Goal: Task Accomplishment & Management: Use online tool/utility

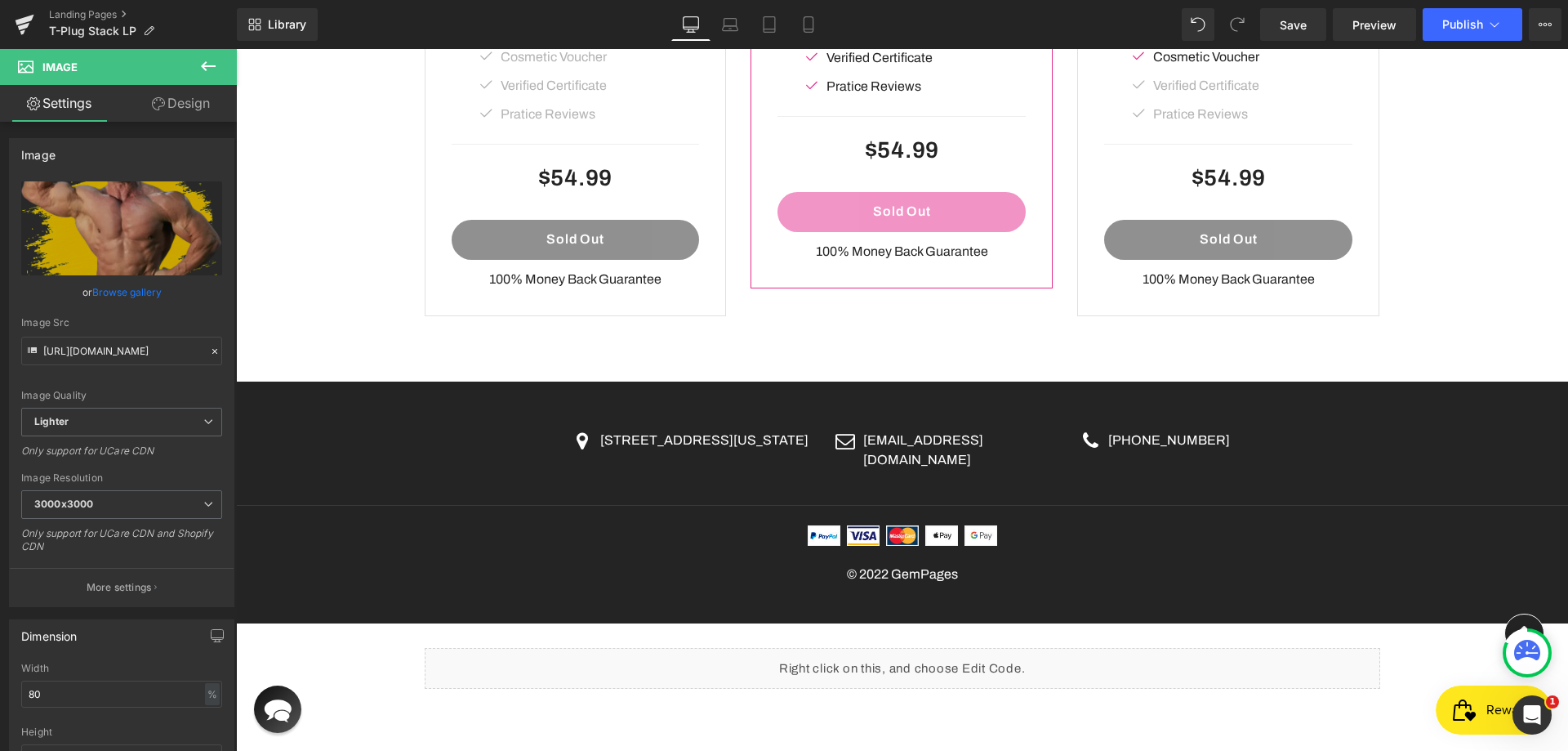
scroll to position [4661, 0]
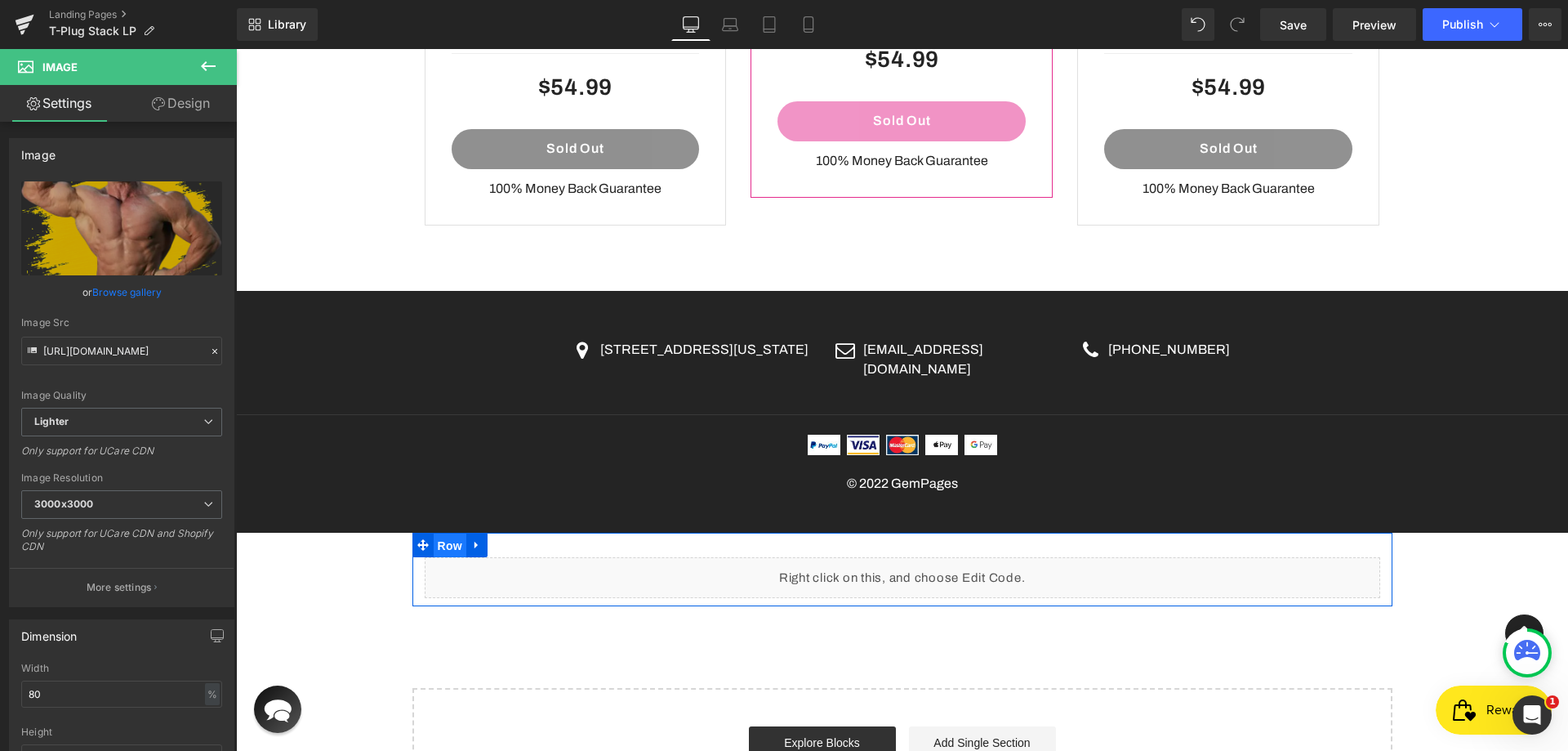
click at [435, 533] on span "Row" at bounding box center [450, 546] width 33 height 24
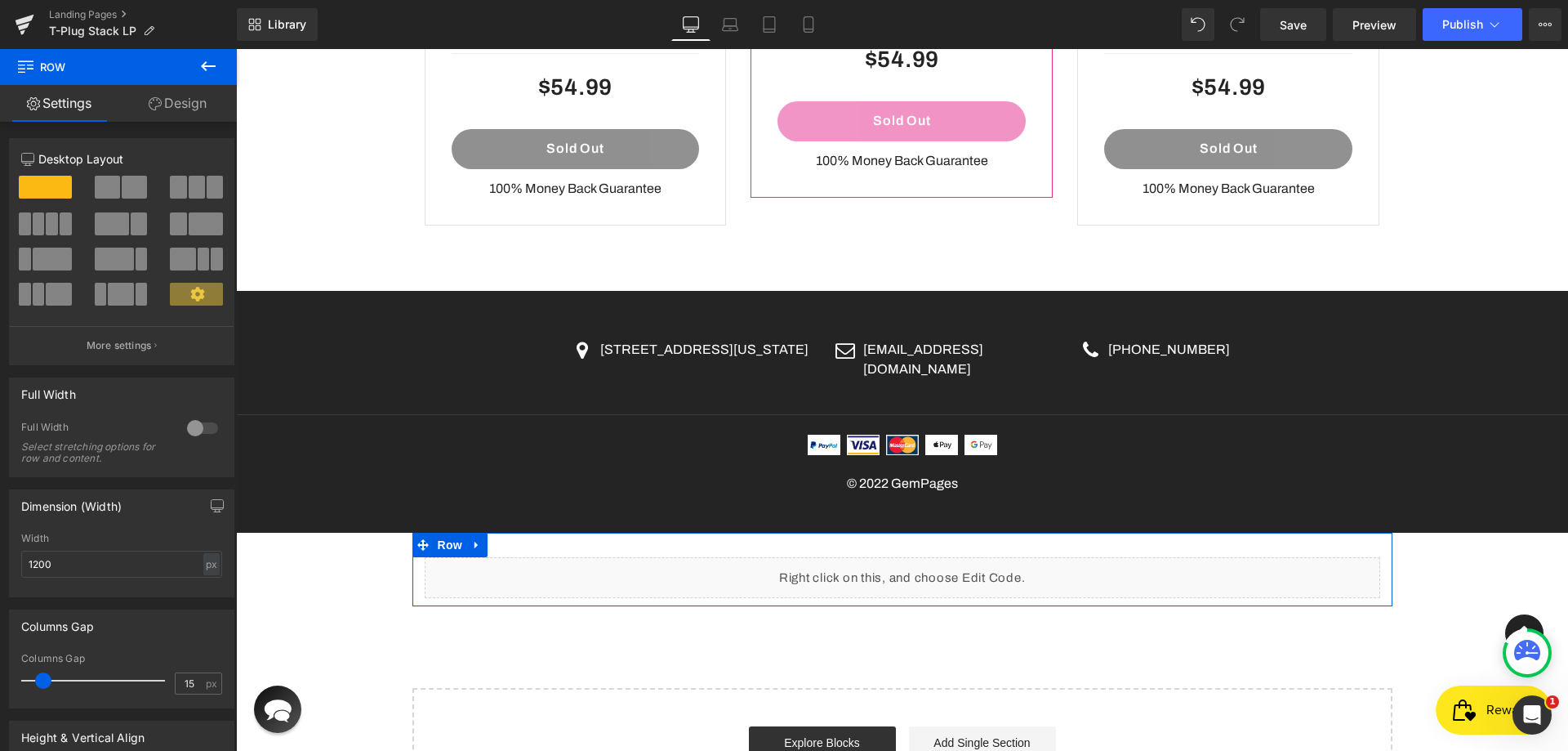
click at [205, 98] on link "Design" at bounding box center [177, 103] width 118 height 37
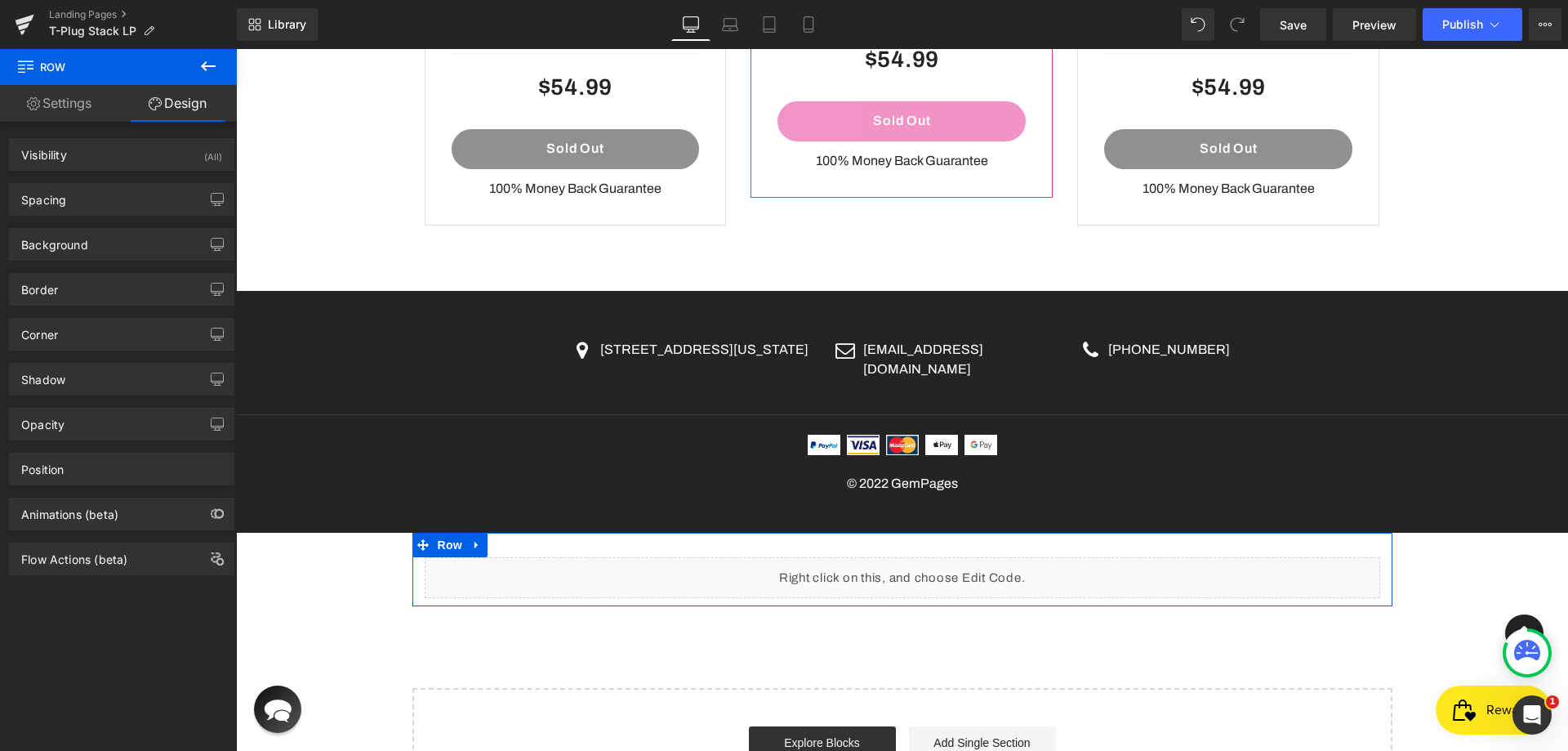
type input "0"
type input "30"
type input "0"
type input "10"
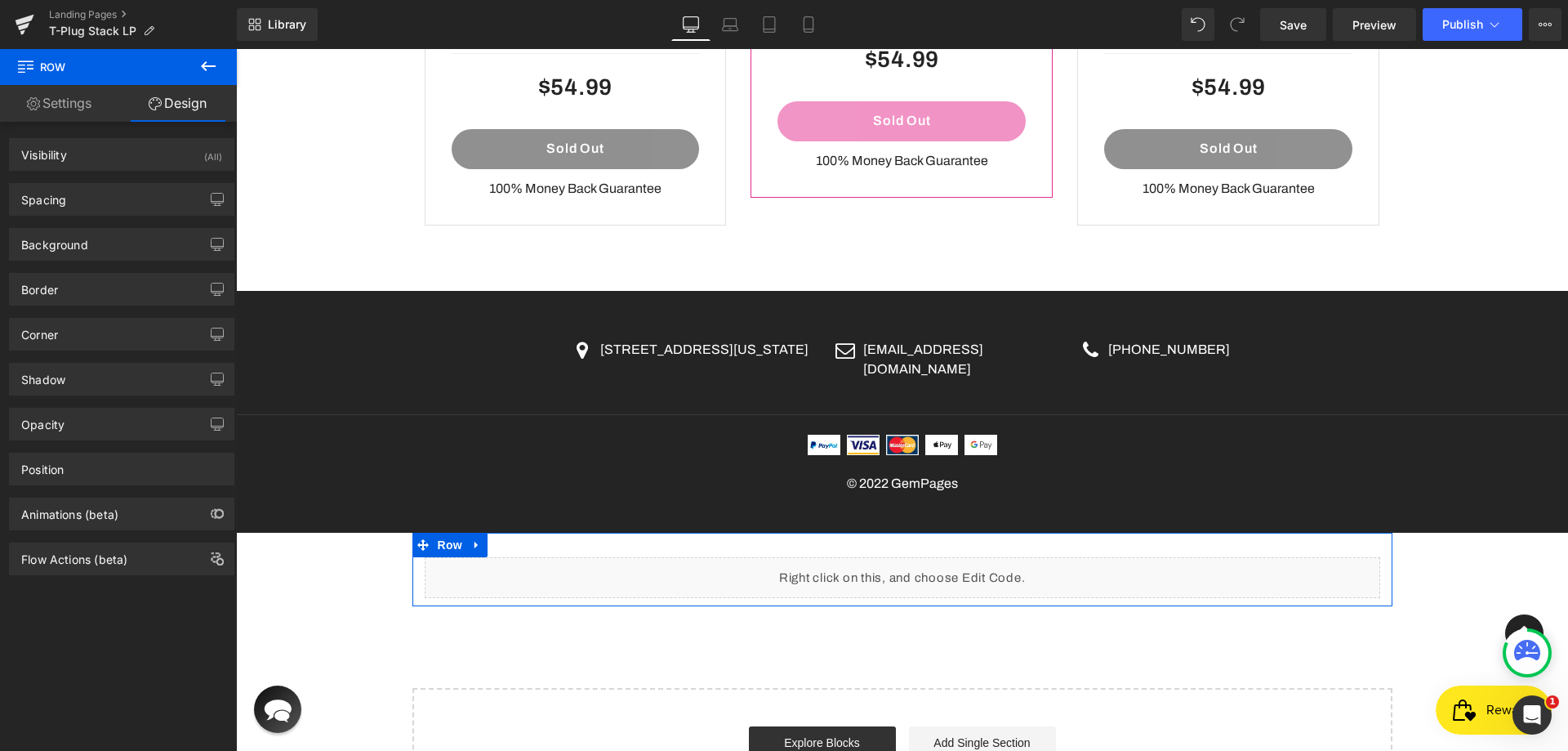
type input "0"
click at [114, 193] on div "Spacing" at bounding box center [121, 199] width 224 height 31
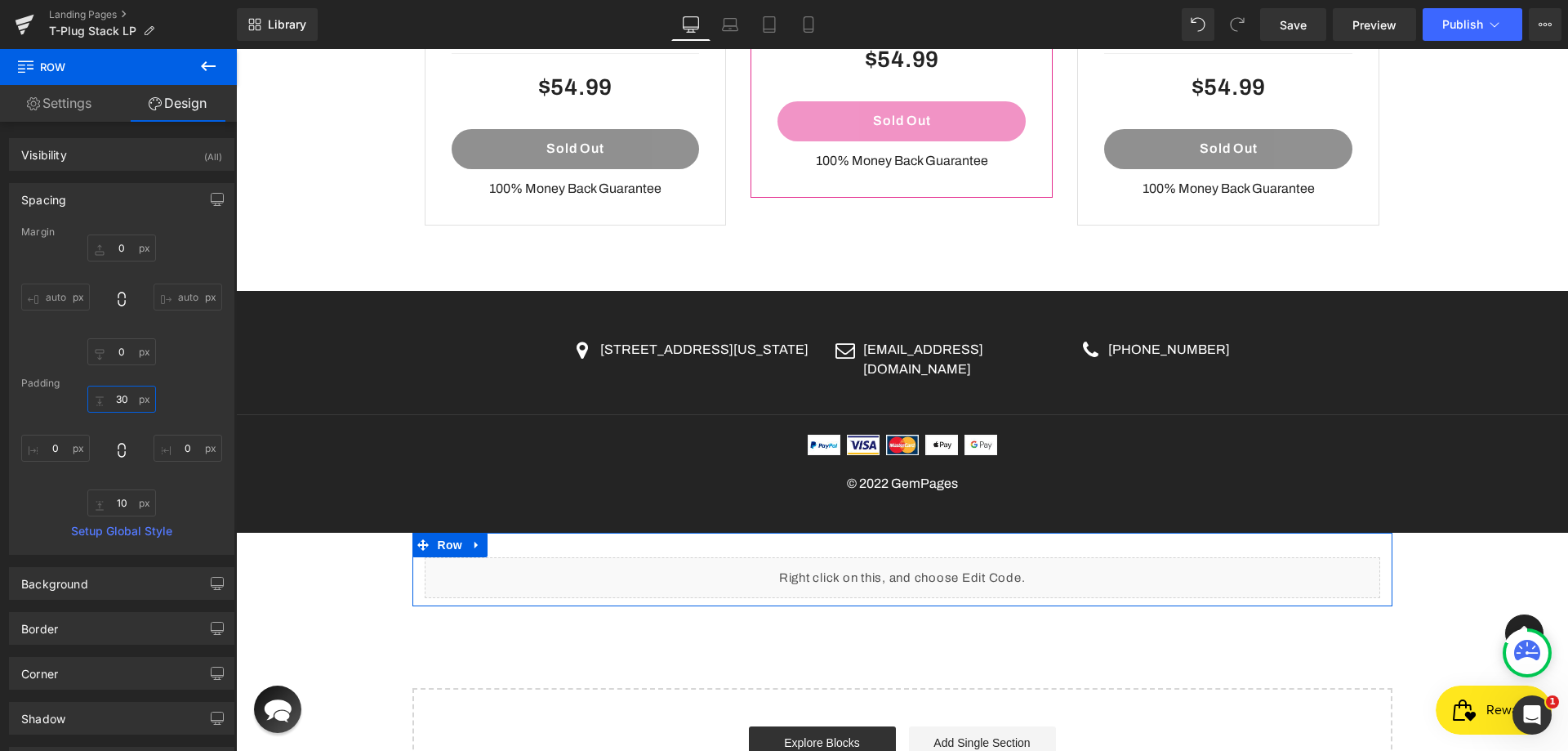
click at [114, 388] on input "30" at bounding box center [121, 399] width 68 height 27
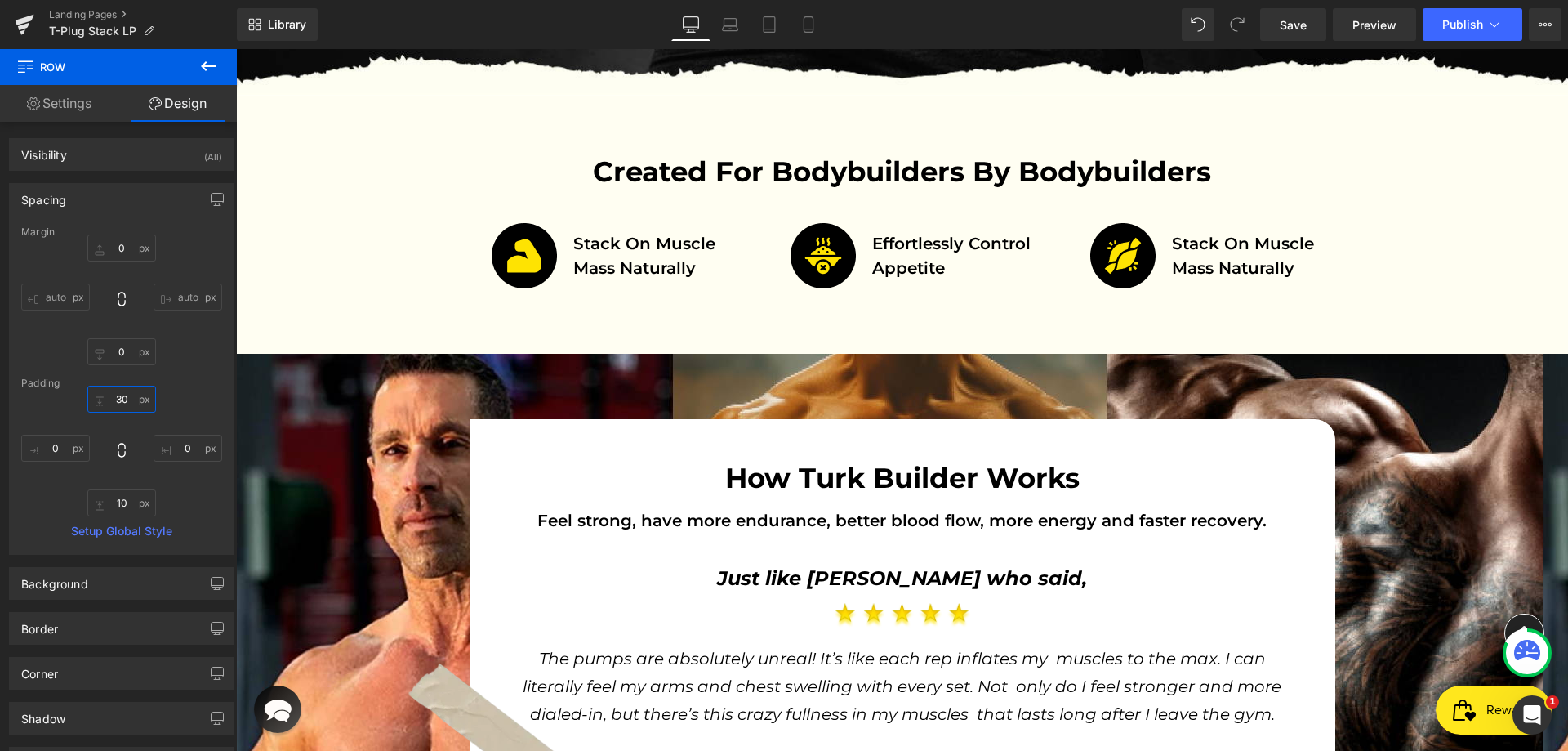
scroll to position [577, 0]
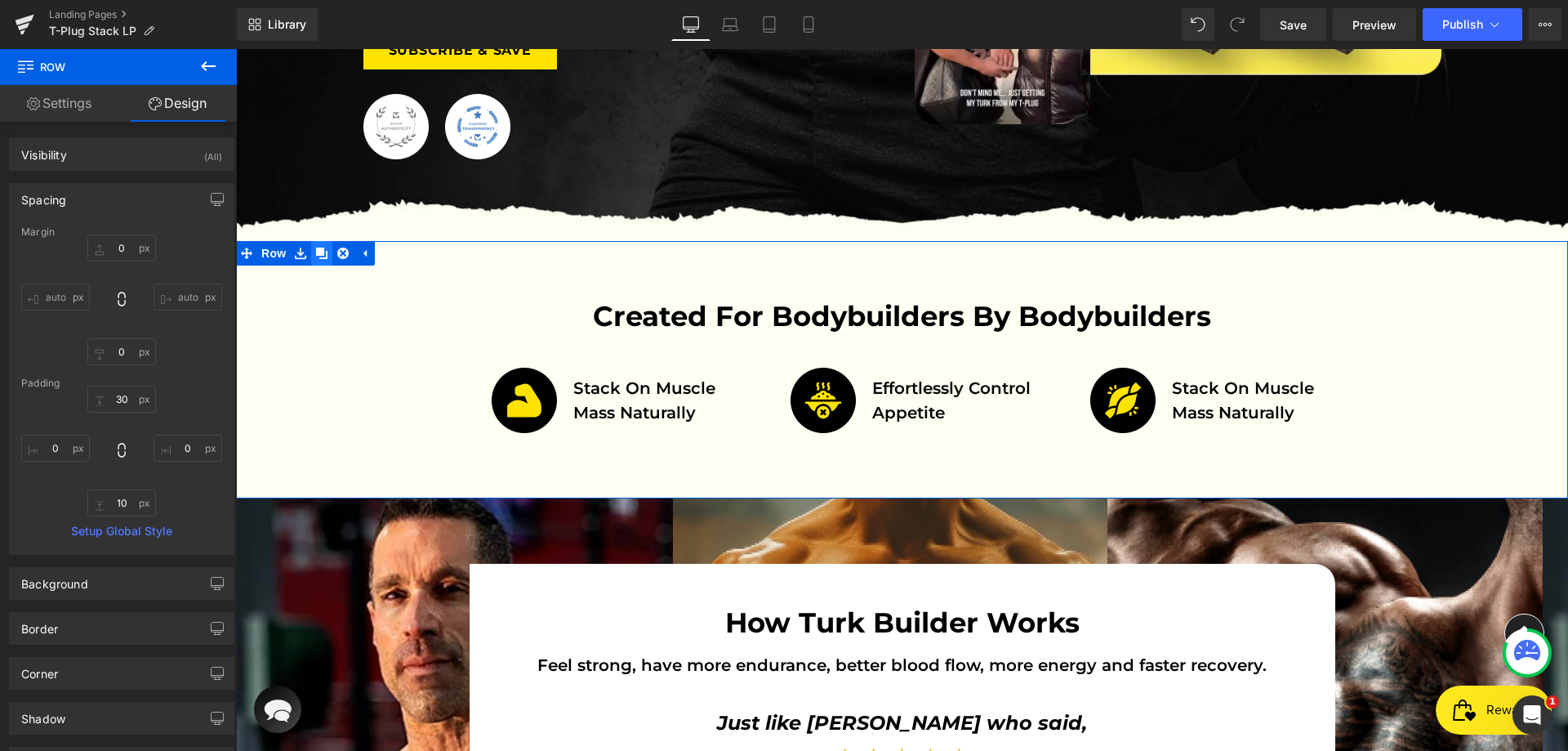
click at [316, 255] on icon at bounding box center [321, 253] width 11 height 11
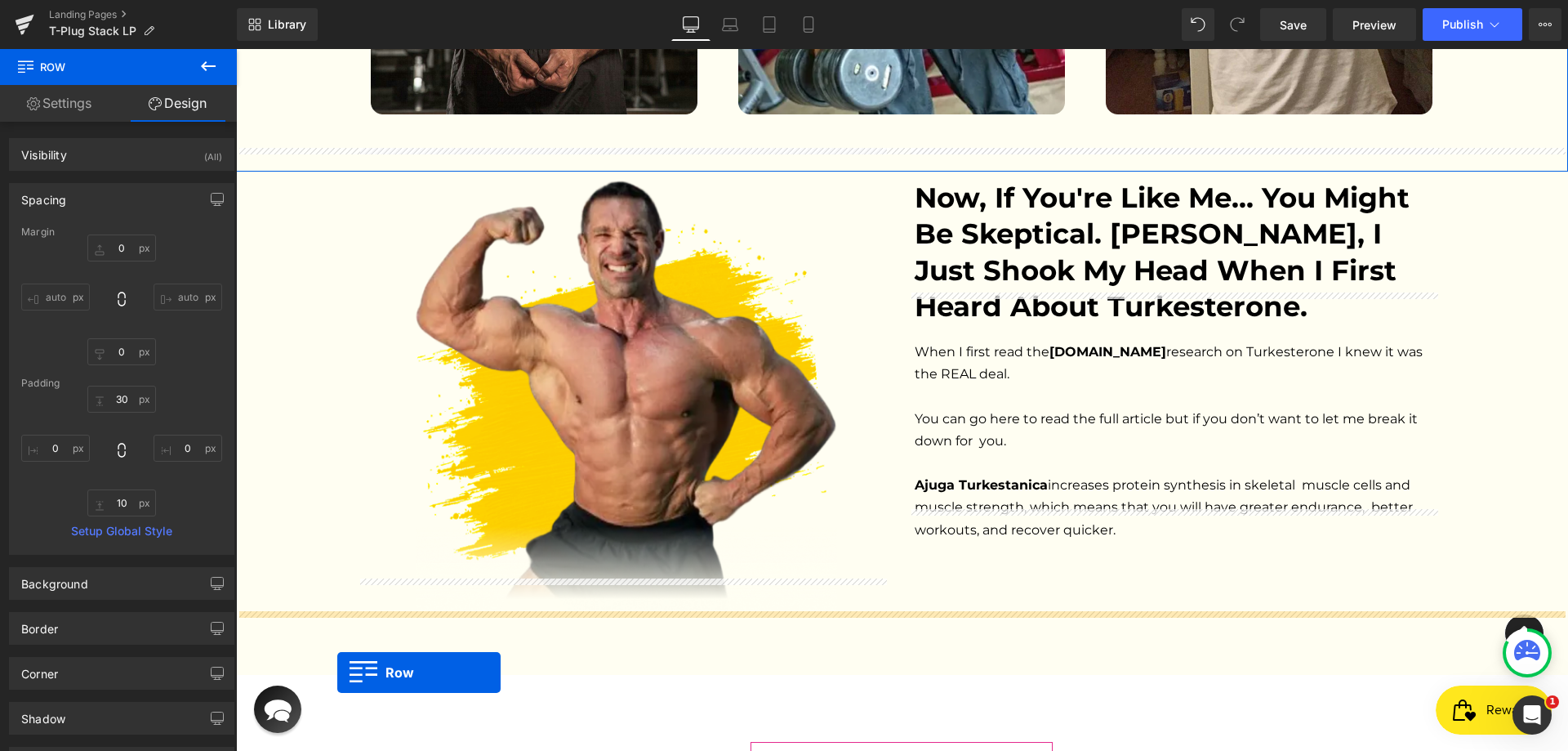
scroll to position [3452, 0]
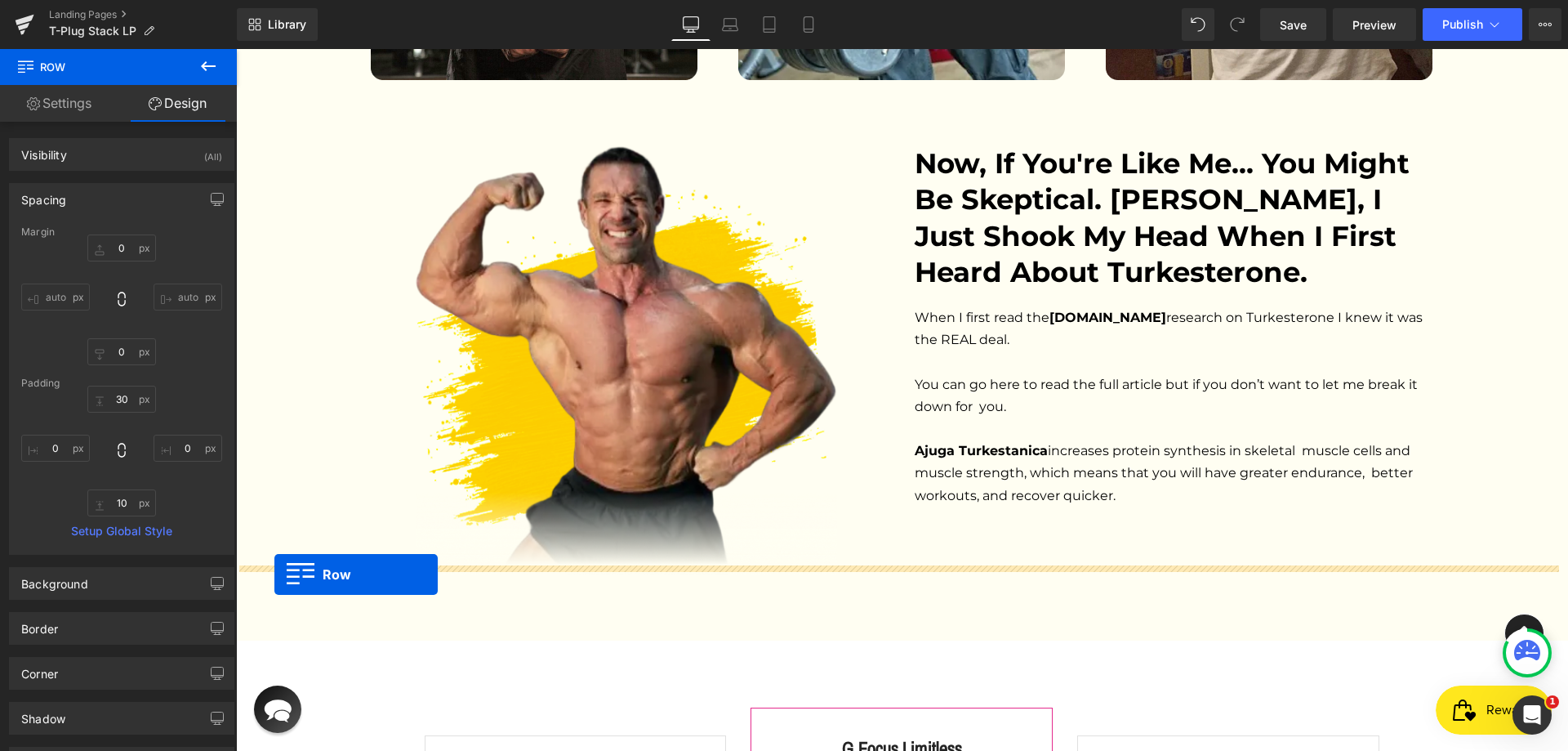
drag, startPoint x: 261, startPoint y: 511, endPoint x: 274, endPoint y: 574, distance: 64.3
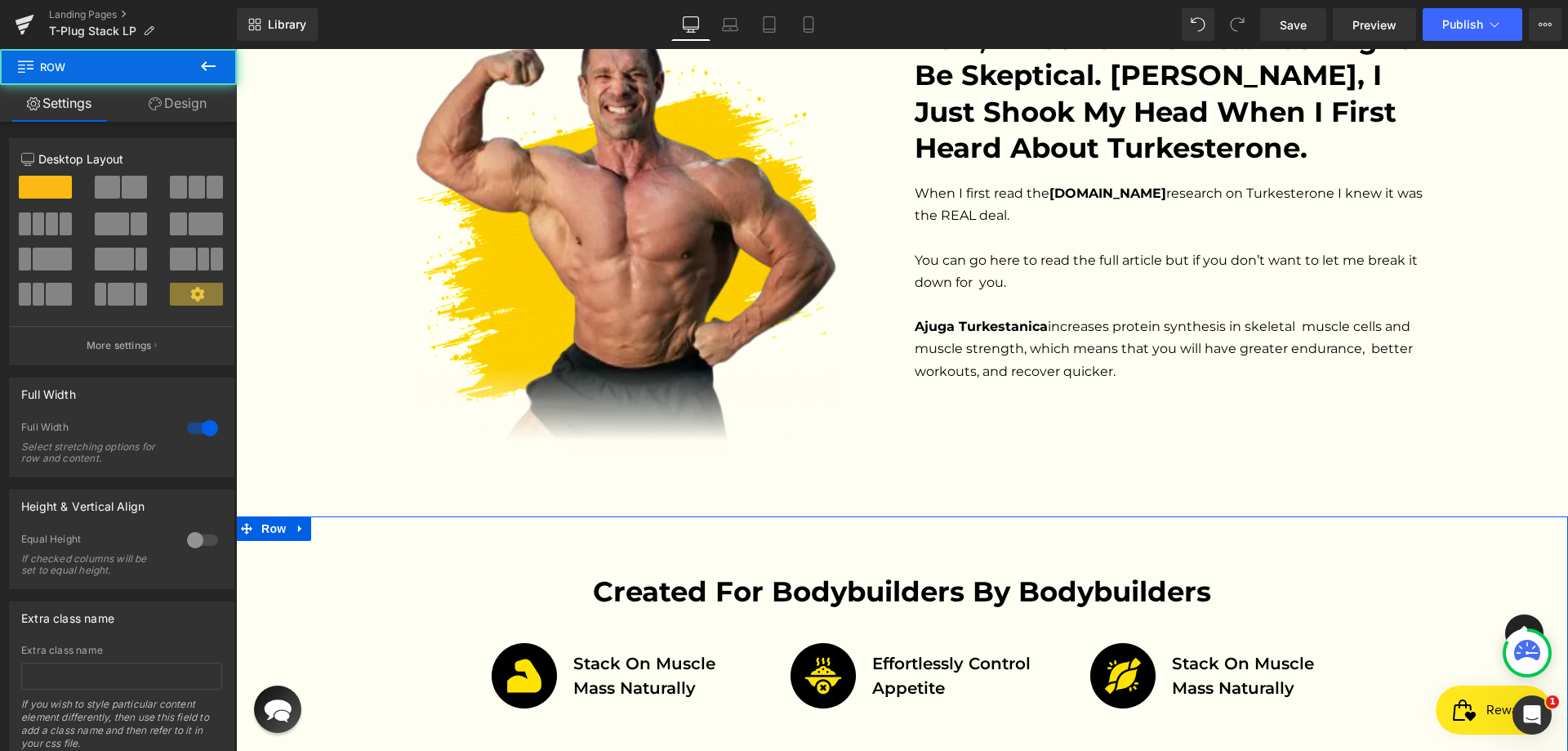
scroll to position [3738, 0]
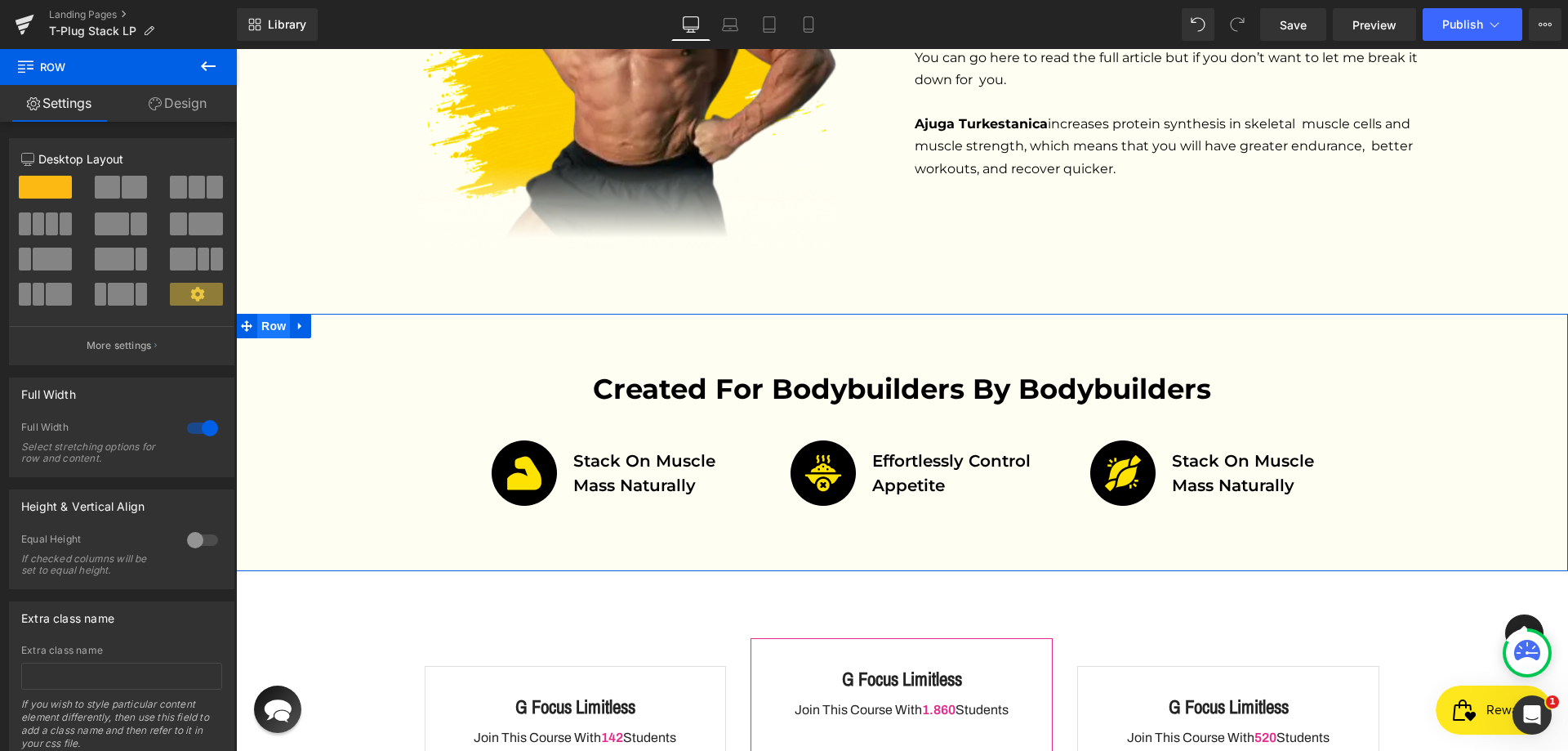
click at [277, 313] on span "Row" at bounding box center [274, 325] width 33 height 24
click at [168, 100] on link "Design" at bounding box center [177, 103] width 118 height 37
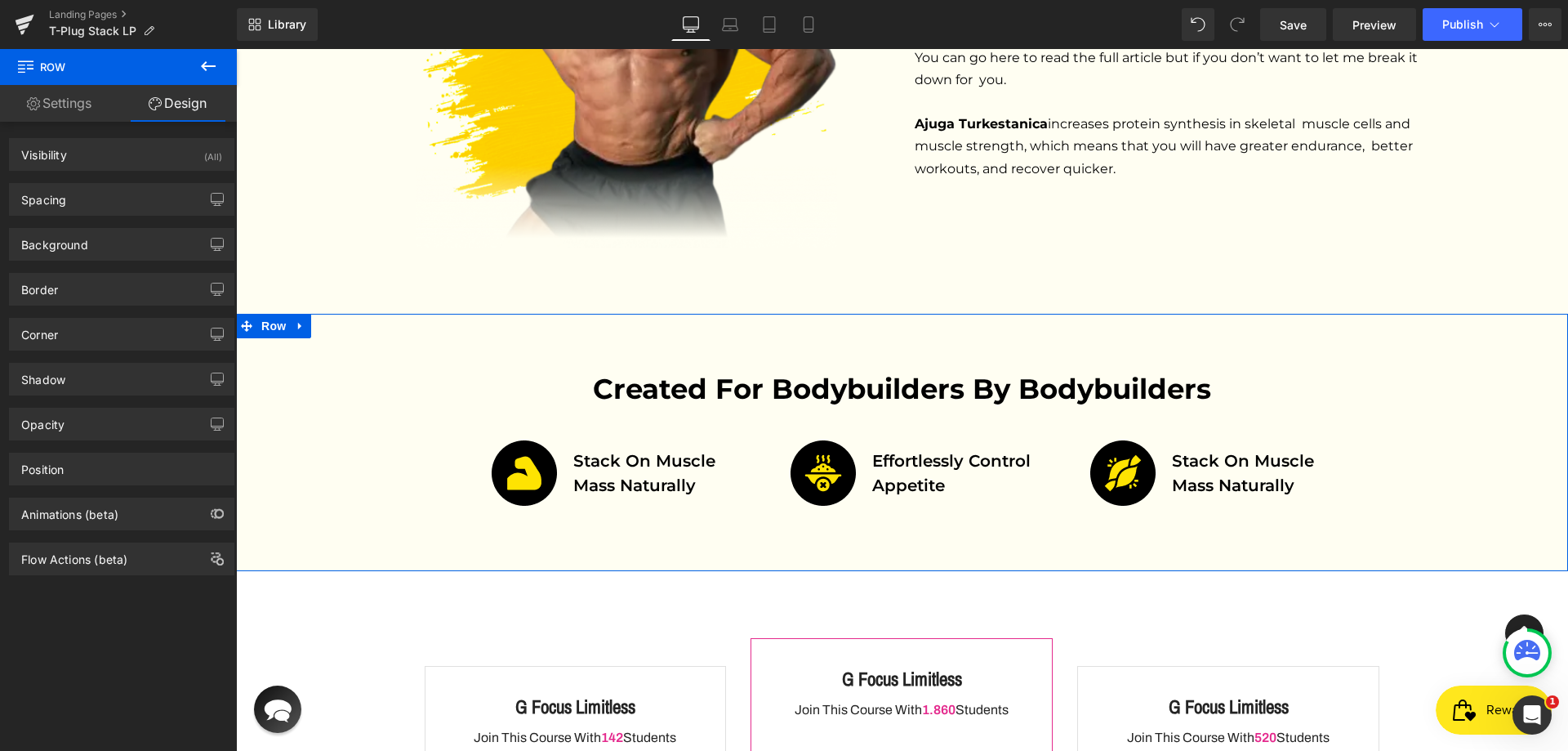
click at [98, 219] on div "Background Color & Image color rgba(255, 254, 242, 1) Color #fffef2 100 % Image…" at bounding box center [122, 238] width 244 height 45
click at [117, 203] on div "Spacing" at bounding box center [121, 199] width 224 height 31
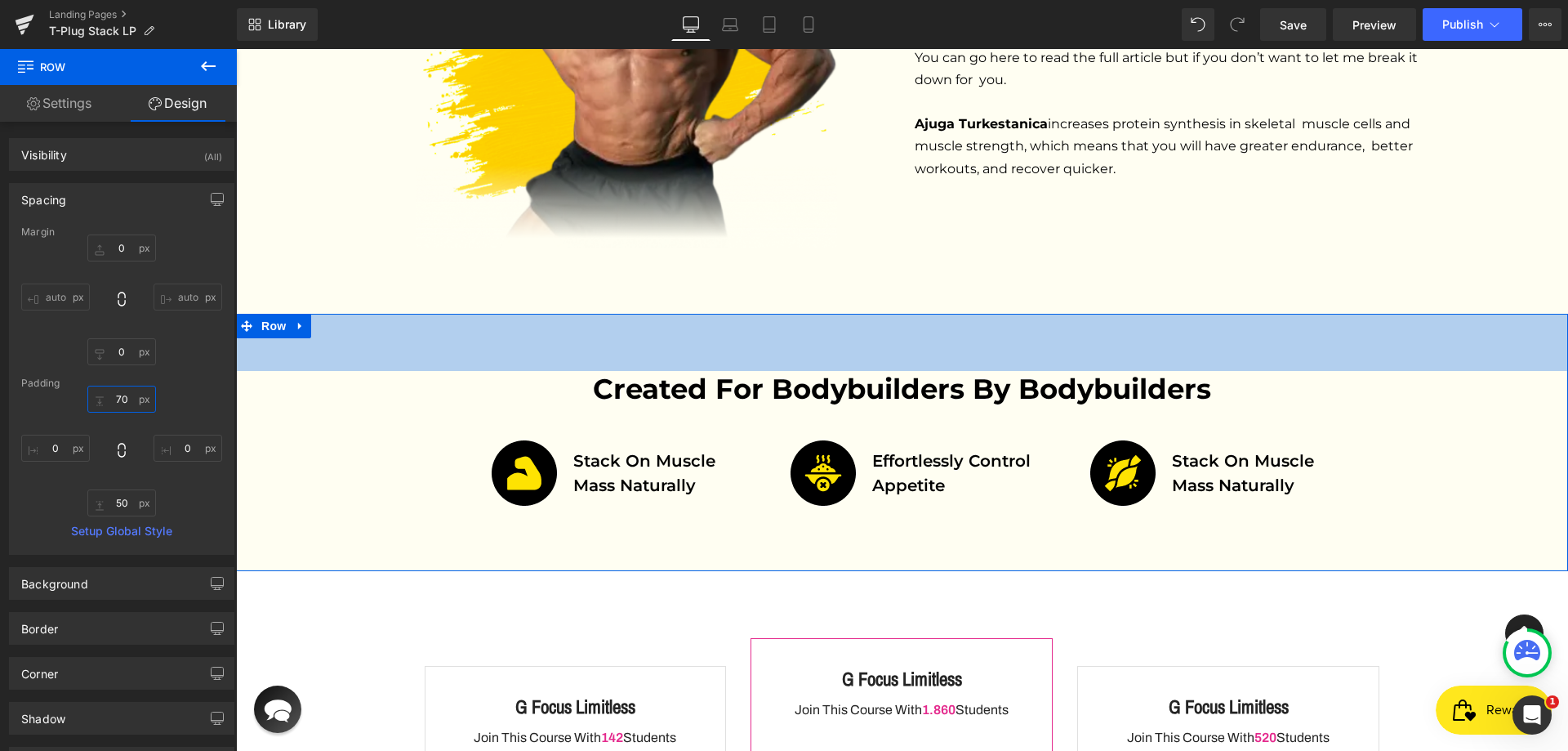
click at [114, 397] on input "70" at bounding box center [121, 399] width 68 height 27
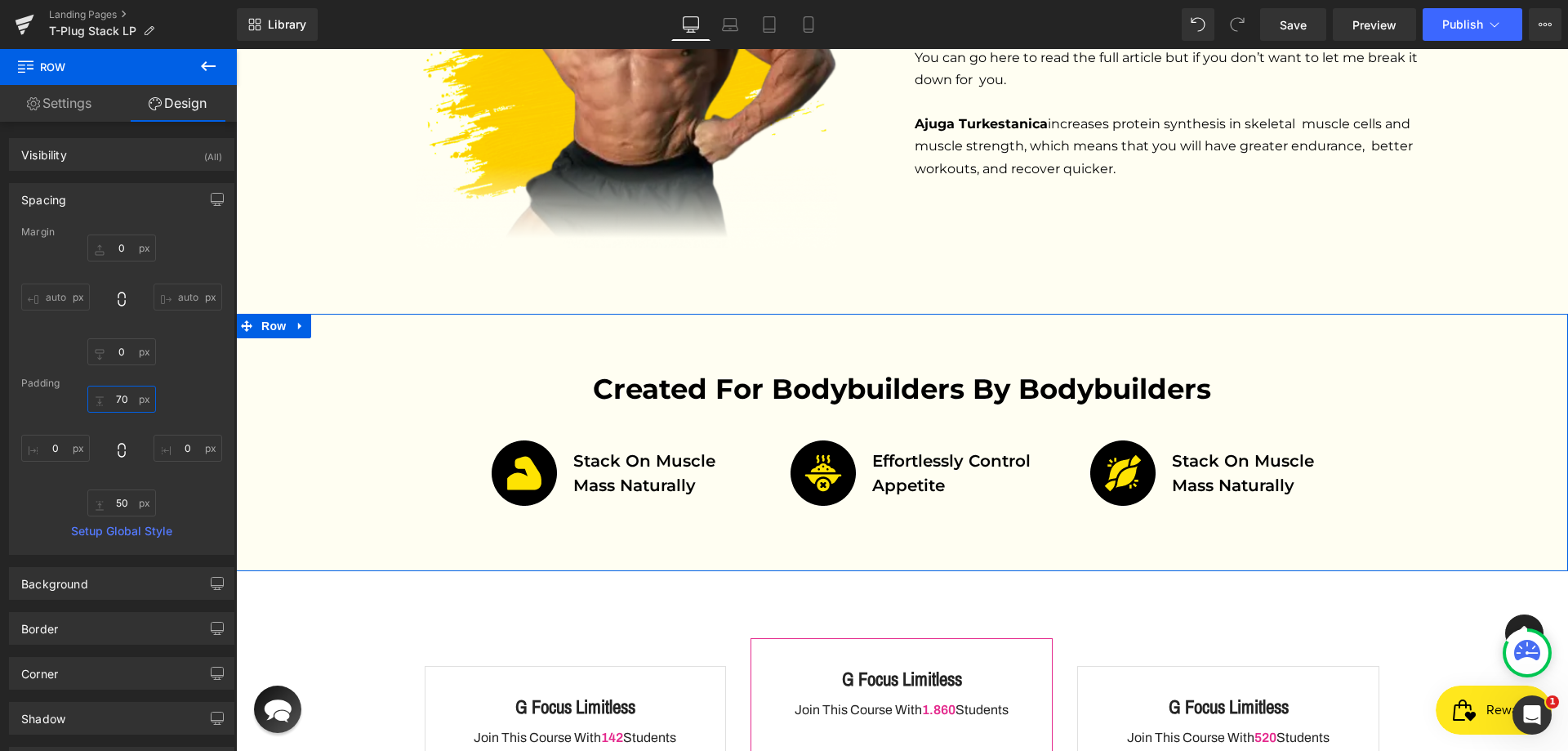
click at [114, 397] on input "70" at bounding box center [121, 399] width 68 height 27
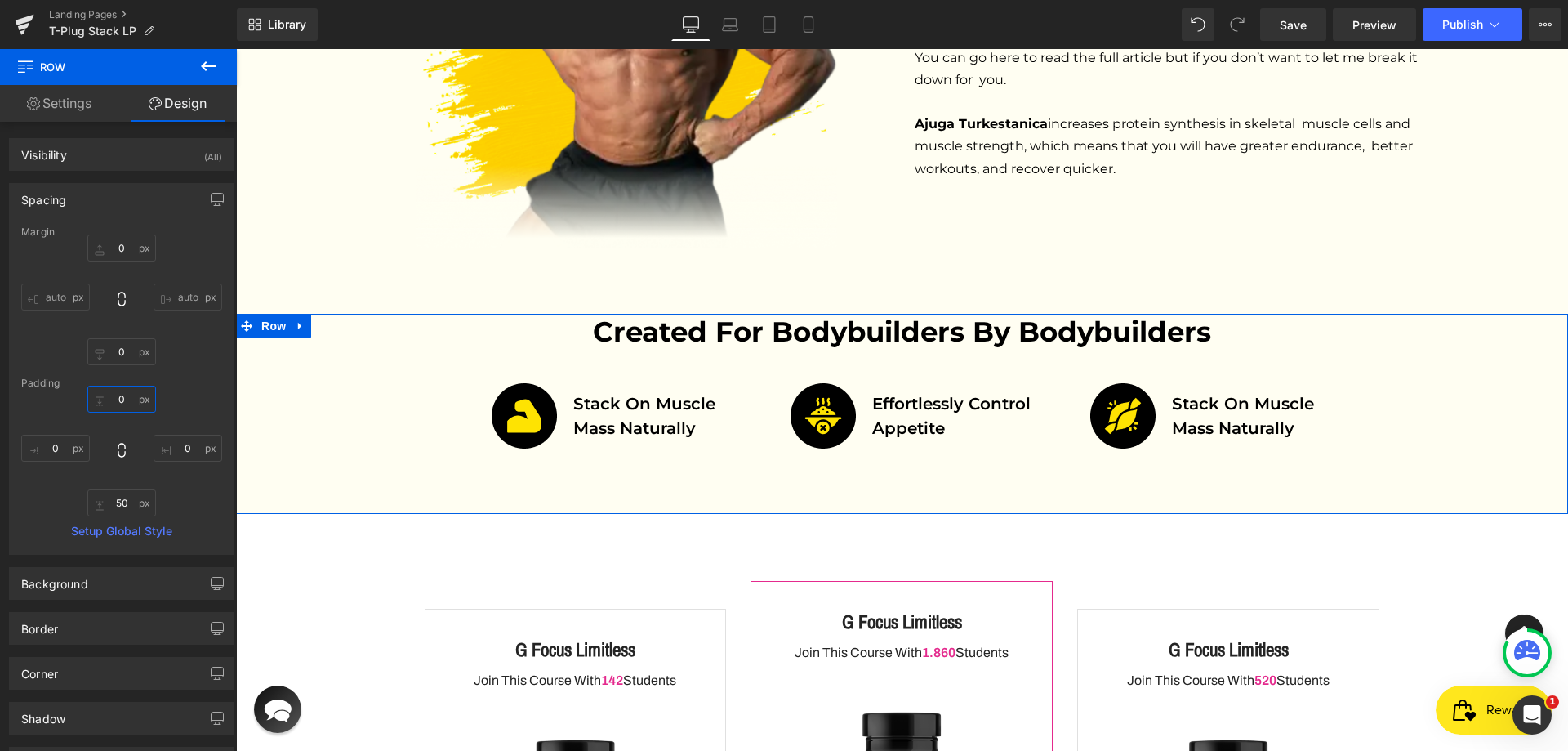
type input "0"
click at [203, 380] on div "Padding" at bounding box center [122, 382] width 201 height 11
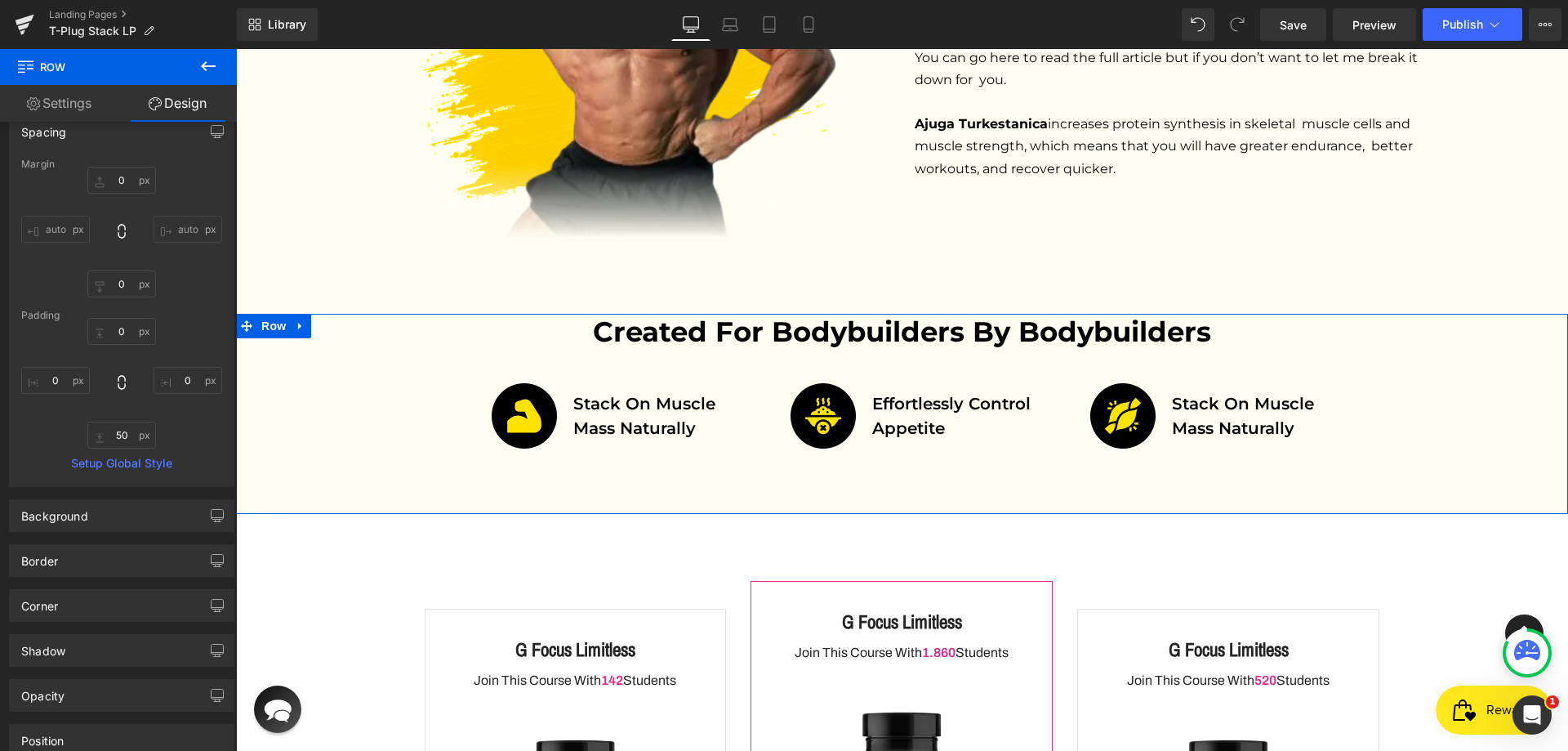
scroll to position [209, 0]
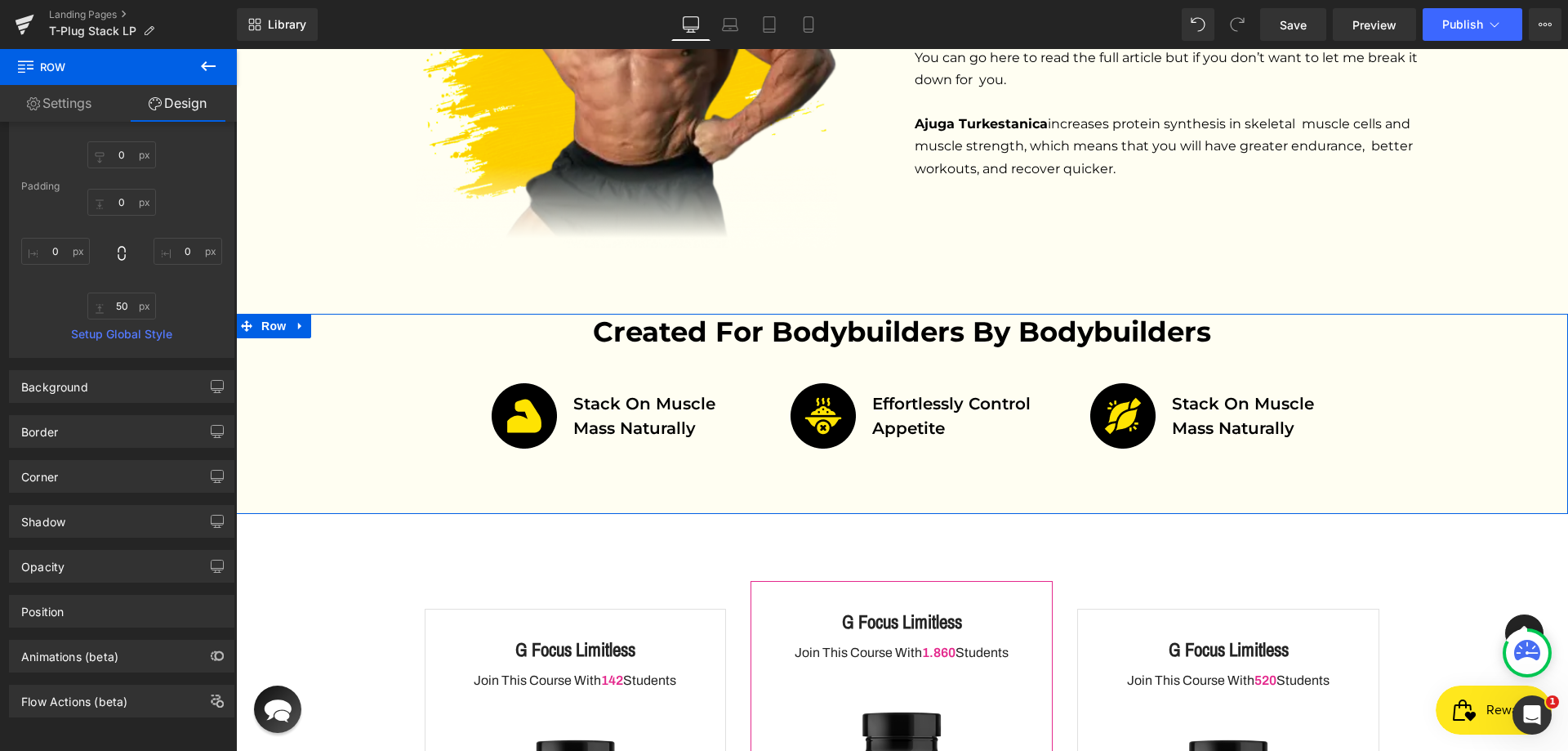
click at [68, 102] on link "Settings" at bounding box center [59, 103] width 118 height 37
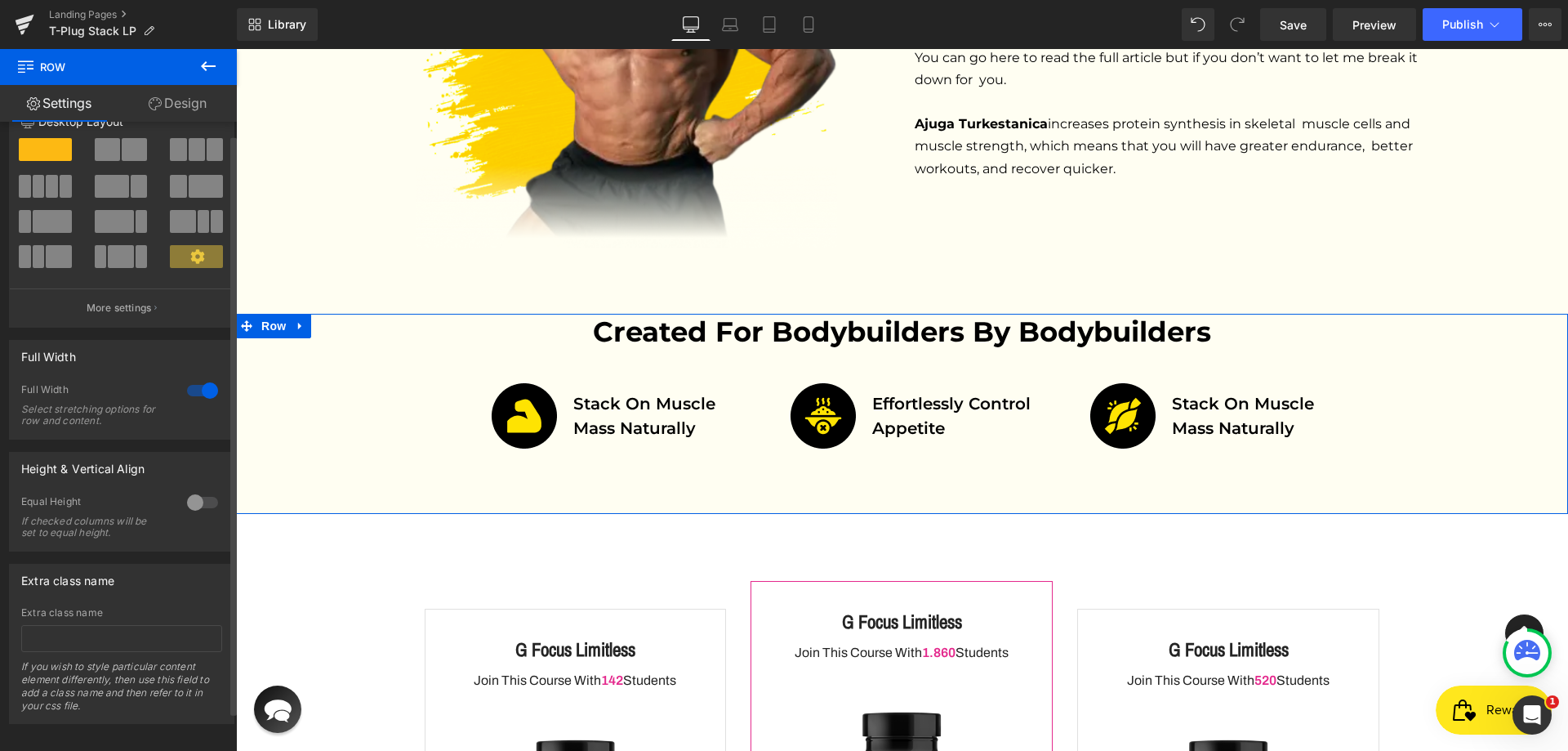
scroll to position [56, 0]
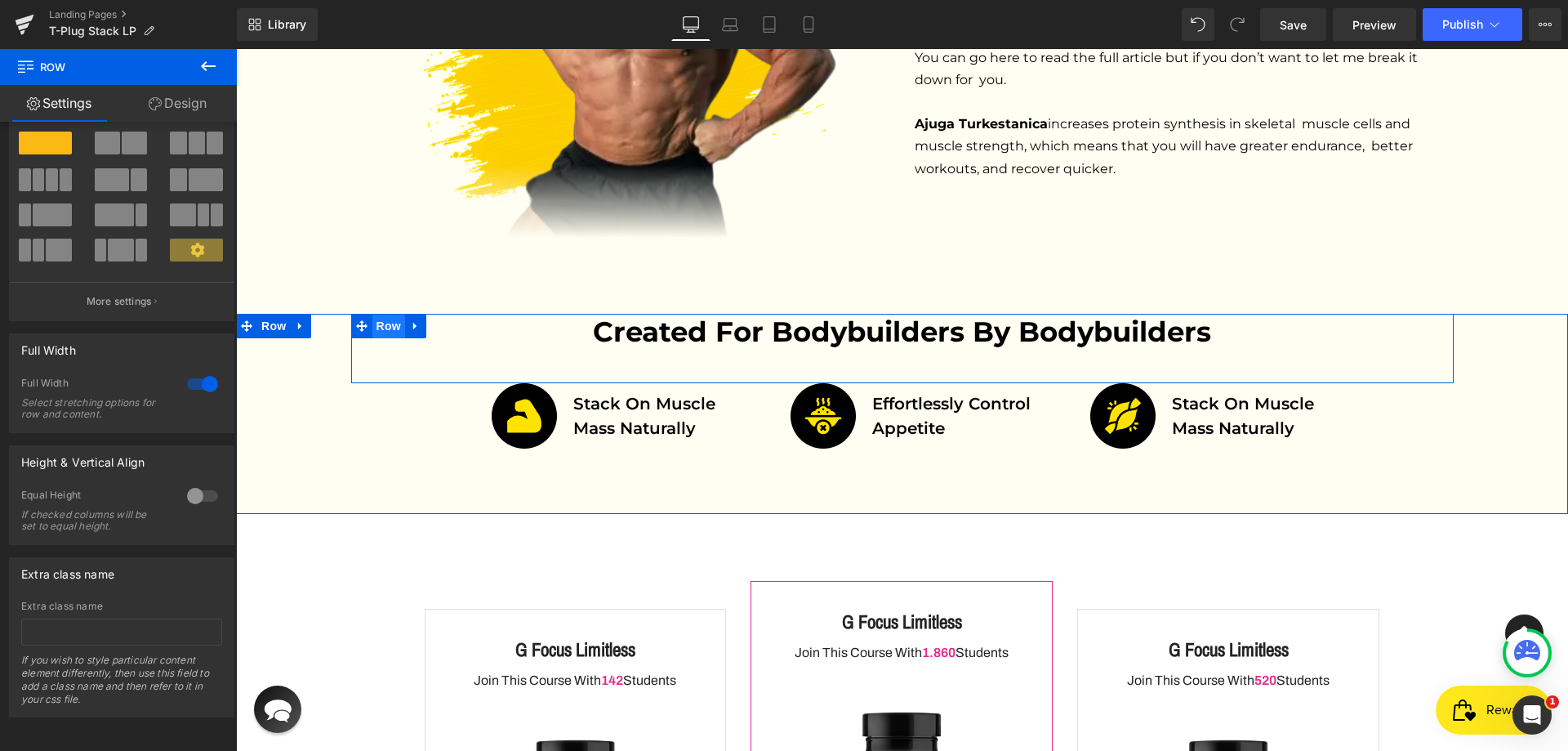
click at [372, 313] on span "Row" at bounding box center [388, 325] width 33 height 24
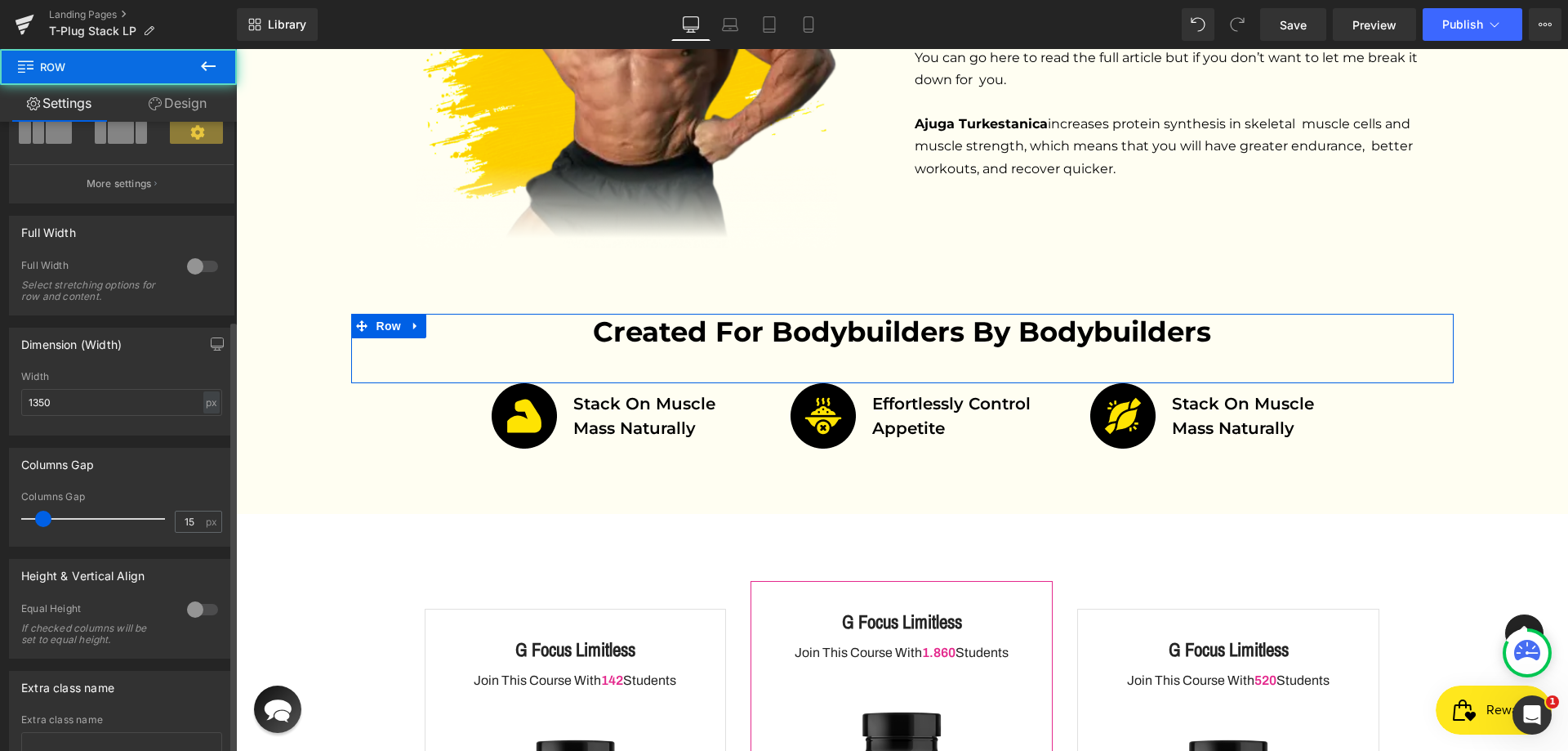
scroll to position [287, 0]
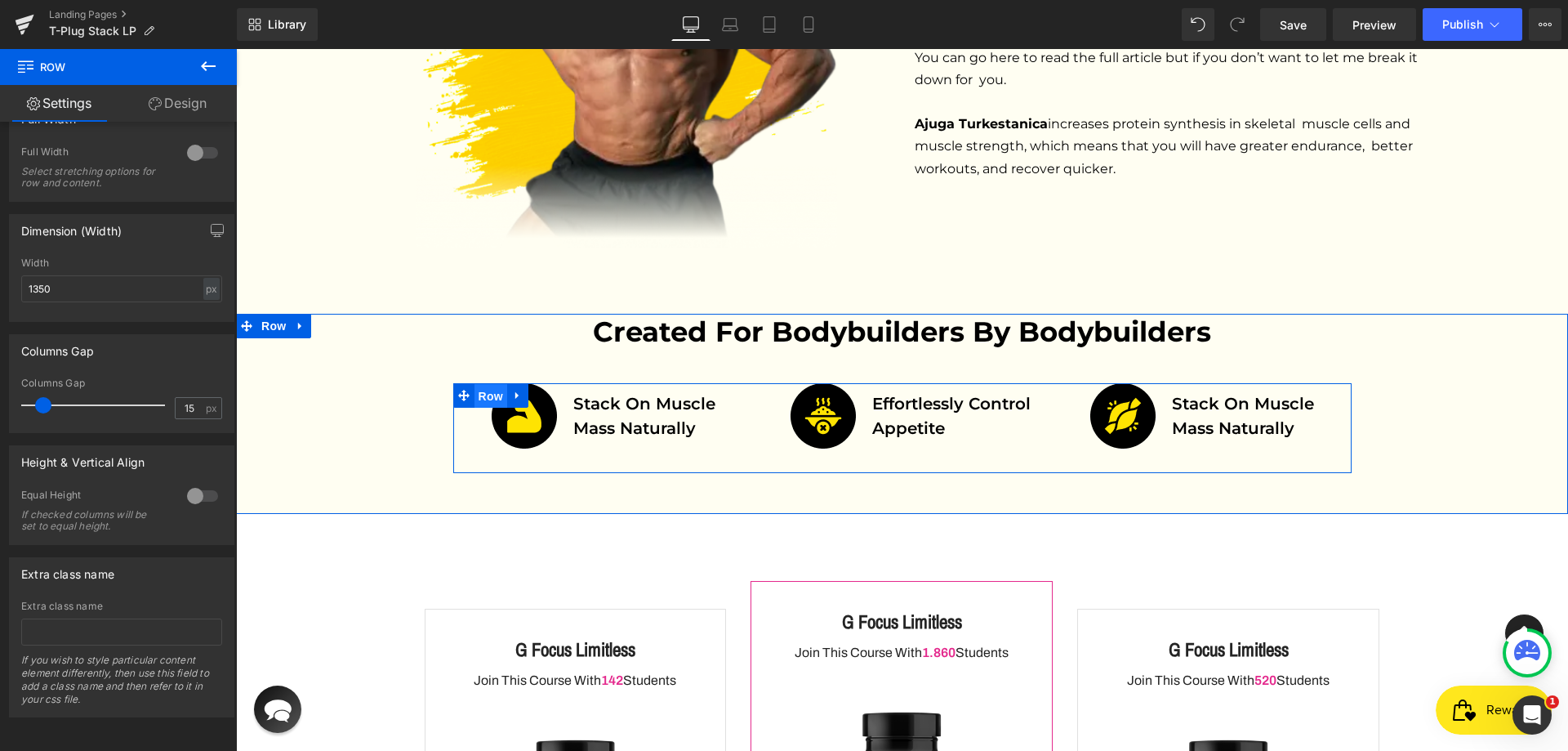
click at [487, 384] on span "Row" at bounding box center [491, 396] width 33 height 24
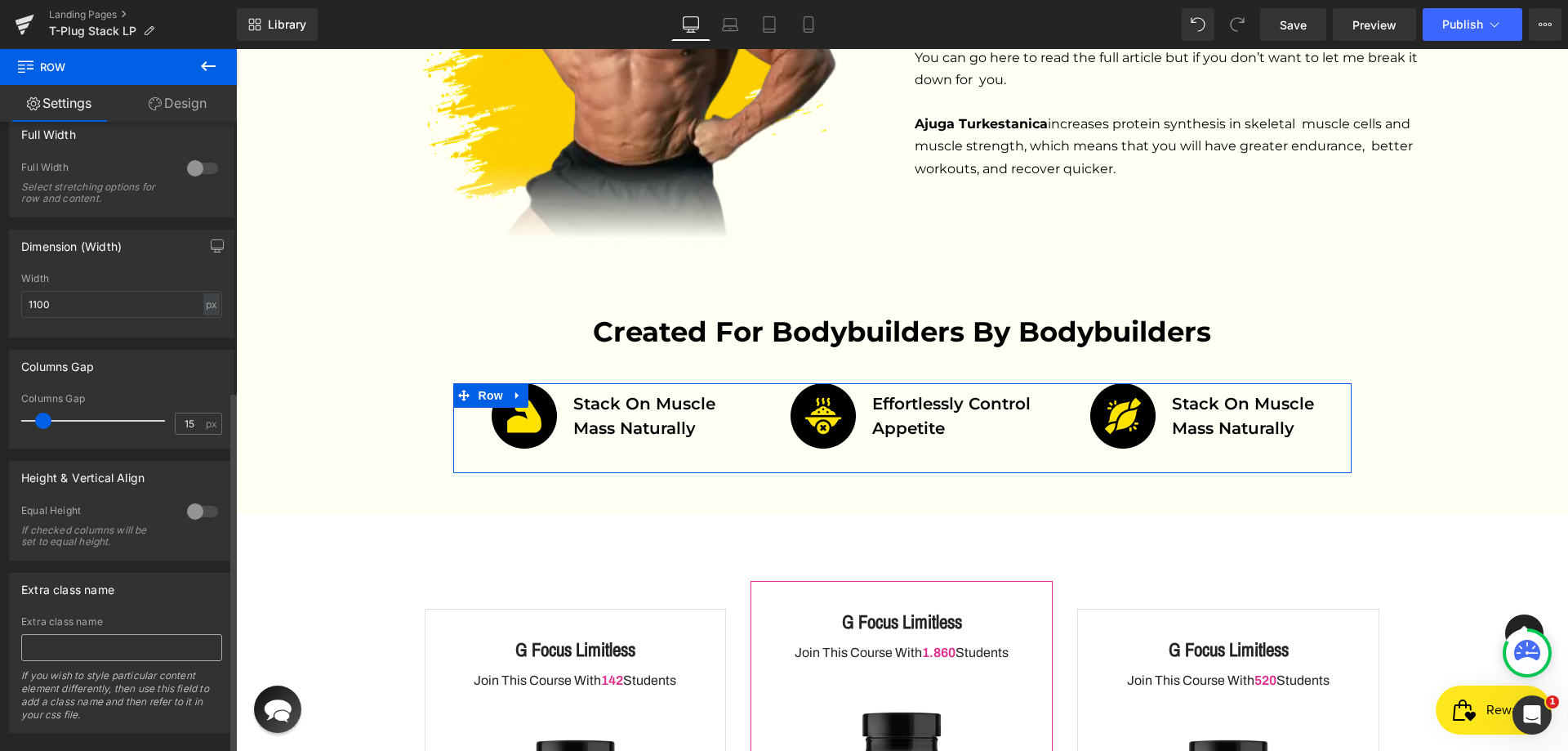
scroll to position [470, 0]
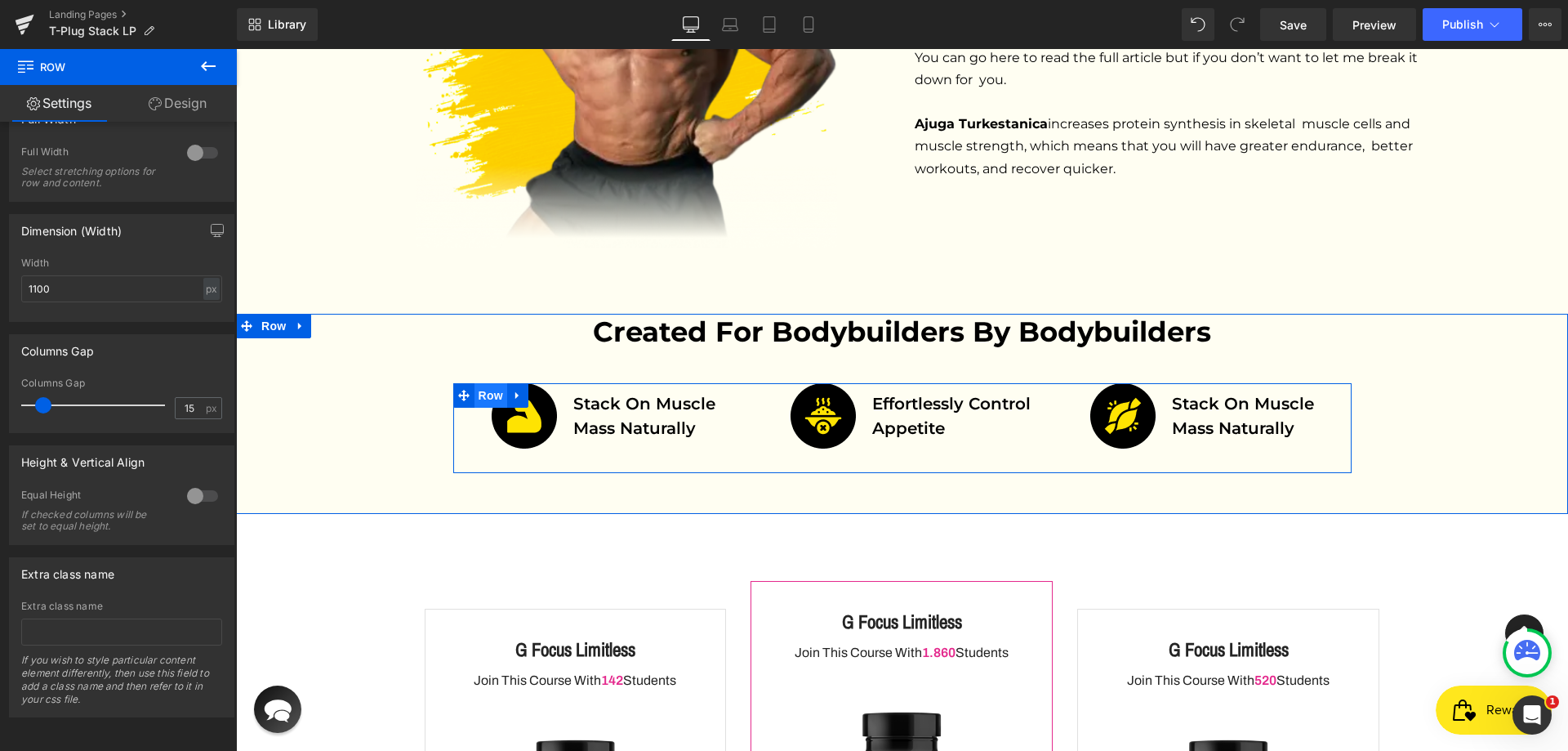
click at [496, 383] on span "Row" at bounding box center [491, 395] width 33 height 24
click at [499, 383] on span "Row" at bounding box center [491, 395] width 33 height 24
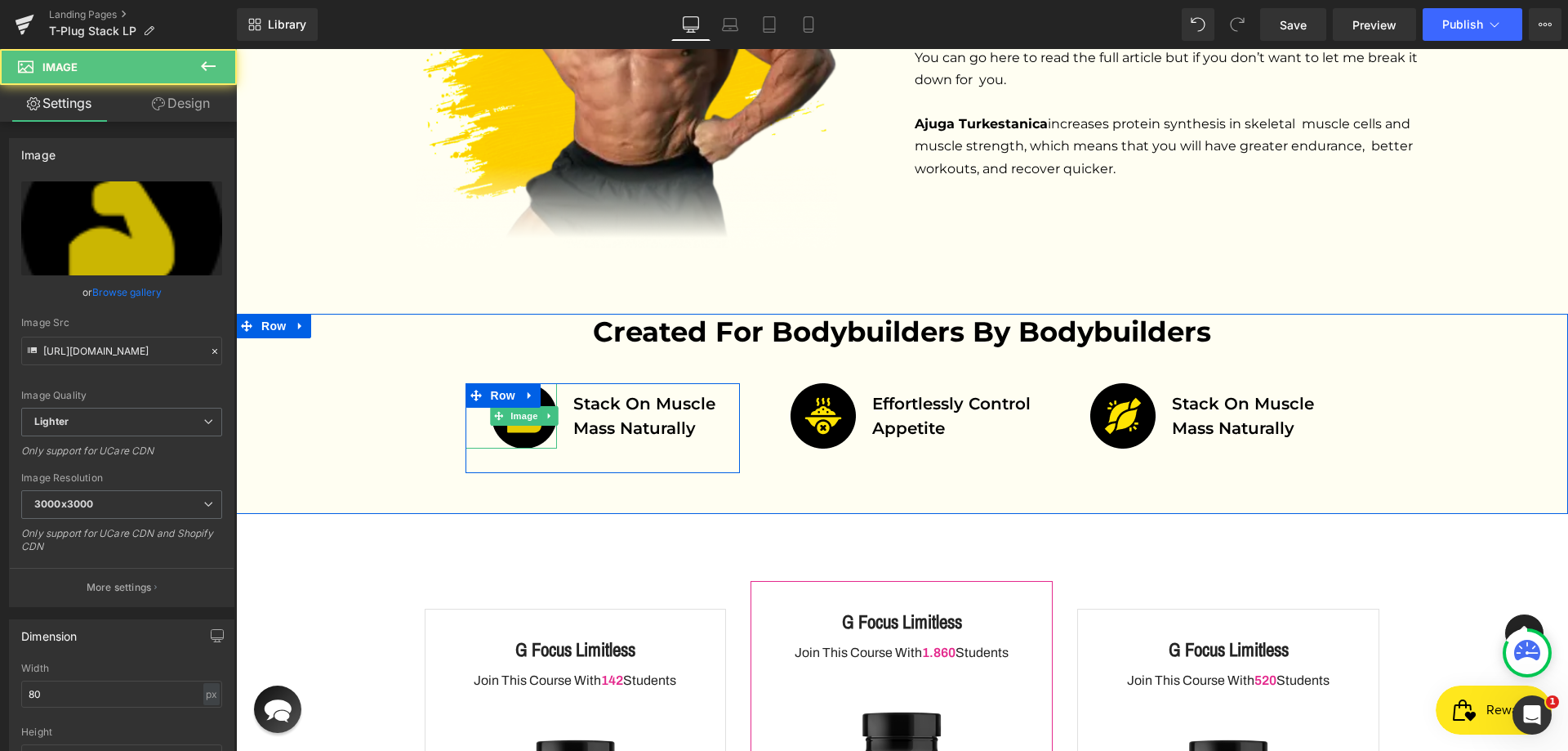
click at [545, 383] on img at bounding box center [525, 416] width 66 height 66
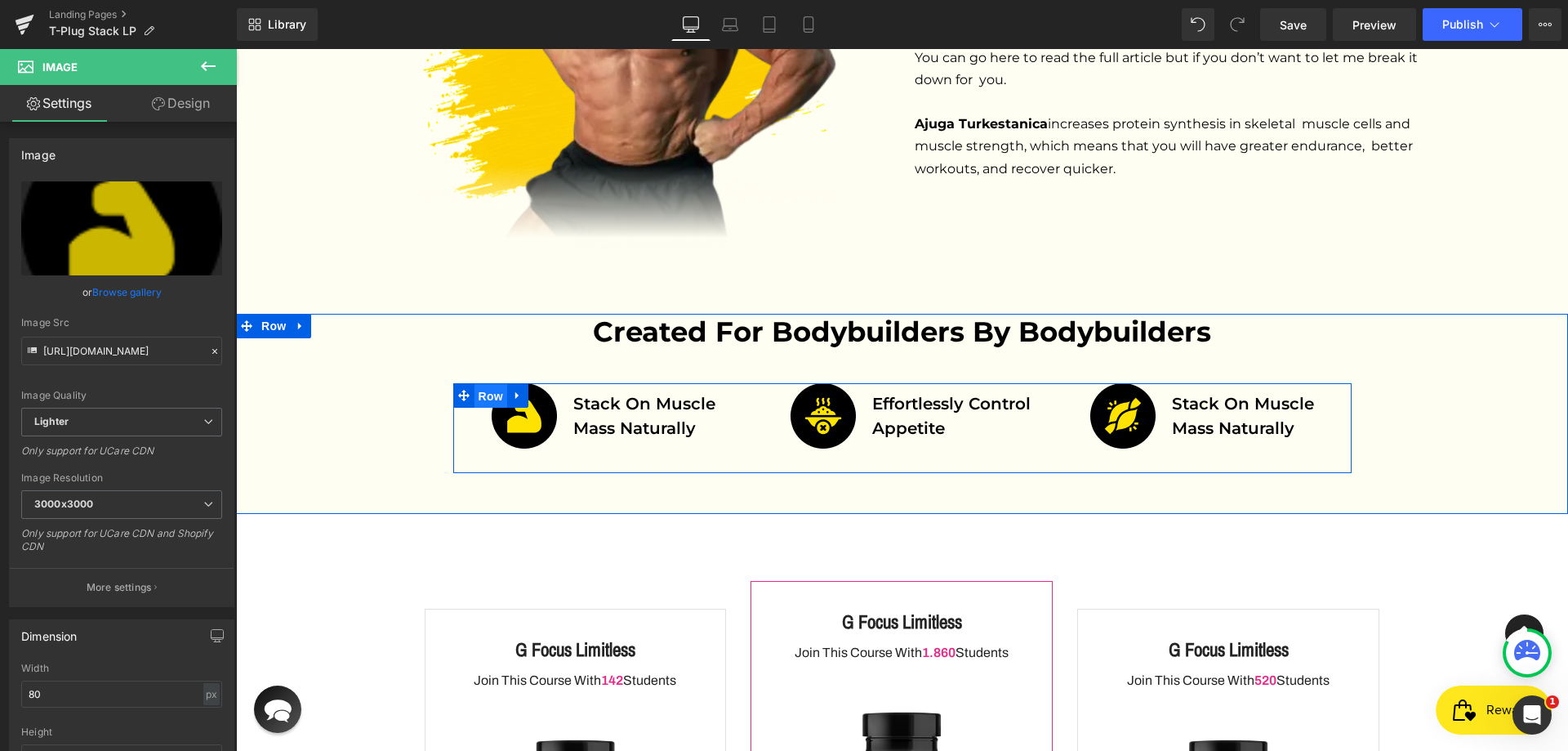
click at [494, 384] on span "Row" at bounding box center [491, 396] width 33 height 24
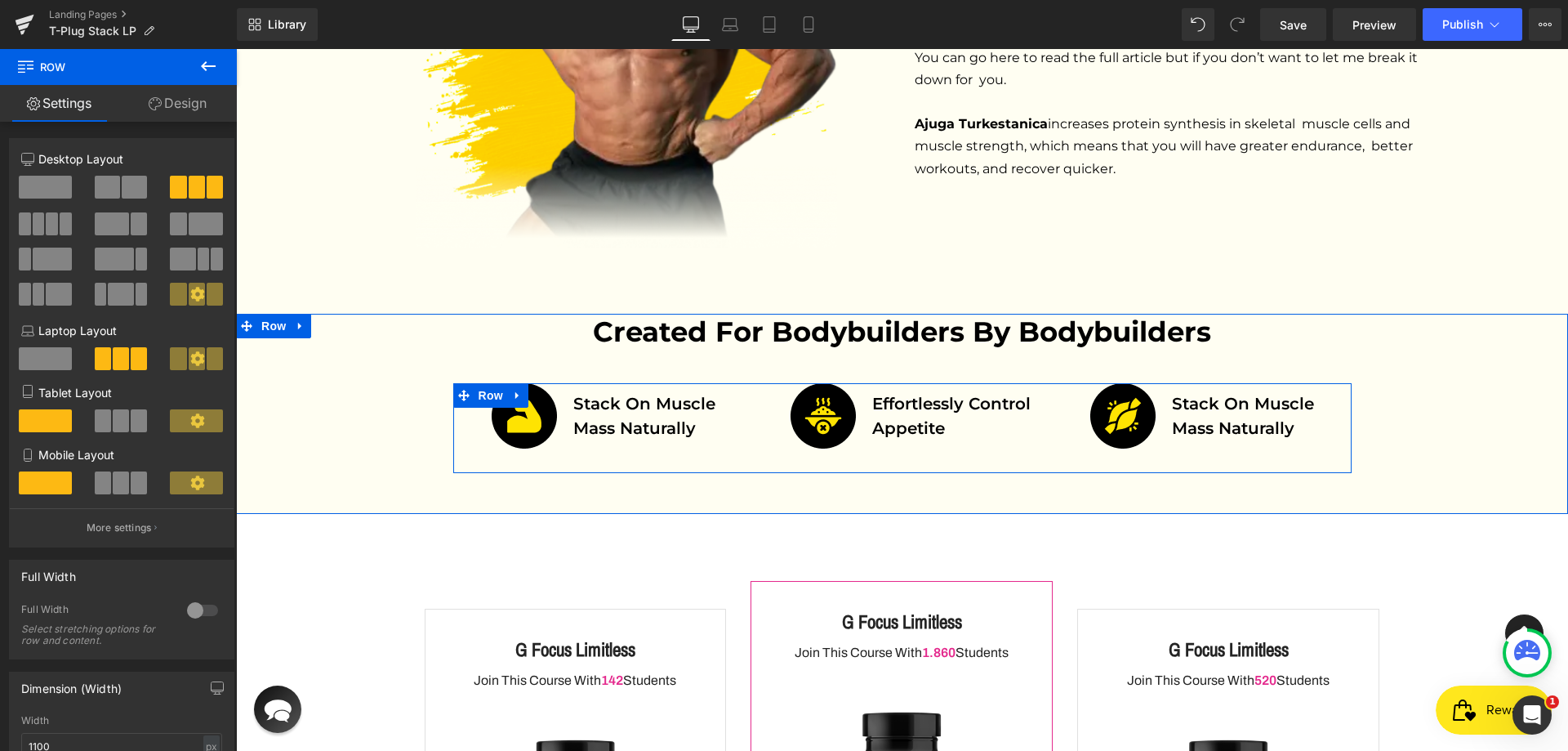
click at [507, 383] on link at bounding box center [518, 395] width 22 height 24
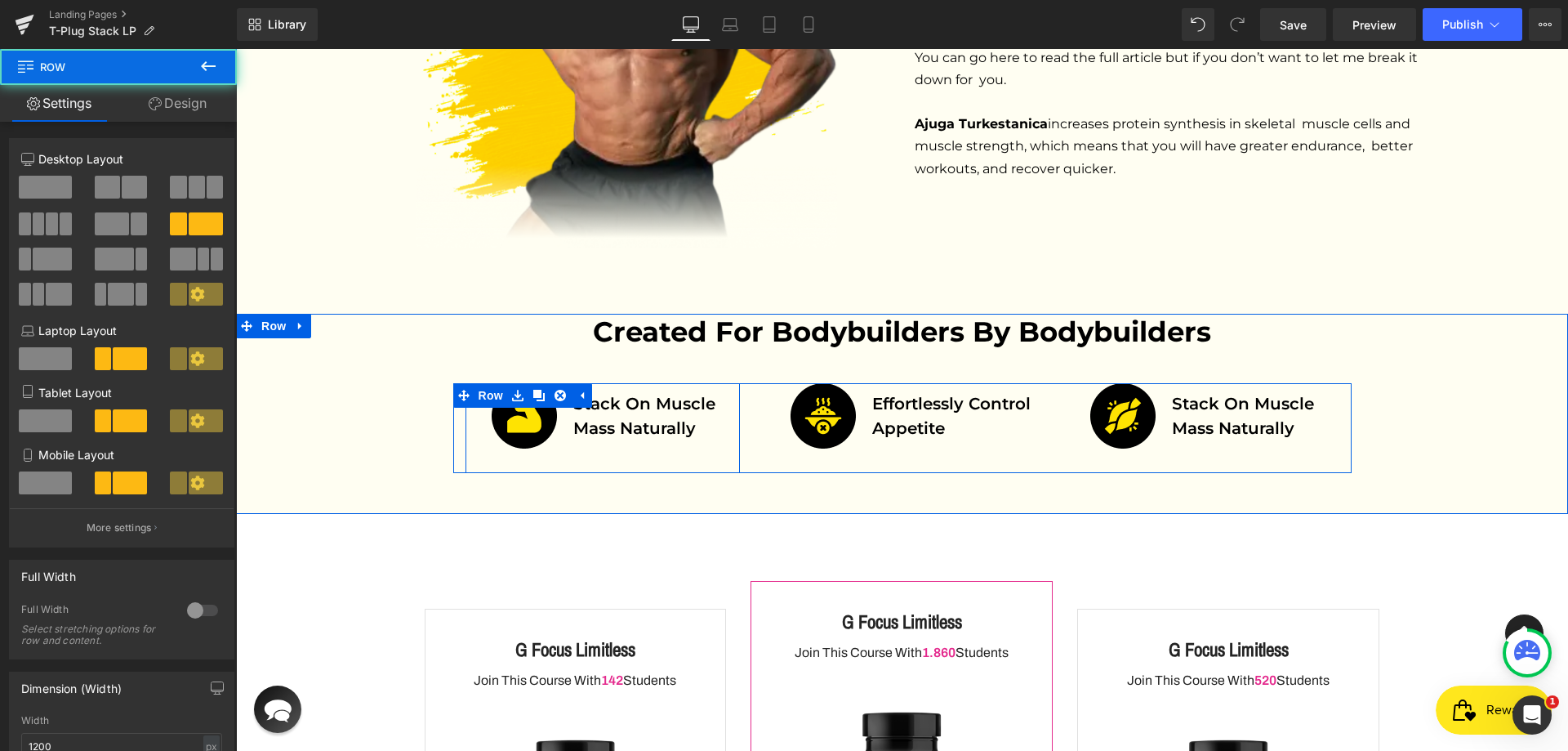
click at [514, 387] on div "Image Stack on muscle mass naturally Text Block Row" at bounding box center [602, 428] width 275 height 90
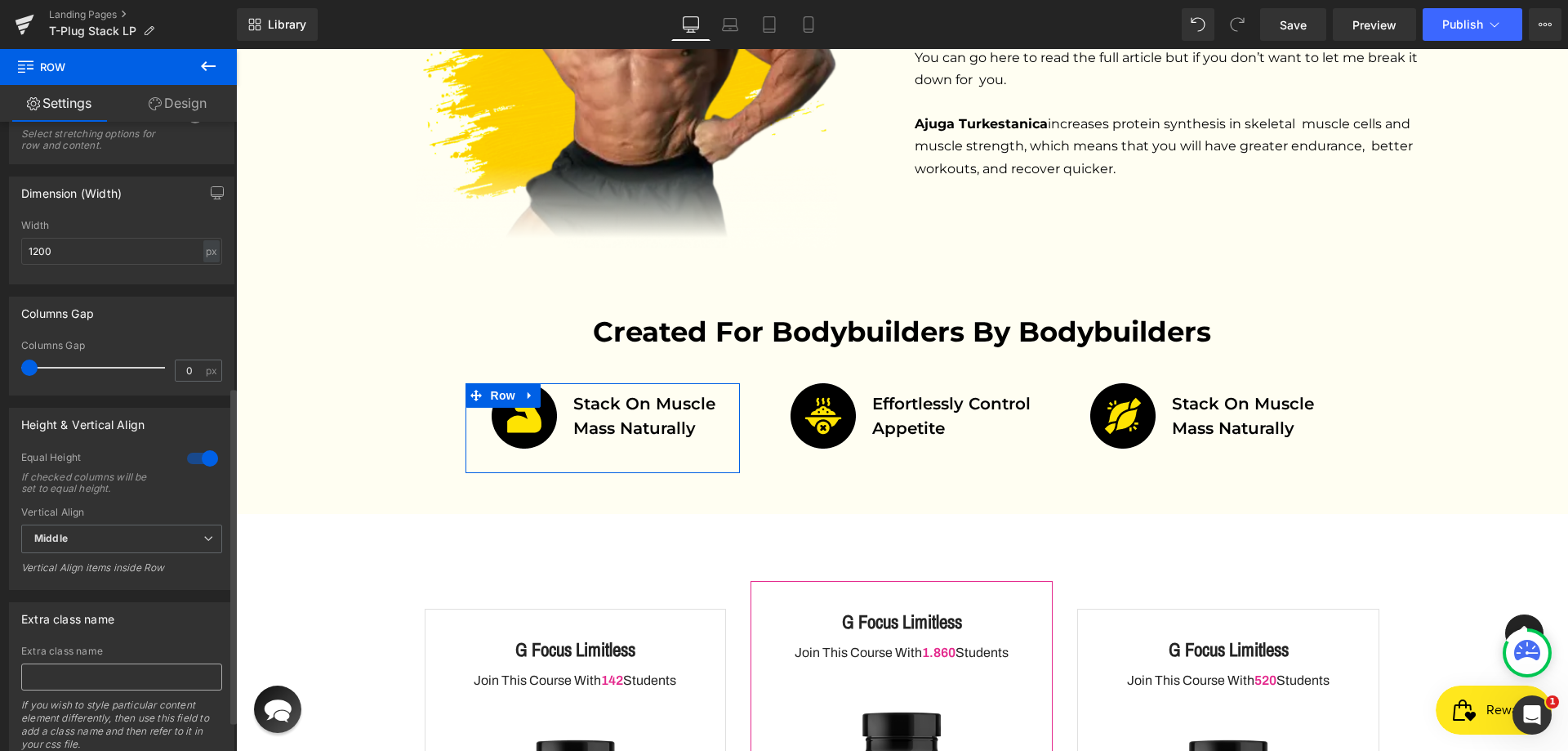
scroll to position [552, 0]
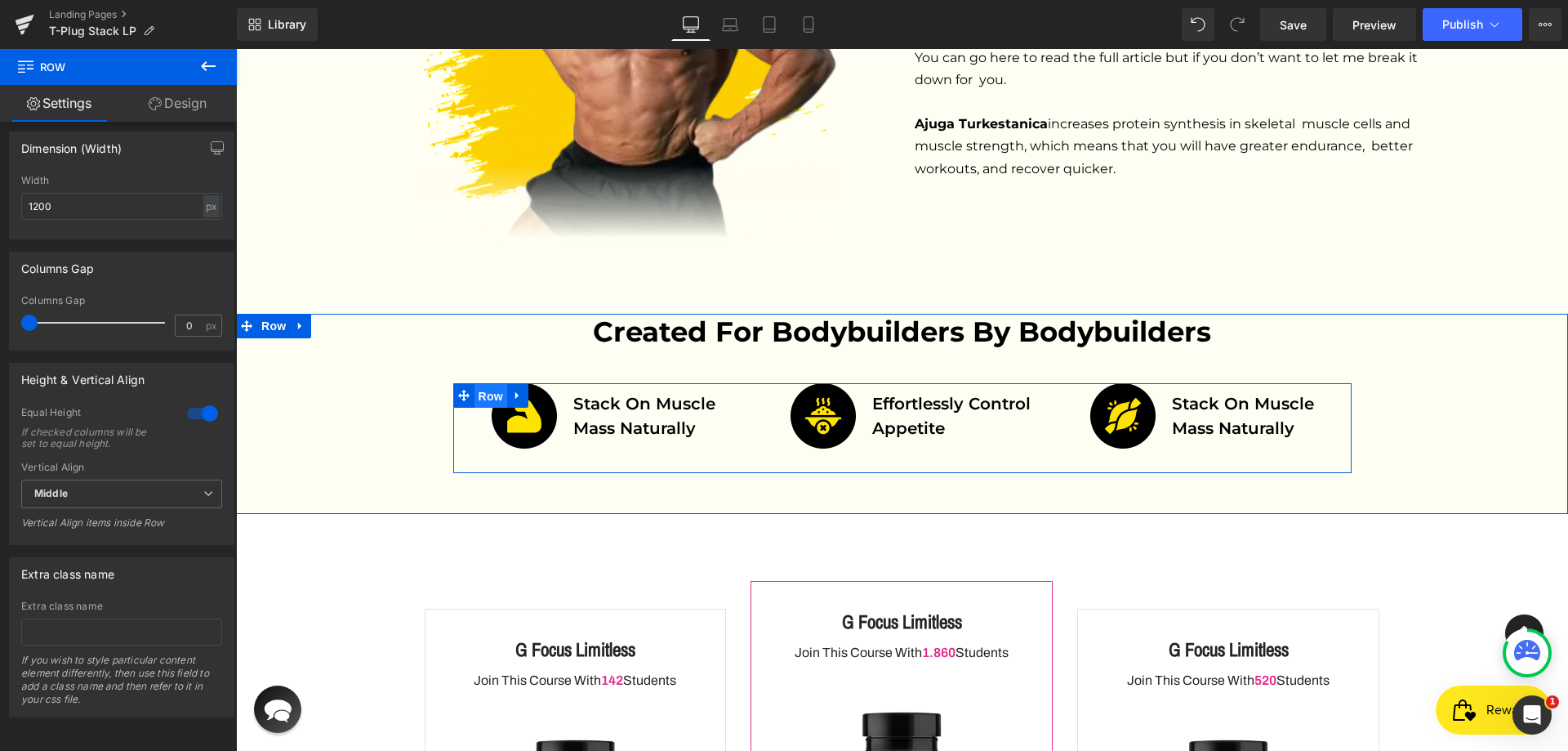
click at [475, 384] on span "Row" at bounding box center [491, 396] width 33 height 24
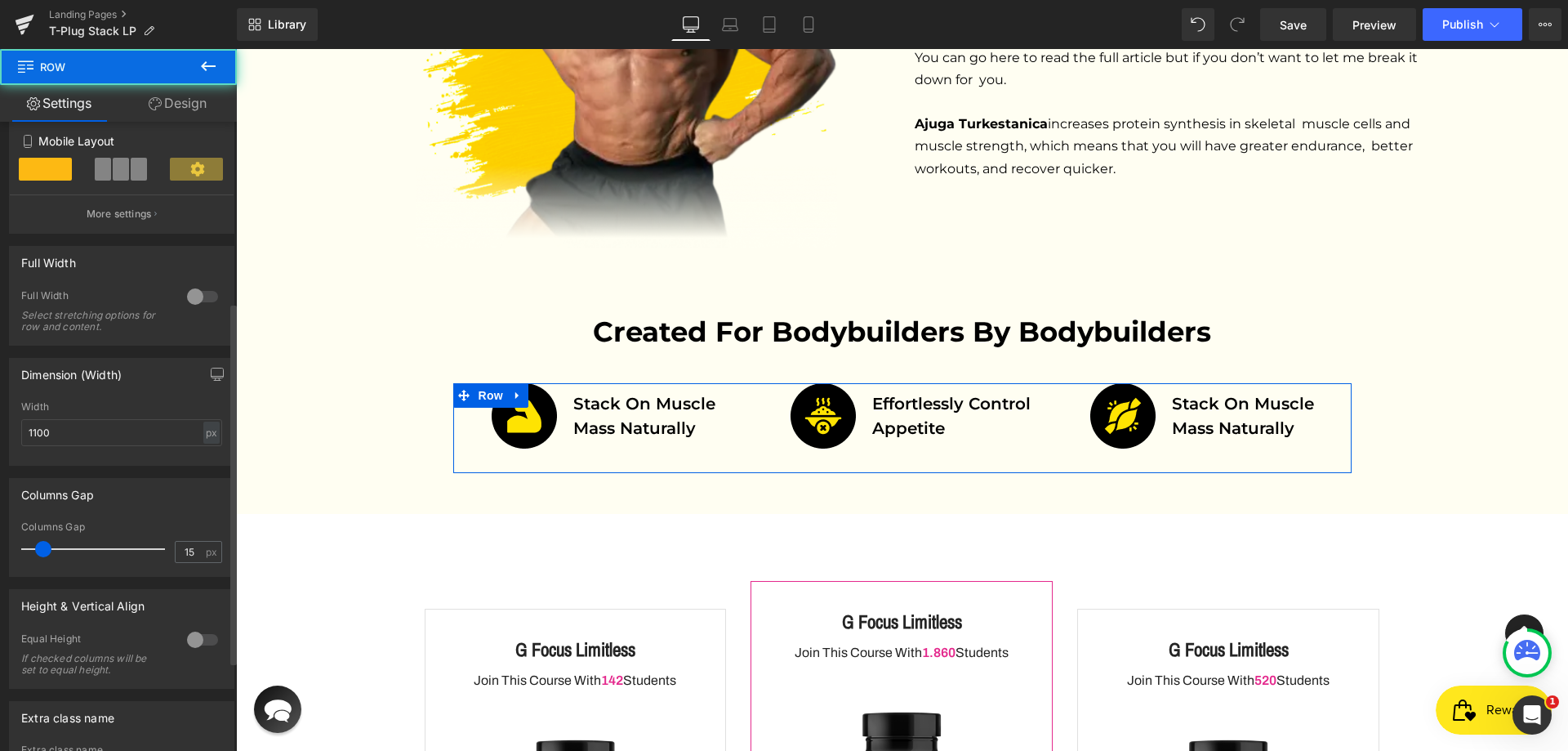
scroll to position [470, 0]
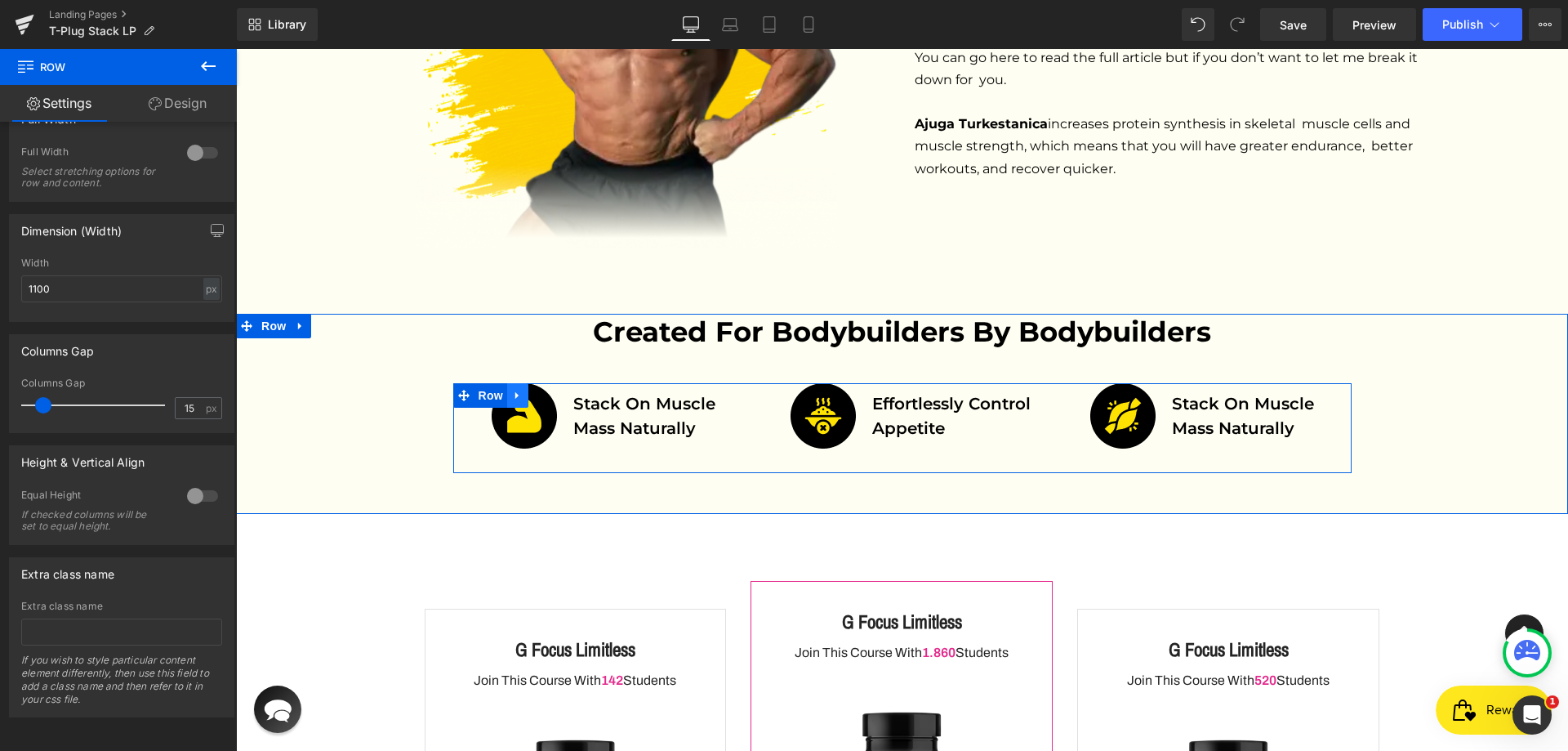
click at [520, 383] on link at bounding box center [518, 395] width 22 height 24
click at [554, 389] on icon at bounding box center [559, 394] width 11 height 11
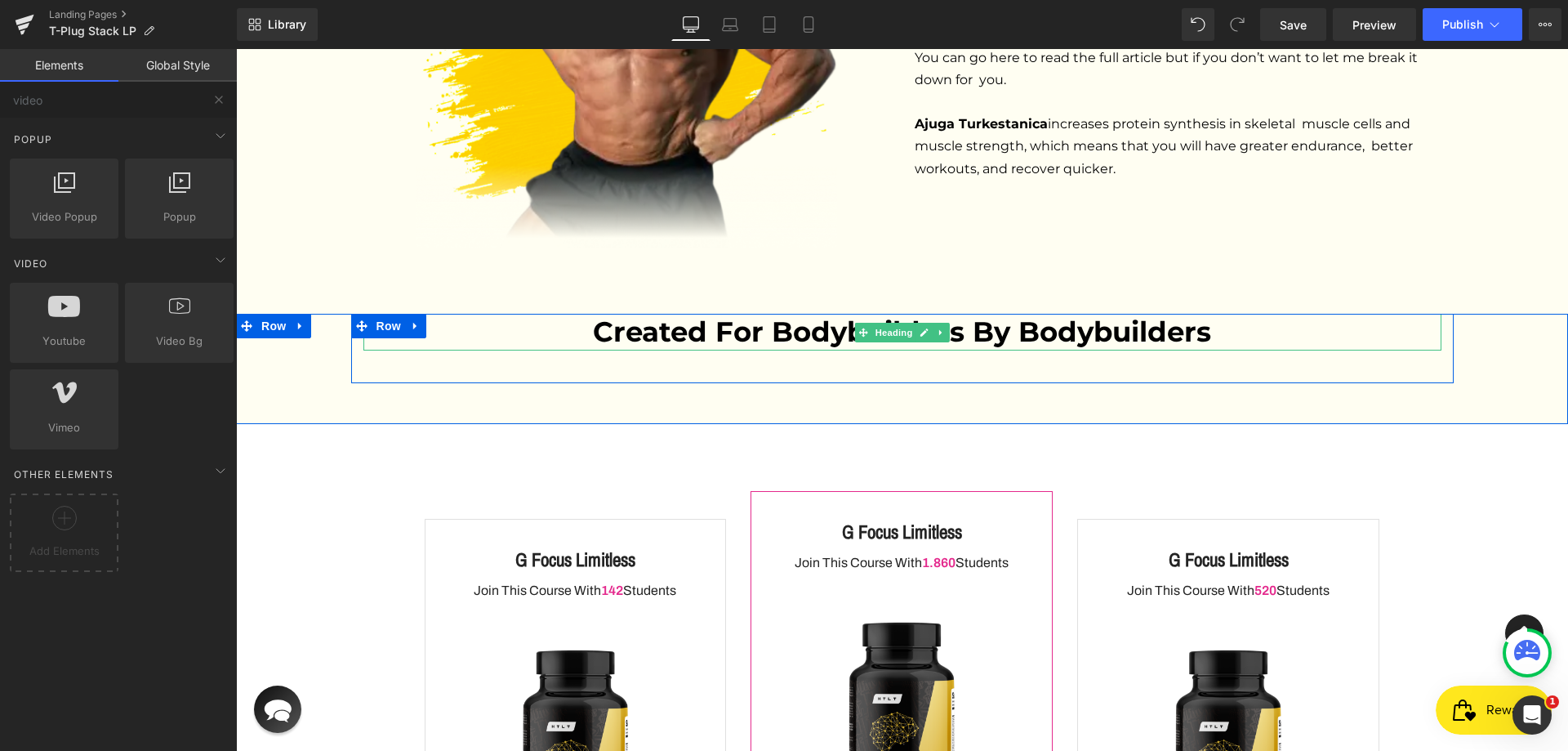
click at [689, 313] on h2 "Created for bodybuilders by bodybuilders" at bounding box center [902, 331] width 1078 height 36
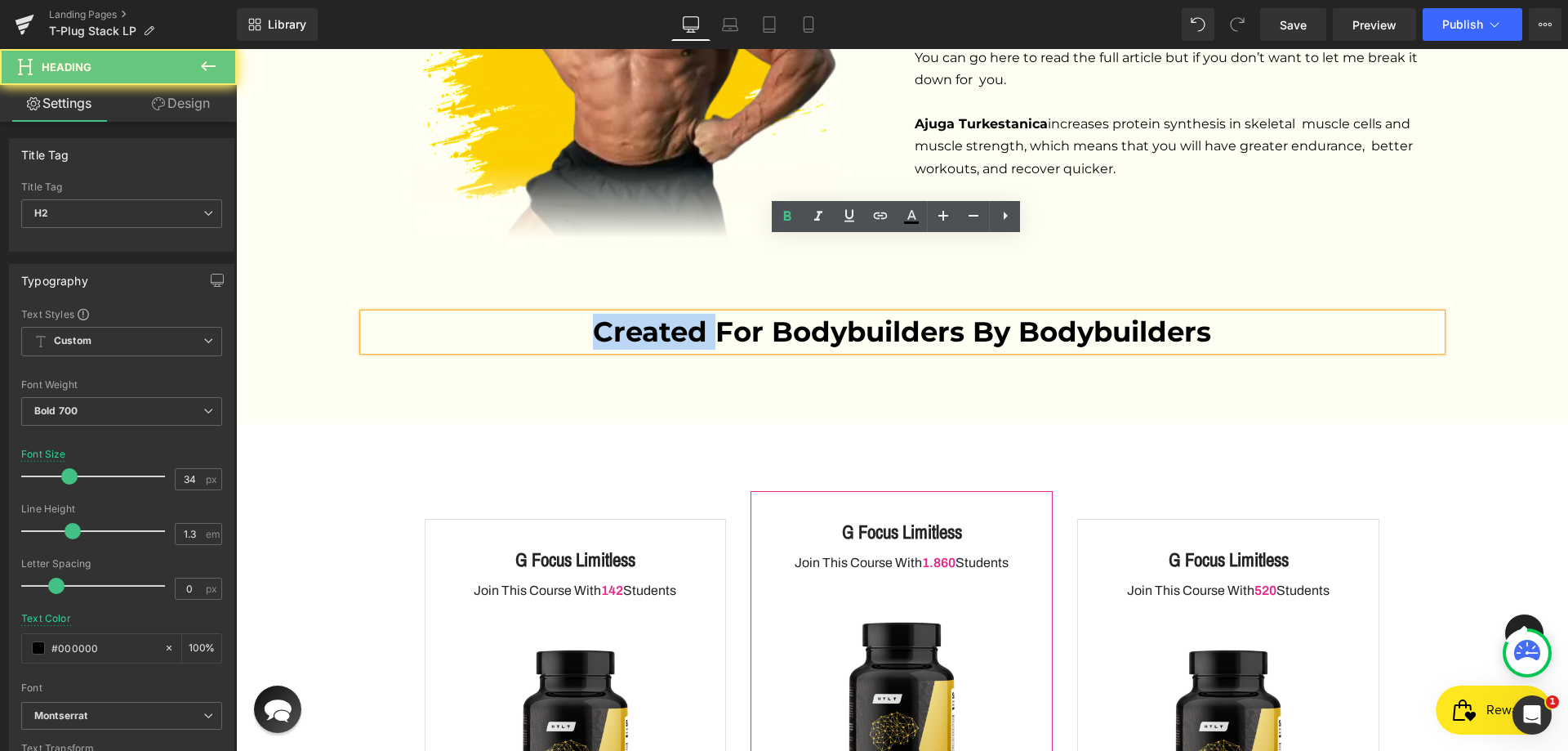
click at [689, 313] on h2 "Created for bodybuilders by bodybuilders" at bounding box center [902, 331] width 1078 height 36
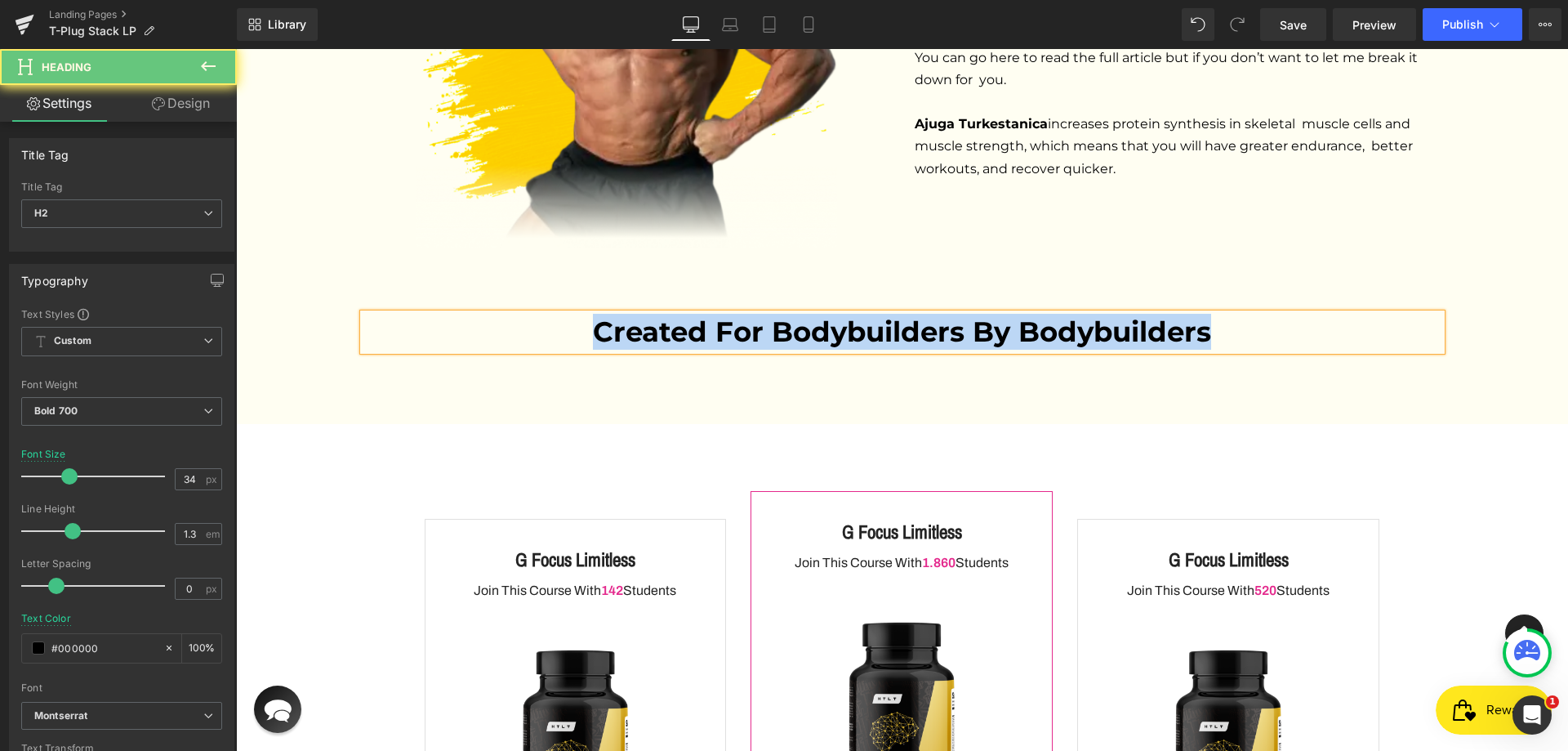
paste div
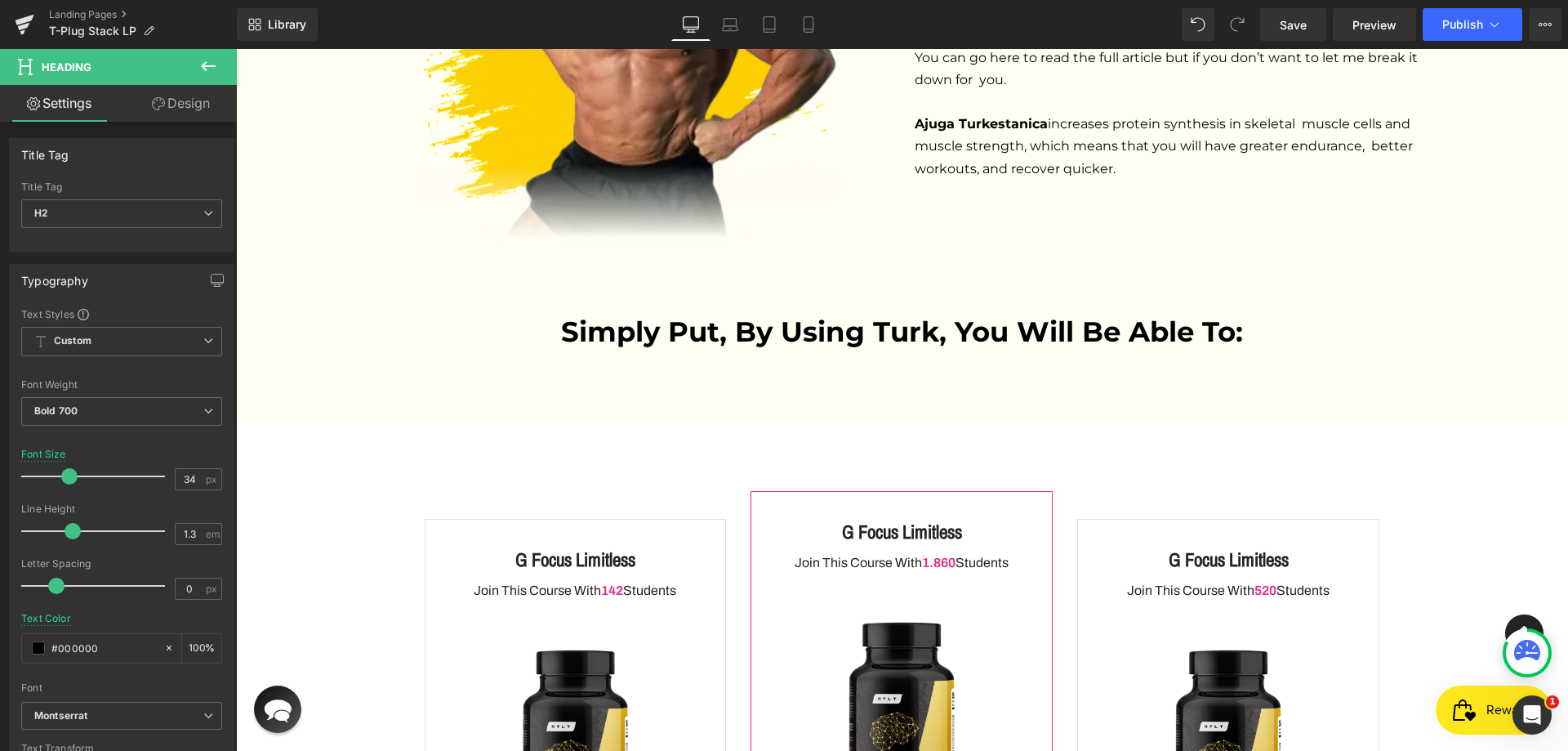
click at [213, 61] on icon at bounding box center [208, 66] width 20 height 20
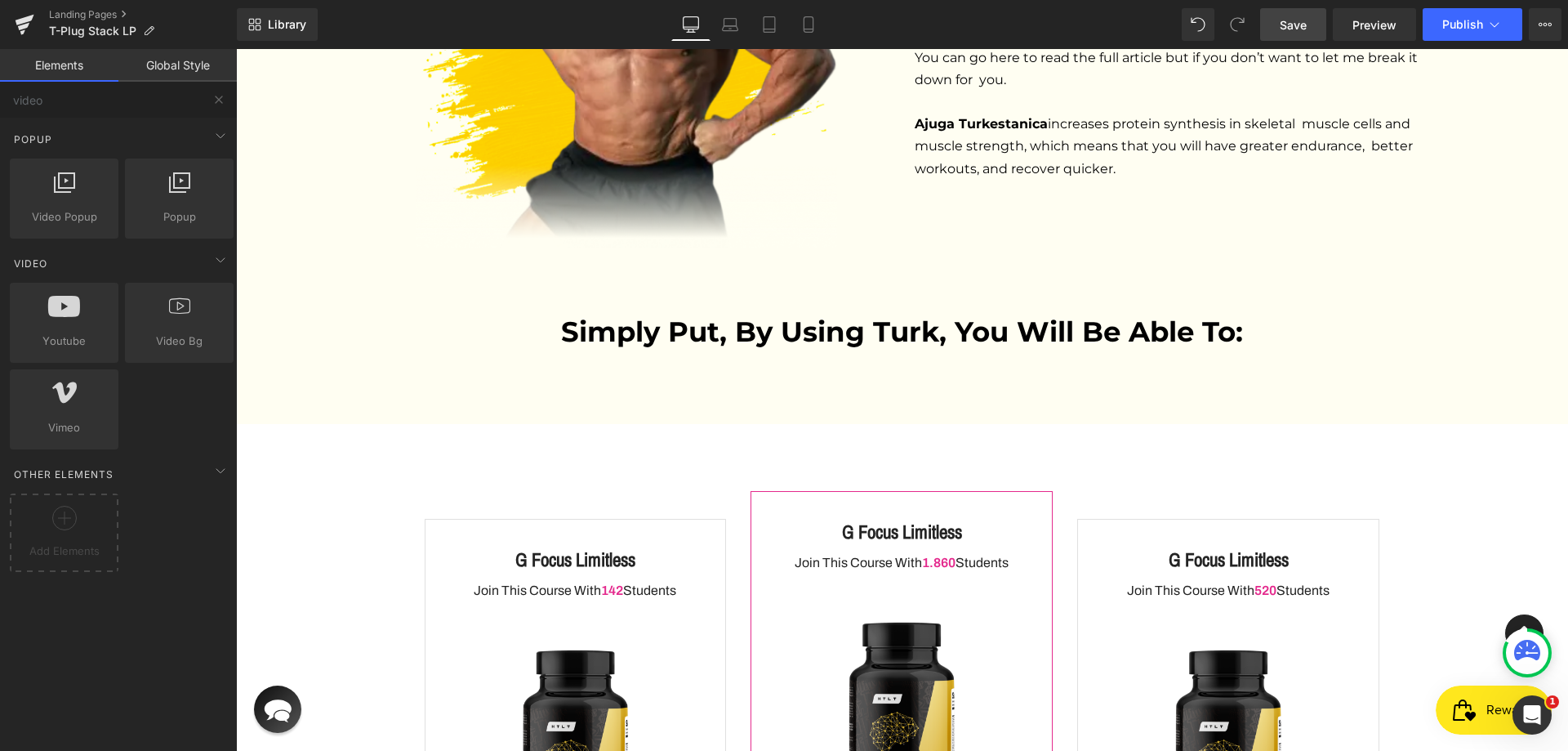
drag, startPoint x: 1265, startPoint y: 28, endPoint x: 853, endPoint y: 242, distance: 464.3
click at [1265, 28] on link "Save" at bounding box center [1293, 24] width 66 height 33
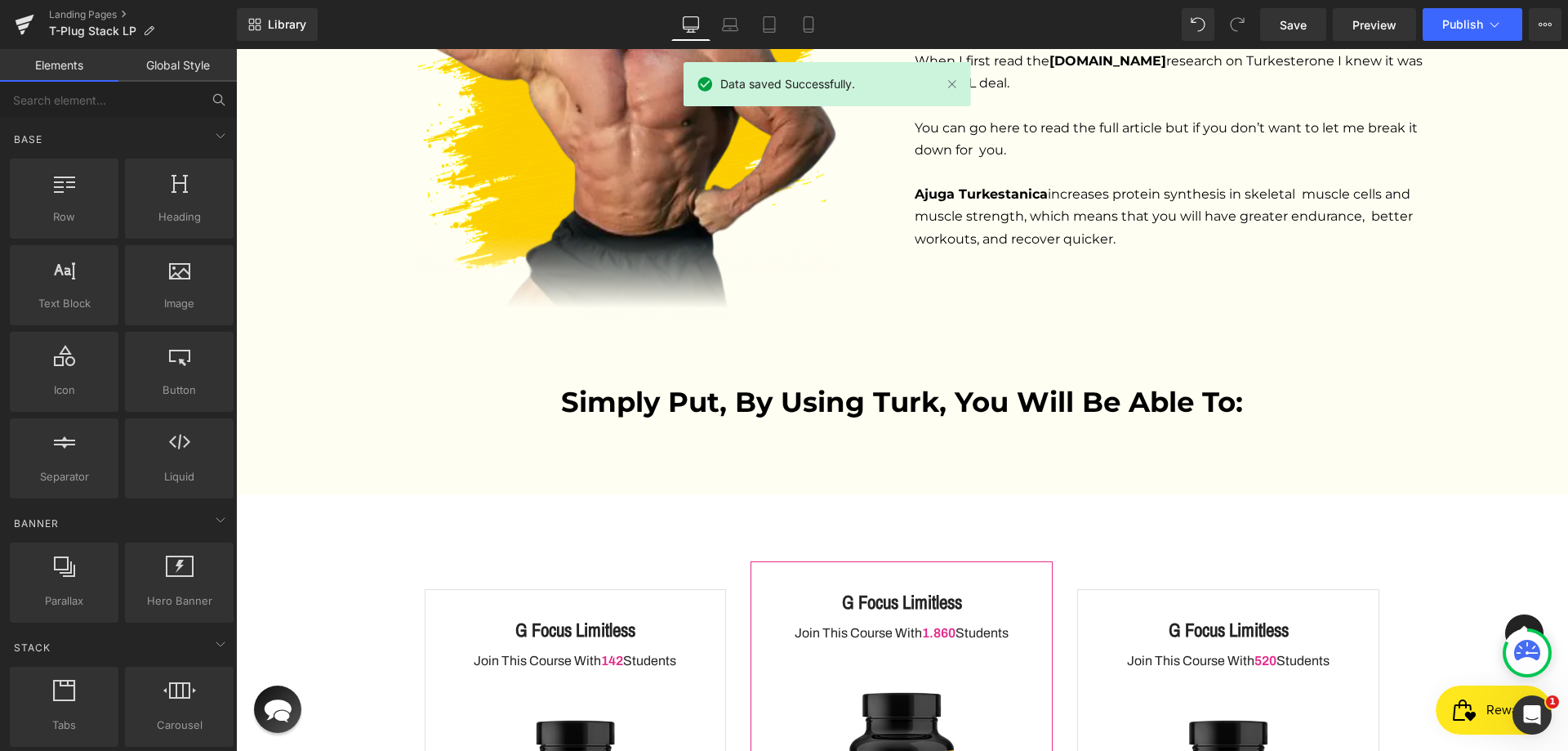
scroll to position [3493, 0]
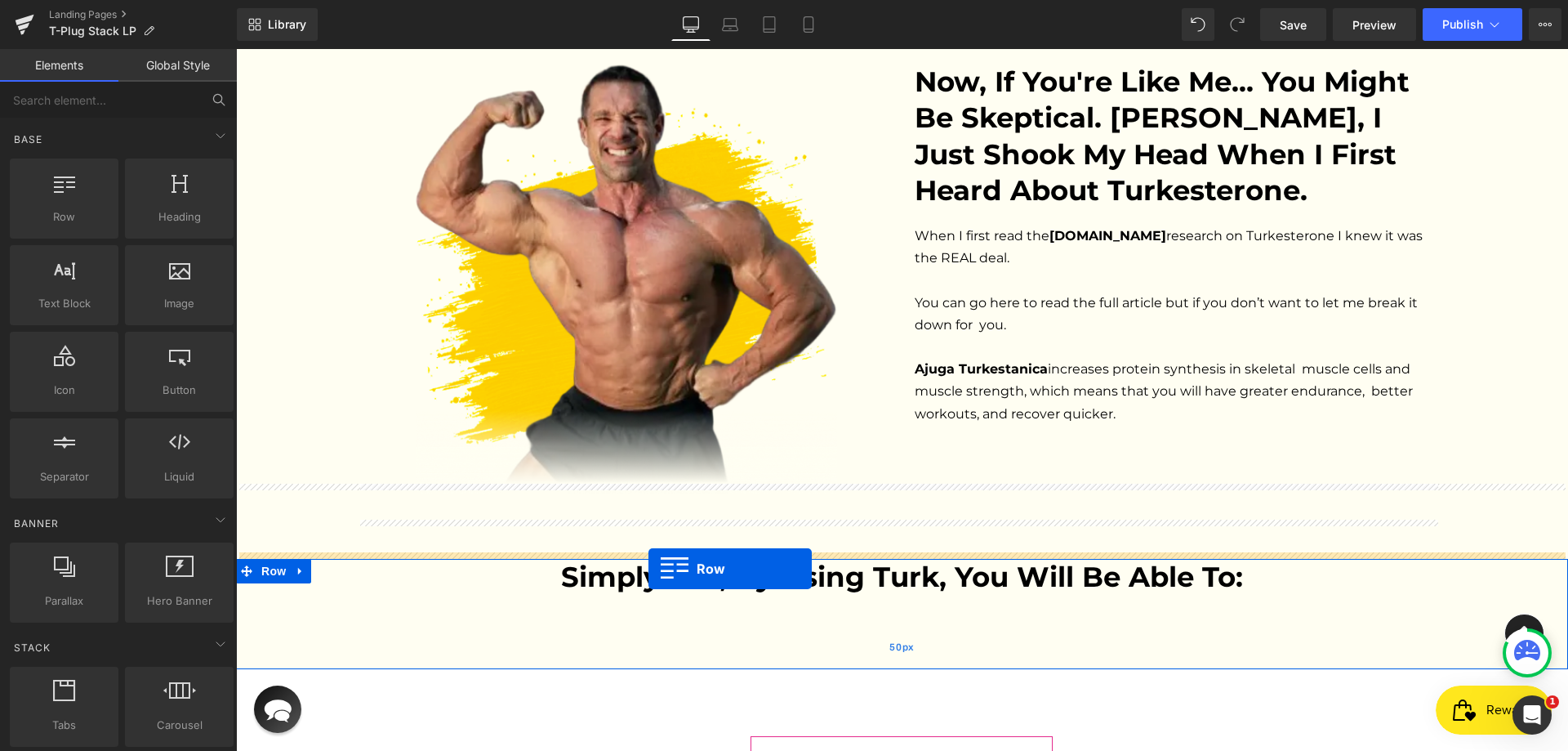
drag, startPoint x: 555, startPoint y: 508, endPoint x: 648, endPoint y: 569, distance: 111.2
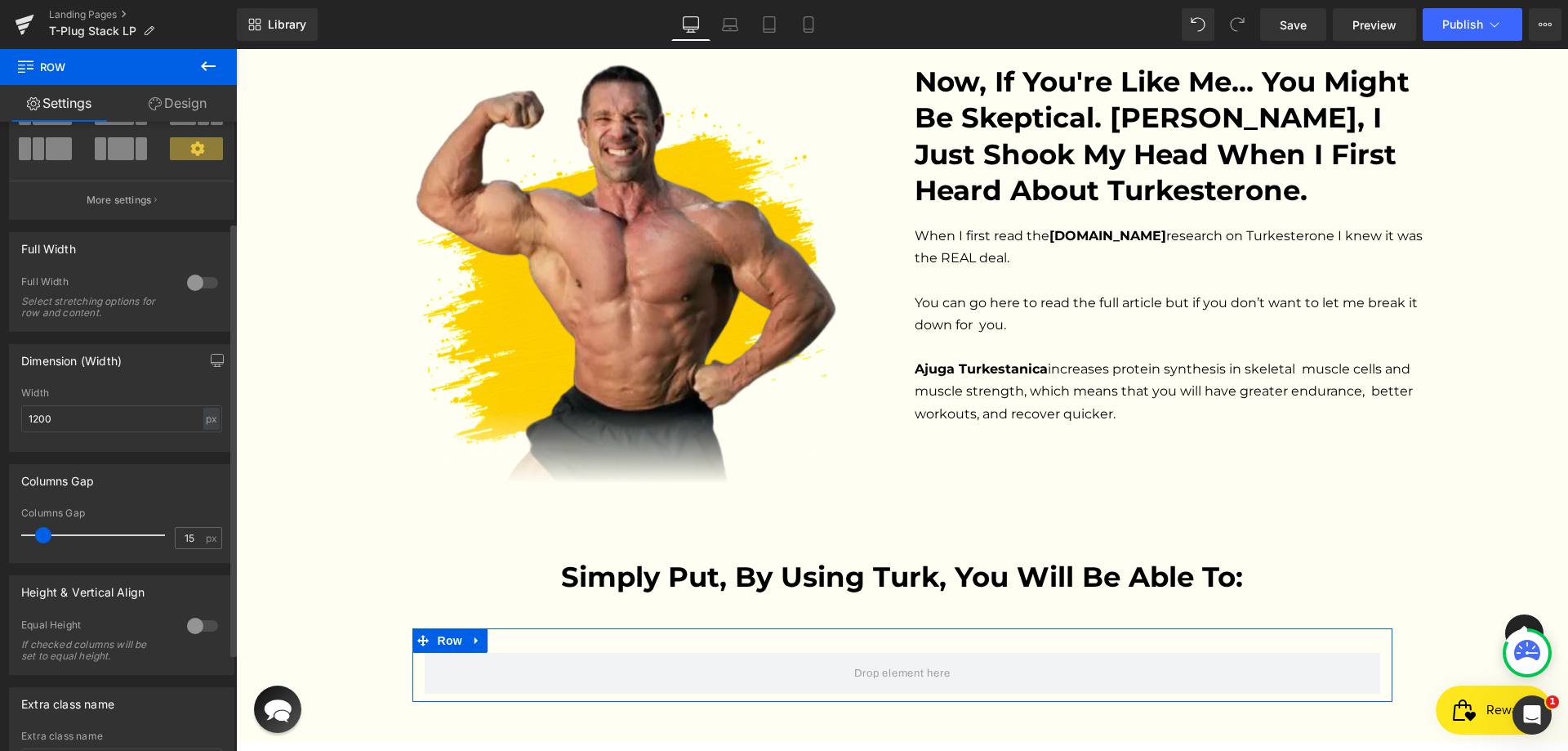
scroll to position [287, 0]
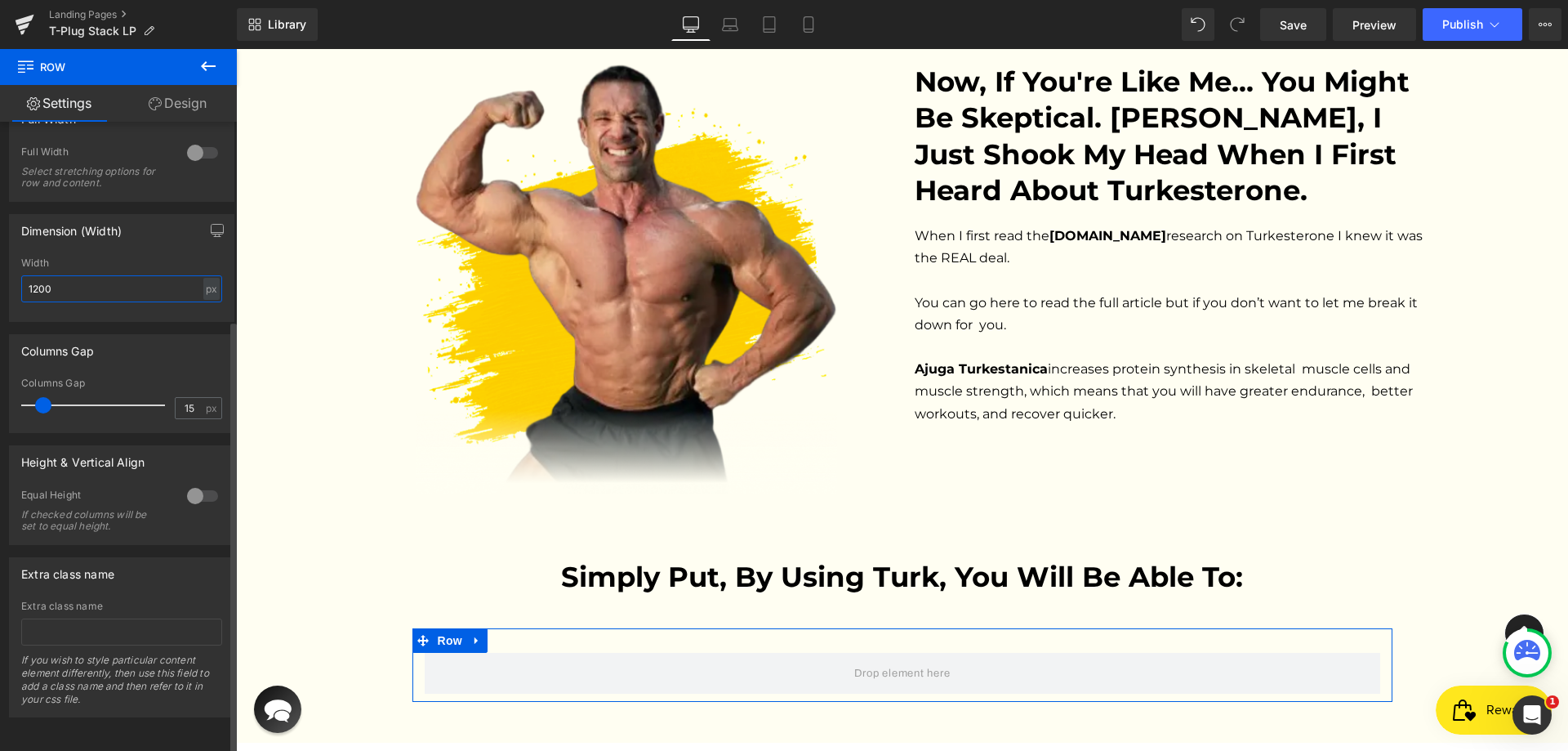
click at [54, 287] on input "1200" at bounding box center [122, 288] width 201 height 27
type input "1350"
click at [191, 113] on link "Design" at bounding box center [177, 103] width 118 height 37
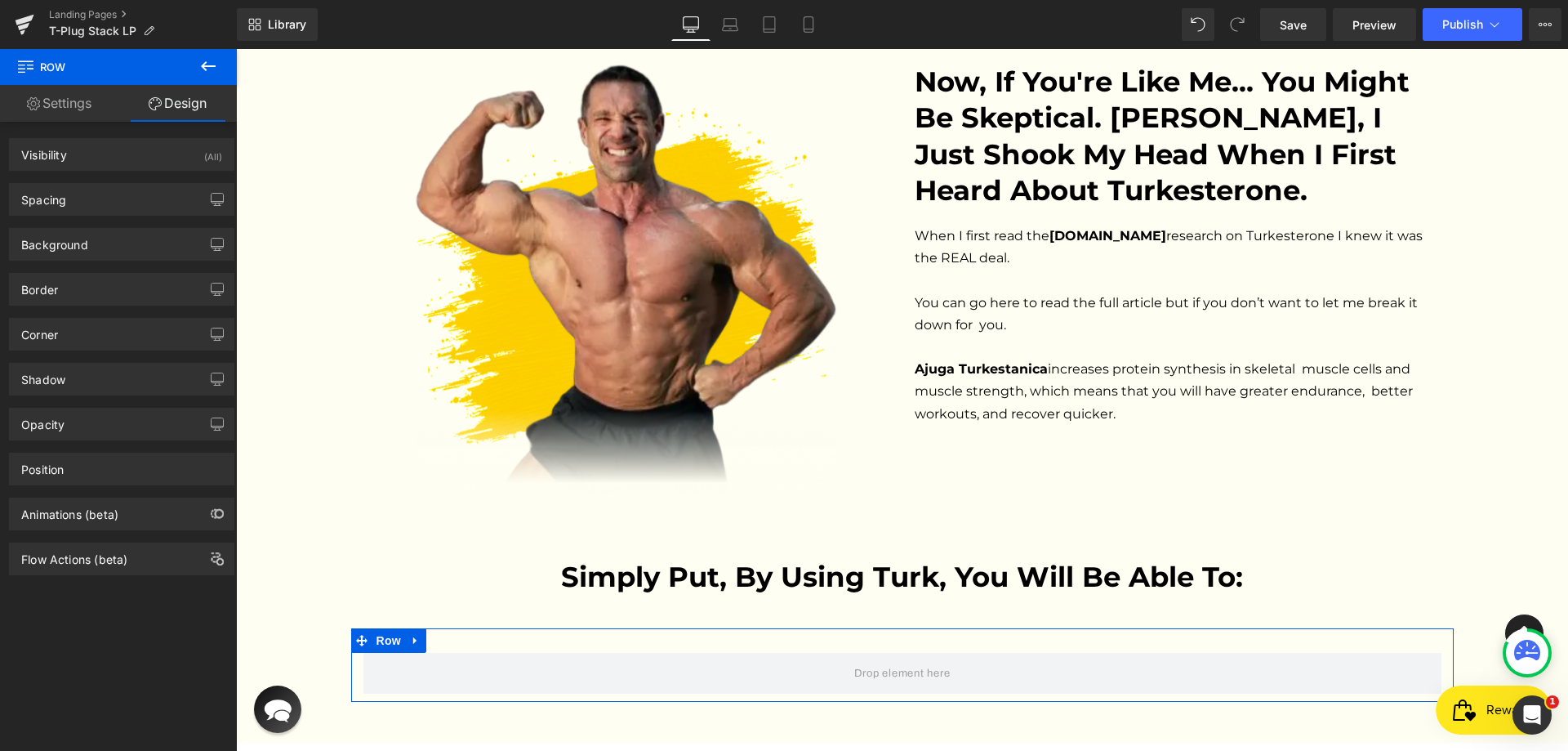
click at [148, 215] on div "Spacing [GEOGRAPHIC_DATA] 0px 0 auto auto 0px 0 auto auto [GEOGRAPHIC_DATA] 30p…" at bounding box center [121, 199] width 225 height 33
click at [154, 206] on div "Spacing" at bounding box center [121, 199] width 224 height 31
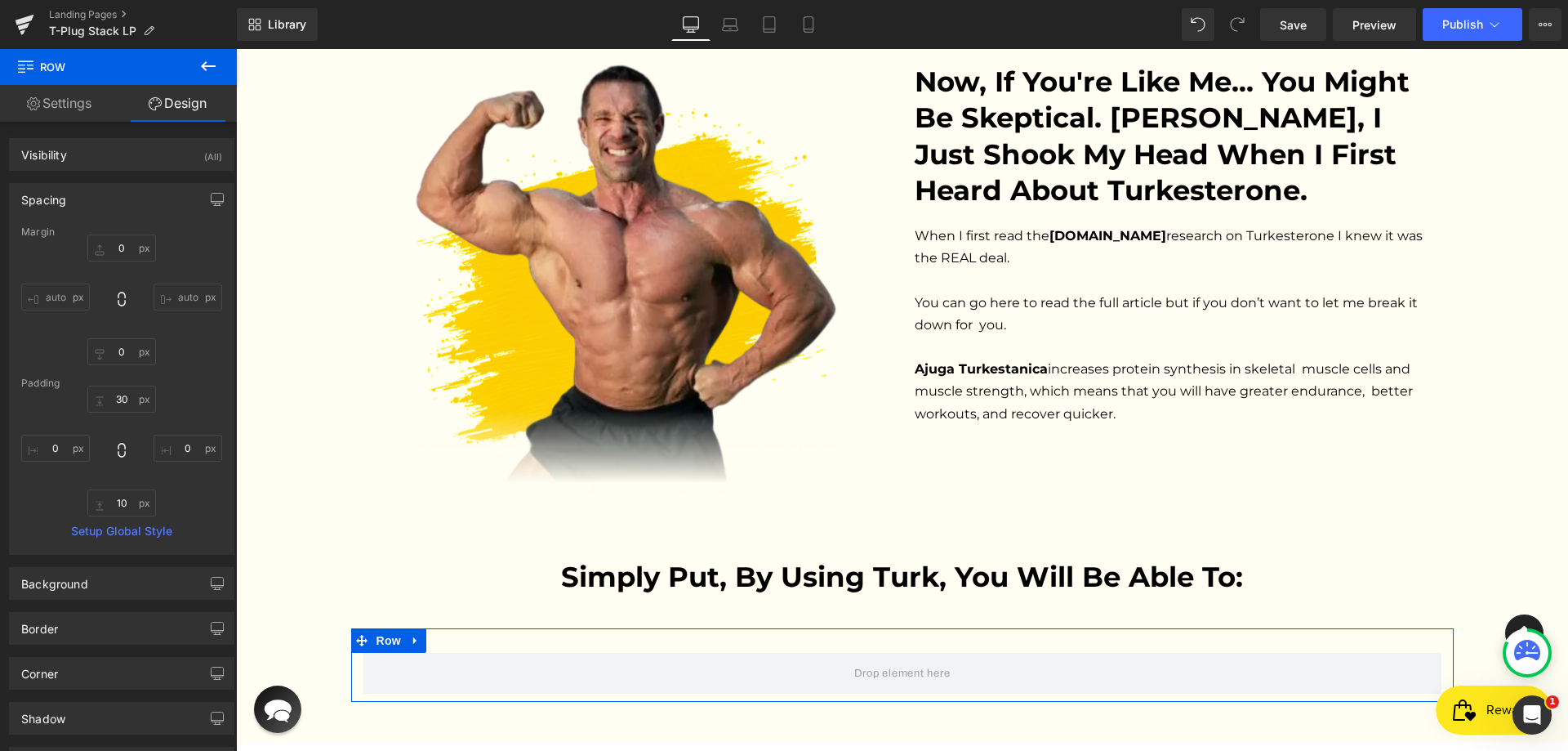
click at [122, 388] on div "Padding" at bounding box center [122, 382] width 201 height 11
click at [122, 401] on input "30" at bounding box center [121, 399] width 68 height 27
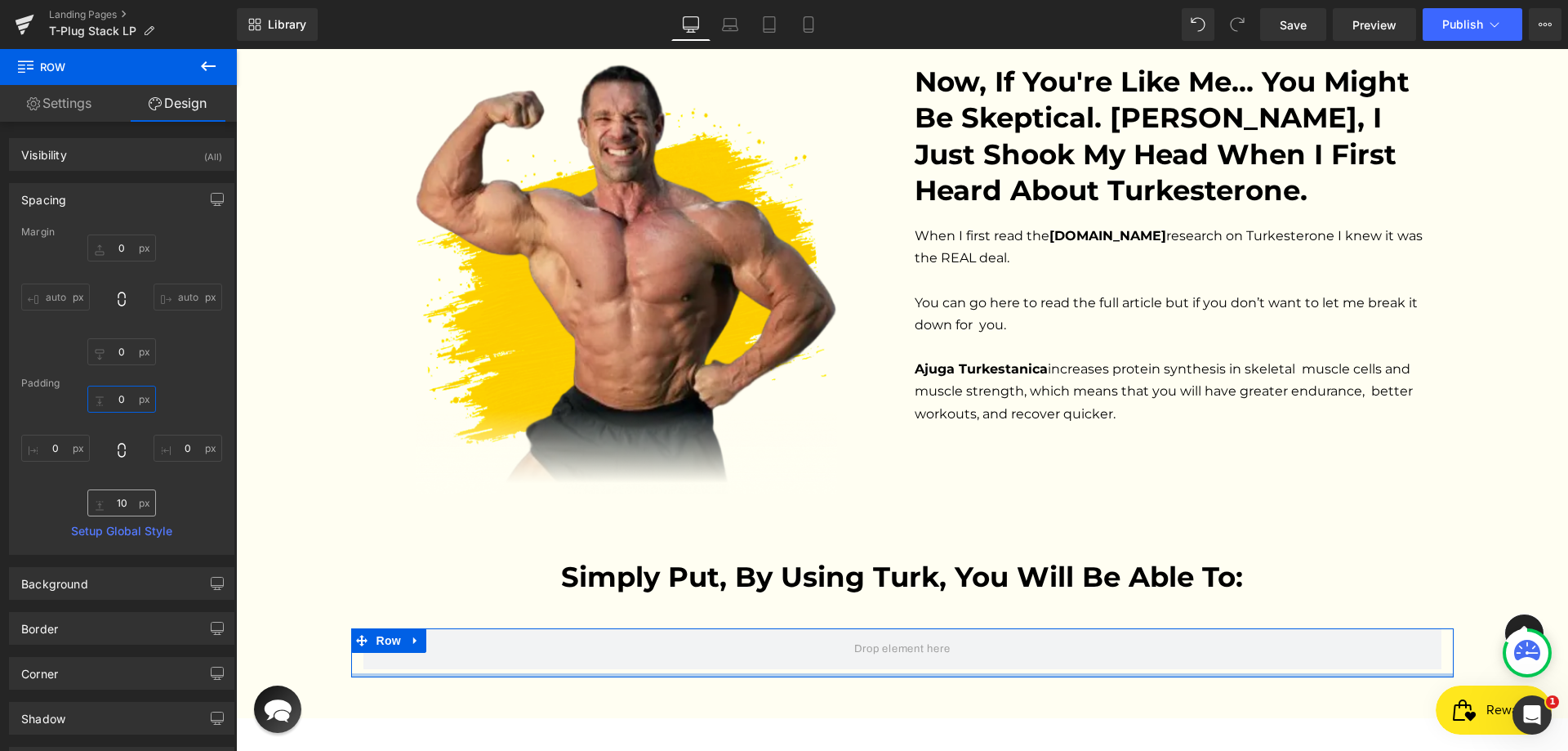
type input "0"
click at [125, 507] on input "10" at bounding box center [121, 502] width 68 height 27
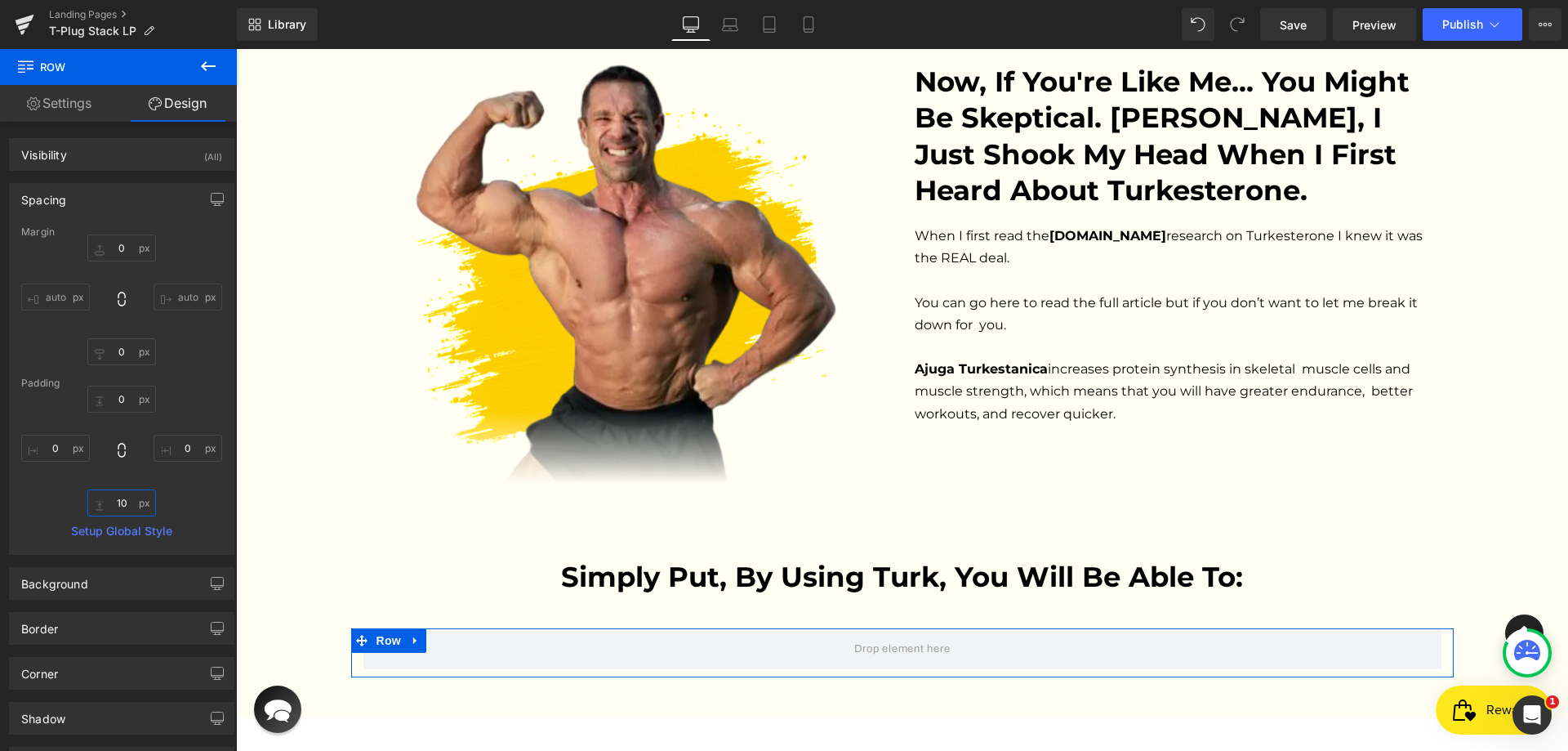
click at [114, 501] on input "10" at bounding box center [121, 502] width 68 height 27
type input "20"
click at [183, 486] on div "0 0 0px 0 20 20 0px 0" at bounding box center [122, 451] width 201 height 130
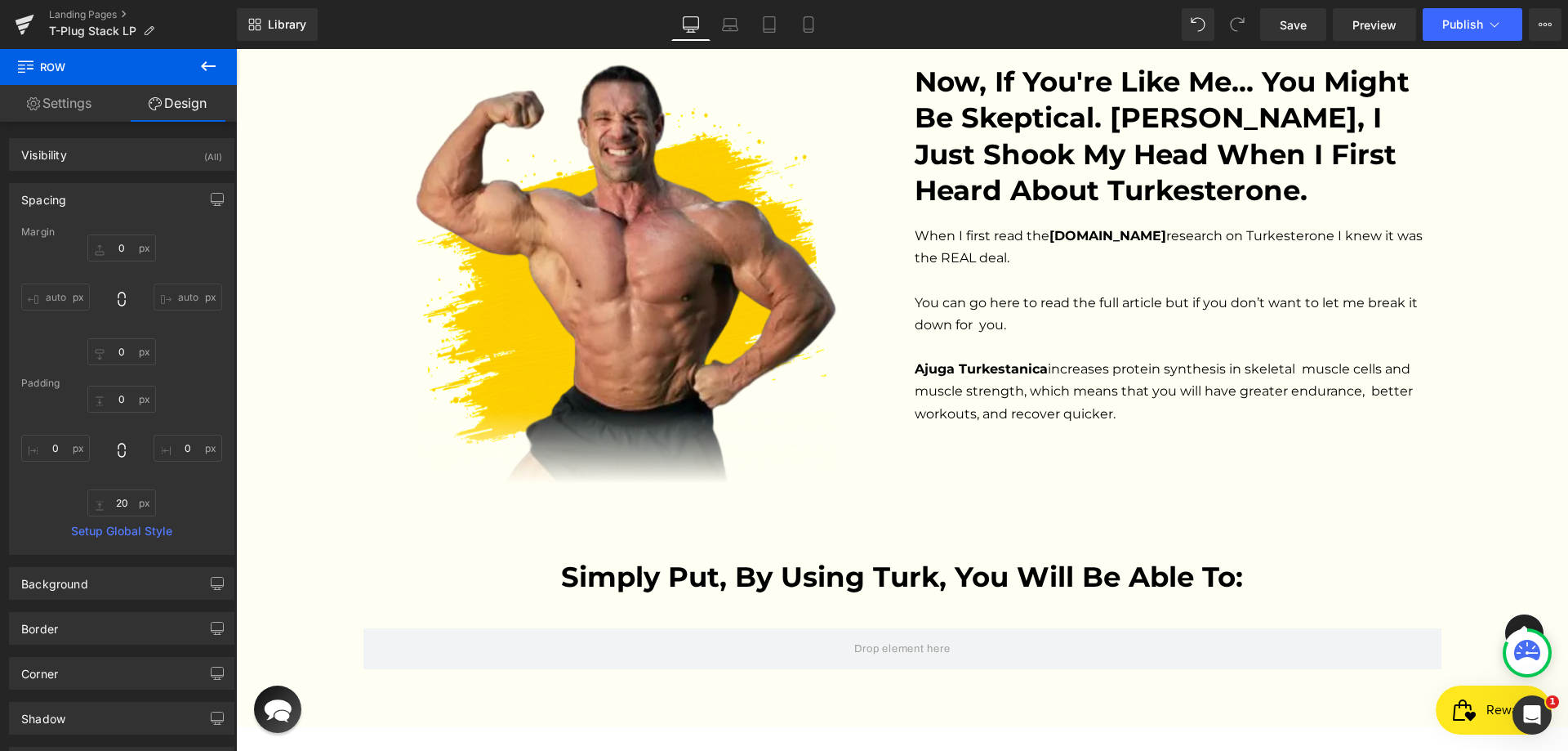
click at [212, 61] on icon at bounding box center [208, 66] width 20 height 20
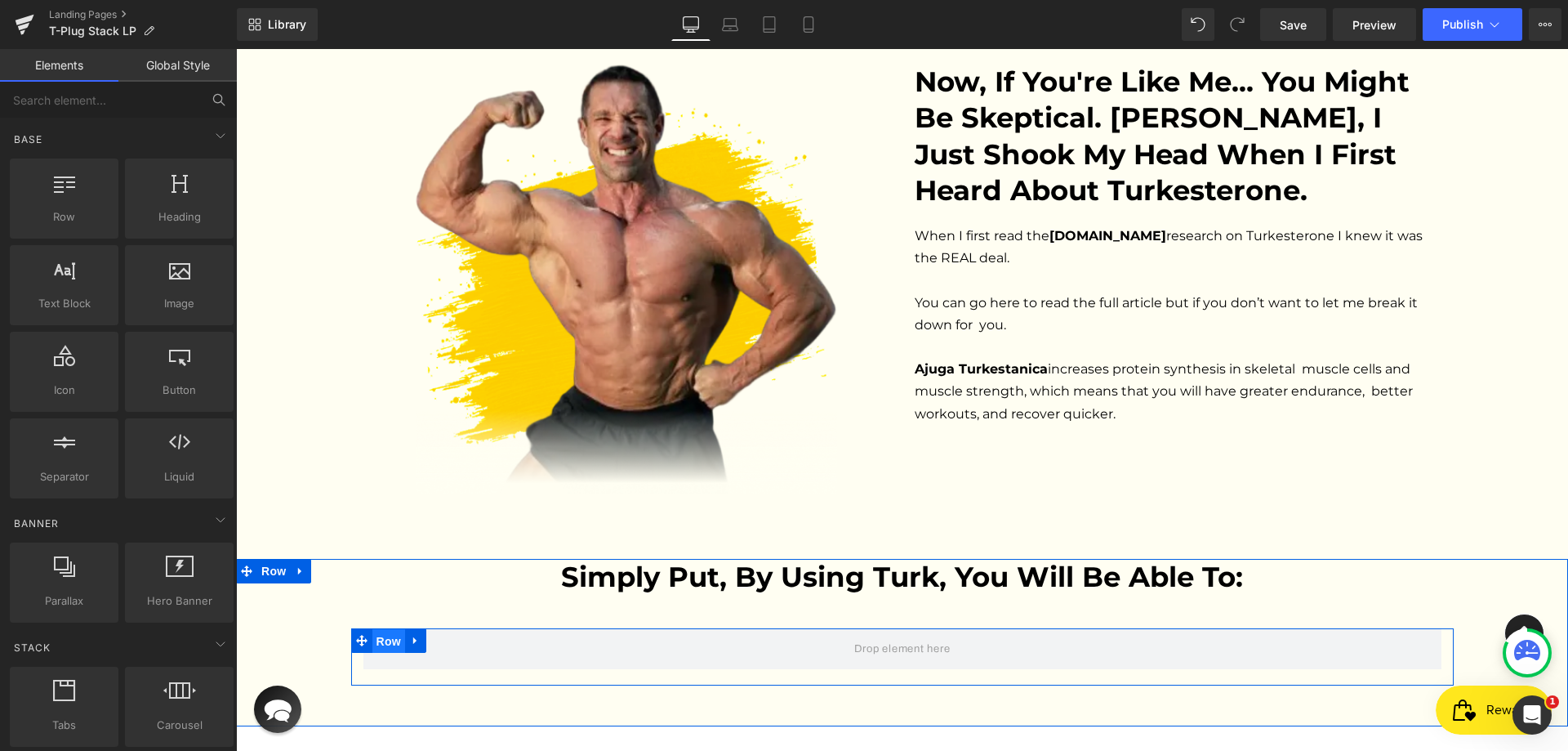
click at [381, 629] on span "Row" at bounding box center [388, 641] width 33 height 24
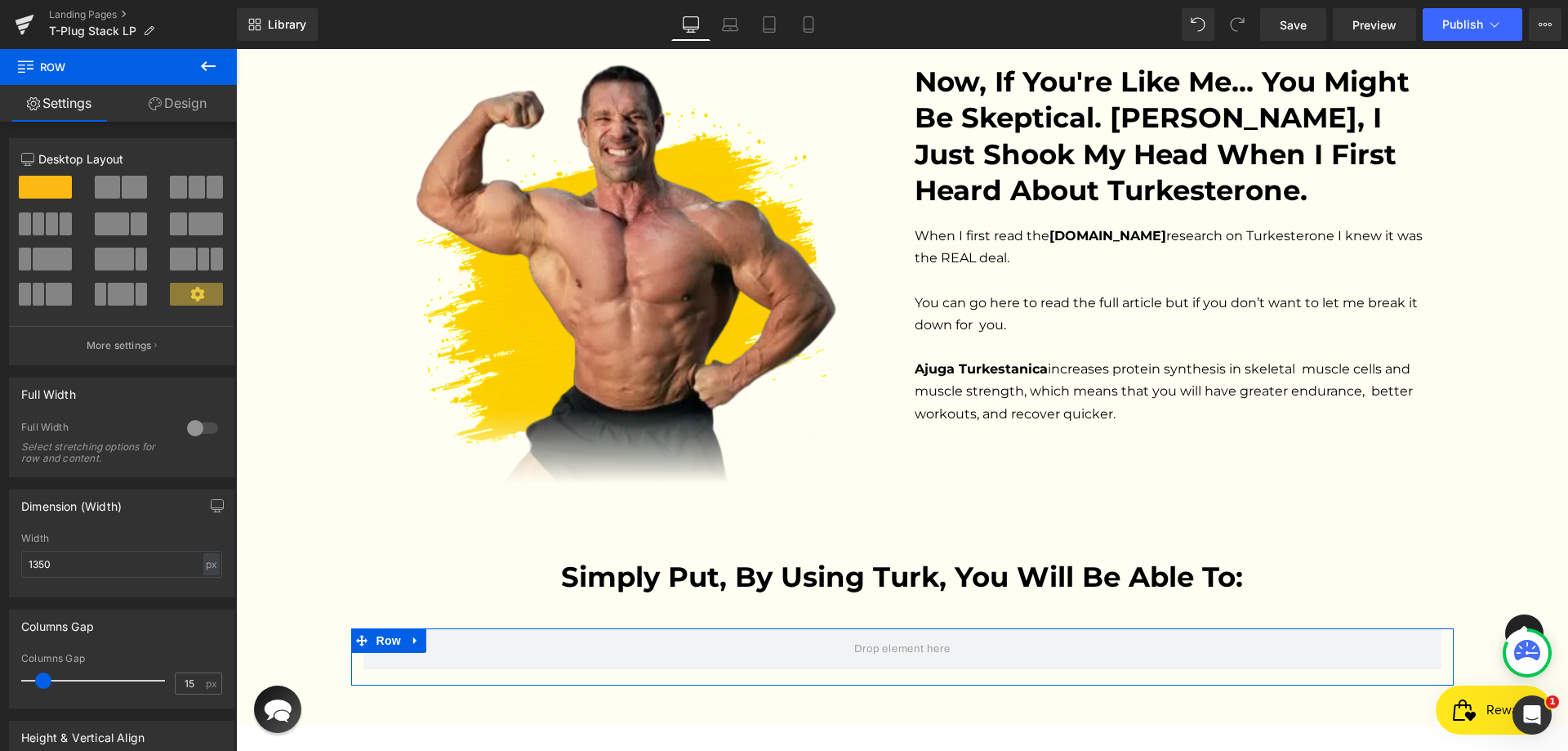
click at [194, 181] on span at bounding box center [197, 186] width 16 height 22
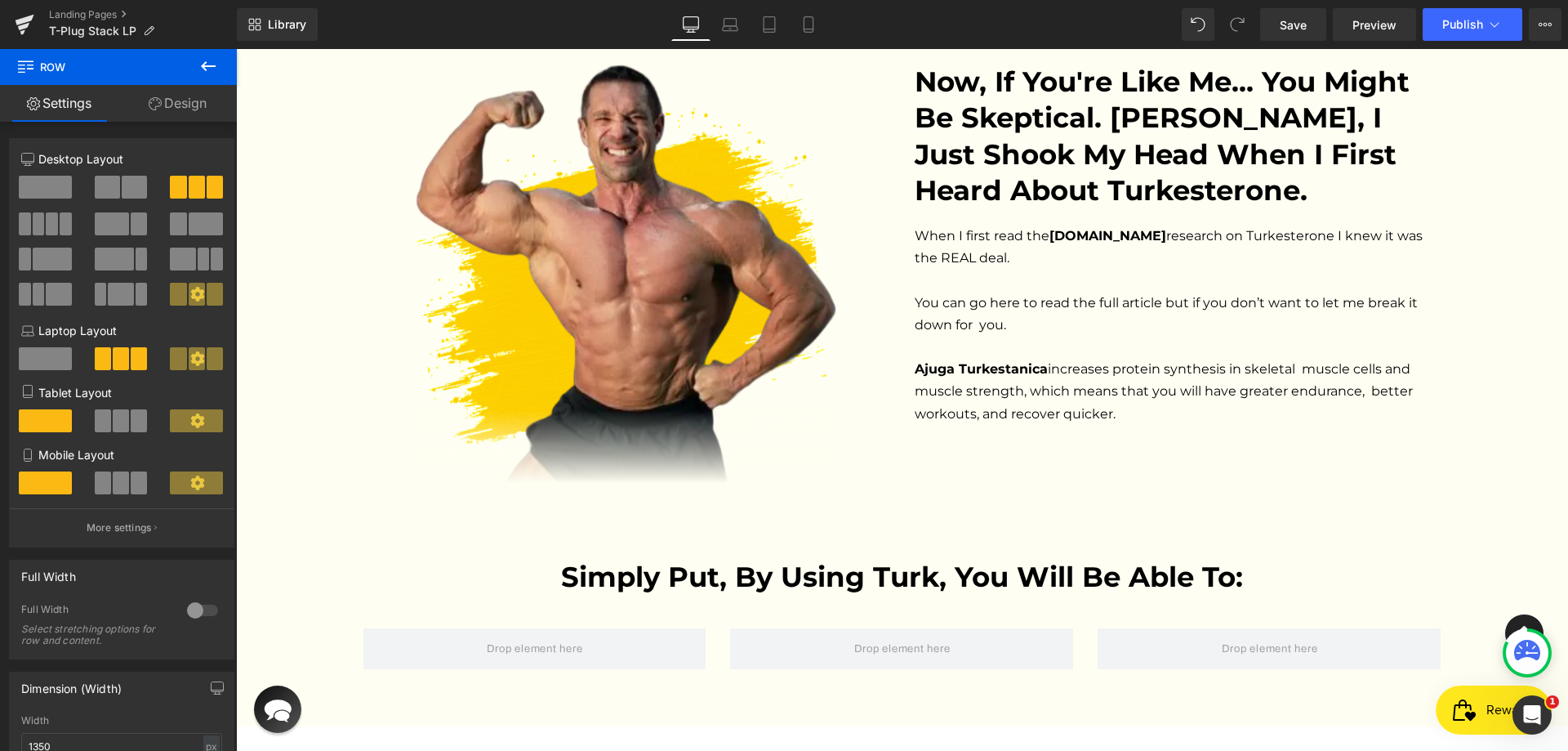
click at [220, 68] on button at bounding box center [208, 67] width 57 height 36
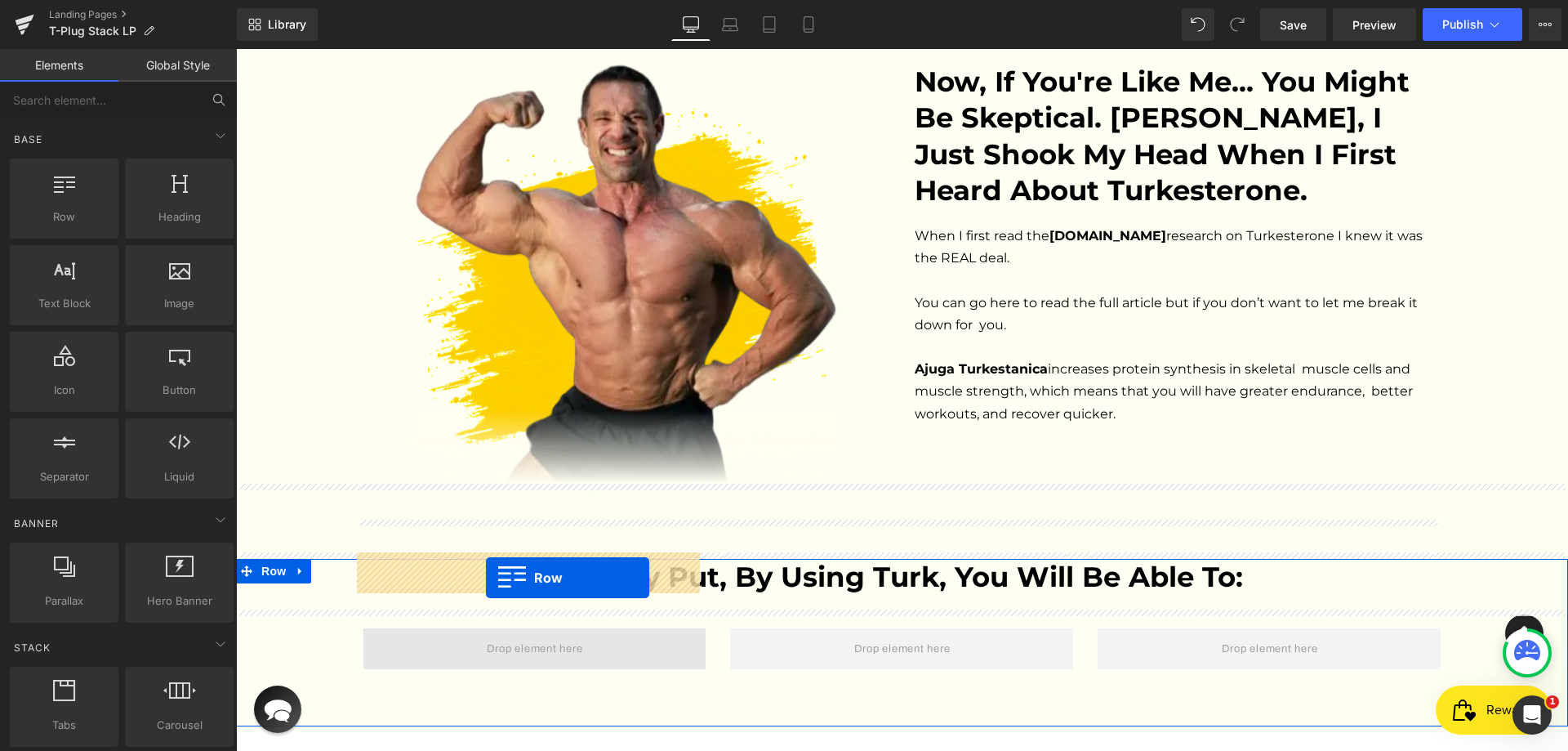
drag, startPoint x: 410, startPoint y: 331, endPoint x: 486, endPoint y: 577, distance: 257.5
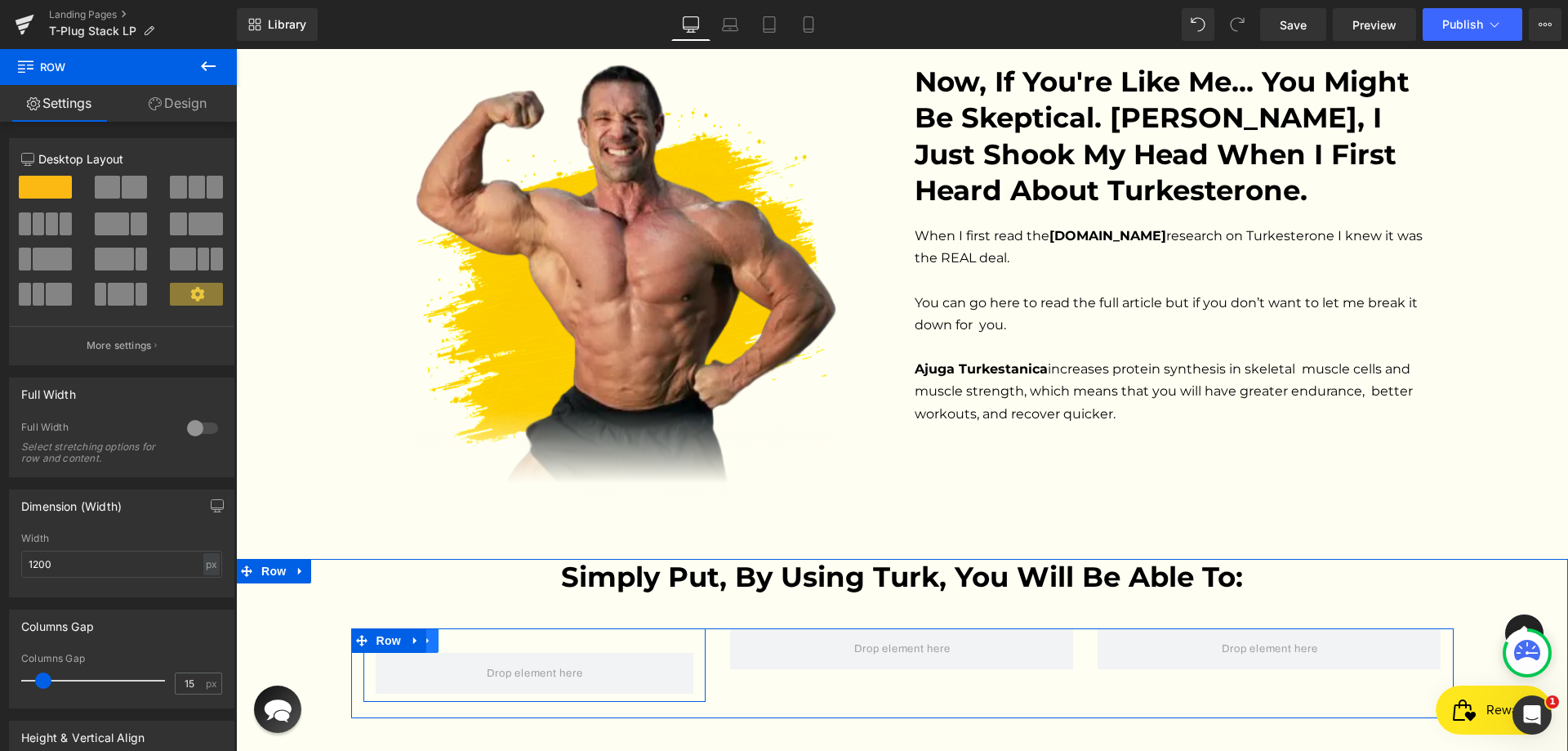
click at [430, 628] on link at bounding box center [427, 641] width 22 height 24
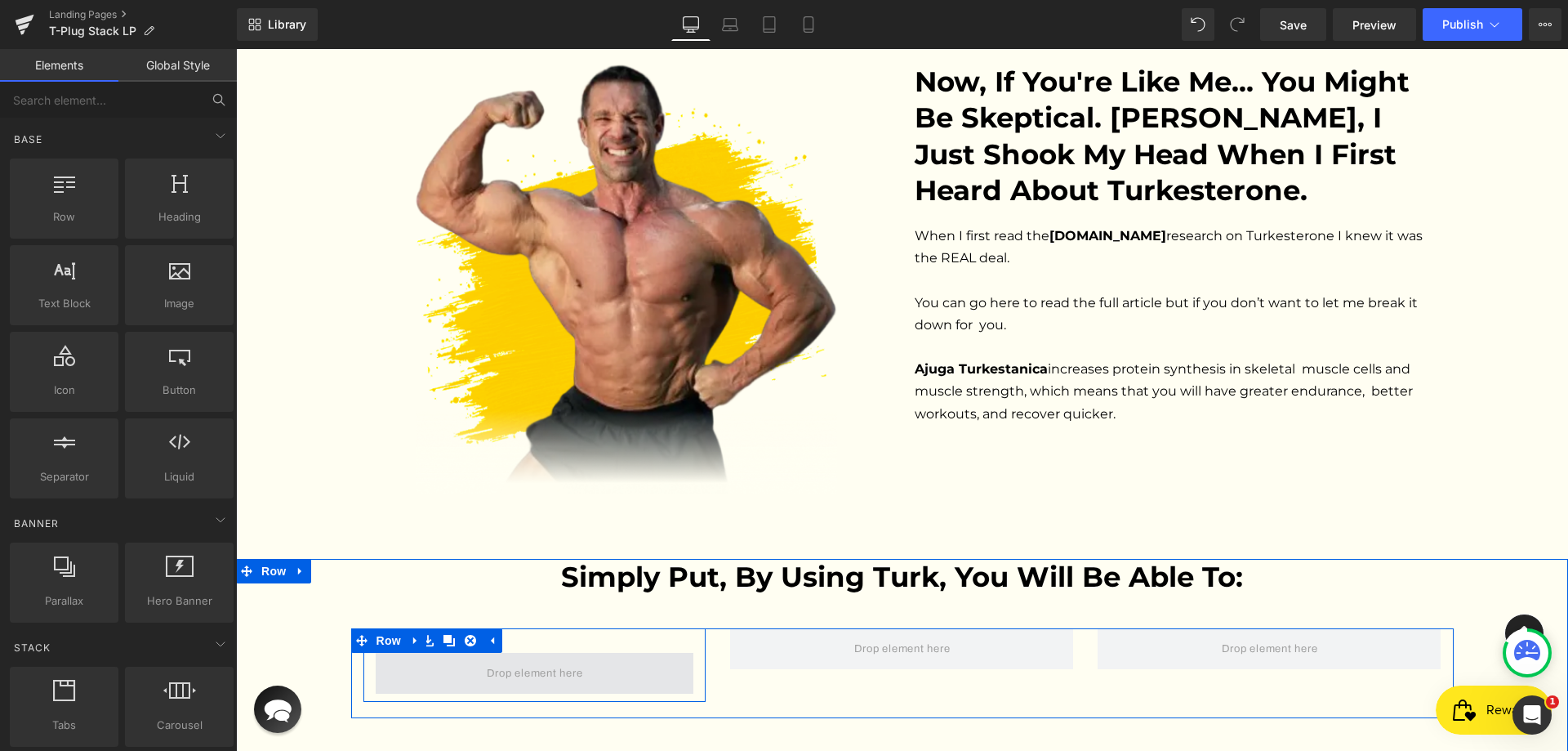
click at [530, 660] on span at bounding box center [534, 672] width 108 height 25
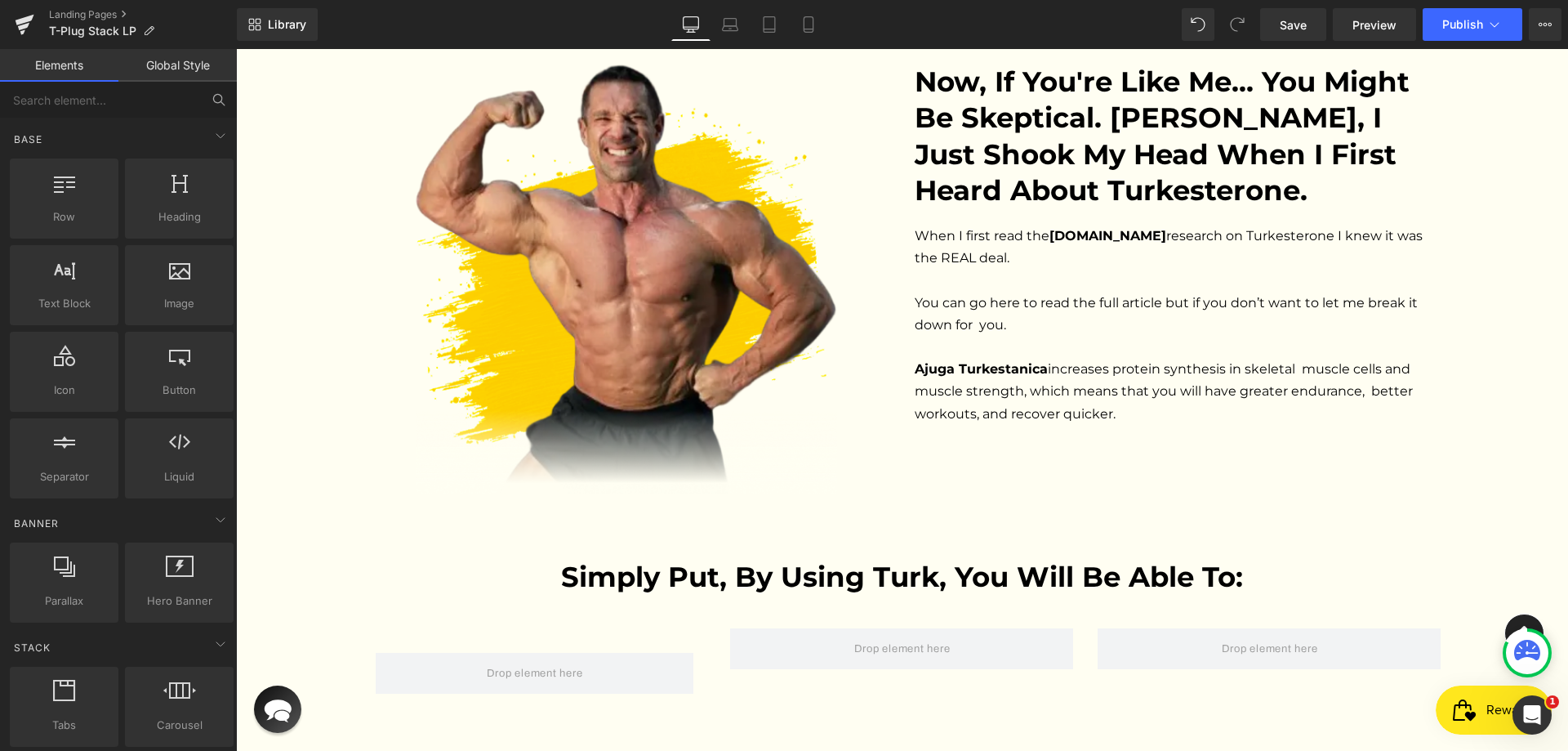
click at [187, 59] on link "Global Style" at bounding box center [177, 66] width 118 height 33
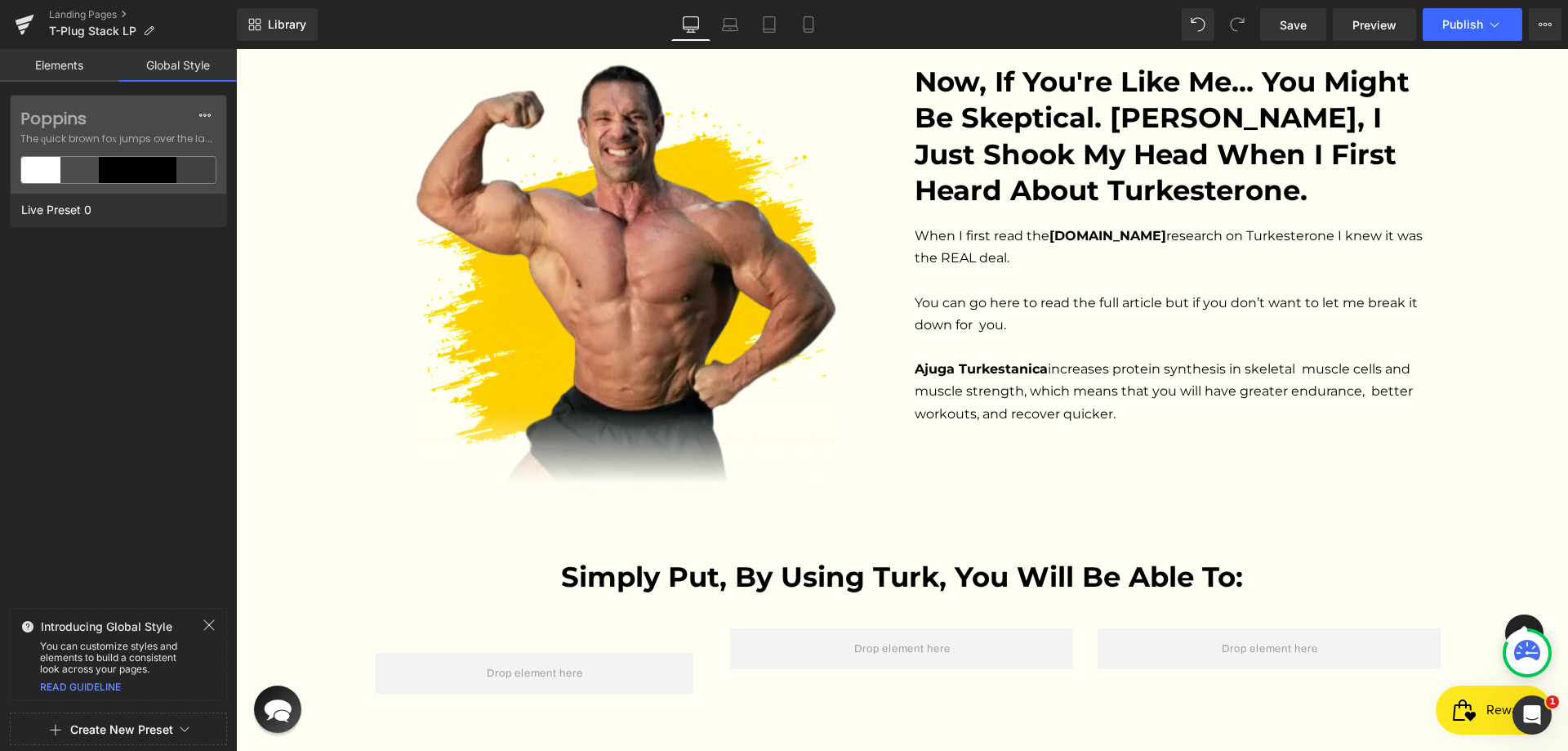
click at [81, 62] on link "Elements" at bounding box center [59, 66] width 118 height 33
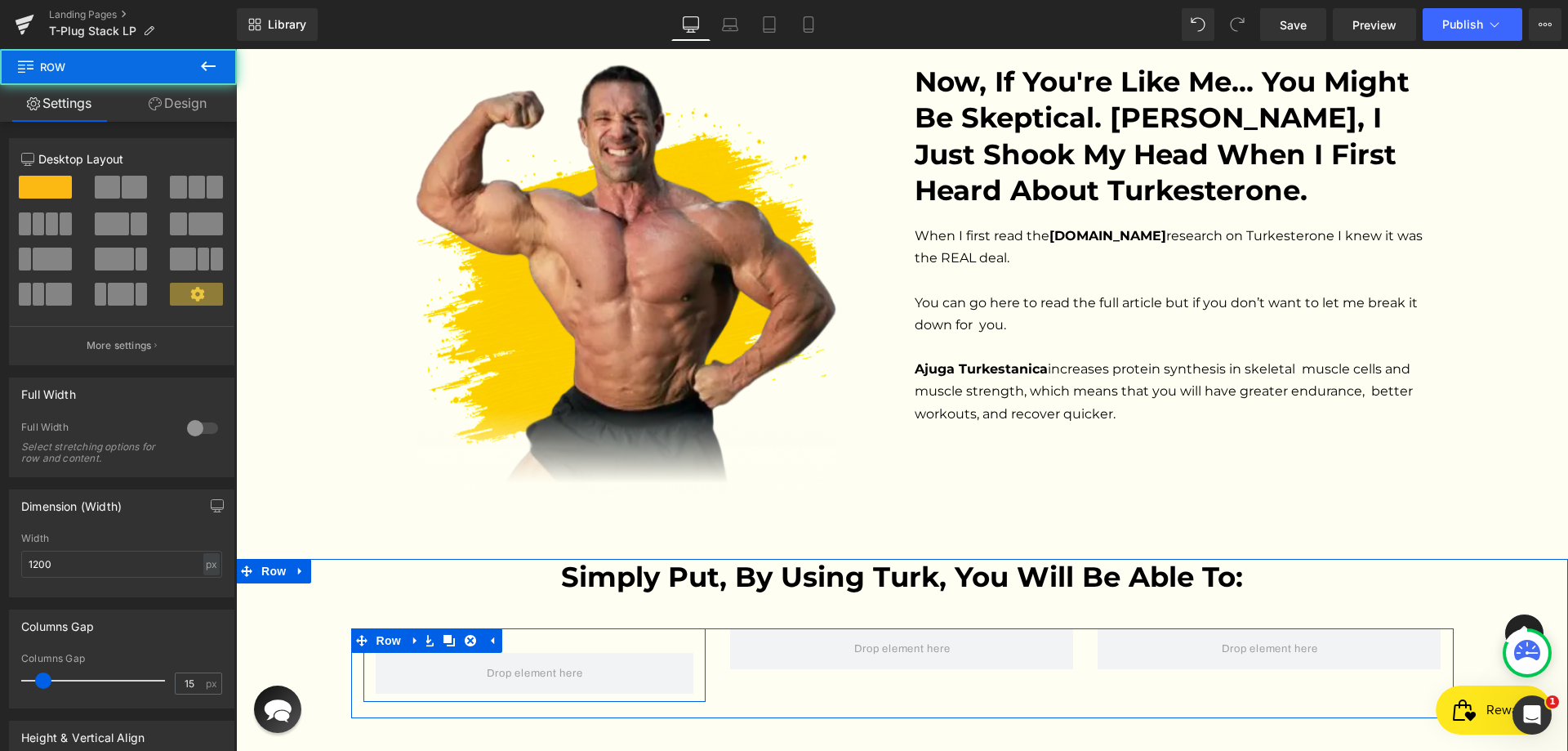
click at [364, 653] on div at bounding box center [534, 672] width 343 height 41
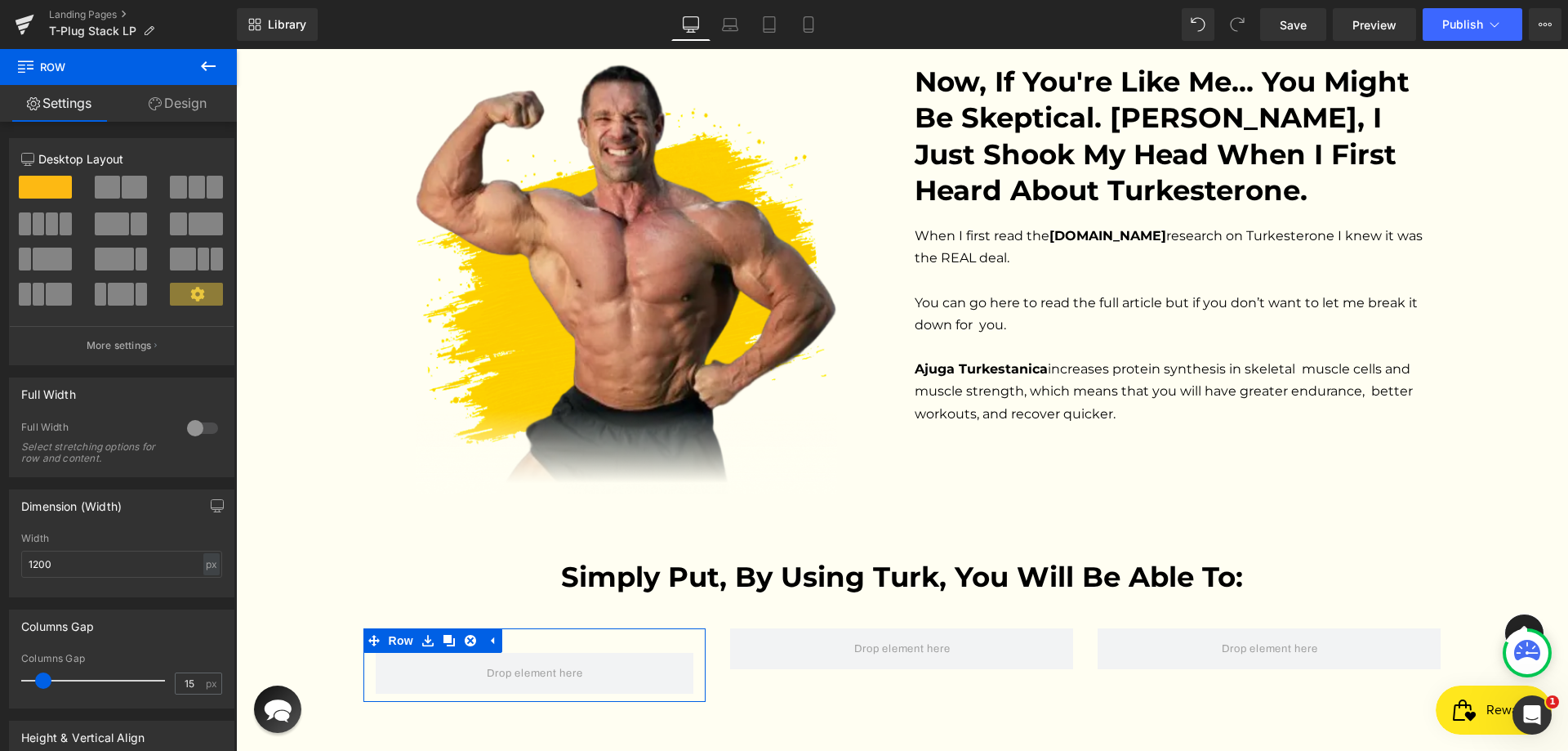
click at [183, 99] on link "Design" at bounding box center [177, 103] width 118 height 37
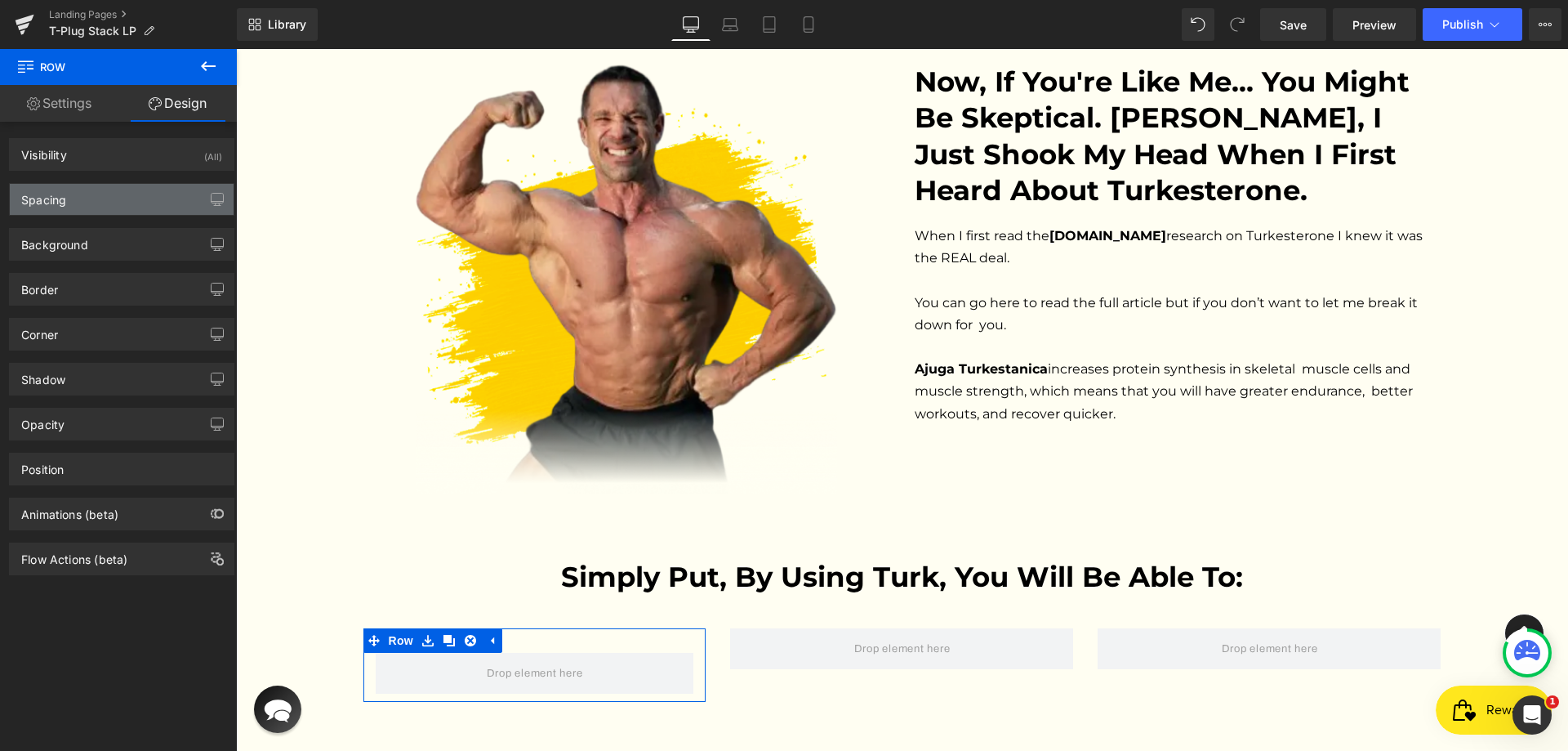
click at [143, 189] on div "Spacing" at bounding box center [121, 199] width 224 height 31
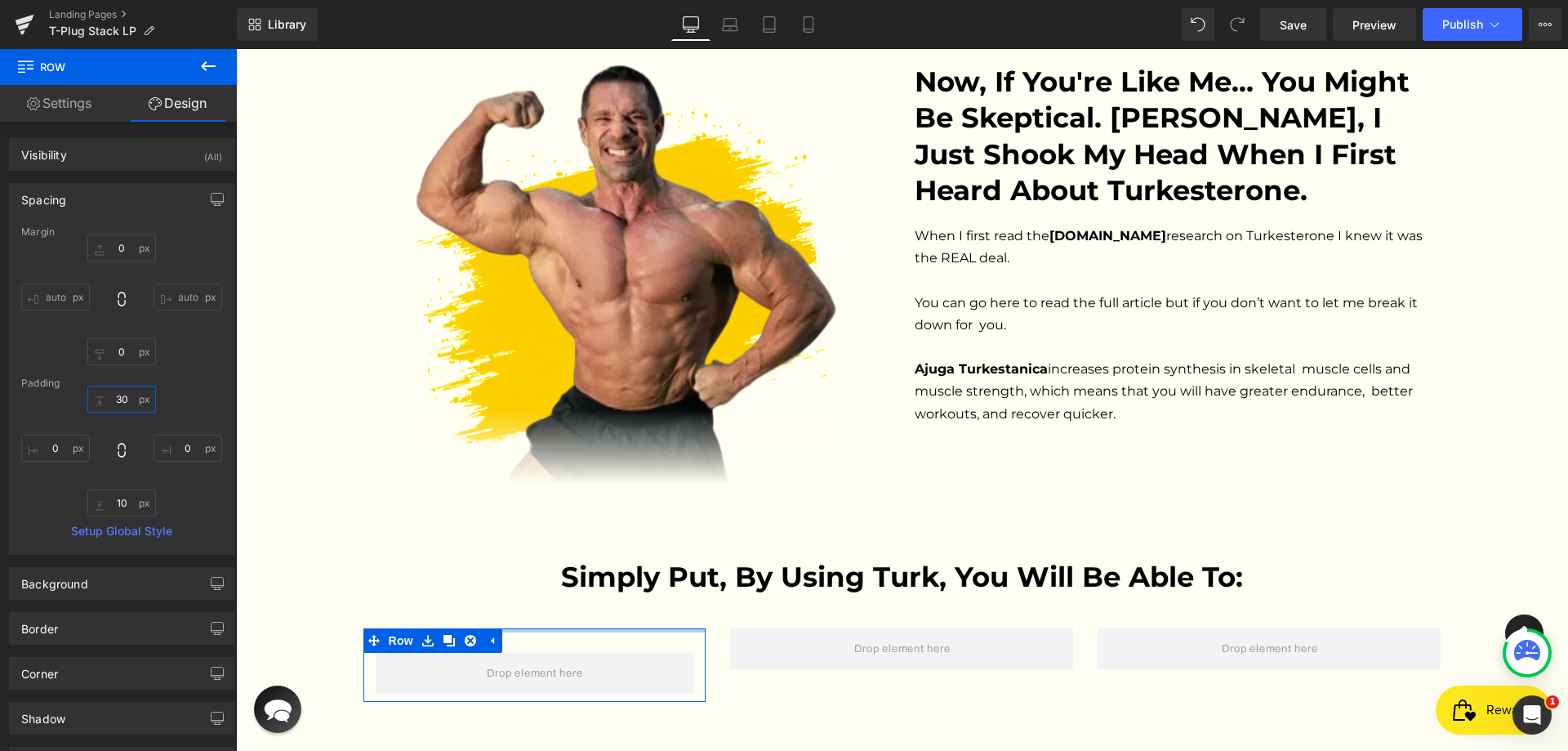
click at [114, 402] on input "30" at bounding box center [121, 399] width 68 height 27
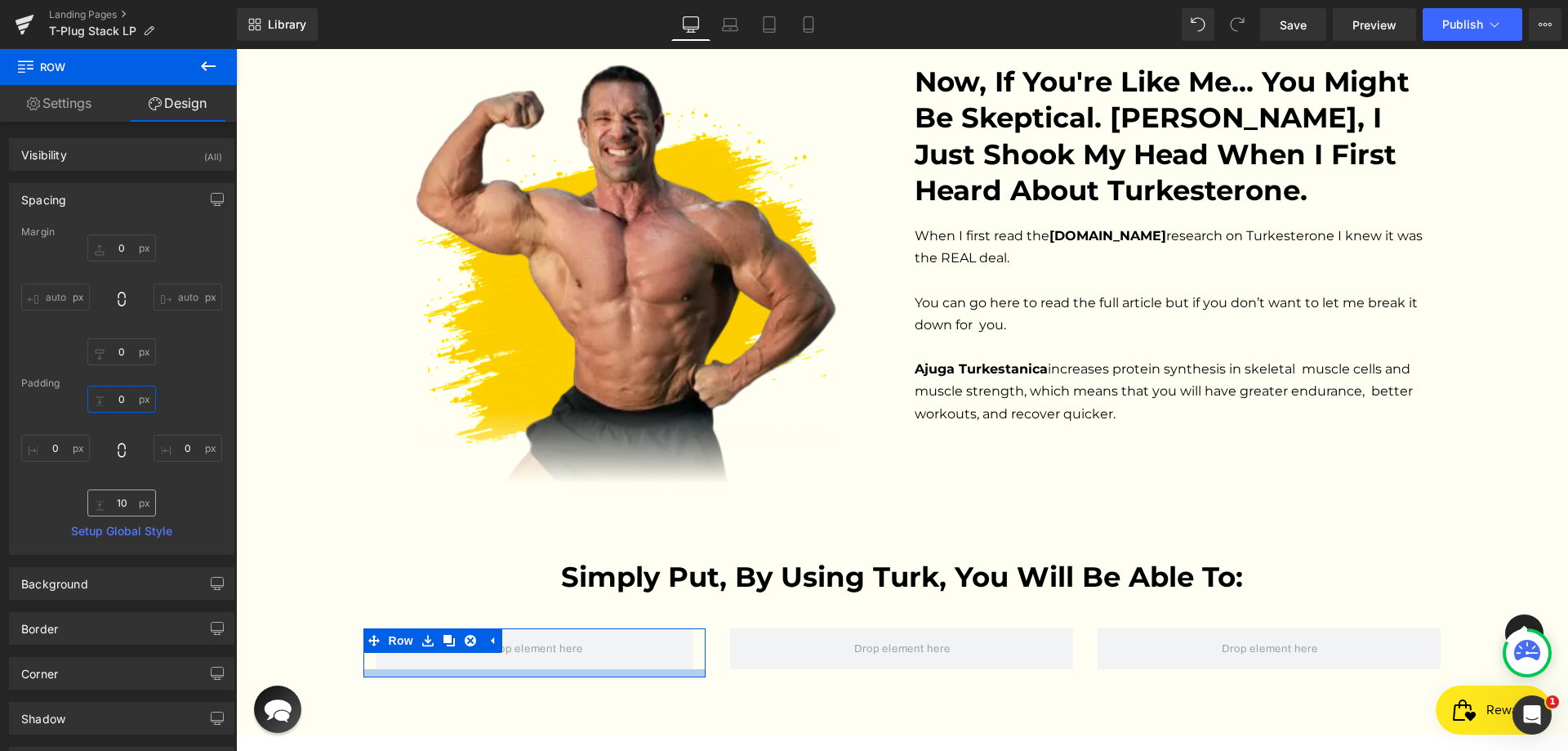
type input "0"
click at [117, 504] on input "10" at bounding box center [121, 502] width 68 height 27
type input "0"
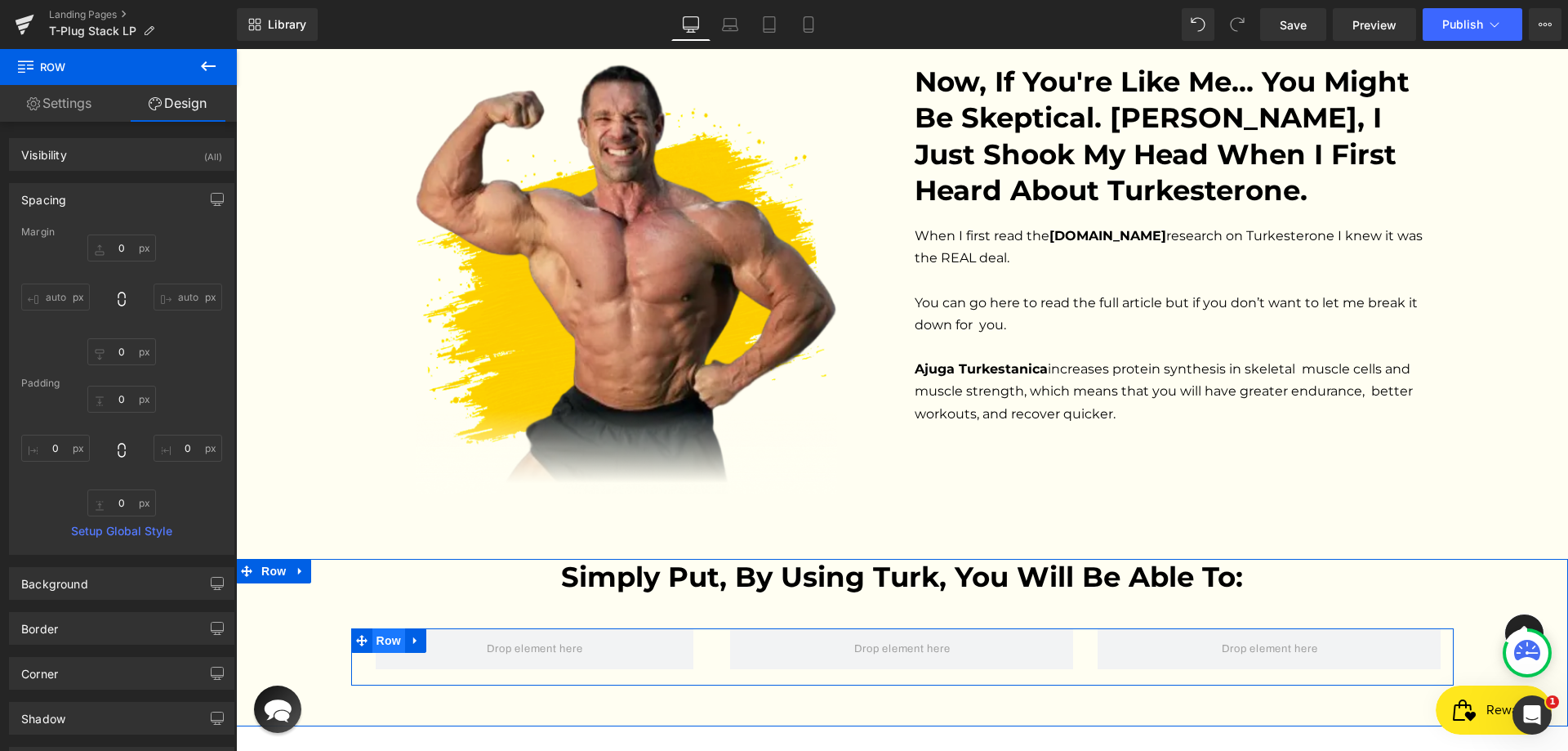
click at [395, 628] on span "Row" at bounding box center [388, 641] width 33 height 24
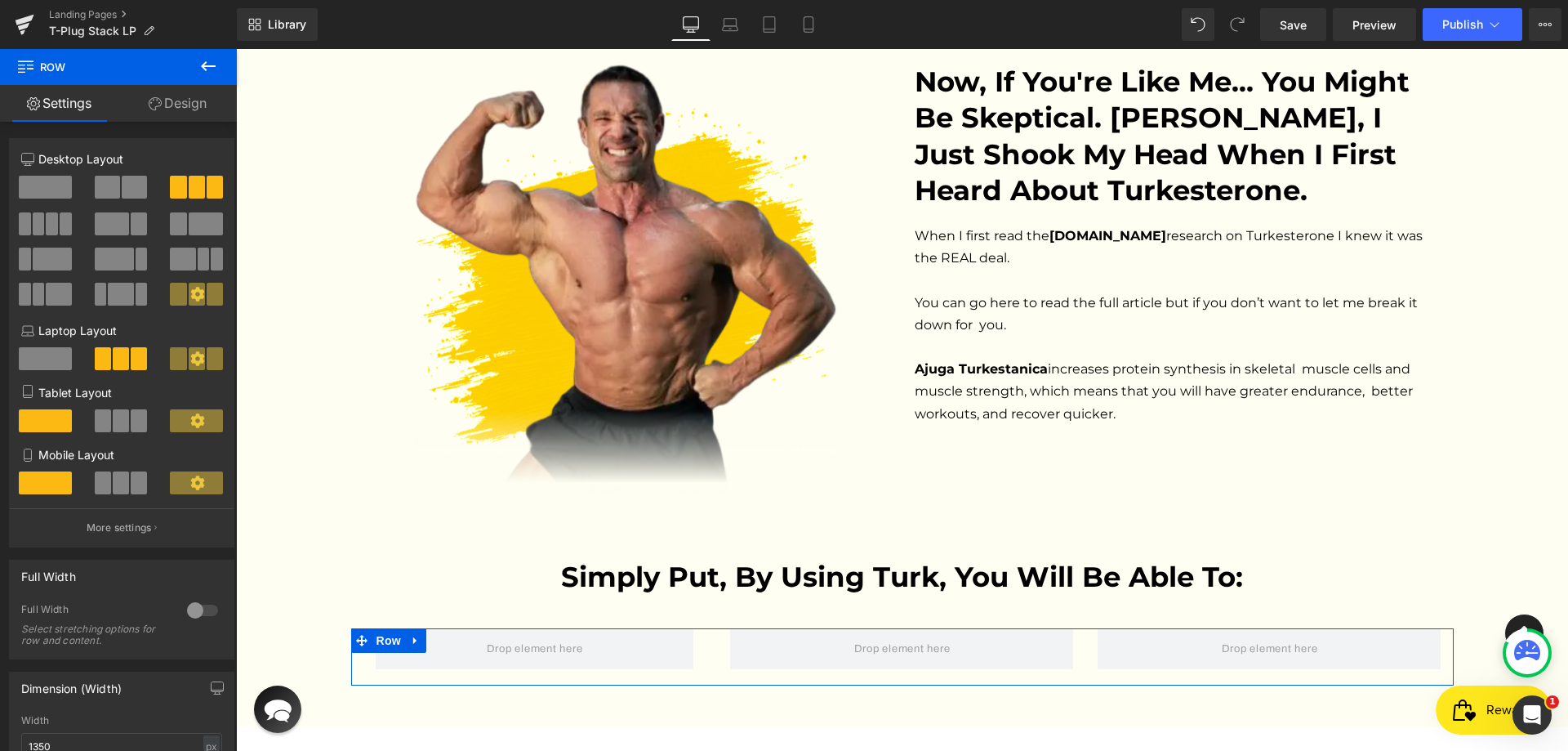
click at [196, 98] on link "Design" at bounding box center [177, 103] width 118 height 37
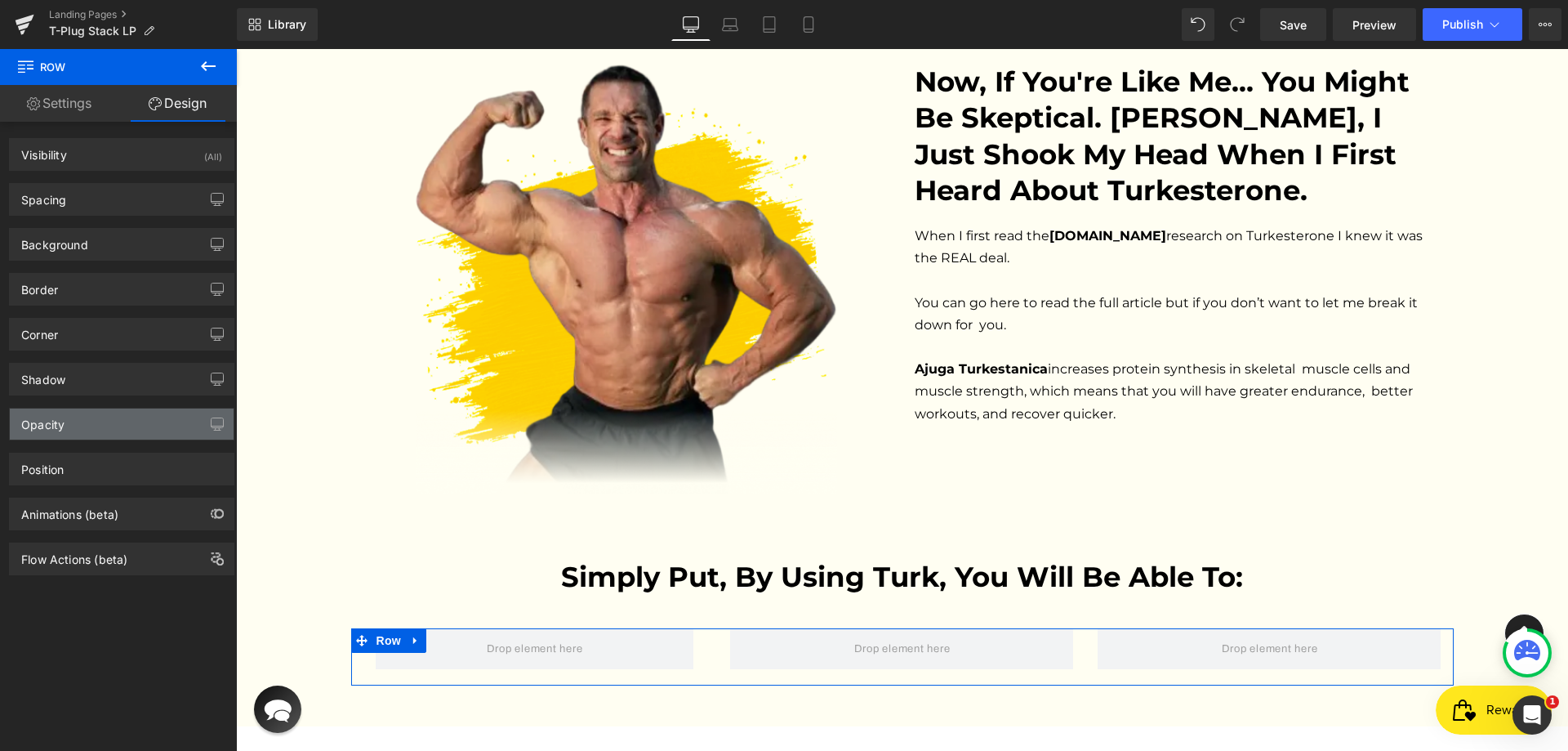
type input "0"
type input "20"
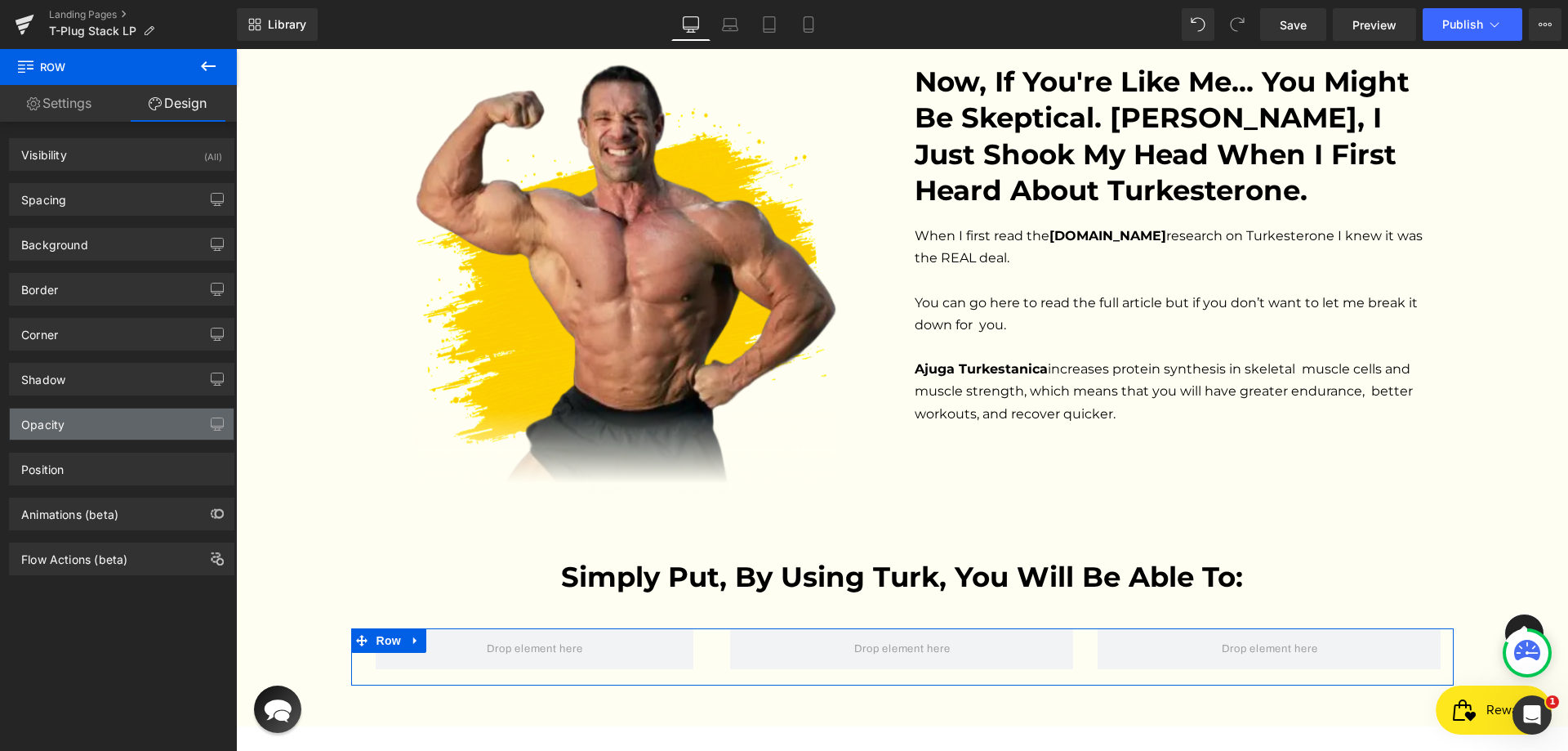
type input "0"
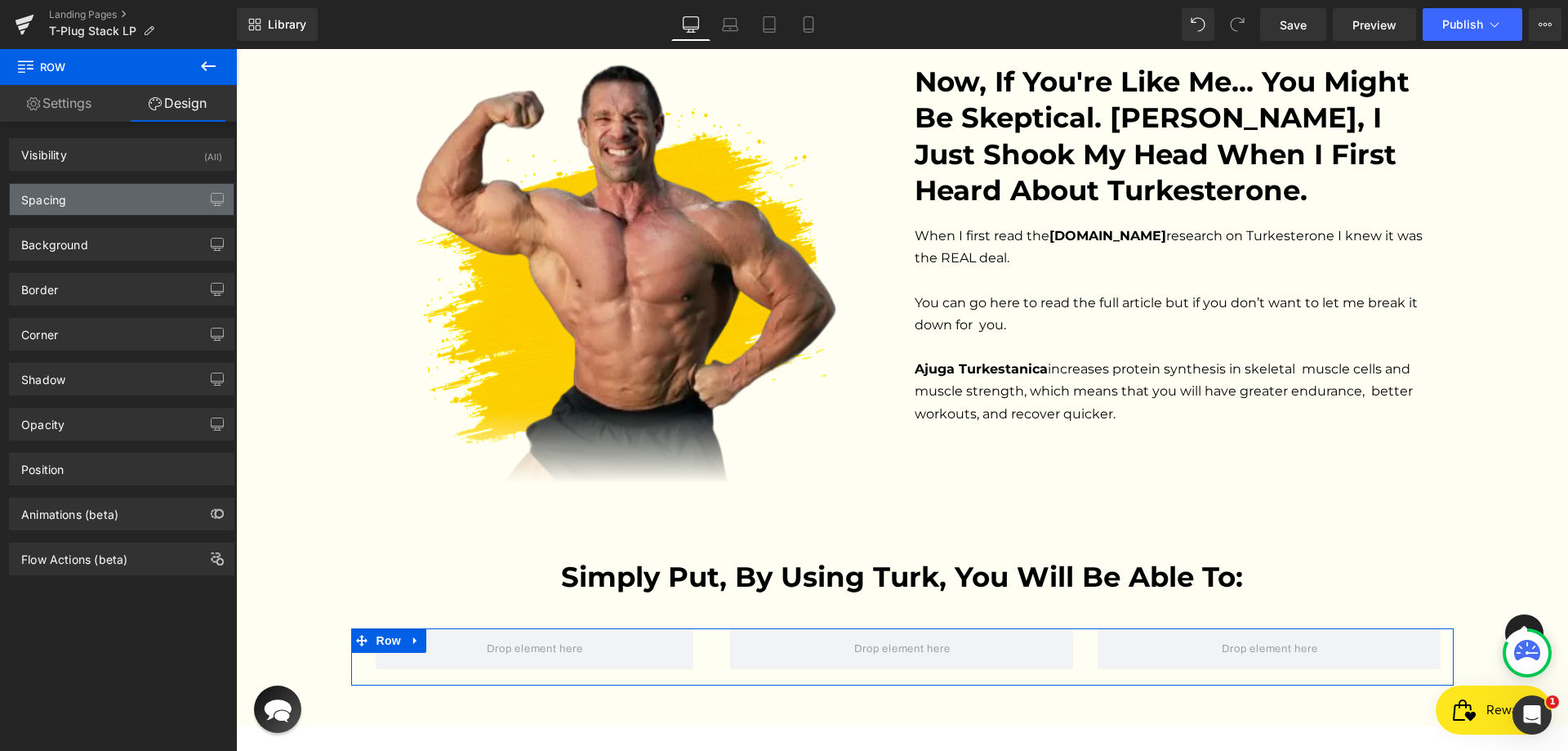
click at [90, 186] on div "Spacing" at bounding box center [121, 199] width 224 height 31
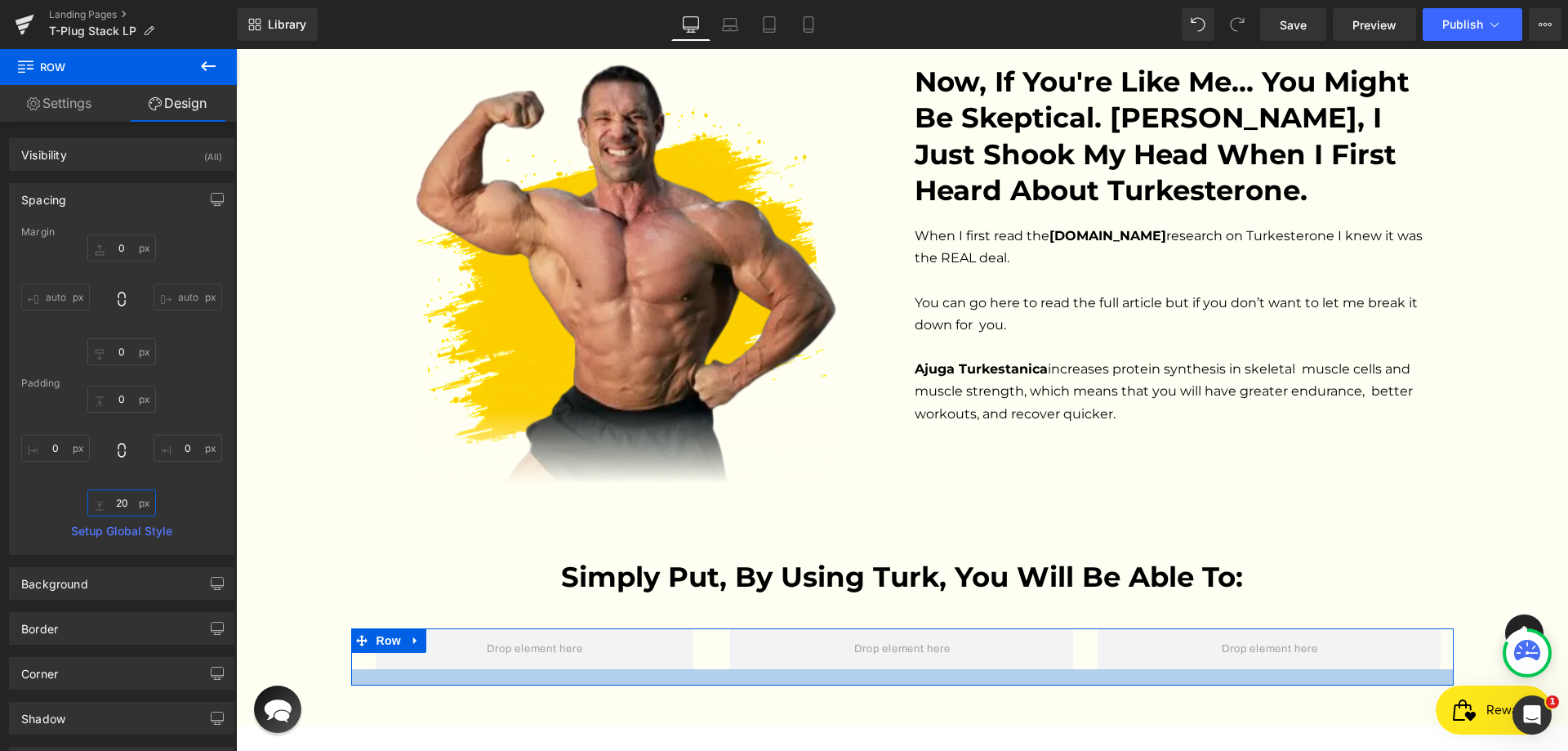
click at [123, 504] on input "20" at bounding box center [121, 502] width 68 height 27
click at [124, 505] on input "20" at bounding box center [121, 502] width 68 height 27
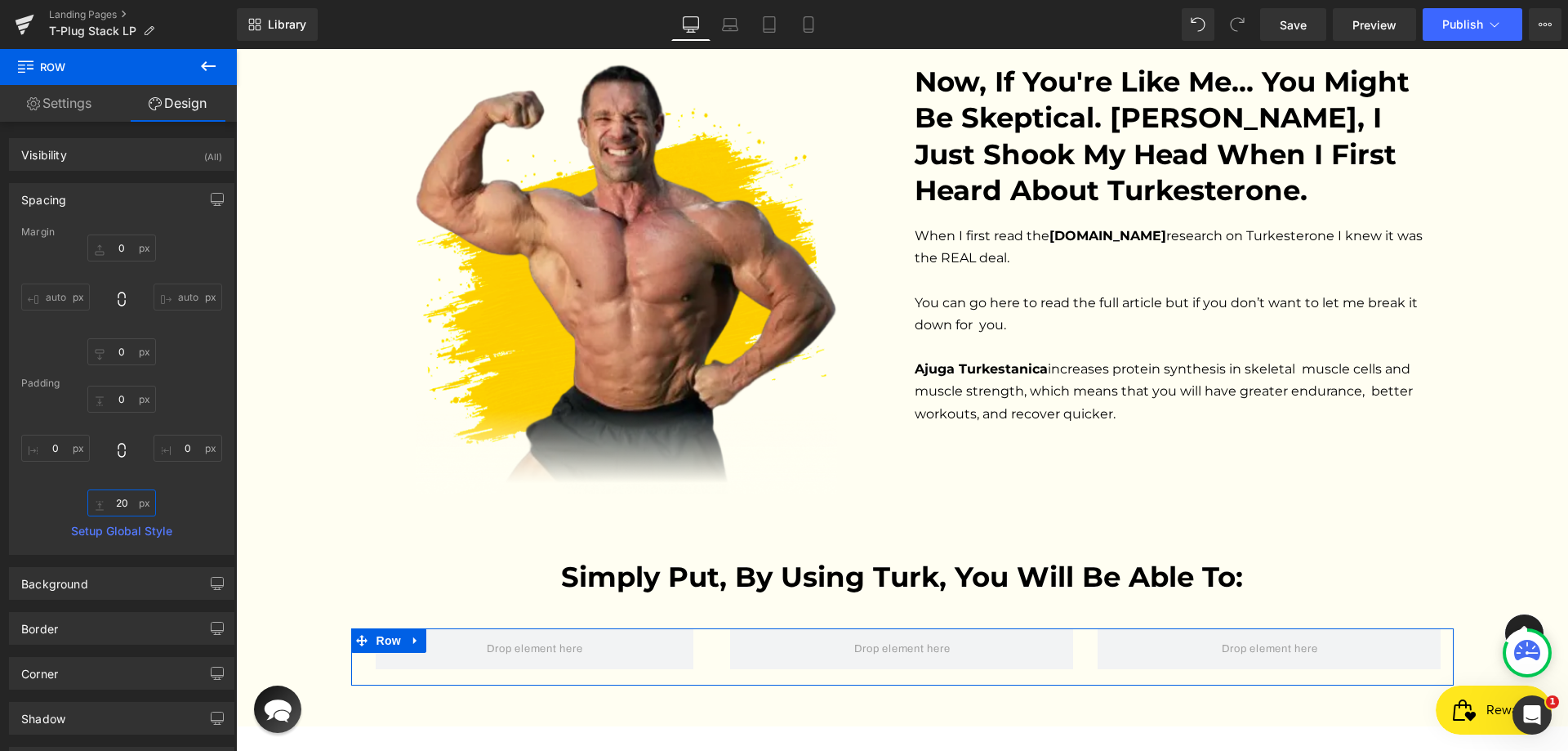
type input "0"
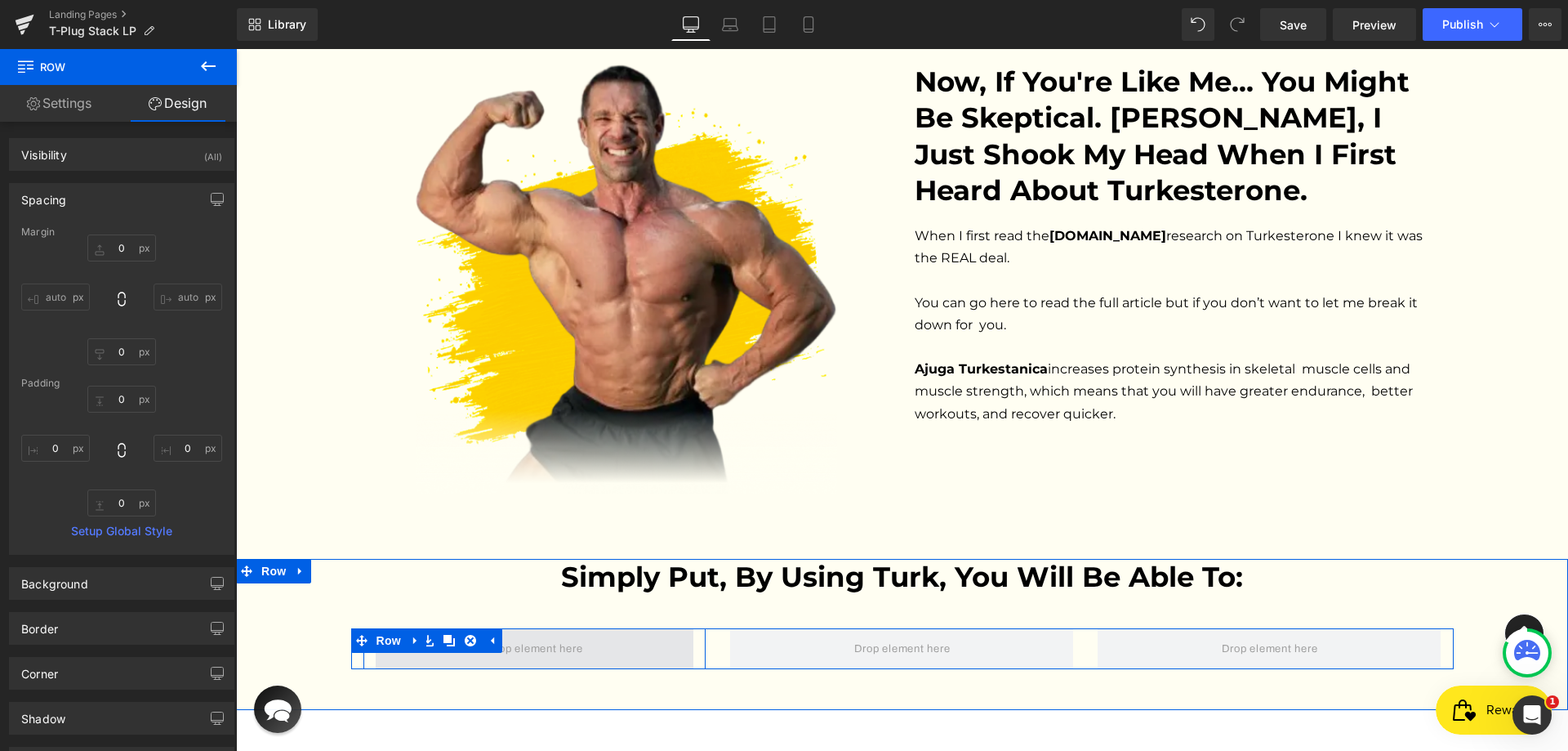
click at [375, 628] on span at bounding box center [534, 648] width 318 height 41
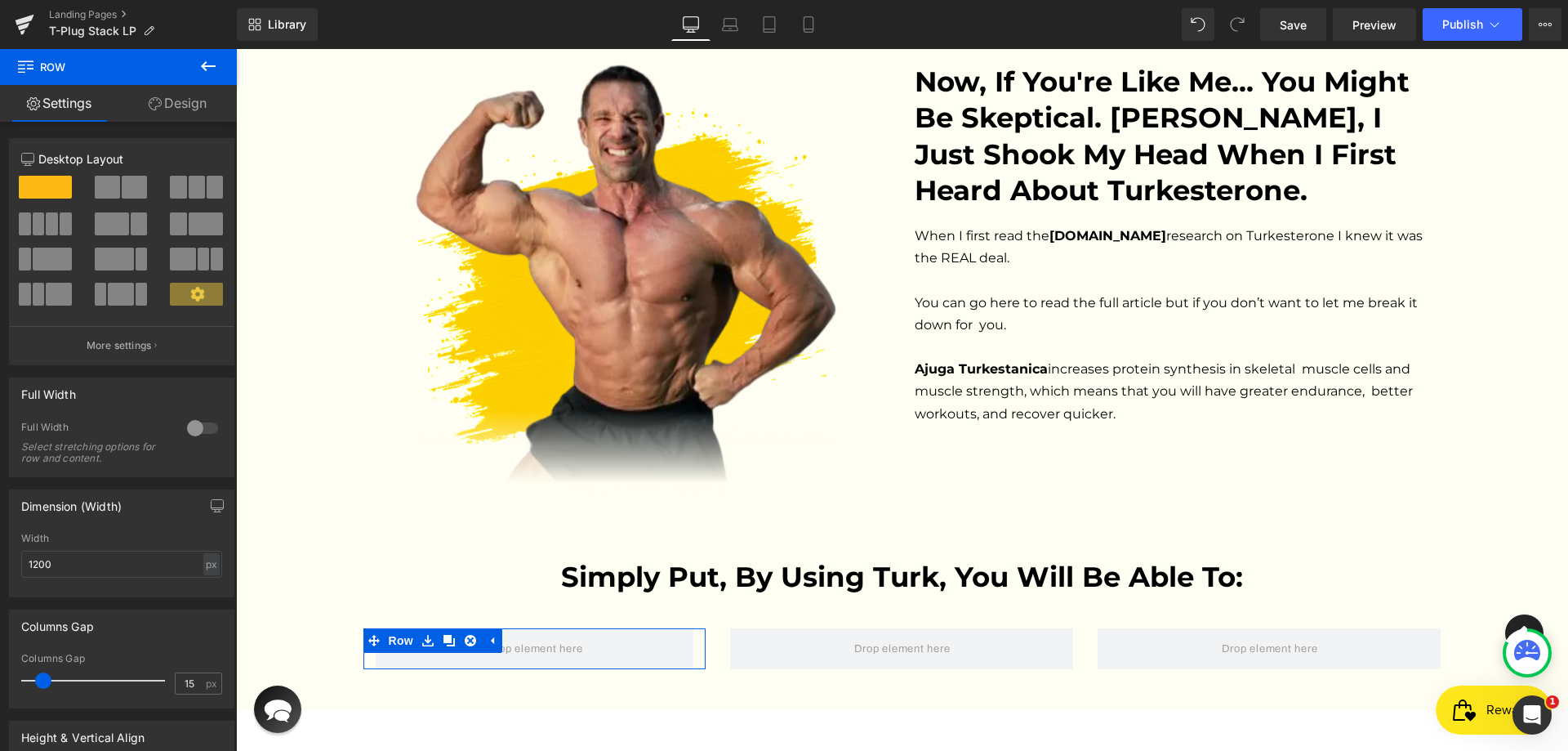
click at [166, 92] on link "Design" at bounding box center [177, 103] width 118 height 37
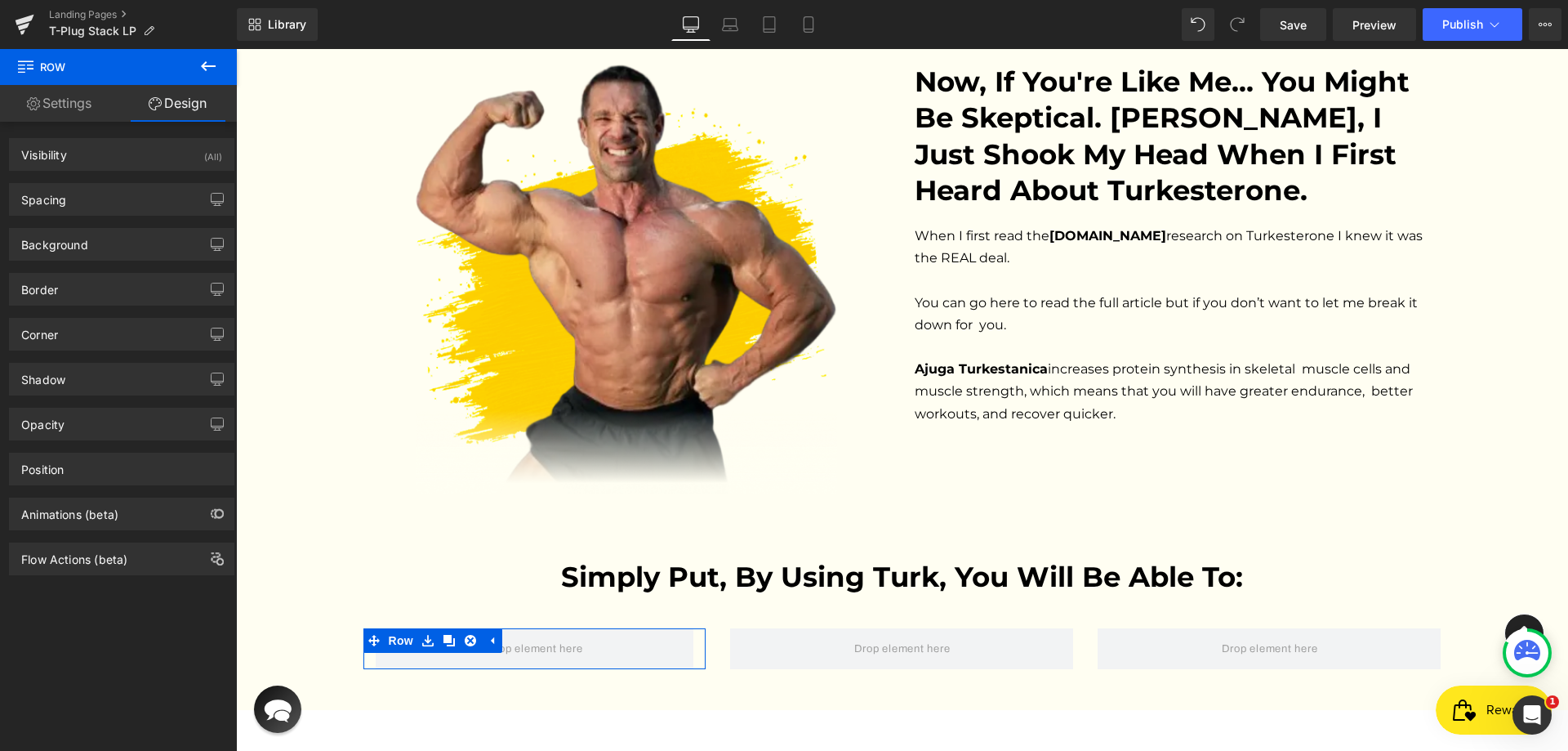
type input "0"
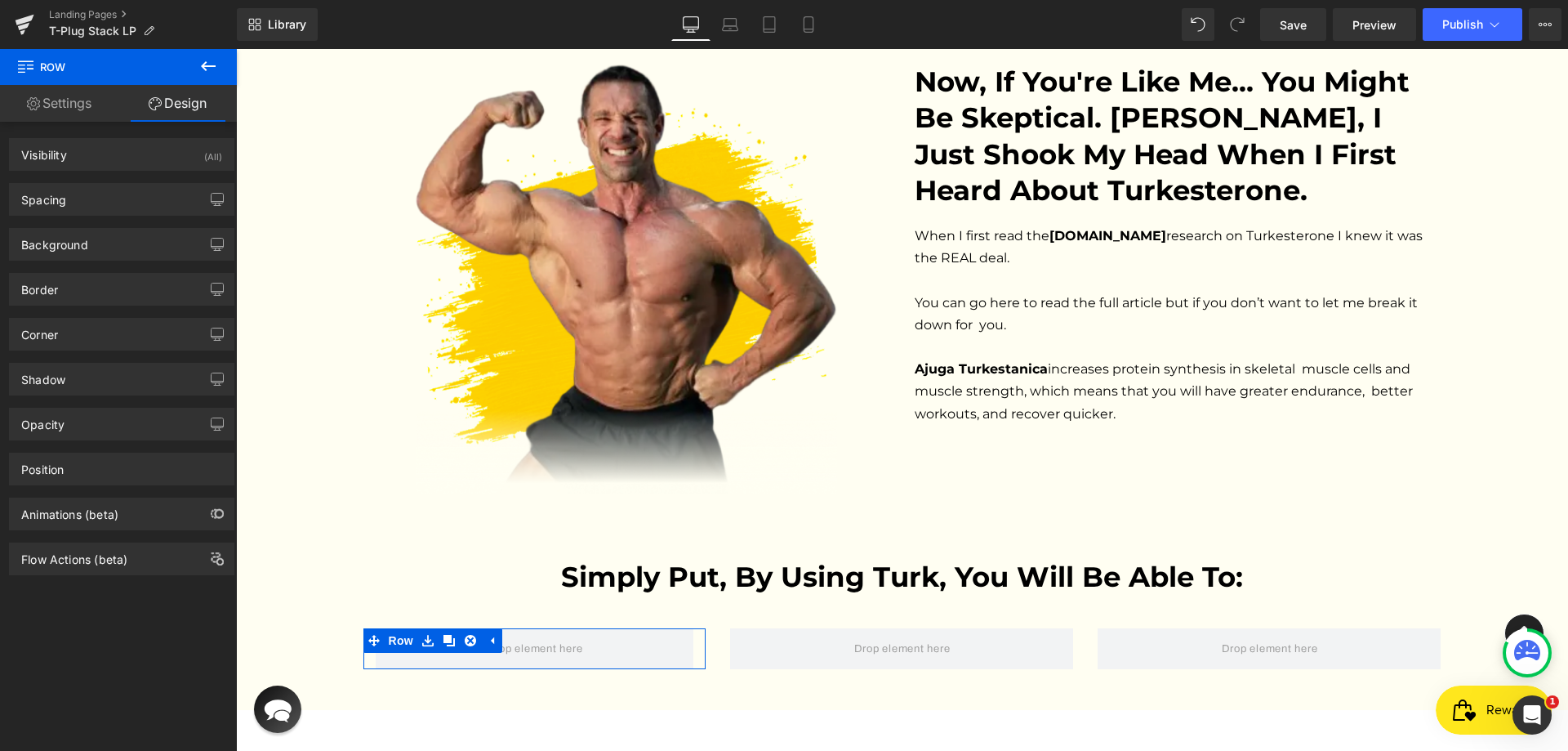
type input "0"
click at [112, 191] on div "Spacing" at bounding box center [121, 199] width 224 height 31
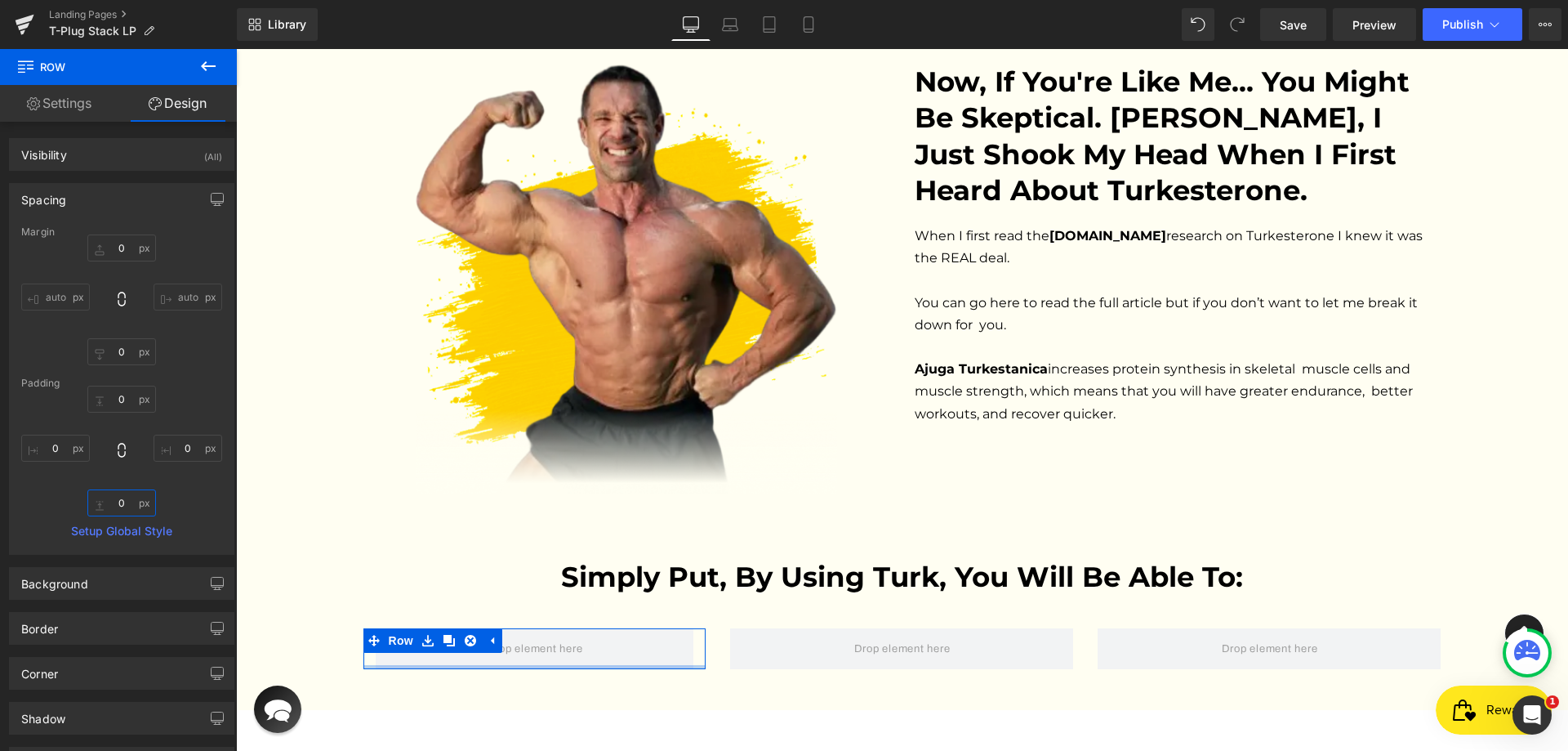
click at [123, 502] on input "0" at bounding box center [121, 502] width 68 height 27
click at [117, 354] on input "0" at bounding box center [121, 351] width 68 height 27
type input "20"
click at [114, 402] on input "0" at bounding box center [121, 399] width 68 height 27
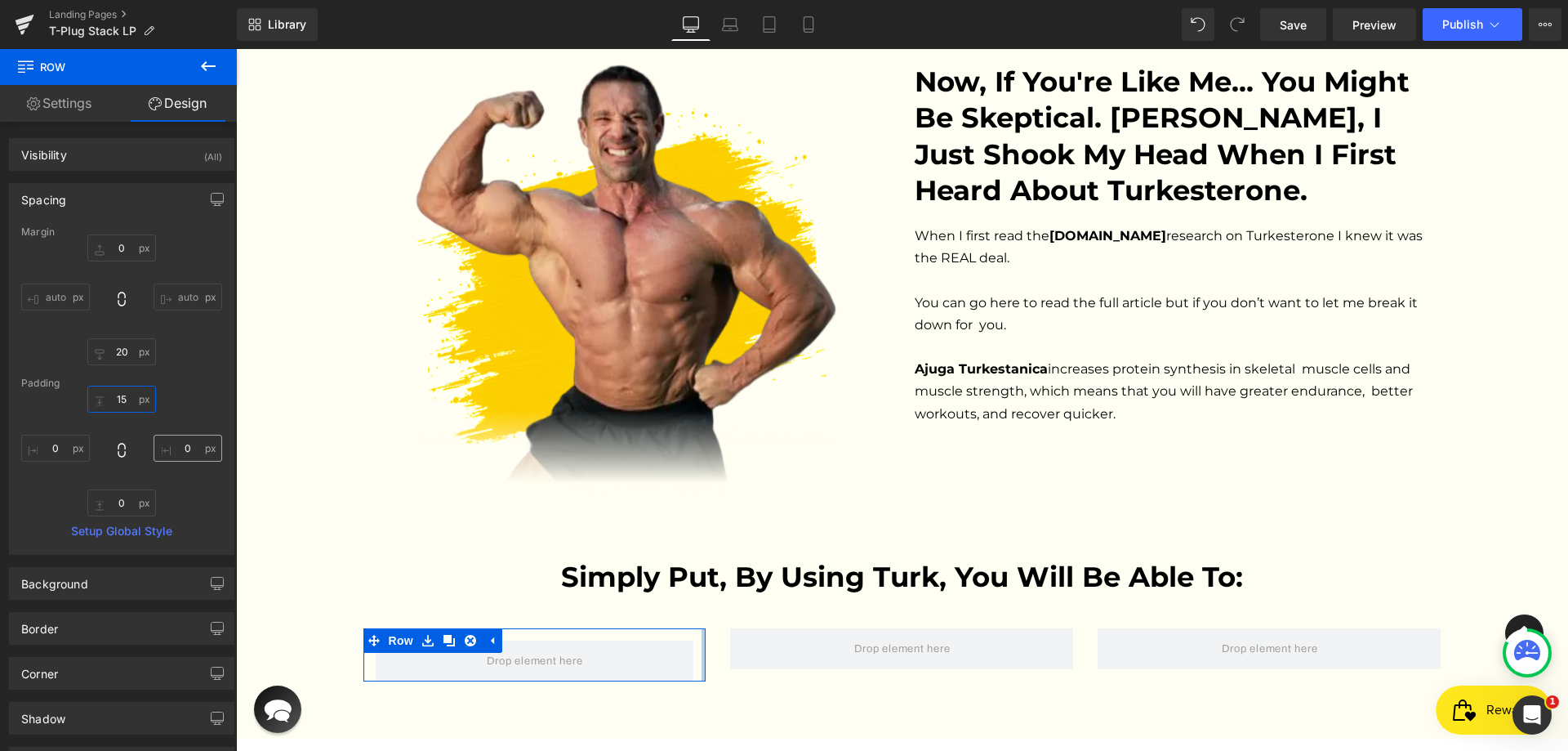
type input "15"
click at [177, 455] on input "0" at bounding box center [187, 447] width 68 height 27
paste input "15"
type input "15"
click at [122, 503] on input "0" at bounding box center [121, 502] width 68 height 27
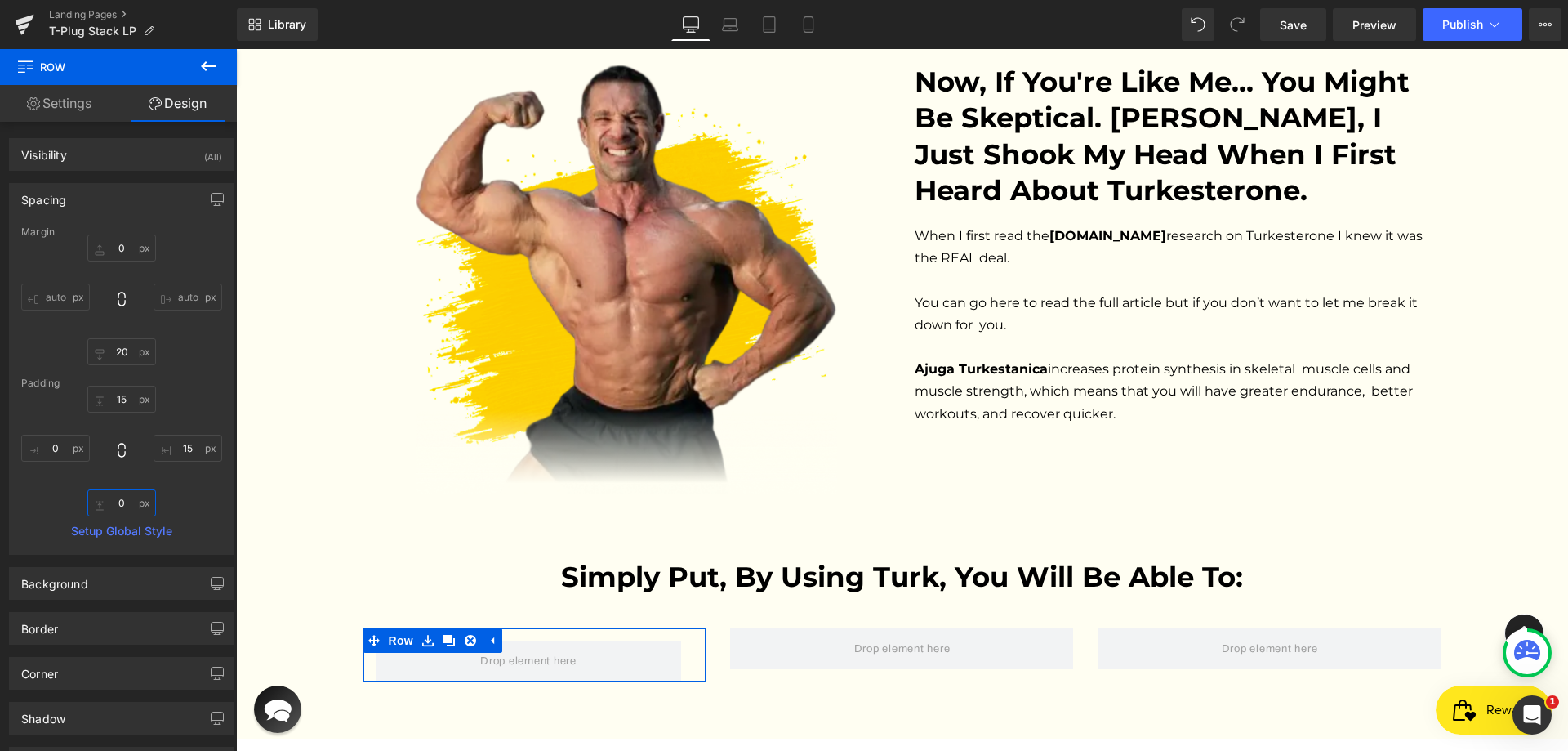
paste input "15"
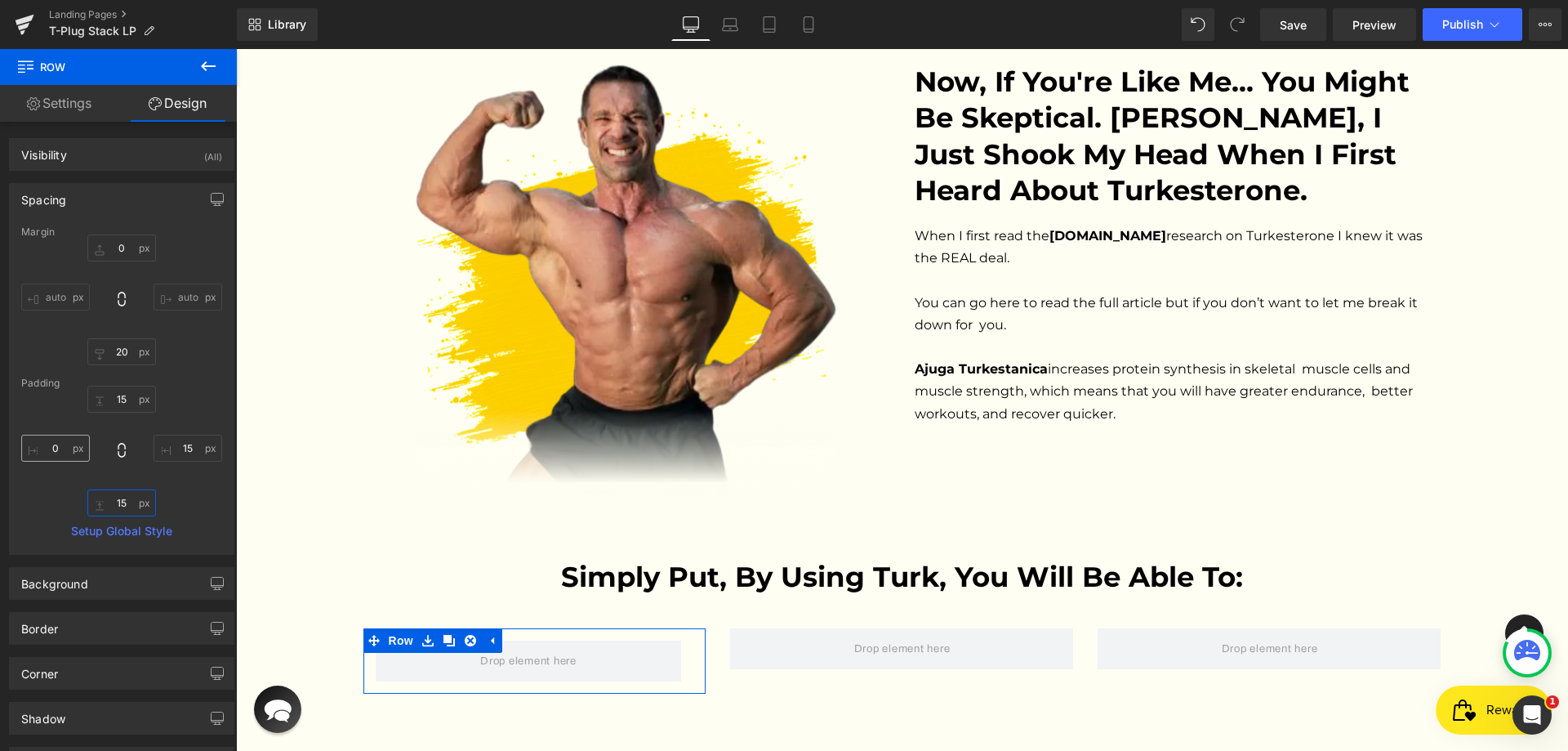
type input "15"
click at [59, 448] on input "0" at bounding box center [55, 447] width 68 height 27
paste input "15"
type input "15"
click at [104, 575] on div "Background" at bounding box center [121, 584] width 224 height 31
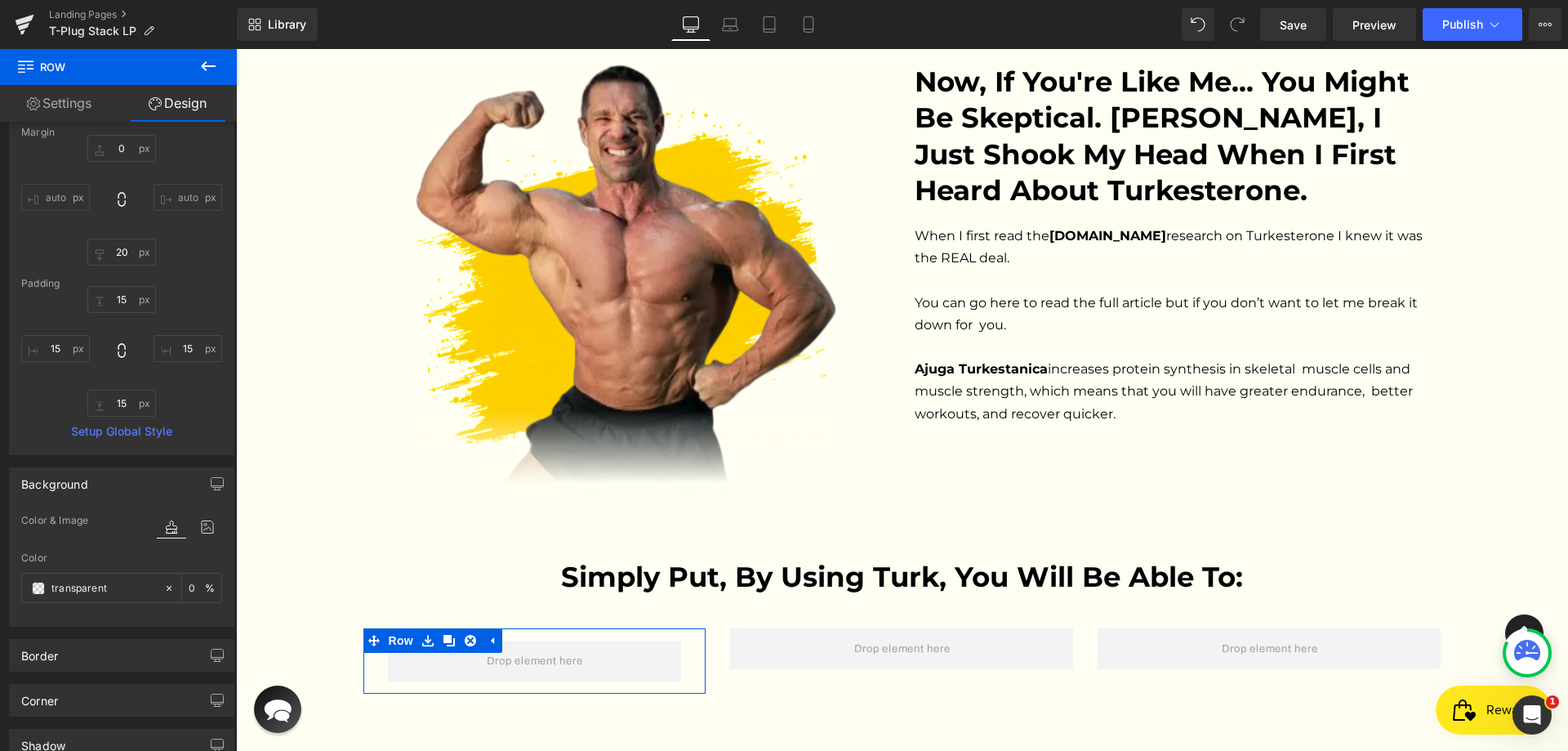
scroll to position [245, 0]
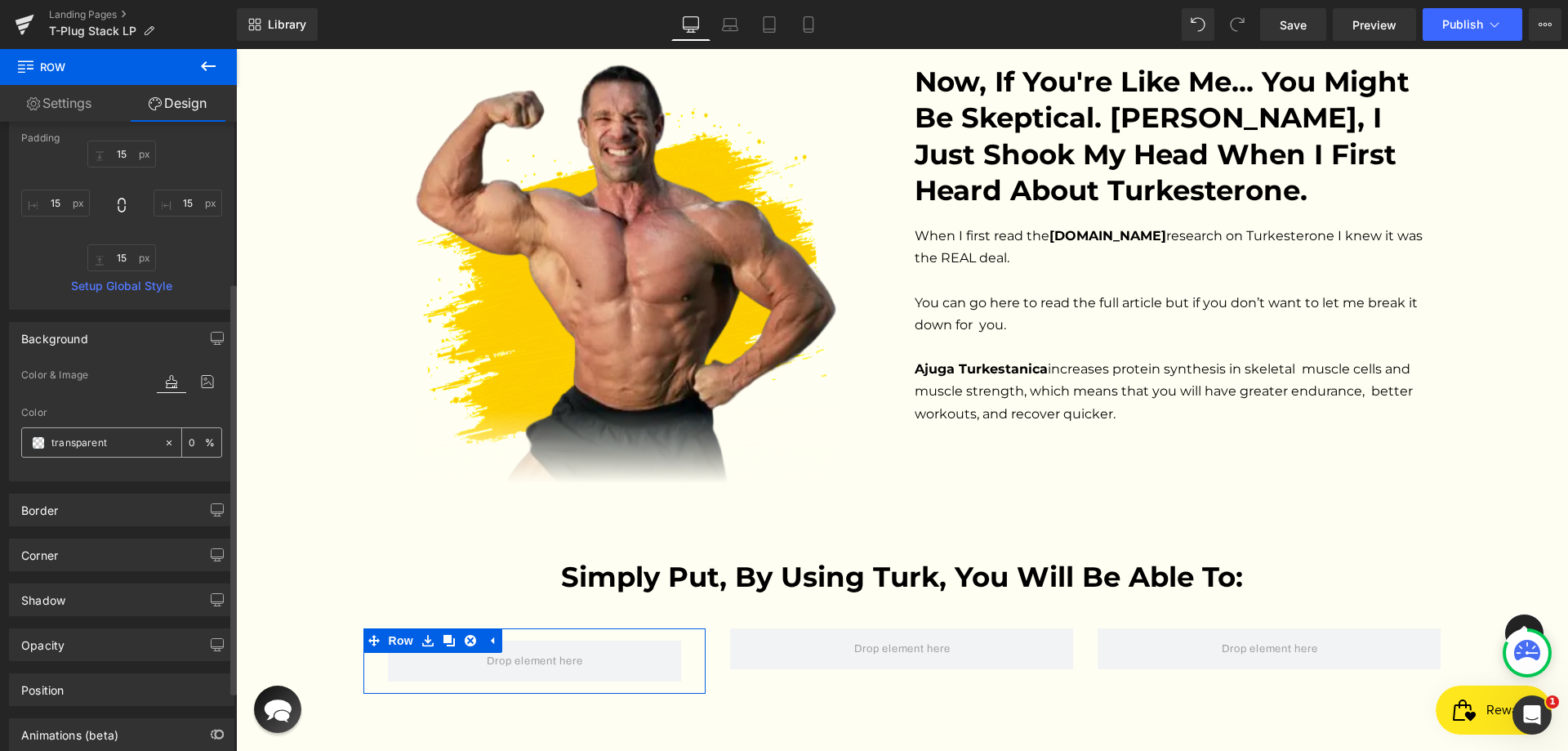
click at [152, 441] on div "transparent" at bounding box center [93, 442] width 142 height 28
click at [156, 441] on div "transparent" at bounding box center [93, 442] width 142 height 28
click at [163, 441] on icon at bounding box center [168, 442] width 11 height 11
click at [126, 444] on input "none" at bounding box center [104, 442] width 104 height 18
click at [35, 442] on span at bounding box center [38, 442] width 13 height 13
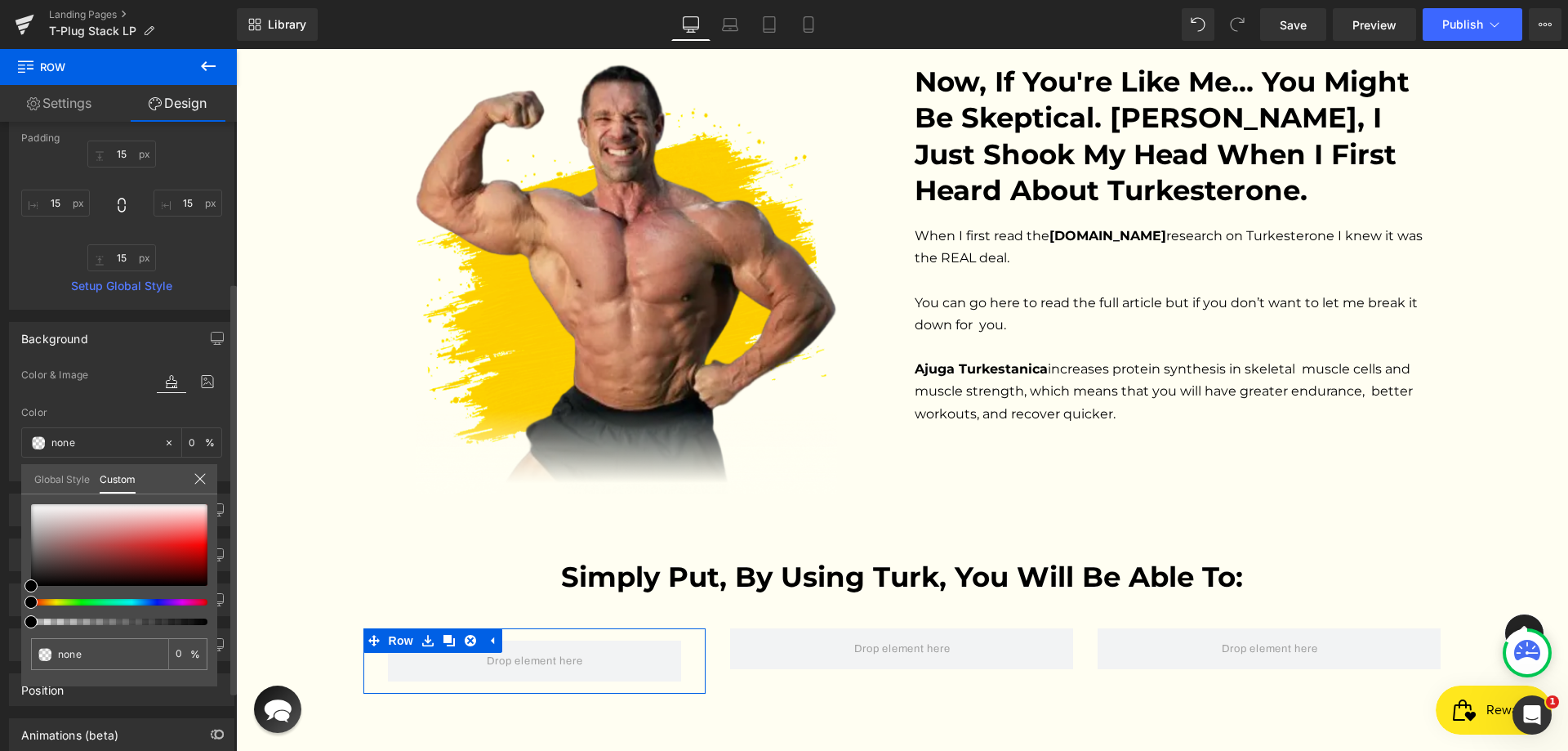
drag, startPoint x: 98, startPoint y: 591, endPoint x: 22, endPoint y: 500, distance: 118.6
click at [22, 500] on div "none 0 %" at bounding box center [119, 503] width 196 height 20
type input "#bb7b7b"
type input "100"
type input "#bb7b7b"
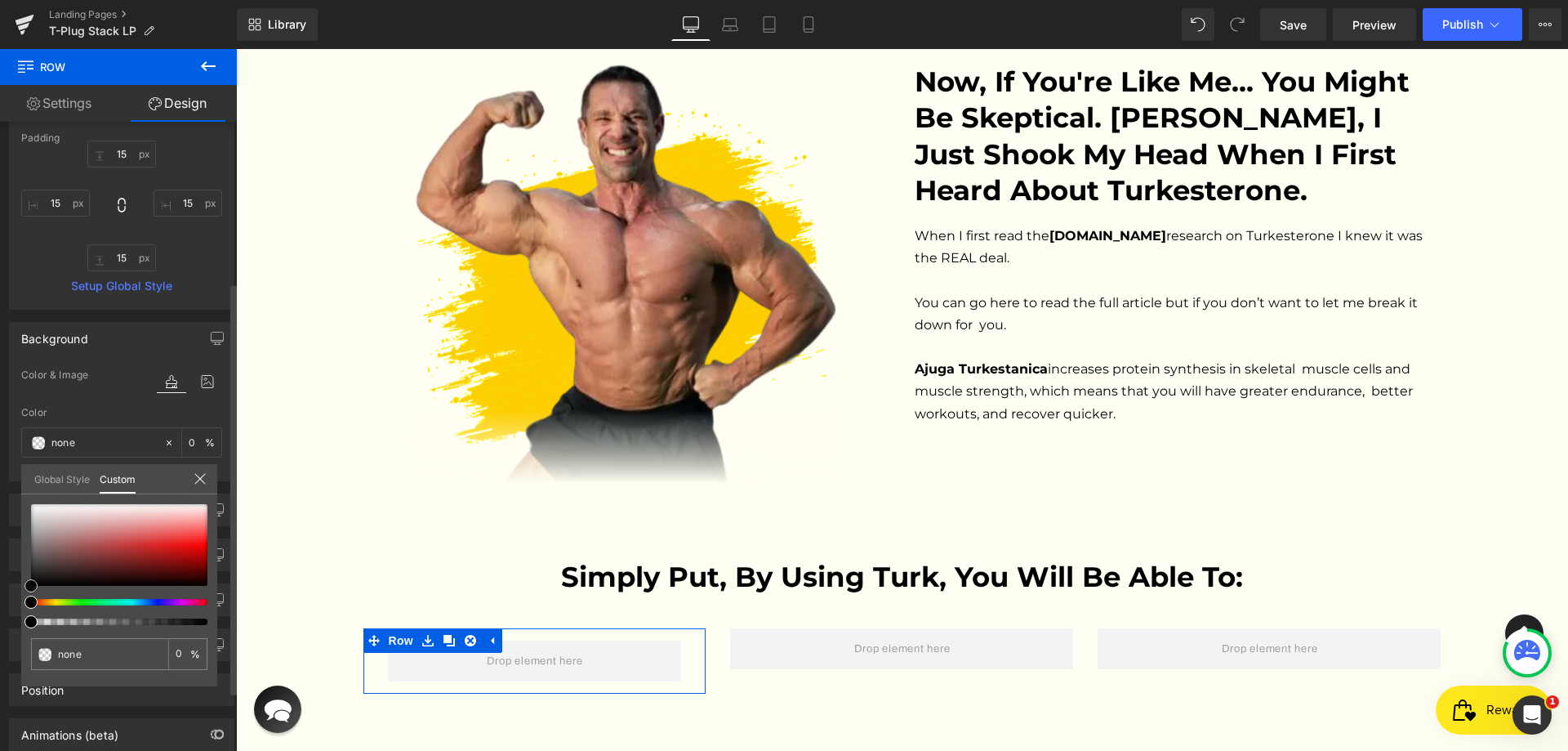
type input "100"
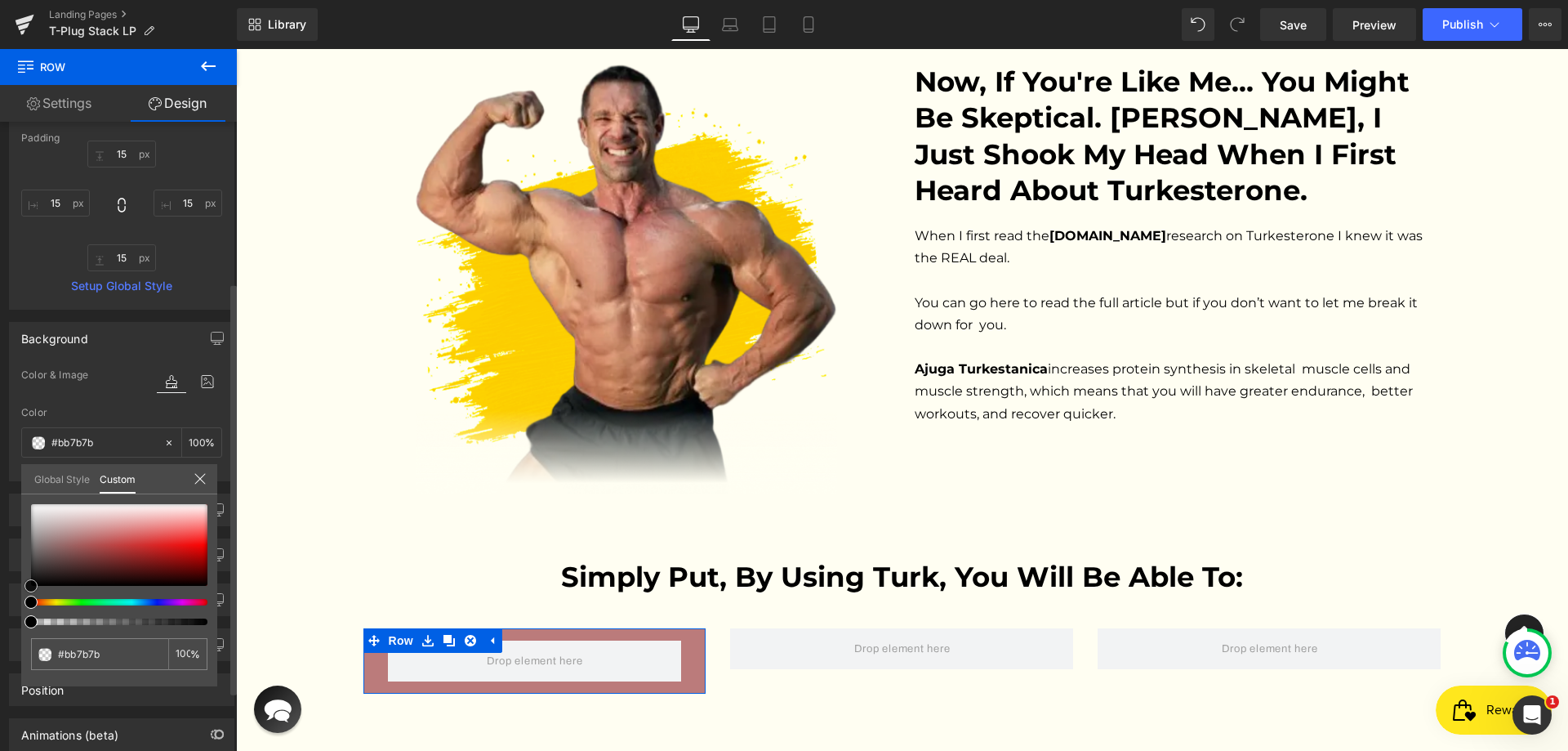
type input "#bd7f7f"
type input "#d1b2b2"
type input "#faf9f9"
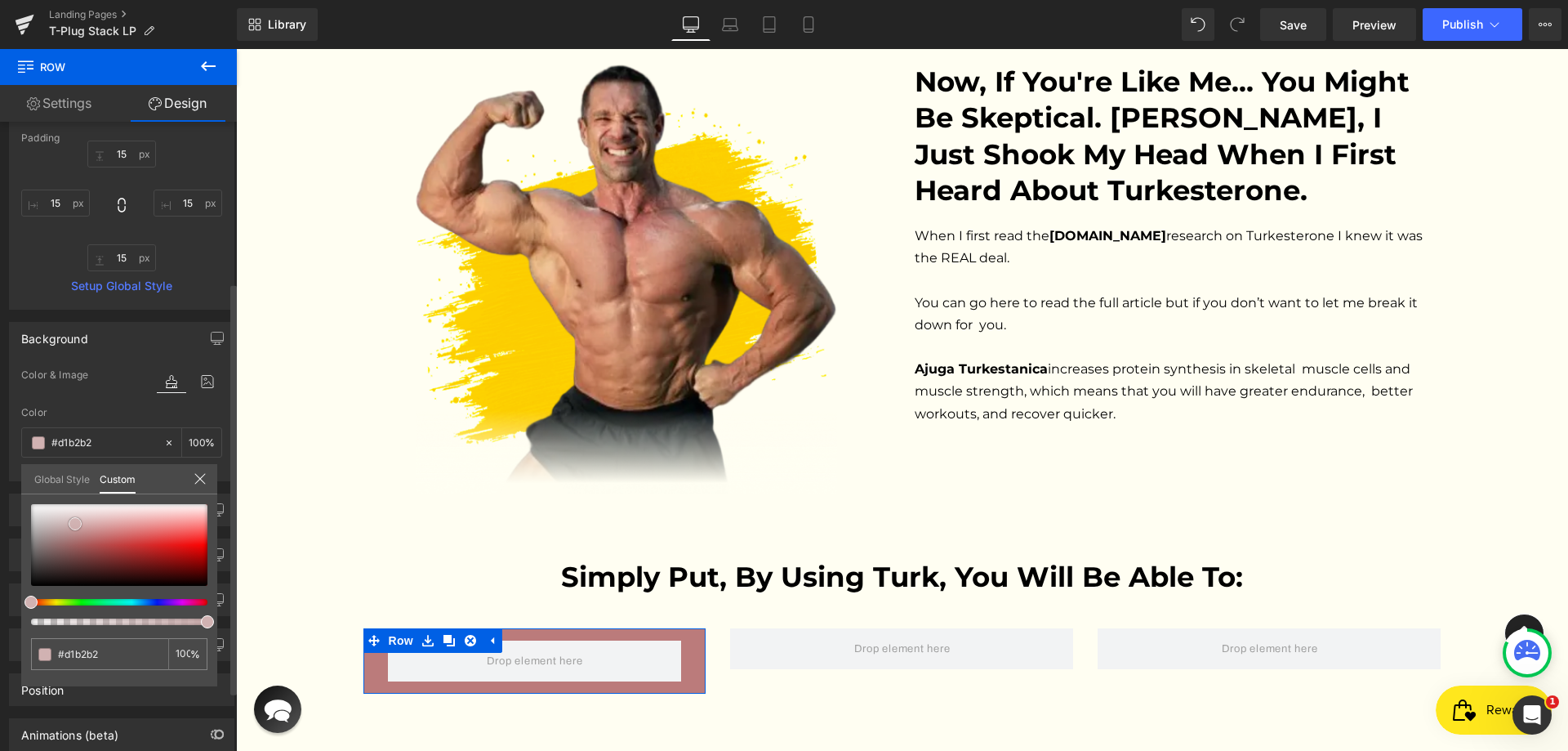
type input "#faf9f9"
type input "#ffffff"
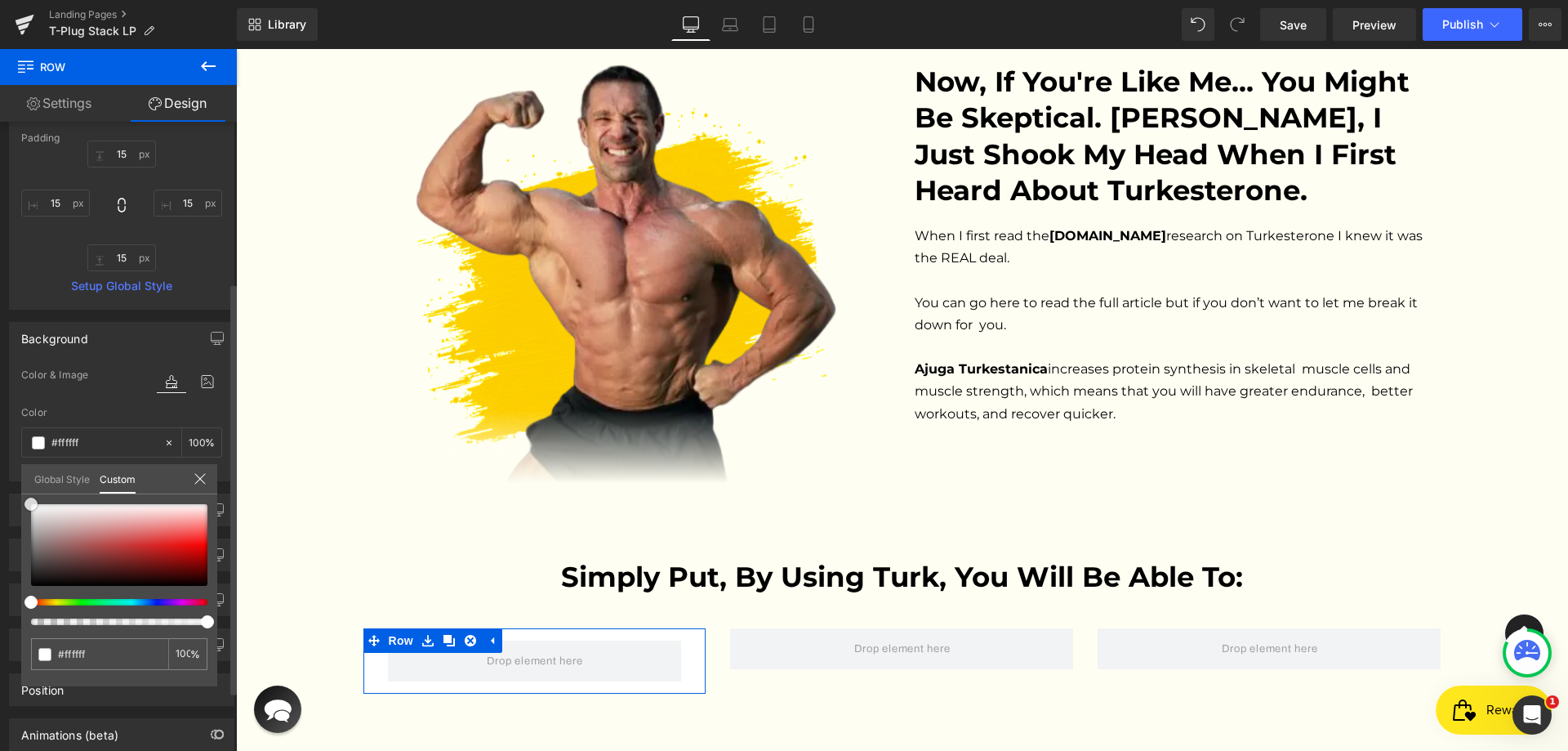
drag, startPoint x: 88, startPoint y: 536, endPoint x: 22, endPoint y: 480, distance: 86.6
click at [22, 480] on div "Global Style Custom Setup Global Style #ffffff 100 %" at bounding box center [119, 489] width 196 height 50
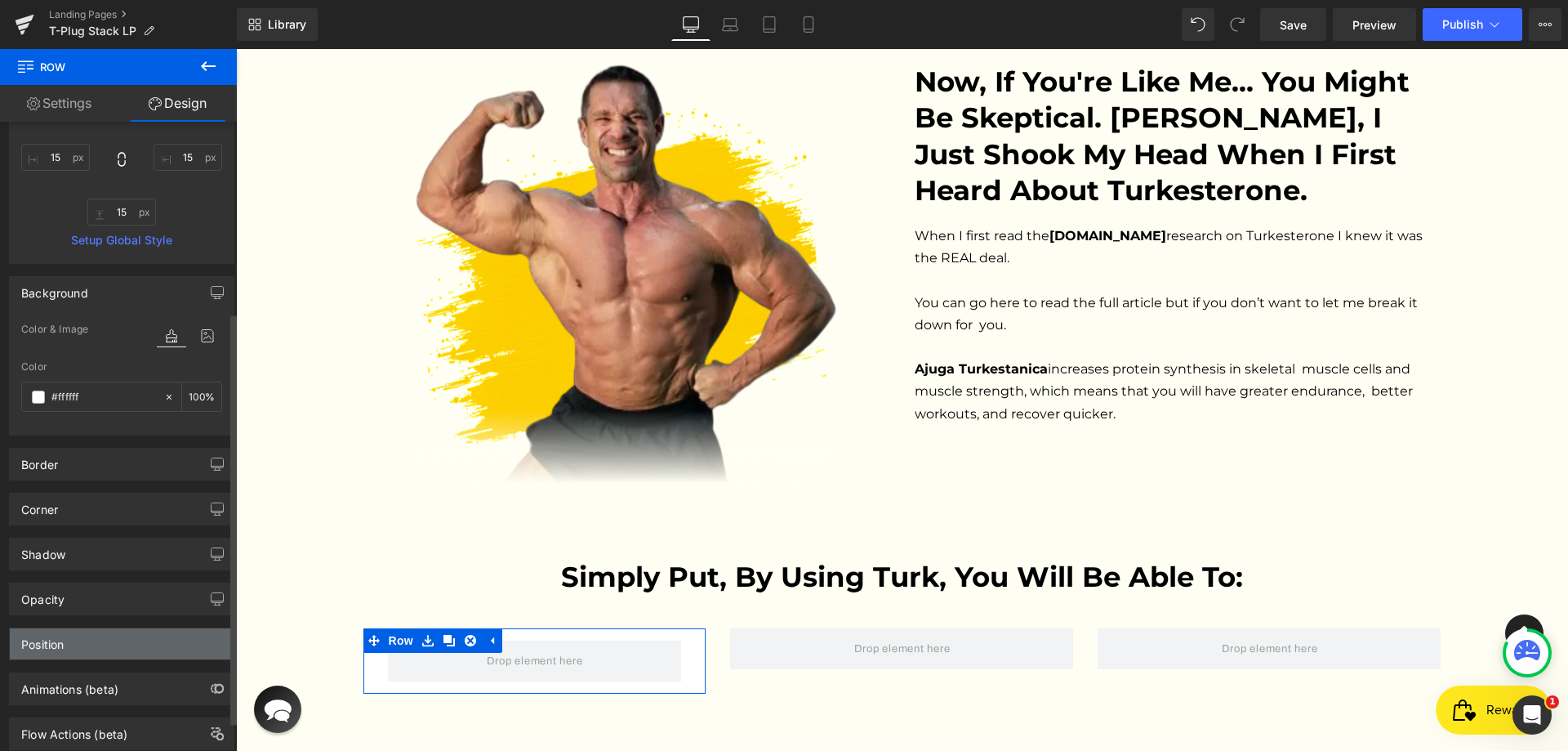
scroll to position [336, 0]
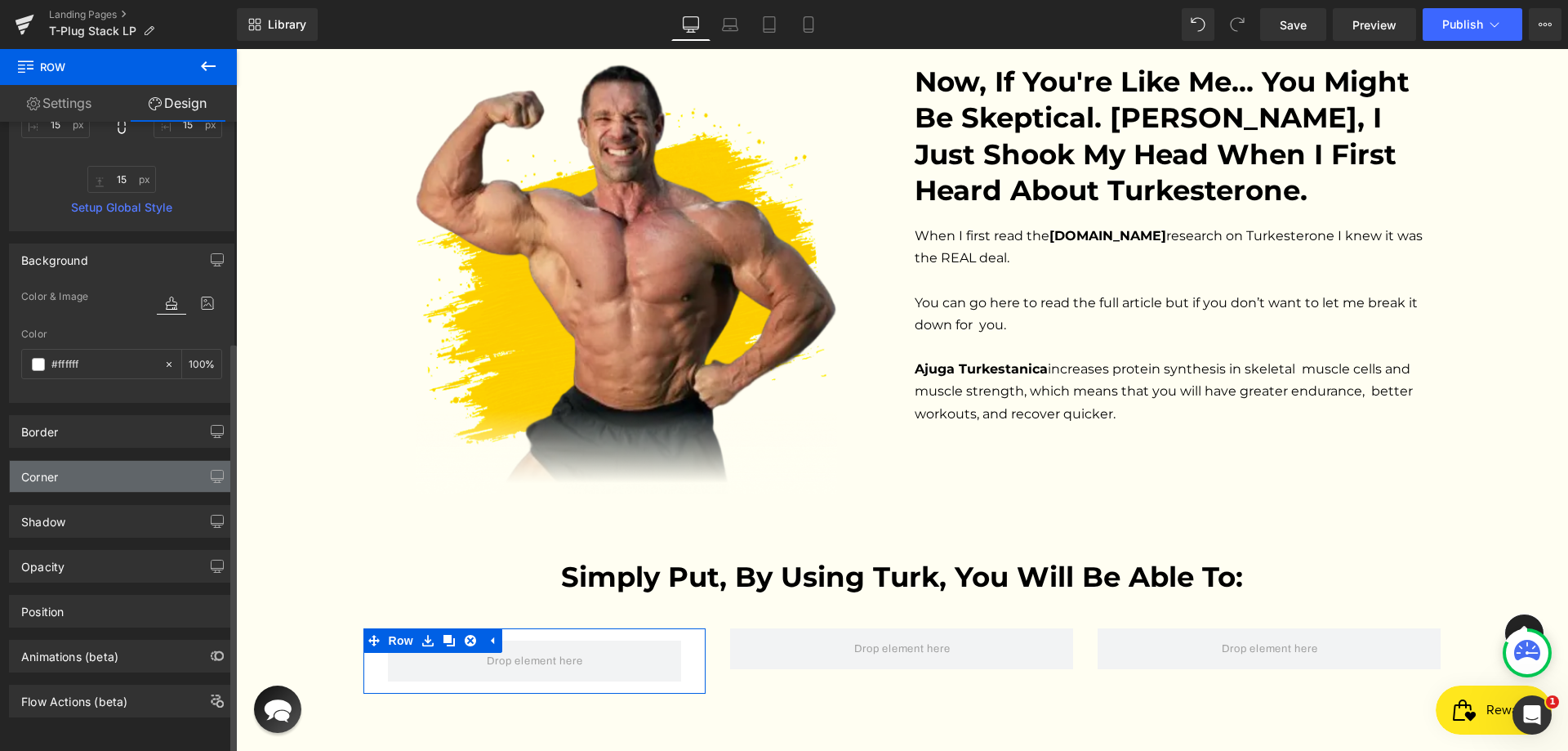
click at [81, 463] on div "Corner" at bounding box center [121, 476] width 224 height 31
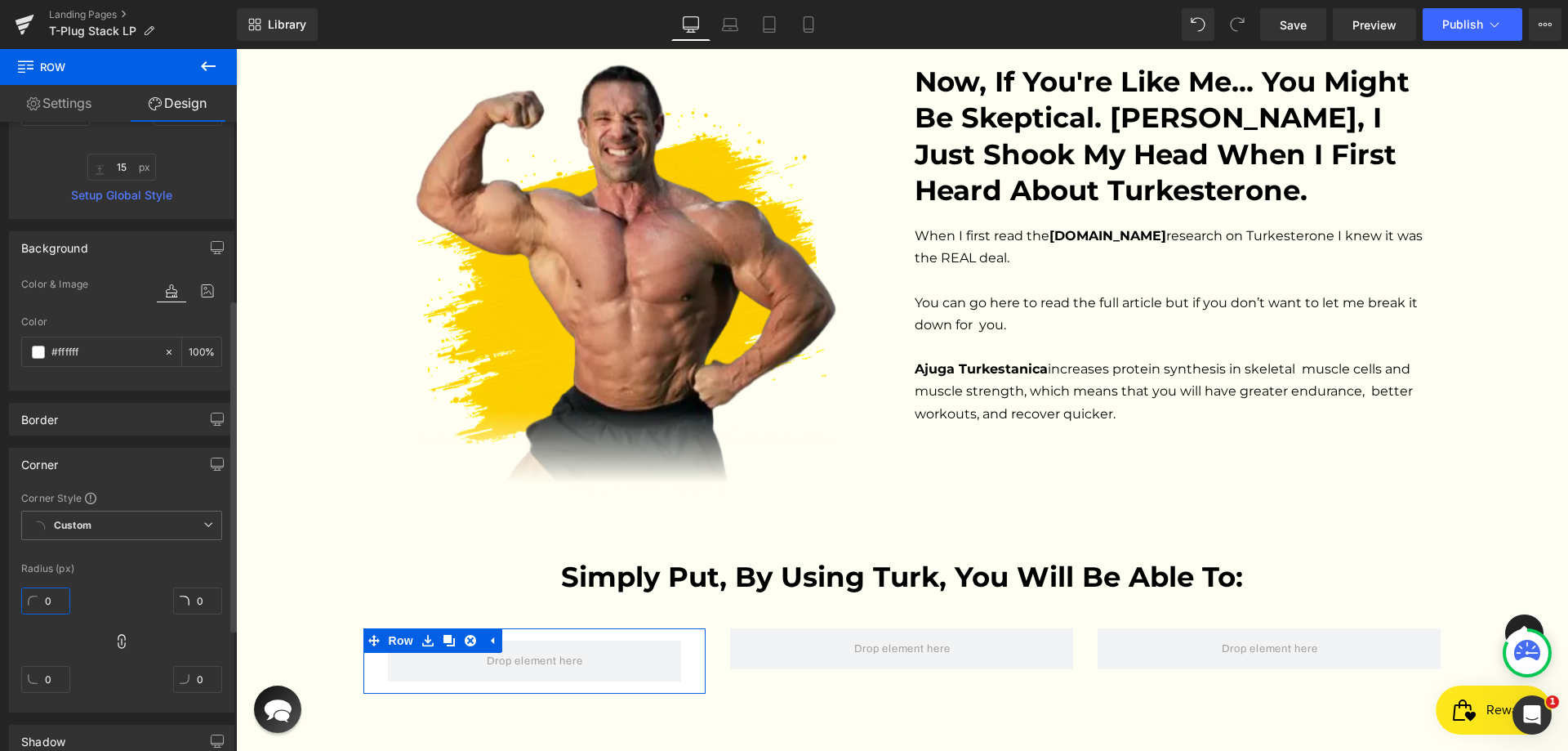
click at [42, 603] on input "0" at bounding box center [46, 600] width 49 height 27
paste input "15"
type input "15"
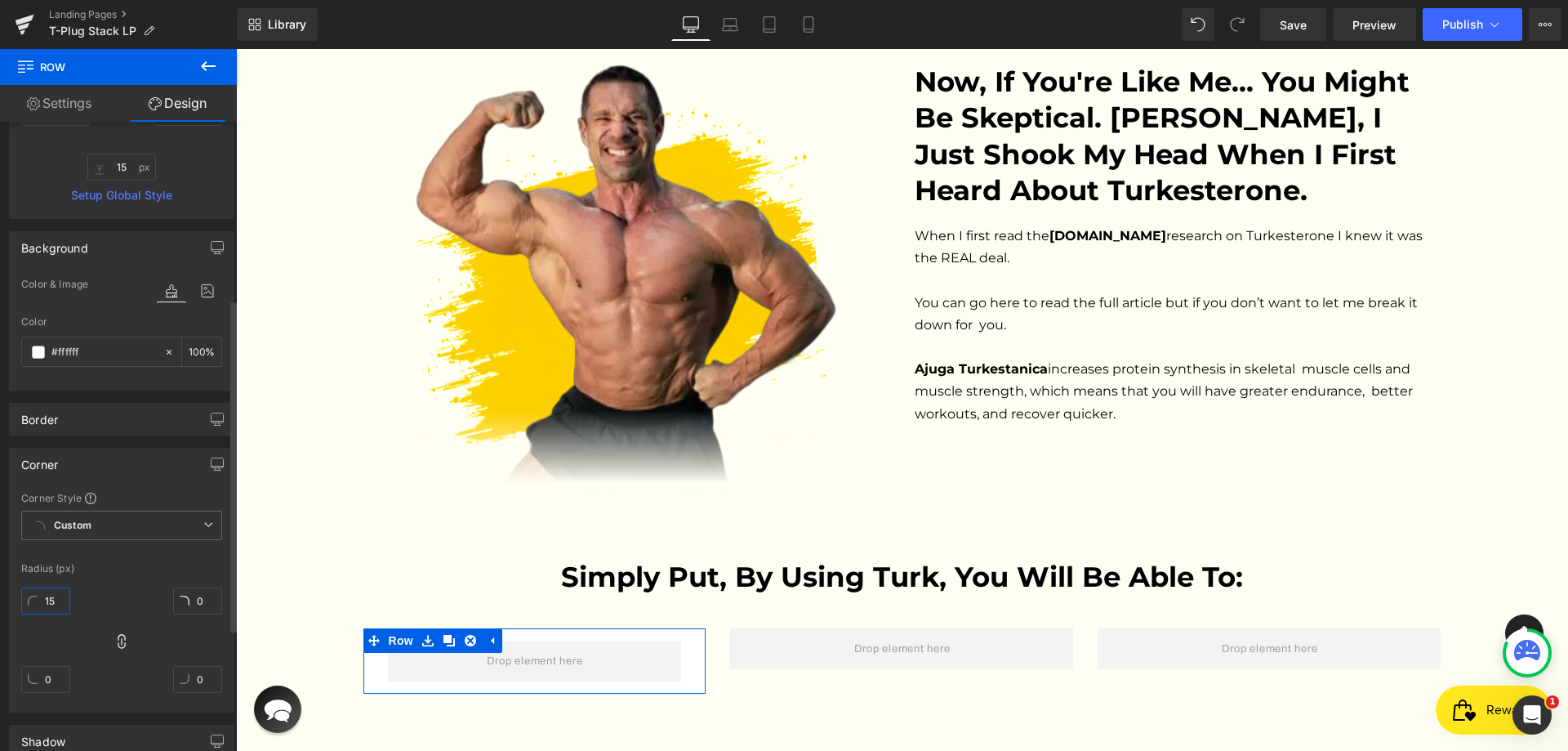
type input "15"
click at [127, 584] on div "15px 15 15px 15 15px 15 15px 15" at bounding box center [122, 646] width 201 height 130
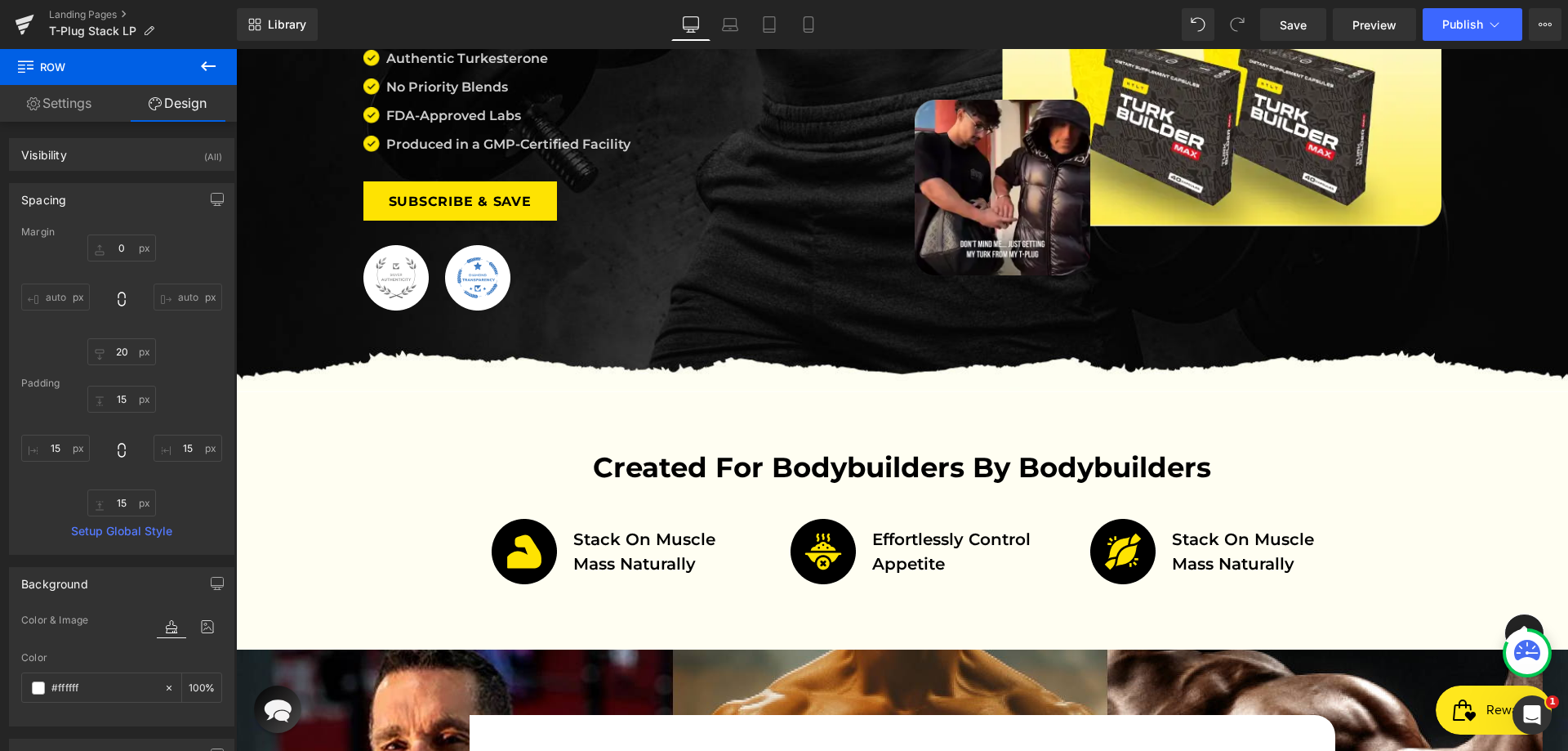
scroll to position [571, 0]
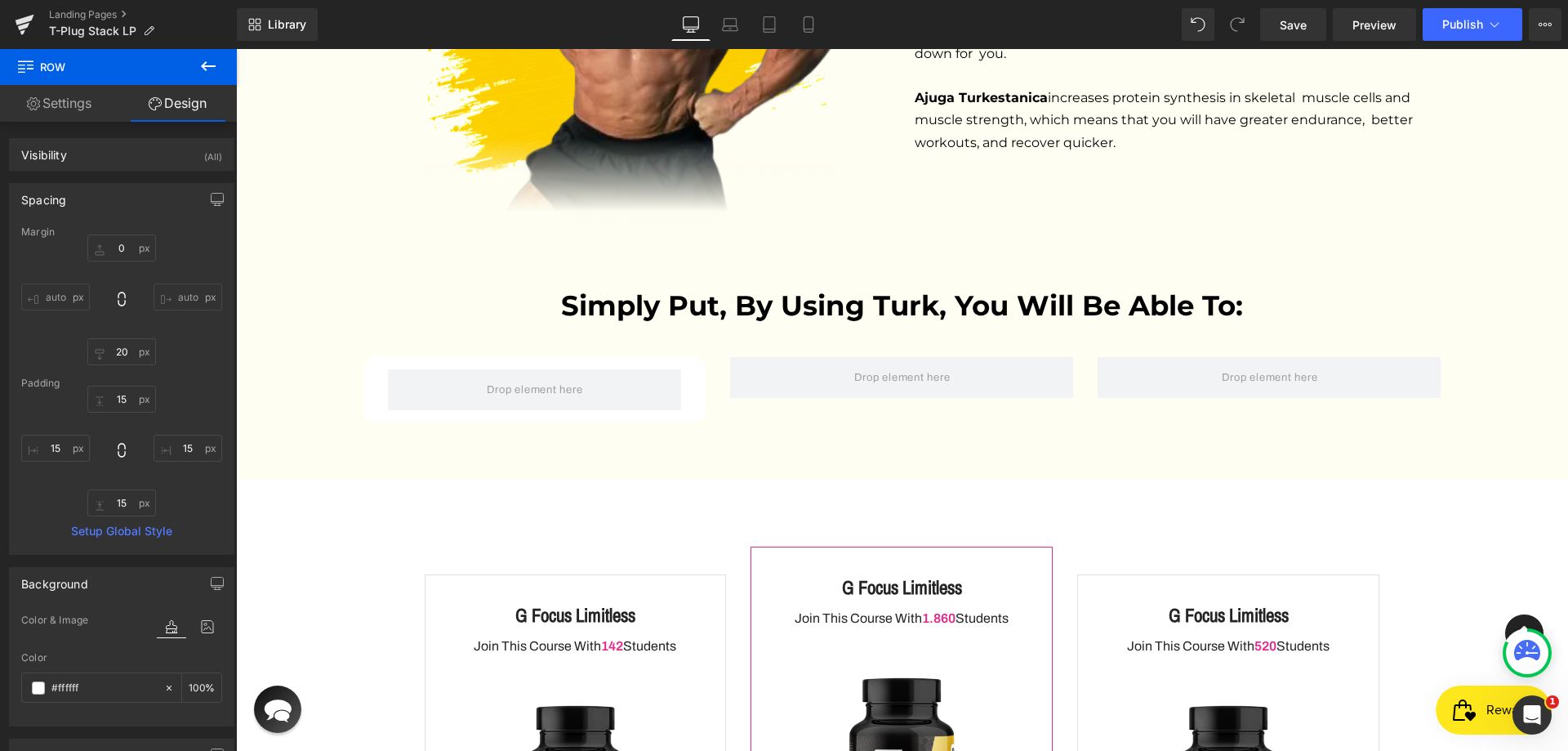
scroll to position [3757, 0]
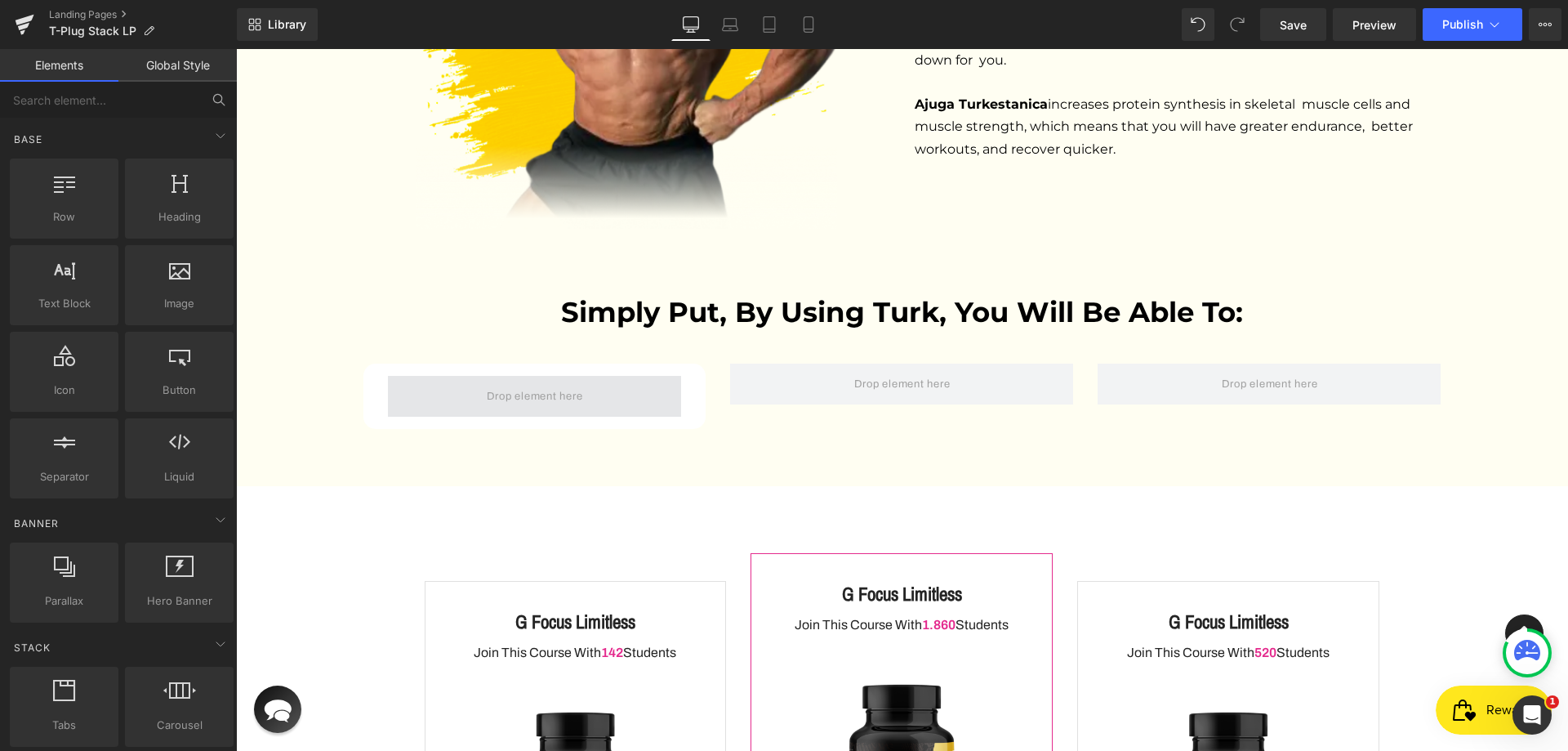
click at [520, 383] on span at bounding box center [534, 395] width 108 height 25
click at [157, 71] on link "Global Style" at bounding box center [177, 66] width 118 height 33
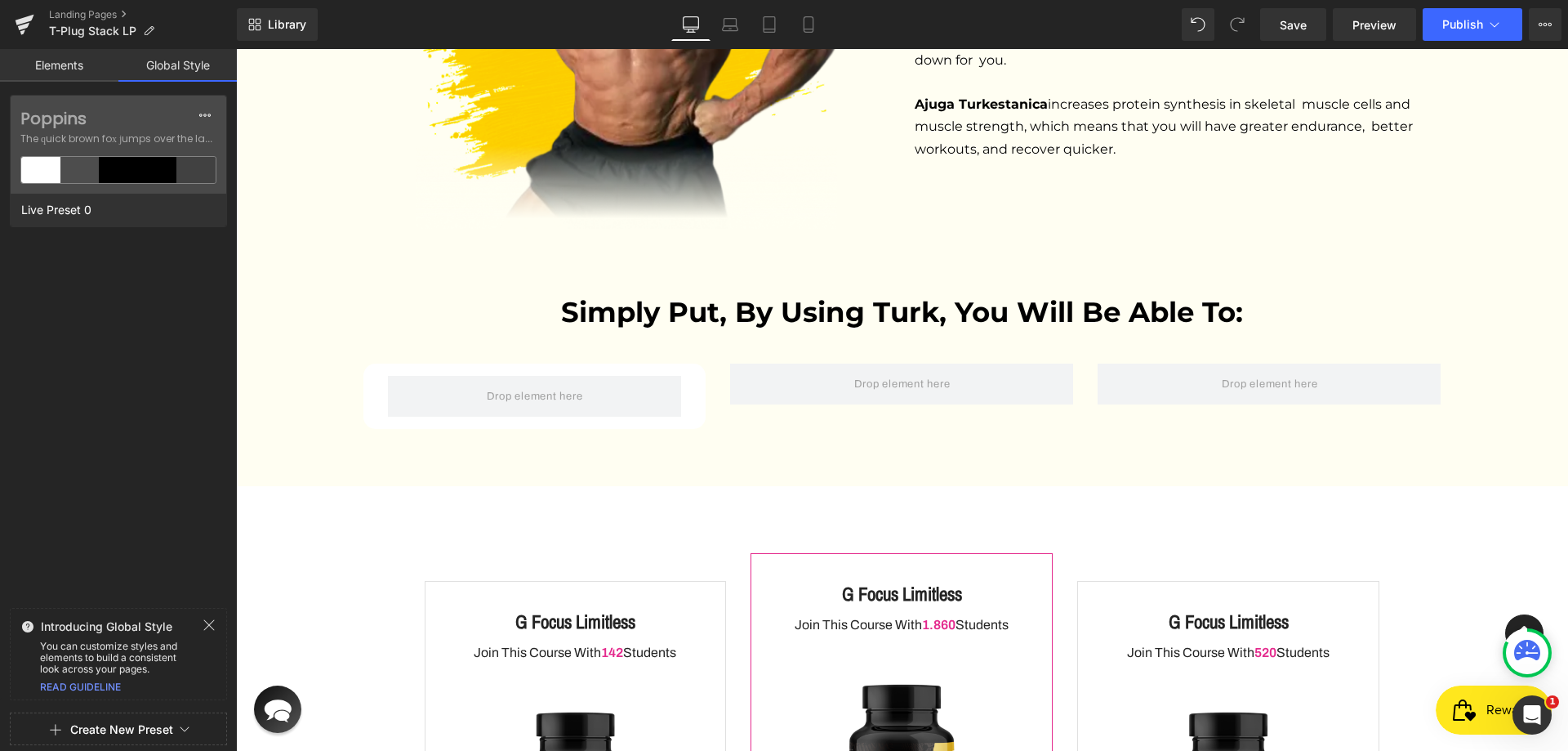
click at [52, 52] on link "Elements" at bounding box center [59, 66] width 118 height 33
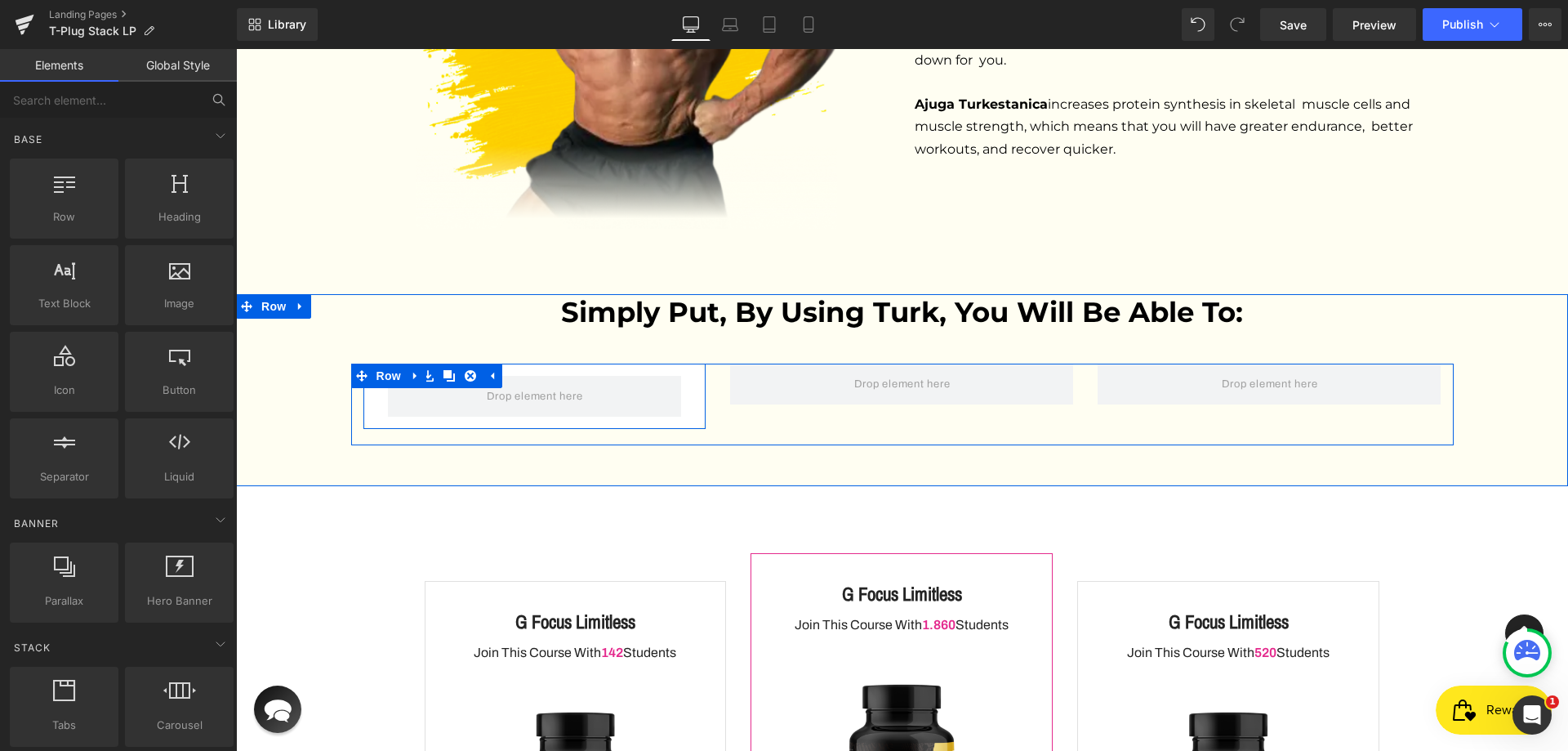
click at [380, 376] on div at bounding box center [534, 395] width 318 height 41
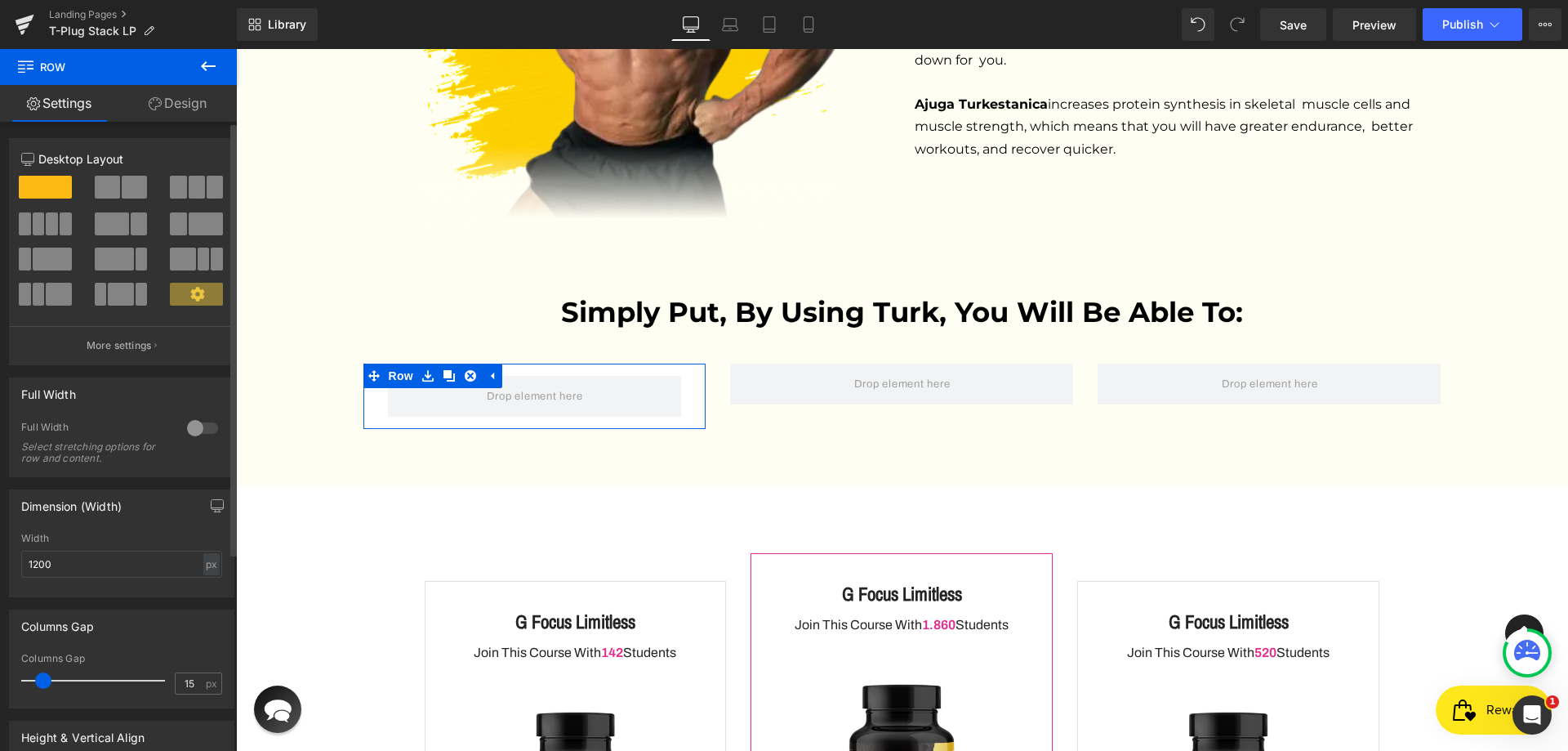
click at [173, 231] on span at bounding box center [178, 224] width 16 height 22
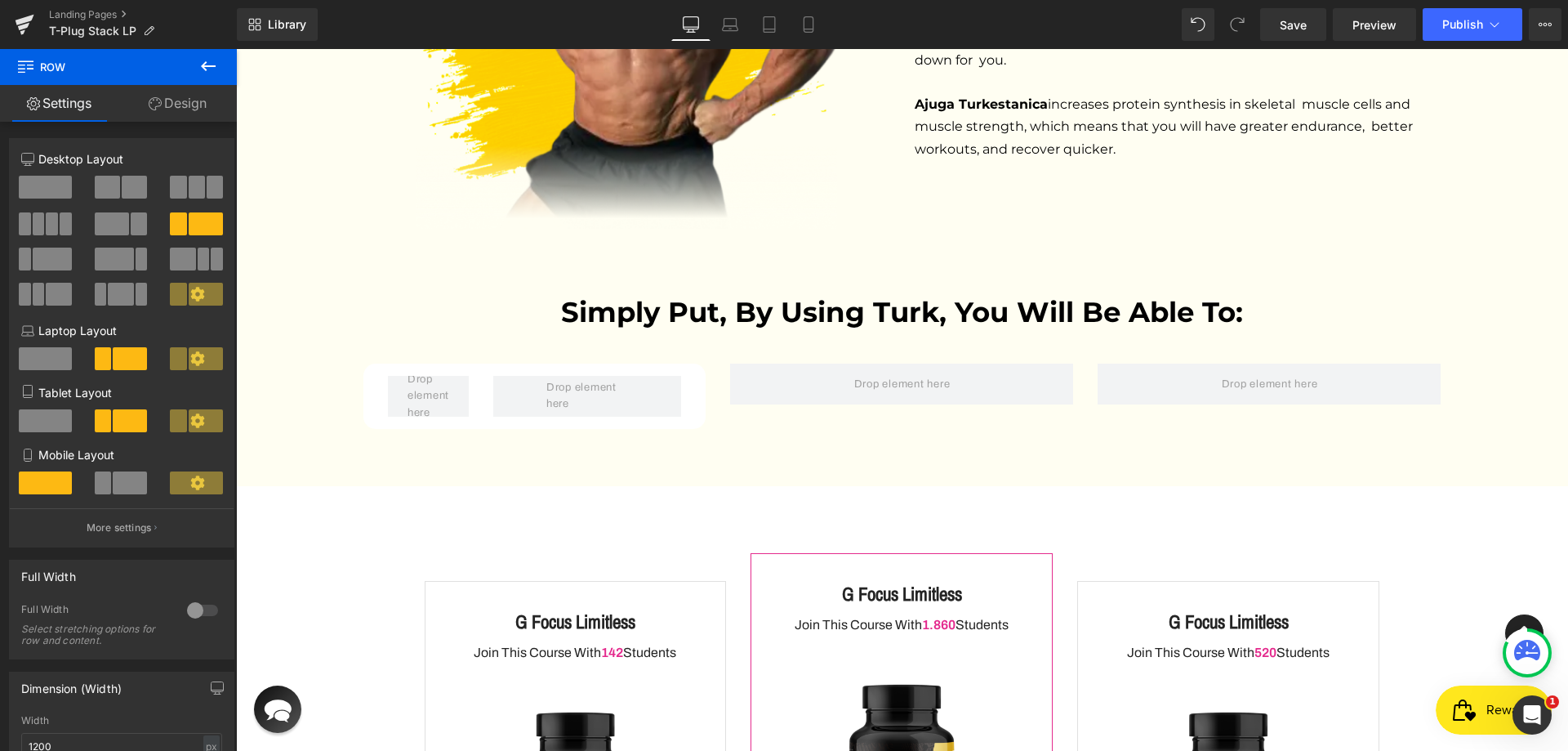
click at [201, 66] on icon at bounding box center [208, 66] width 20 height 20
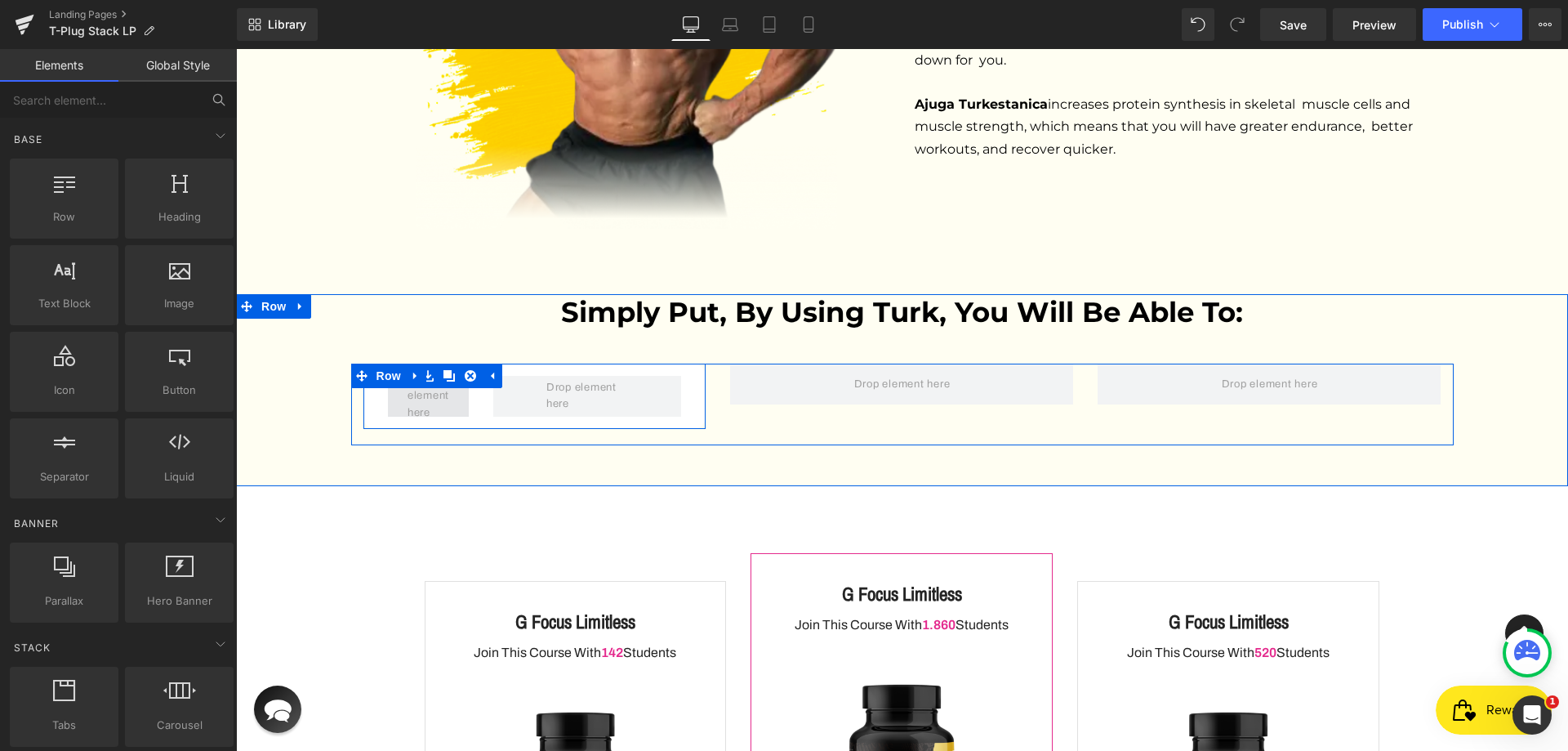
click at [419, 366] on span at bounding box center [429, 395] width 54 height 59
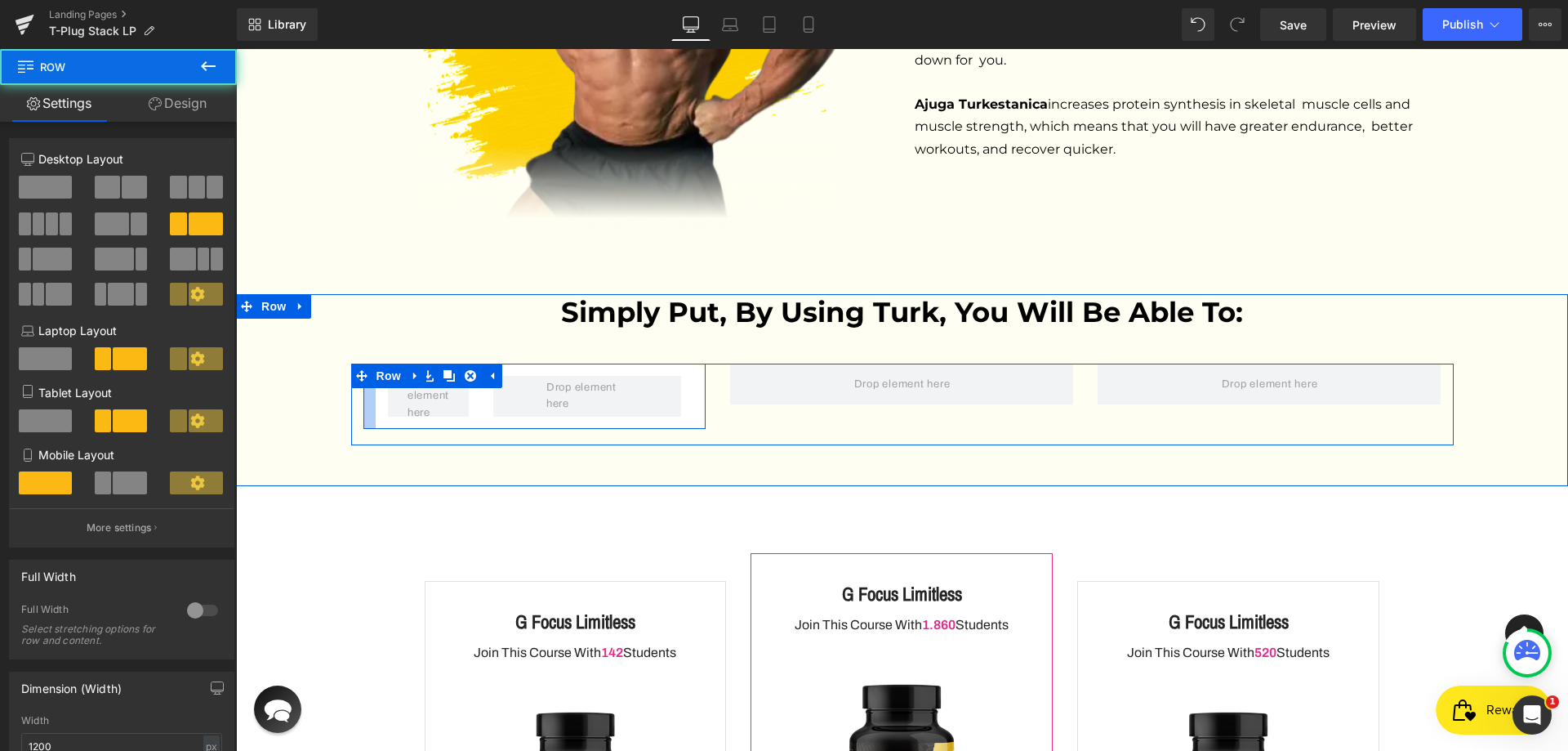
click at [367, 363] on div at bounding box center [369, 396] width 12 height 66
click at [375, 376] on div at bounding box center [428, 395] width 106 height 41
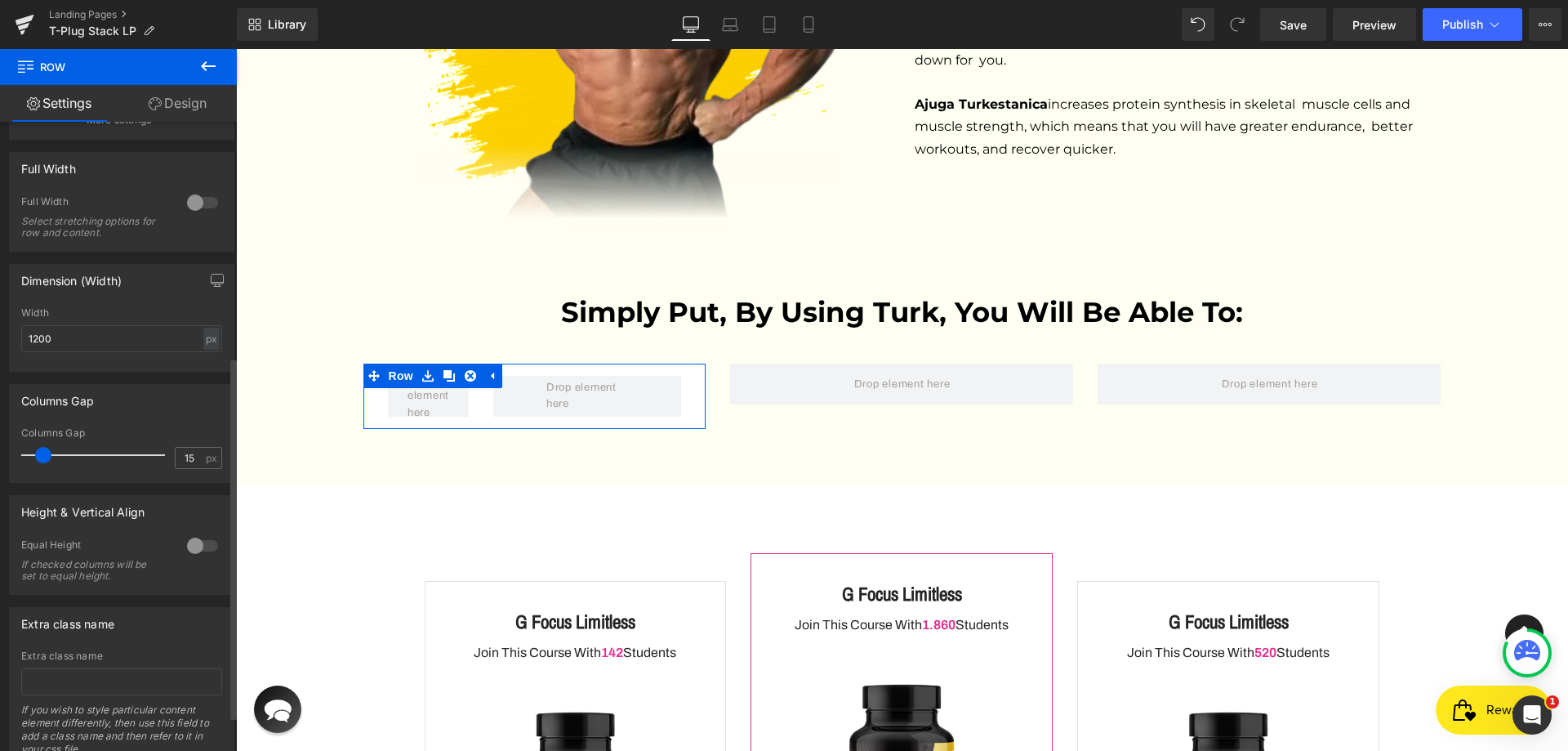
scroll to position [408, 0]
click at [182, 457] on input "15" at bounding box center [189, 458] width 28 height 21
type input "0"
click at [205, 487] on div "Height & Vertical Align 0 Equal Height If checked columns will be set to equal …" at bounding box center [122, 538] width 244 height 112
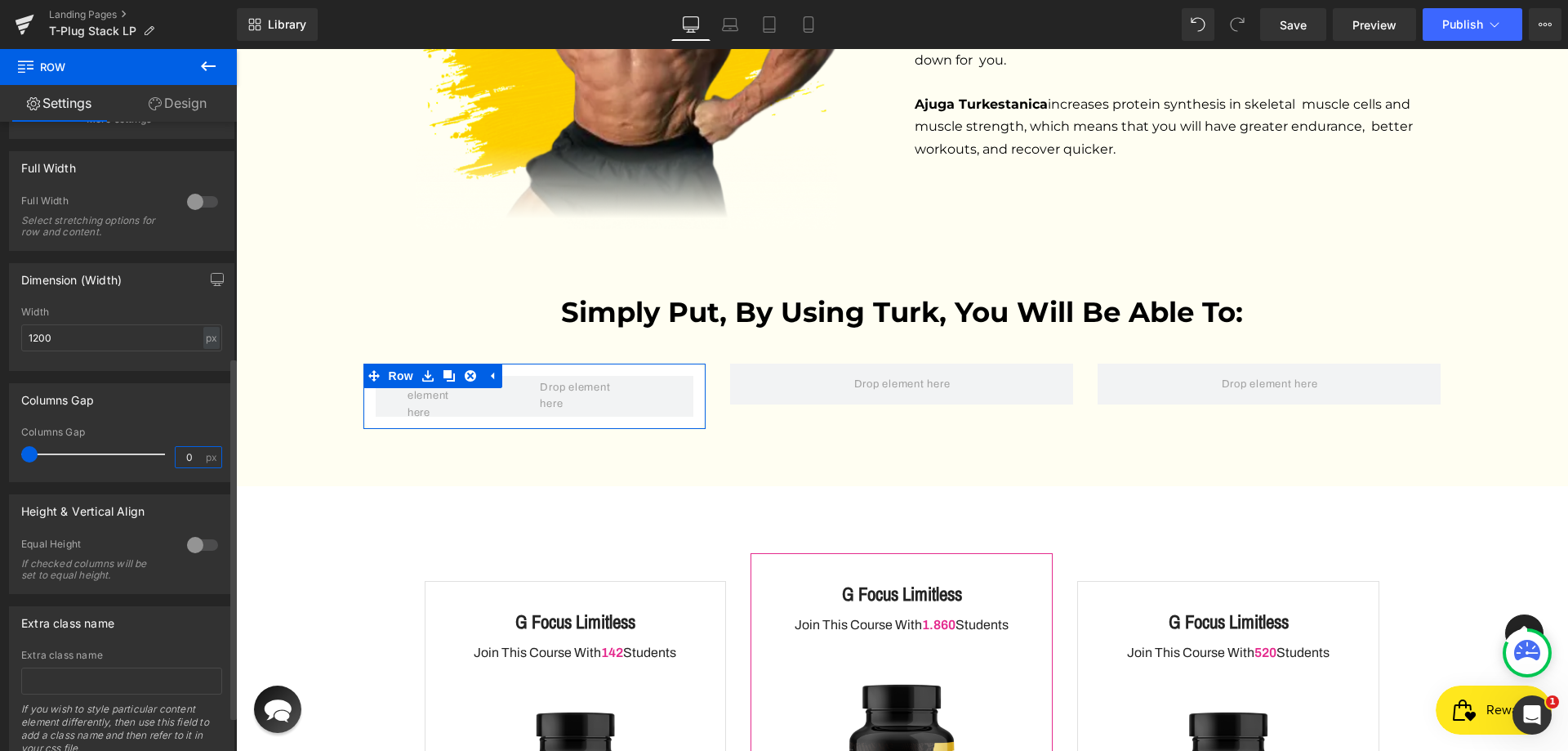
click at [191, 458] on input "0" at bounding box center [189, 458] width 28 height 21
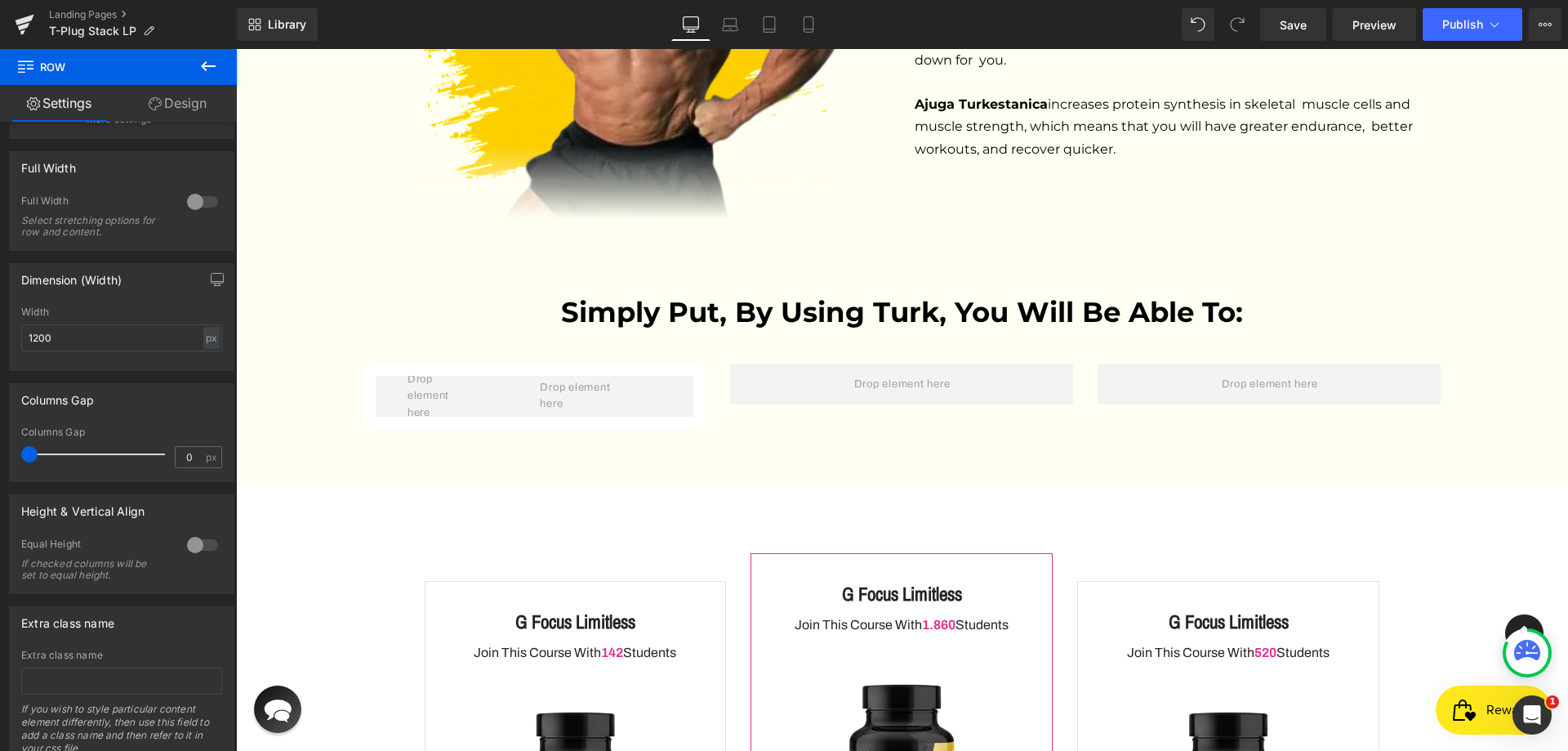
click at [205, 59] on icon at bounding box center [208, 66] width 20 height 20
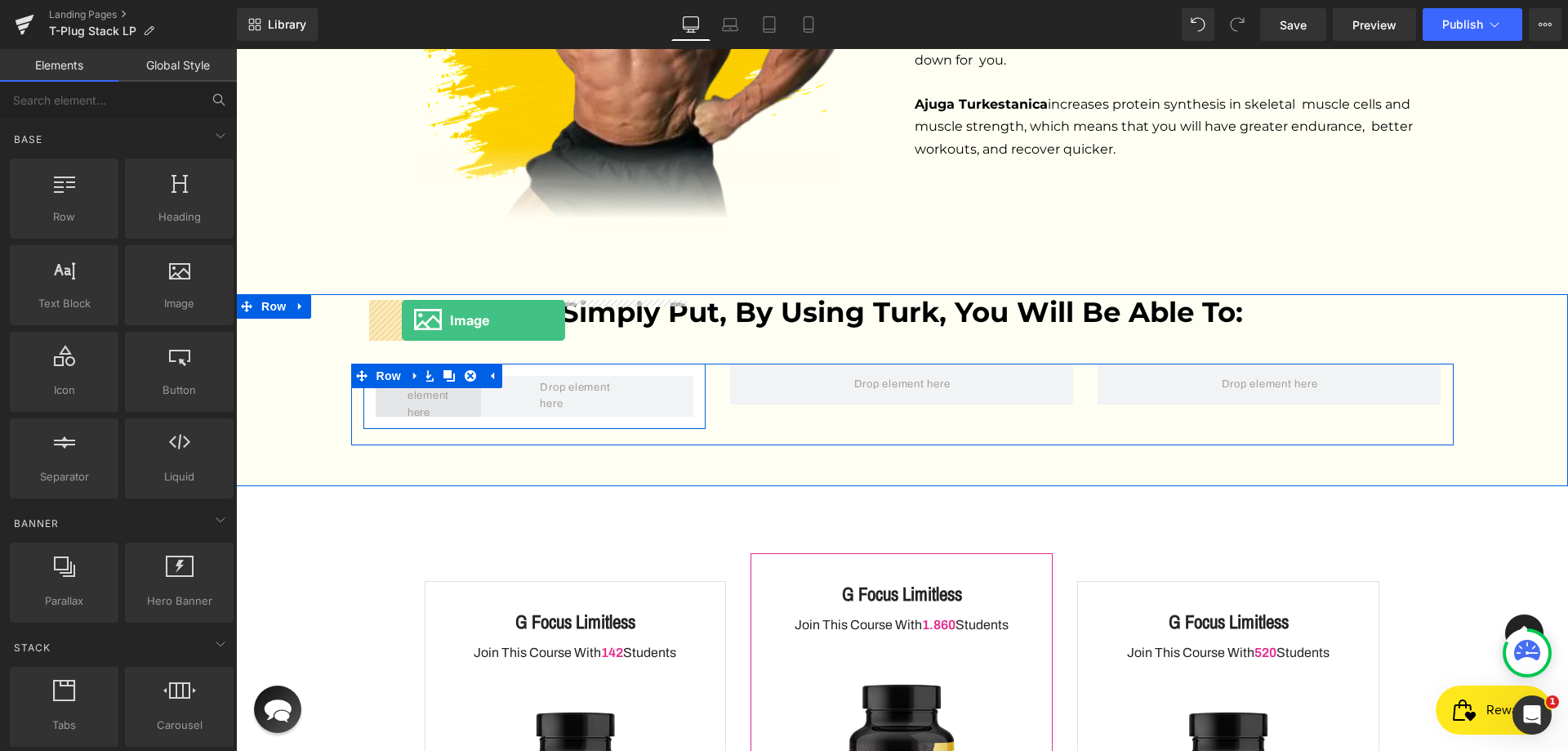
drag, startPoint x: 439, startPoint y: 362, endPoint x: 402, endPoint y: 320, distance: 56.0
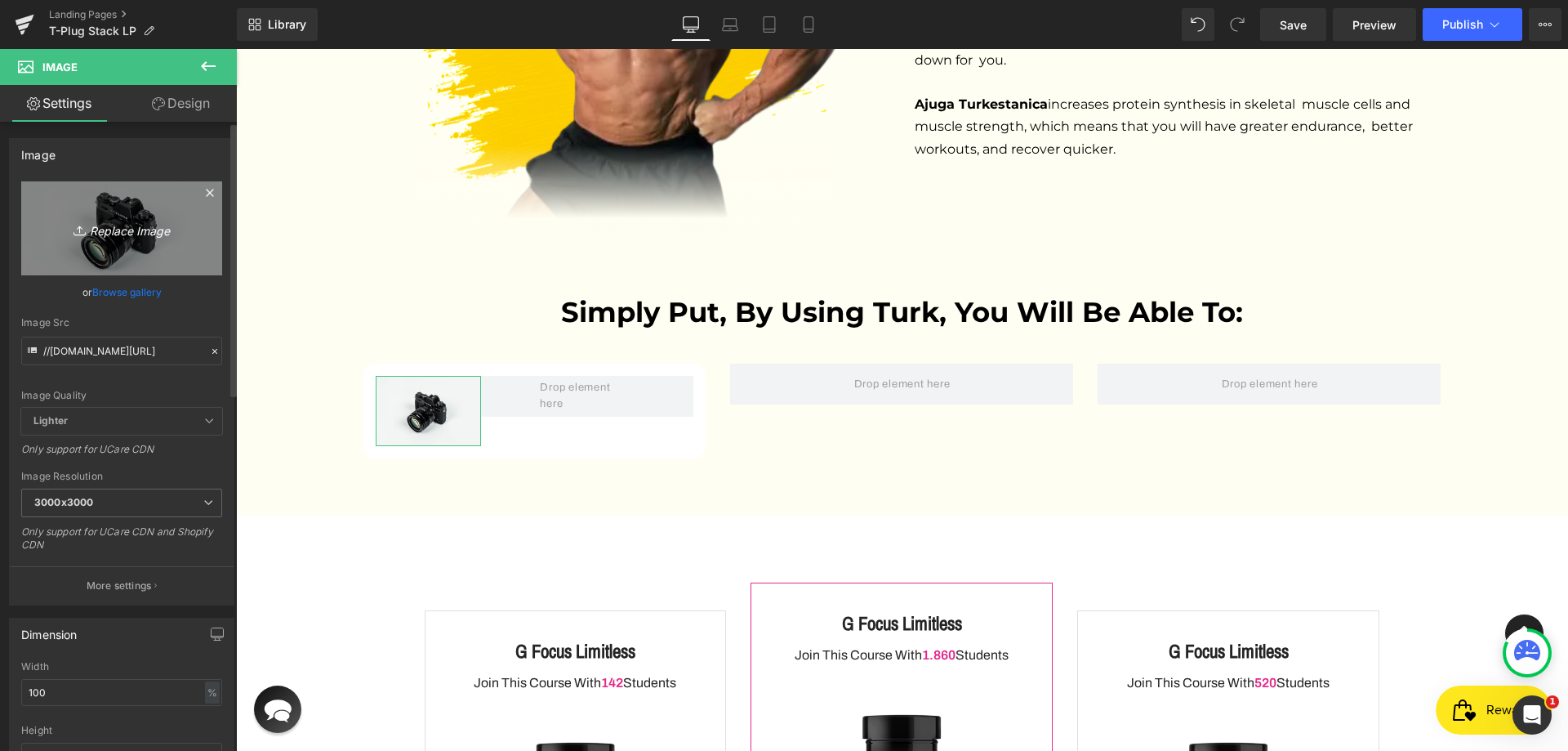
click at [122, 227] on icon "Replace Image" at bounding box center [121, 229] width 130 height 21
type input "C:\fakepath\Vector.png"
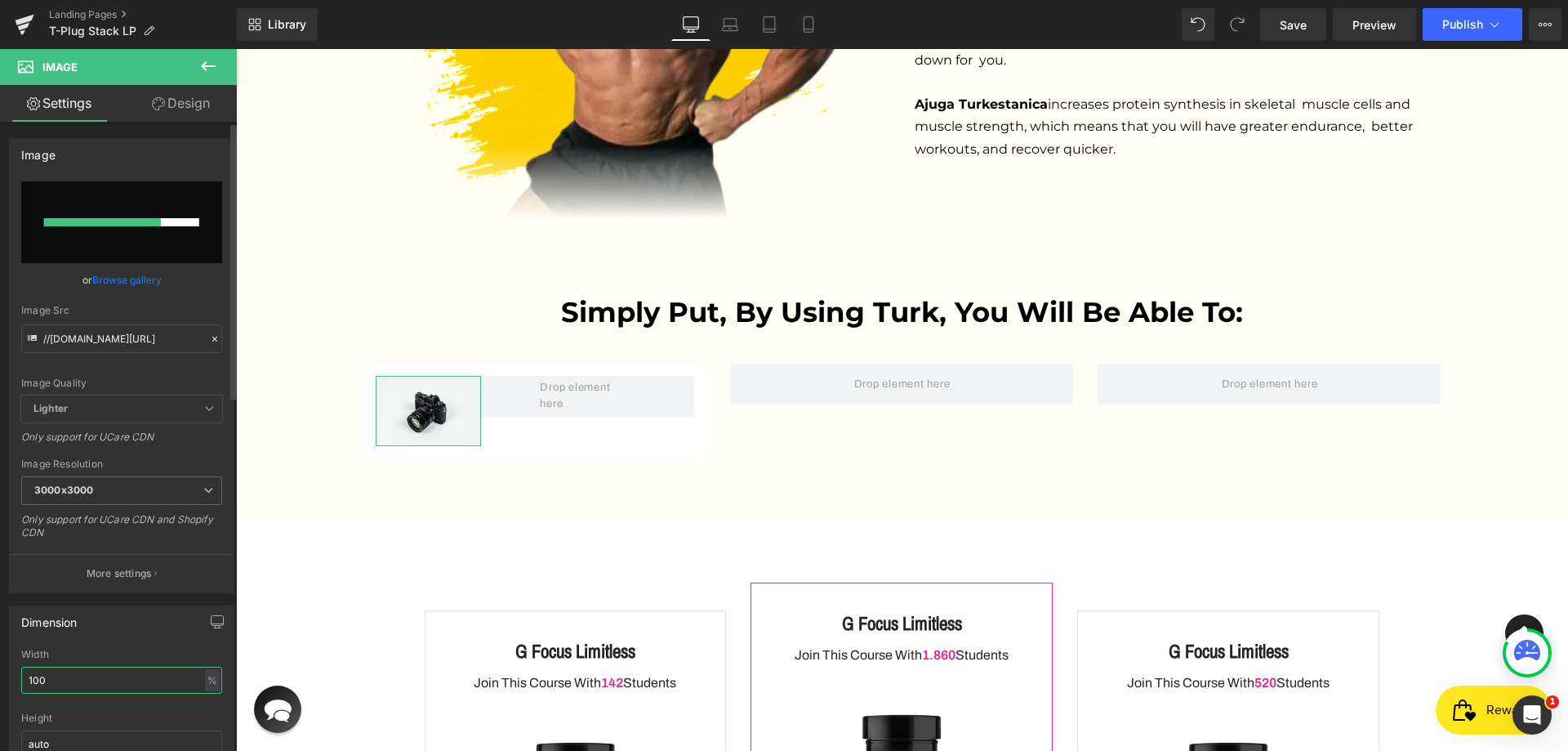
click at [63, 681] on input "100" at bounding box center [122, 679] width 201 height 27
click at [205, 677] on div "%" at bounding box center [211, 680] width 15 height 22
click at [203, 732] on li "px" at bounding box center [211, 729] width 21 height 23
click at [87, 689] on input "129.98" at bounding box center [122, 679] width 201 height 27
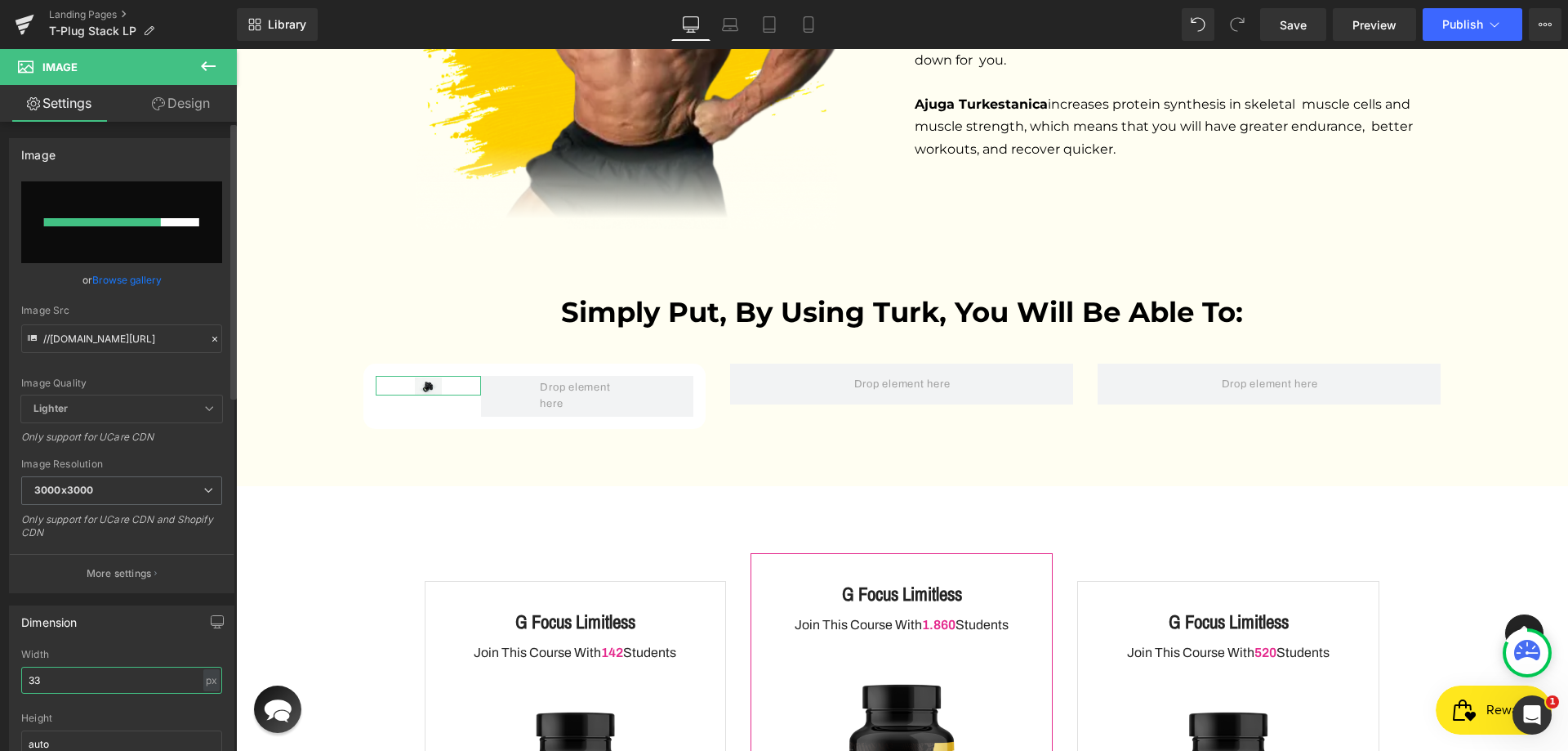
type input "33"
click at [114, 633] on div "Dimension" at bounding box center [121, 622] width 224 height 31
type input "[URL][DOMAIN_NAME]"
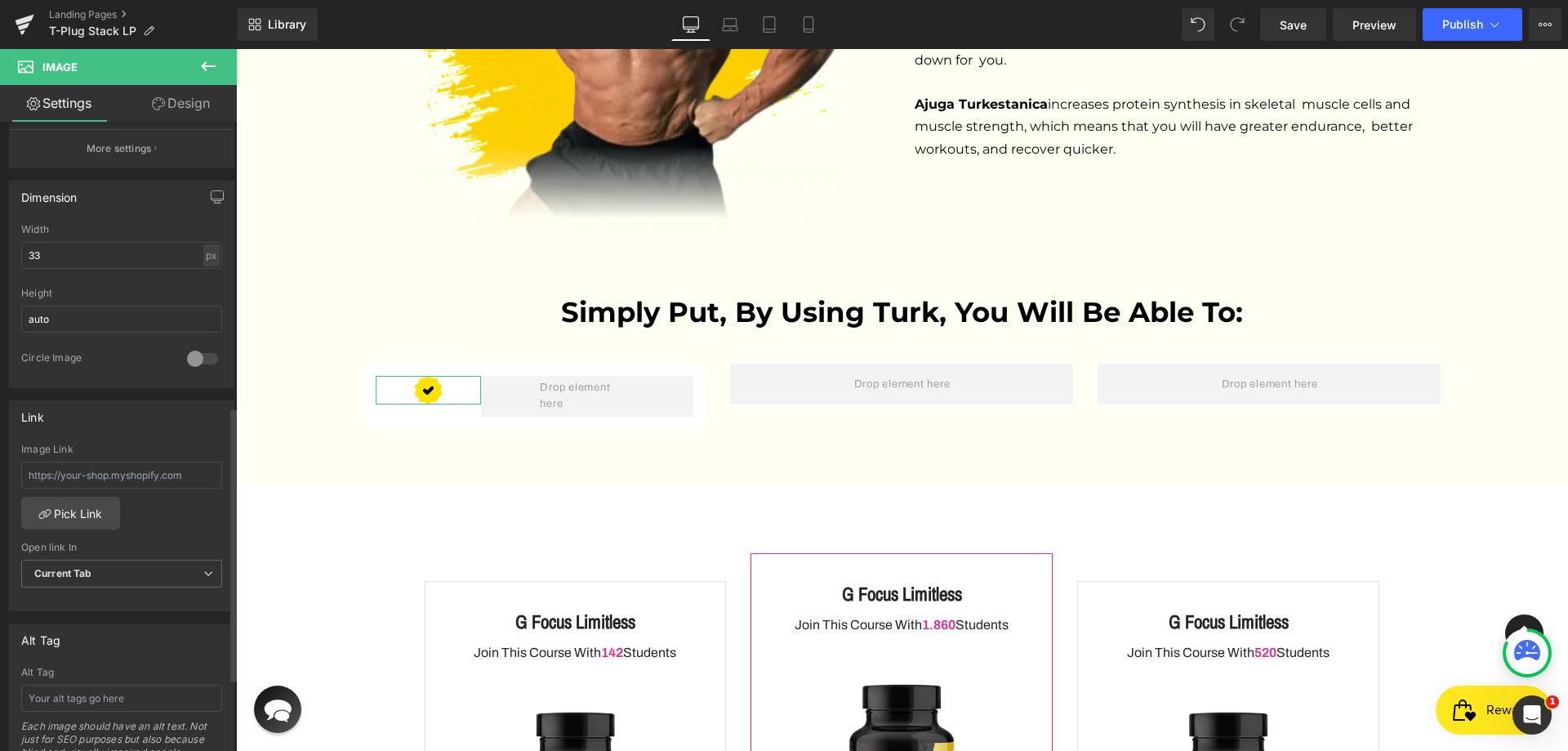
scroll to position [653, 0]
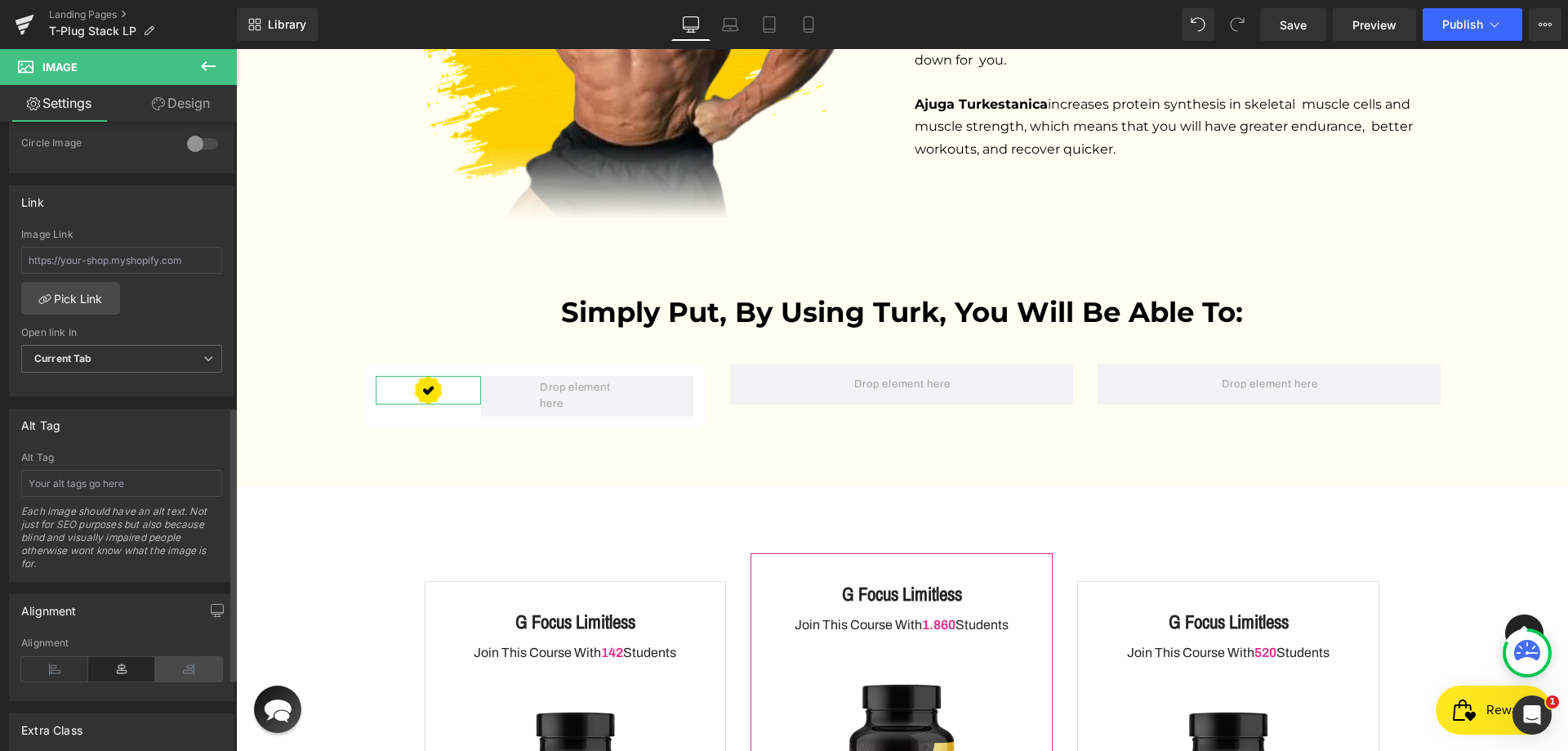
click at [183, 674] on icon at bounding box center [189, 669] width 67 height 24
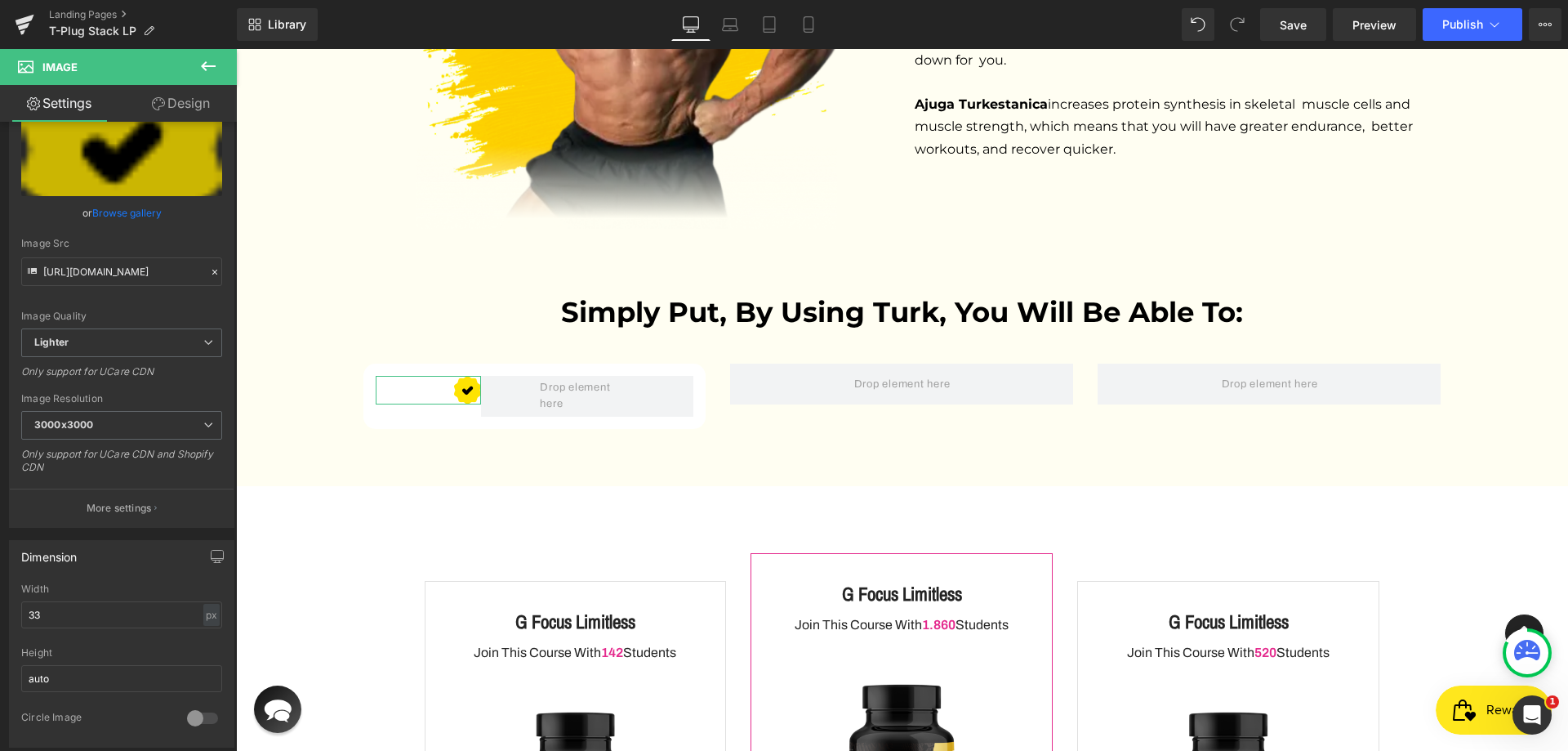
scroll to position [0, 0]
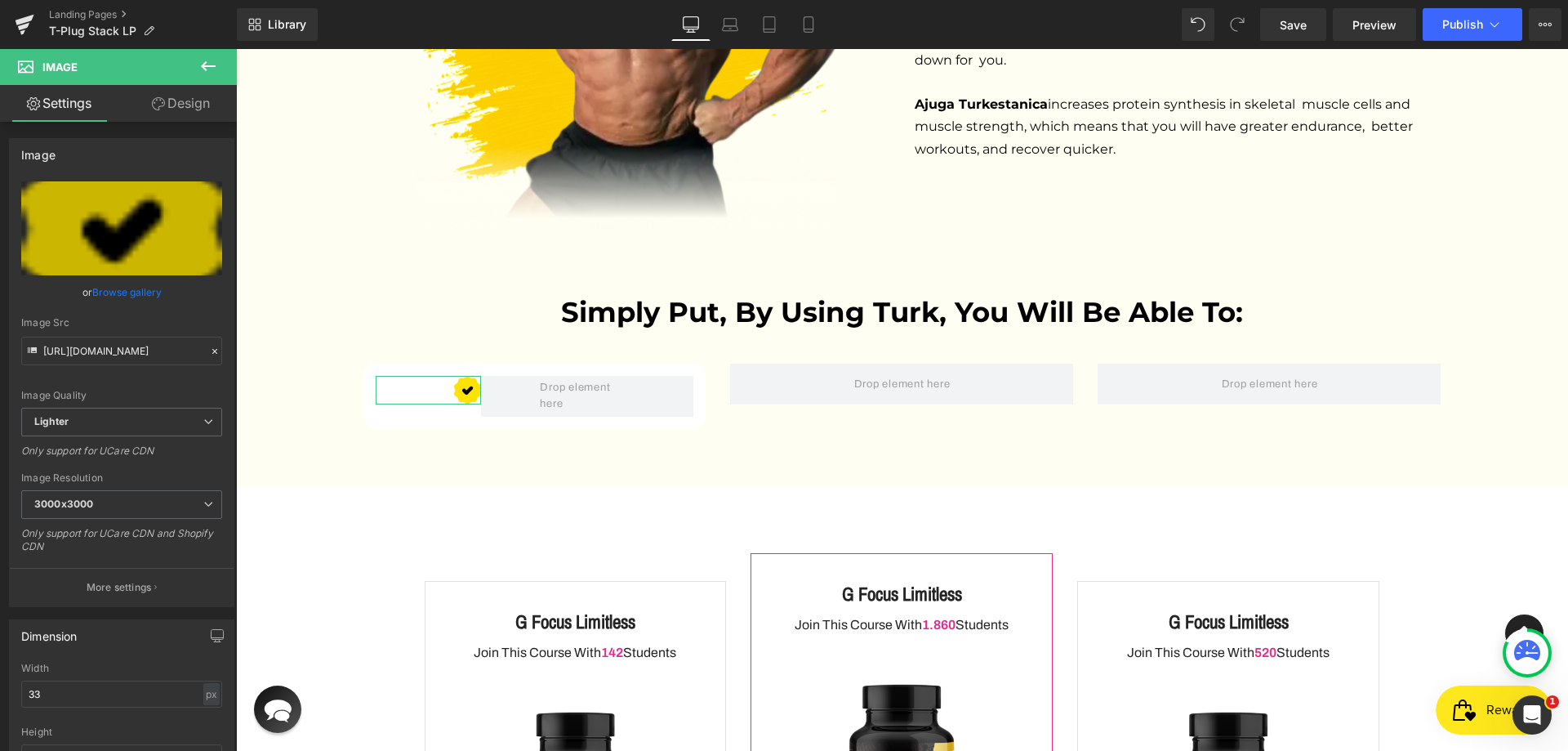
click at [160, 104] on icon at bounding box center [158, 104] width 13 height 13
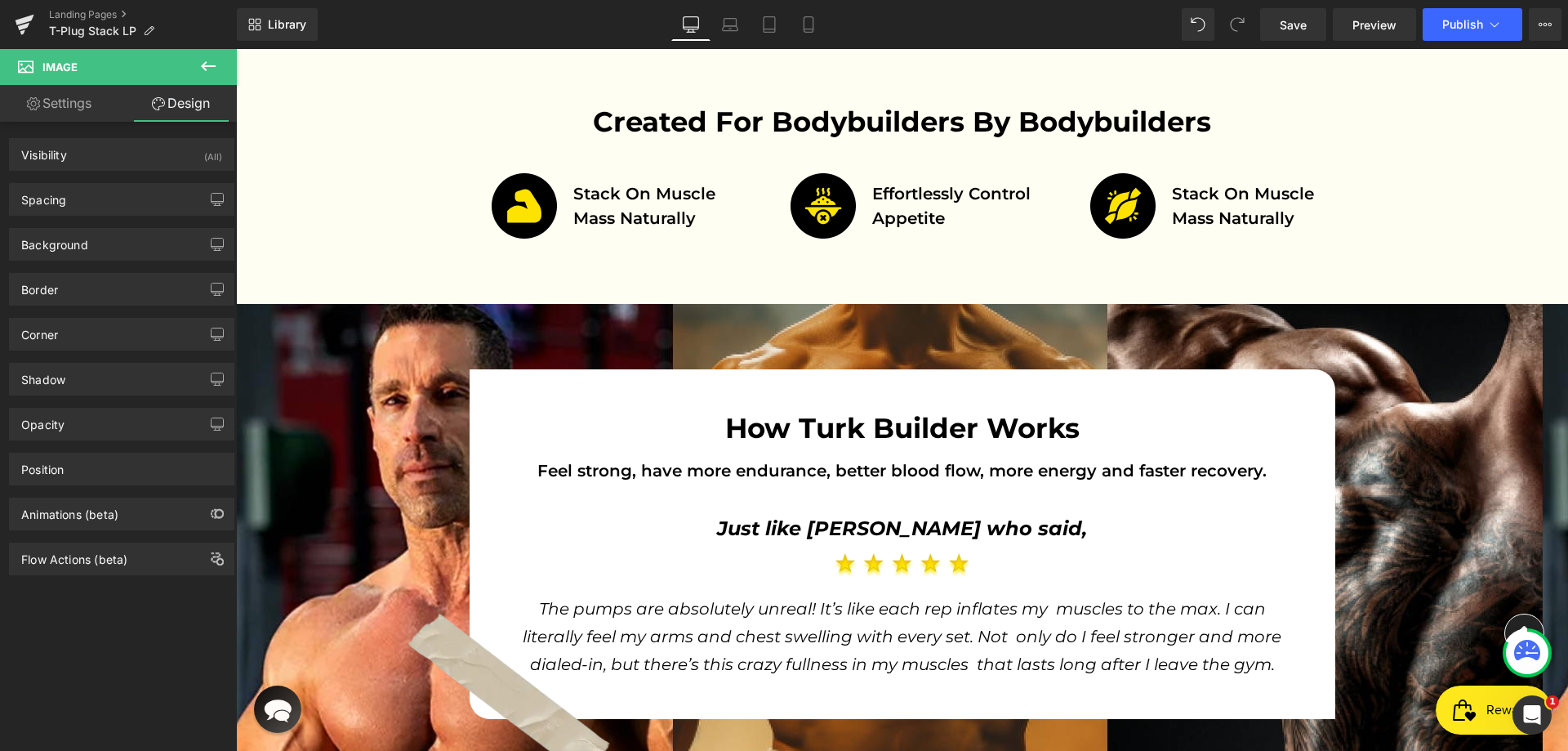
scroll to position [571, 0]
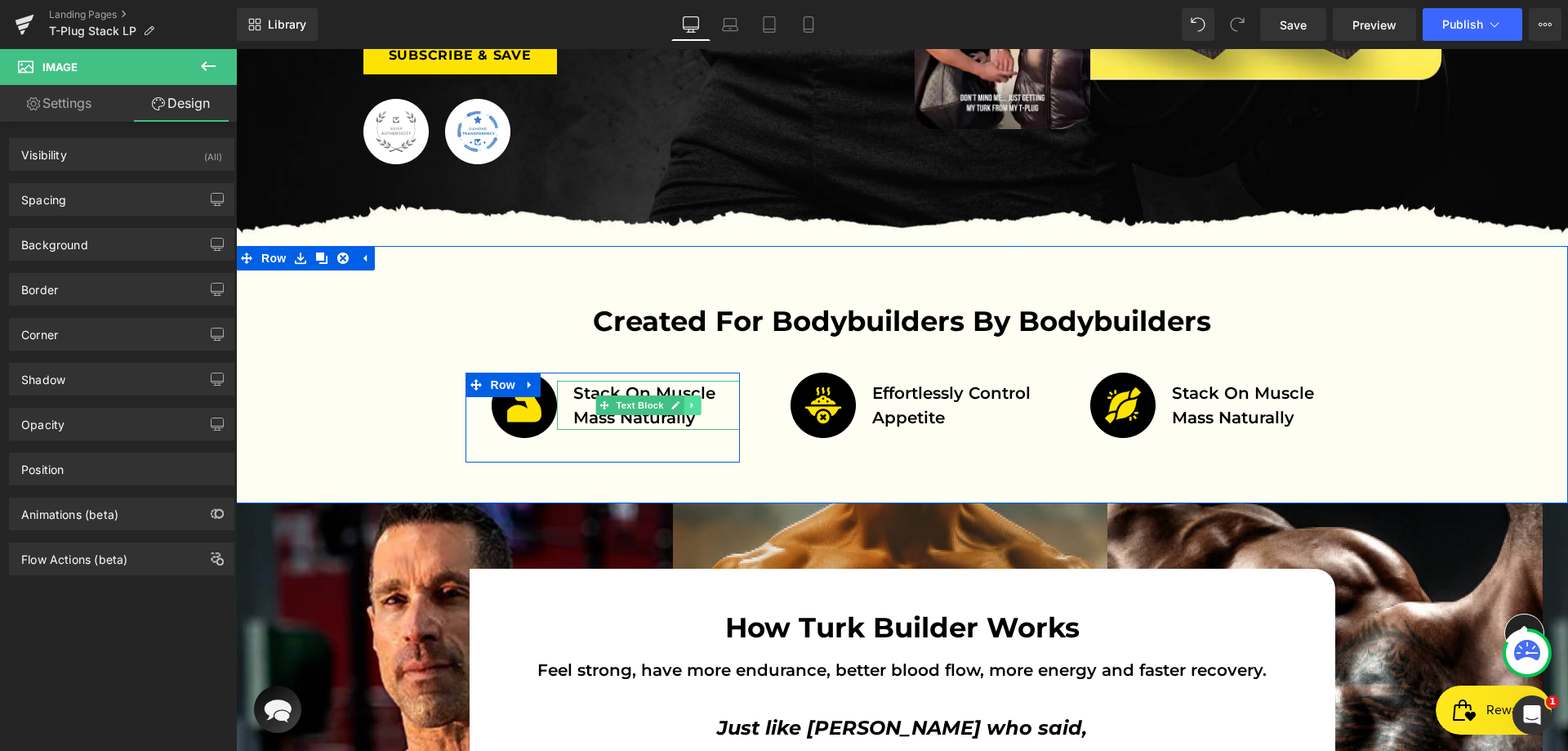
click at [688, 407] on icon at bounding box center [692, 405] width 9 height 9
click at [675, 408] on link at bounding box center [683, 405] width 17 height 20
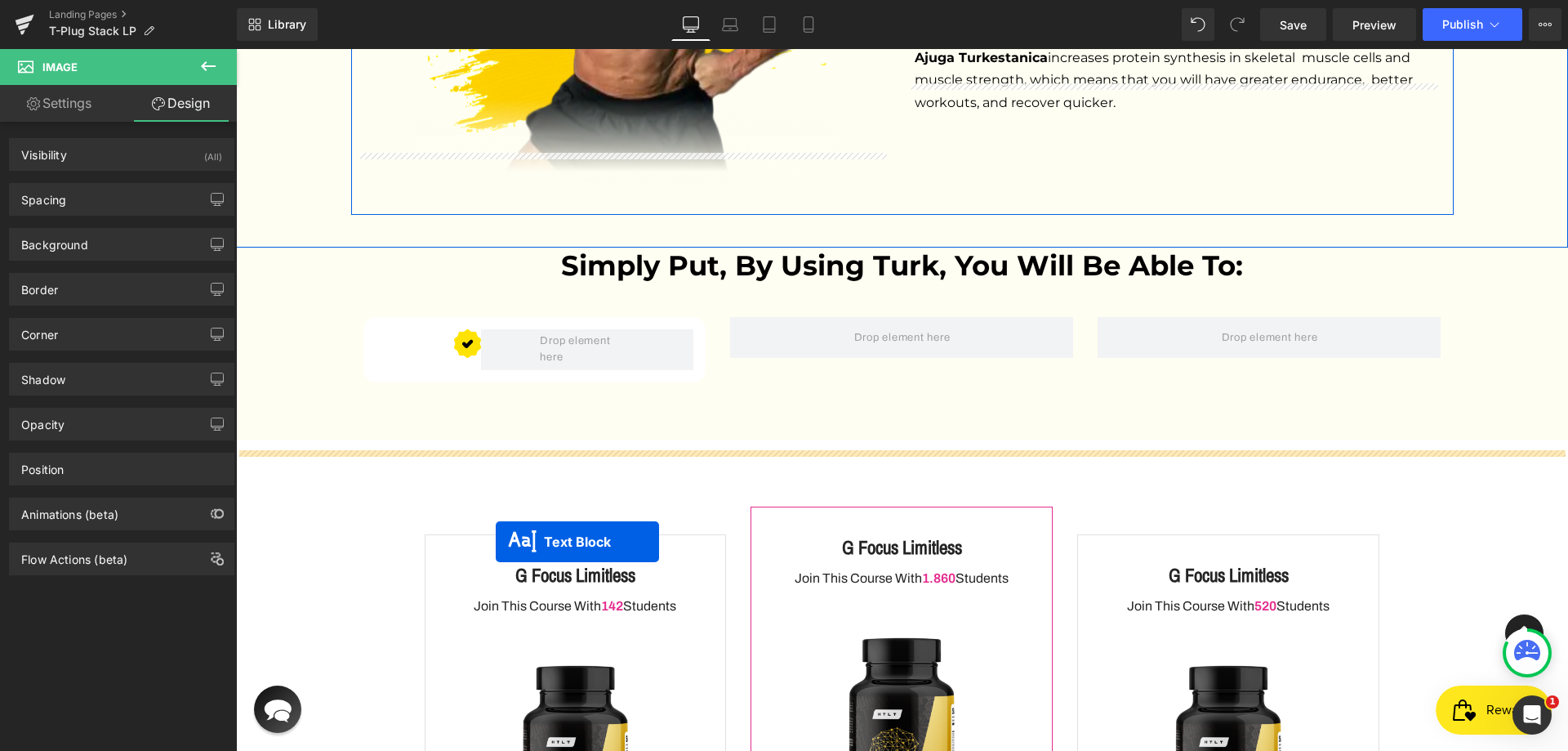
scroll to position [3839, 0]
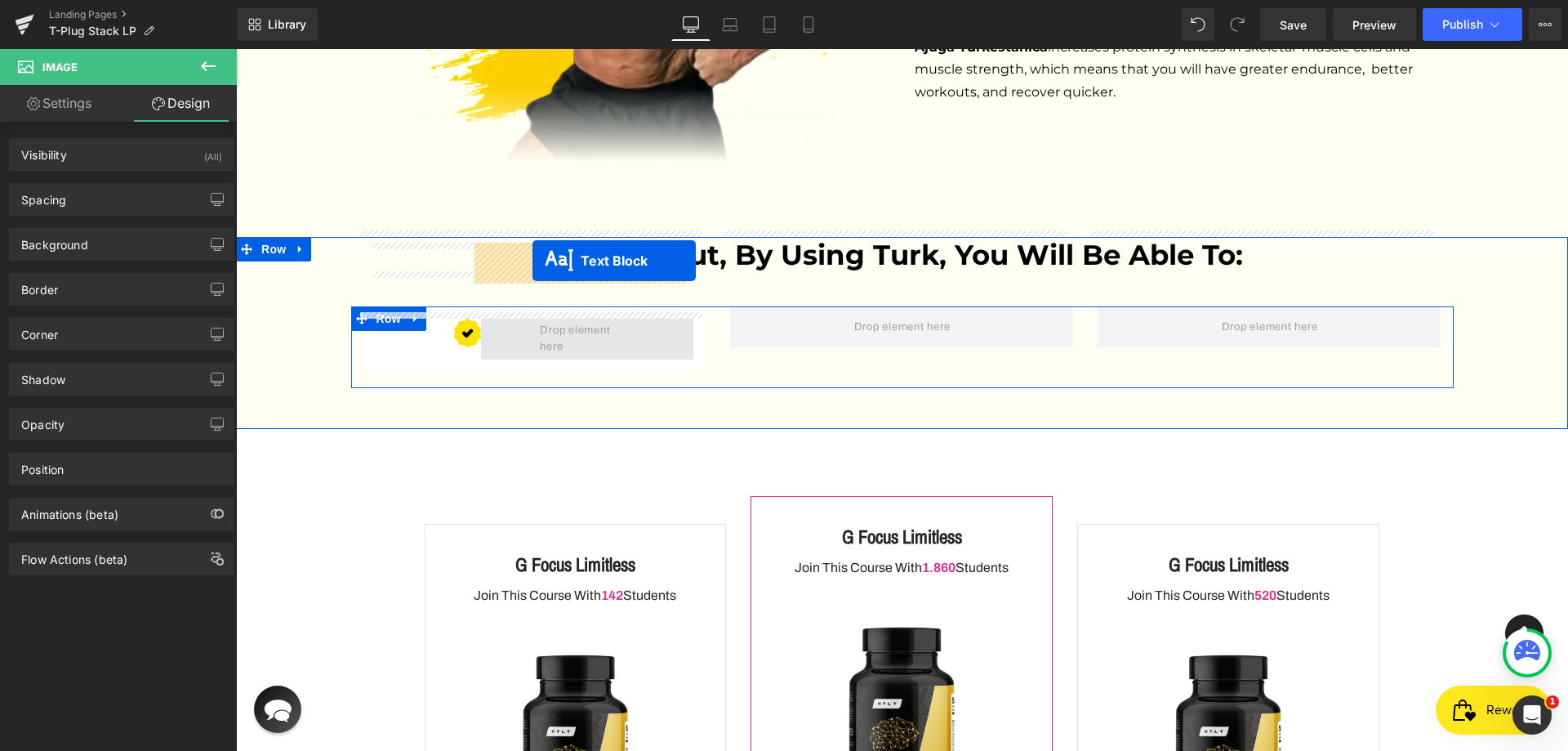
drag, startPoint x: 601, startPoint y: 439, endPoint x: 532, endPoint y: 261, distance: 190.9
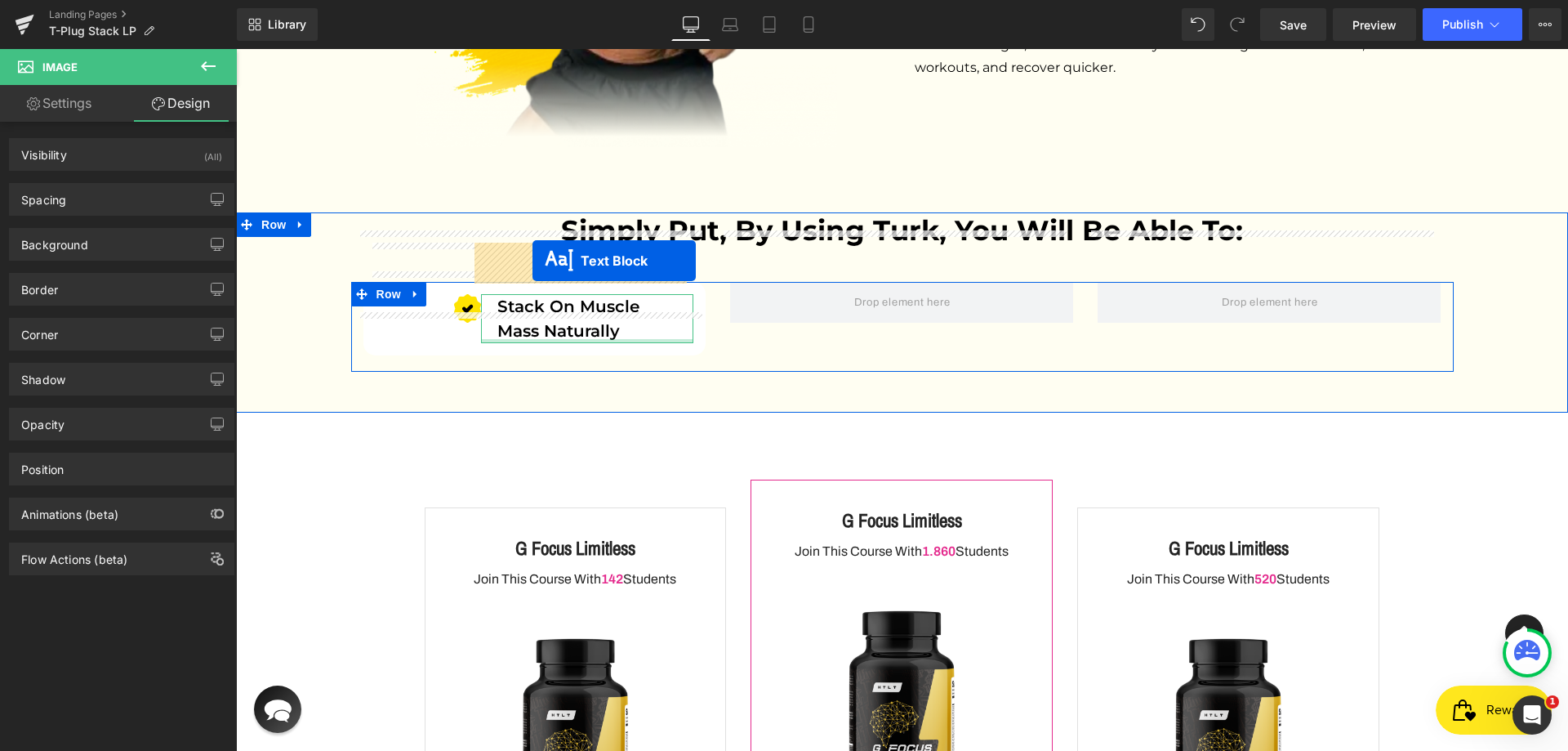
scroll to position [3815, 0]
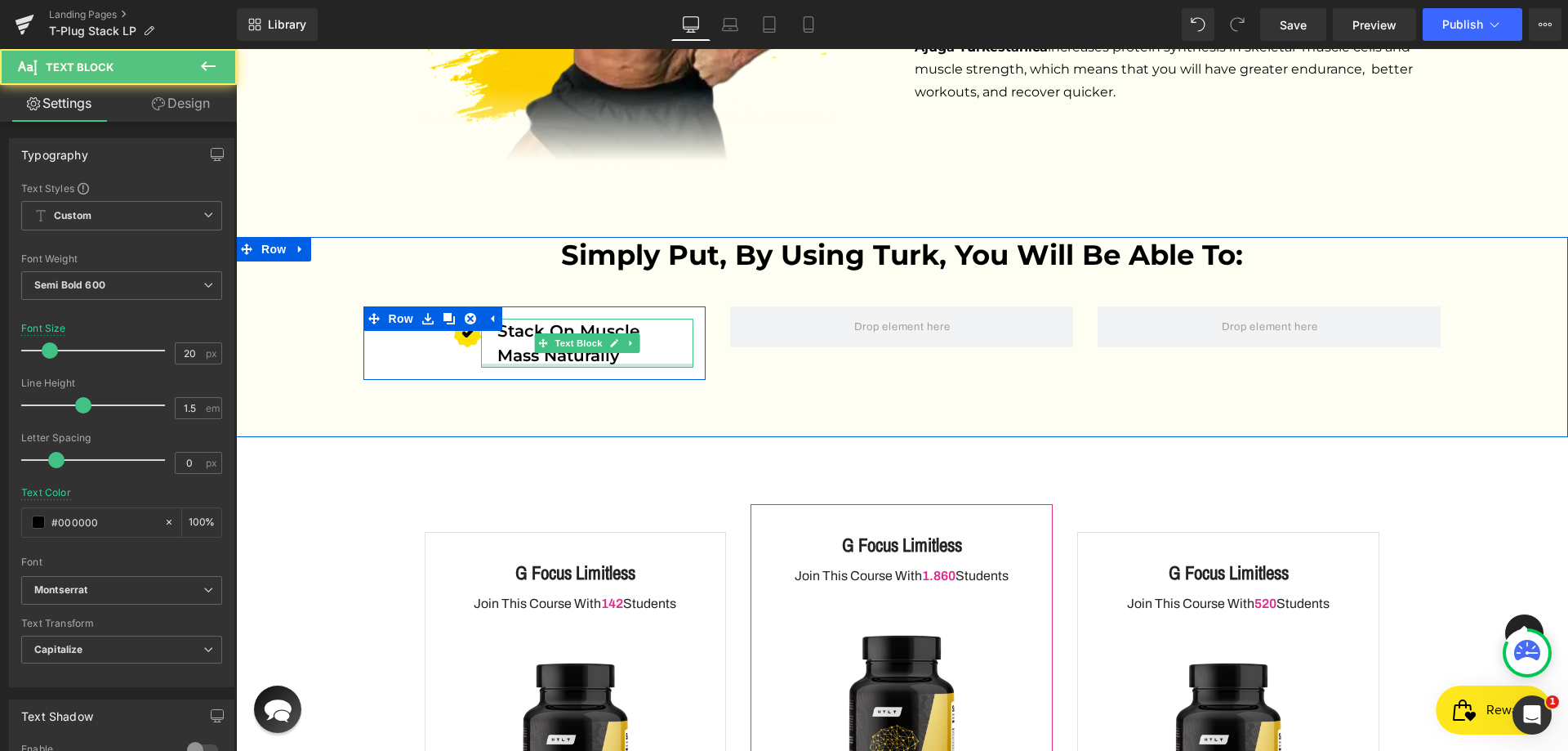
click at [540, 321] on span "Stack on muscle mass naturally" at bounding box center [568, 343] width 142 height 44
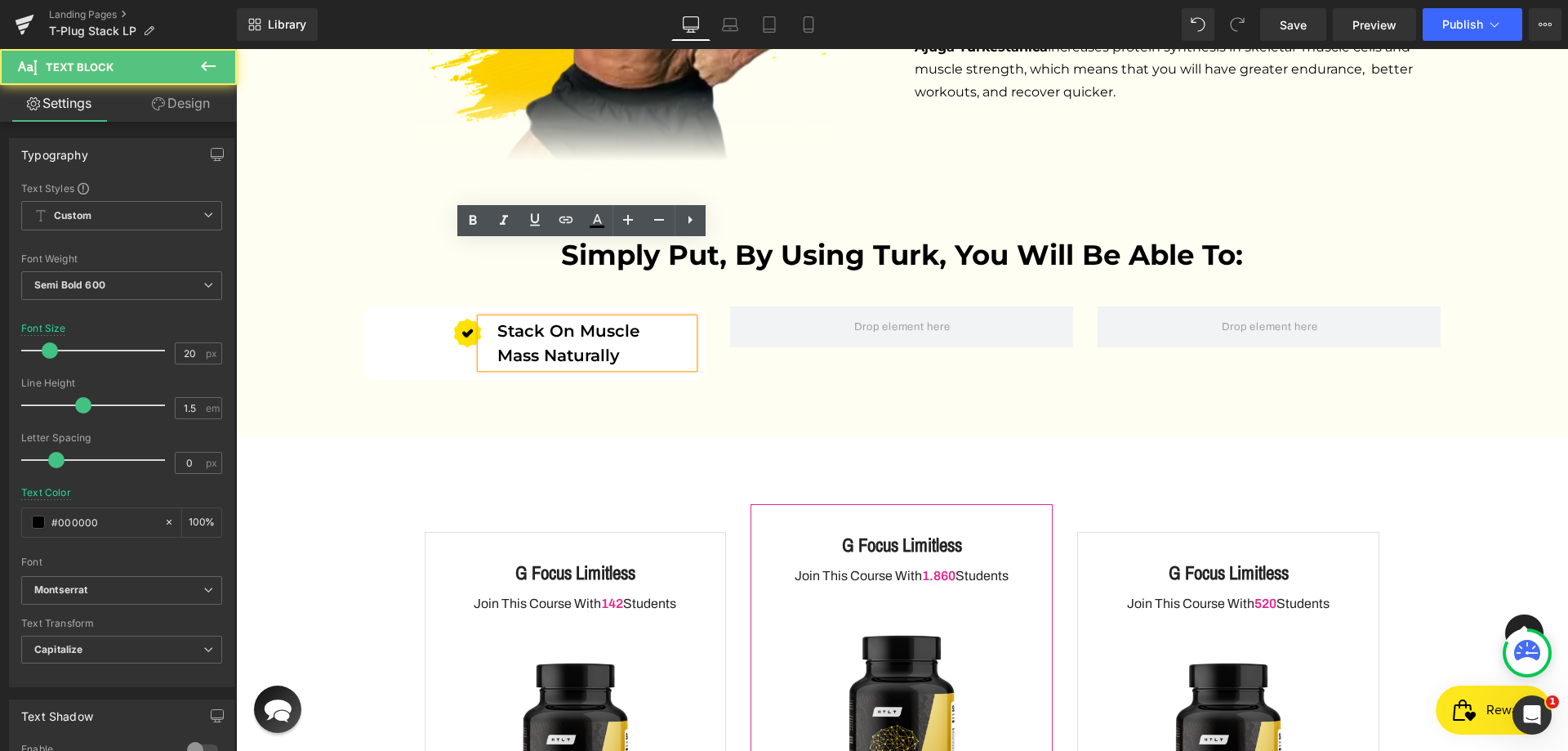
click at [547, 321] on span "Stack on muscle mass naturally" at bounding box center [568, 343] width 142 height 44
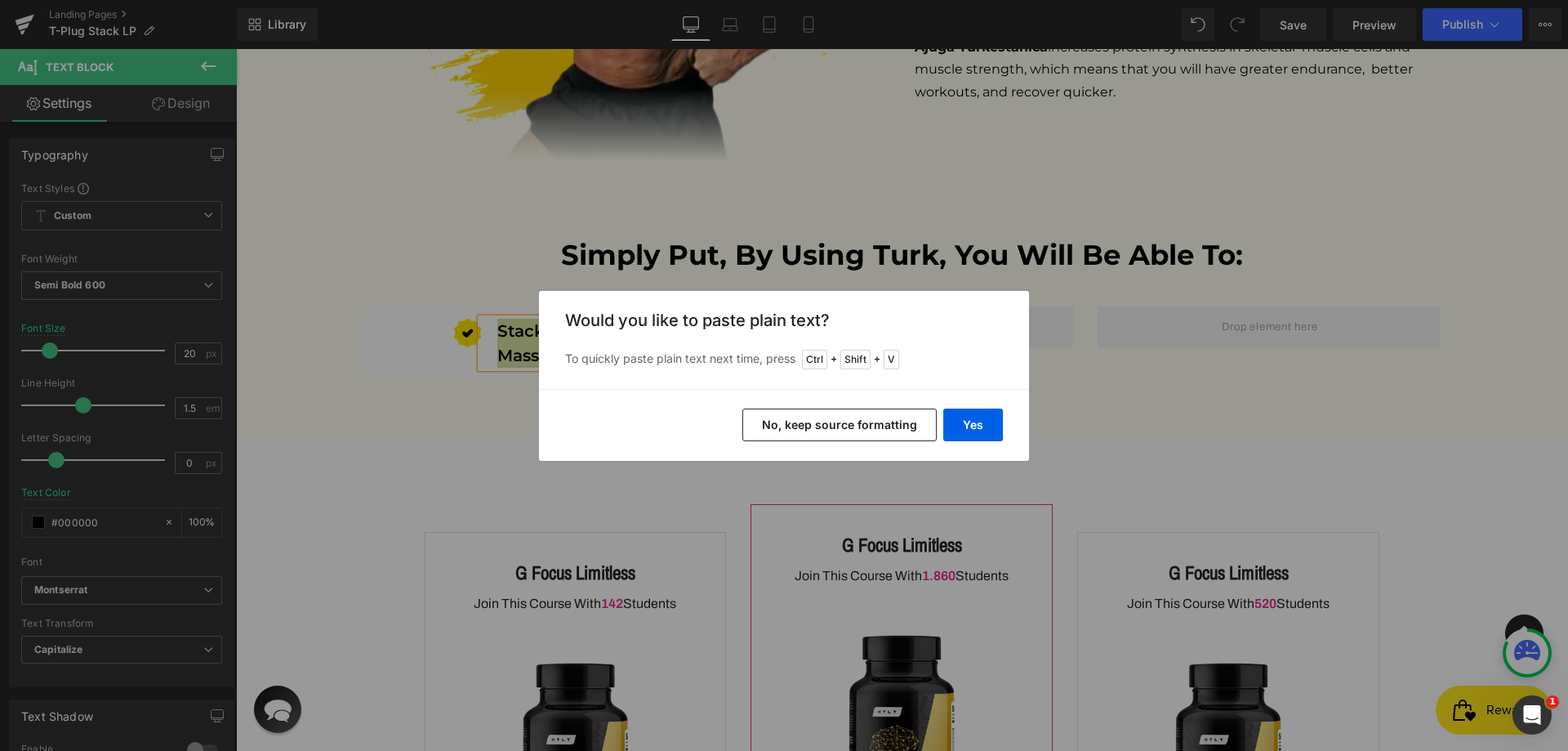
click at [799, 427] on button "No, keep source formatting" at bounding box center [839, 425] width 194 height 33
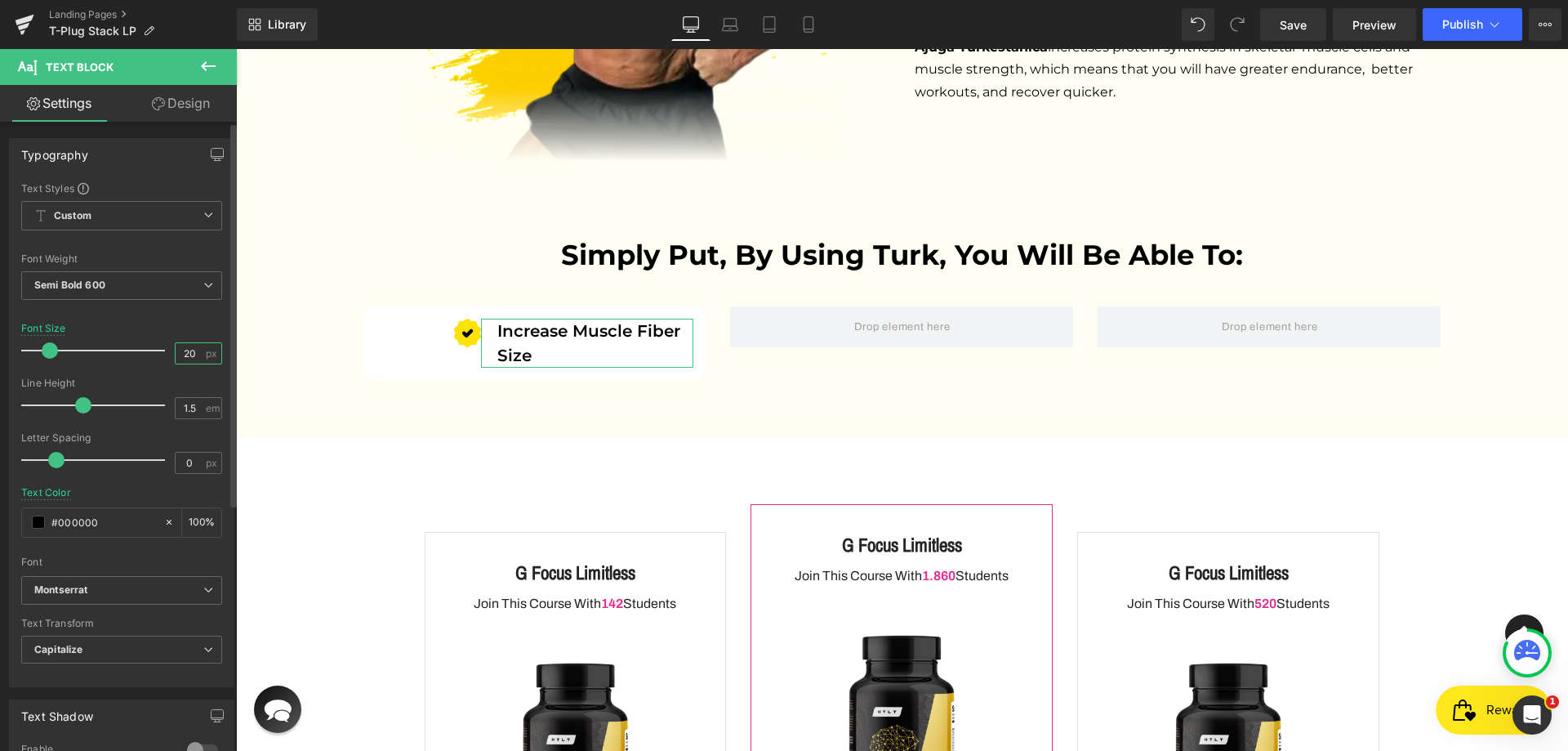
click at [188, 344] on input "20" at bounding box center [189, 353] width 28 height 21
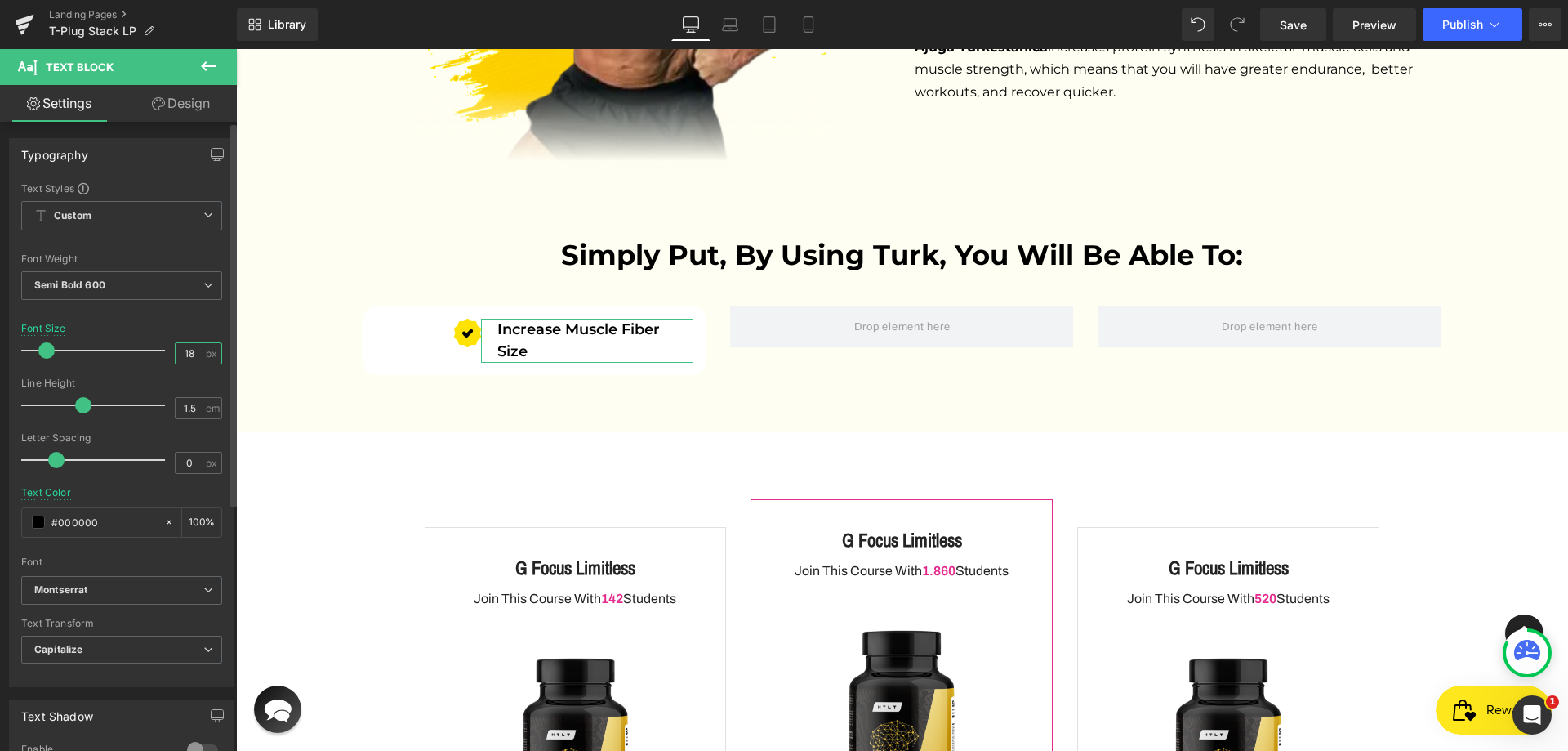
type input "18"
click at [159, 311] on div at bounding box center [122, 313] width 201 height 10
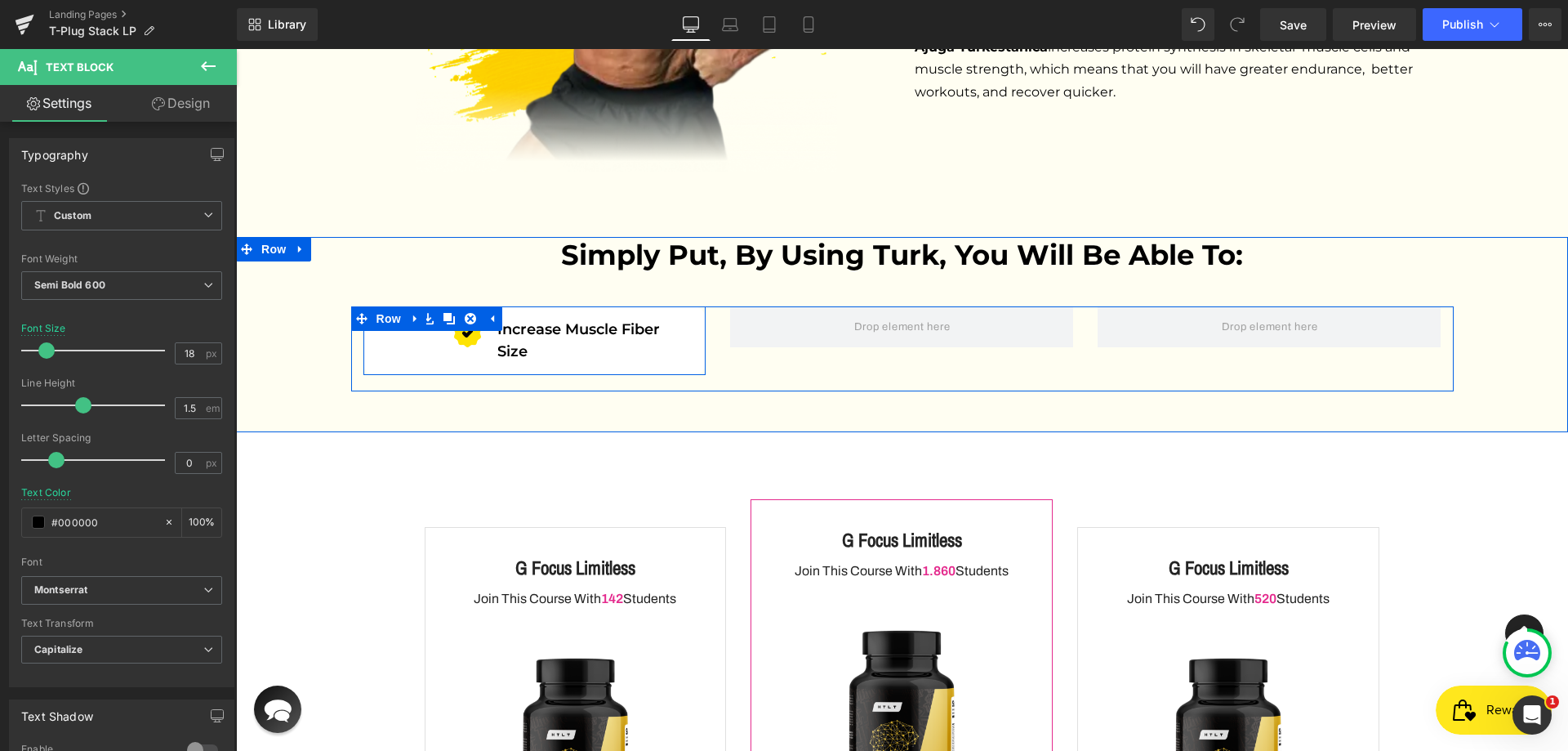
click at [384, 306] on div "Image Increase muscle fiber size Text Block Row" at bounding box center [534, 340] width 343 height 68
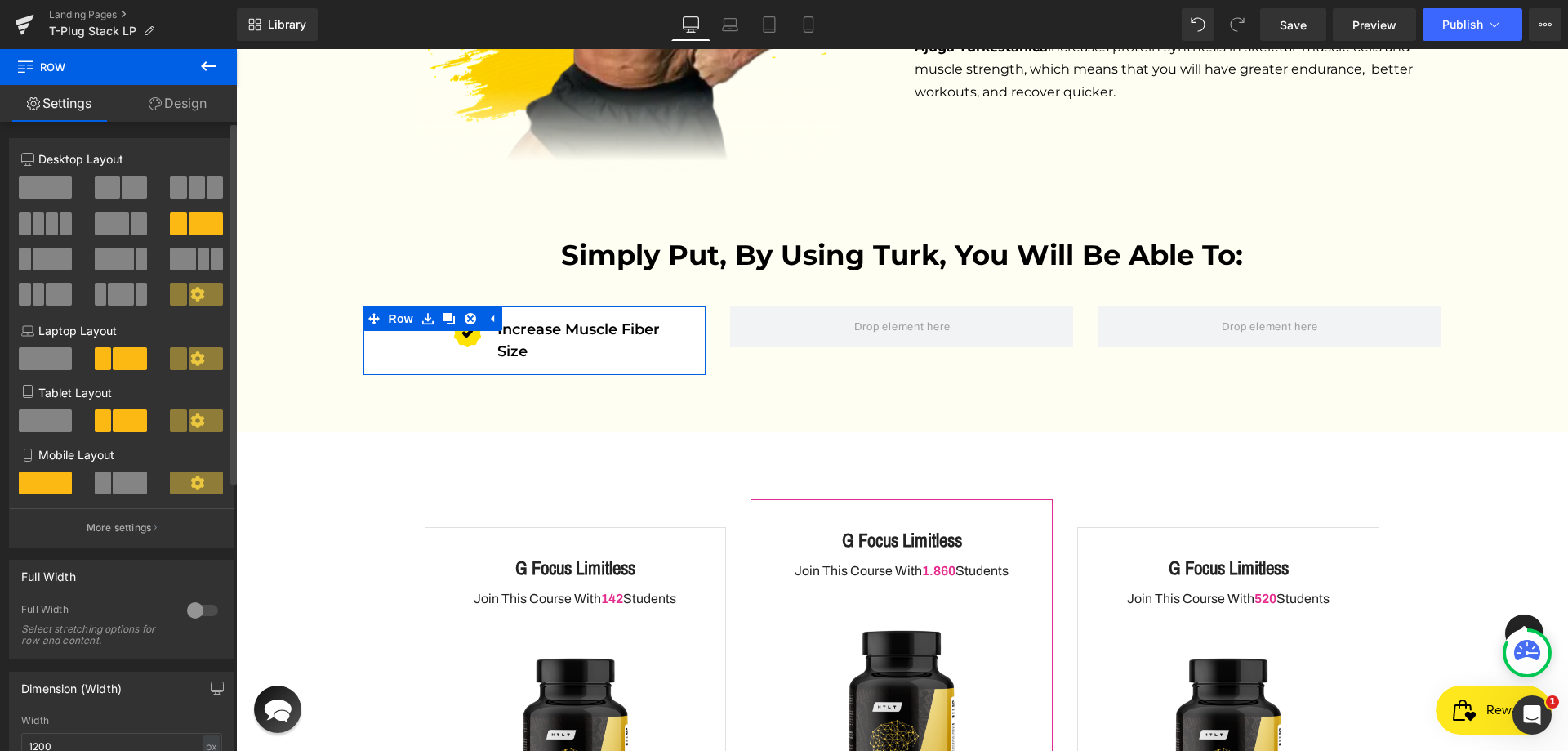
click at [51, 198] on span at bounding box center [46, 186] width 54 height 22
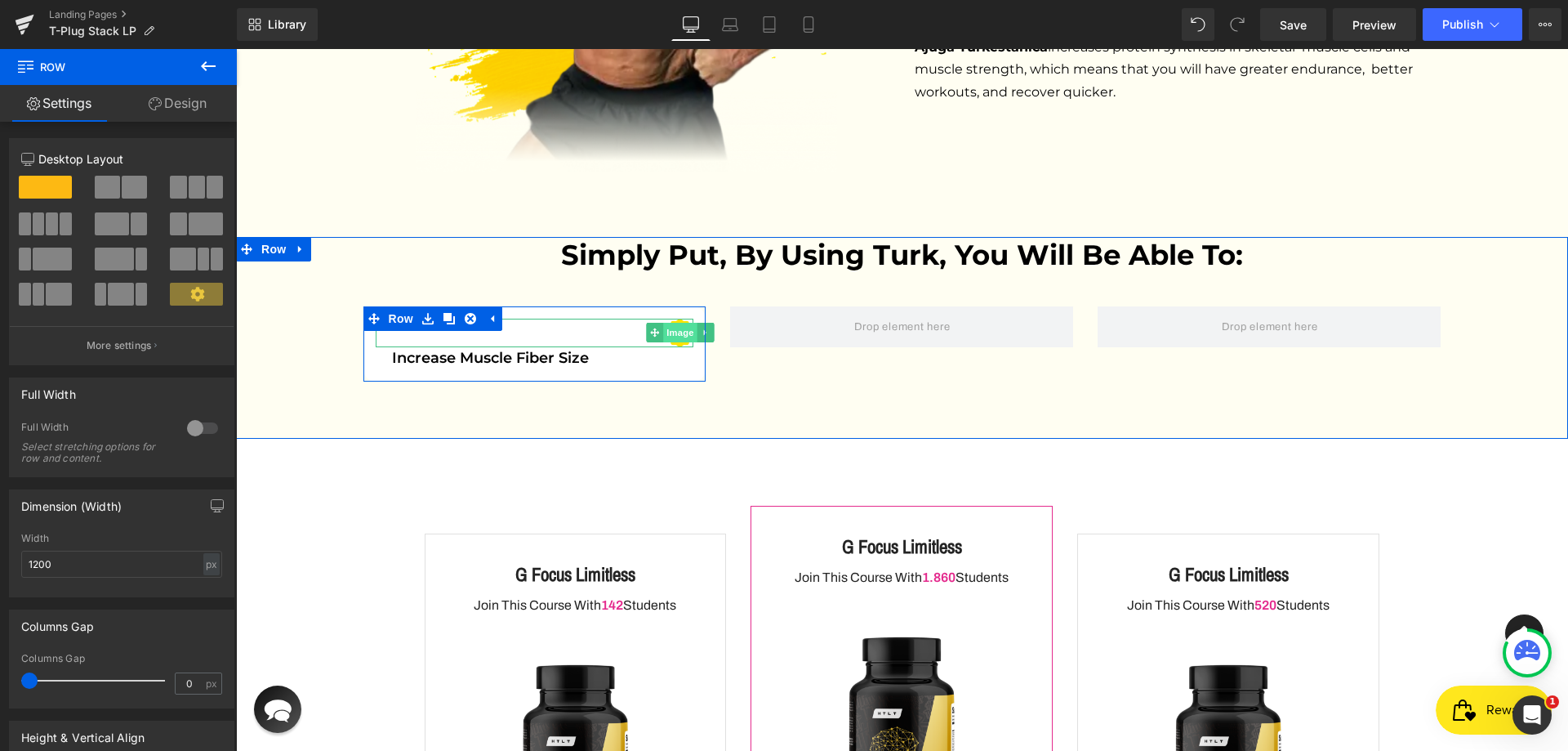
click at [668, 323] on span "Image" at bounding box center [680, 332] width 35 height 20
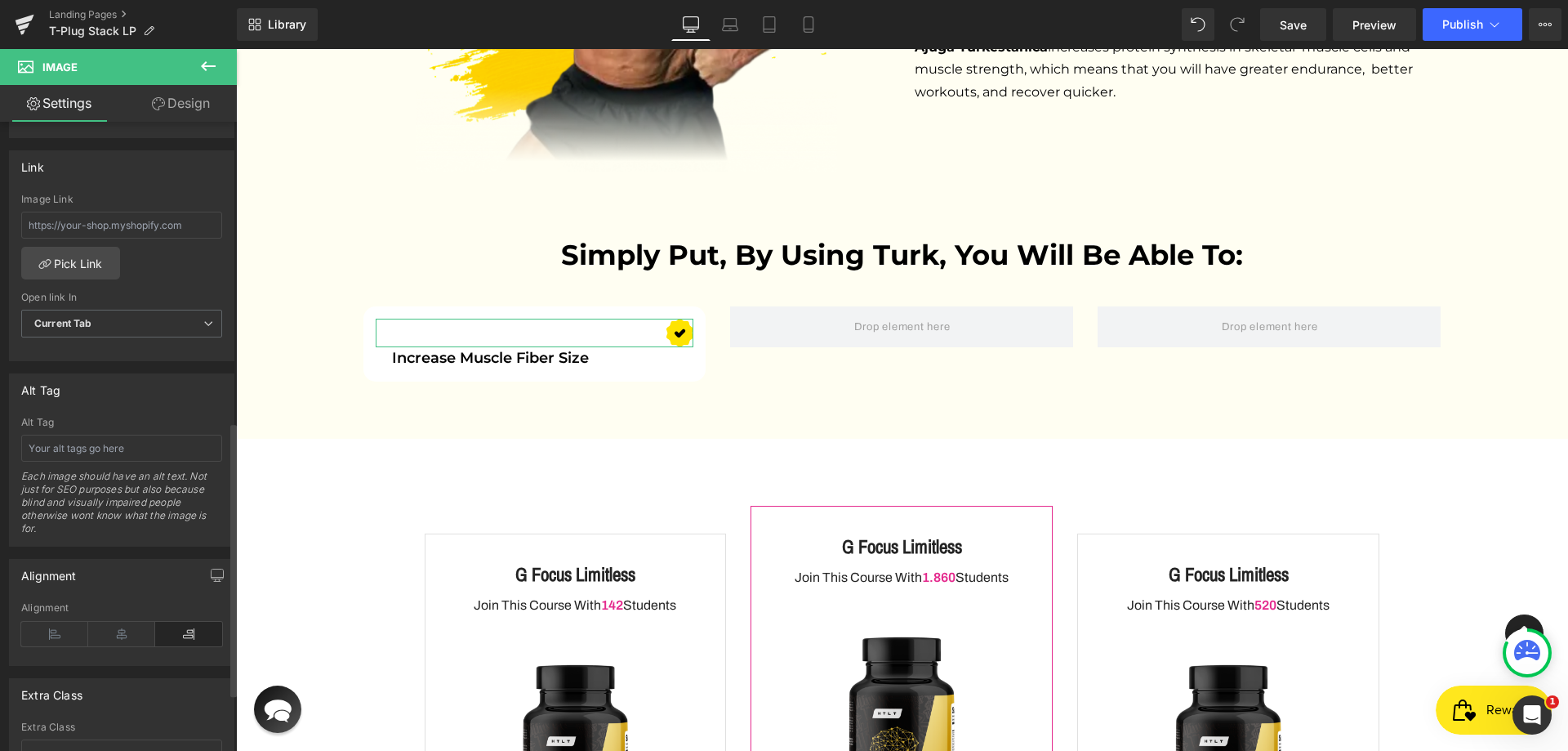
scroll to position [822, 0]
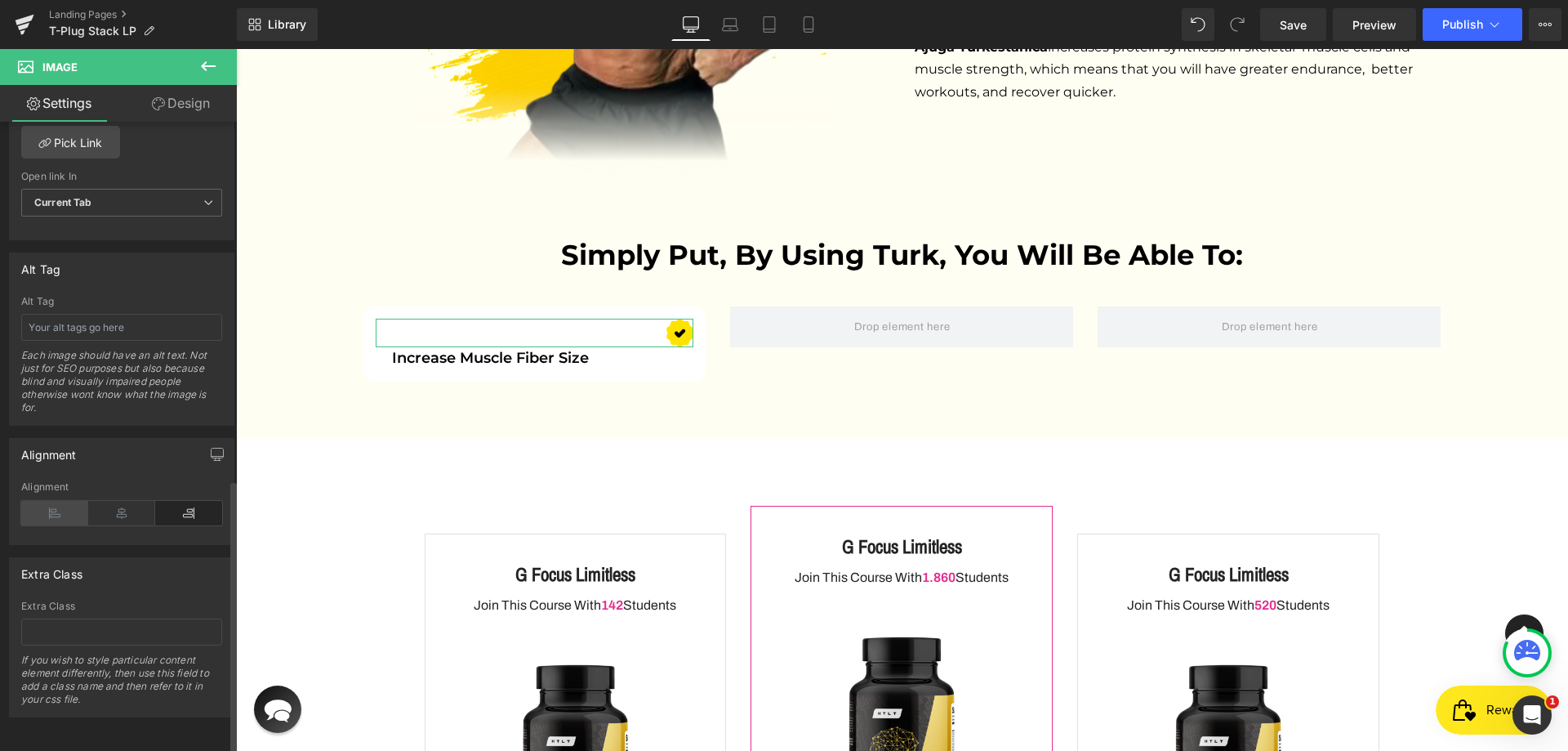
click at [51, 508] on icon at bounding box center [55, 513] width 67 height 24
click at [197, 86] on link "Design" at bounding box center [180, 103] width 118 height 37
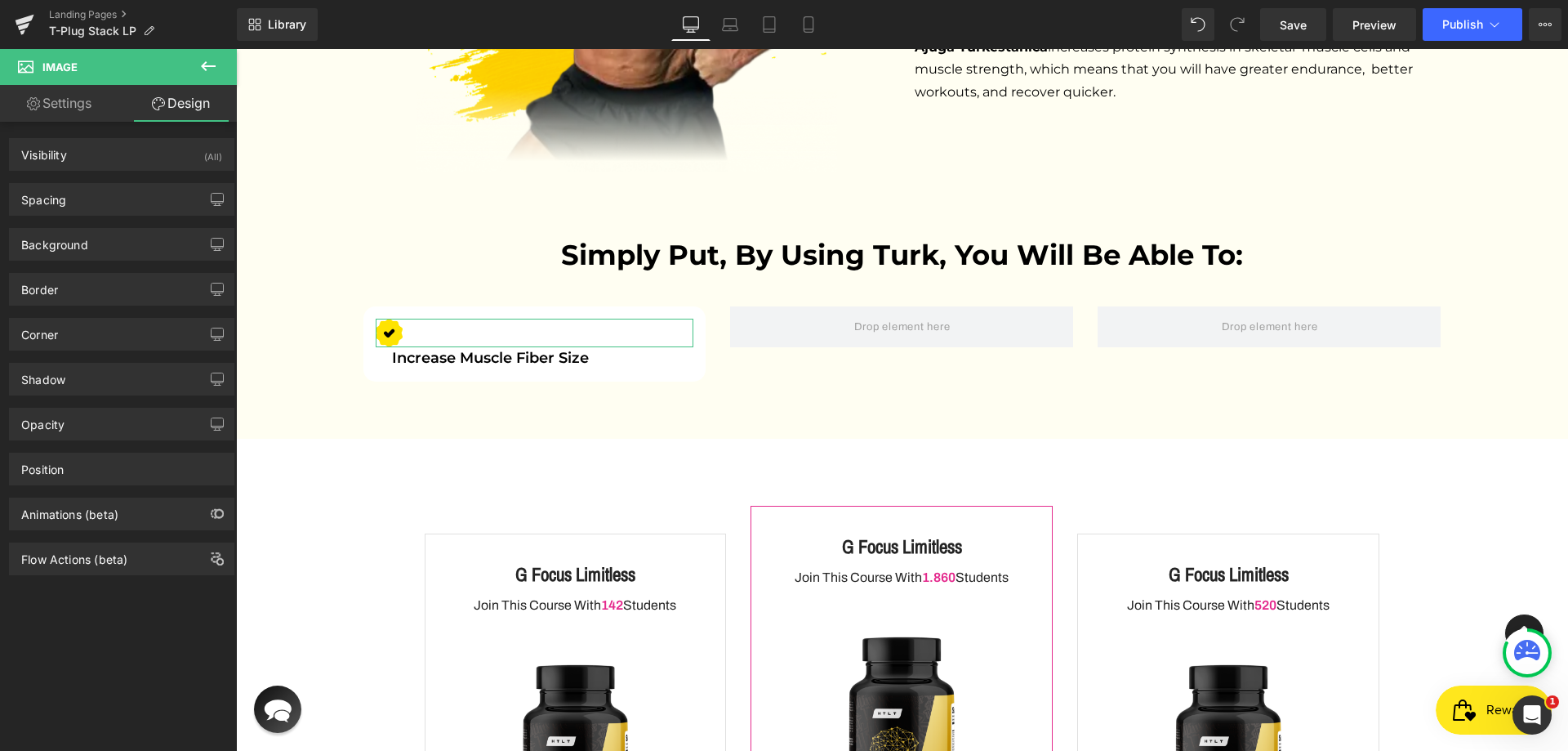
click at [68, 98] on link "Settings" at bounding box center [59, 103] width 118 height 37
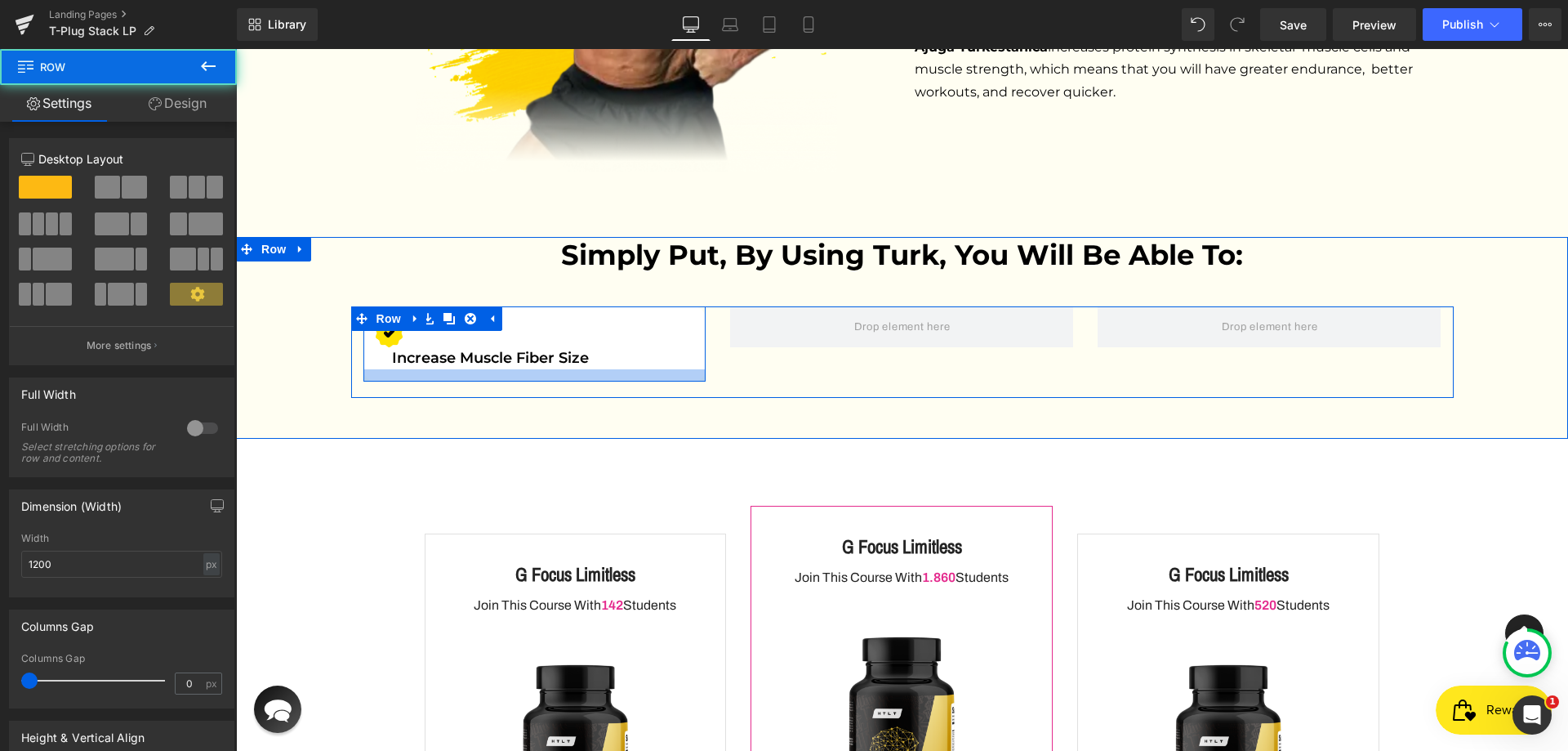
click at [376, 369] on div at bounding box center [534, 376] width 343 height 12
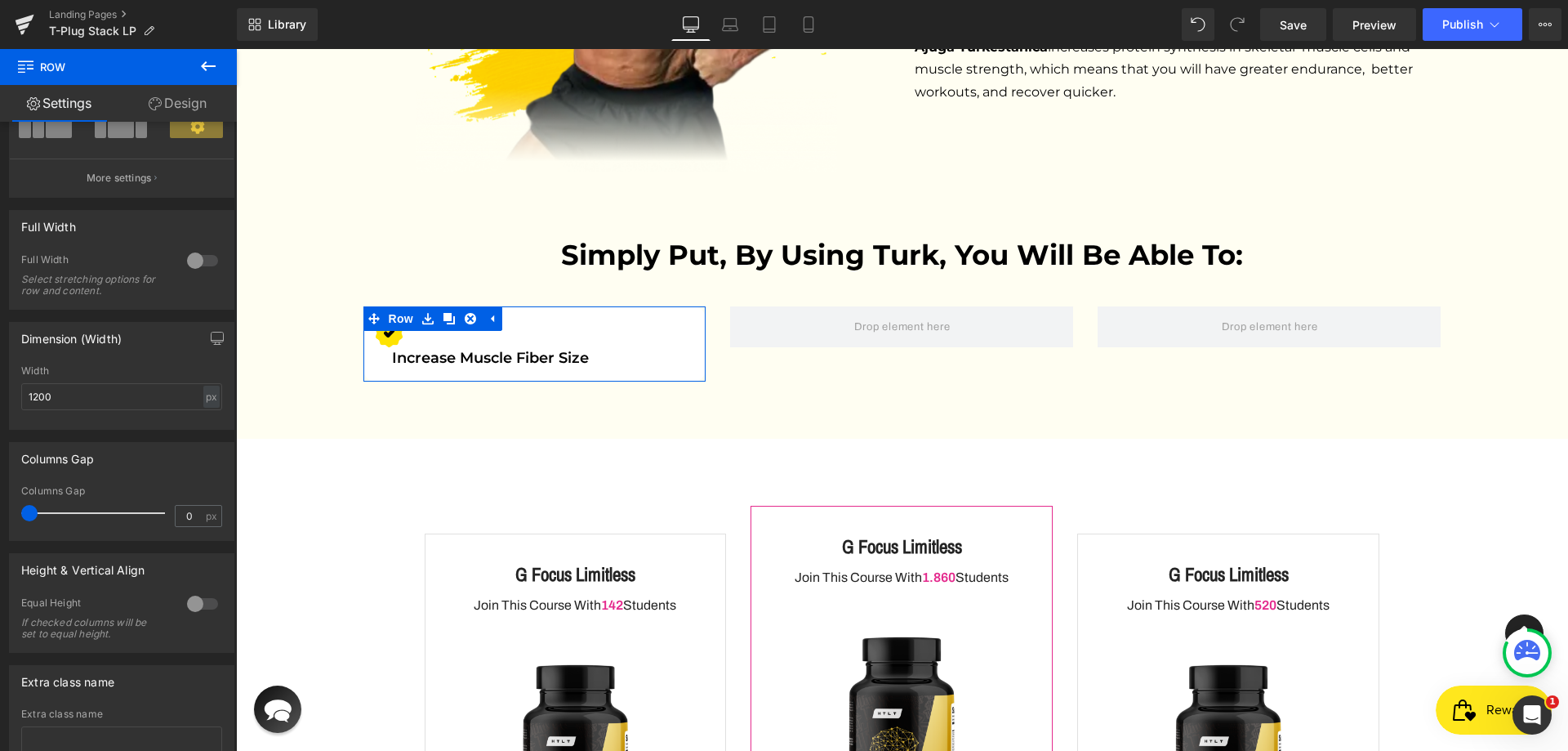
scroll to position [287, 0]
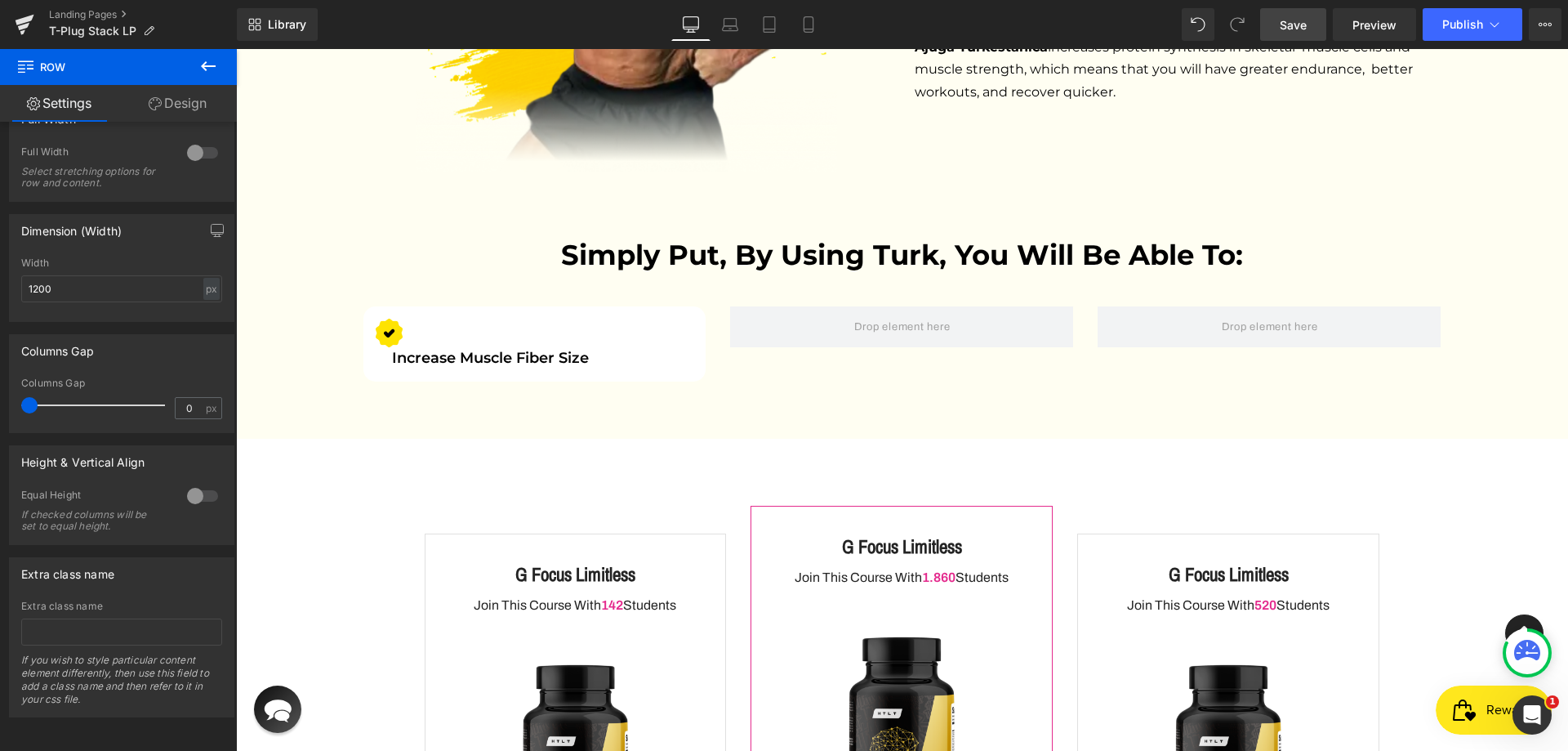
click at [1289, 18] on span "Save" at bounding box center [1293, 25] width 27 height 17
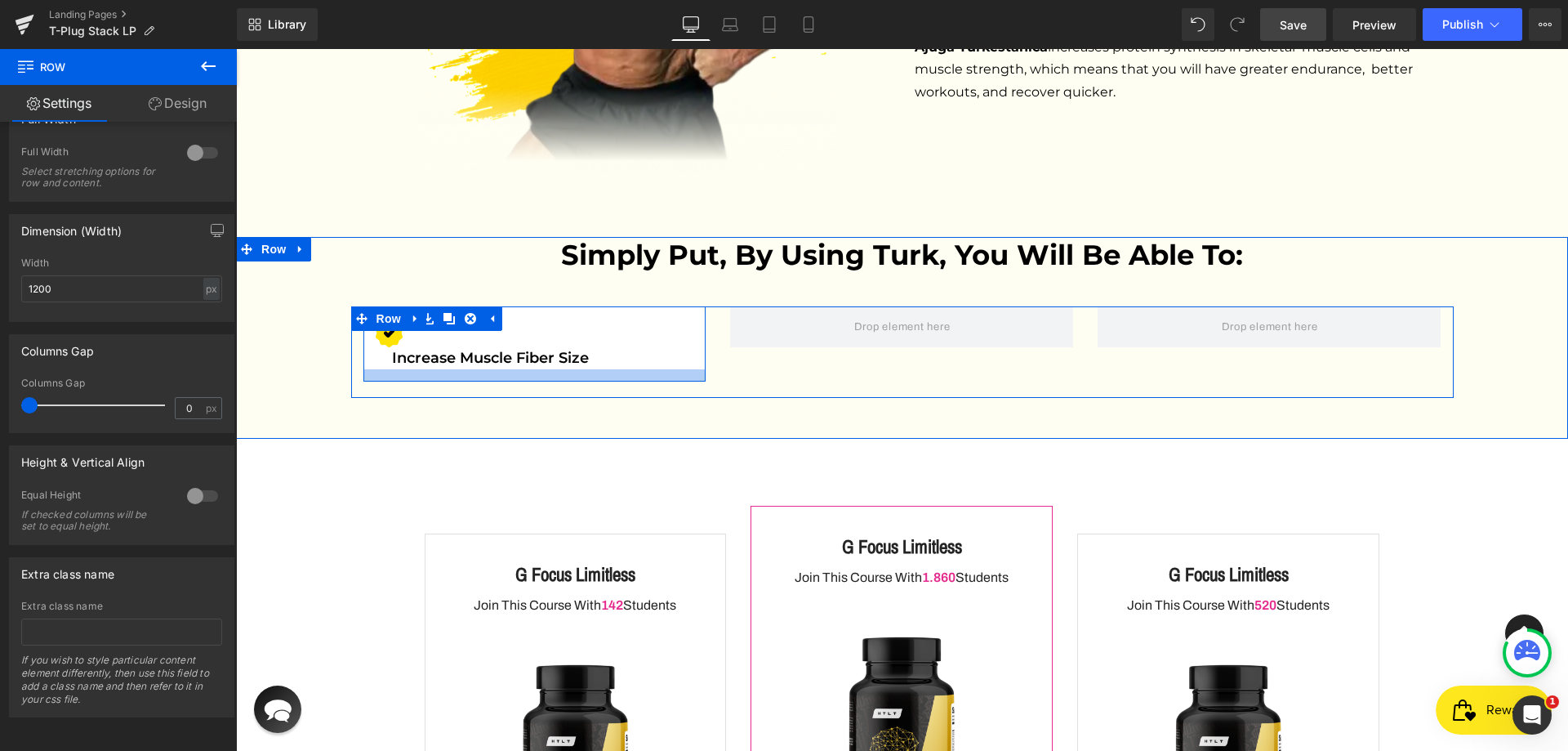
click at [676, 369] on div at bounding box center [534, 376] width 343 height 12
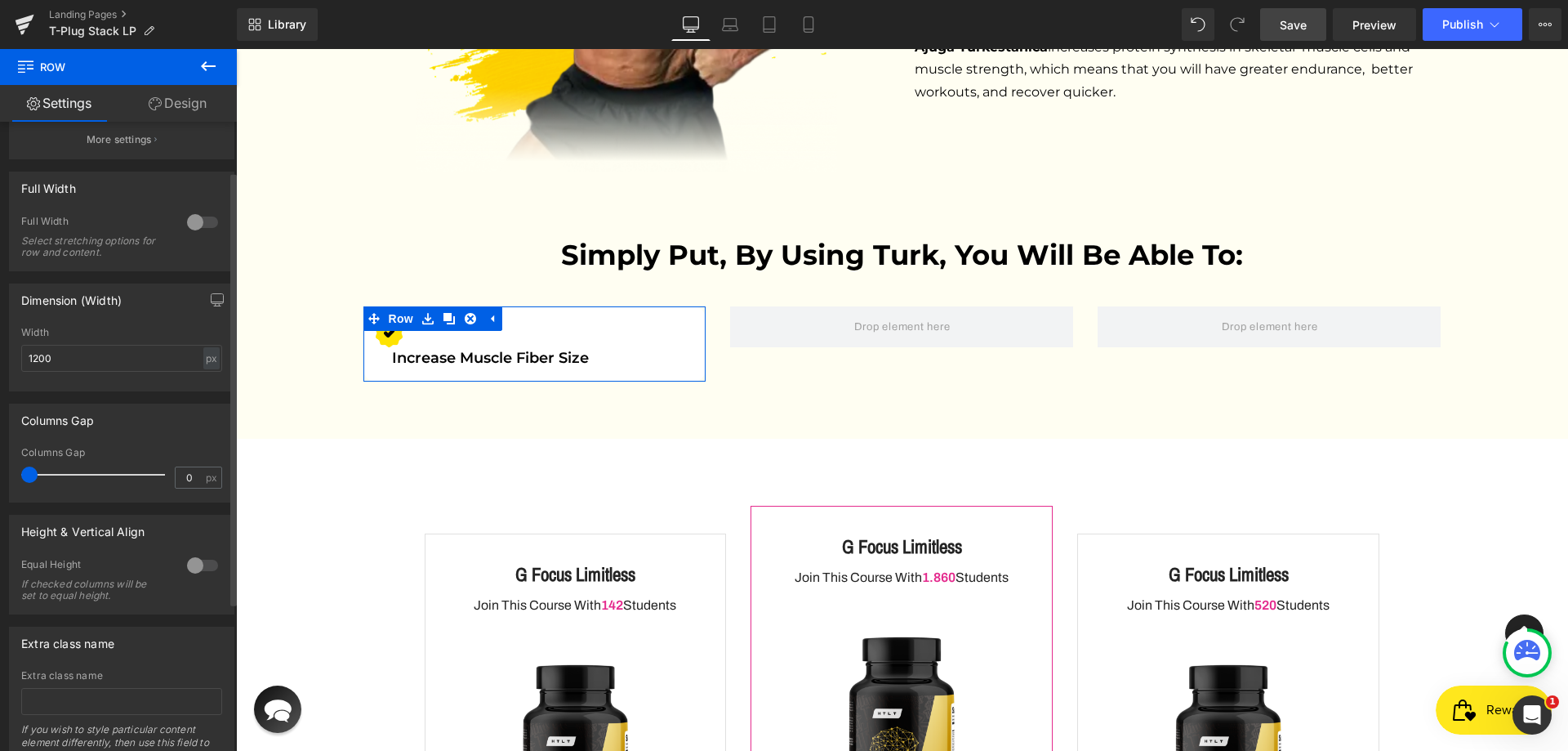
scroll to position [0, 0]
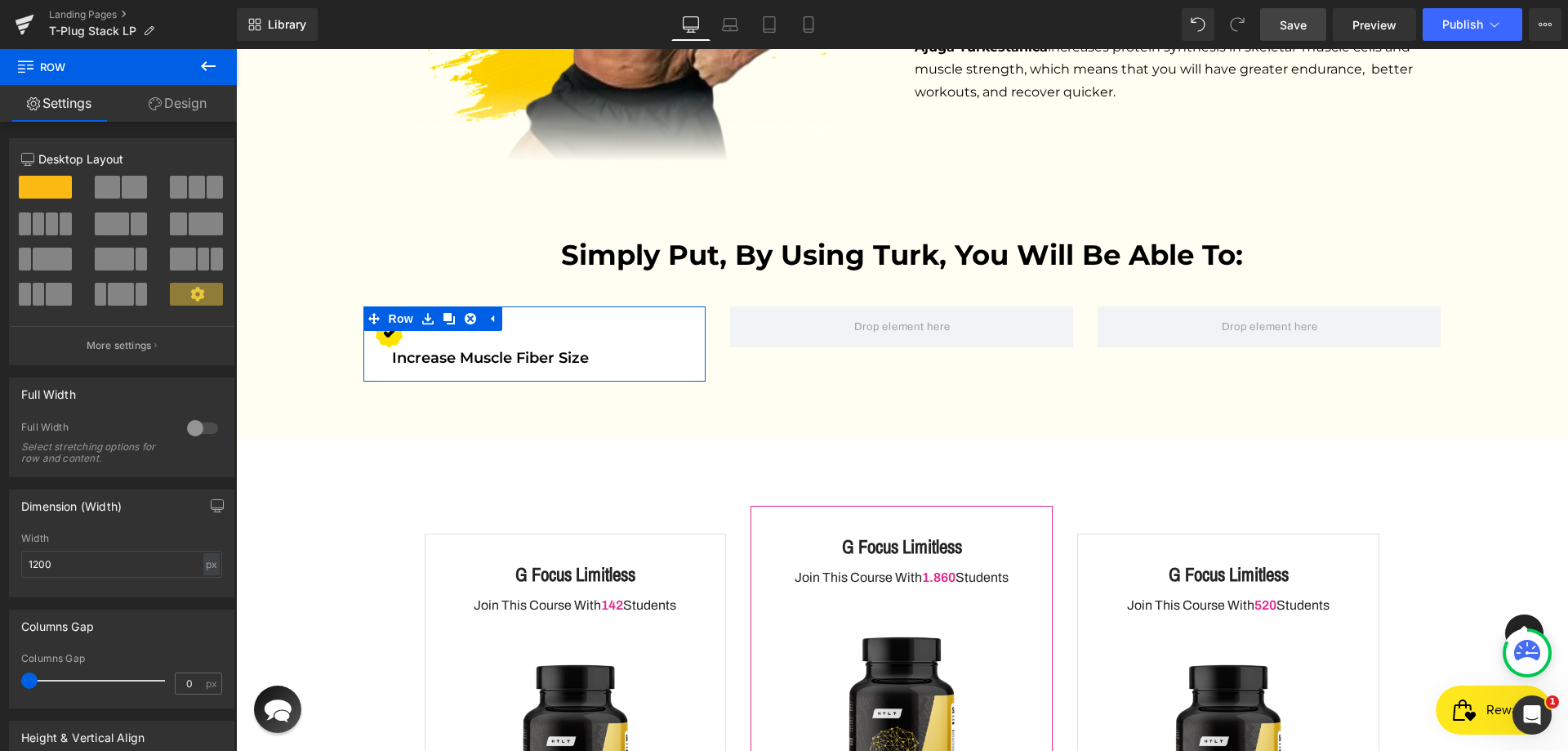
click at [179, 104] on link "Design" at bounding box center [177, 103] width 118 height 37
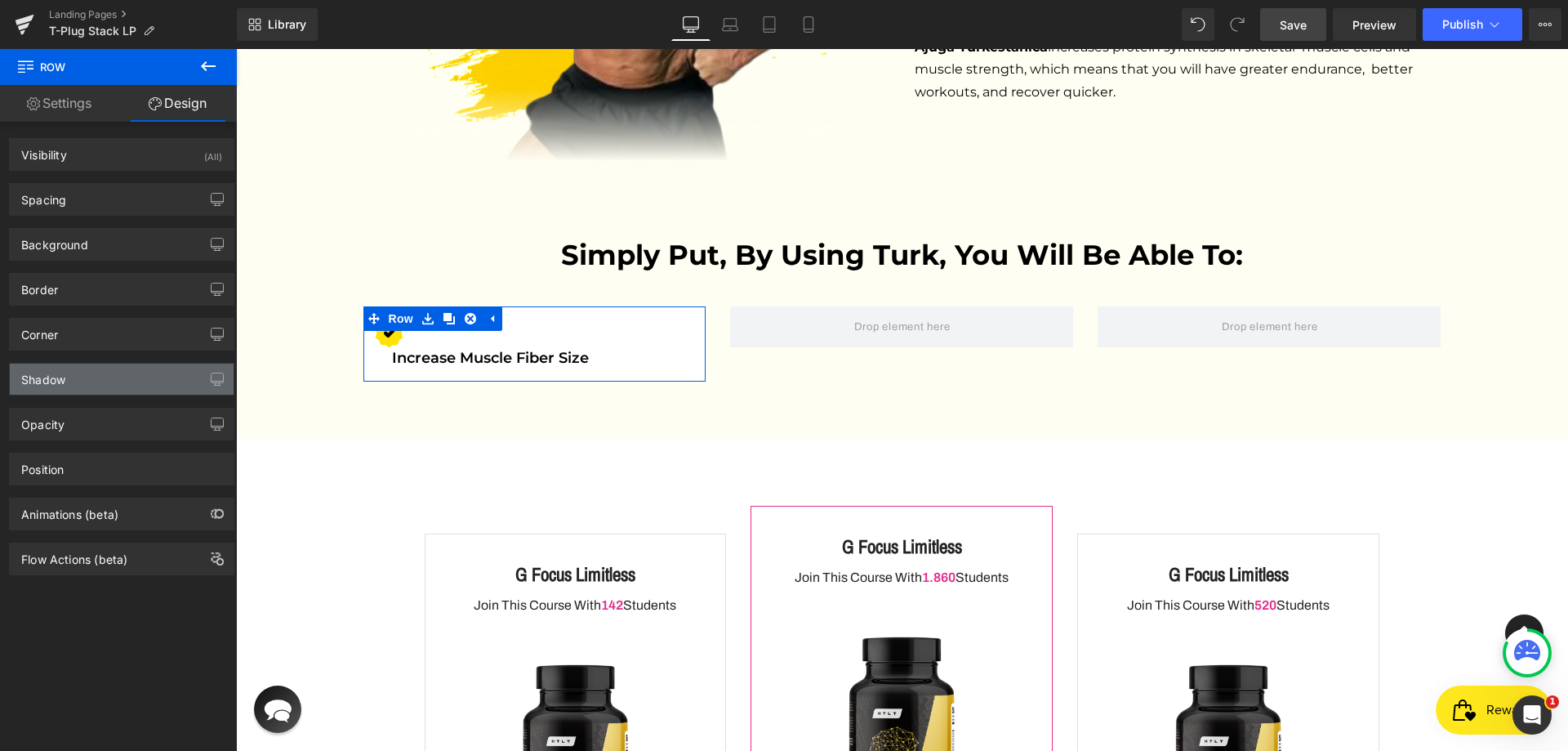
click at [87, 380] on div "Shadow" at bounding box center [121, 379] width 224 height 31
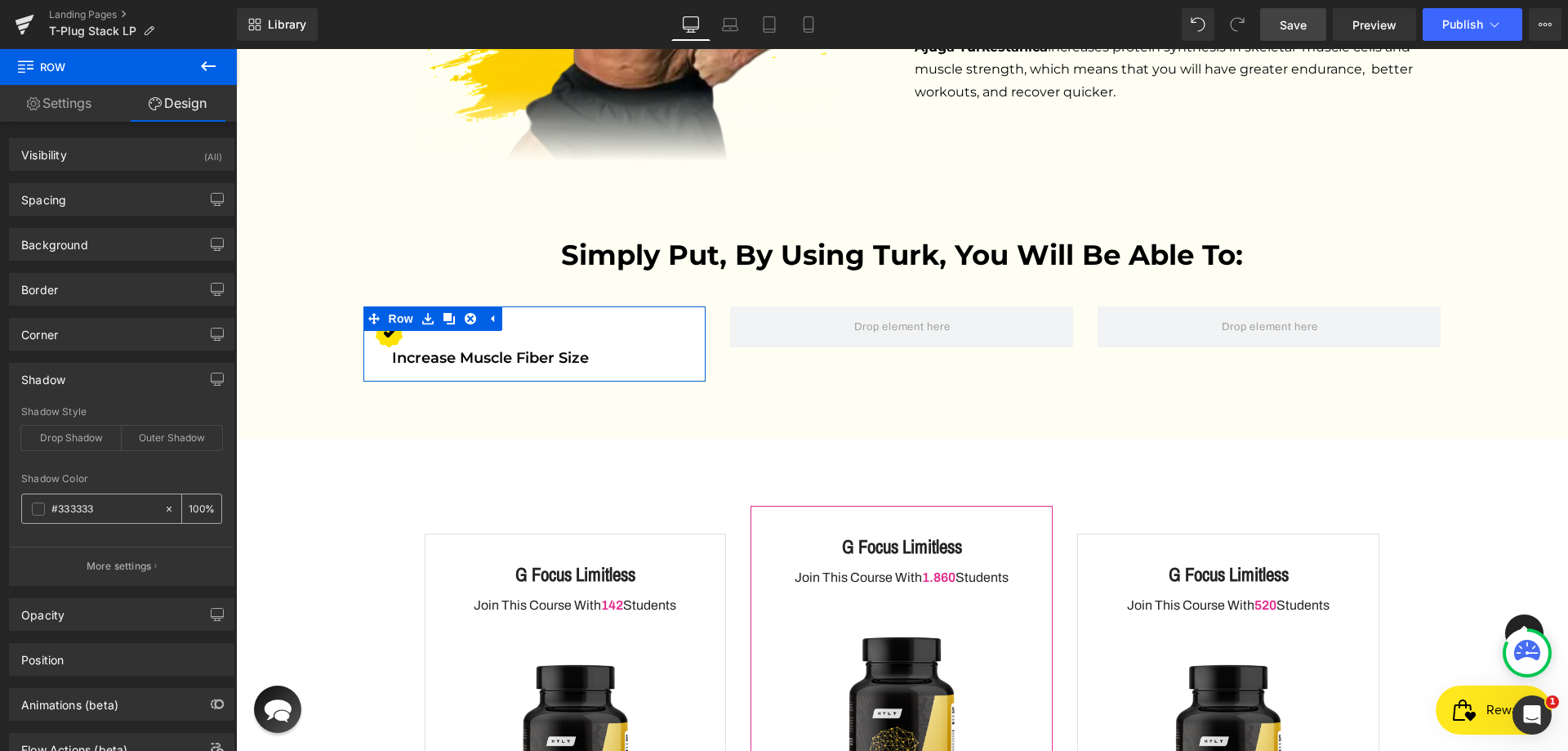
click at [97, 512] on input "#333333" at bounding box center [104, 508] width 104 height 18
paste input "000000"
type input "000000"
click at [121, 466] on div at bounding box center [122, 464] width 201 height 10
type input "10"
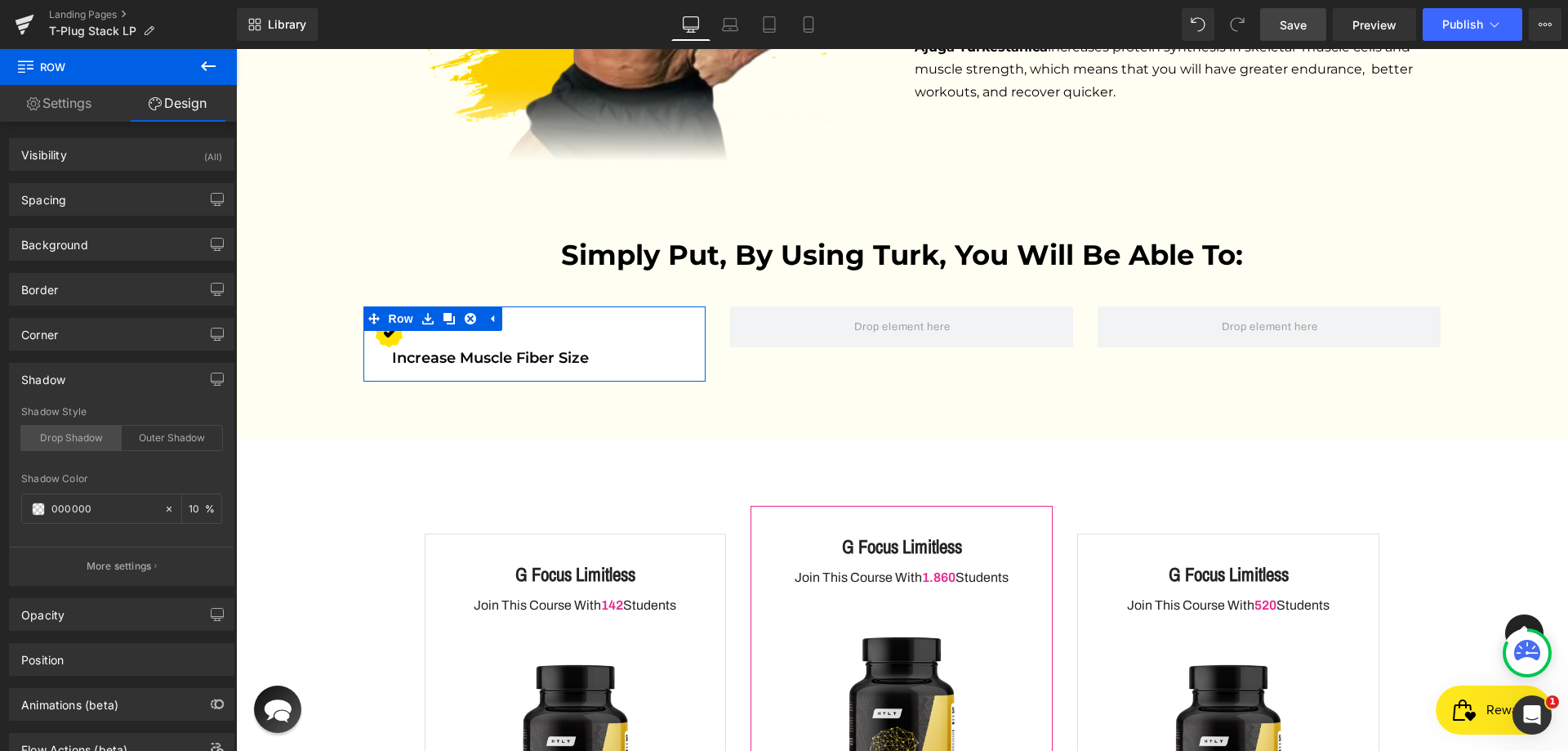
click at [100, 435] on div "Drop Shadow" at bounding box center [72, 438] width 100 height 24
type input "45"
type input "14"
type input "10"
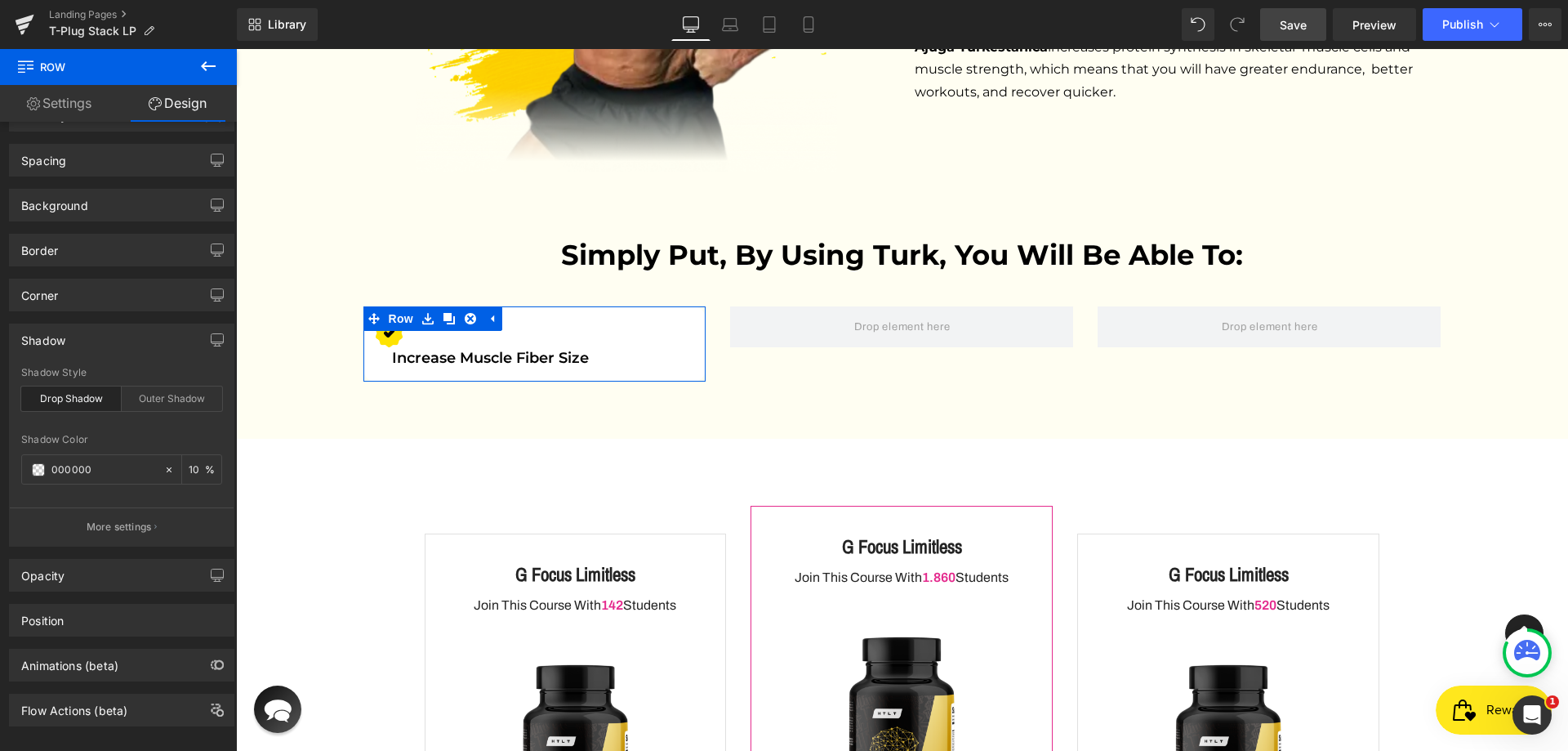
scroll to position [60, 0]
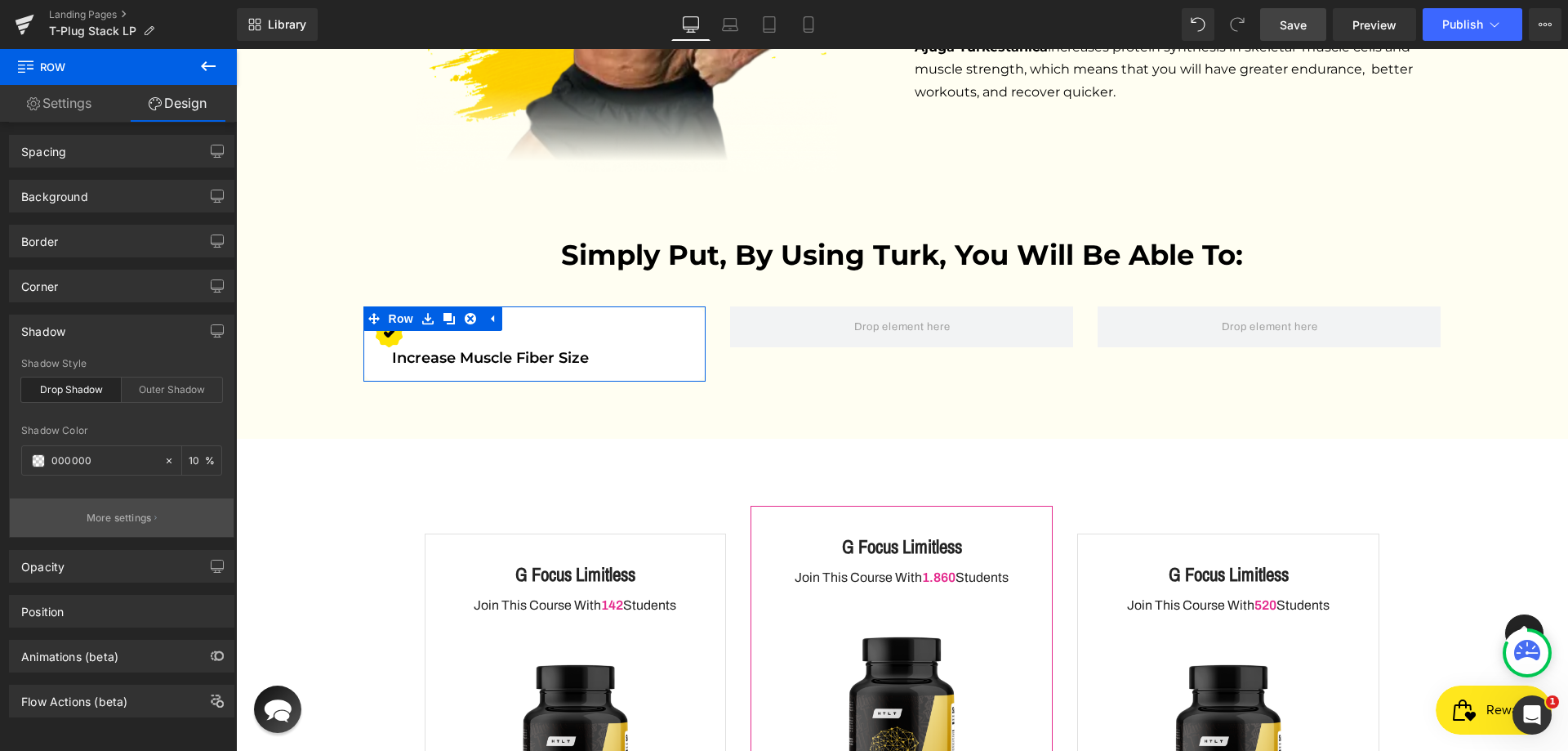
click at [138, 510] on p "More settings" at bounding box center [119, 517] width 66 height 15
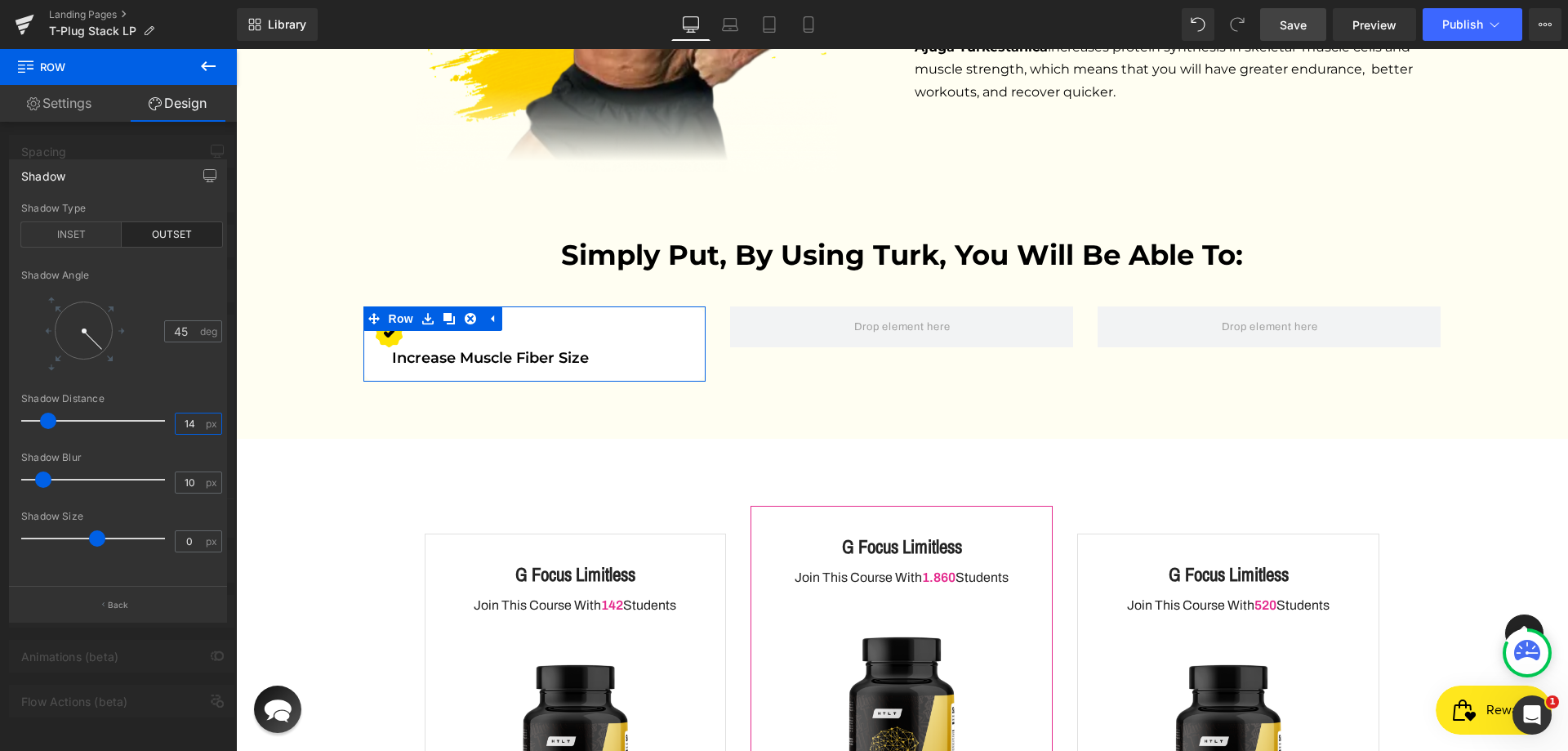
click at [199, 419] on input "14" at bounding box center [189, 424] width 28 height 21
paste input "0"
type input "0"
click at [196, 486] on input "10" at bounding box center [189, 483] width 28 height 21
paste input "number"
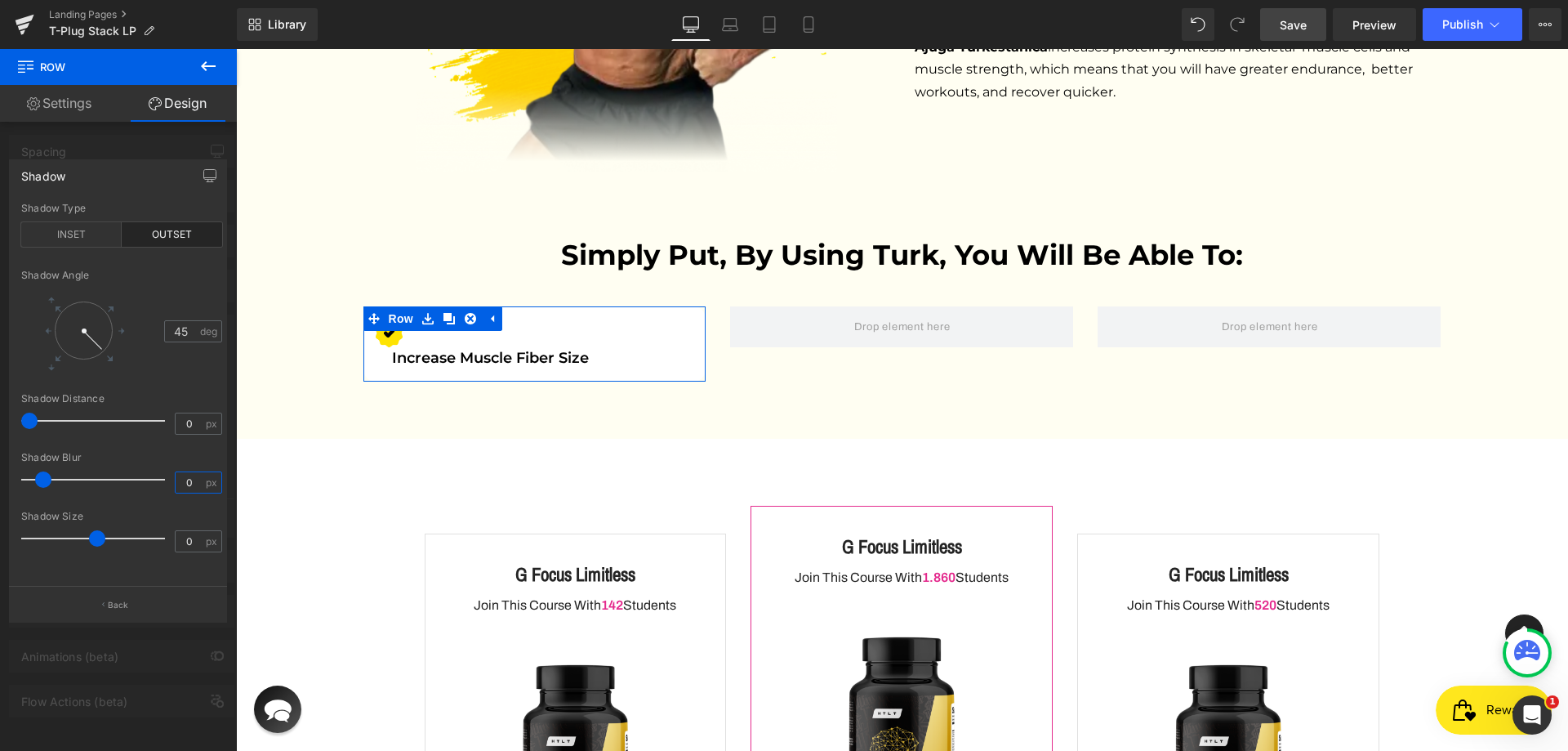
type input "0"
click at [197, 509] on div "outset Shadow Type INSET OUTSET 45 Shadow Angle 45 deg 0px Shadow Distance 0 px…" at bounding box center [121, 394] width 224 height 383
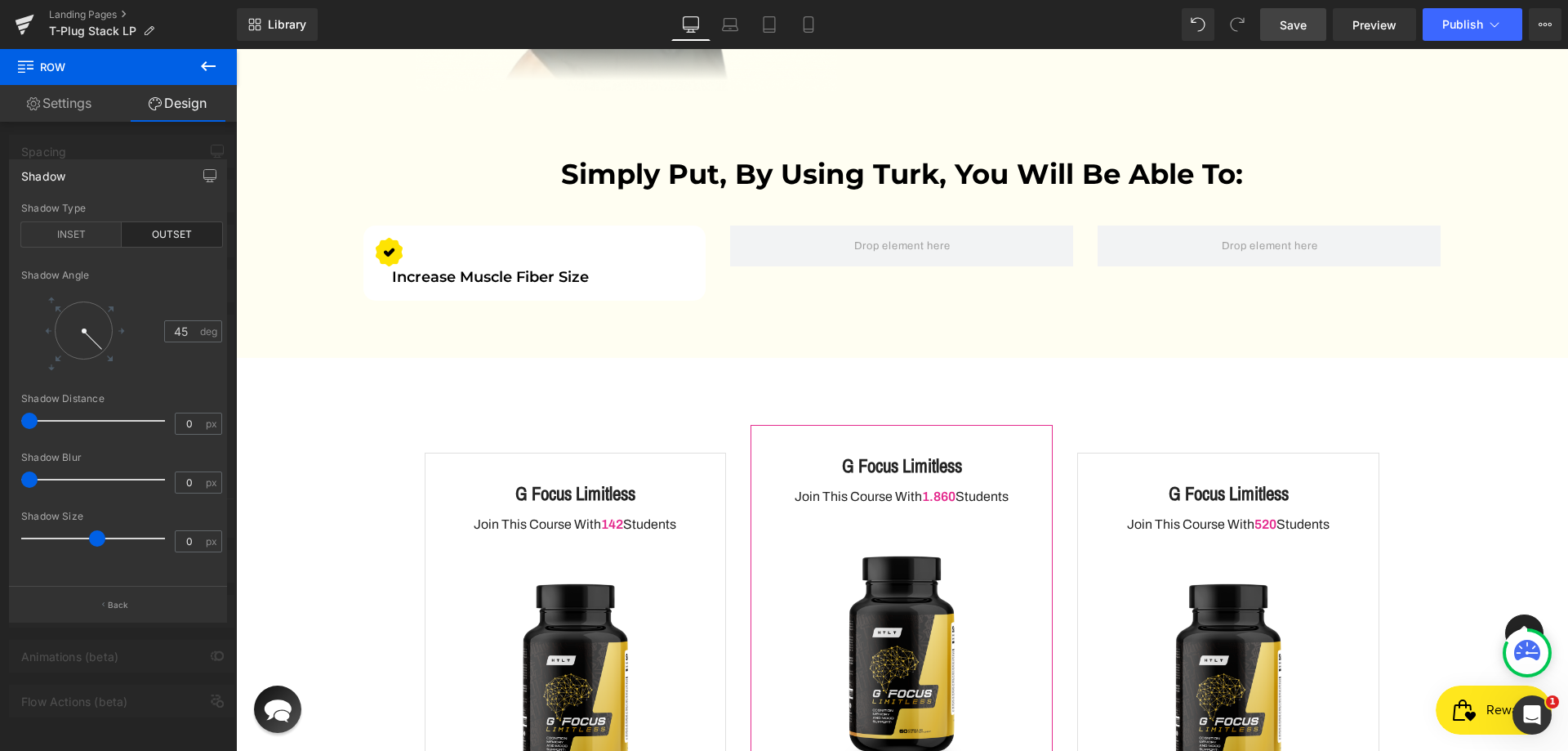
scroll to position [3896, 0]
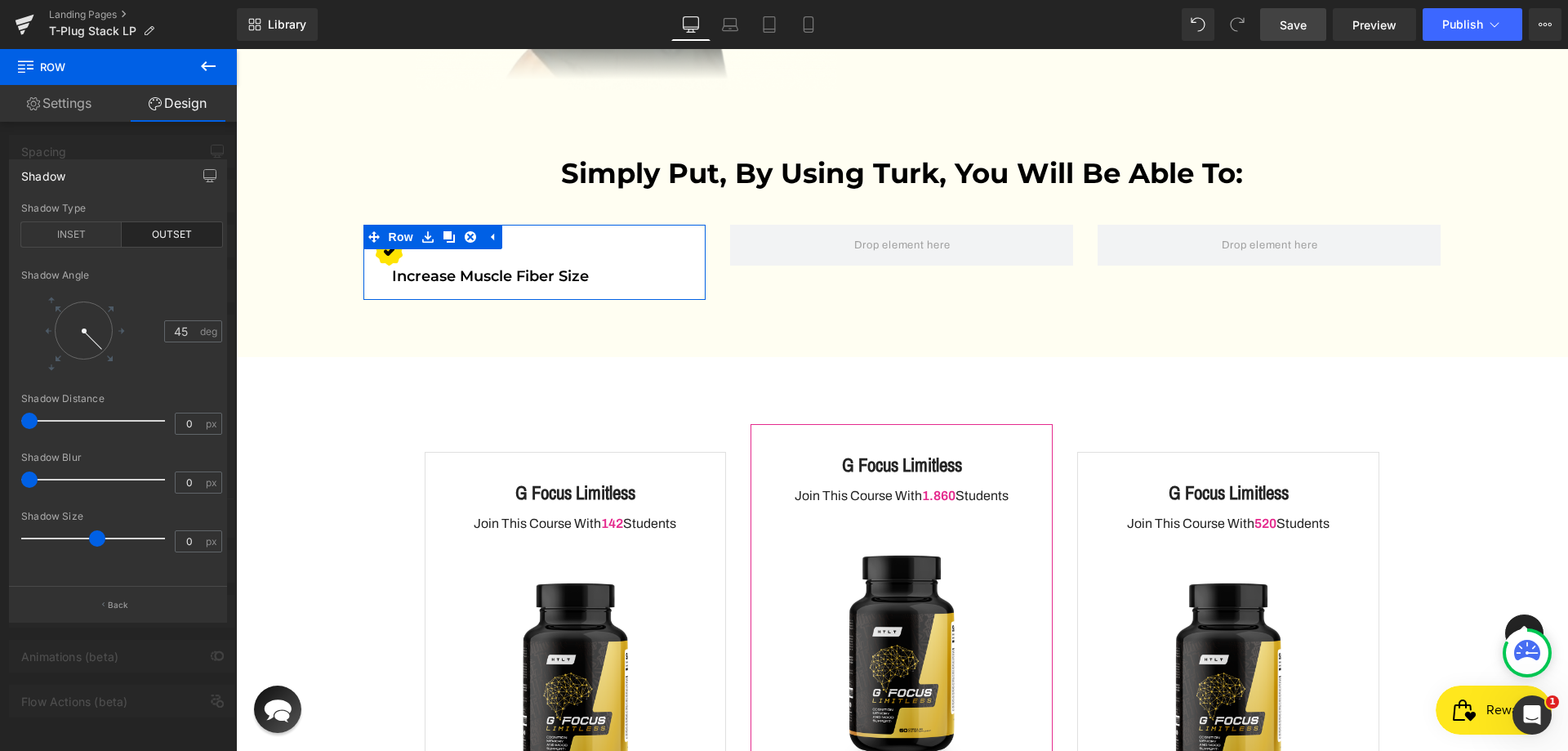
click at [177, 230] on div "OUTSET" at bounding box center [172, 234] width 100 height 24
click at [184, 419] on input "0" at bounding box center [189, 424] width 28 height 21
type input "10"
click at [192, 476] on input "0" at bounding box center [189, 483] width 28 height 21
paste input "1"
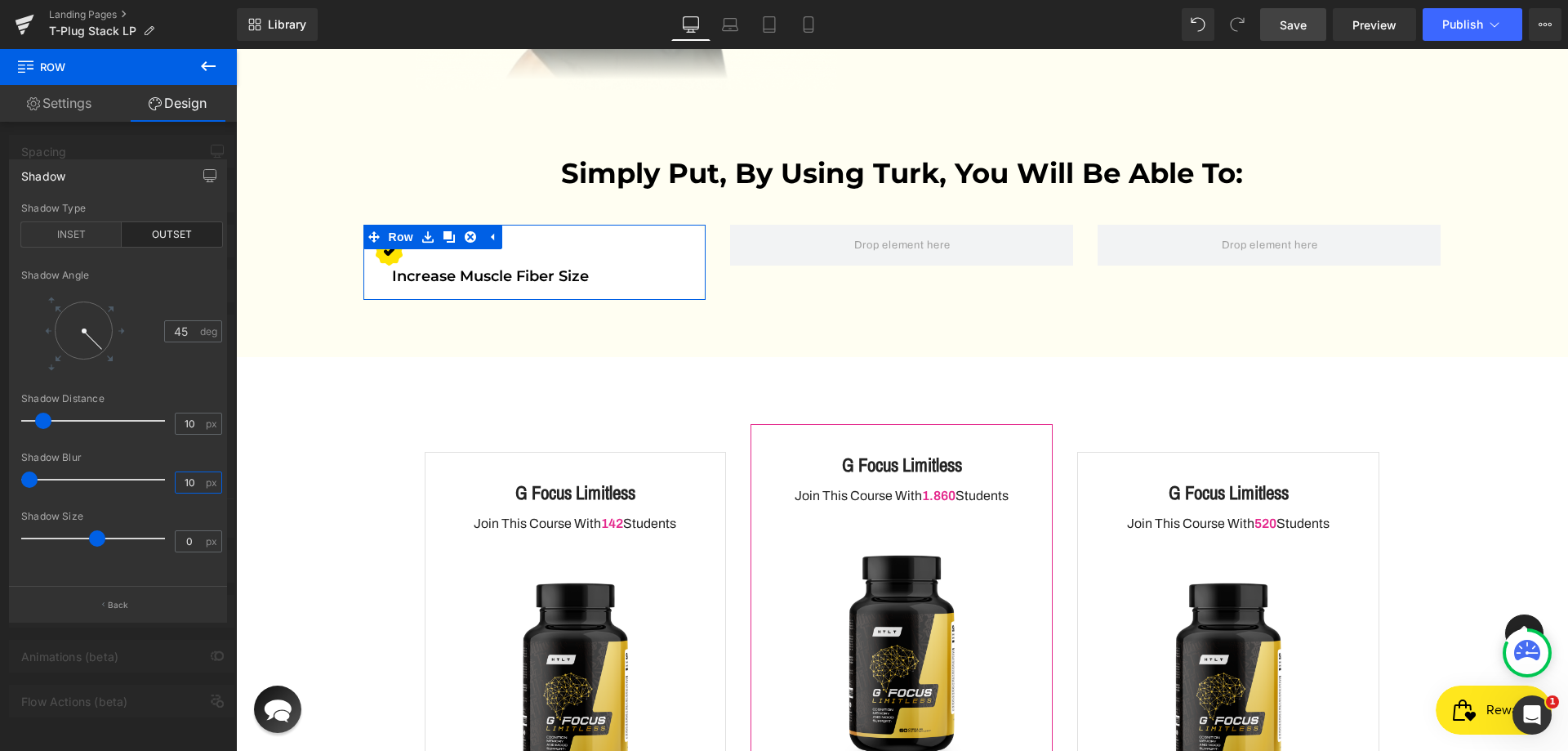
type input "10"
click at [205, 529] on div "Shadow Size 0 px" at bounding box center [122, 537] width 201 height 54
click at [200, 538] on input "0" at bounding box center [189, 541] width 28 height 21
paste input "1"
type input "10"
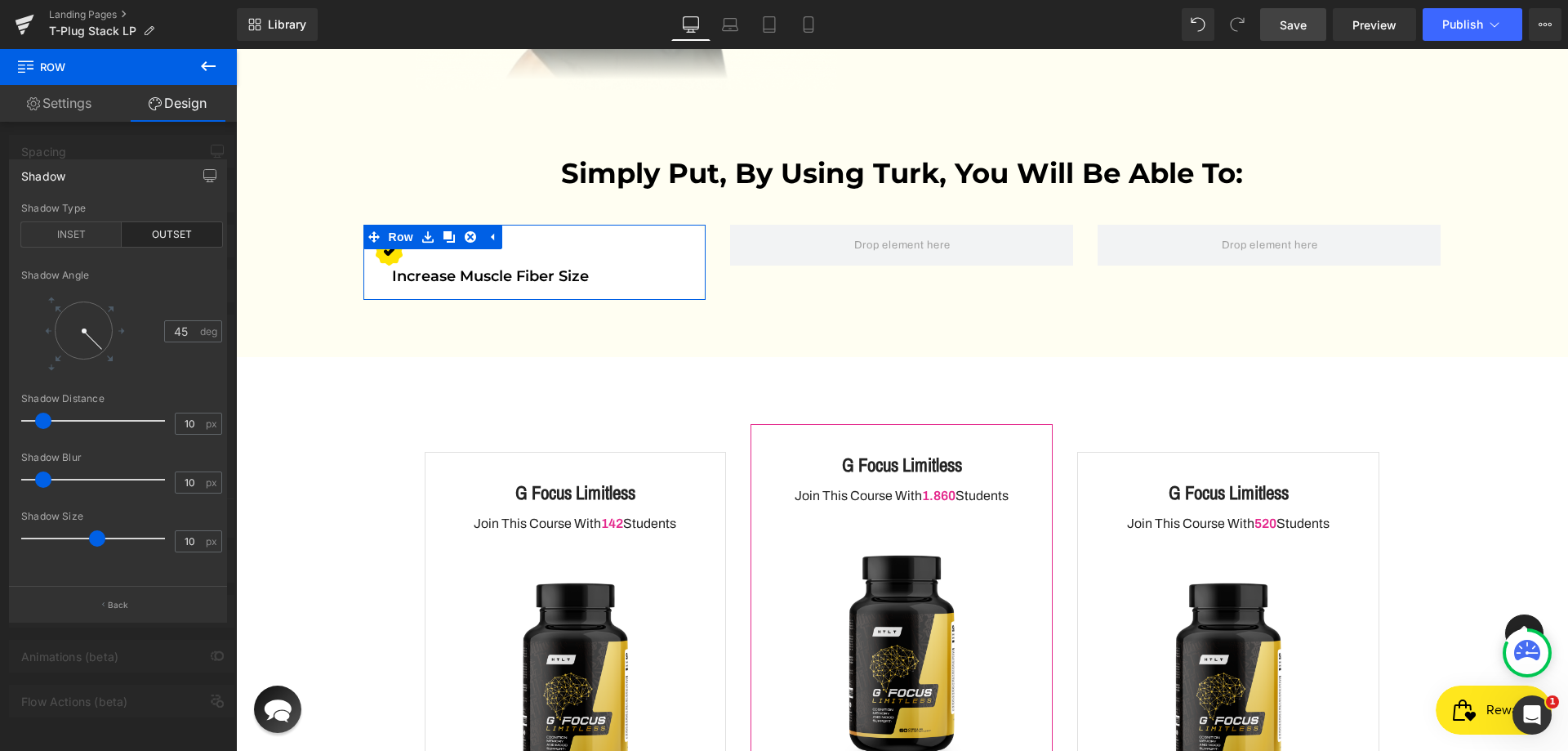
type input "78"
click at [135, 487] on div at bounding box center [97, 479] width 135 height 33
click at [136, 268] on div "outset Shadow Type INSET OUTSET 45 Shadow Angle 45 deg 10px Shadow Distance 10 …" at bounding box center [121, 394] width 224 height 383
type input "47"
drag, startPoint x: 91, startPoint y: 337, endPoint x: 115, endPoint y: 364, distance: 36.1
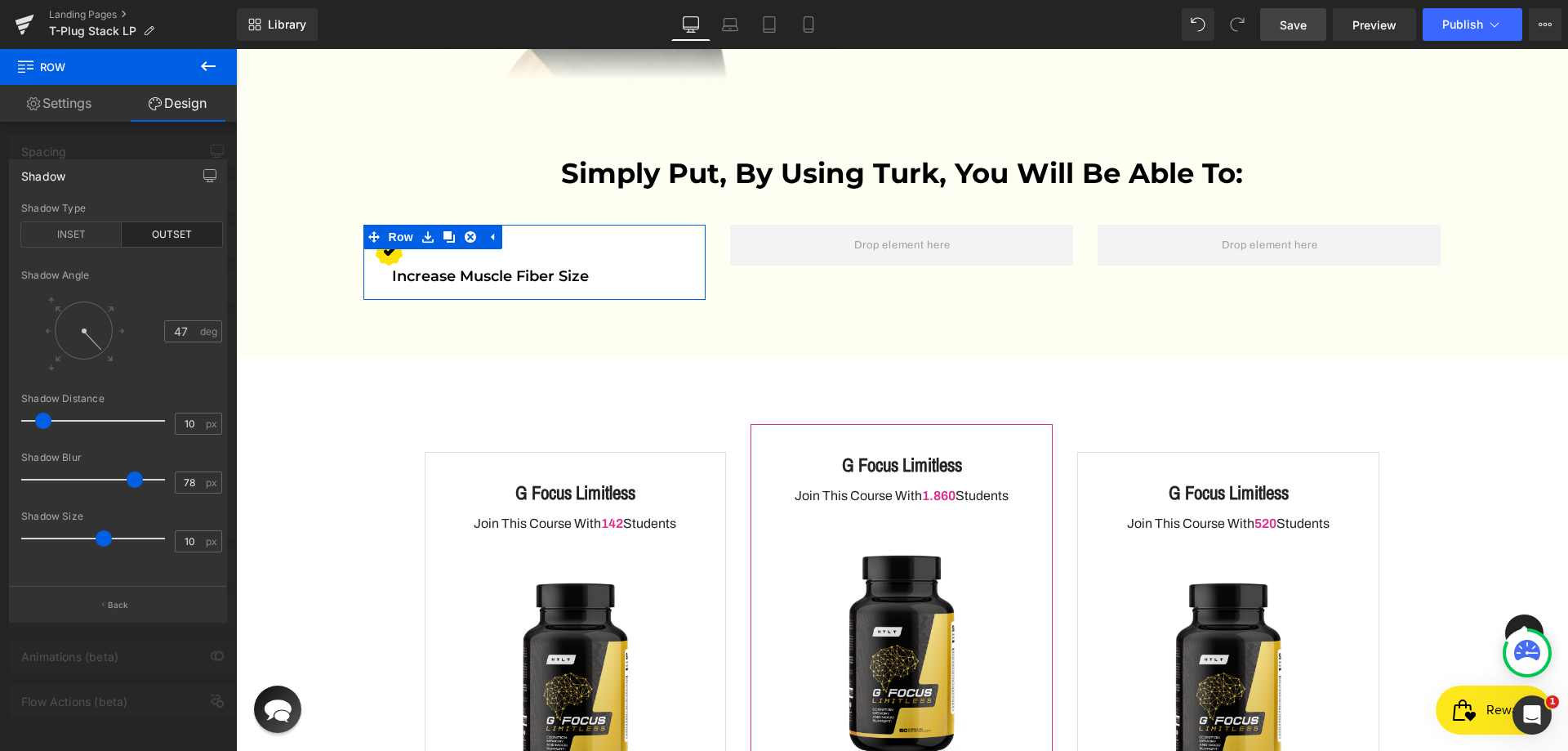
click at [115, 364] on div at bounding box center [84, 331] width 76 height 76
click at [127, 615] on button "Back" at bounding box center [117, 603] width 218 height 37
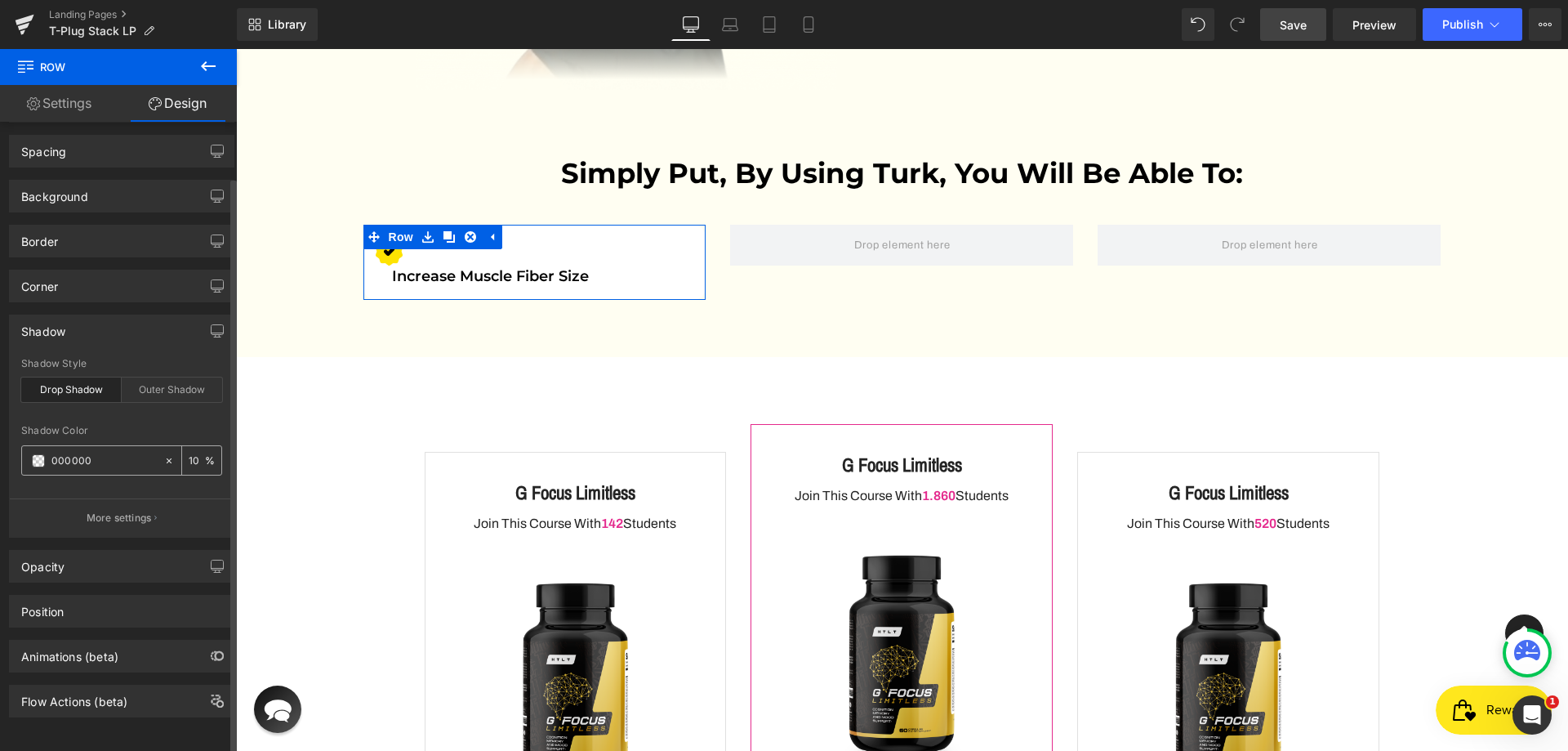
click at [189, 451] on input "10" at bounding box center [197, 459] width 16 height 18
type input "100"
click at [183, 395] on div "Shadow Style Drop Shadow Outer Shadow" at bounding box center [122, 388] width 201 height 63
click at [190, 382] on div "Outer Shadow" at bounding box center [172, 389] width 100 height 24
click at [191, 410] on div at bounding box center [122, 415] width 201 height 10
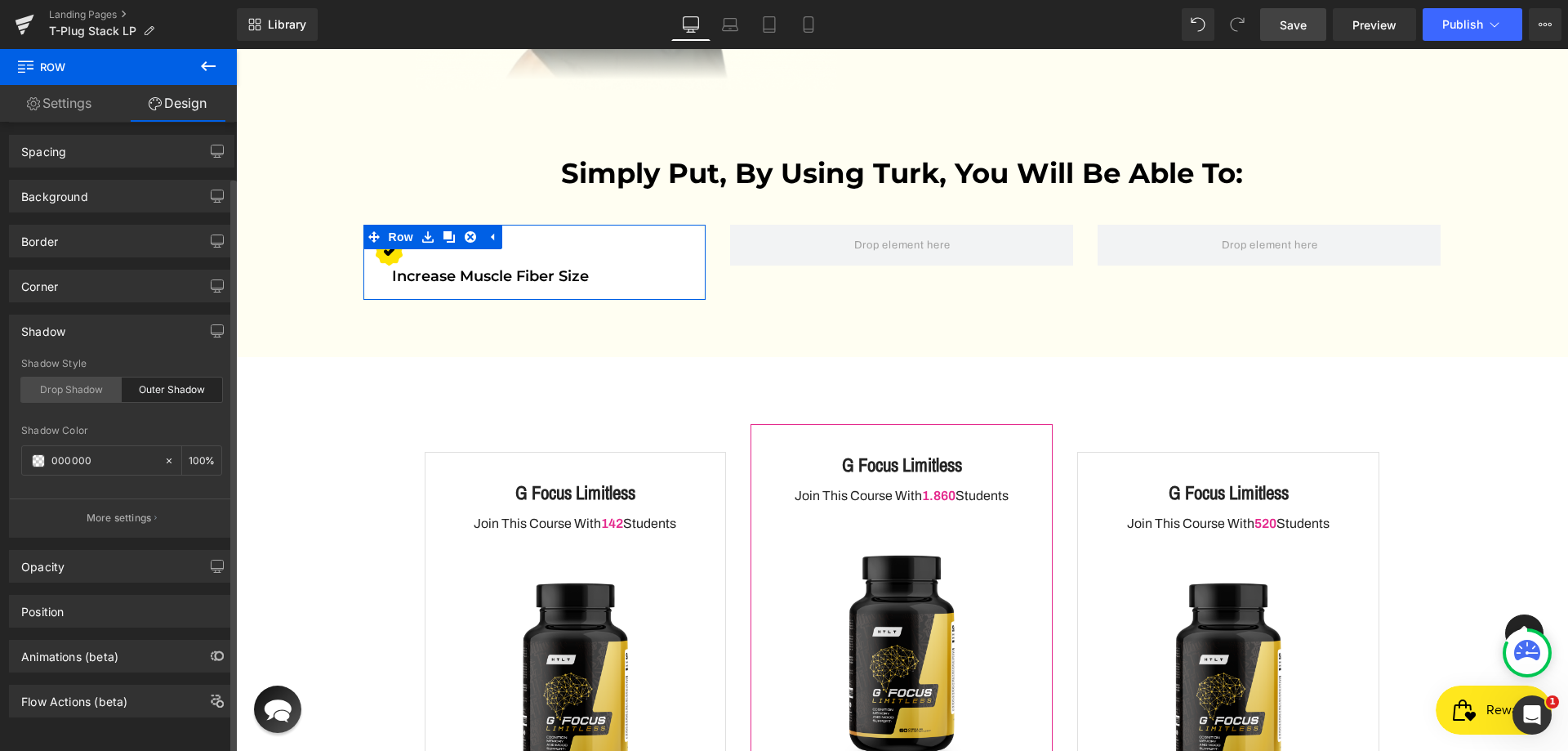
click at [106, 377] on div "Drop Shadow" at bounding box center [72, 389] width 100 height 24
click at [63, 451] on input "000000" at bounding box center [104, 460] width 104 height 18
type input "0"
type input "000"
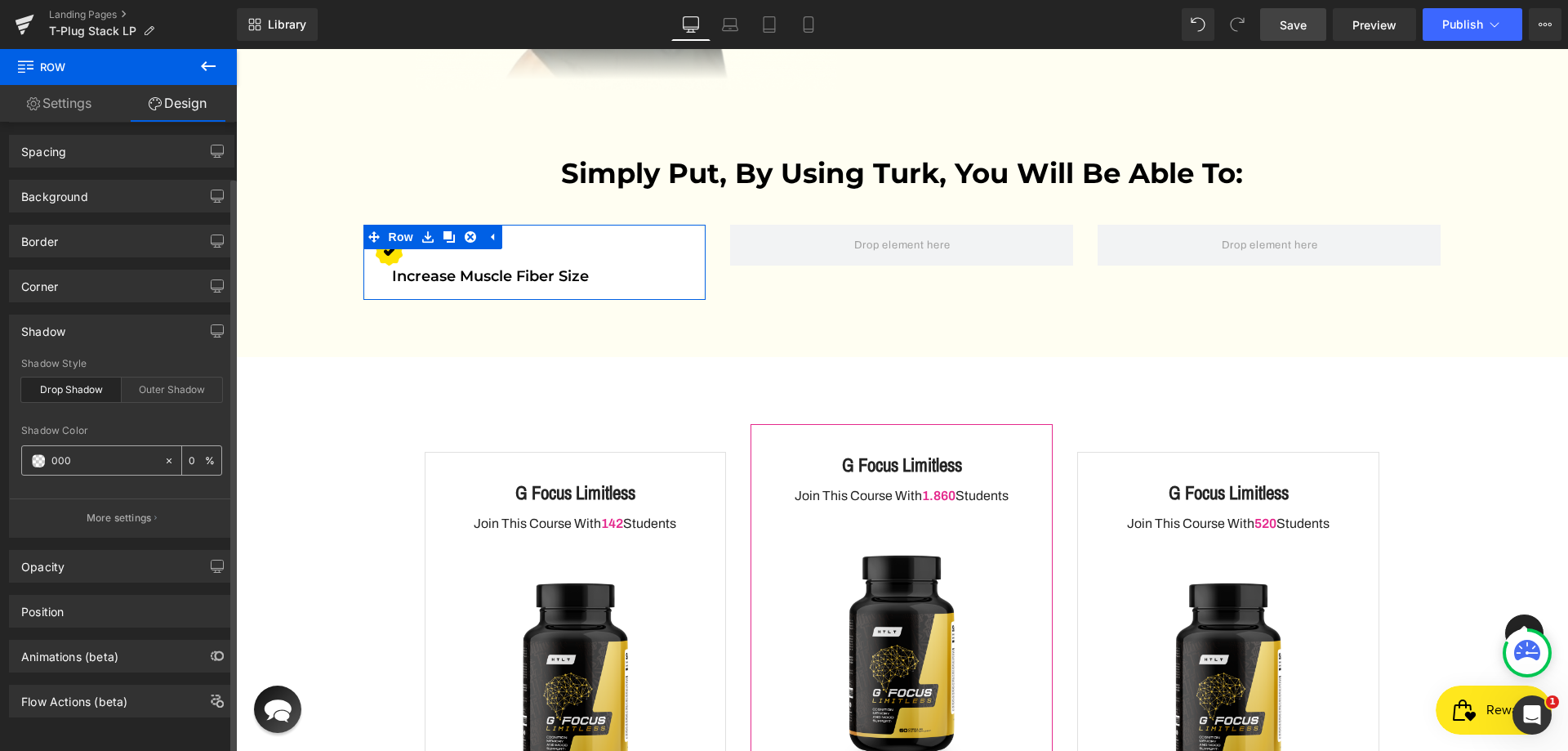
type input "100"
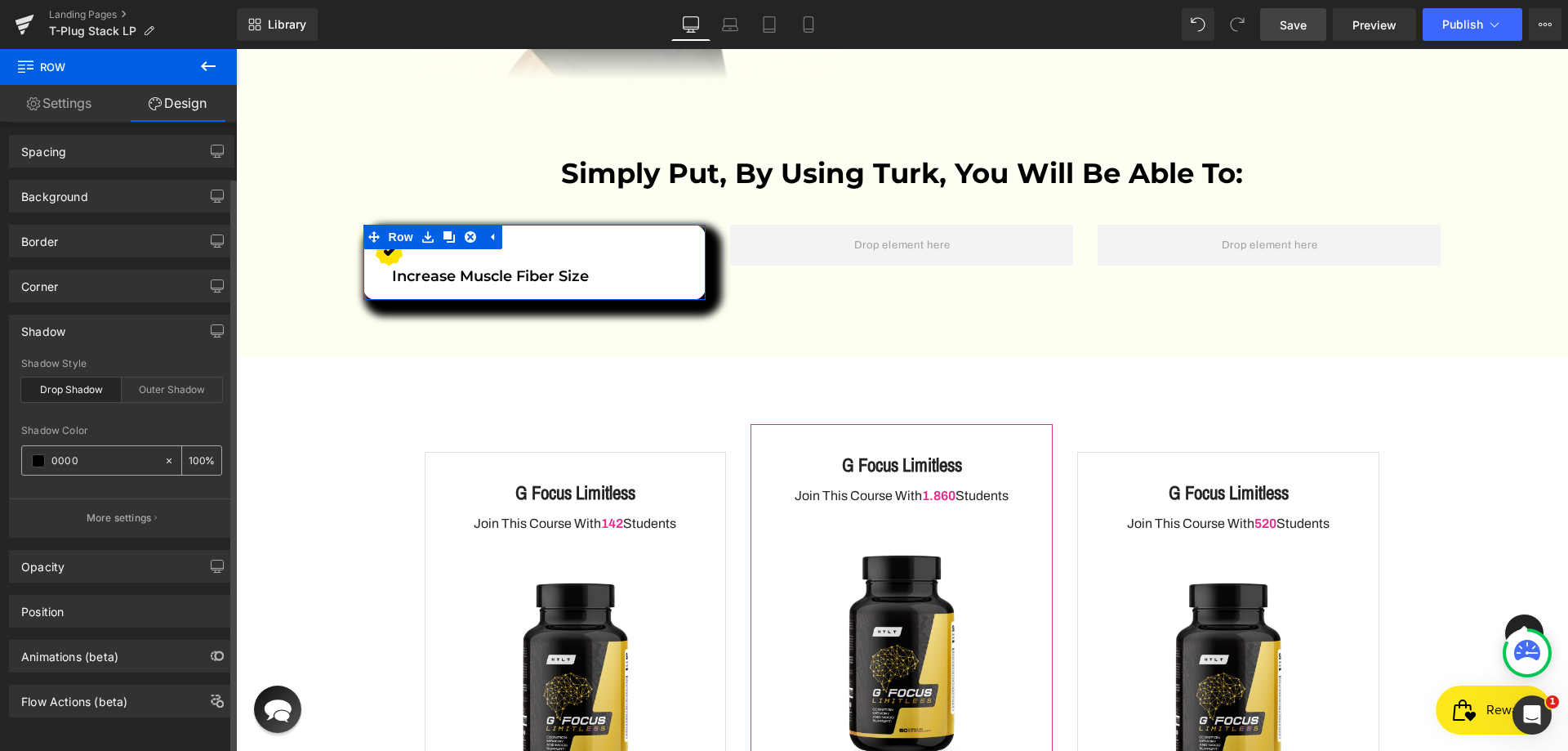
type input "00000"
type input "0"
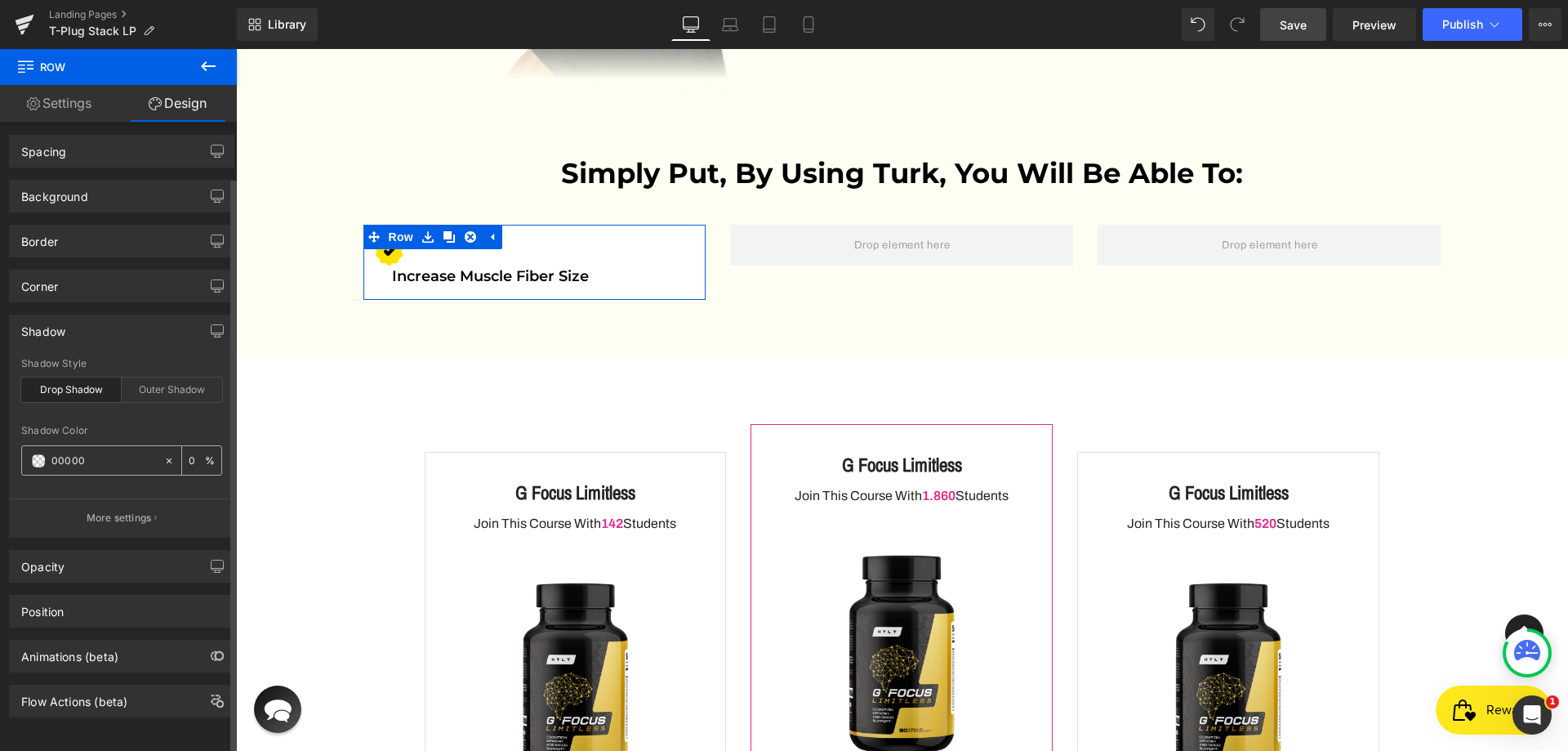
type input "000000"
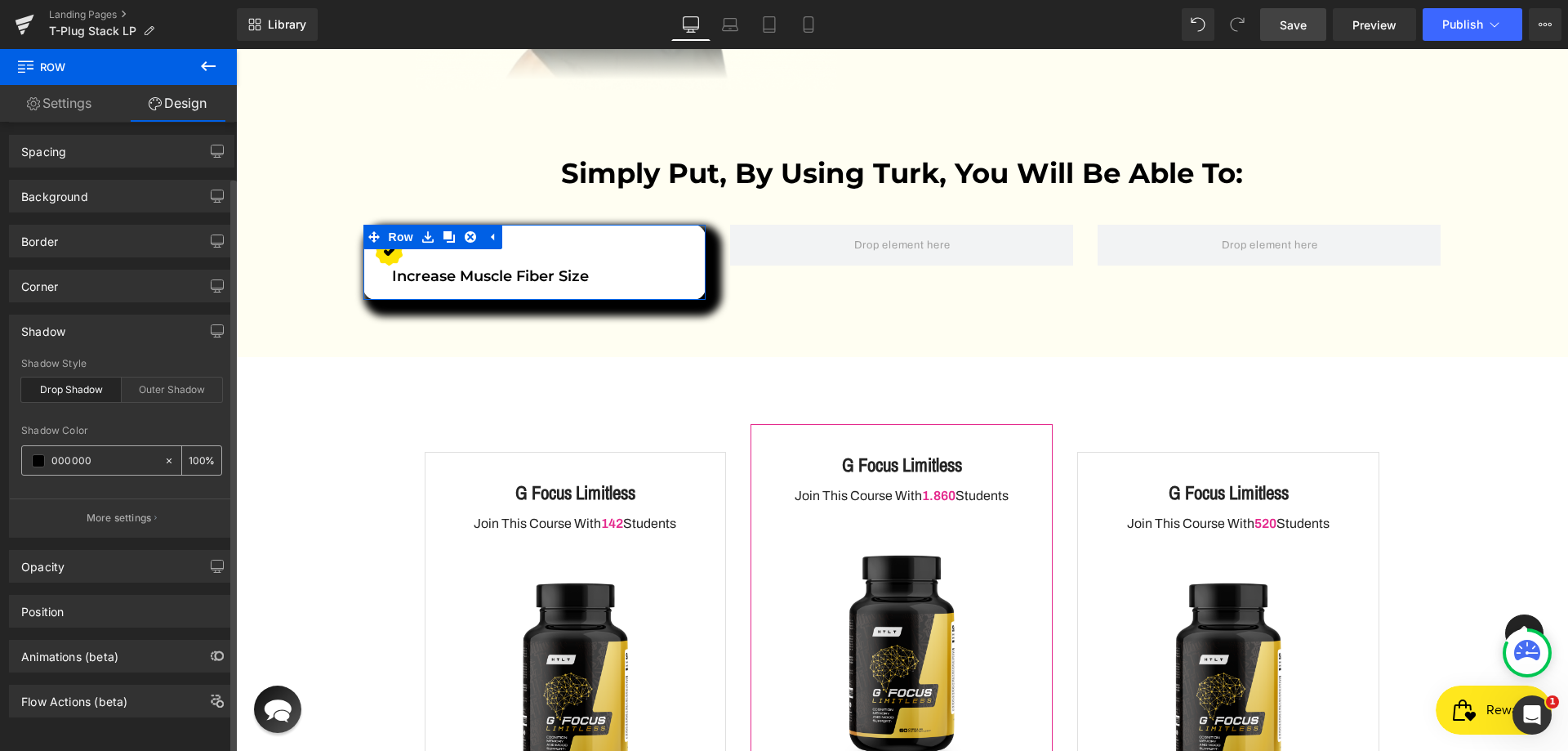
click at [189, 451] on input "100" at bounding box center [197, 459] width 16 height 18
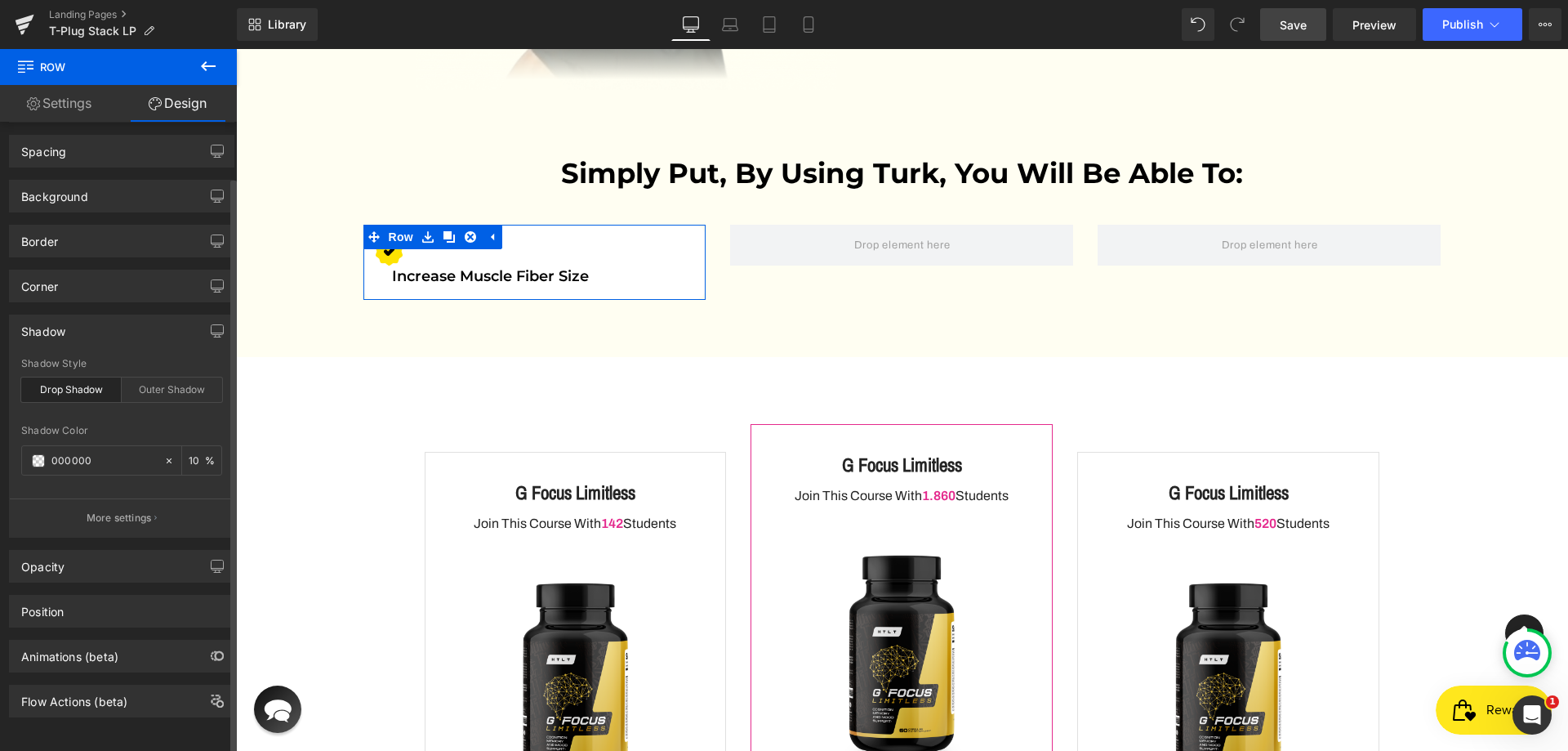
type input "10"
click at [174, 412] on div "drop Shadow Style Drop Shadow Outer Shadow 000000 Shadow Color 000000 10 % More…" at bounding box center [121, 446] width 224 height 179
click at [165, 498] on button "More settings" at bounding box center [121, 517] width 224 height 38
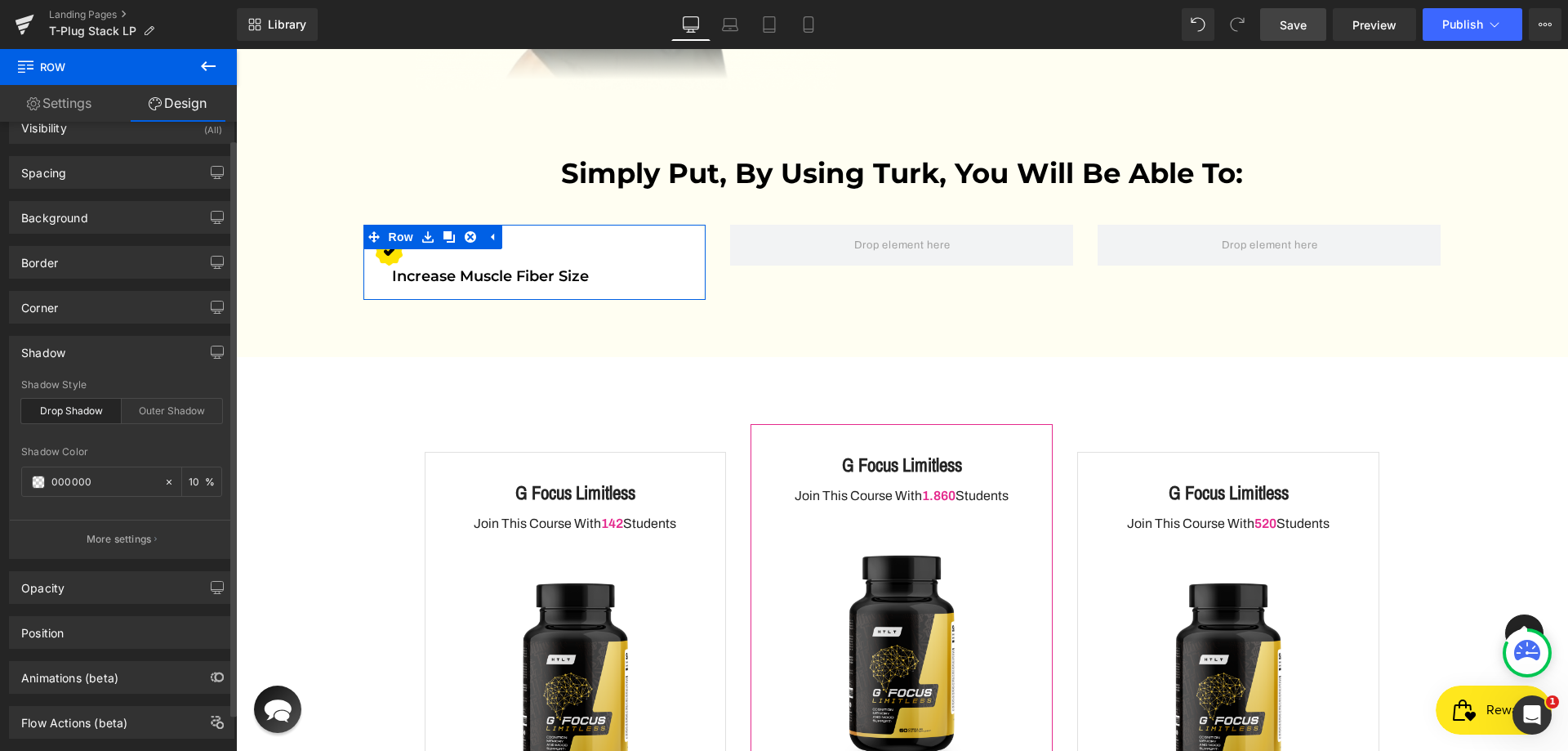
scroll to position [0, 0]
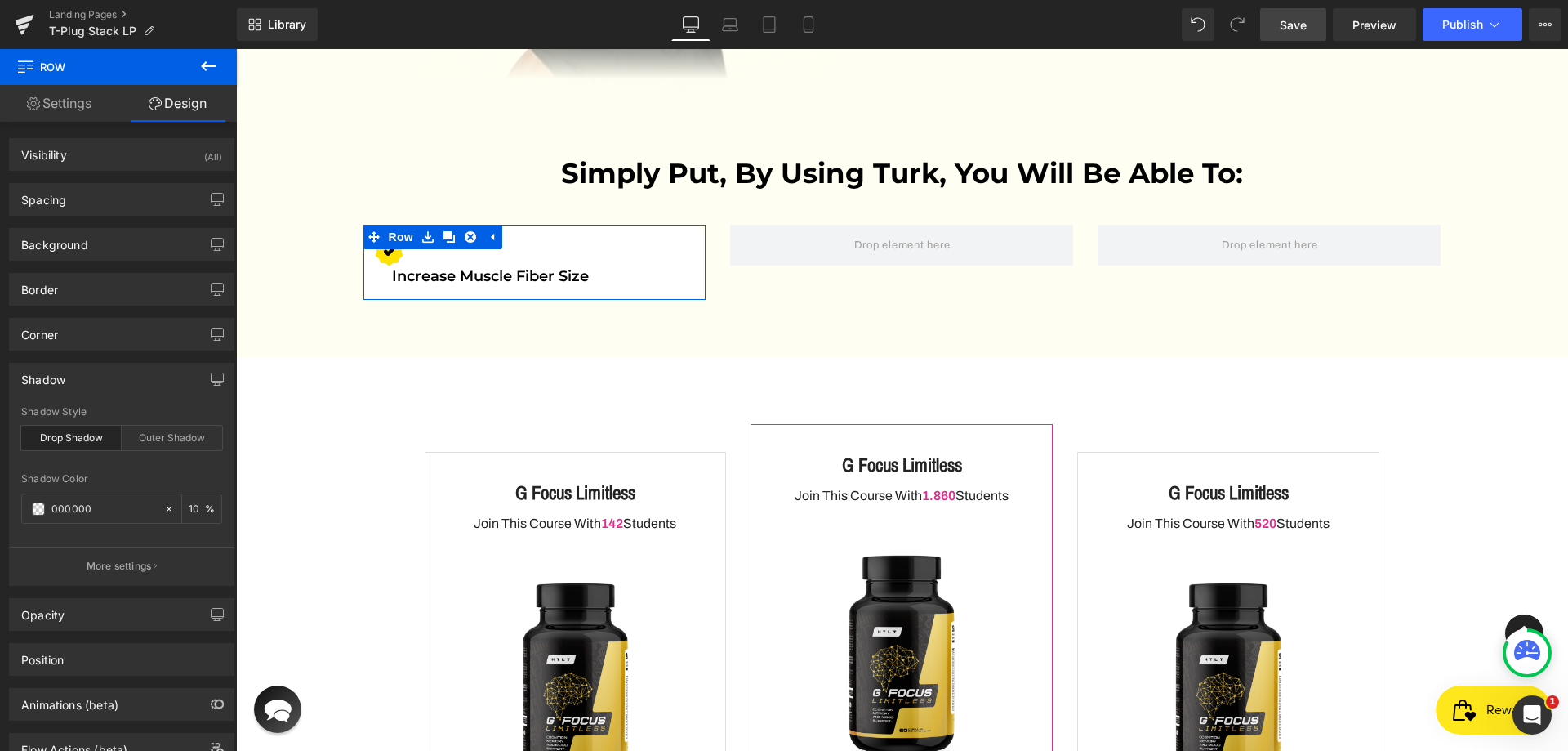
click at [84, 98] on link "Settings" at bounding box center [59, 103] width 118 height 37
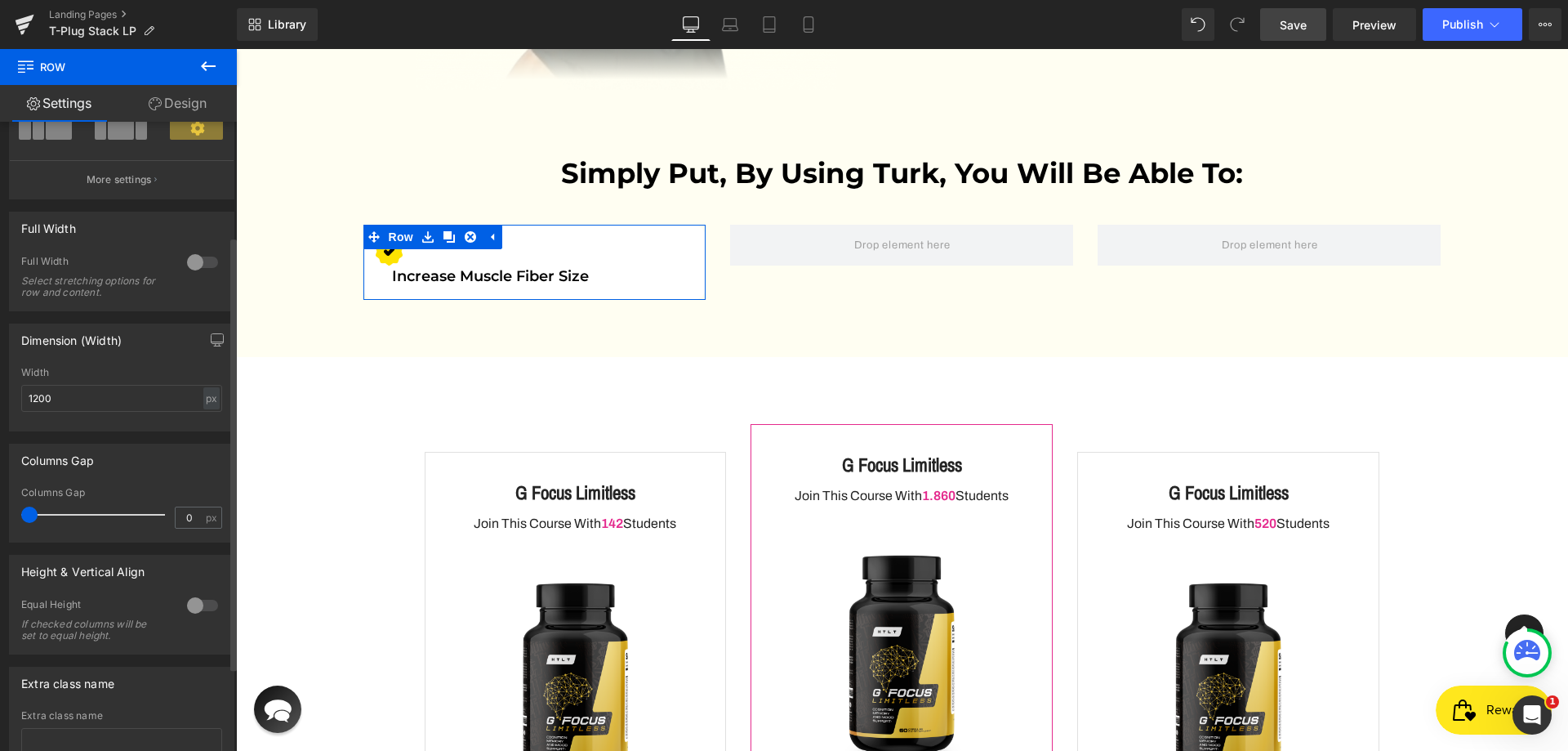
scroll to position [287, 0]
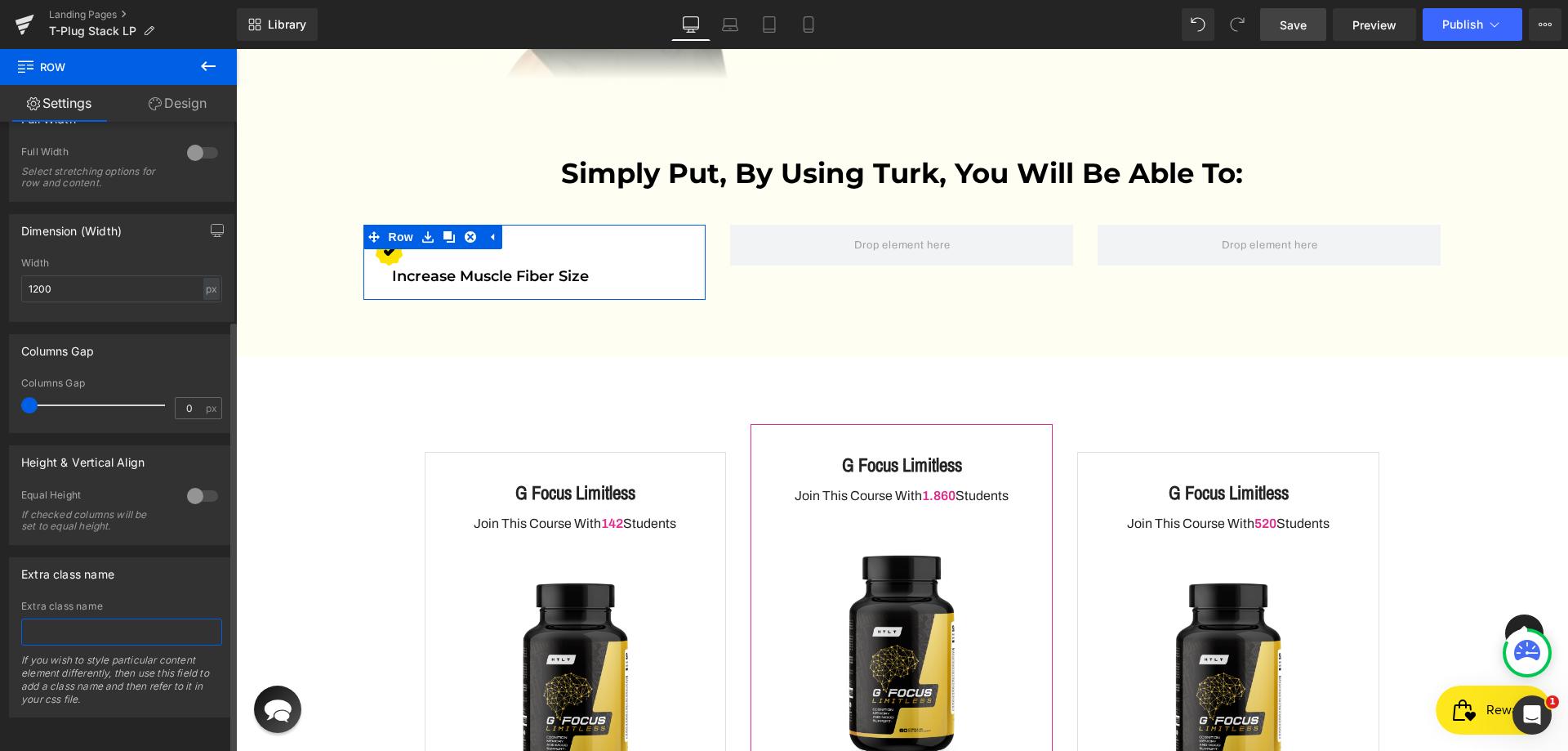
click at [107, 627] on input "text" at bounding box center [122, 631] width 201 height 27
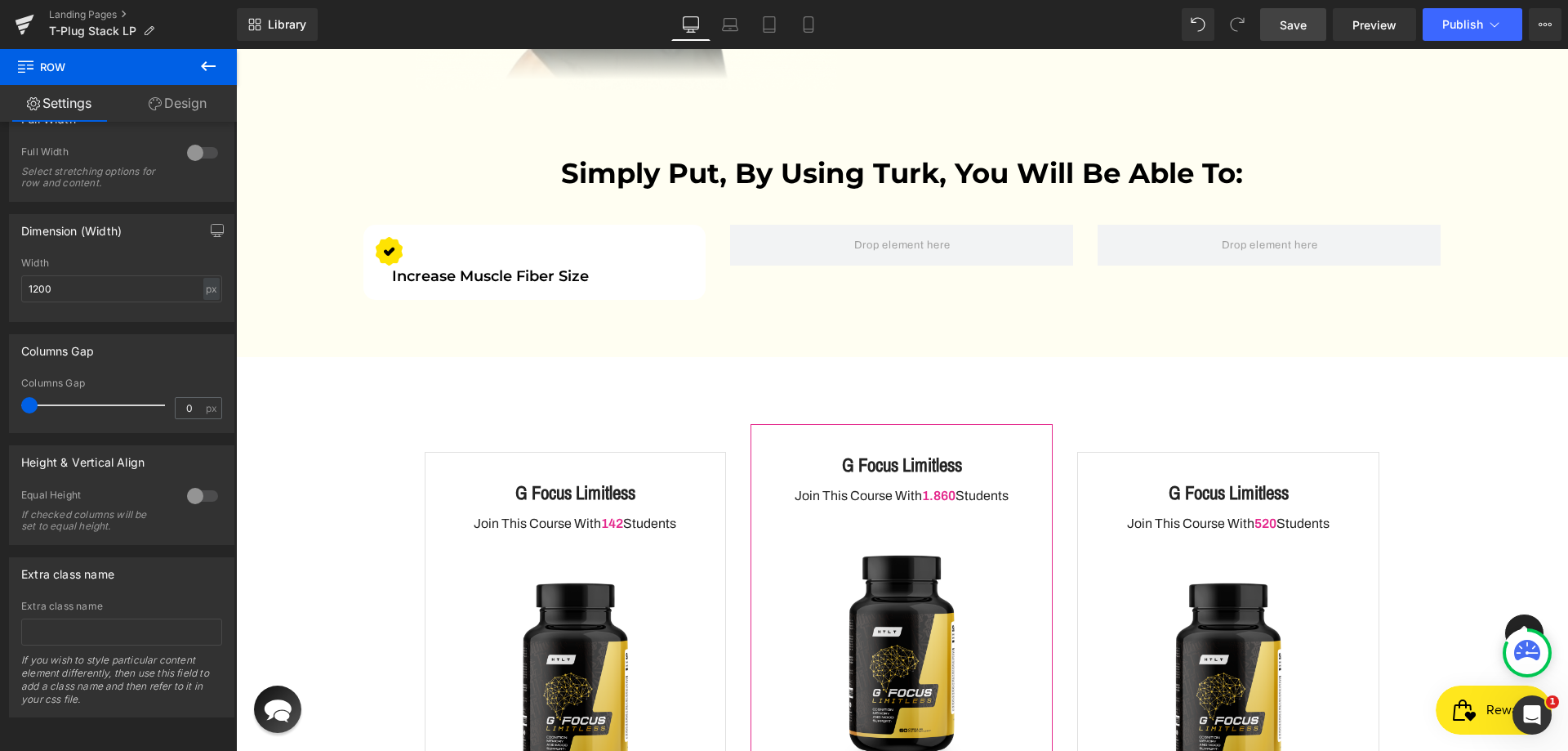
click at [1281, 25] on span "Save" at bounding box center [1293, 25] width 27 height 17
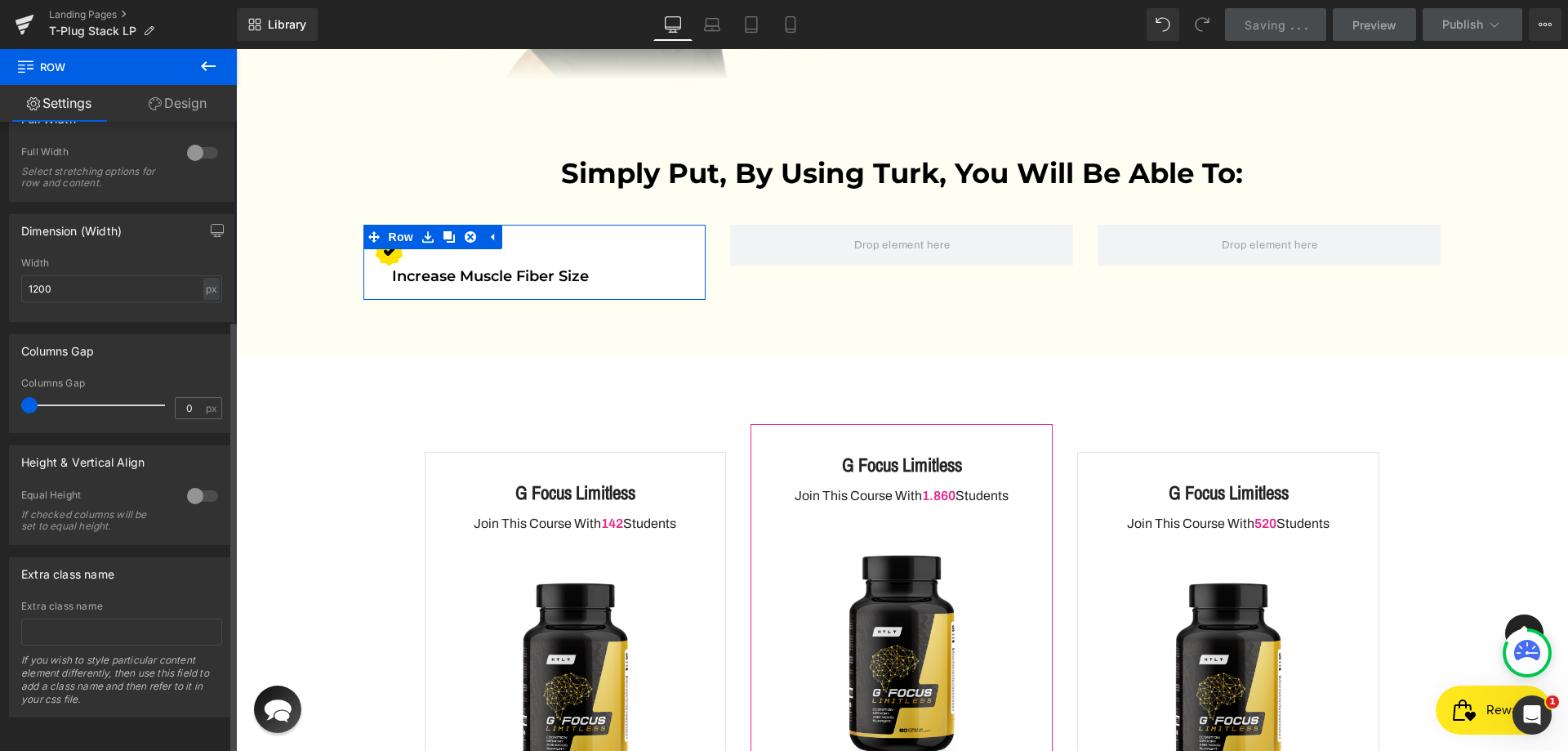
click at [68, 639] on div "Extra class name If you wish to style particular content element differently, t…" at bounding box center [122, 658] width 201 height 116
click at [91, 603] on div "Extra class name If you wish to style particular content element differently, t…" at bounding box center [122, 658] width 201 height 116
click at [91, 618] on input "text" at bounding box center [122, 631] width 201 height 27
paste input "Simply put"
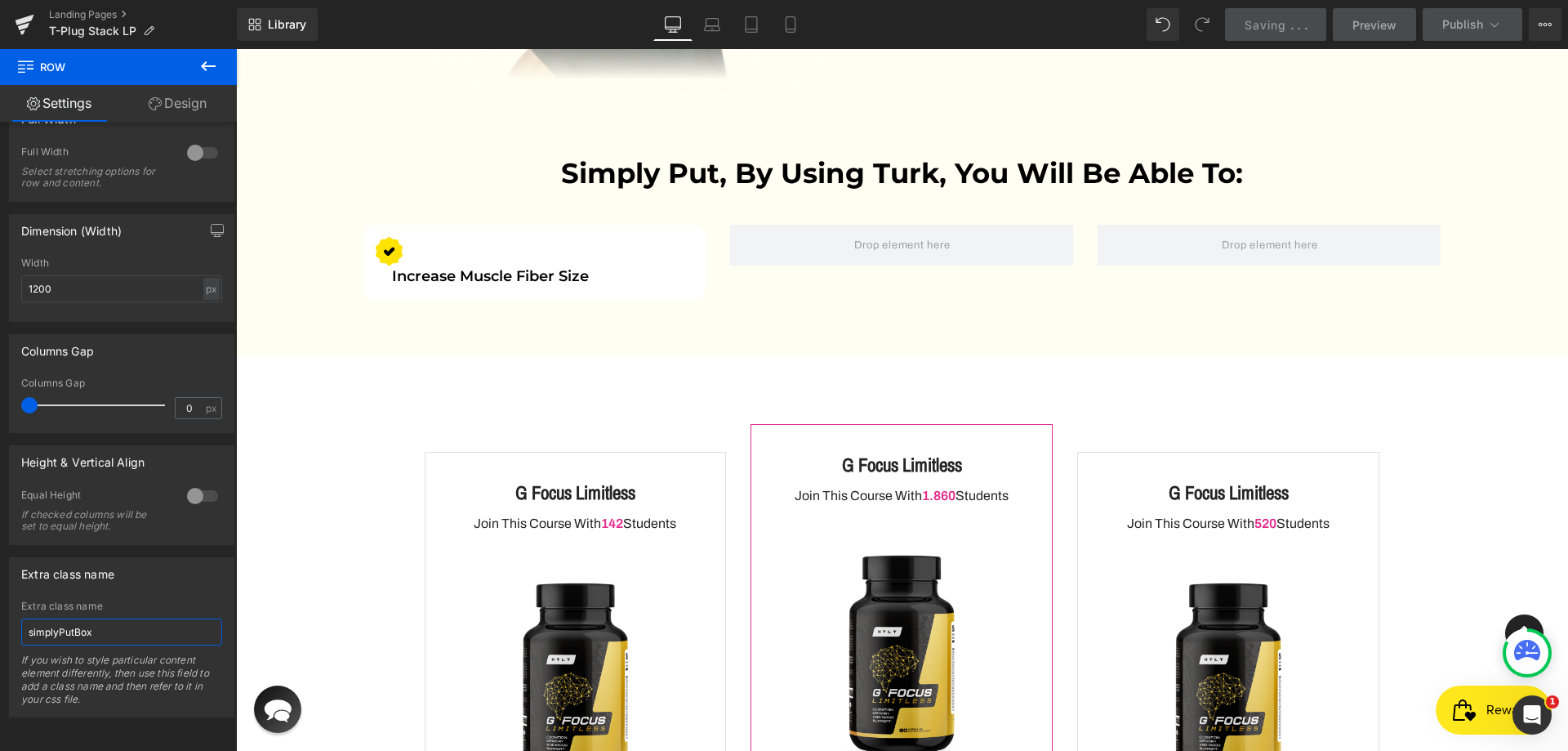
type input "simplyPutBox"
click at [1018, 12] on div "Library Desktop Desktop Laptop Tablet Mobile Saving . . . Preview Publish Sched…" at bounding box center [902, 24] width 1331 height 33
click at [1281, 27] on span "Save" at bounding box center [1293, 25] width 27 height 17
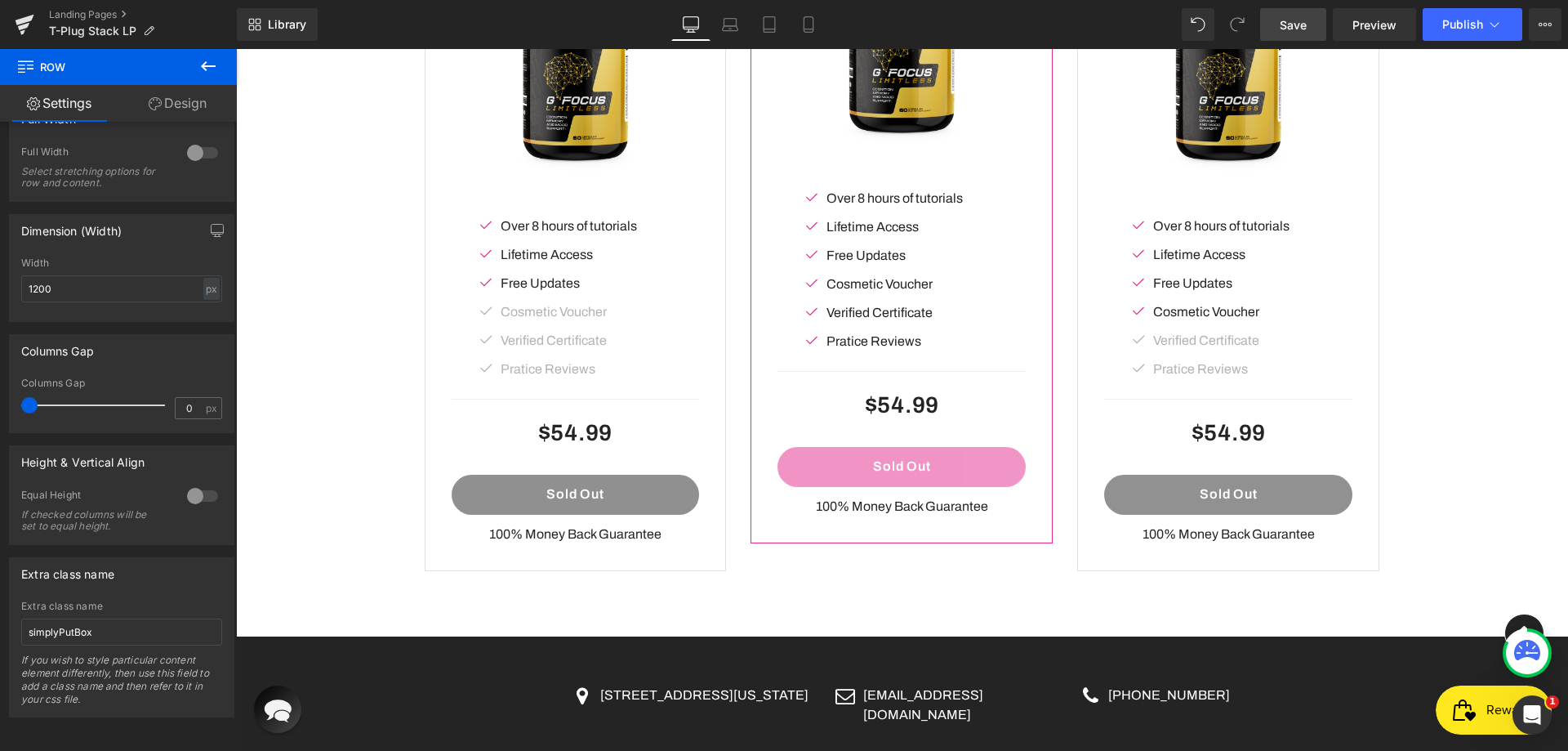
scroll to position [4862, 0]
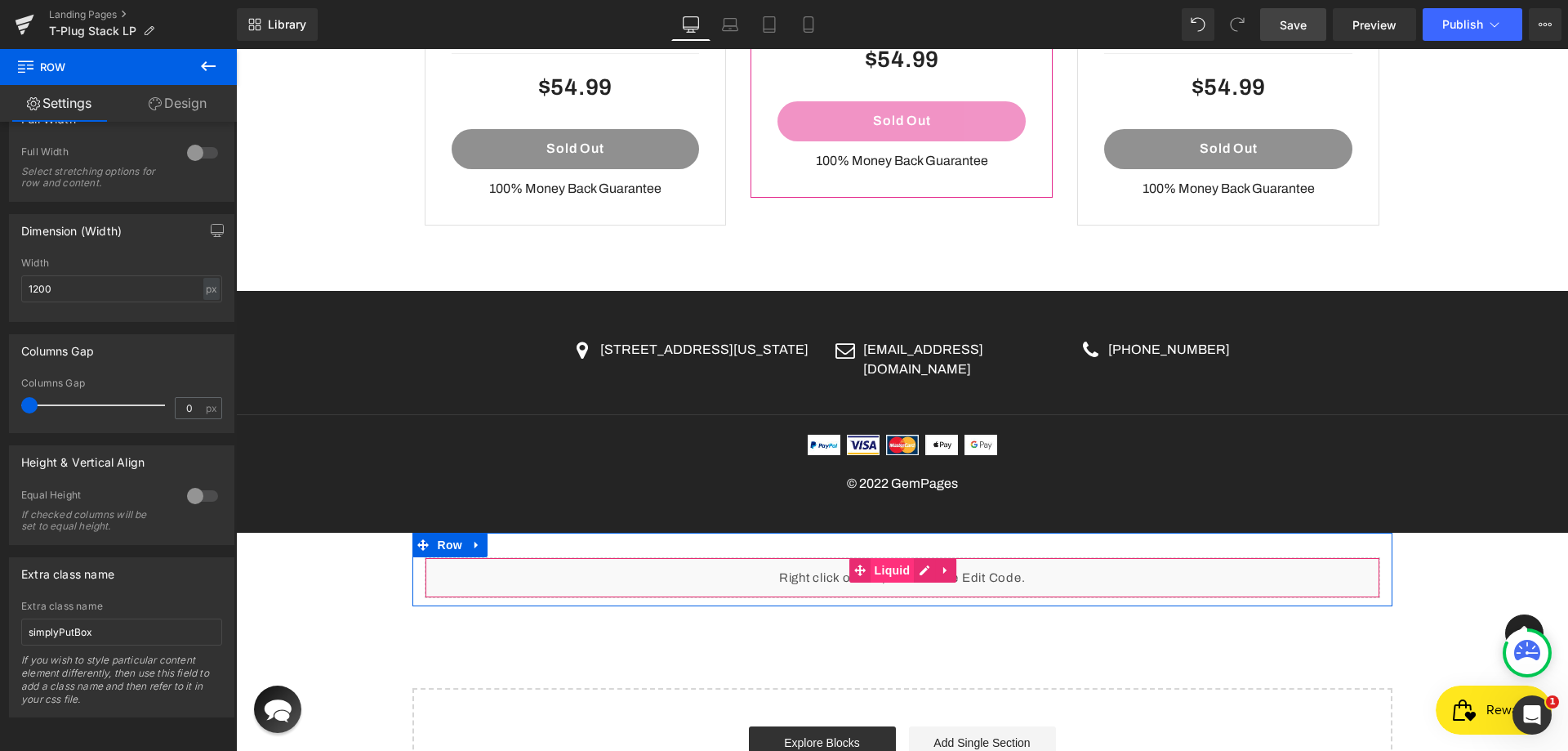
click at [887, 558] on span "Liquid" at bounding box center [892, 570] width 44 height 24
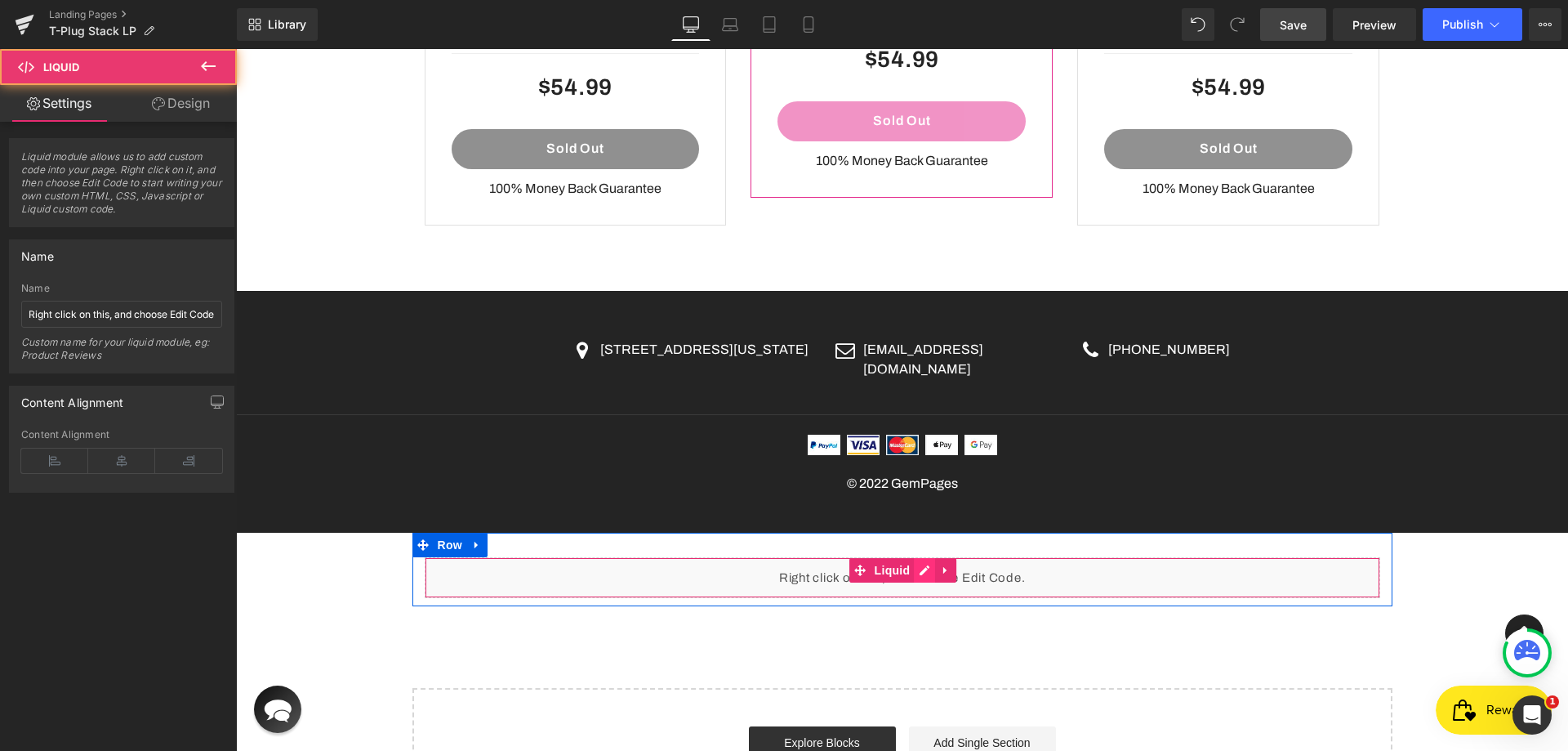
click at [910, 557] on div "Liquid" at bounding box center [902, 577] width 955 height 41
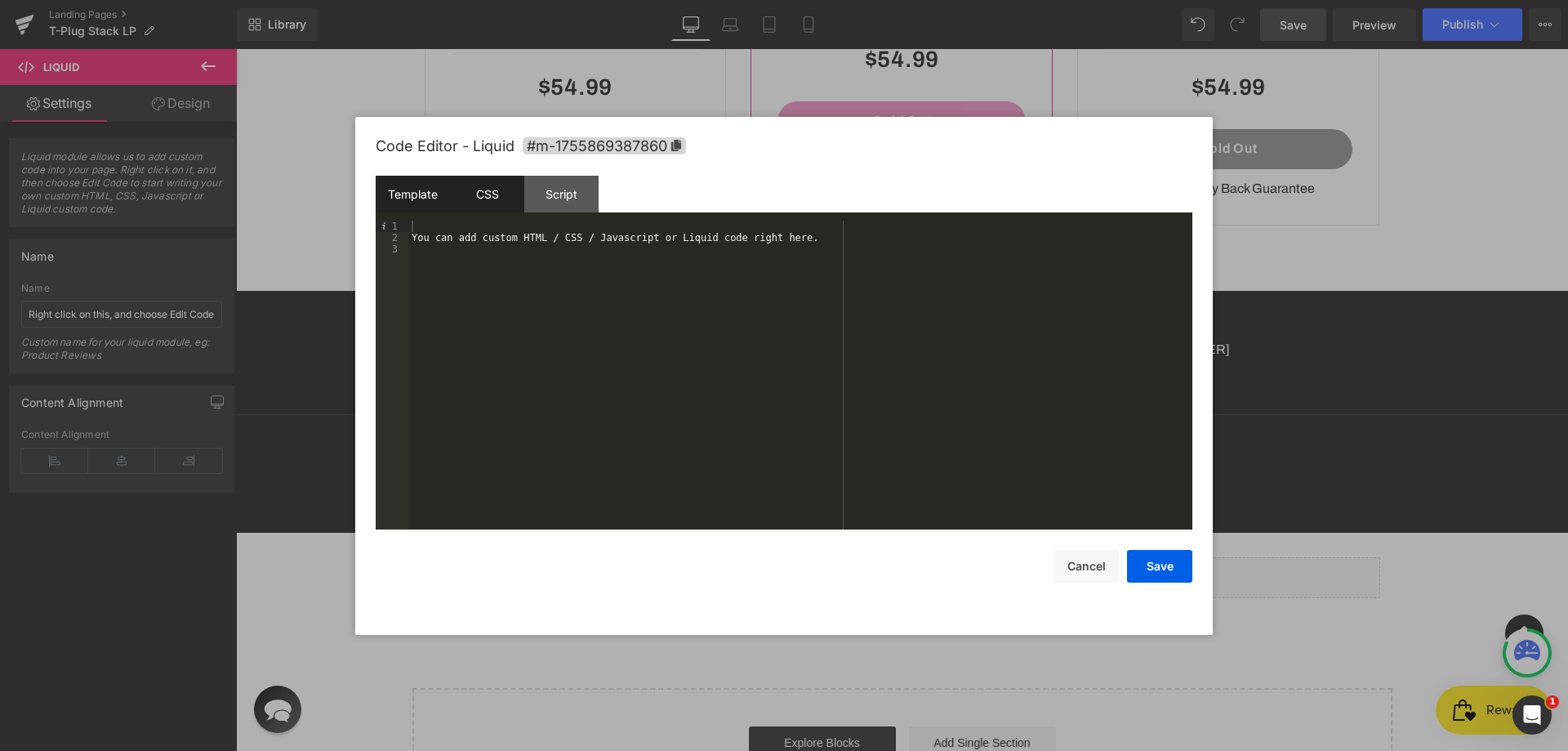
click at [498, 195] on div "CSS" at bounding box center [487, 193] width 74 height 37
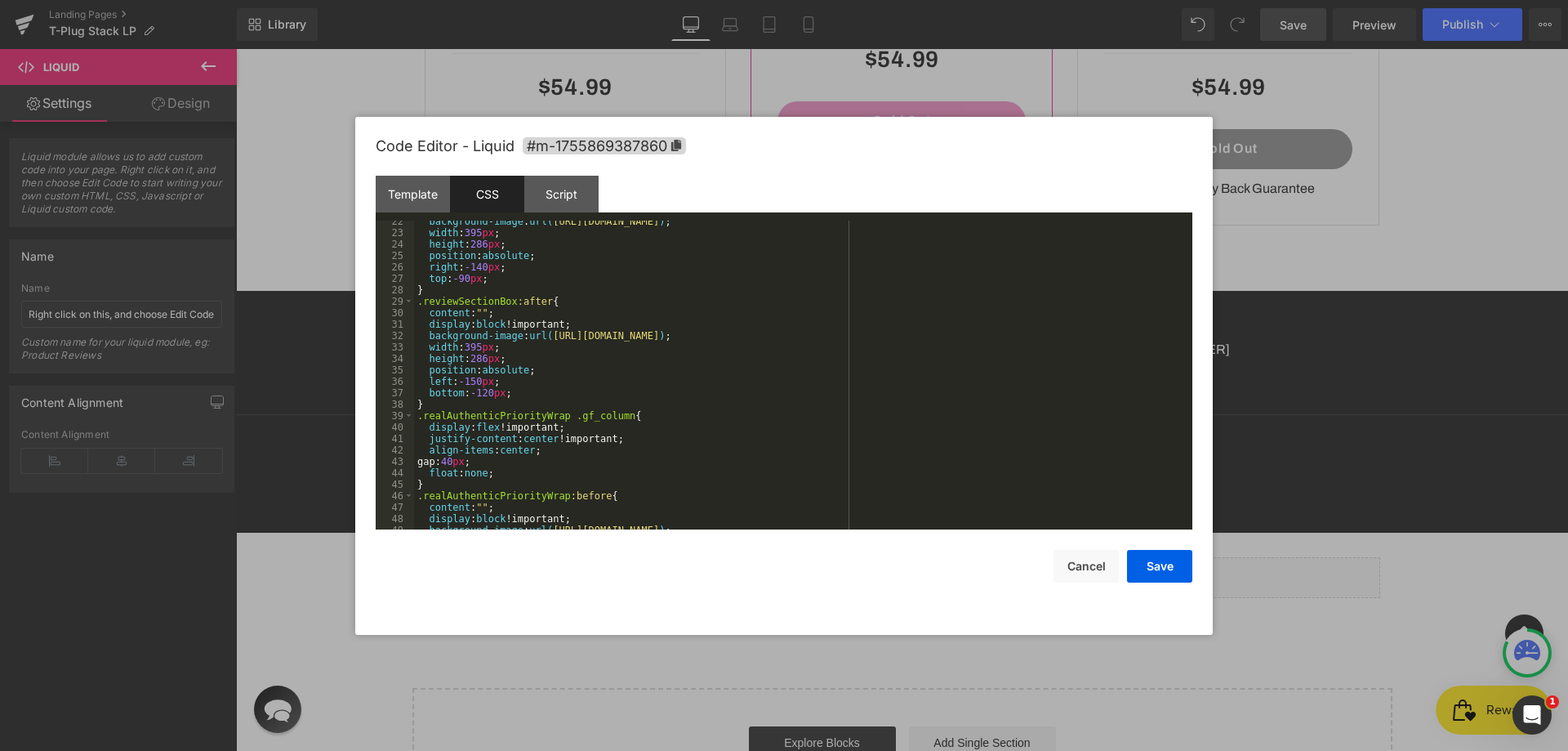
scroll to position [446, 0]
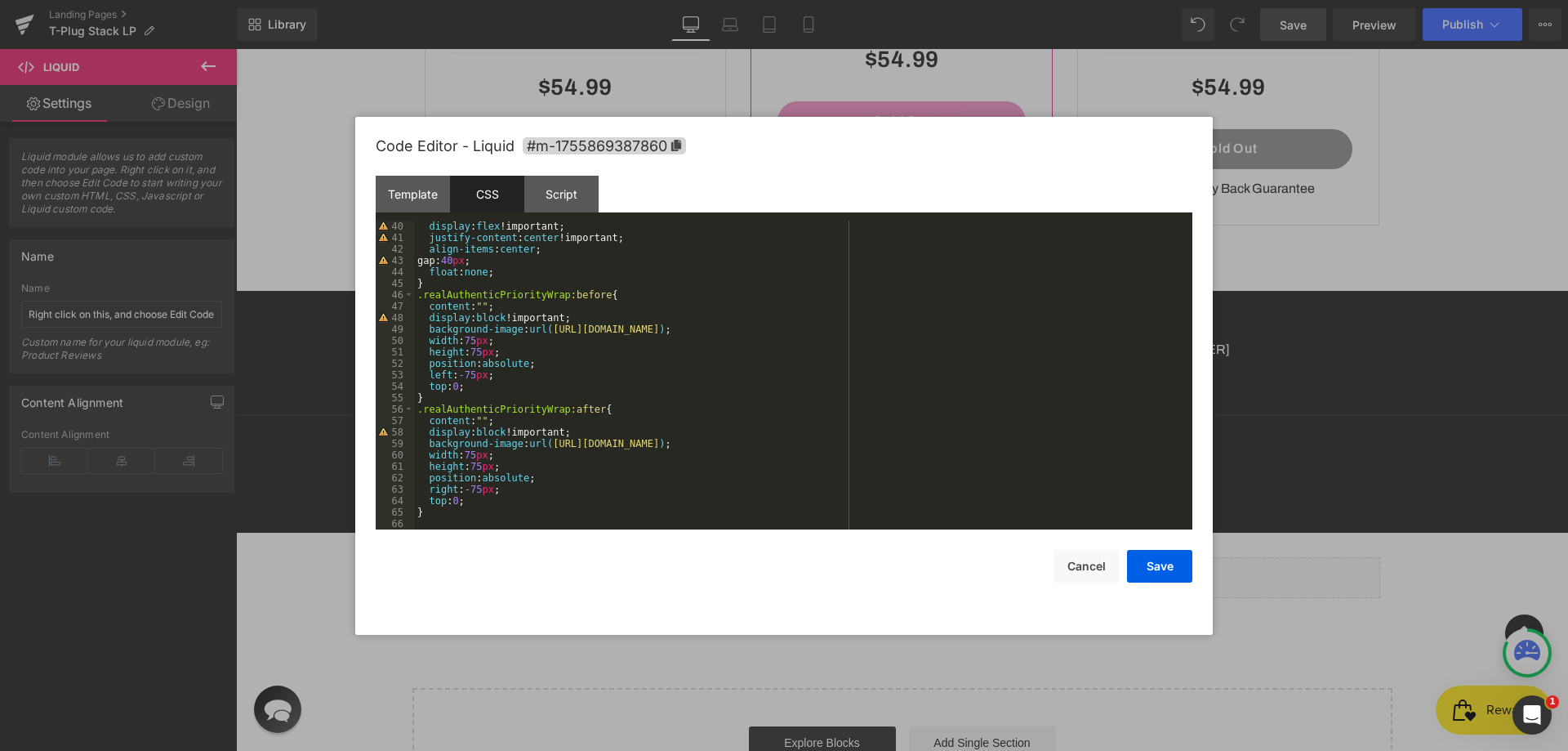
click at [469, 516] on div "display : flex !important; justify-content : center !important; align-items : c…" at bounding box center [800, 386] width 771 height 331
paste textarea
click at [537, 515] on div "display : flex !important; justify-content : center !important; align-items : c…" at bounding box center [800, 386] width 771 height 331
click at [534, 522] on div "display : flex !important; justify-content : center !important; align-items : c…" at bounding box center [800, 386] width 771 height 331
paste textarea
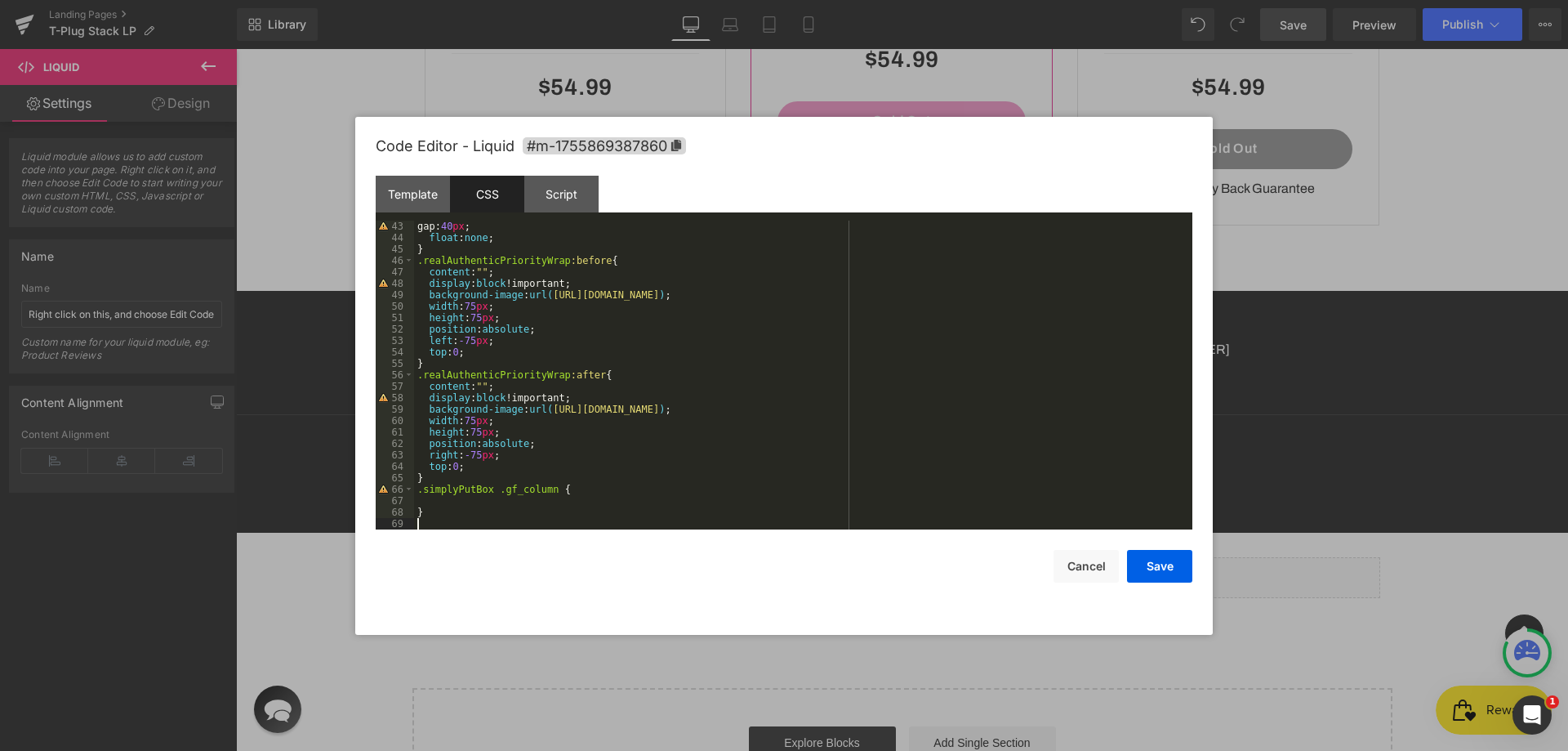
scroll to position [480, 0]
click at [478, 509] on div "gap: 40 px ; float : none ; } .realAuthenticPriorityWrap :before { content : " …" at bounding box center [800, 386] width 771 height 331
click at [476, 504] on div "gap: 40 px ; float : none ; } .realAuthenticPriorityWrap :before { content : " …" at bounding box center [800, 386] width 771 height 331
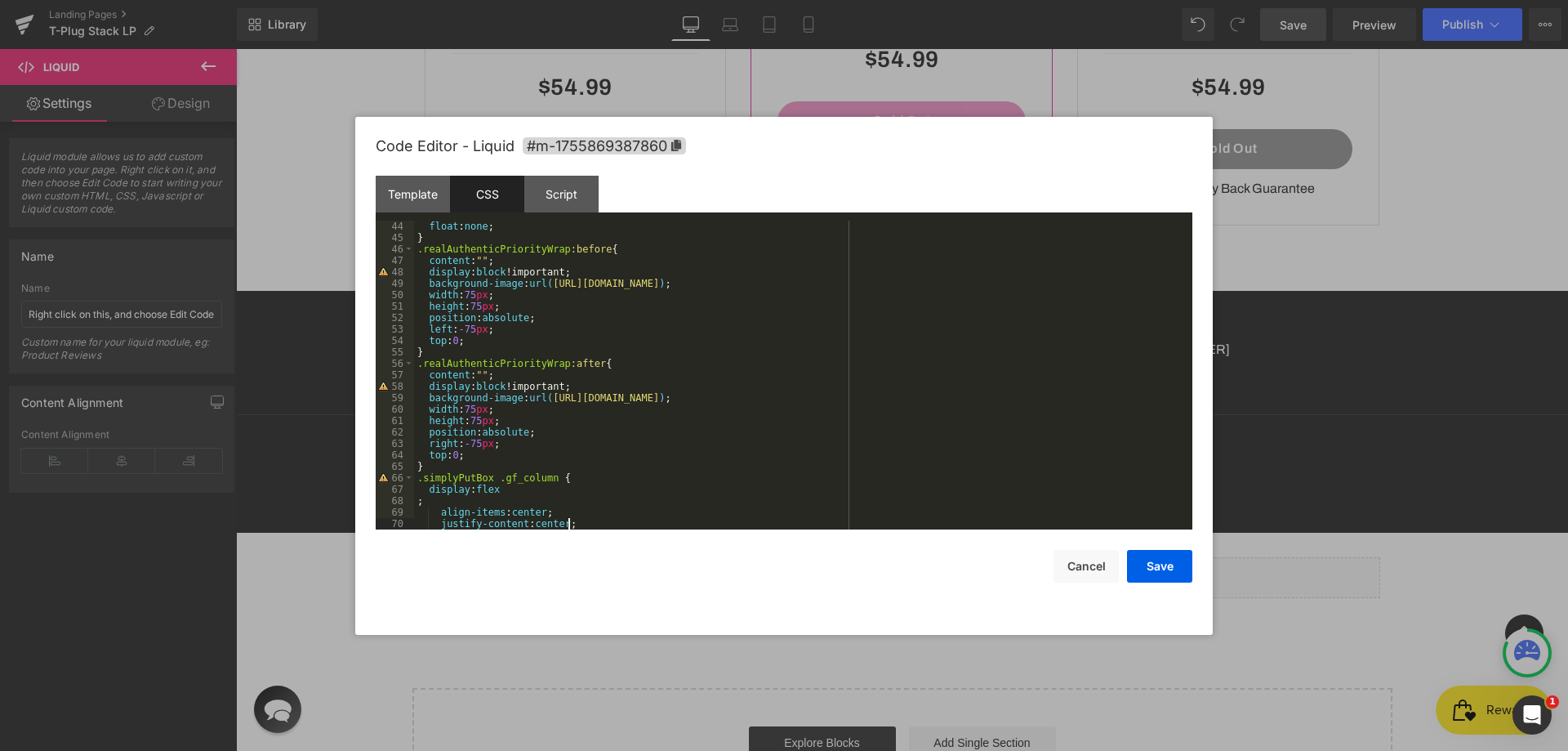
scroll to position [492, 0]
click at [505, 487] on div "float : none ; } .realAuthenticPriorityWrap :before { content : " " ; display :…" at bounding box center [800, 386] width 771 height 331
click at [512, 514] on div "float : none ; } .realAuthenticPriorityWrap :before { content : " " ; display :…" at bounding box center [800, 386] width 771 height 331
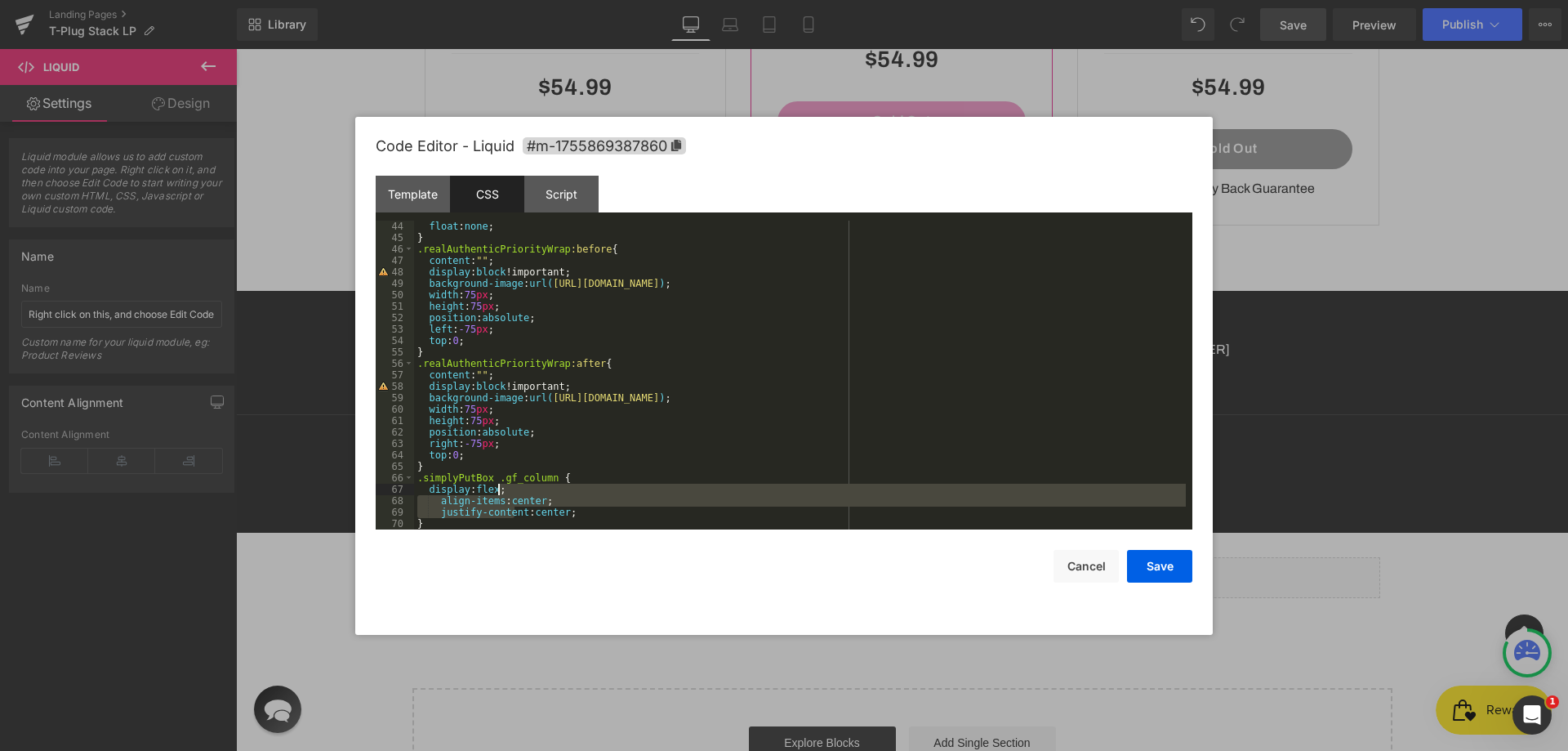
click at [495, 489] on div "float : none ; } .realAuthenticPriorityWrap :before { content : " " ; display :…" at bounding box center [800, 386] width 771 height 331
click at [1153, 561] on button "Save" at bounding box center [1160, 566] width 66 height 33
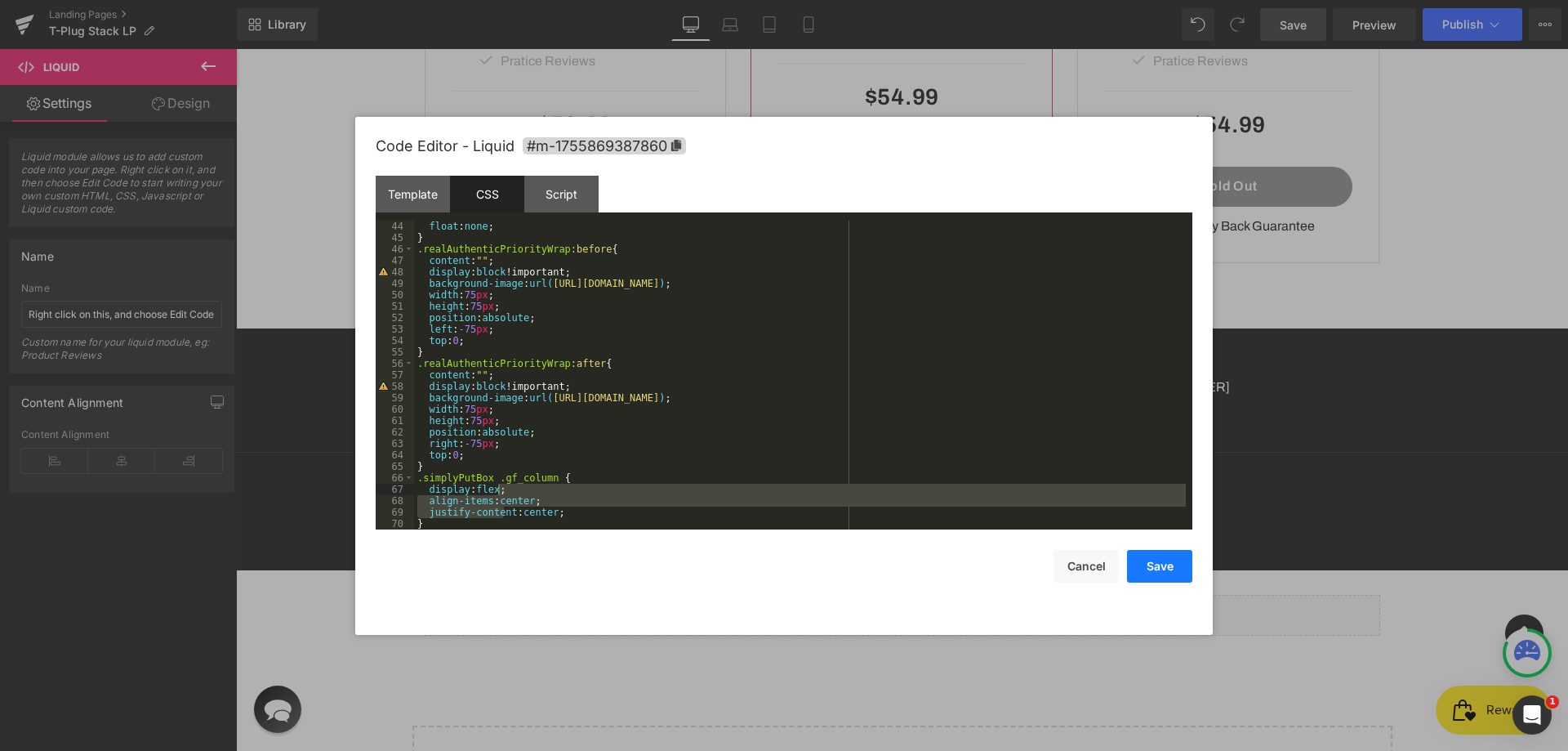
scroll to position [4899, 0]
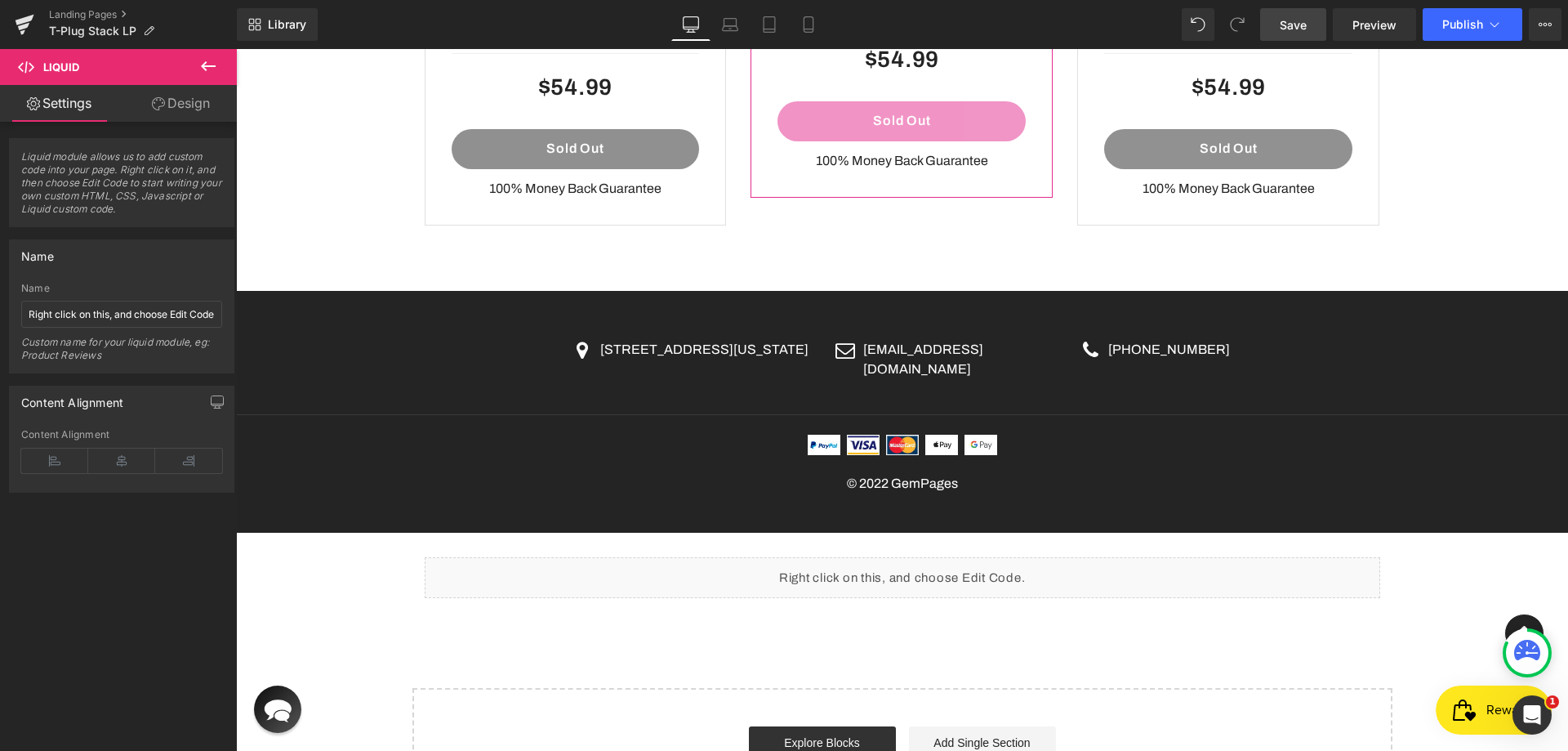
click at [1288, 34] on link "Save" at bounding box center [1293, 24] width 66 height 33
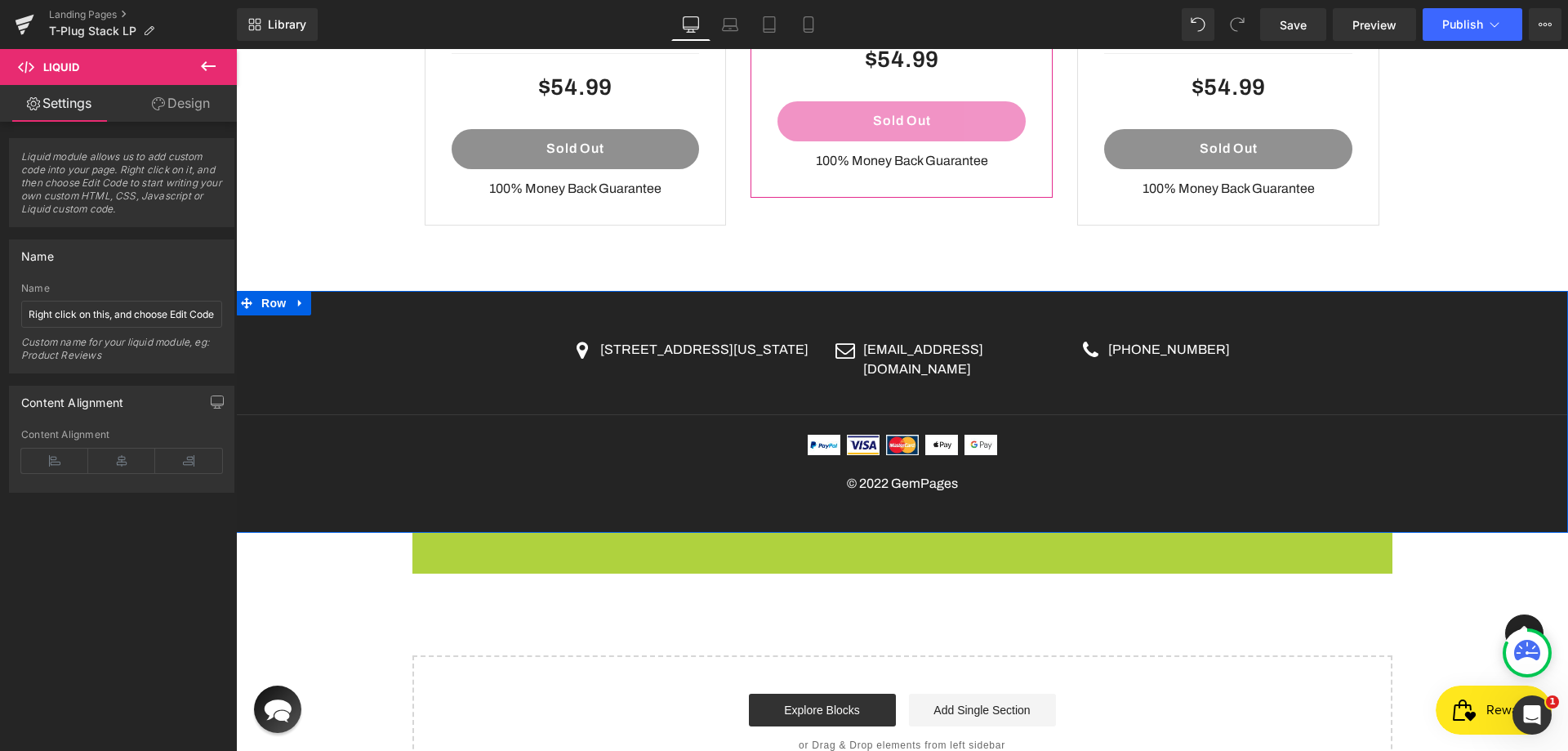
scroll to position [4866, 0]
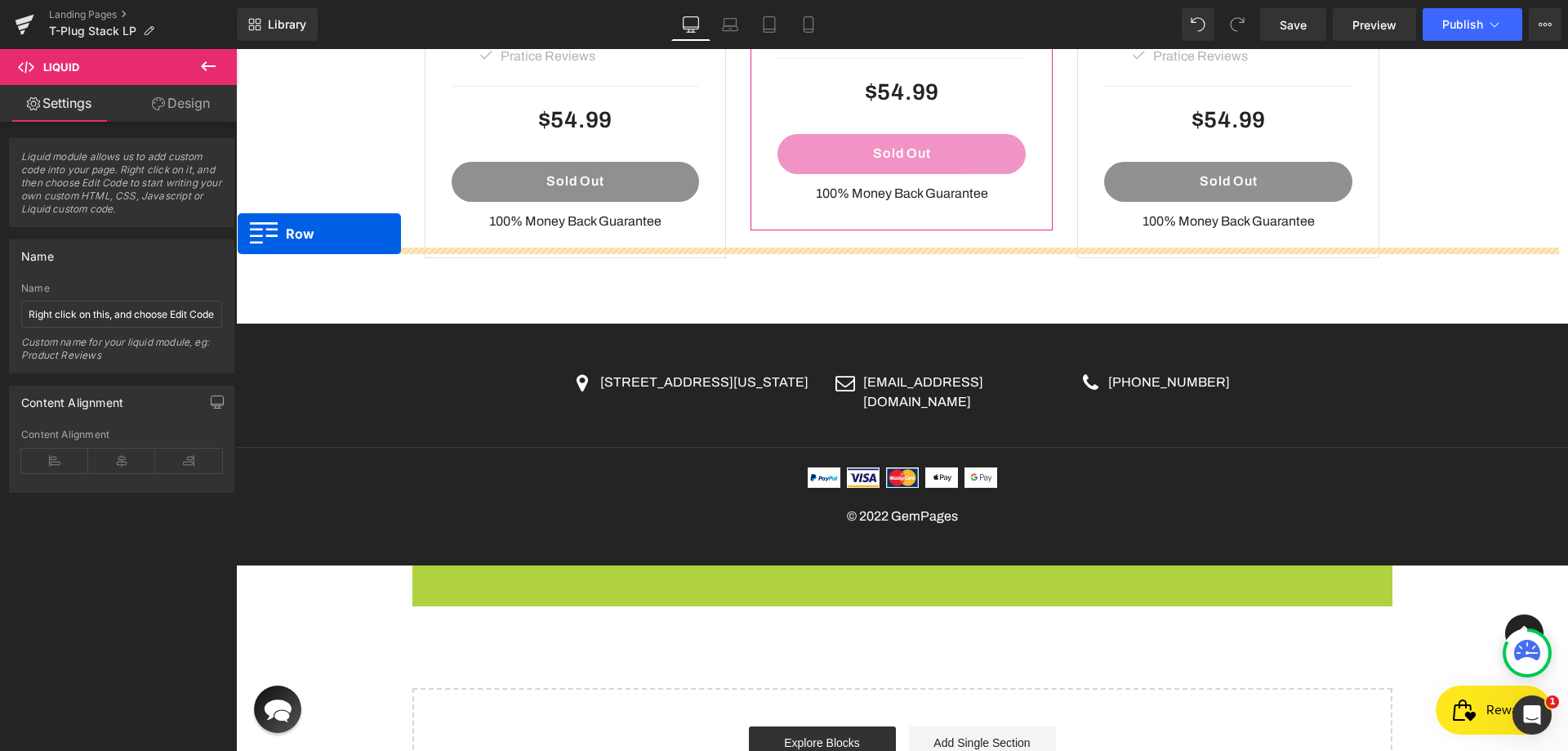
drag, startPoint x: 414, startPoint y: 447, endPoint x: 237, endPoint y: 234, distance: 276.9
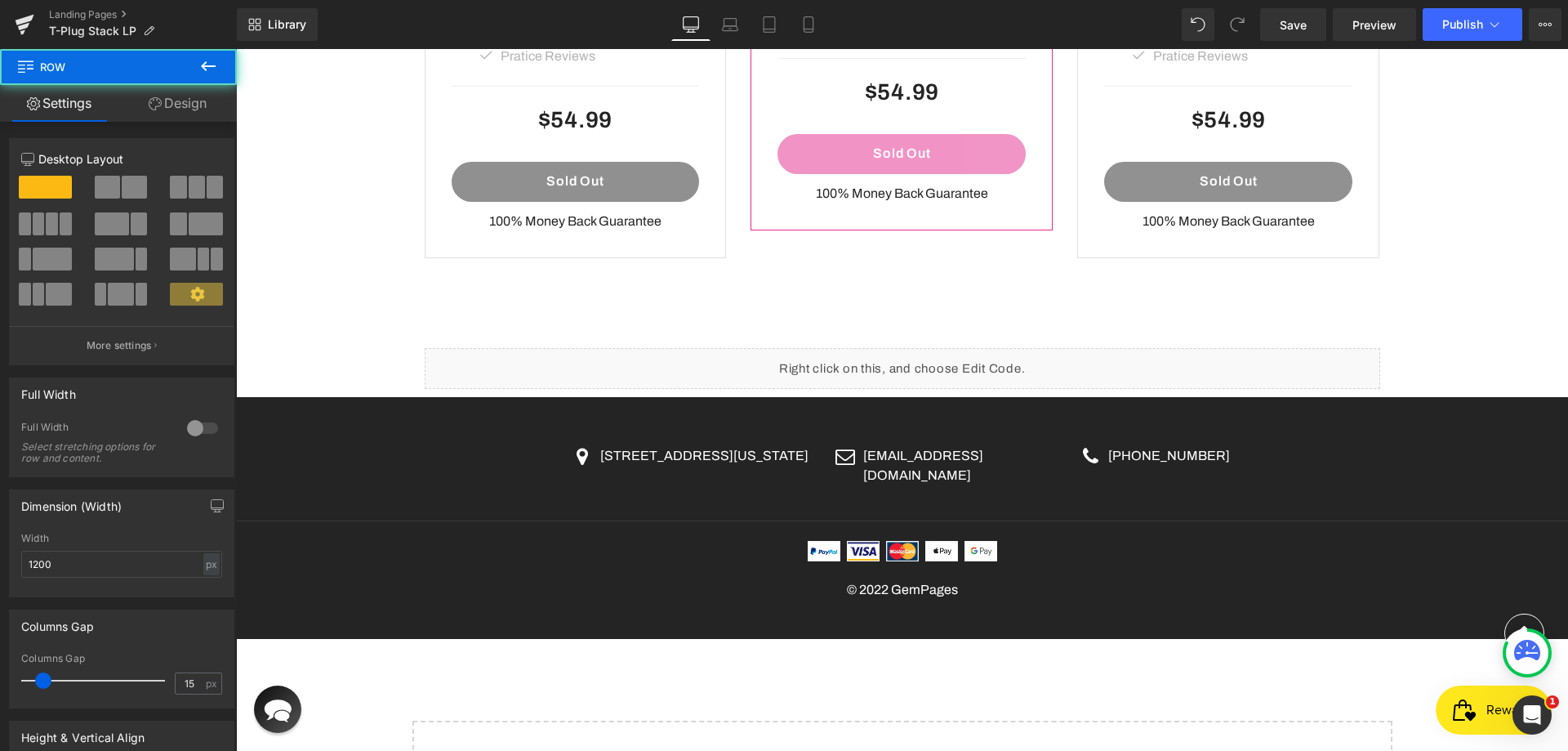
scroll to position [4899, 0]
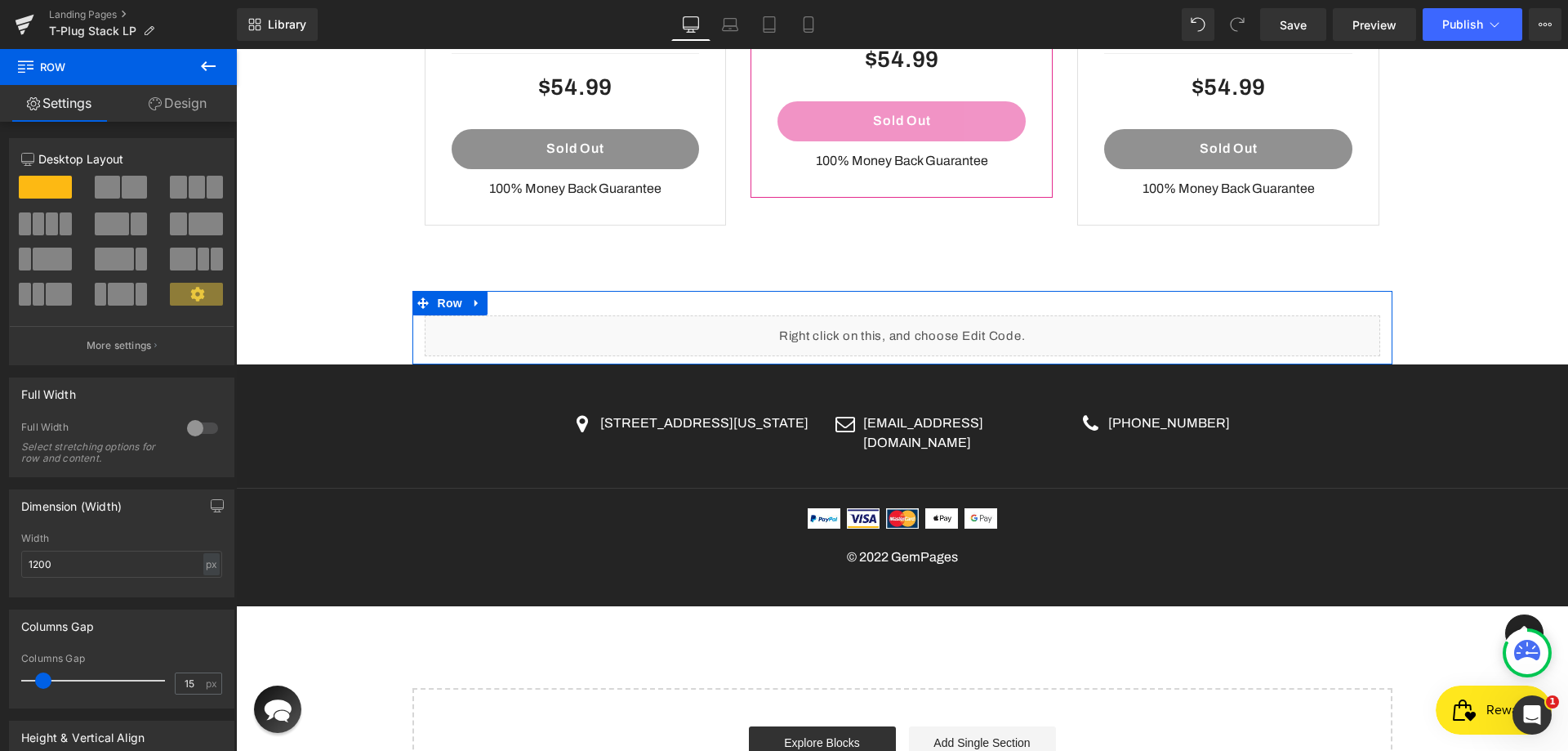
click at [162, 113] on link "Design" at bounding box center [177, 103] width 118 height 37
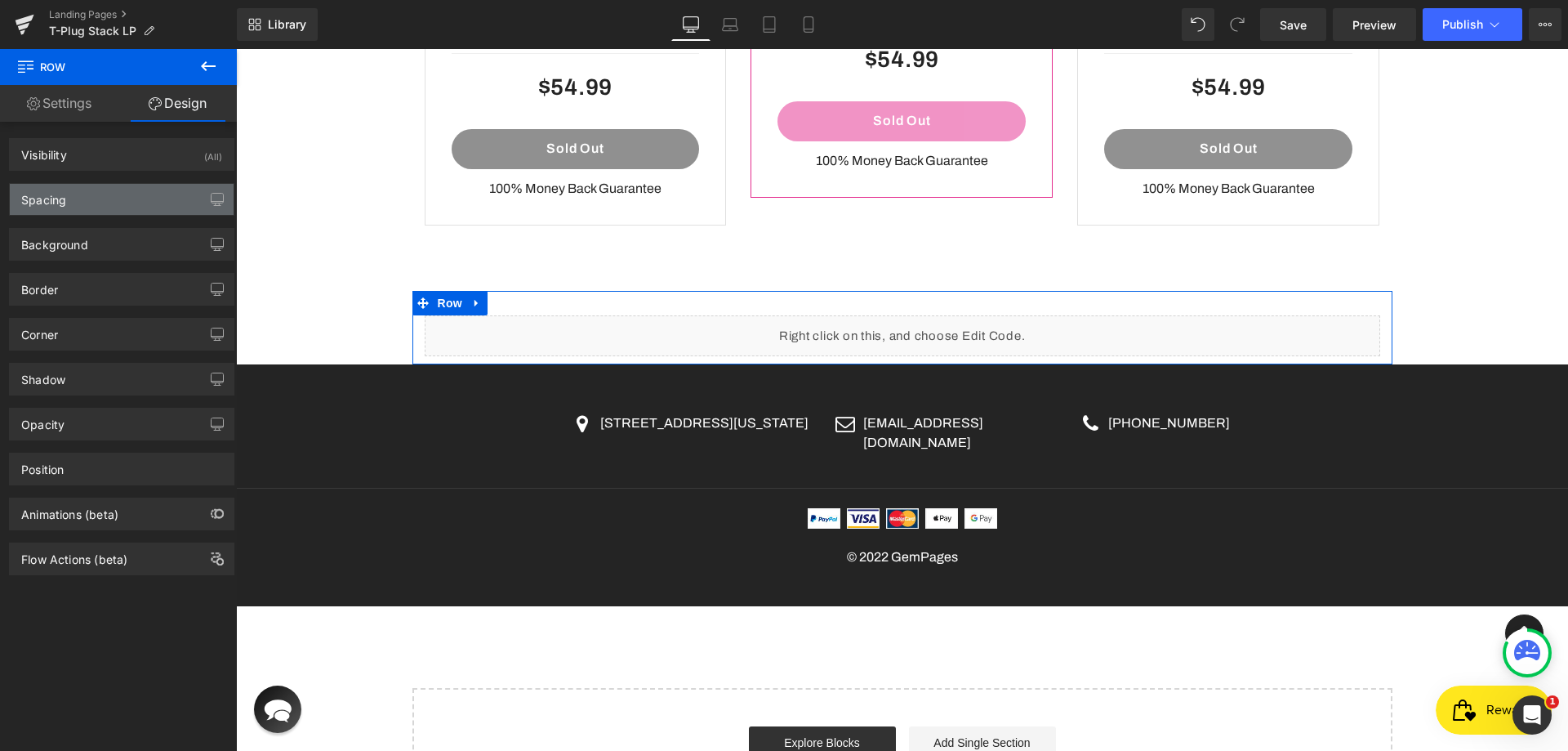
click at [89, 192] on div "Spacing" at bounding box center [121, 199] width 224 height 31
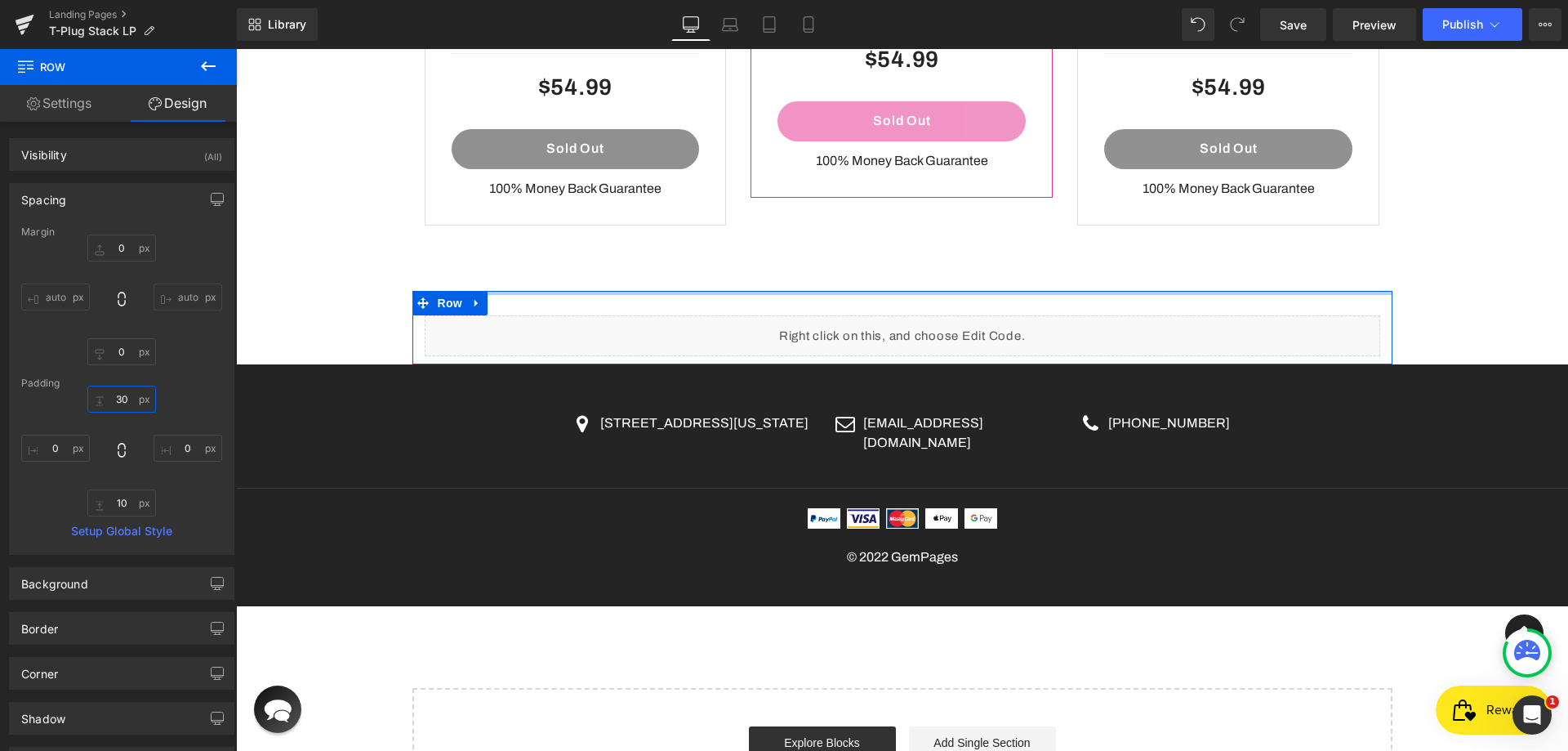
click at [114, 394] on input "30" at bounding box center [121, 399] width 68 height 27
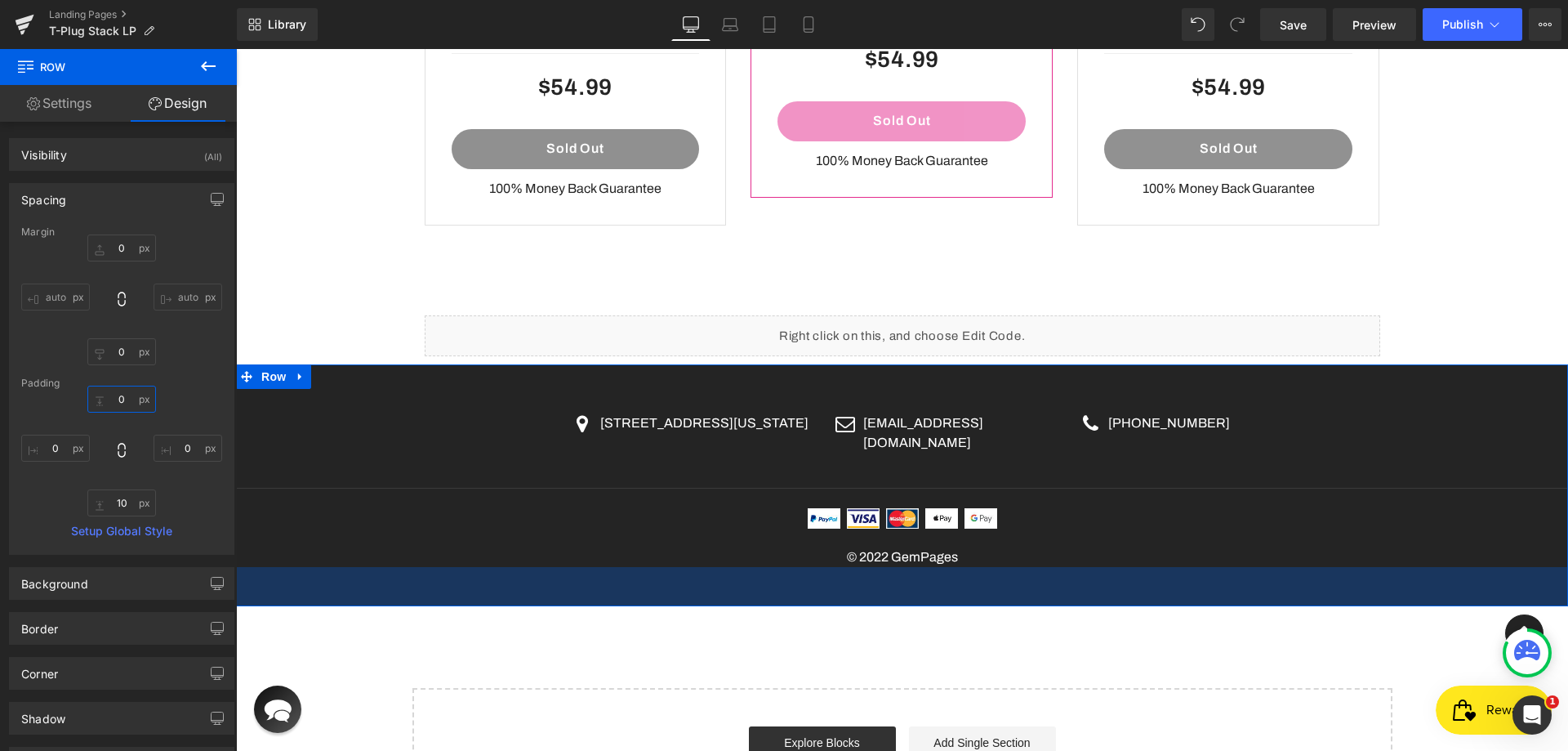
scroll to position [4875, 0]
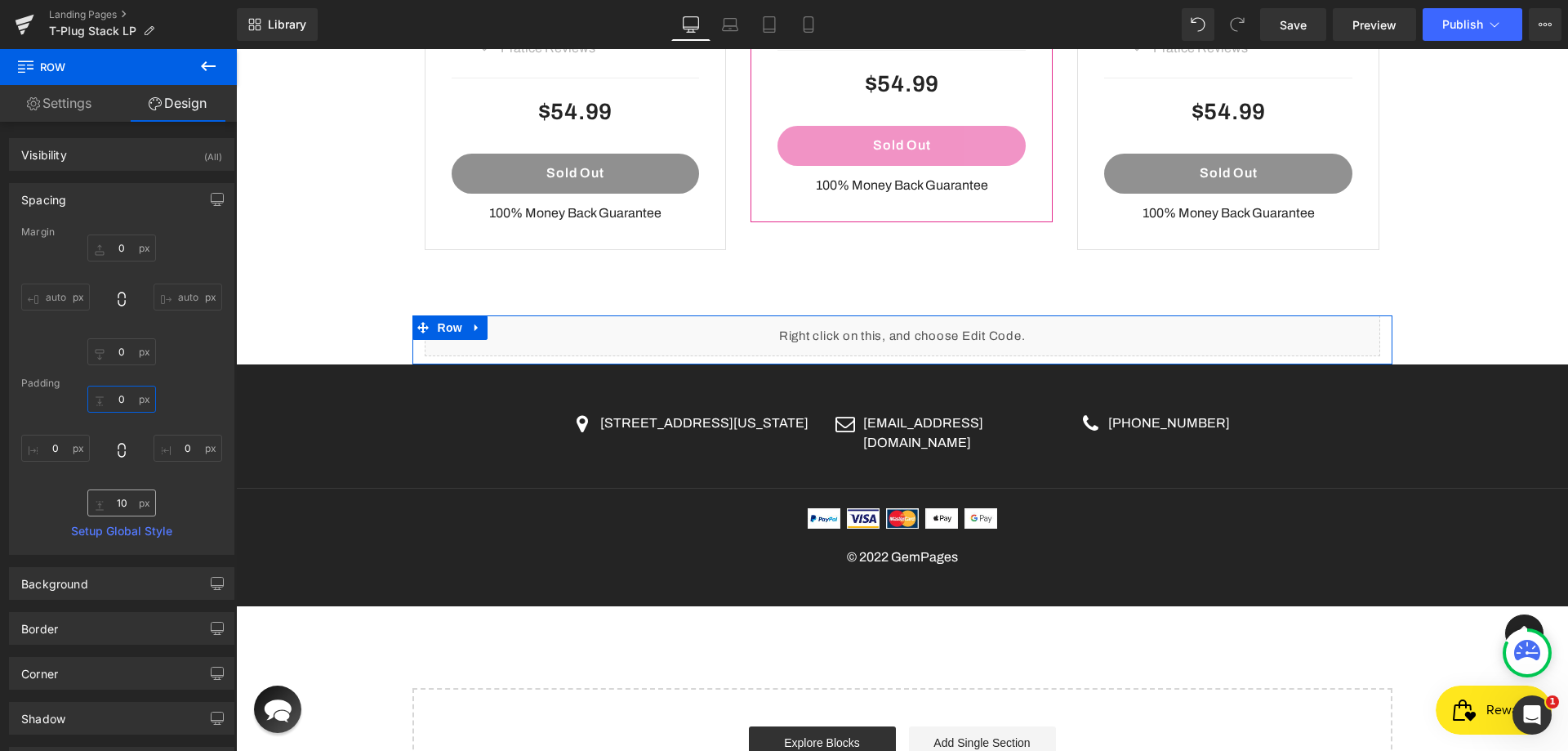
type input "0"
click at [114, 502] on input "10" at bounding box center [121, 502] width 68 height 27
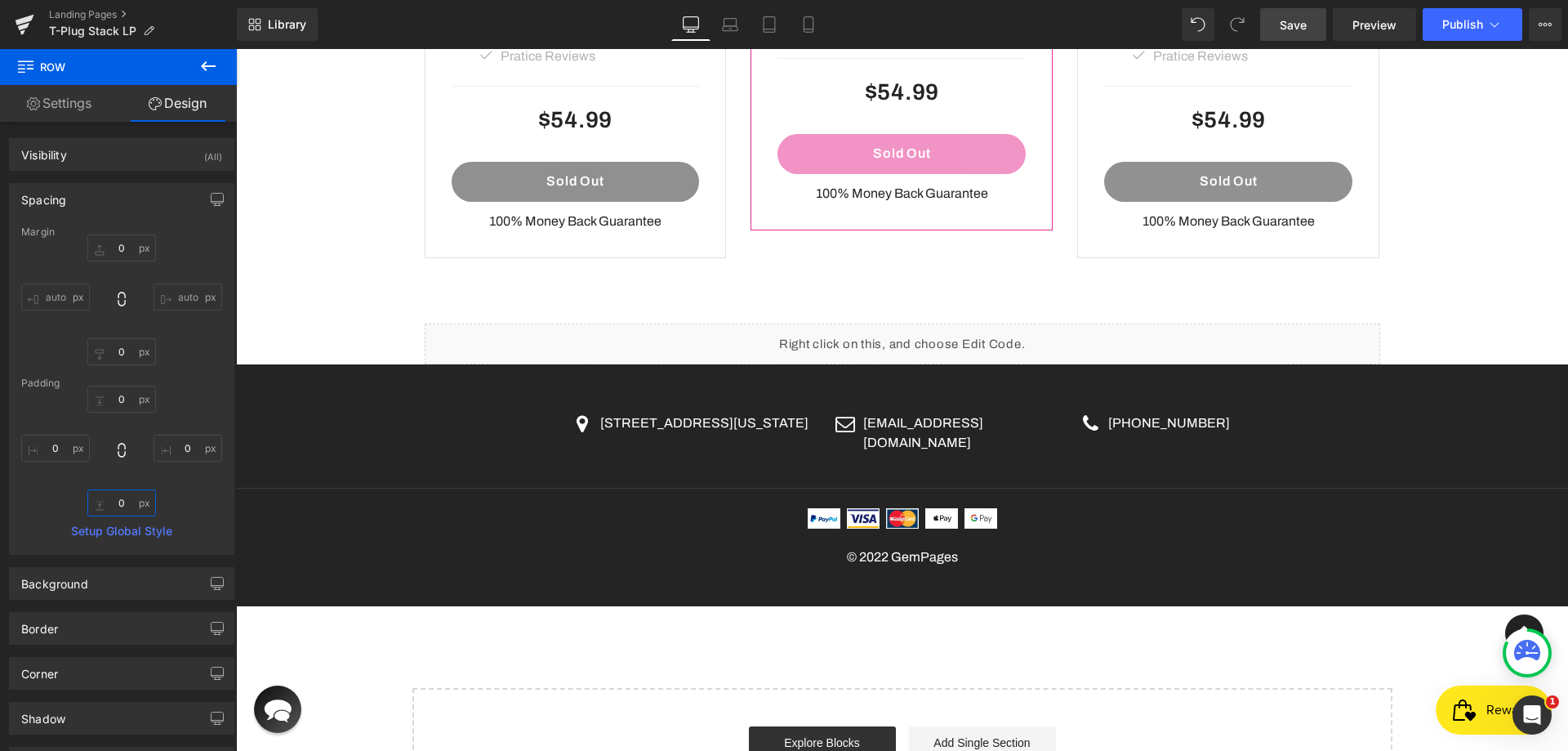
type input "0"
click at [1296, 16] on span "Save" at bounding box center [1293, 25] width 27 height 17
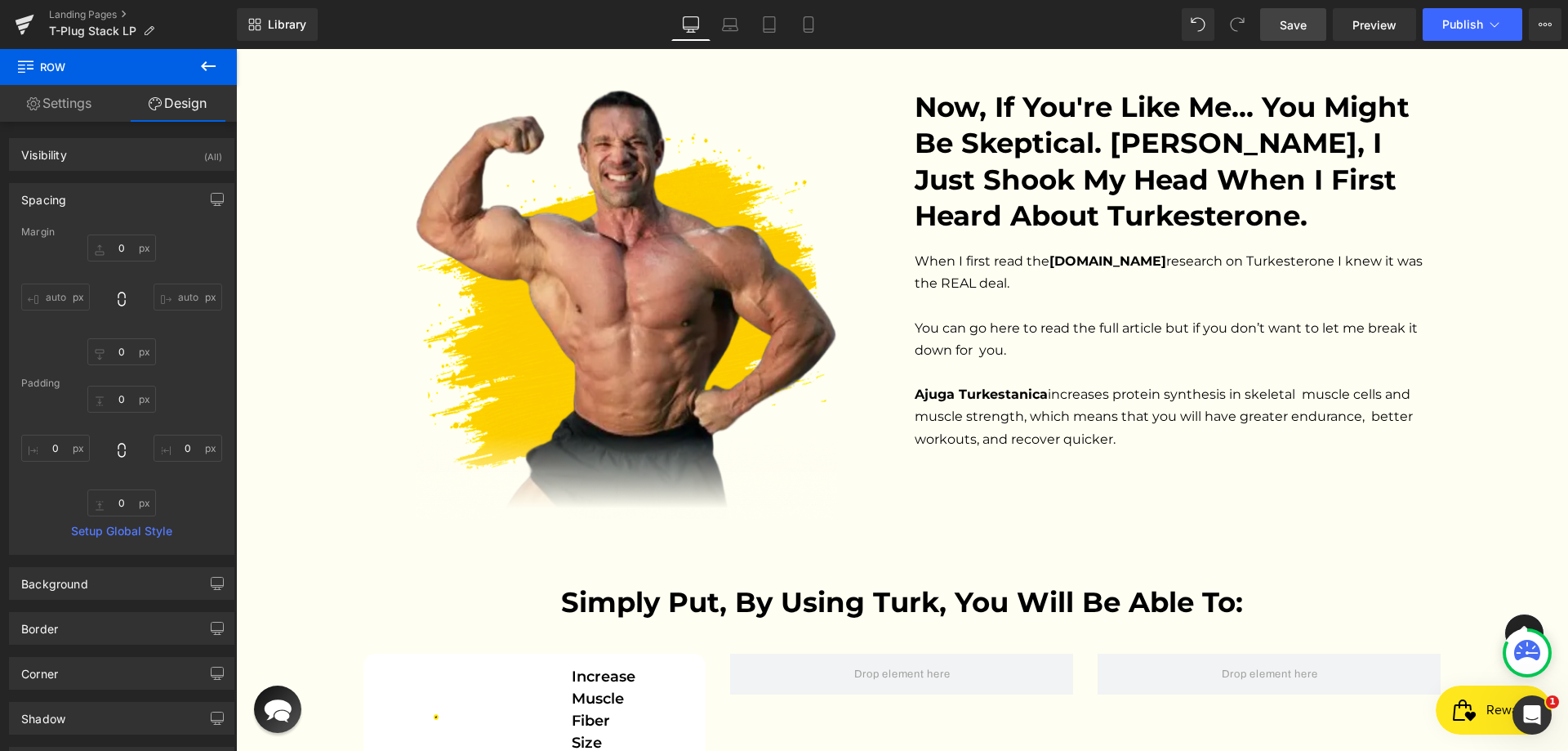
scroll to position [3641, 0]
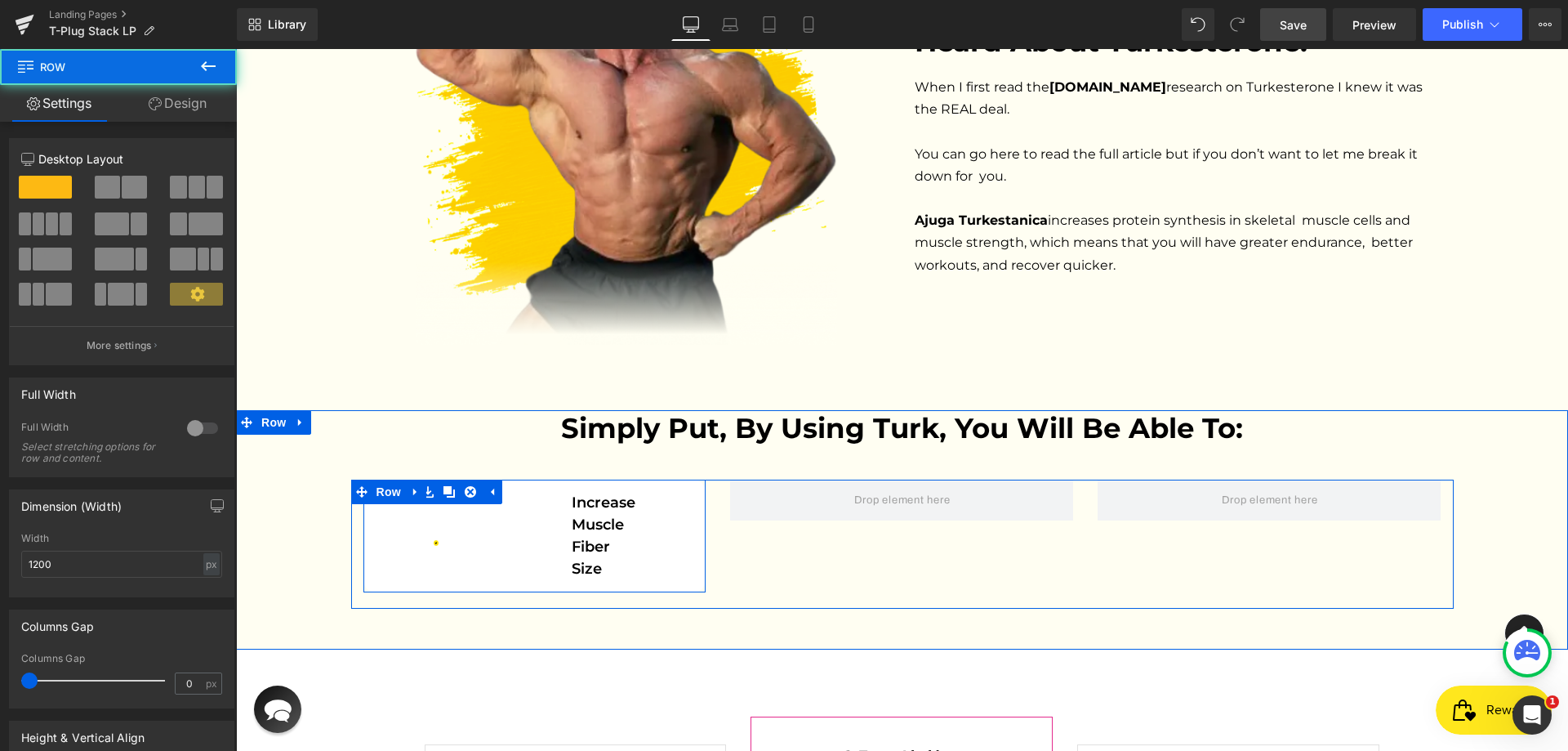
click at [403, 492] on div "Image Increase muscle fiber size Text Block" at bounding box center [534, 536] width 318 height 88
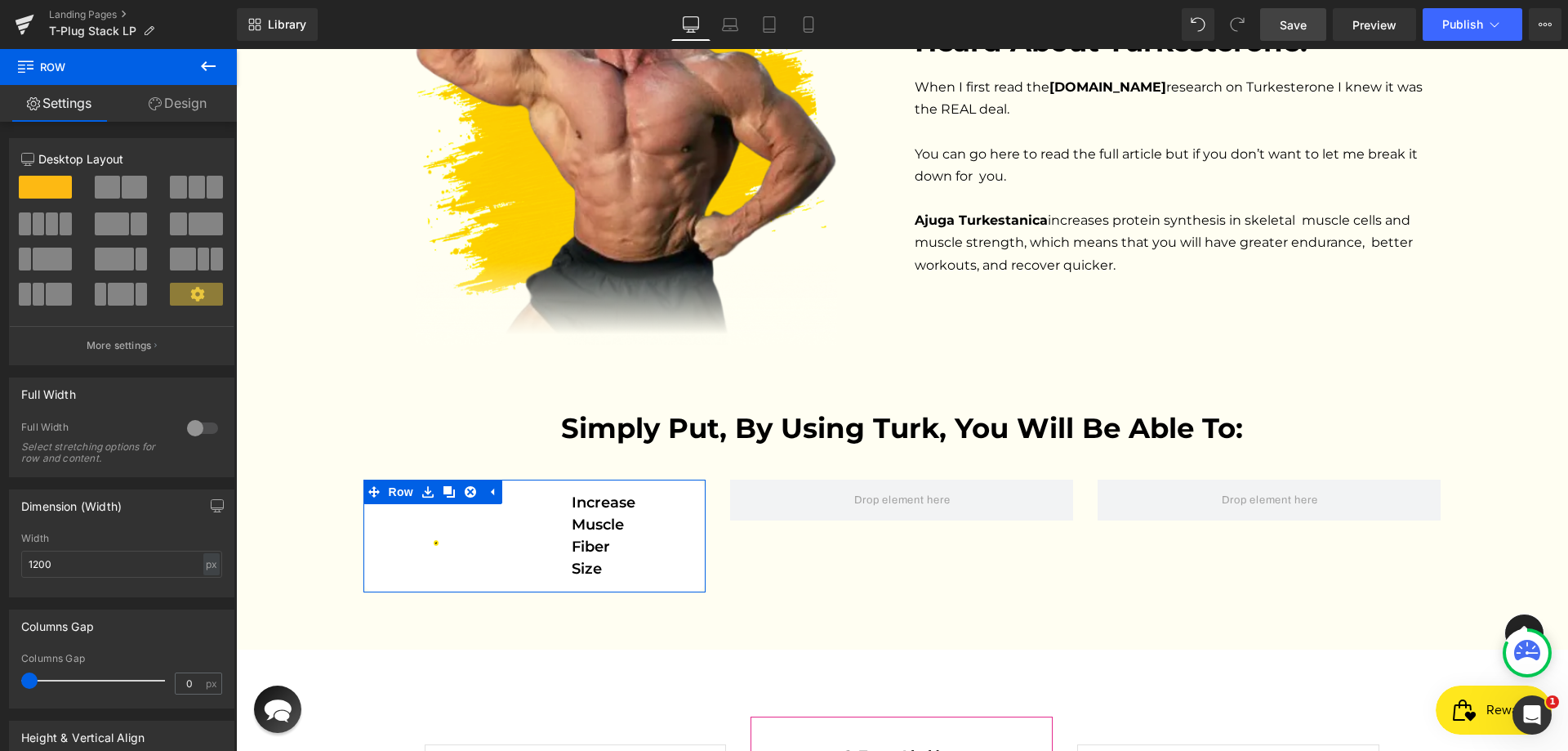
click at [173, 113] on link "Design" at bounding box center [177, 103] width 118 height 37
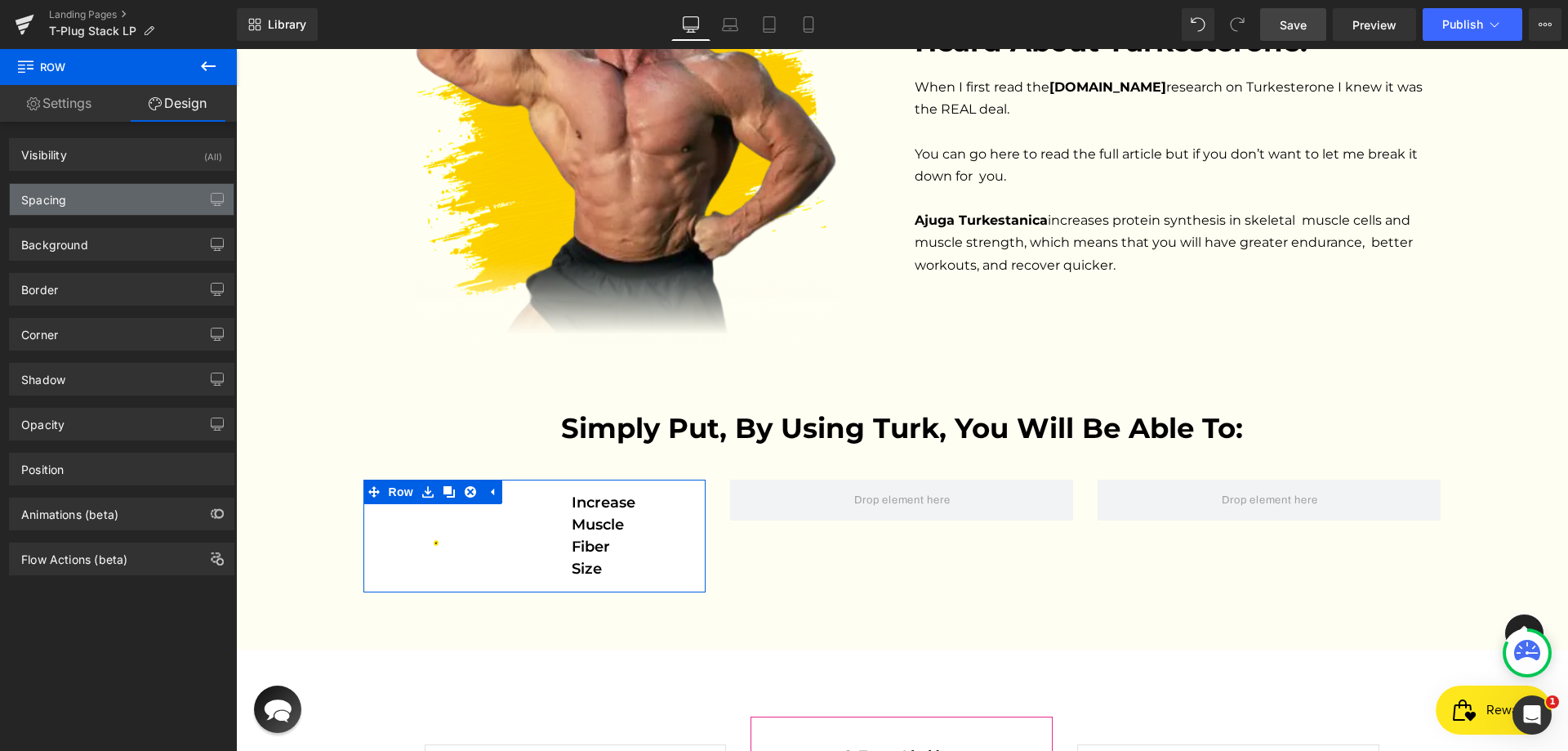
click at [86, 207] on div "Spacing" at bounding box center [121, 199] width 224 height 31
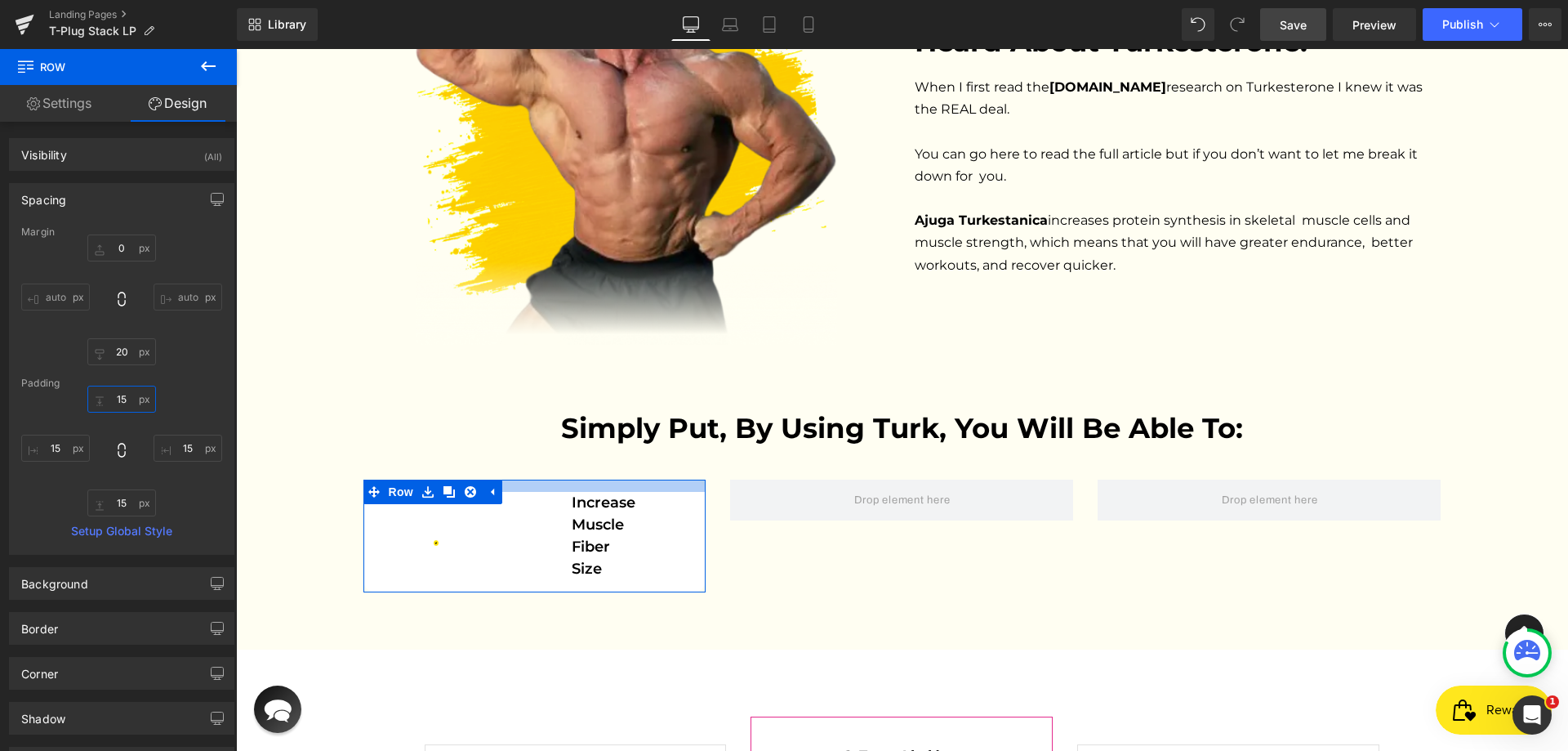
click at [114, 402] on input "15" at bounding box center [121, 399] width 68 height 27
type input "25"
click at [116, 501] on input "15" at bounding box center [121, 502] width 68 height 27
paste input "2"
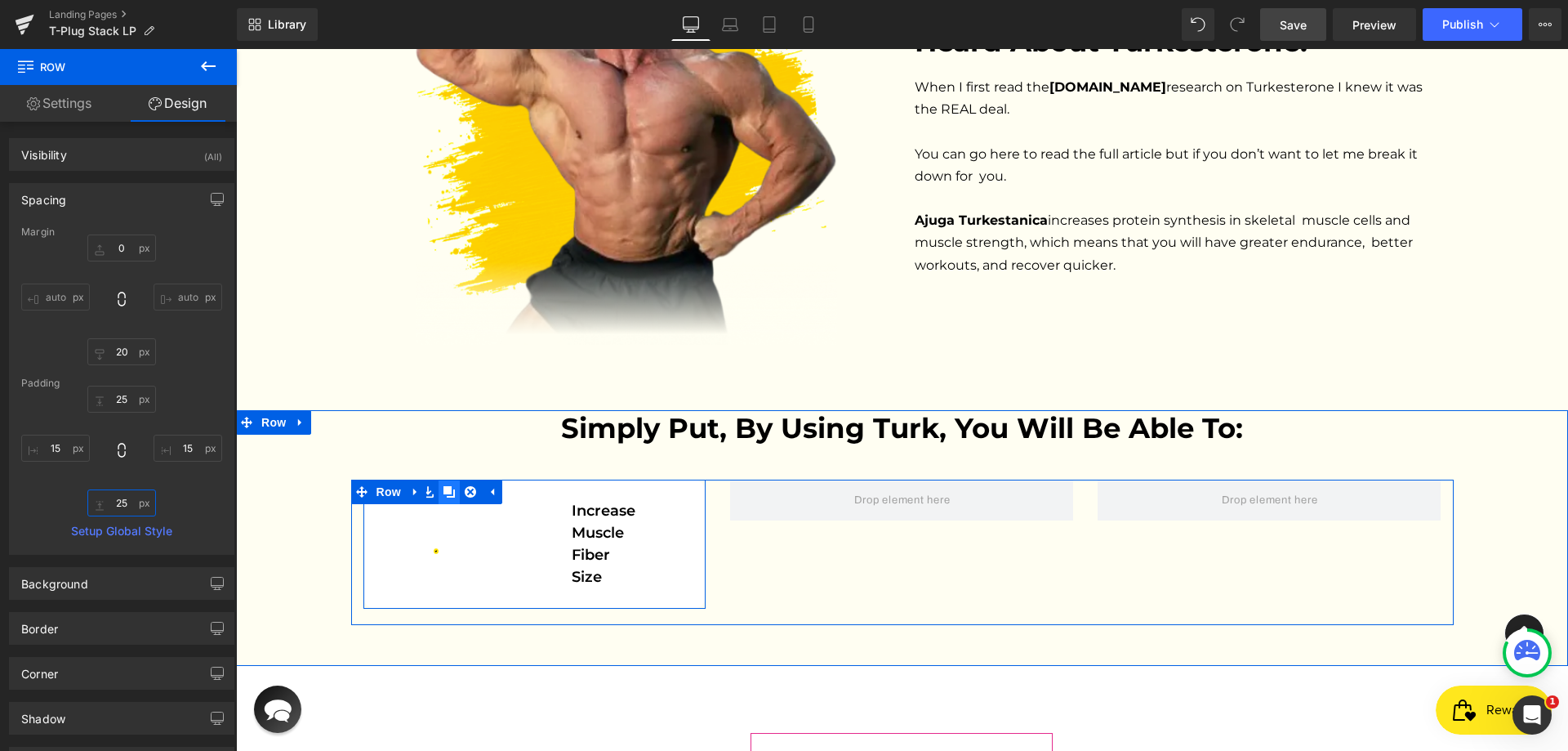
type input "25"
click at [444, 486] on icon at bounding box center [449, 491] width 11 height 11
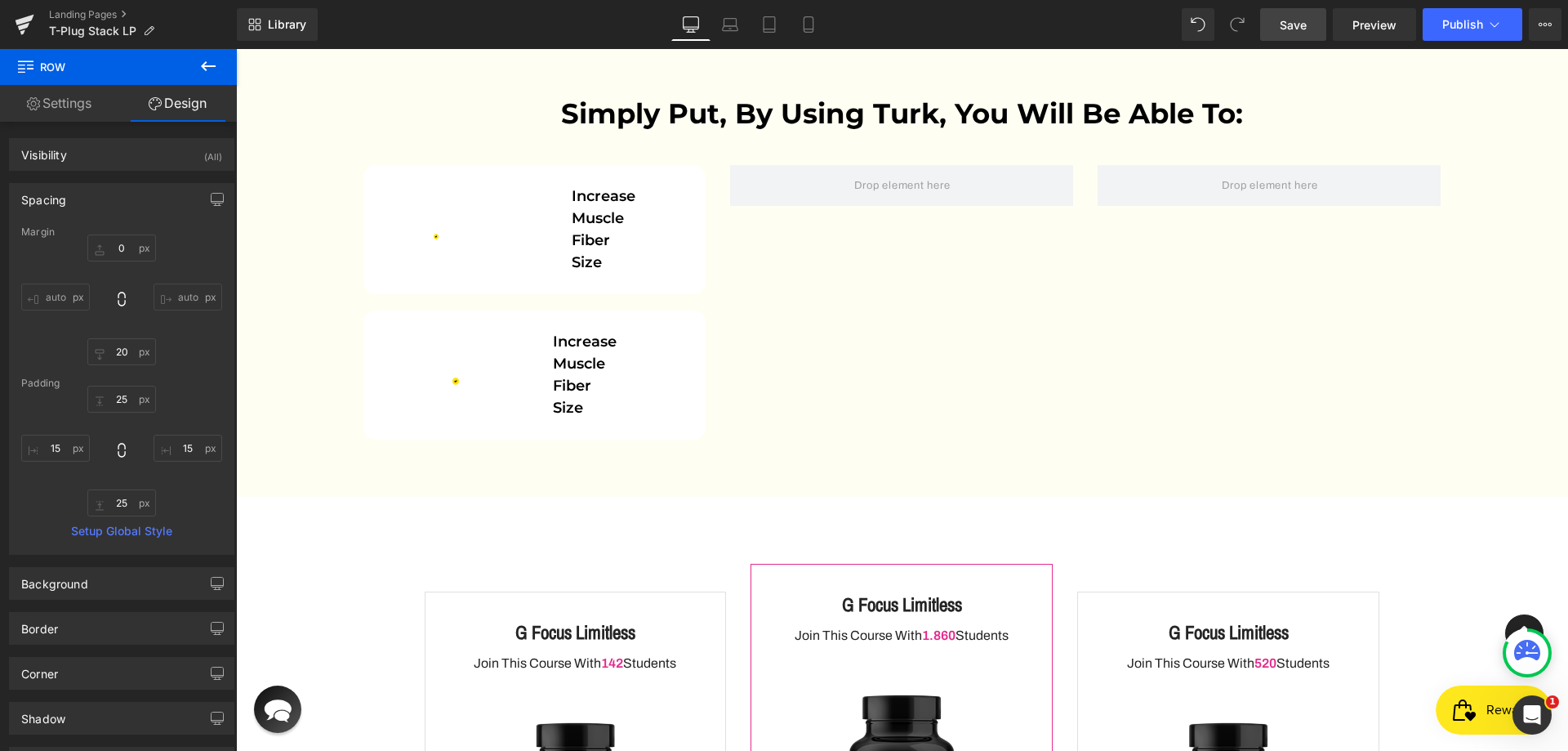
scroll to position [3749, 0]
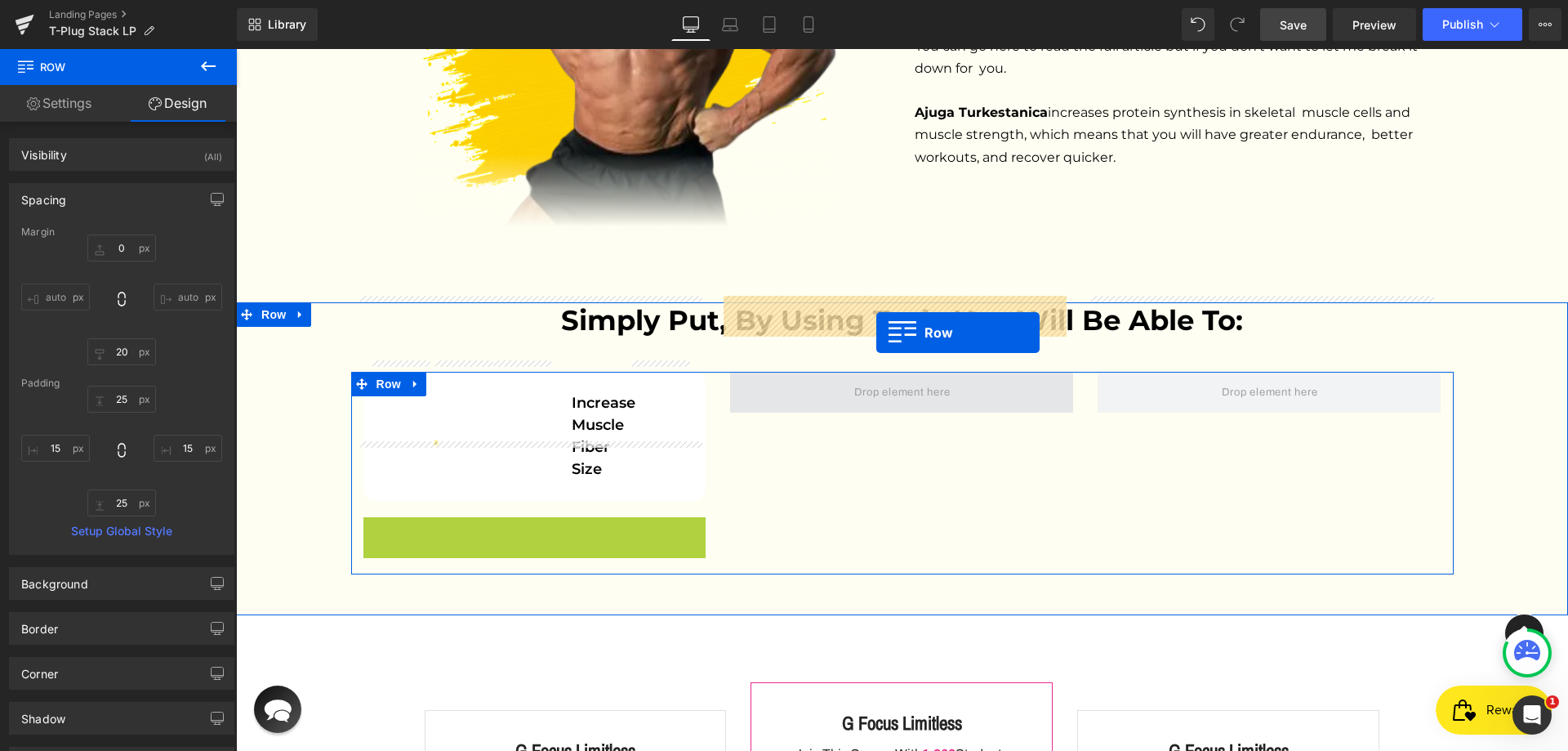
drag, startPoint x: 397, startPoint y: 451, endPoint x: 876, endPoint y: 332, distance: 493.6
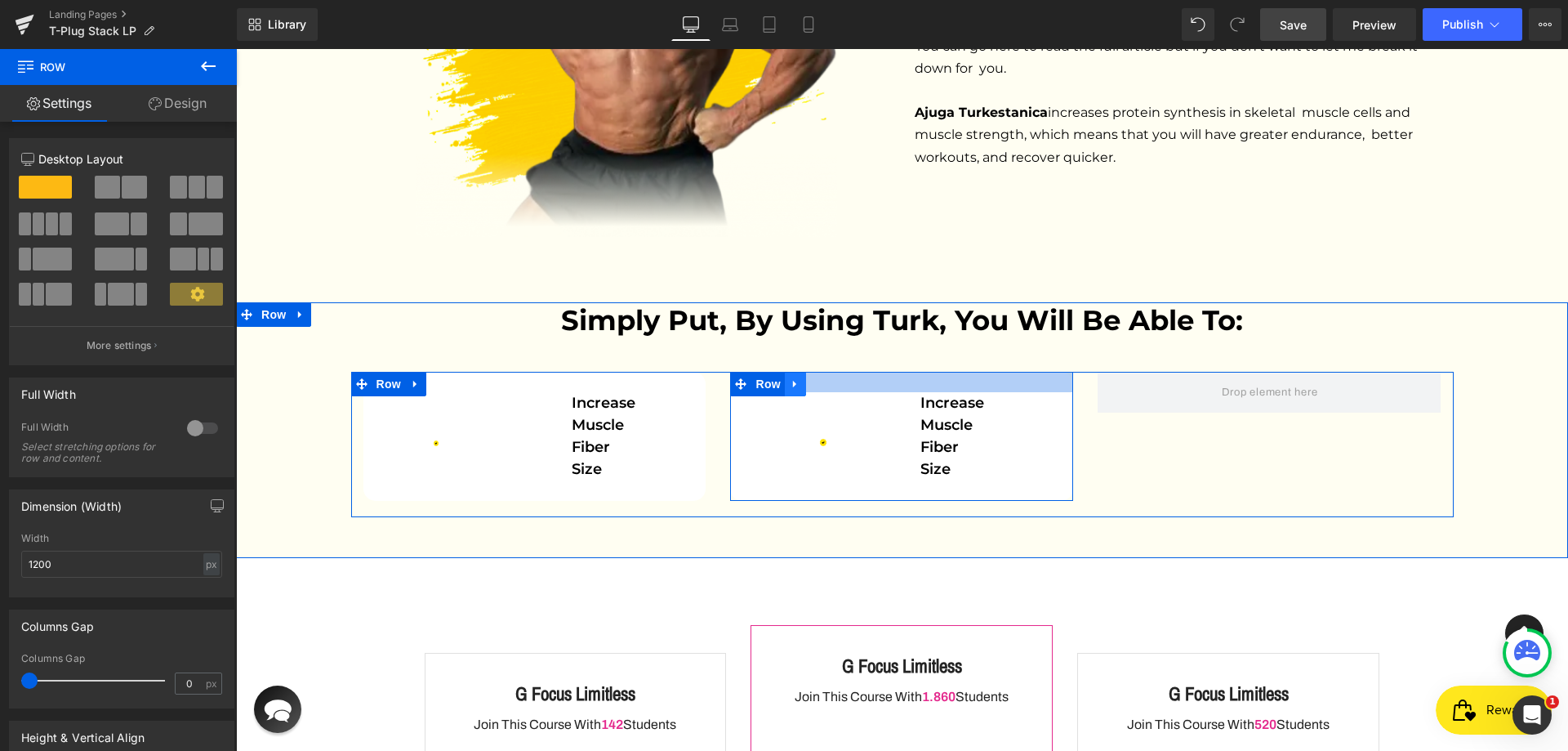
click at [793, 380] on icon at bounding box center [795, 383] width 3 height 8
click at [811, 378] on icon at bounding box center [816, 383] width 11 height 11
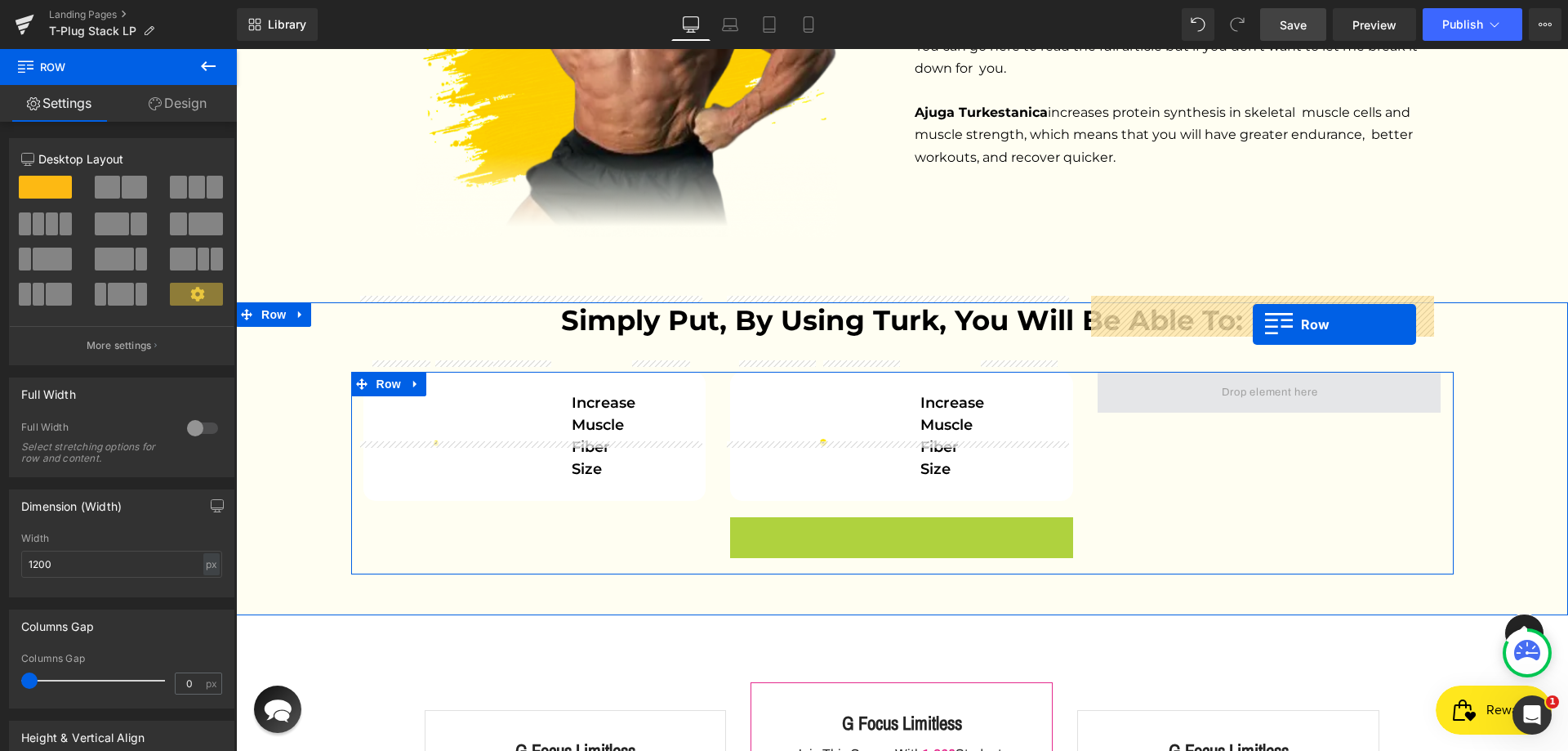
drag, startPoint x: 766, startPoint y: 452, endPoint x: 1252, endPoint y: 325, distance: 502.3
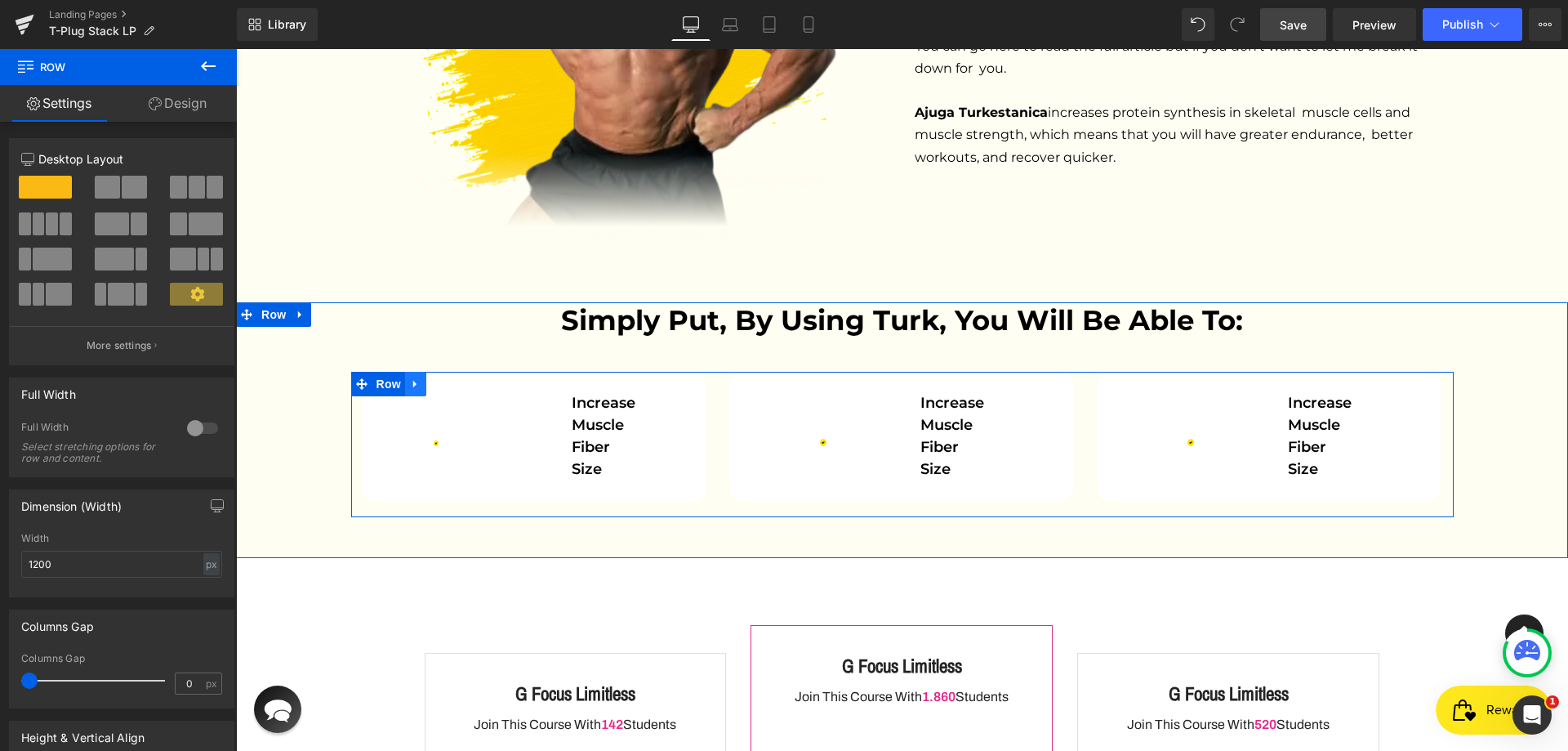
click at [410, 377] on icon at bounding box center [415, 383] width 11 height 12
click at [433, 377] on icon at bounding box center [437, 383] width 11 height 12
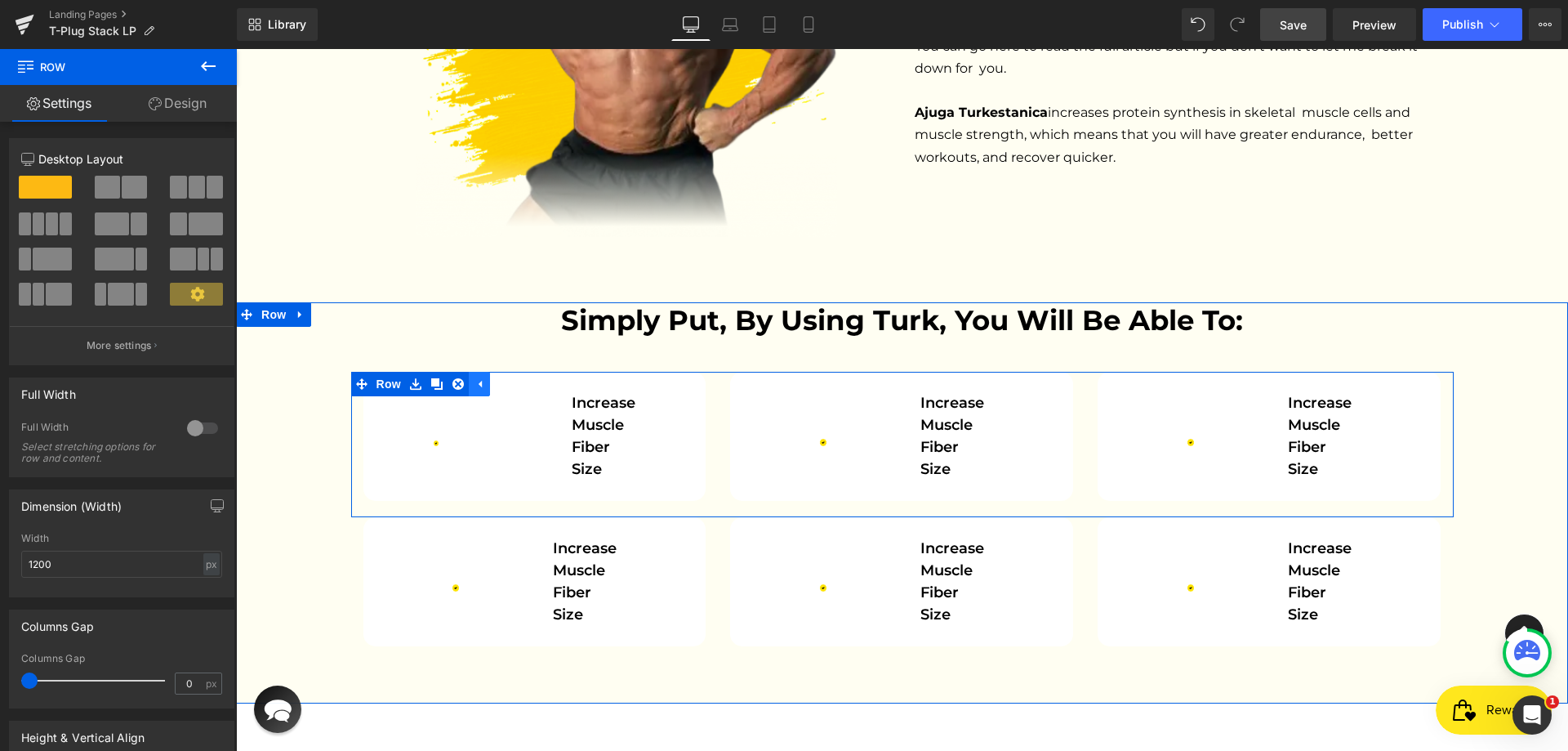
click at [470, 372] on link at bounding box center [479, 384] width 22 height 24
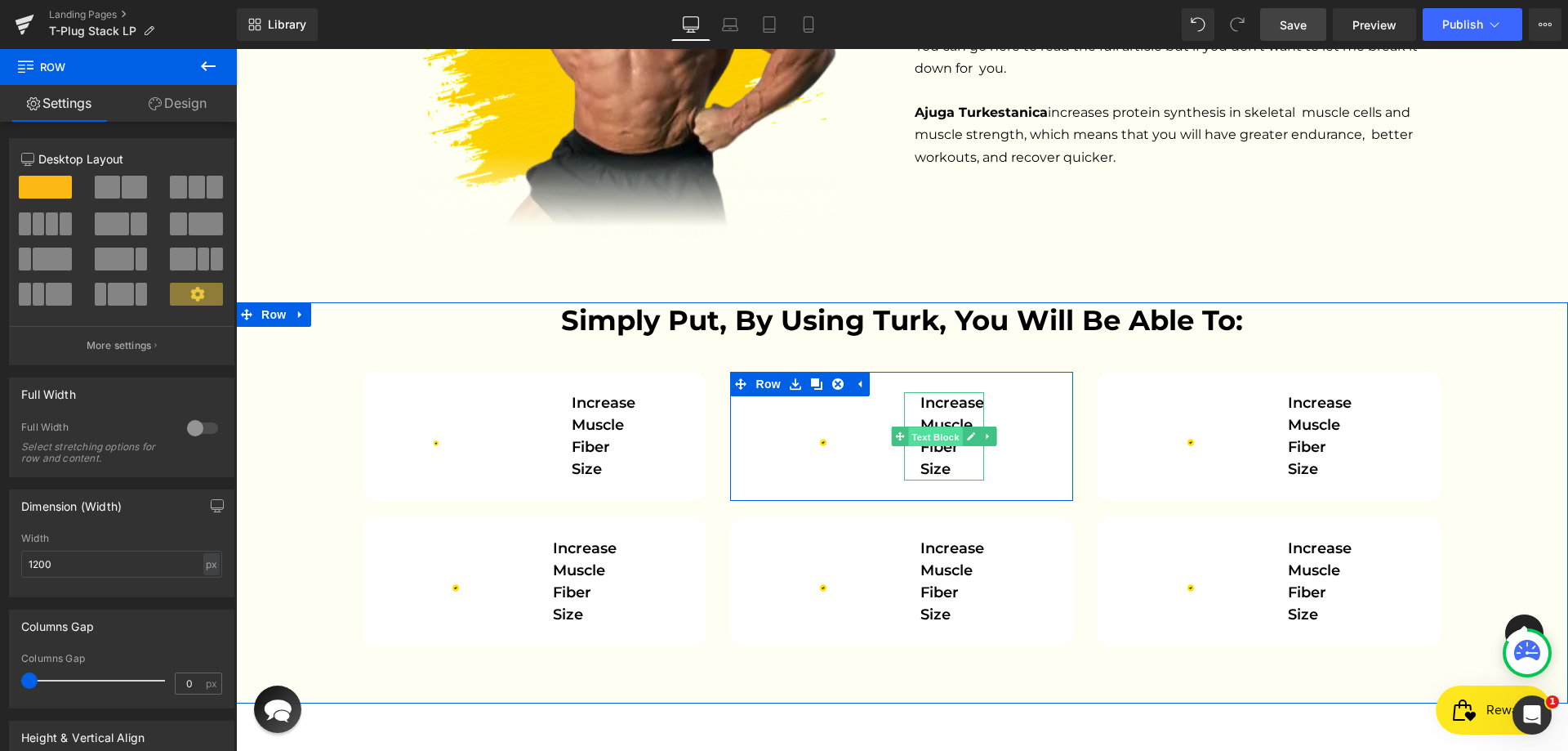
click at [940, 426] on span "Text Block" at bounding box center [935, 436] width 54 height 20
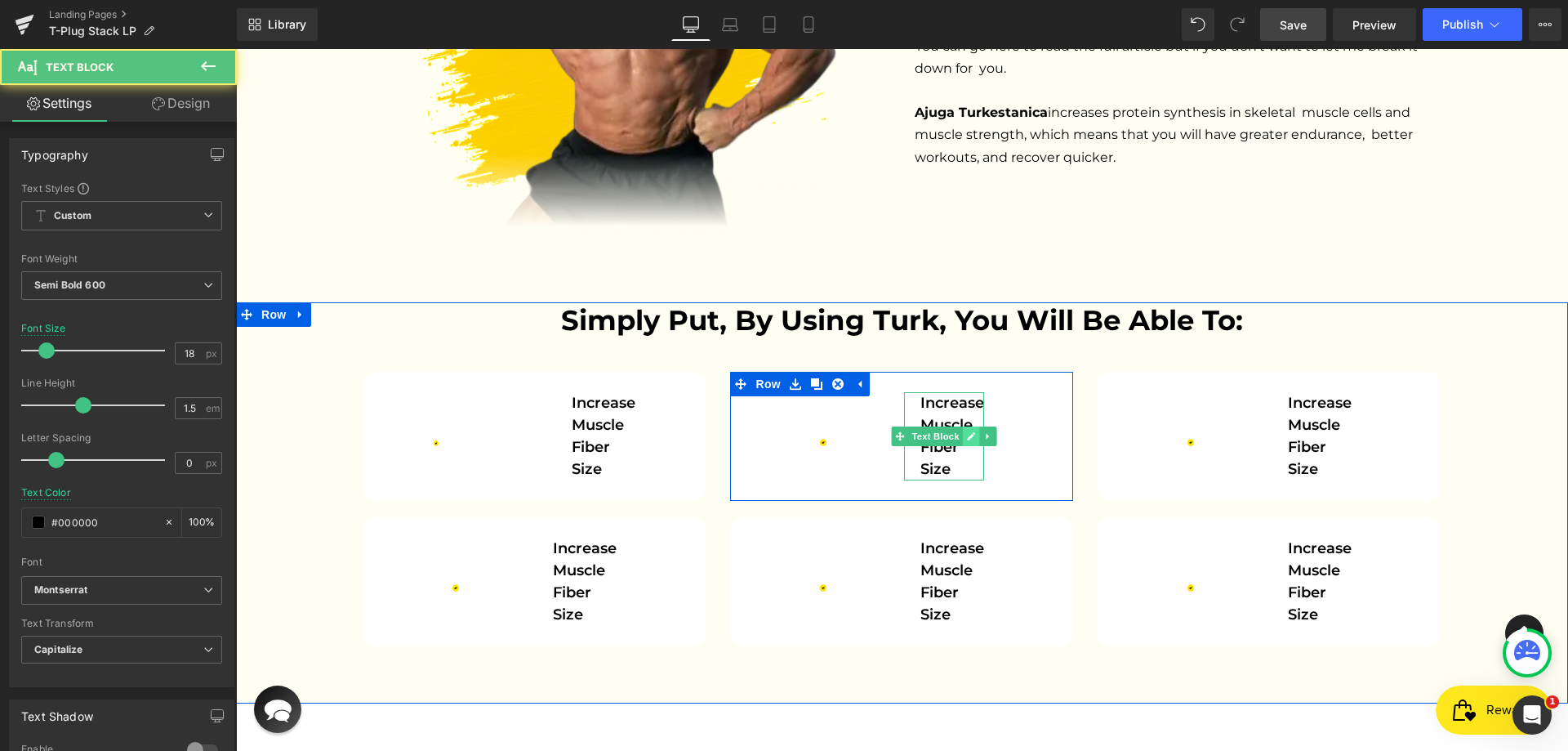
click at [967, 432] on icon at bounding box center [970, 436] width 8 height 8
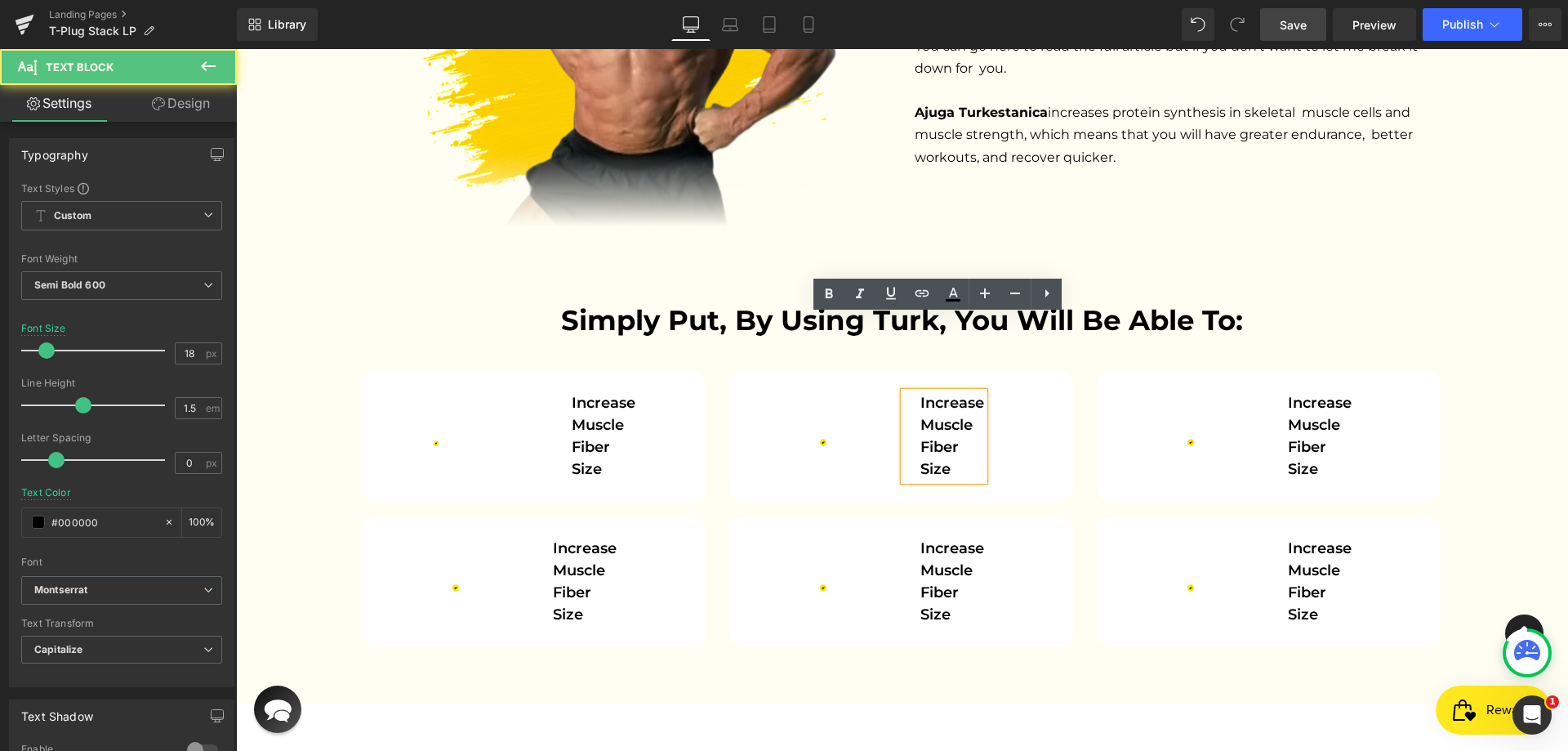
click at [959, 394] on span "Increase muscle fiber size" at bounding box center [954, 435] width 68 height 84
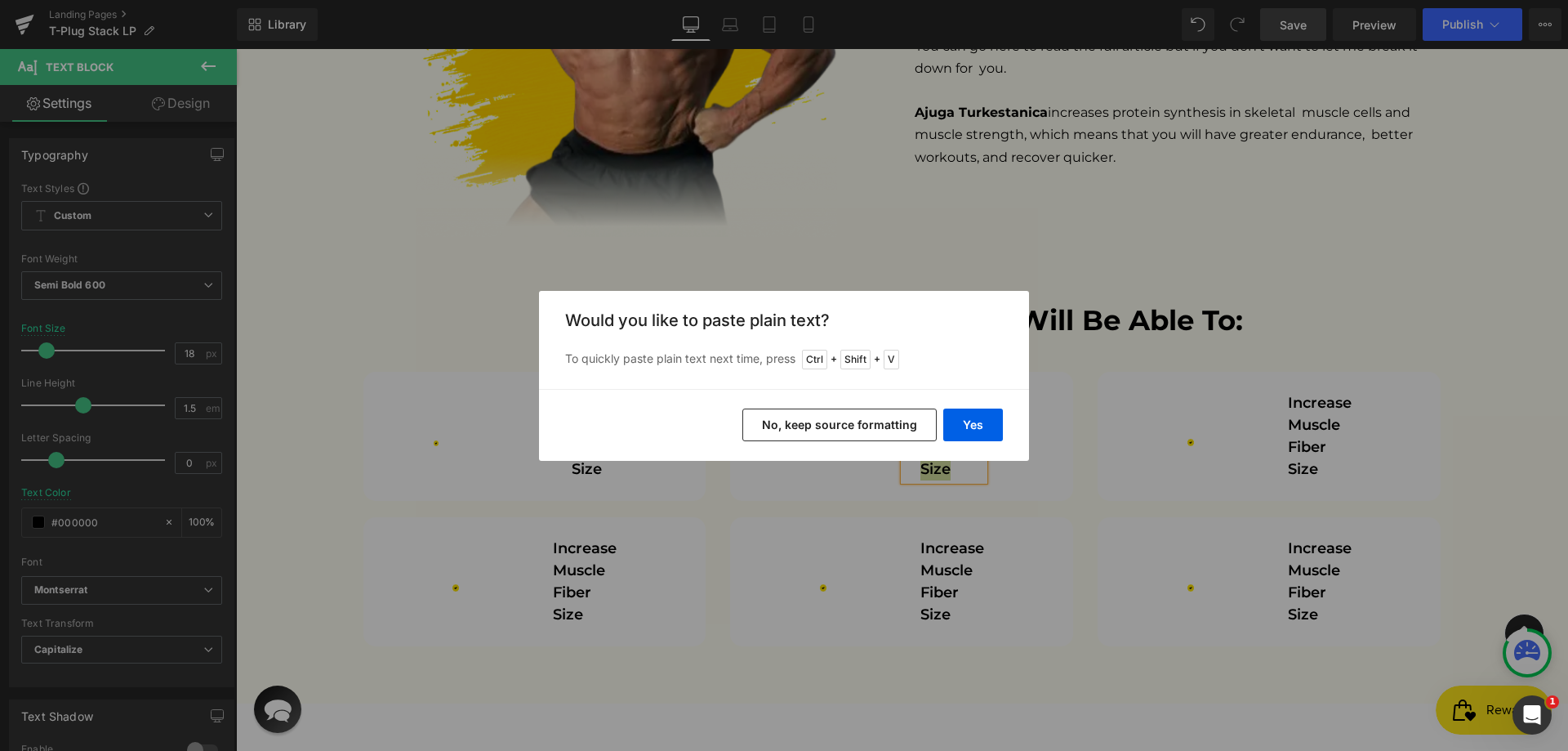
click at [895, 426] on button "No, keep source formatting" at bounding box center [839, 425] width 194 height 33
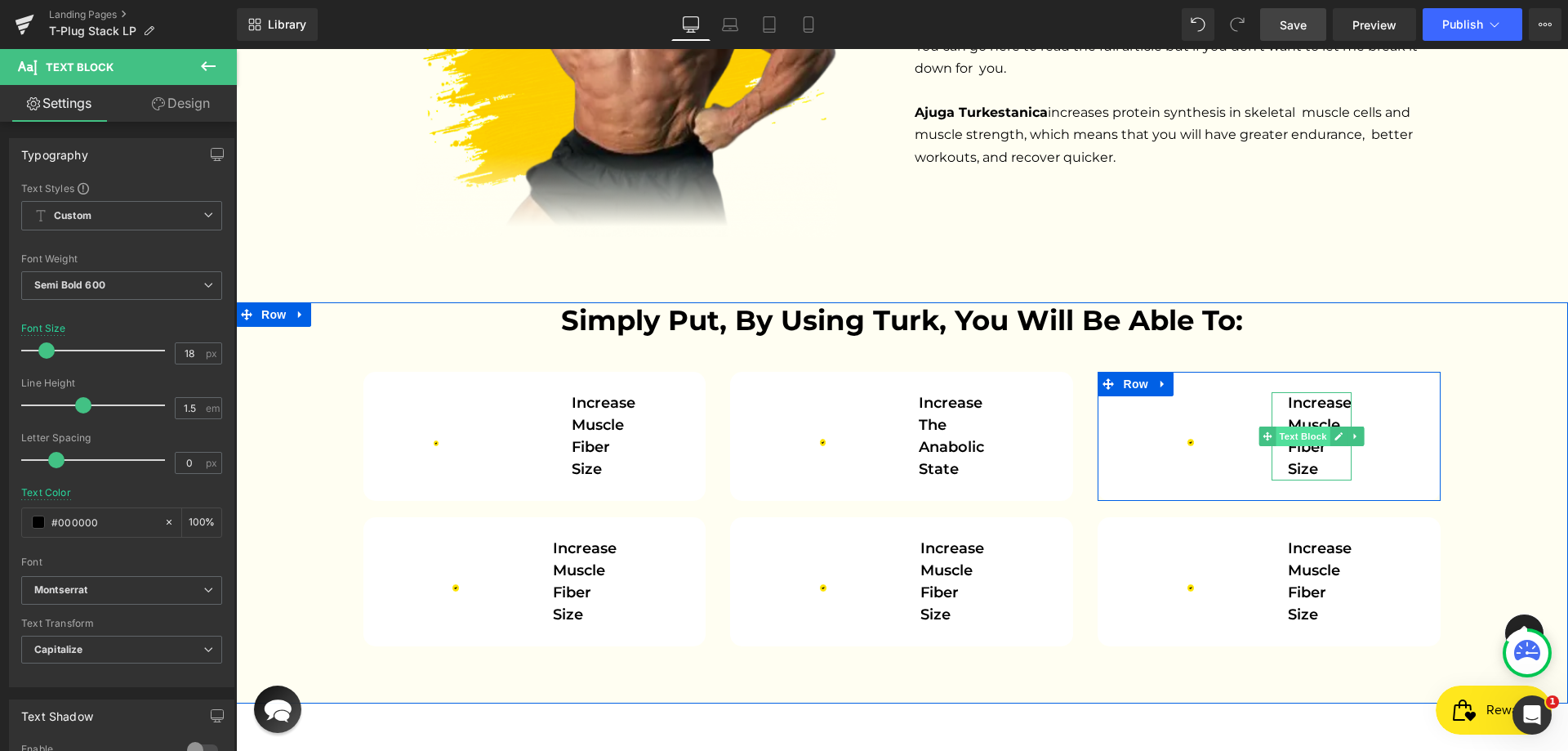
click at [1315, 426] on span "Text Block" at bounding box center [1302, 436] width 54 height 20
click at [1333, 432] on icon at bounding box center [1338, 436] width 9 height 9
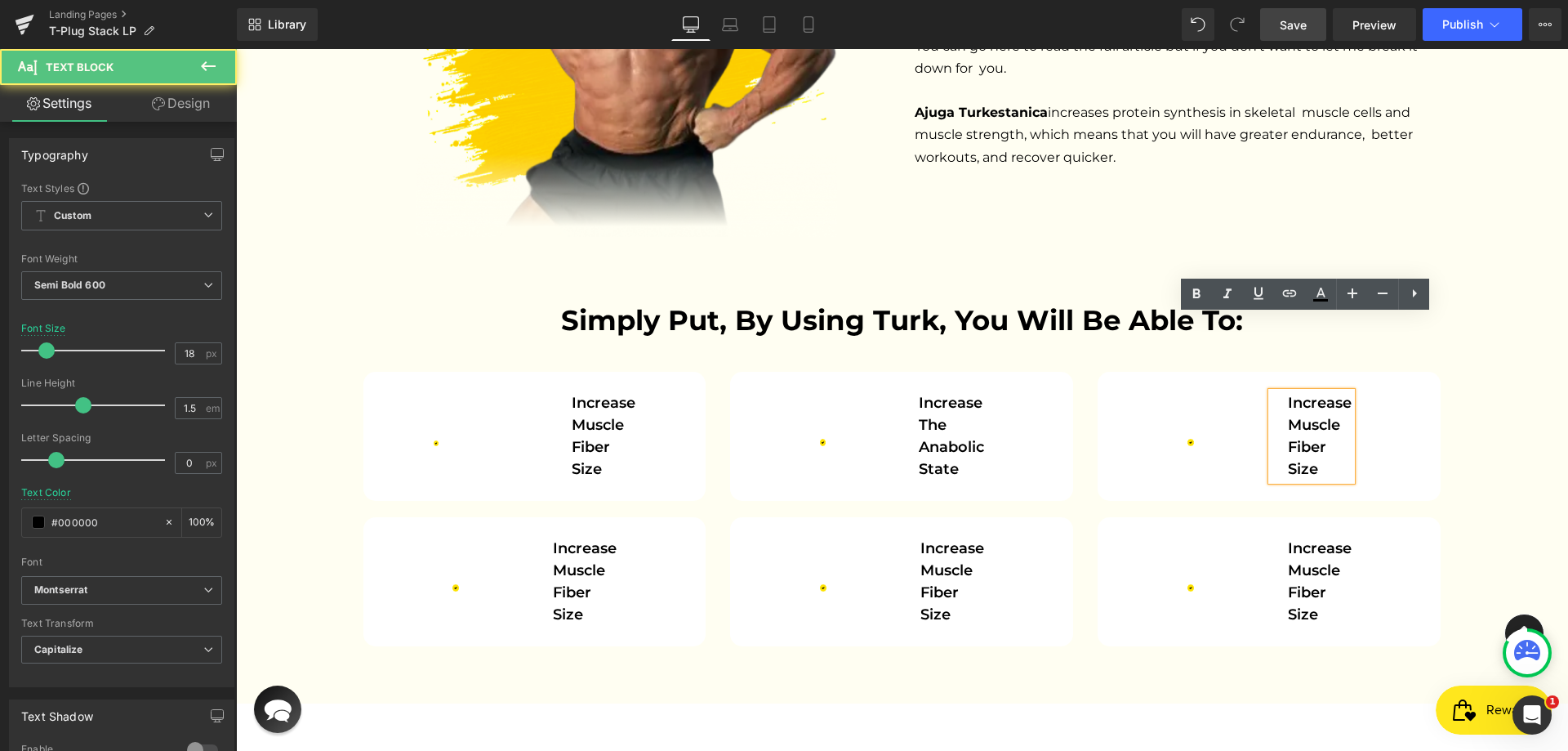
click at [1327, 392] on p "Increase muscle fiber size" at bounding box center [1319, 436] width 64 height 88
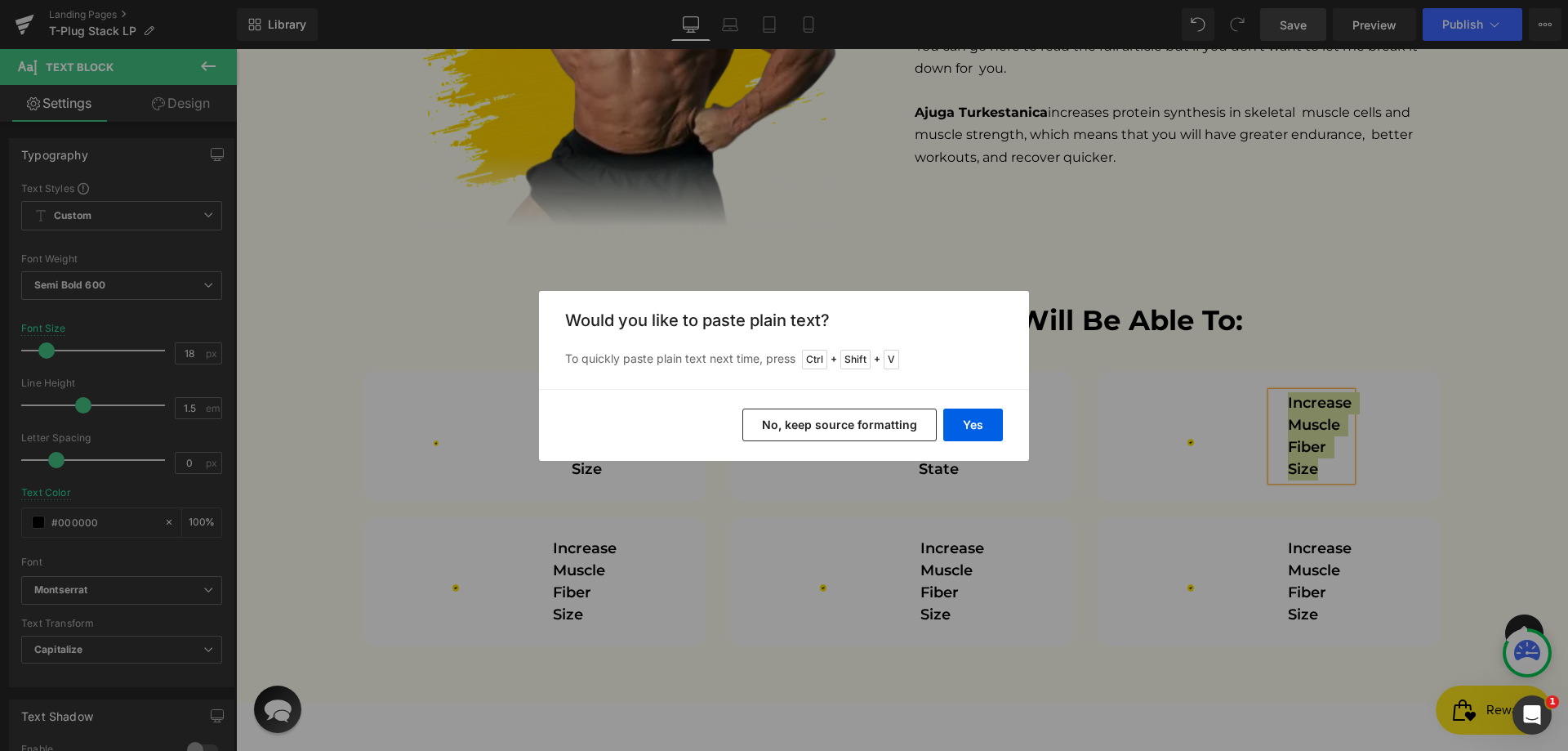
click at [788, 425] on button "No, keep source formatting" at bounding box center [839, 425] width 194 height 33
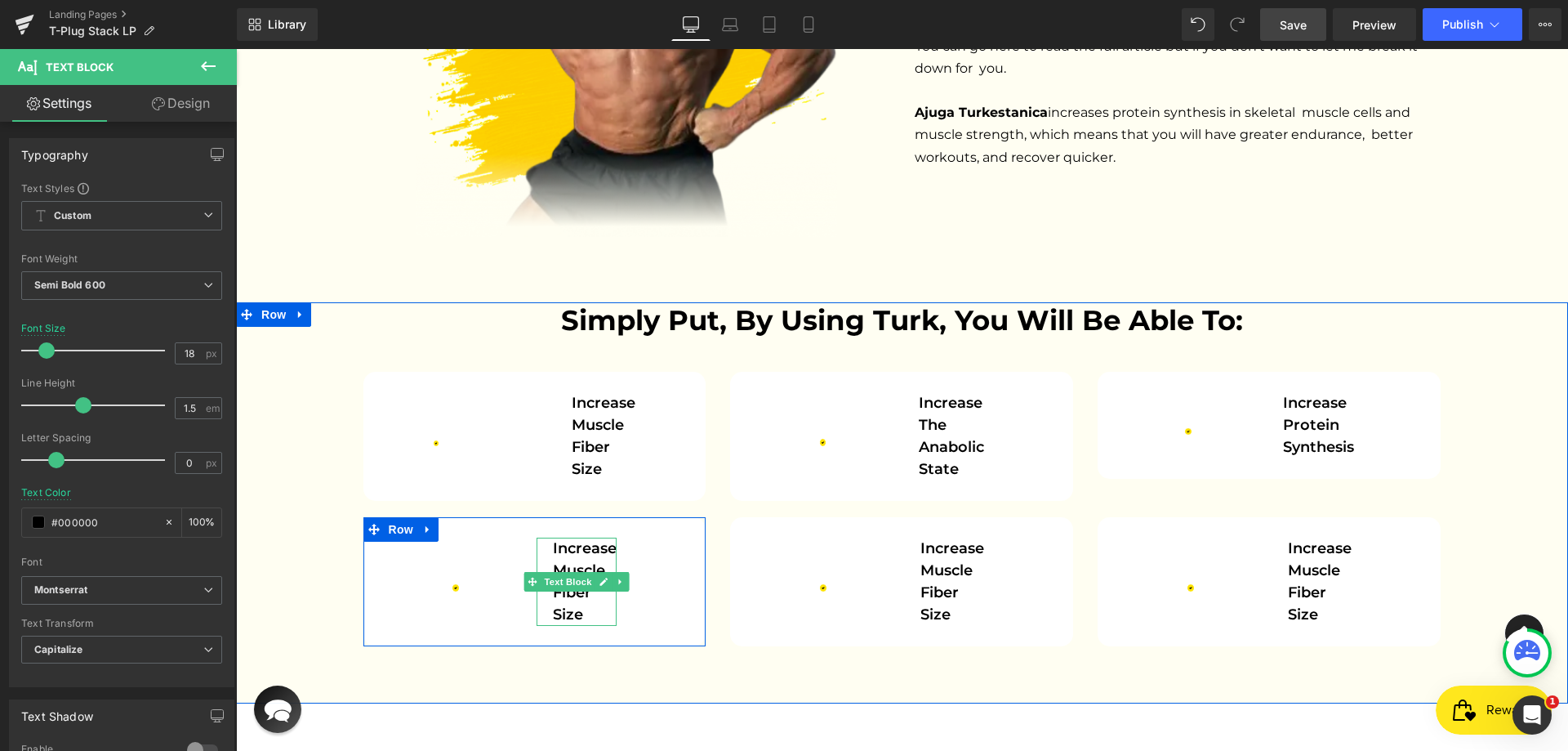
click at [570, 539] on span "Increase muscle fiber size" at bounding box center [587, 580] width 68 height 84
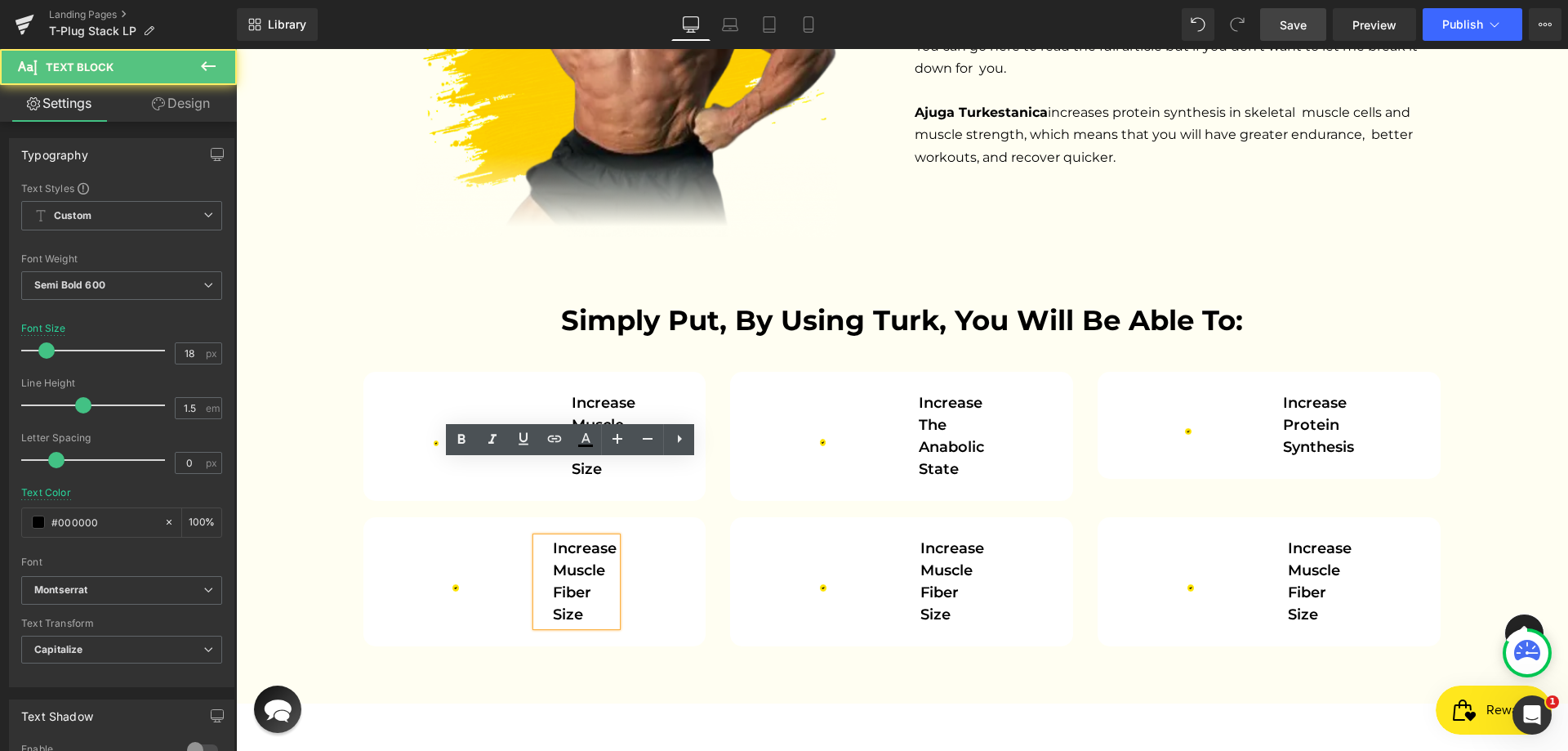
click at [590, 538] on p "Increase muscle fiber size" at bounding box center [585, 582] width 64 height 88
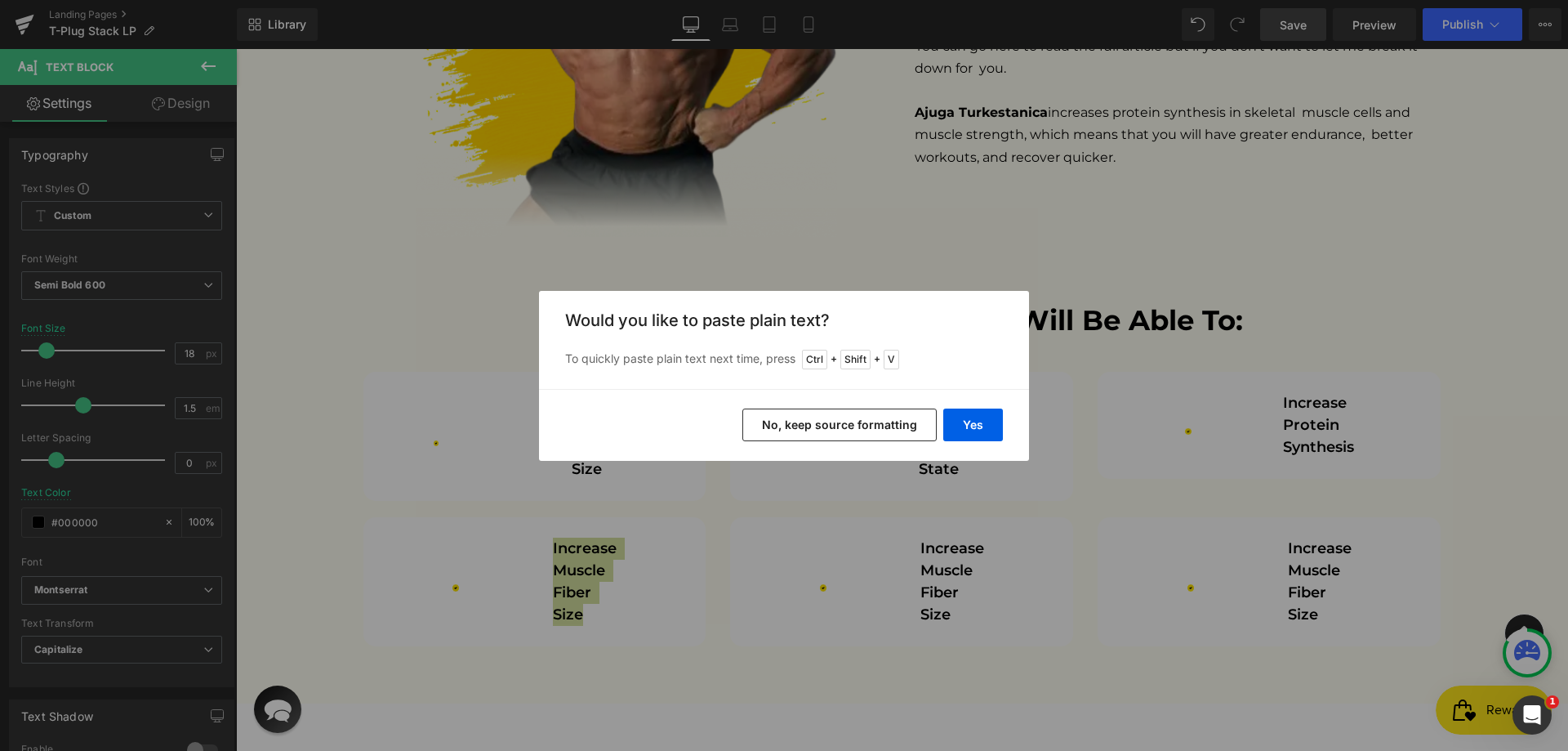
drag, startPoint x: 858, startPoint y: 429, endPoint x: 626, endPoint y: 384, distance: 236.3
click at [858, 429] on button "No, keep source formatting" at bounding box center [839, 425] width 194 height 33
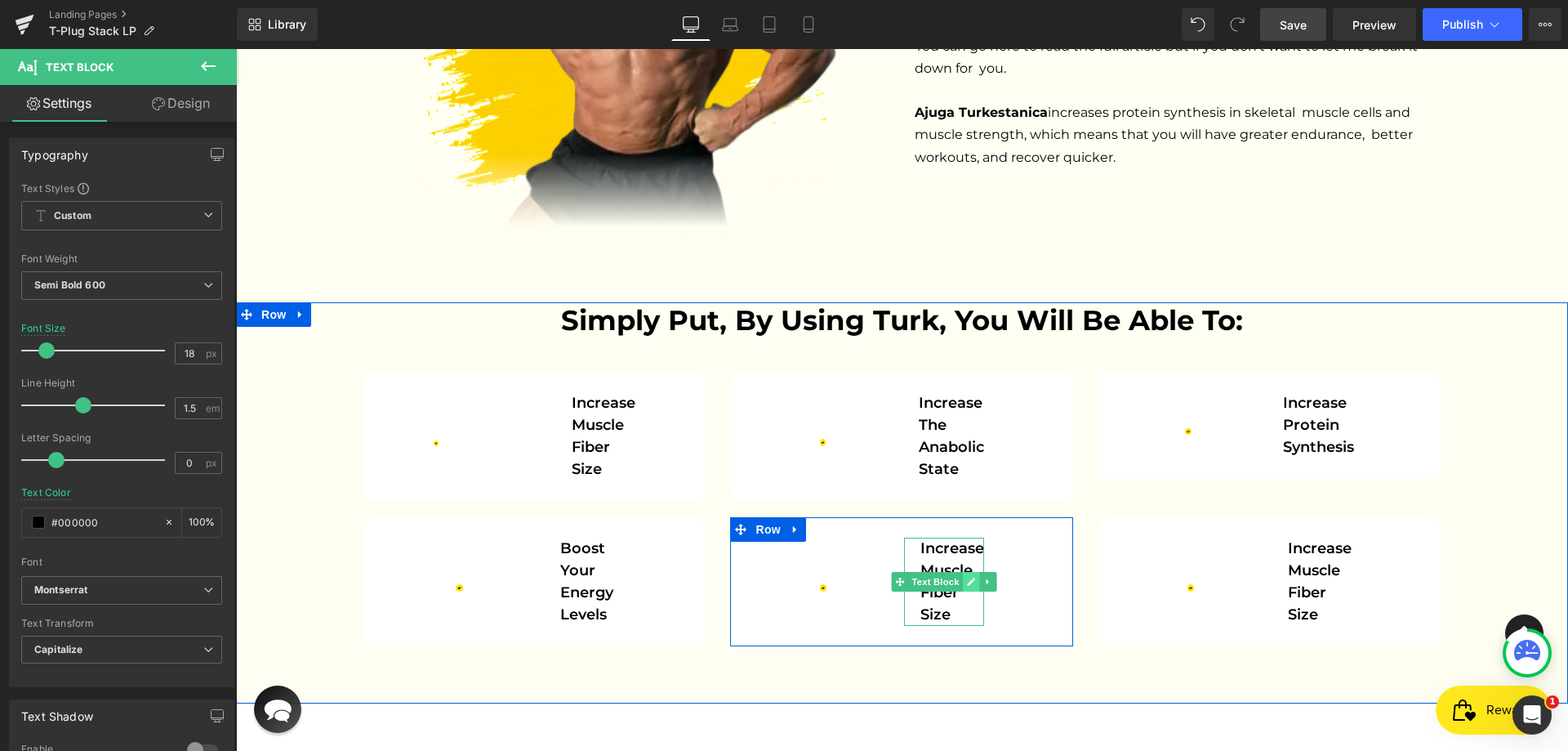
click at [967, 577] on icon at bounding box center [970, 581] width 8 height 8
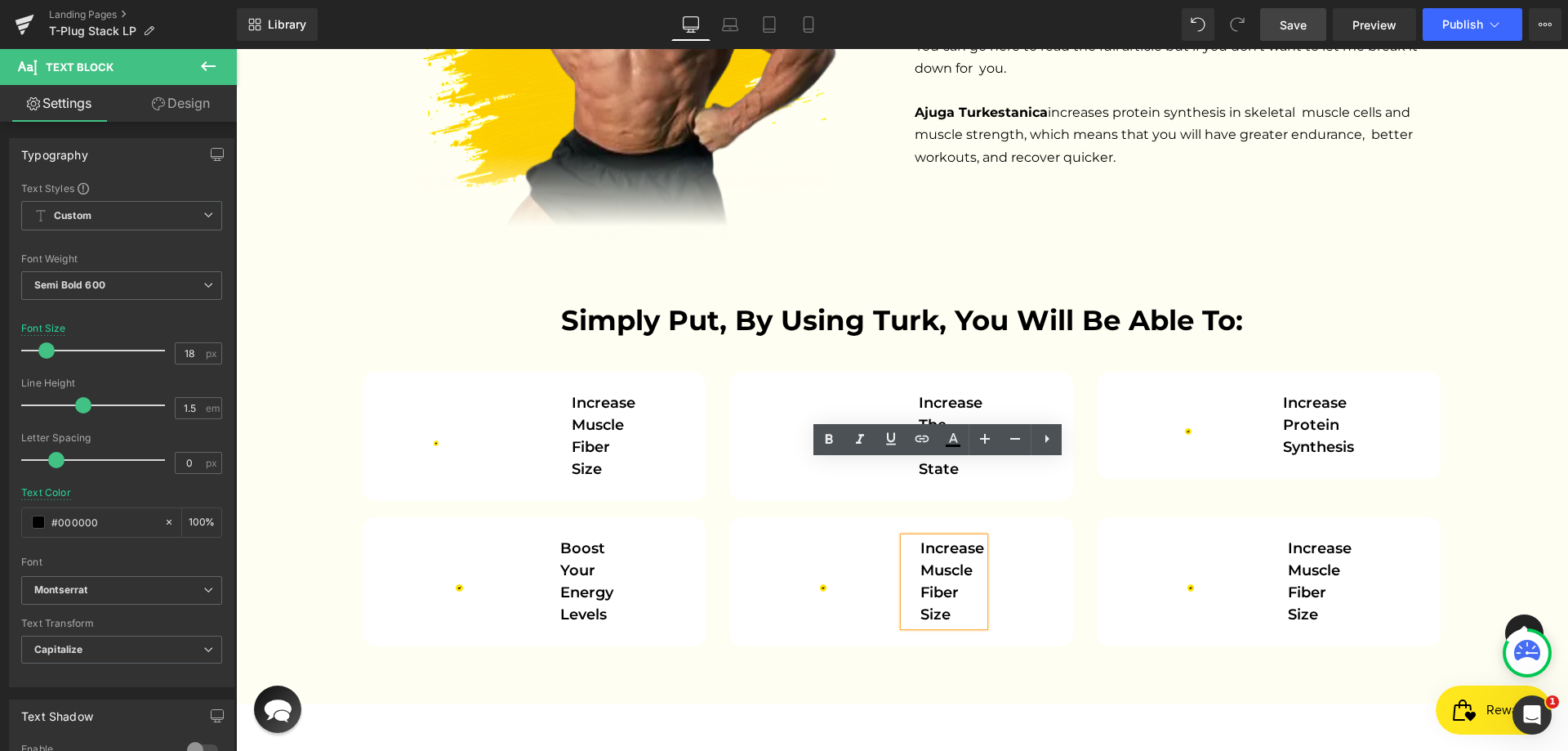
click at [960, 538] on p "Increase muscle fiber size" at bounding box center [952, 582] width 64 height 88
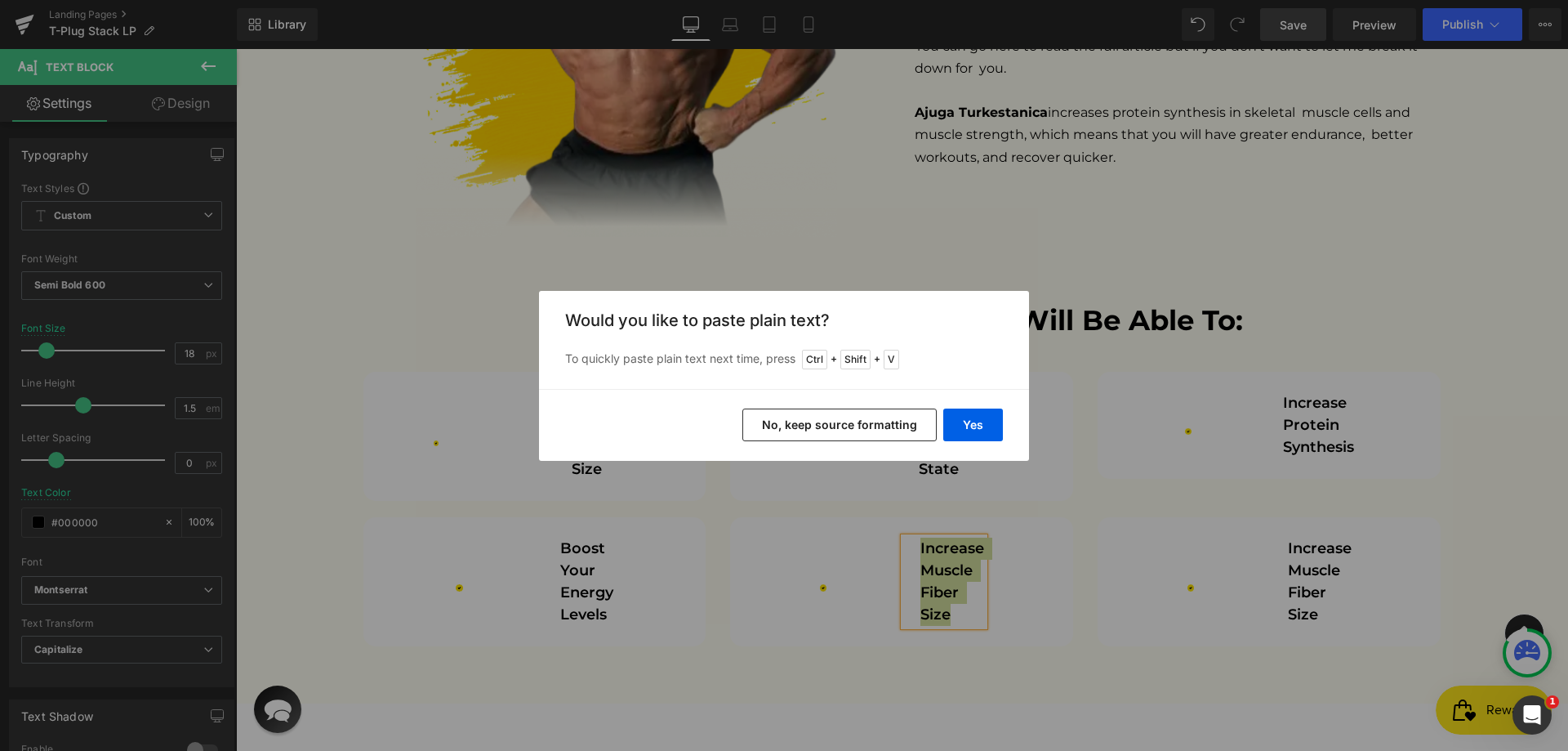
drag, startPoint x: 893, startPoint y: 433, endPoint x: 666, endPoint y: 385, distance: 232.0
click at [893, 433] on button "No, keep source formatting" at bounding box center [839, 425] width 194 height 33
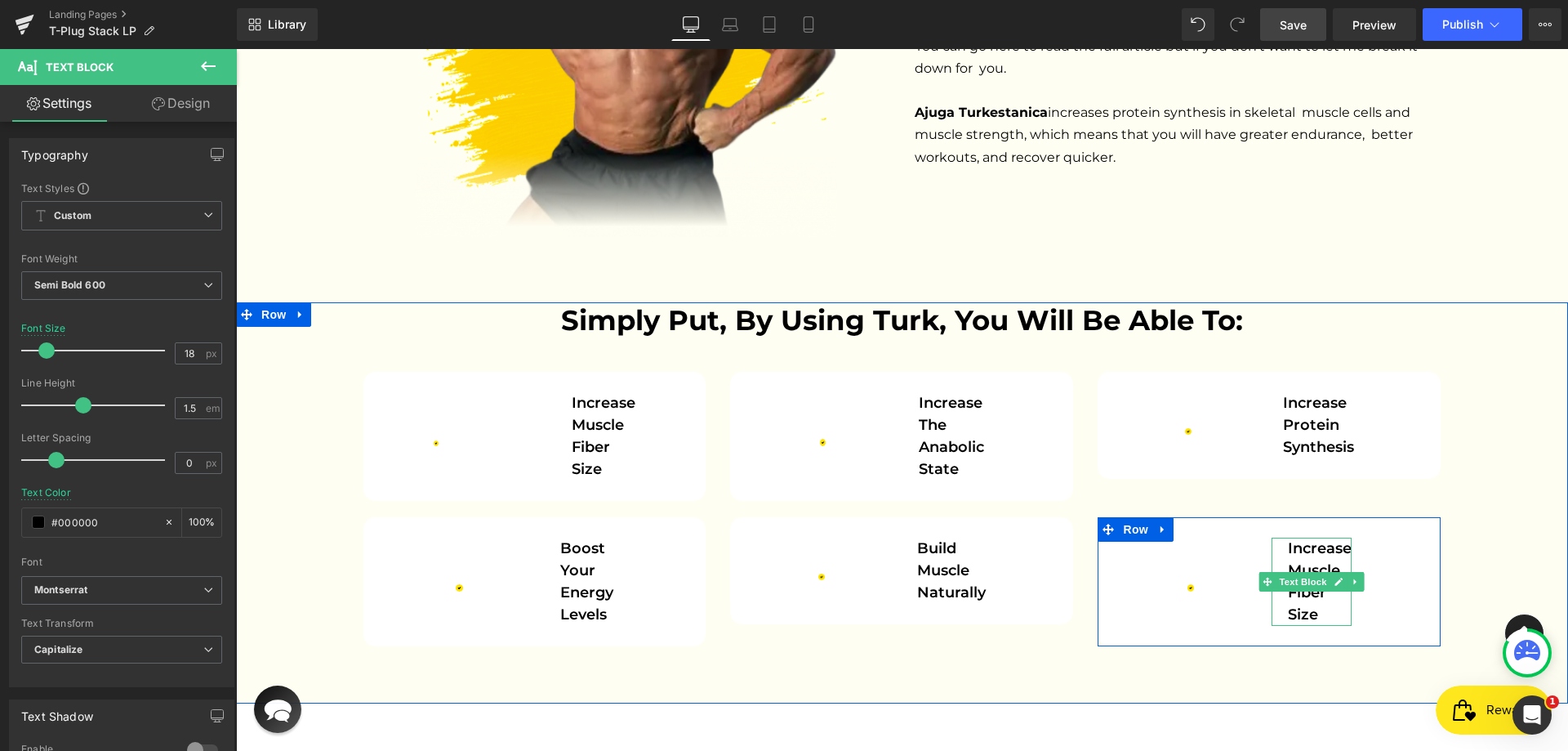
click at [1300, 538] on p "Increase muscle fiber size" at bounding box center [1319, 582] width 64 height 88
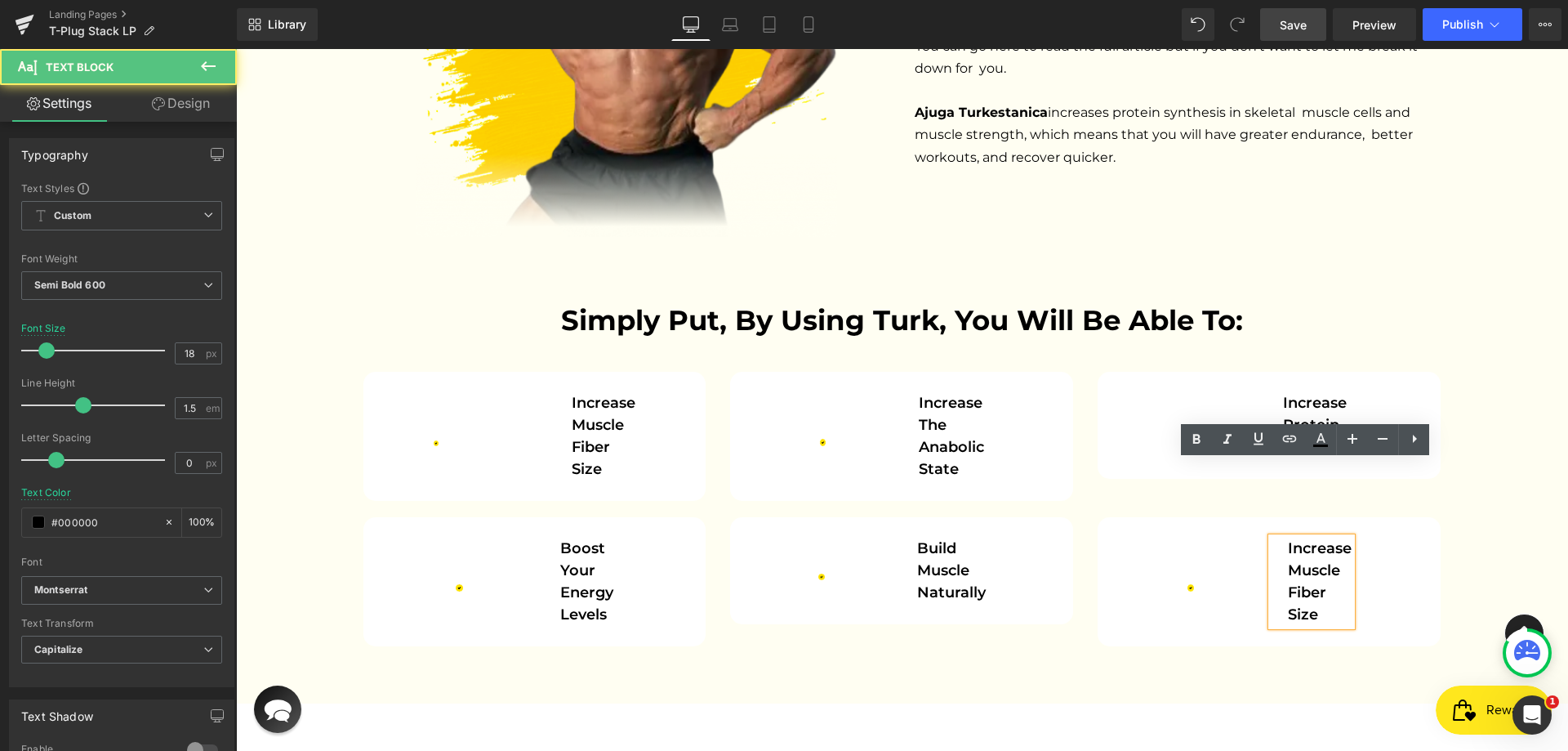
click at [1330, 539] on span "Increase muscle fiber size" at bounding box center [1321, 580] width 68 height 84
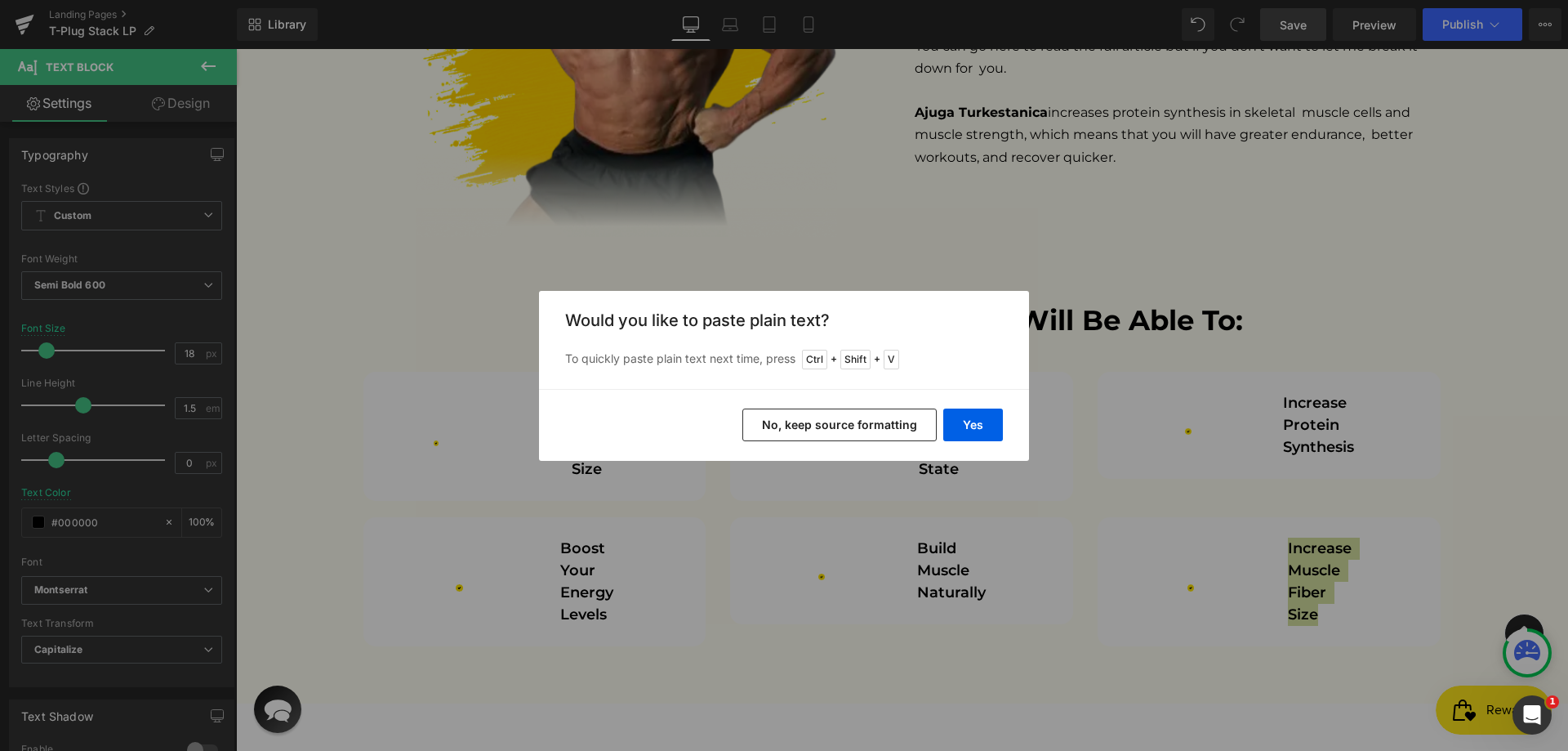
click at [866, 442] on div "Yes No, keep source formatting" at bounding box center [784, 424] width 490 height 72
click at [868, 430] on button "No, keep source formatting" at bounding box center [839, 425] width 194 height 33
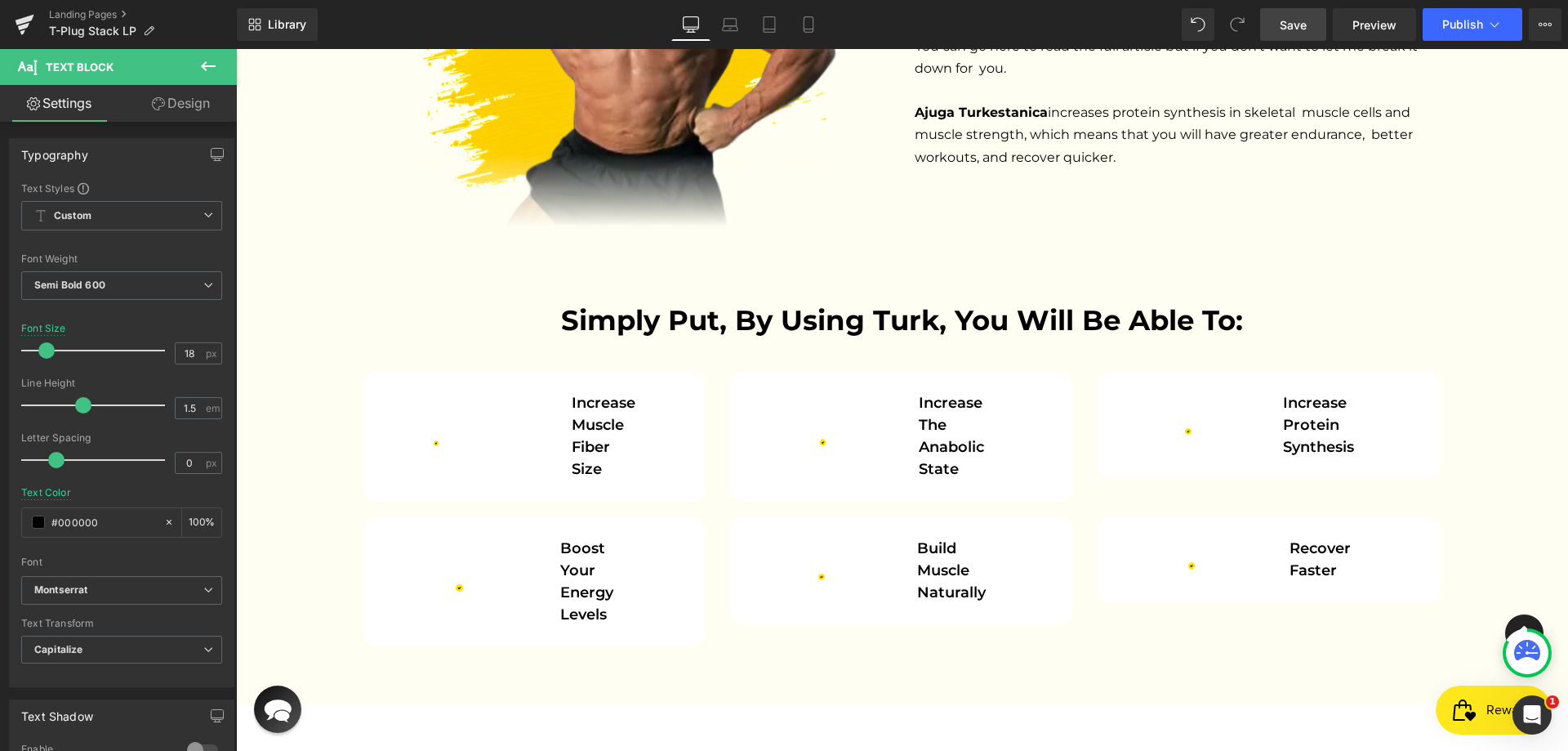
click at [1307, 16] on span "Save" at bounding box center [1293, 25] width 27 height 17
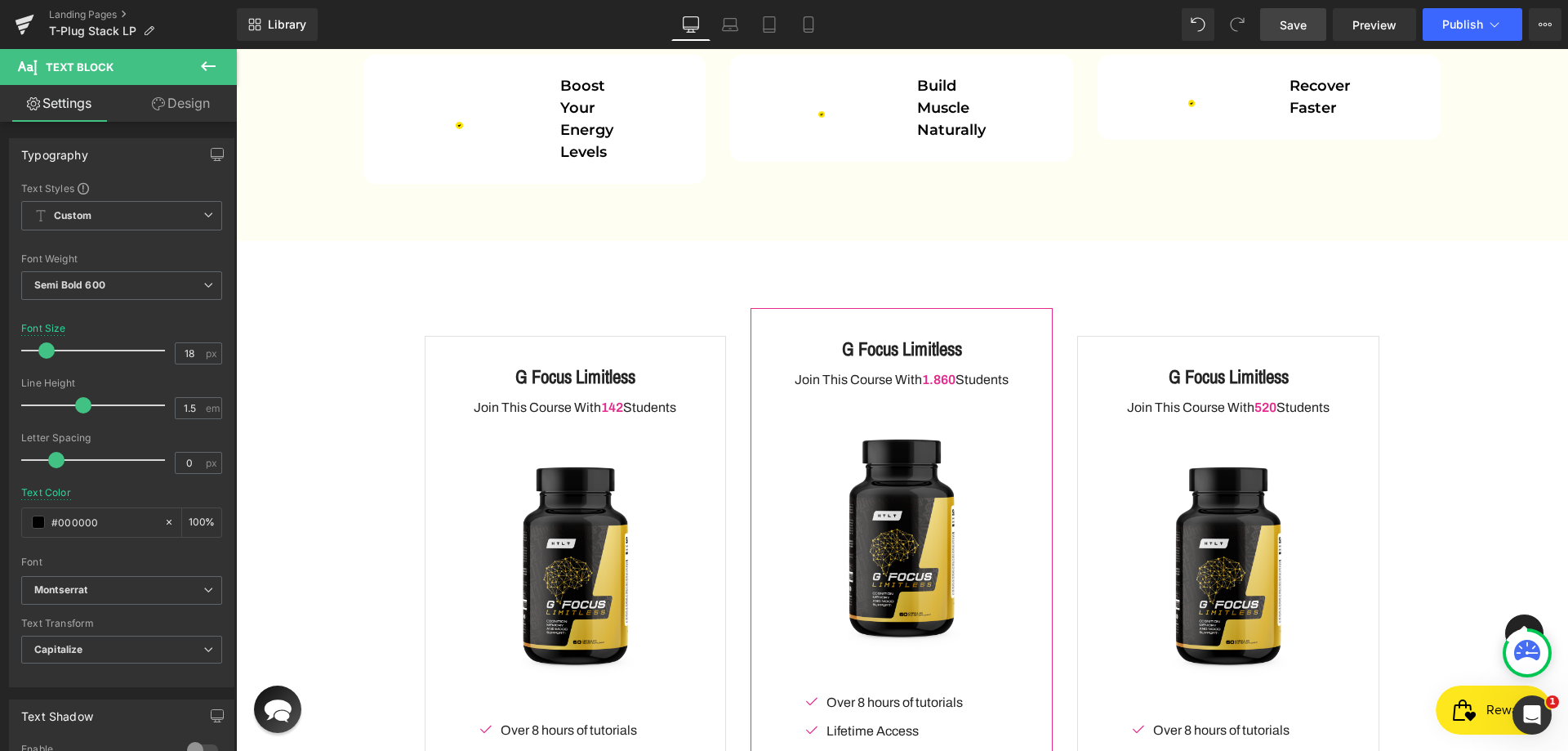
scroll to position [3802, 0]
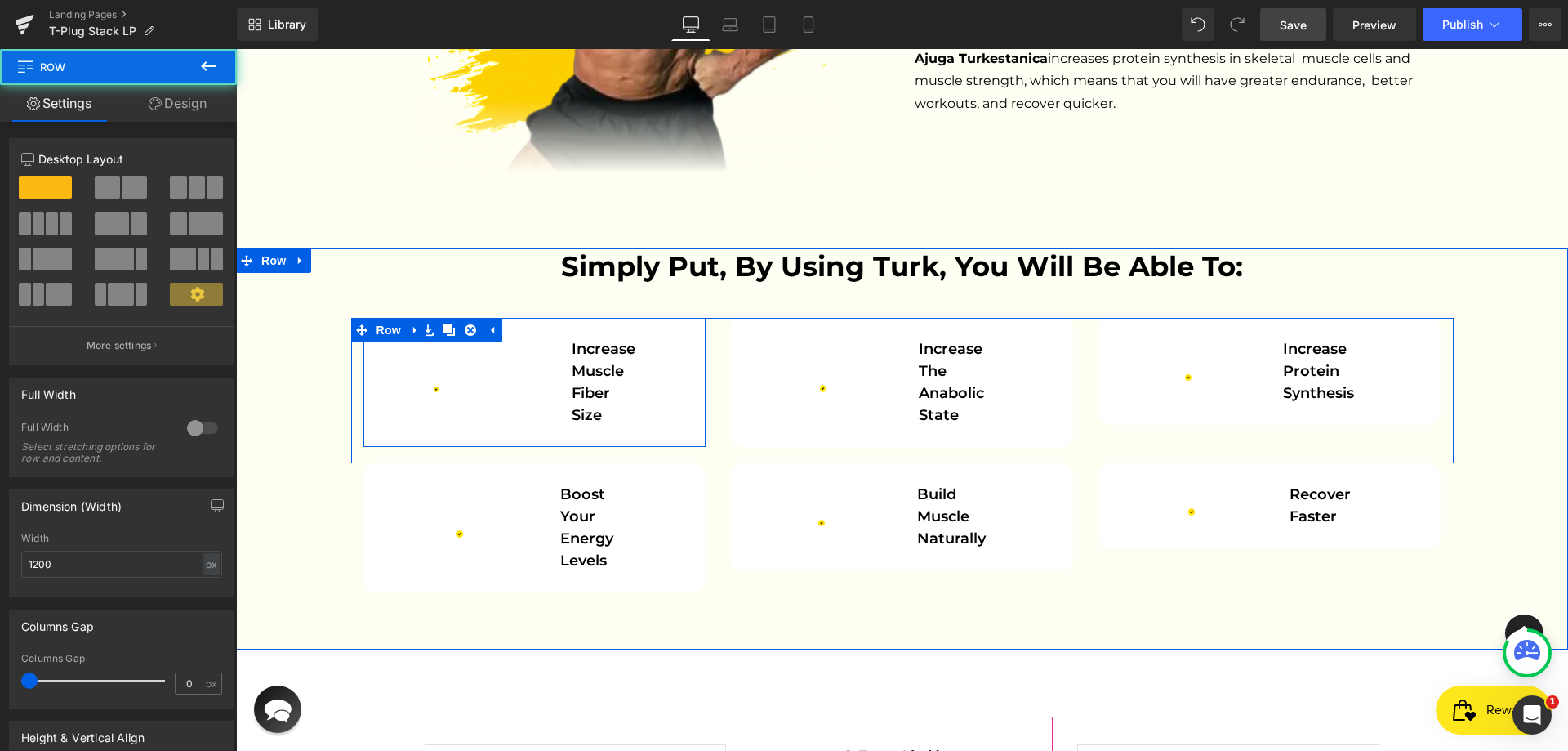
click at [685, 338] on div "Image Increase muscle fiber size Text Block" at bounding box center [534, 382] width 318 height 88
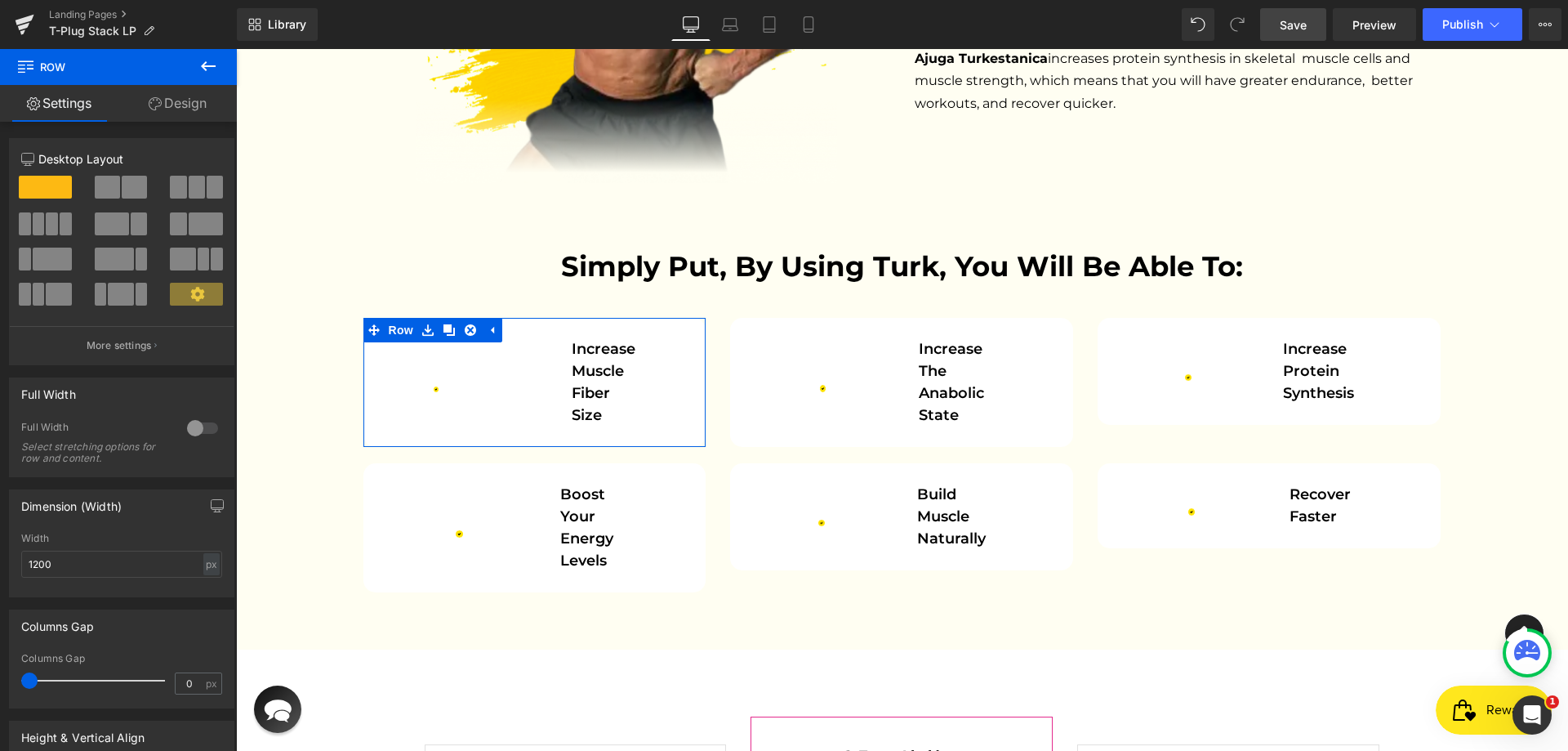
click at [171, 98] on link "Design" at bounding box center [177, 103] width 118 height 37
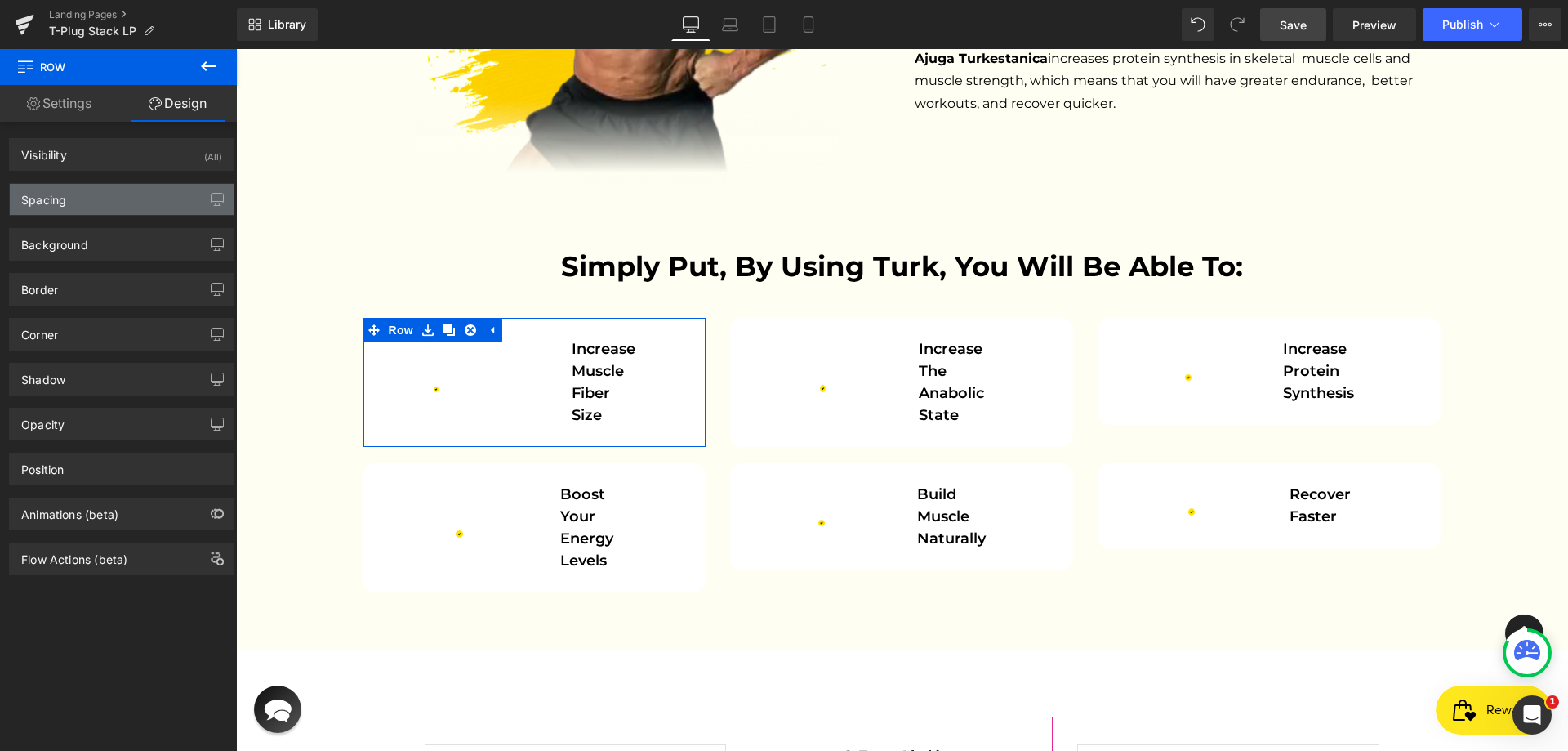
click at [84, 189] on div "Spacing" at bounding box center [121, 199] width 224 height 31
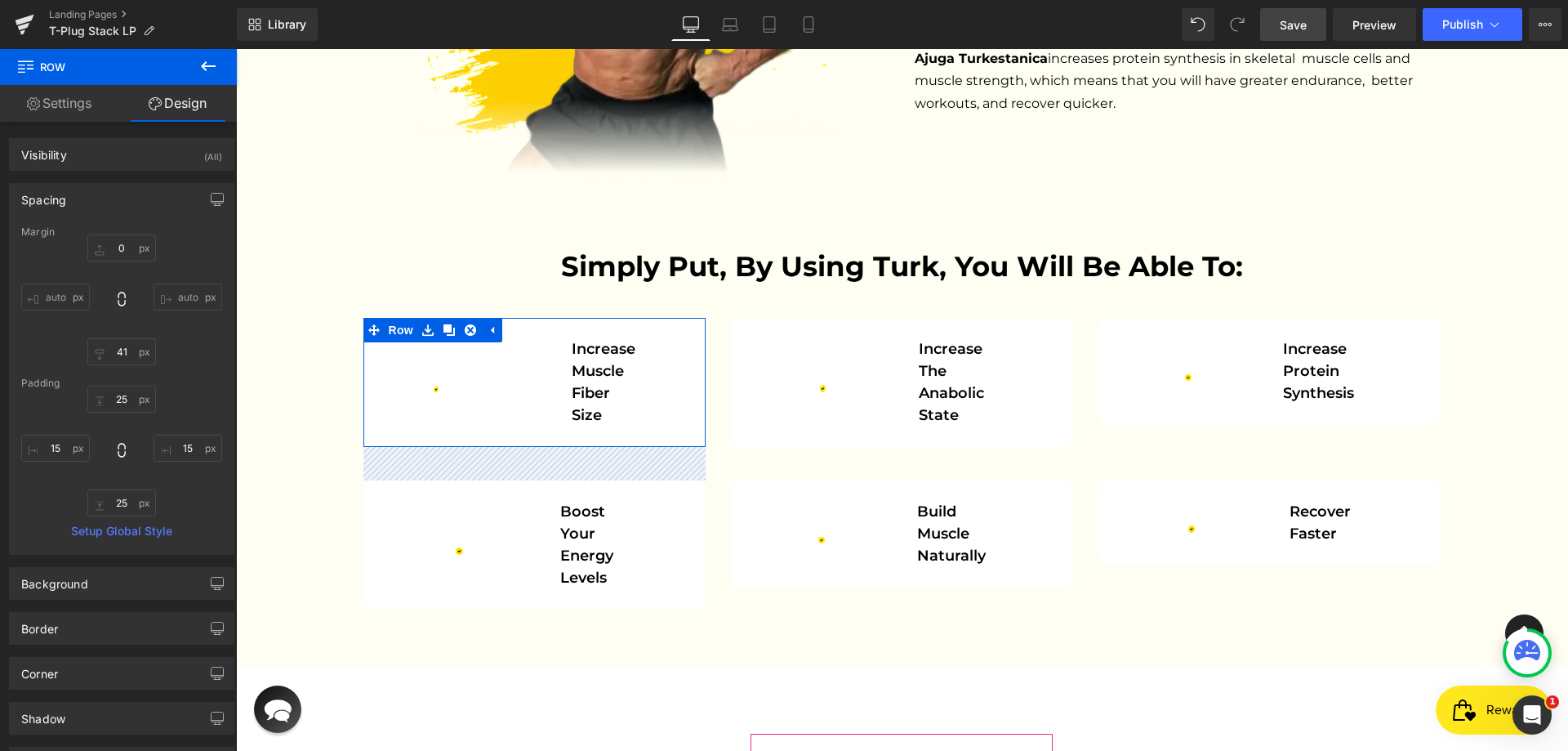
click at [205, 356] on div "0px 0 auto auto 41px 41 auto auto" at bounding box center [122, 300] width 201 height 130
click at [129, 357] on input "41" at bounding box center [121, 351] width 68 height 27
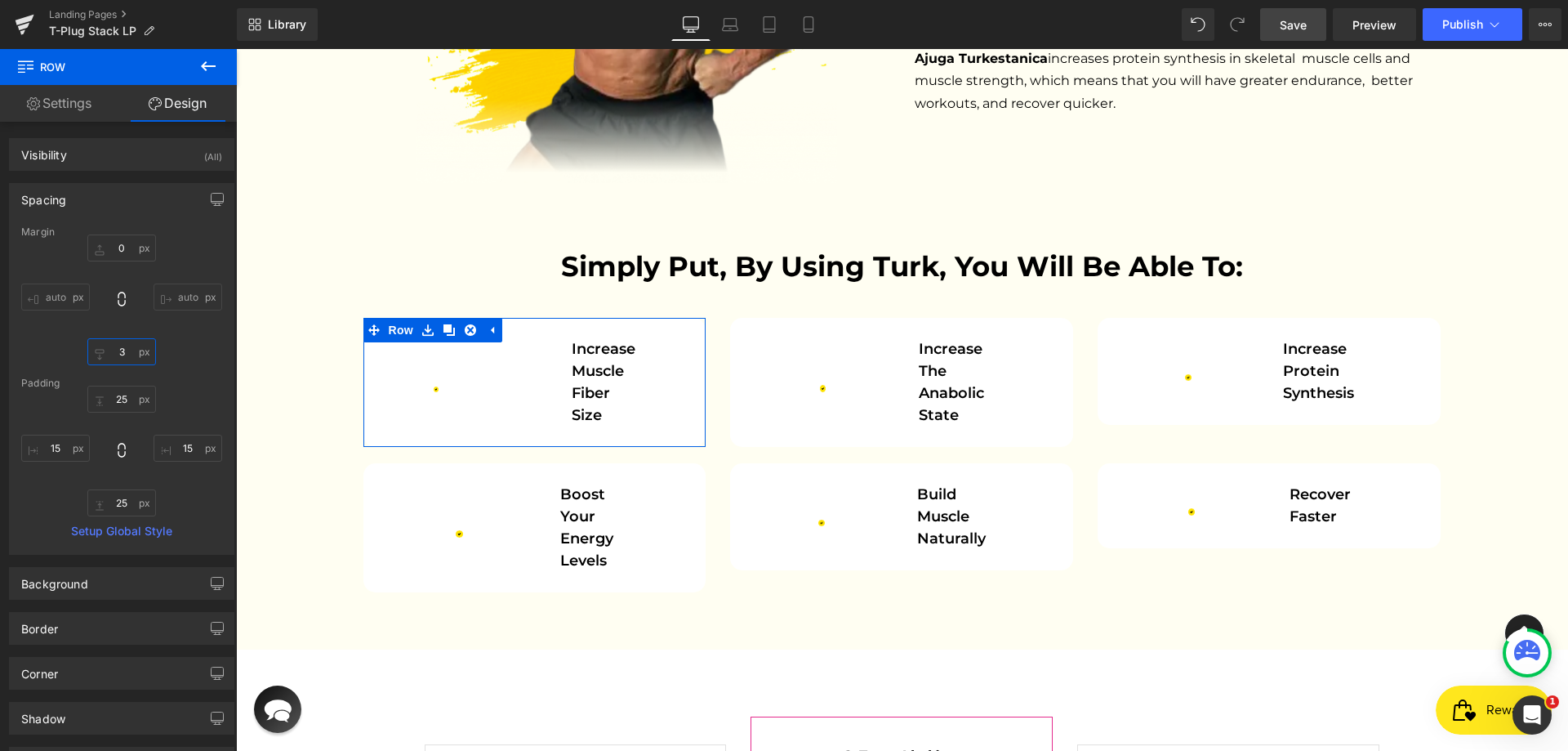
type input "30"
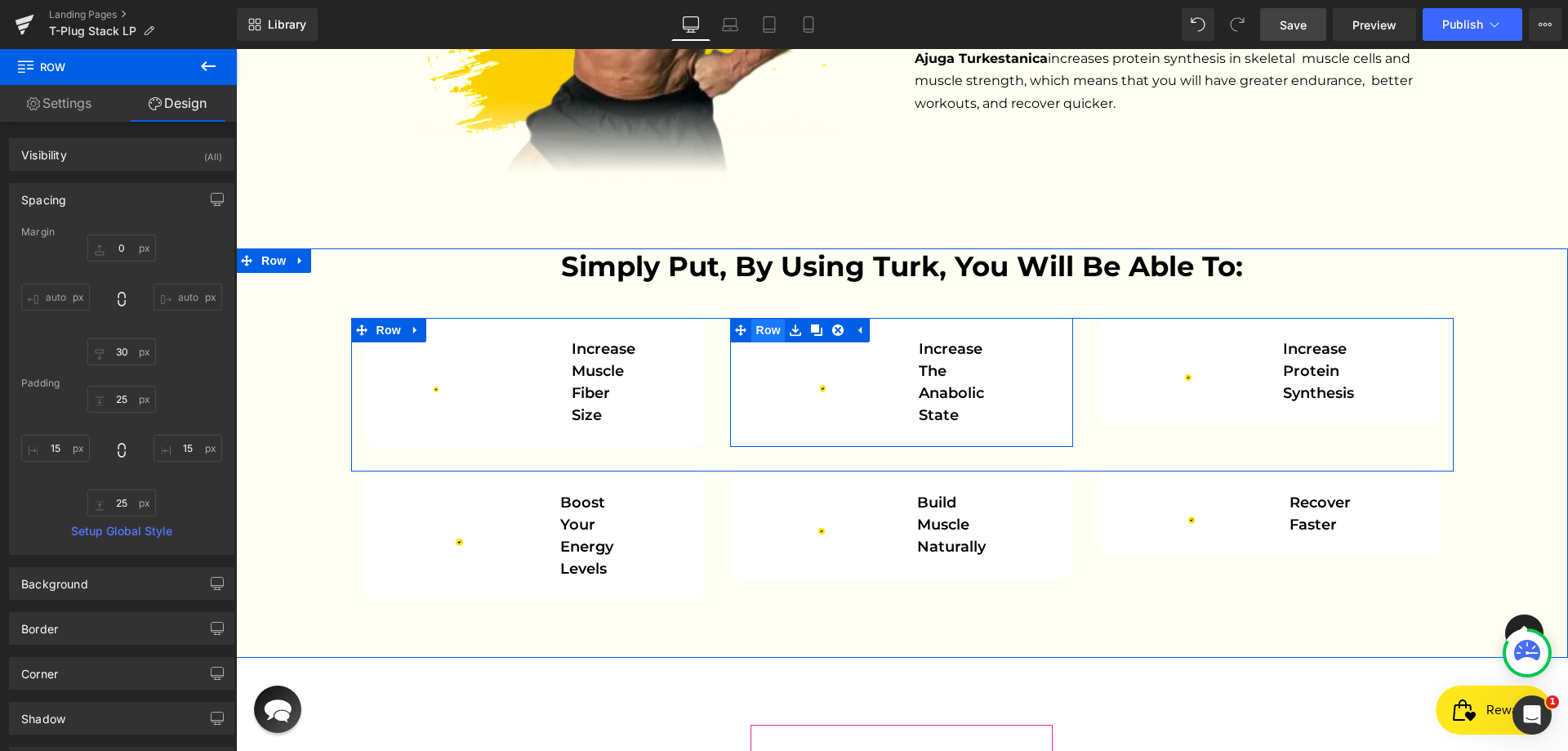
click at [770, 318] on span "Row" at bounding box center [767, 330] width 33 height 24
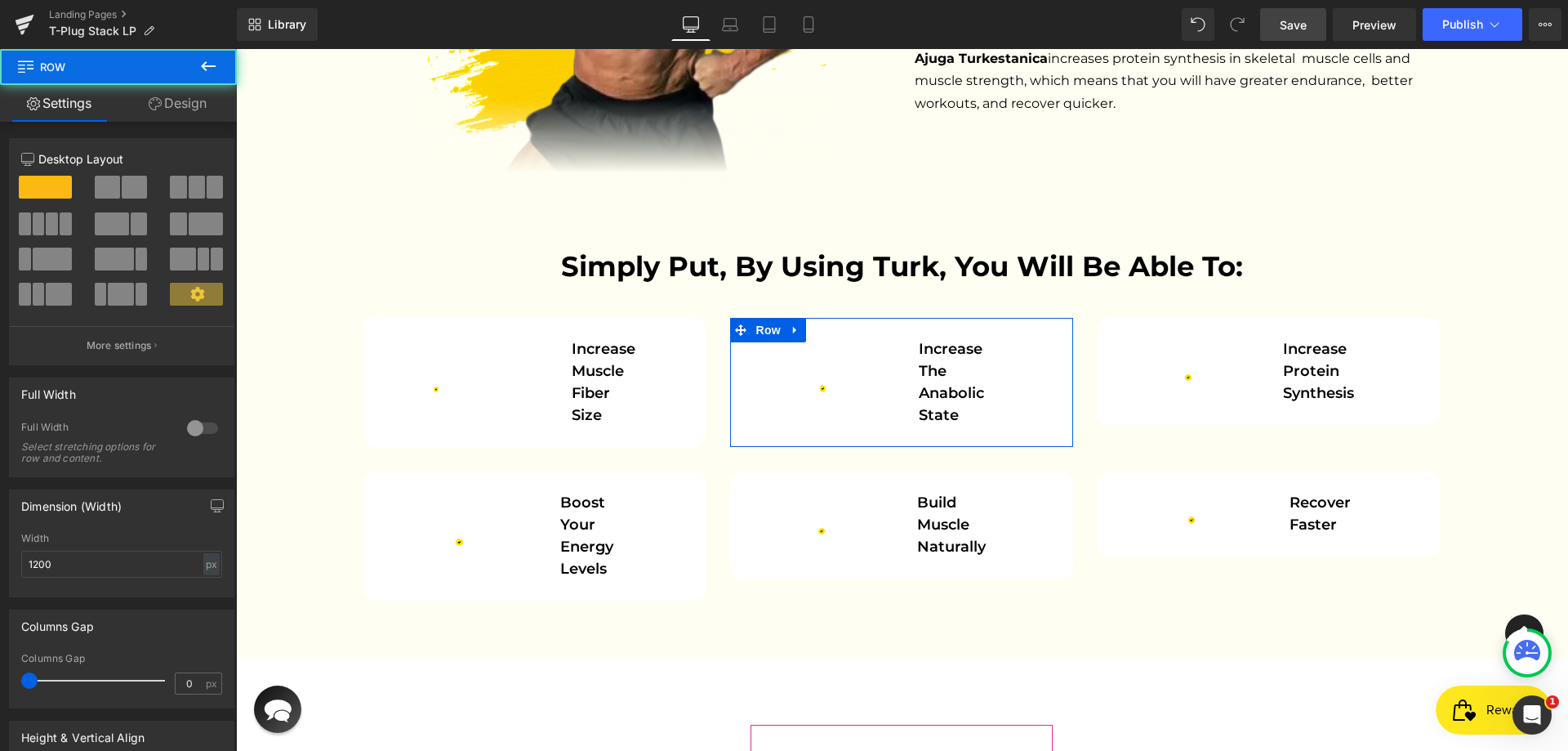
click at [197, 113] on link "Design" at bounding box center [177, 103] width 118 height 37
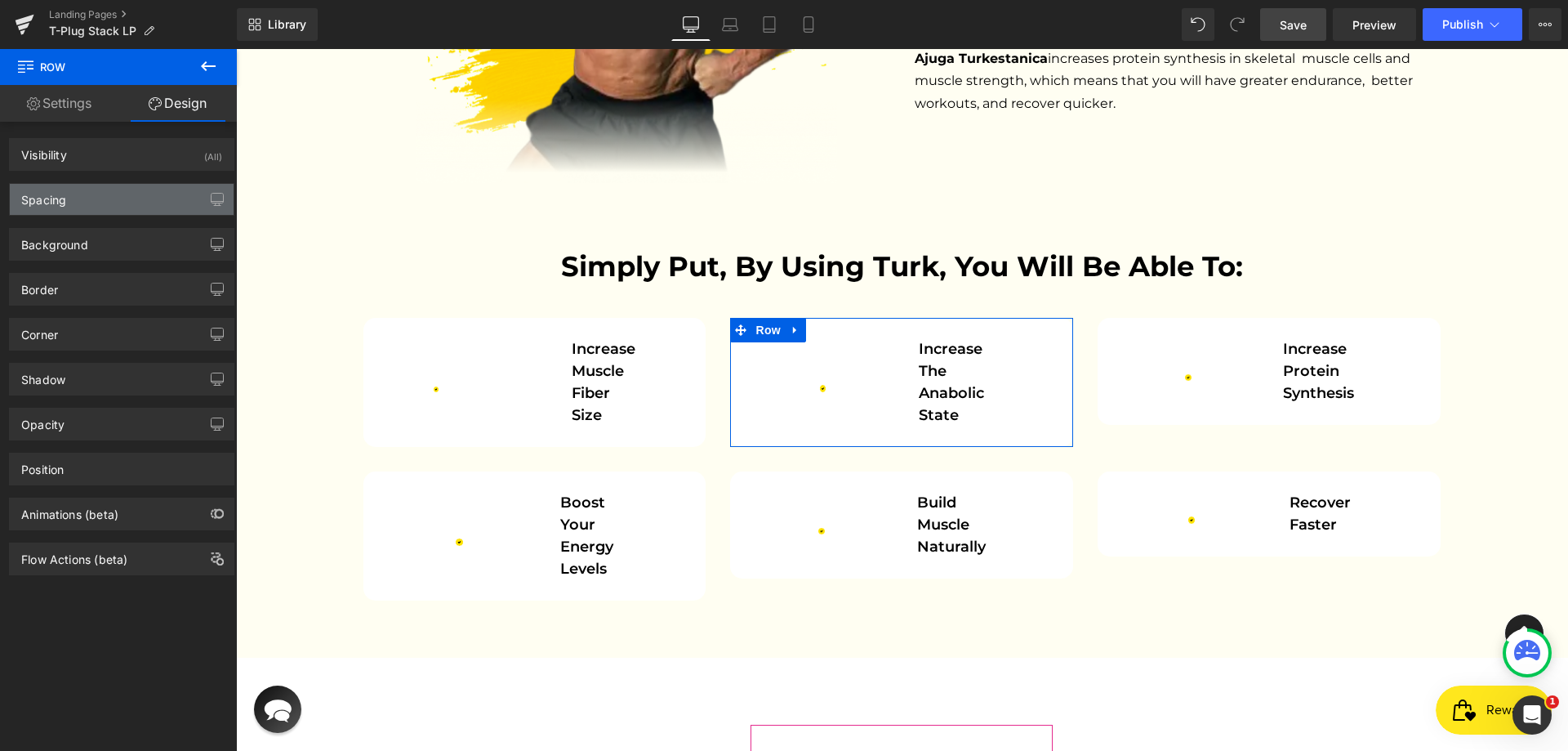
click at [104, 211] on div "Spacing" at bounding box center [121, 199] width 224 height 31
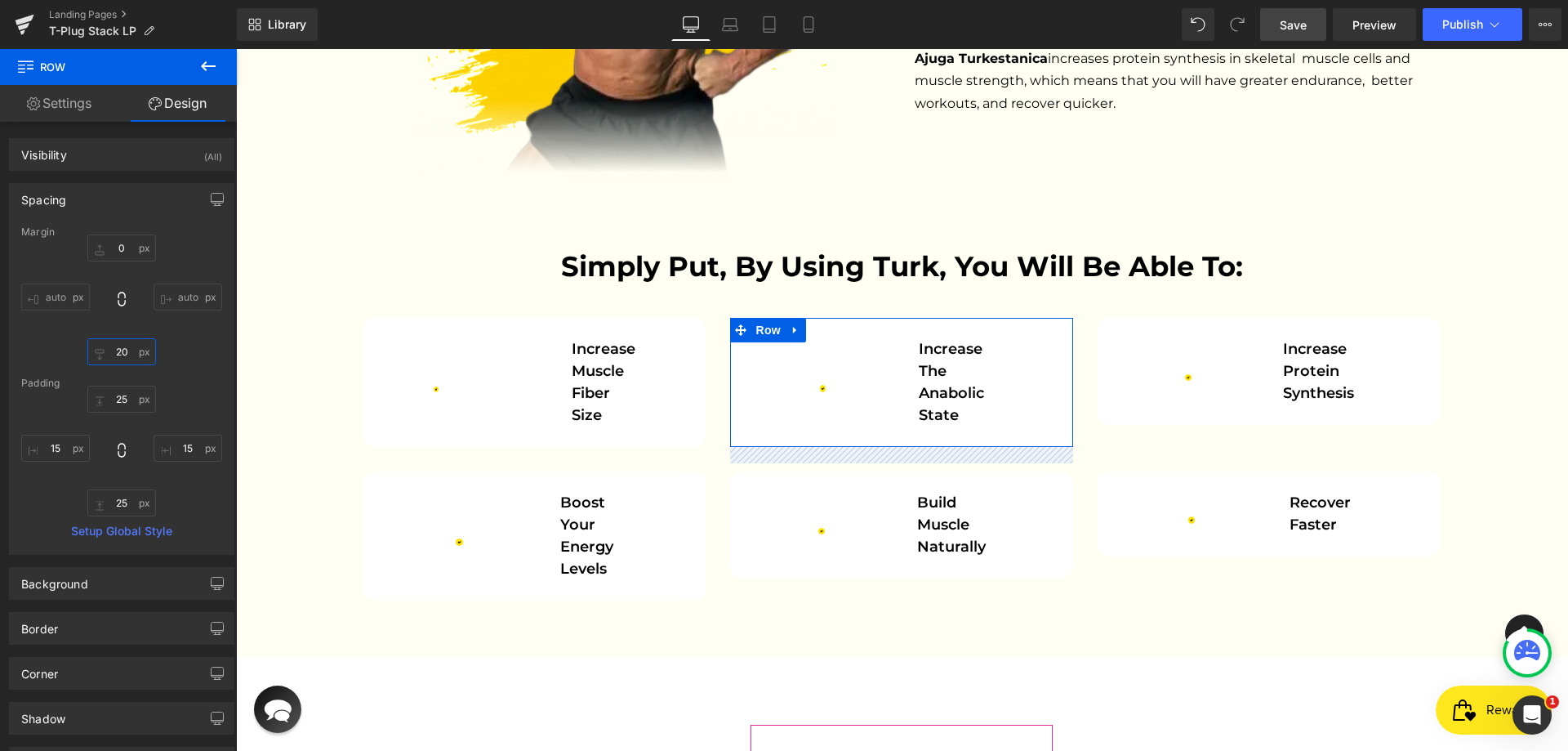
click at [128, 348] on input "20" at bounding box center [121, 351] width 68 height 27
paste input "3"
type input "30"
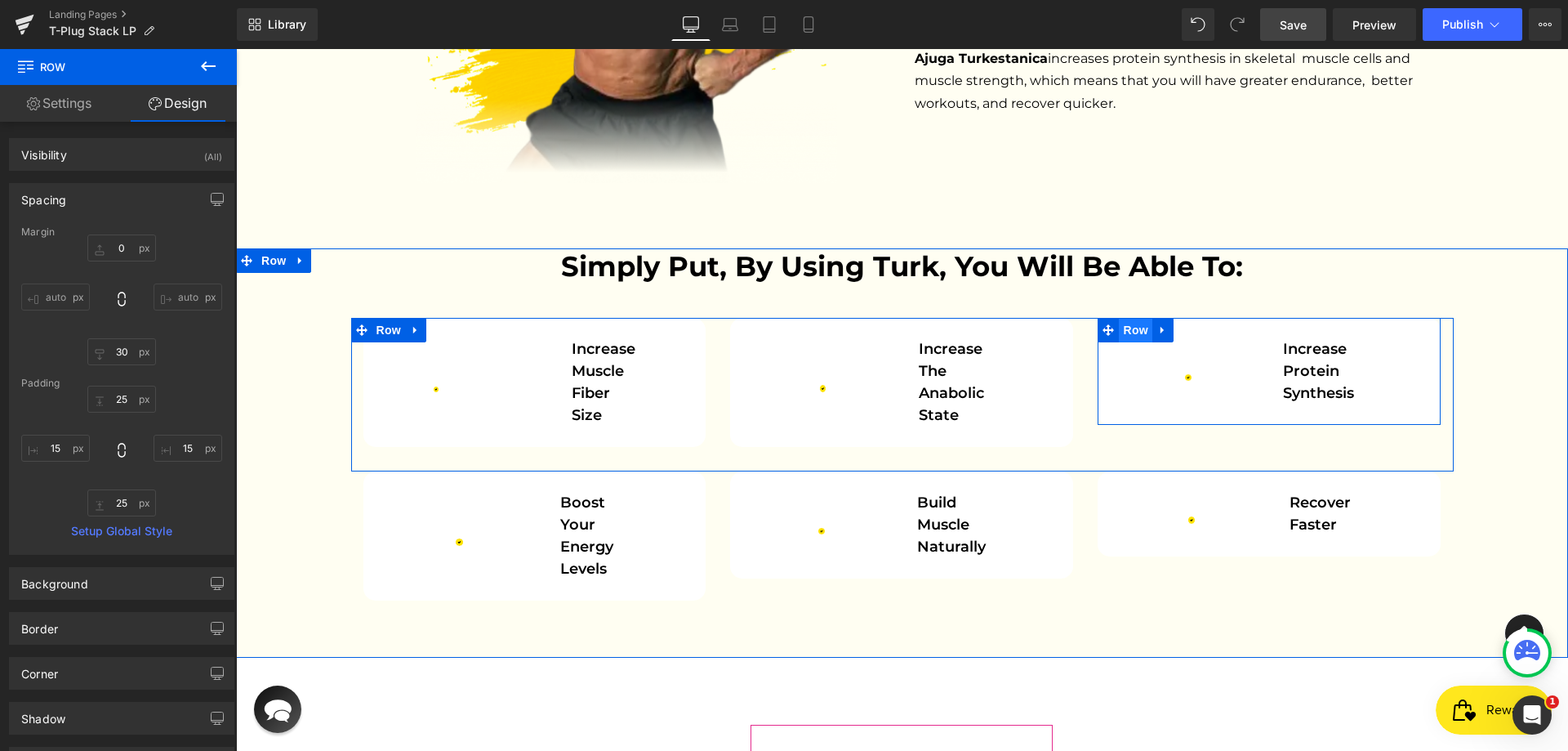
click at [1131, 318] on span "Row" at bounding box center [1135, 330] width 33 height 24
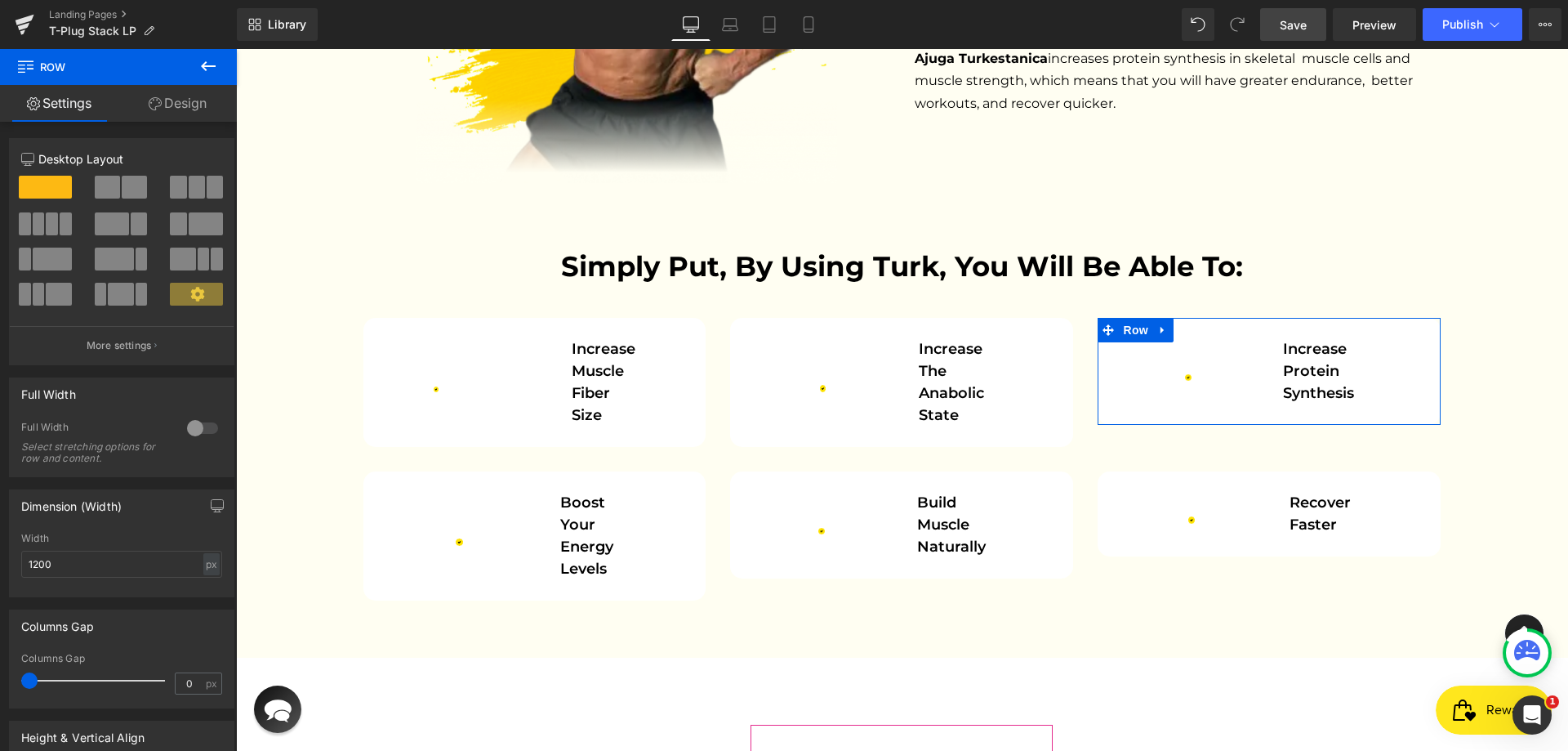
click at [162, 106] on link "Design" at bounding box center [177, 103] width 118 height 37
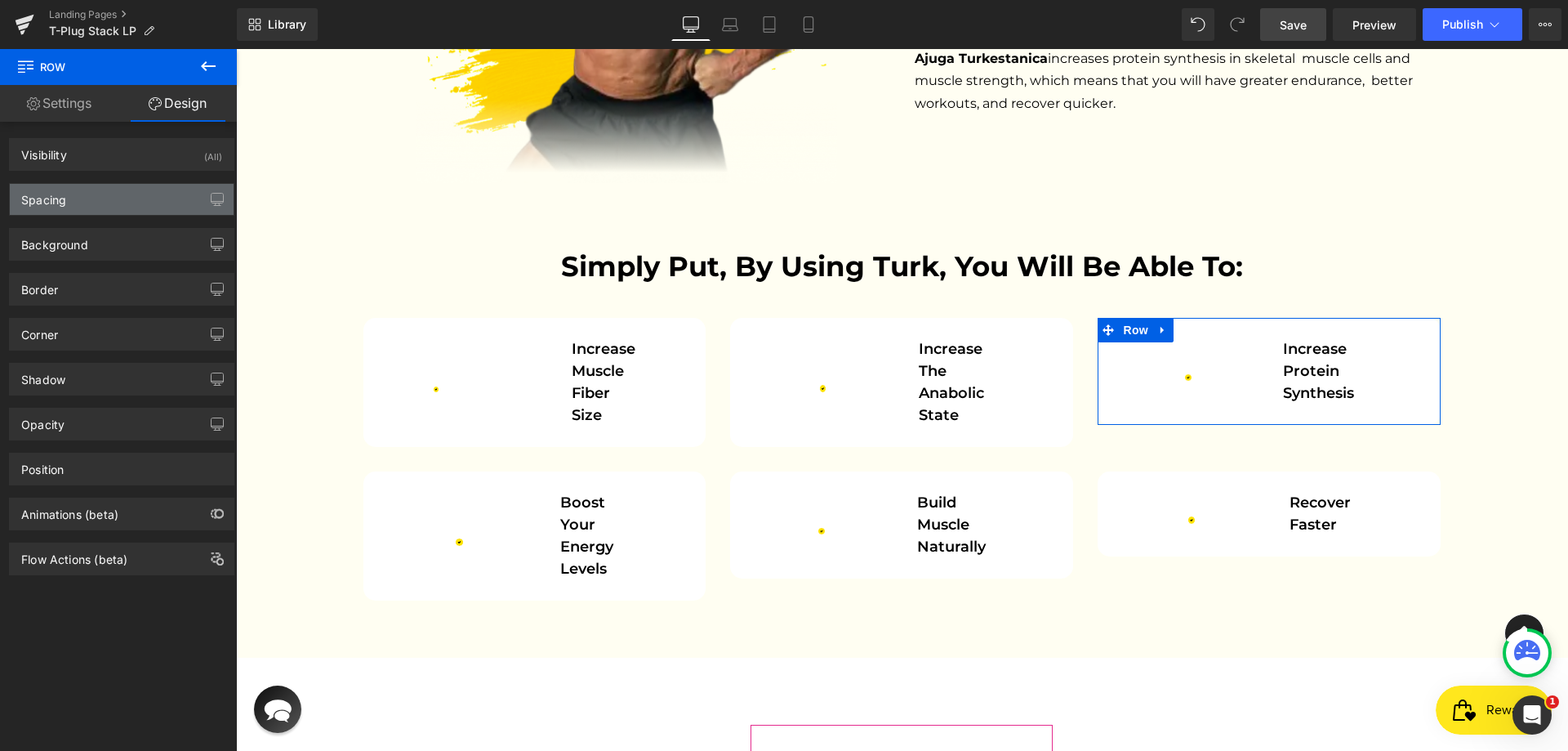
click at [116, 205] on div "Spacing" at bounding box center [121, 199] width 224 height 31
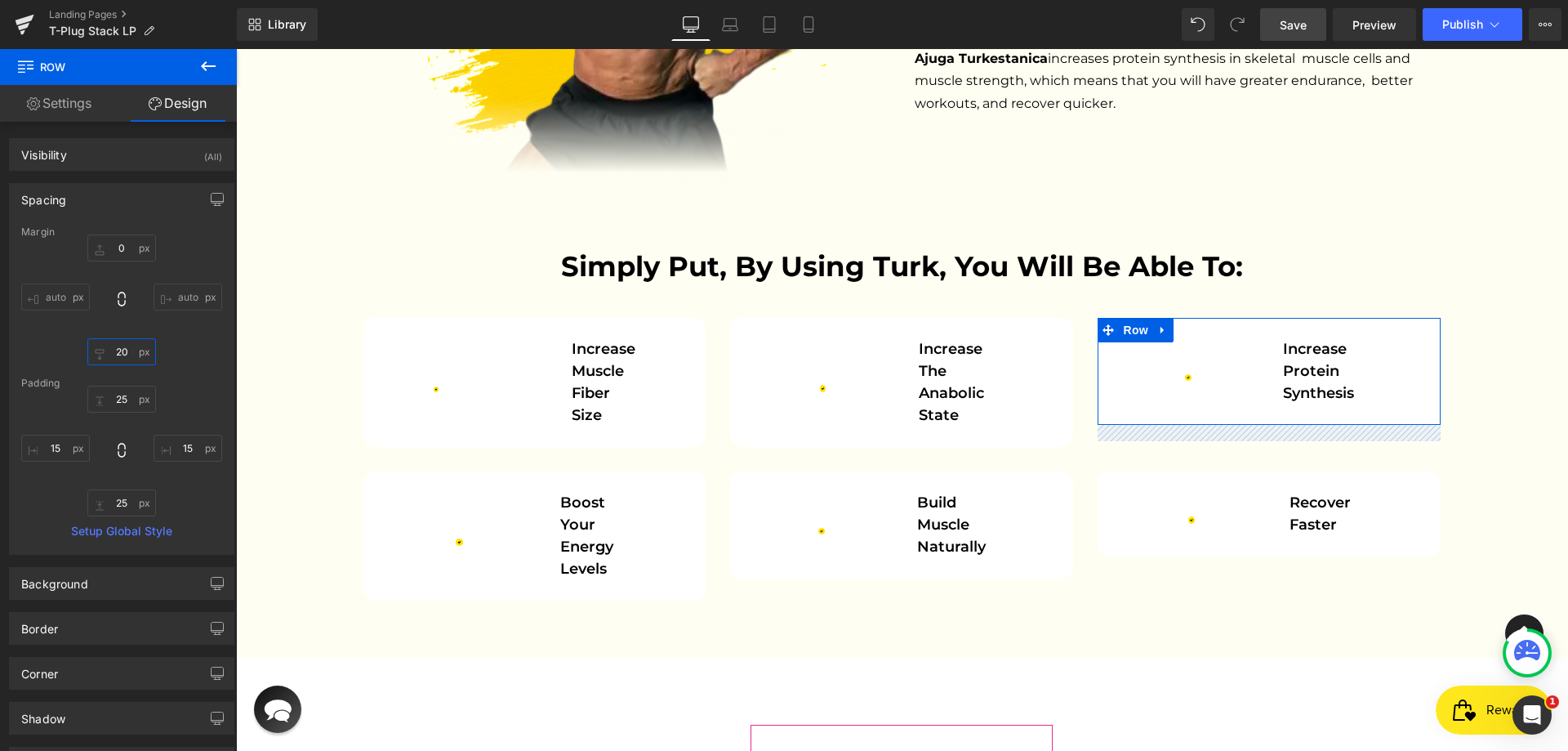
click at [126, 355] on input "20" at bounding box center [121, 351] width 68 height 27
paste input "3"
type input "30"
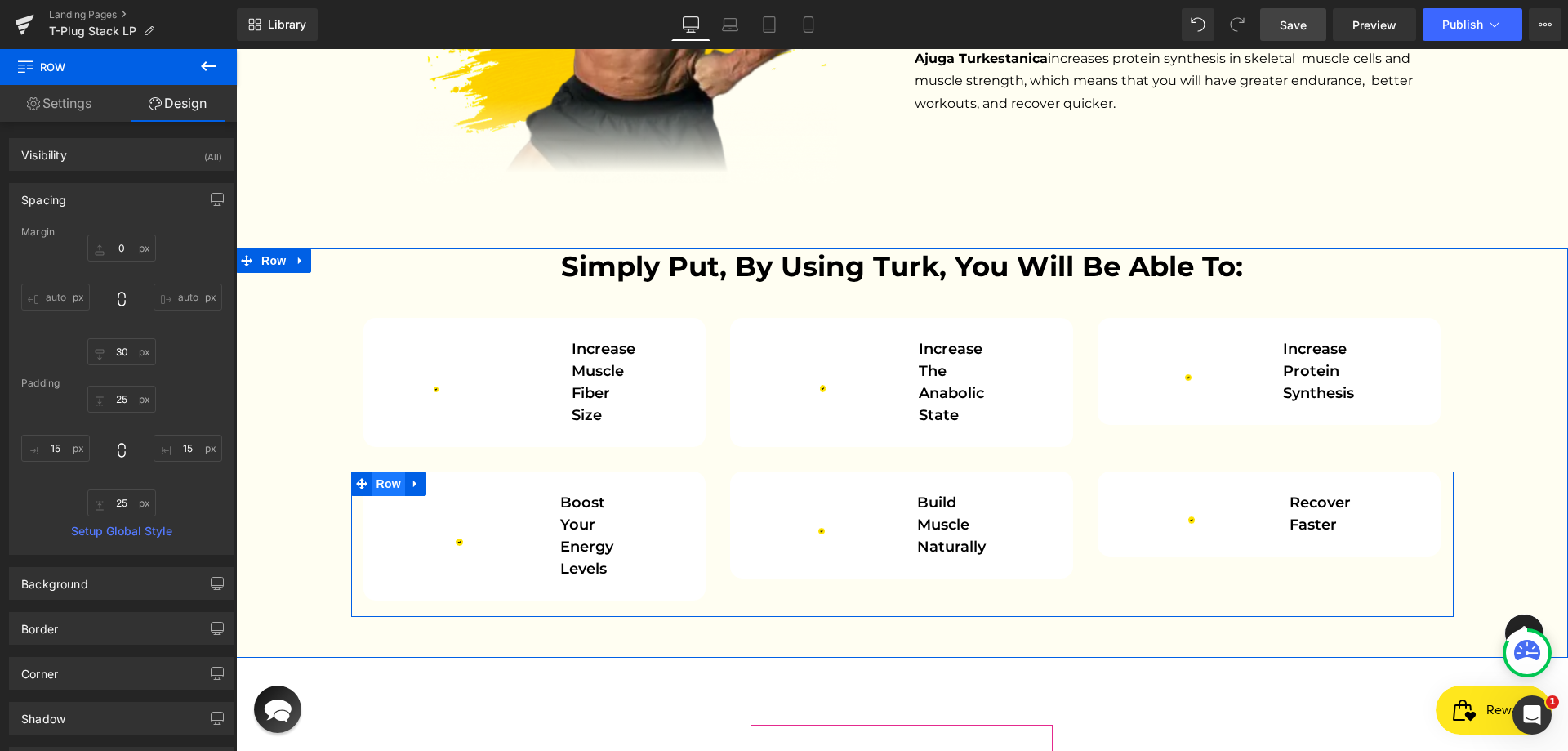
click at [389, 471] on span "Row" at bounding box center [388, 483] width 33 height 24
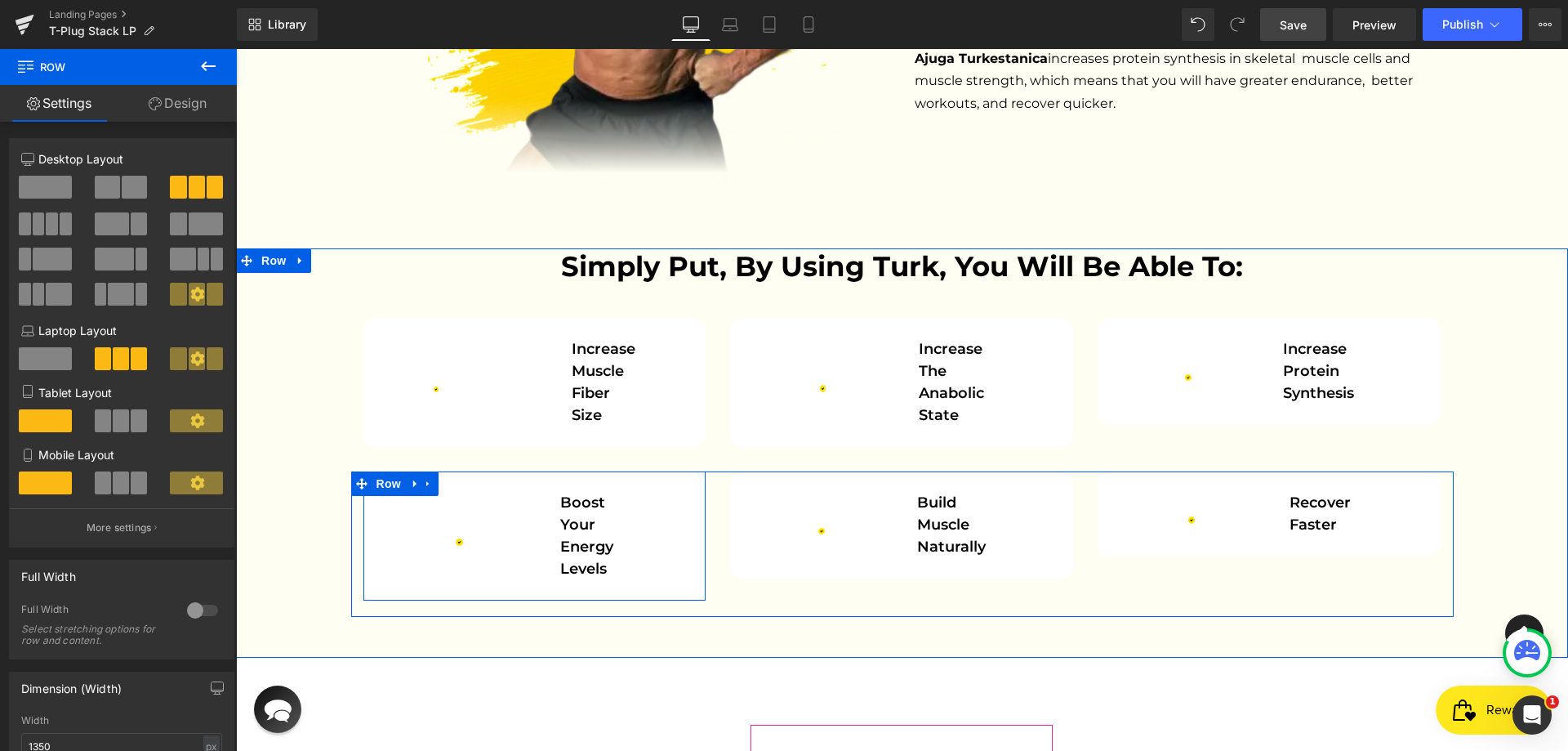
click at [387, 492] on div "Image Boost Your Energy Levels Text Block" at bounding box center [534, 536] width 318 height 88
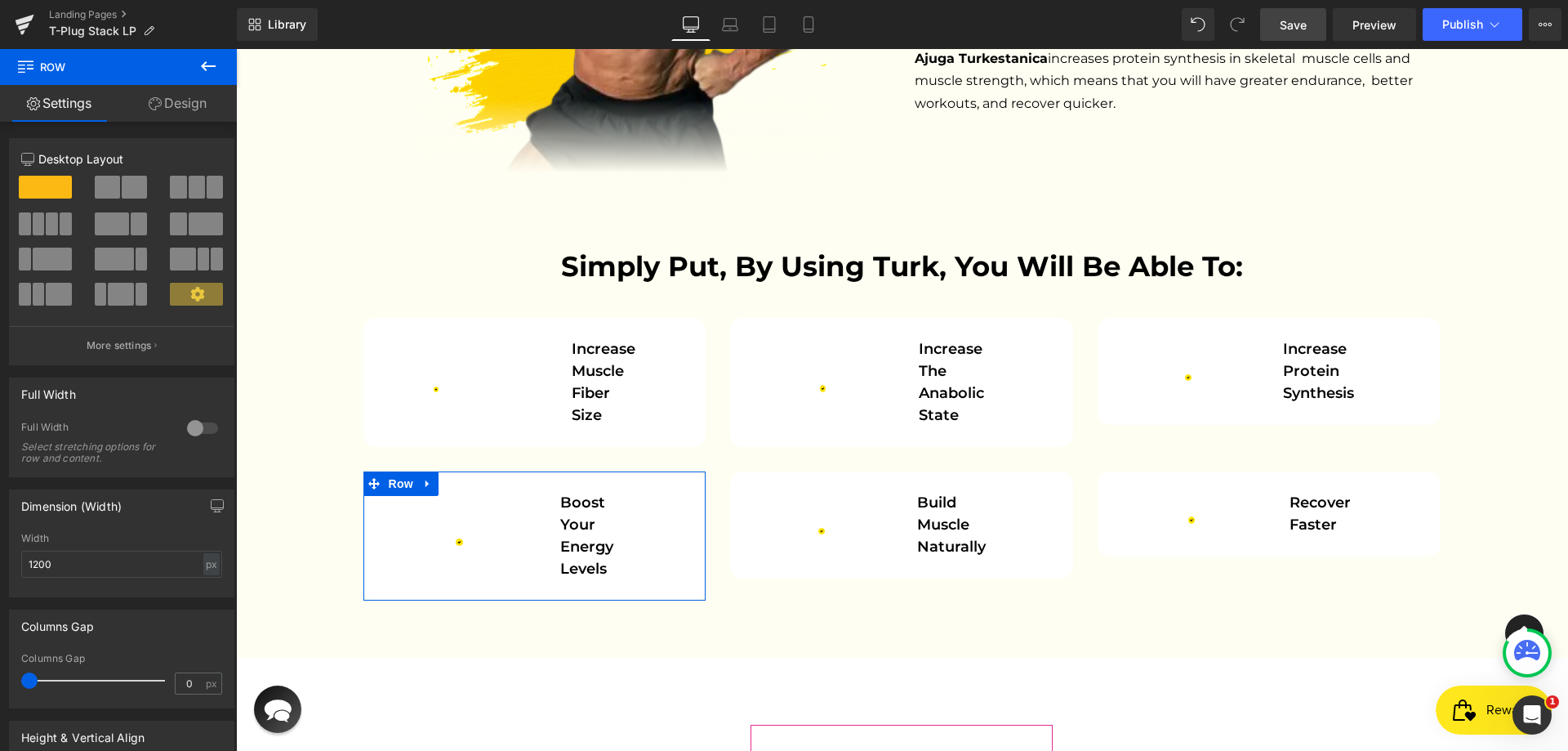
click at [196, 98] on link "Design" at bounding box center [177, 103] width 118 height 37
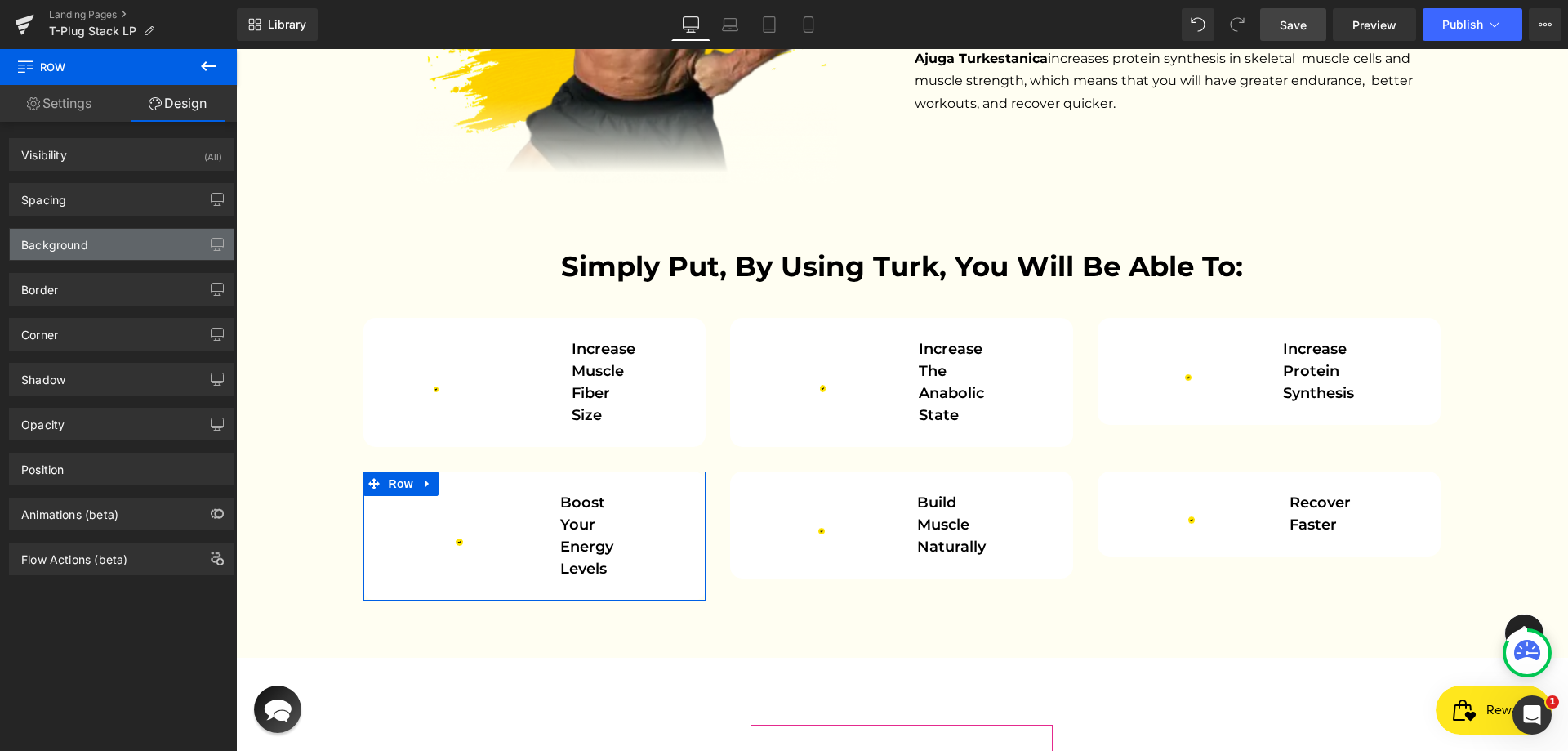
type input "0"
type input "20"
type input "25"
type input "15"
type input "25"
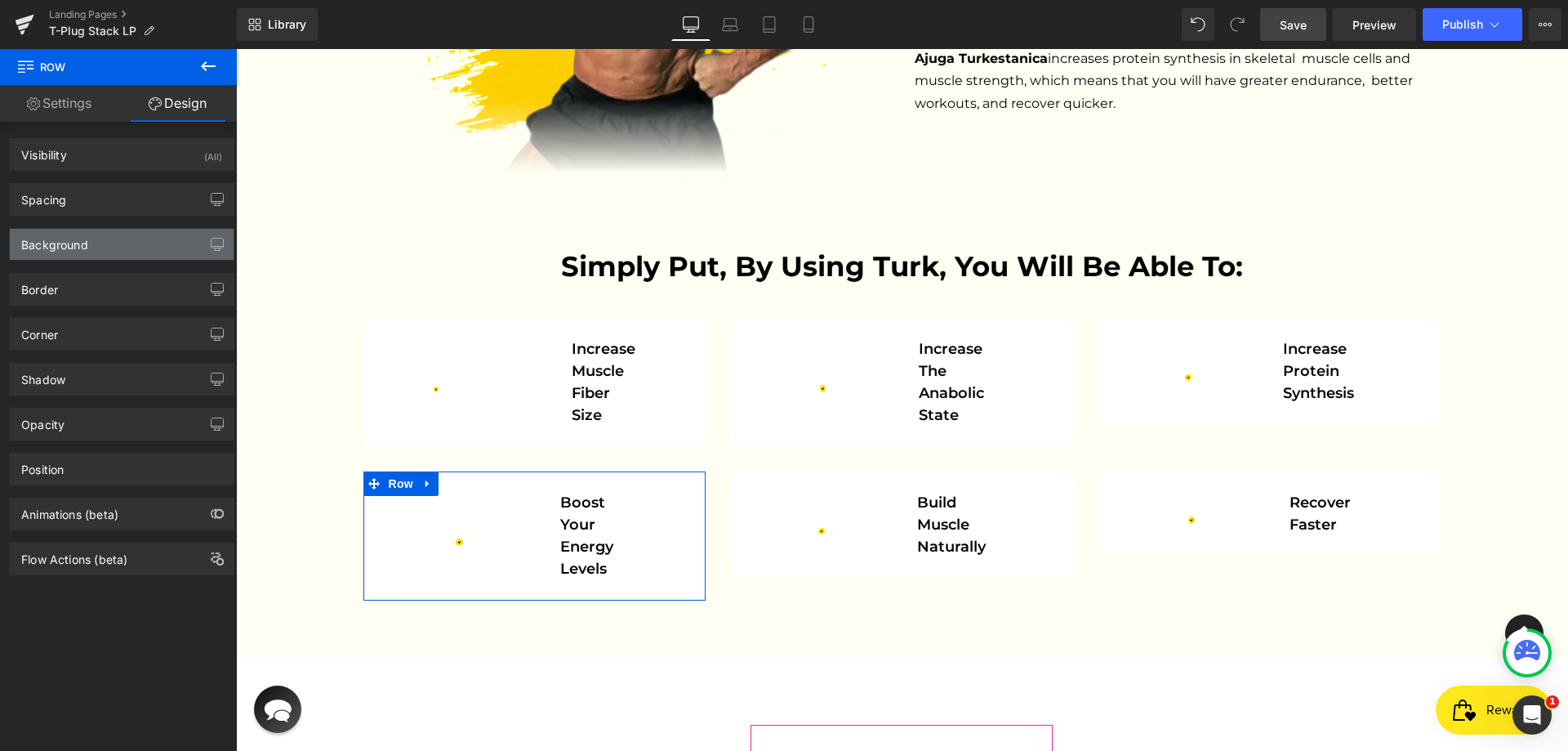
type input "15"
click at [114, 209] on div "Spacing" at bounding box center [121, 199] width 224 height 31
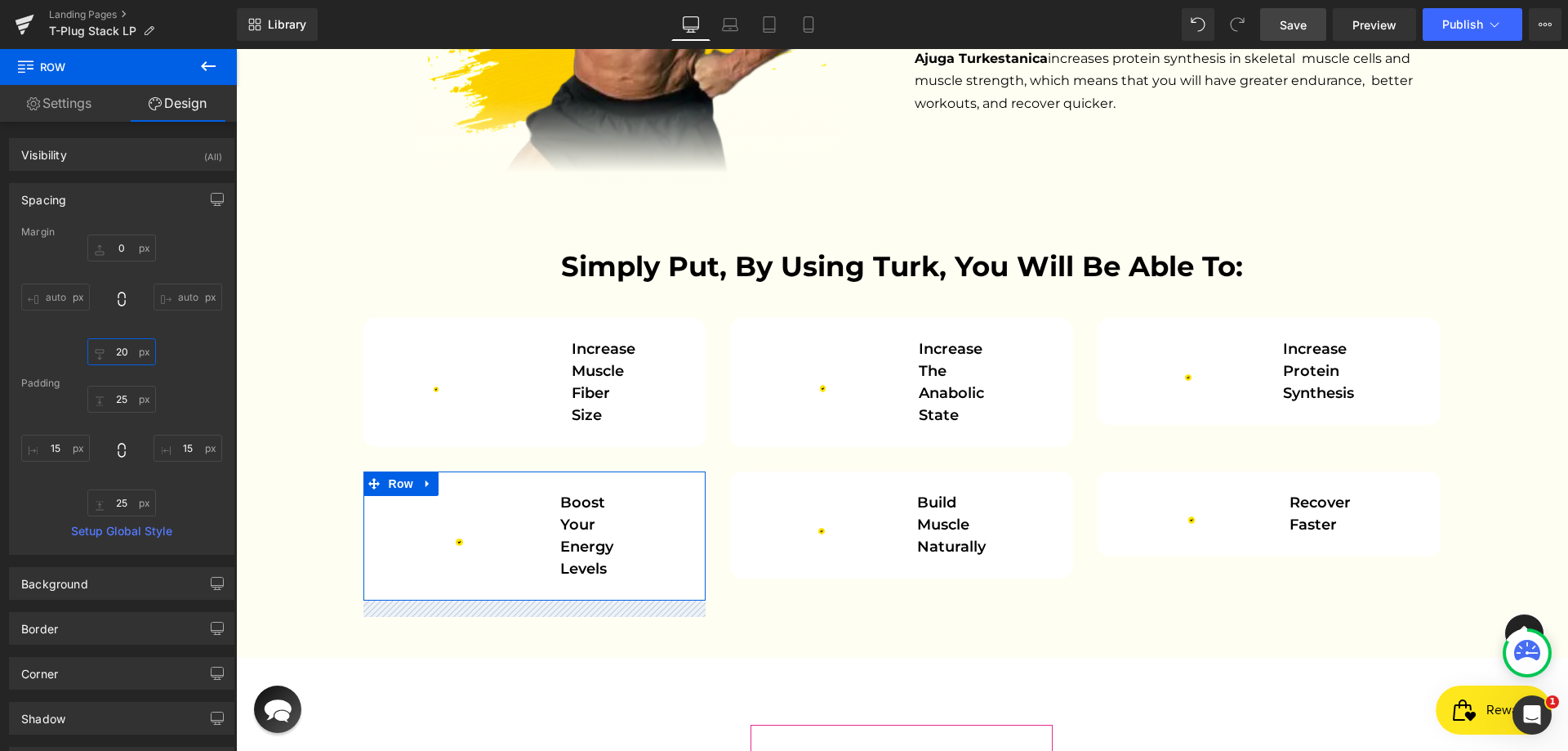
click at [117, 344] on input "20" at bounding box center [121, 351] width 68 height 27
paste input "3"
type input "30"
click at [179, 338] on div "0px 0 auto auto 30 30 auto auto" at bounding box center [122, 300] width 201 height 130
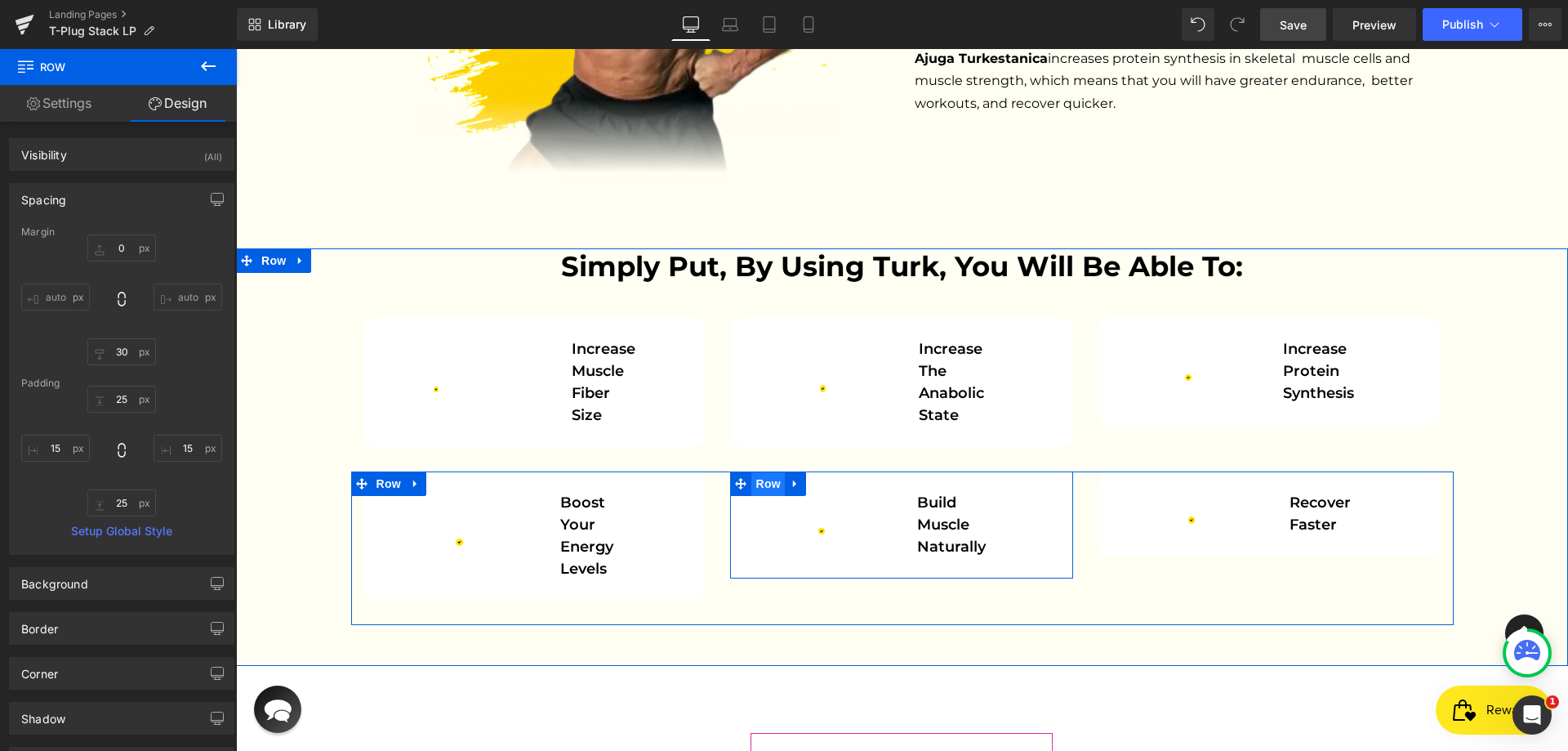
click at [771, 471] on span "Row" at bounding box center [767, 483] width 33 height 24
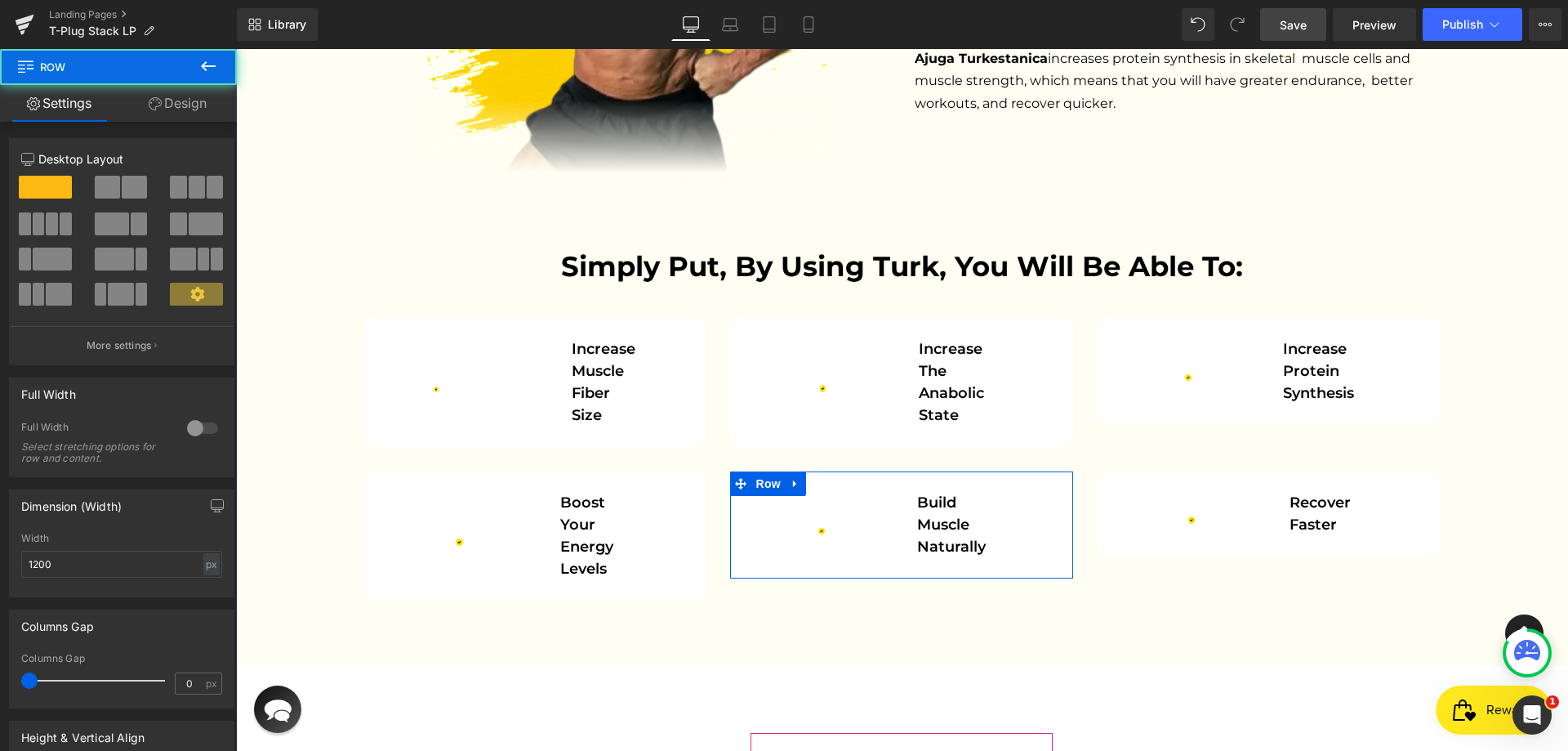
click at [196, 109] on link "Design" at bounding box center [177, 103] width 118 height 37
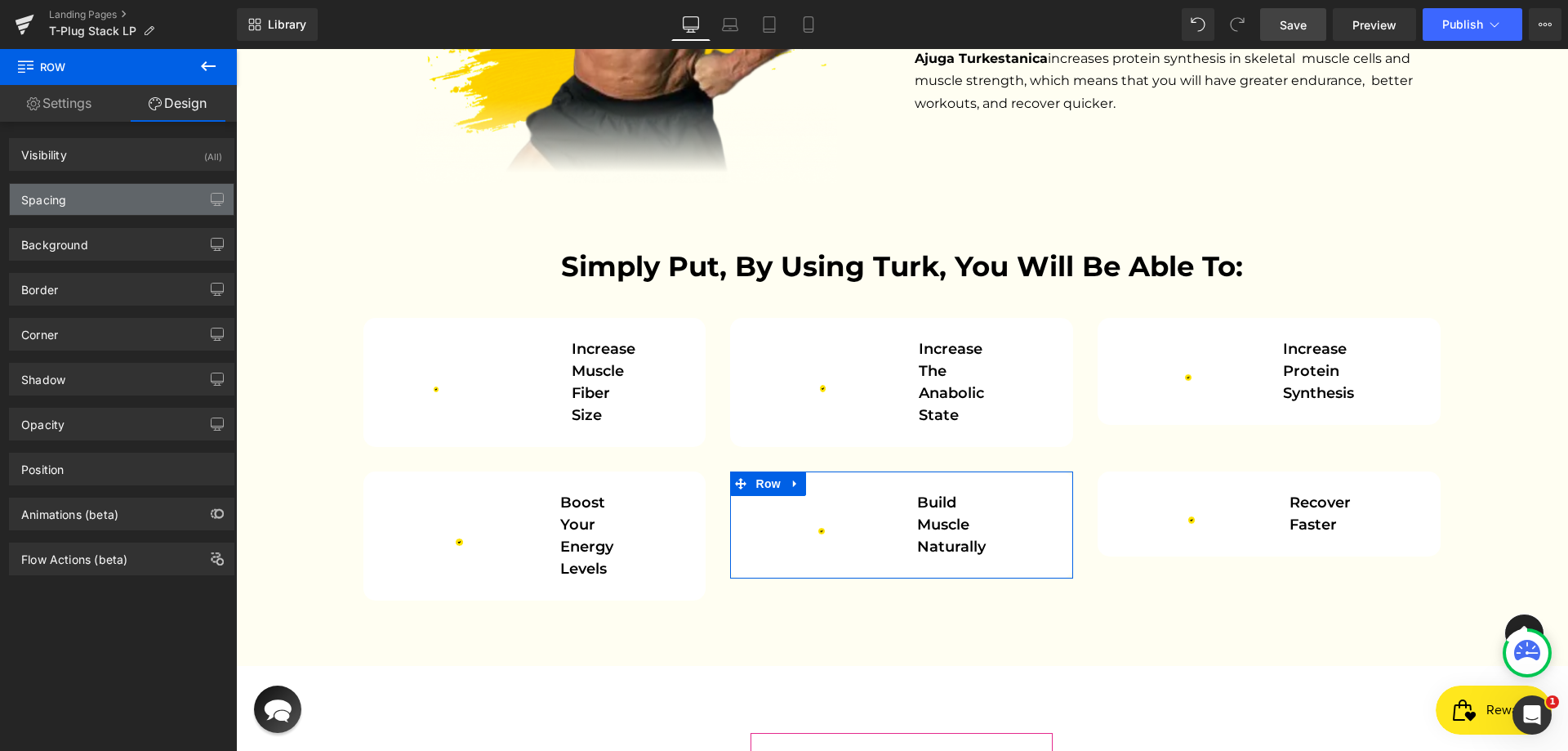
click at [116, 200] on div "Spacing" at bounding box center [121, 199] width 224 height 31
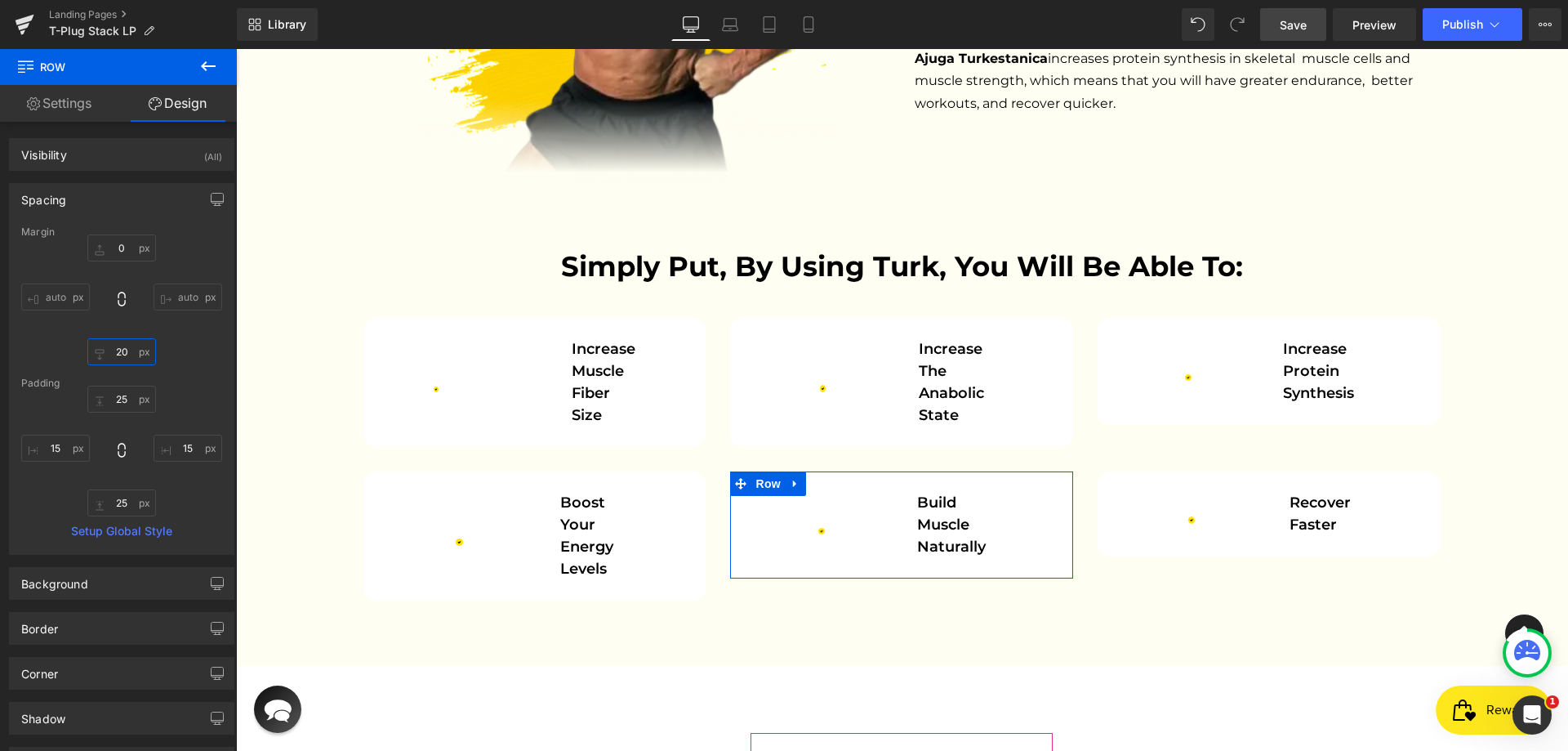
drag, startPoint x: 116, startPoint y: 350, endPoint x: 126, endPoint y: 352, distance: 10.2
click at [116, 352] on input "20" at bounding box center [121, 351] width 68 height 27
paste input "3"
type input "30"
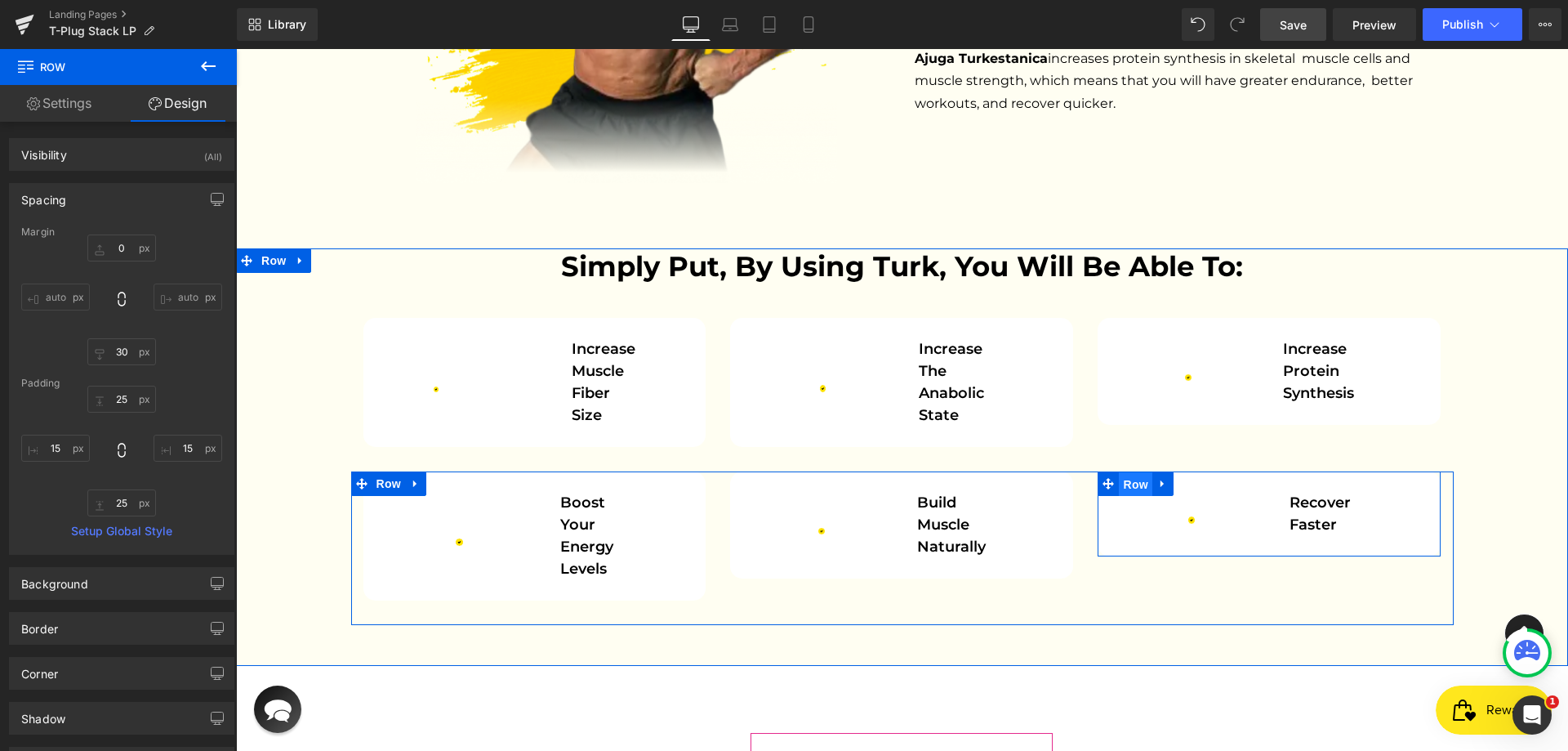
click at [1126, 472] on span "Row" at bounding box center [1135, 484] width 33 height 24
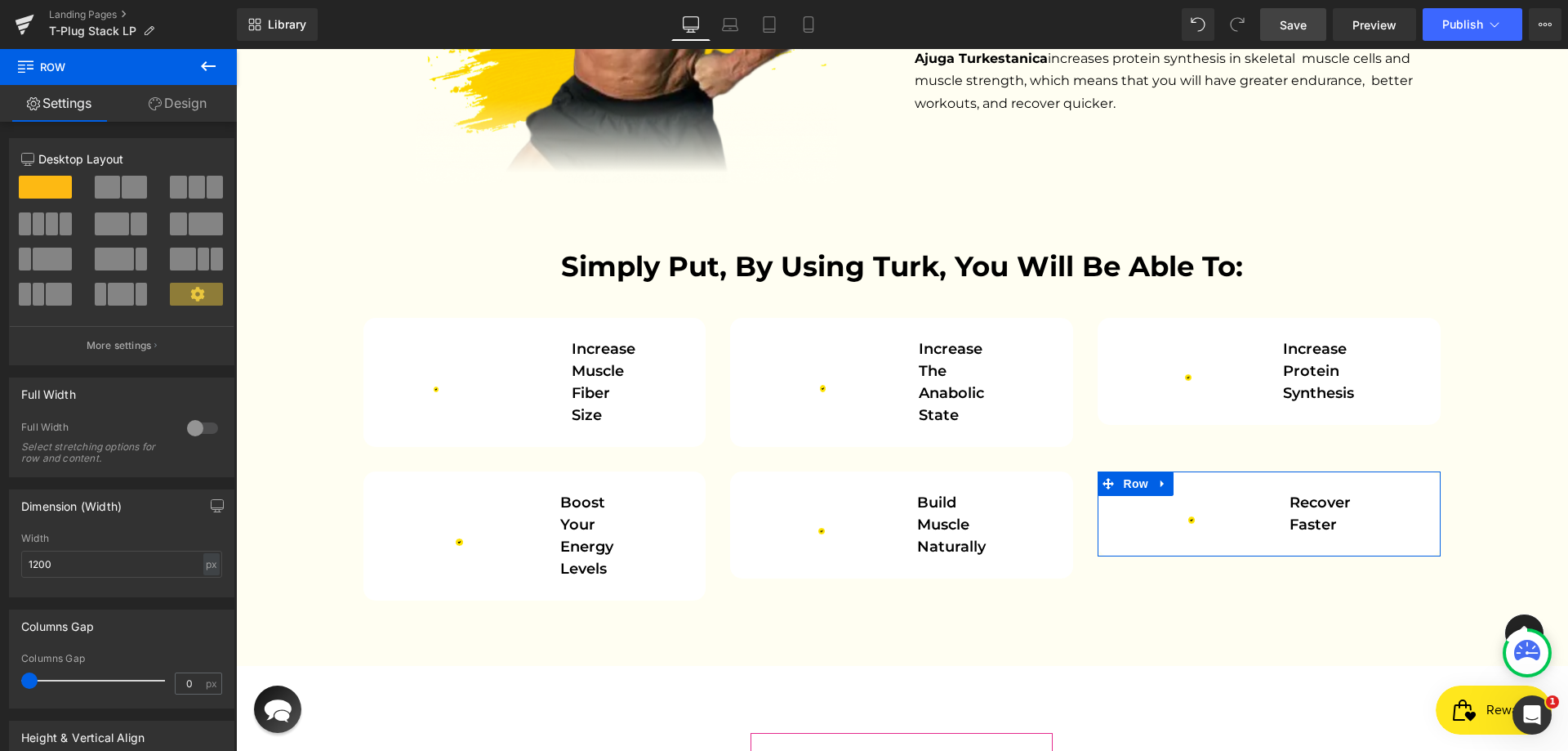
click at [190, 115] on link "Design" at bounding box center [177, 103] width 118 height 37
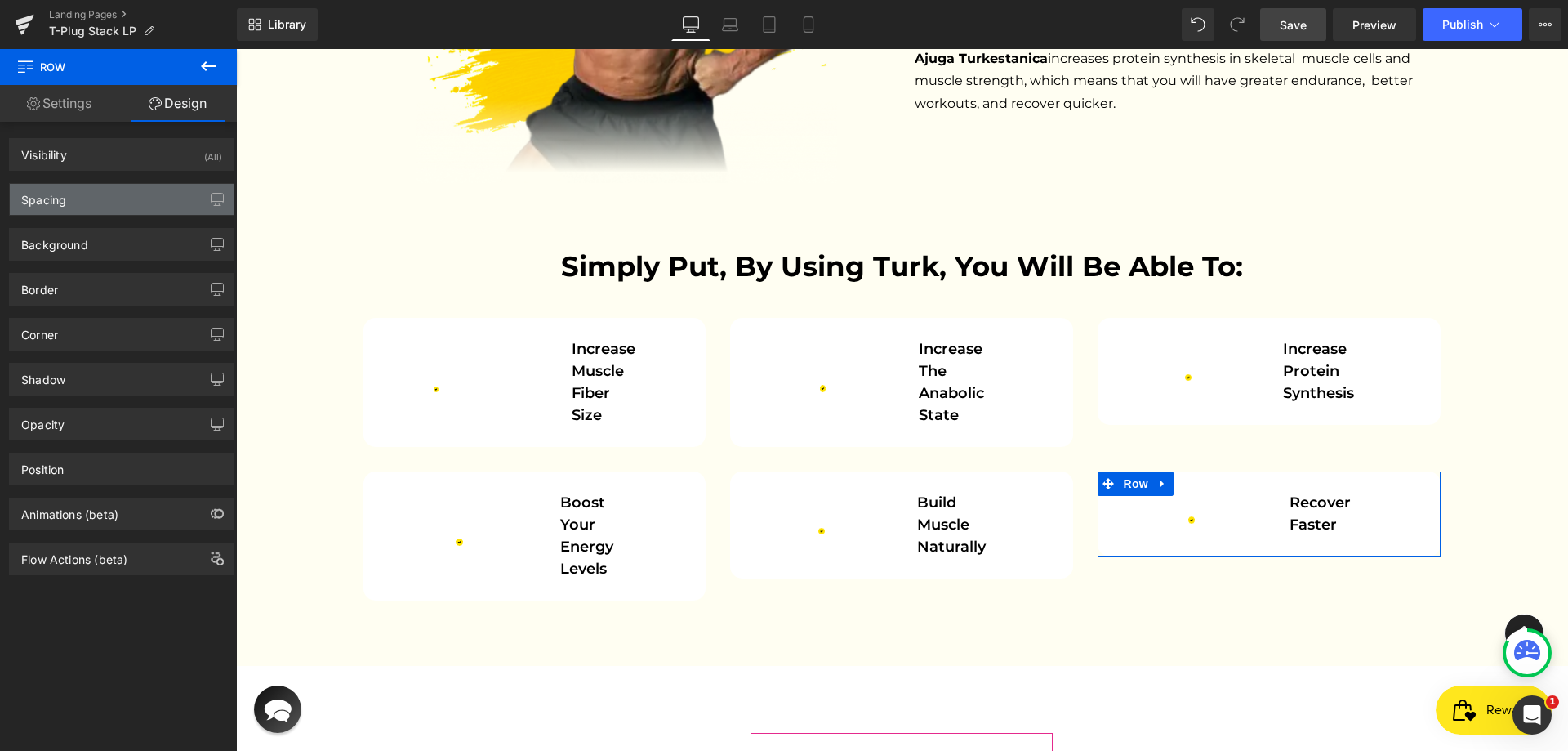
click at [94, 211] on div "Spacing" at bounding box center [121, 199] width 224 height 31
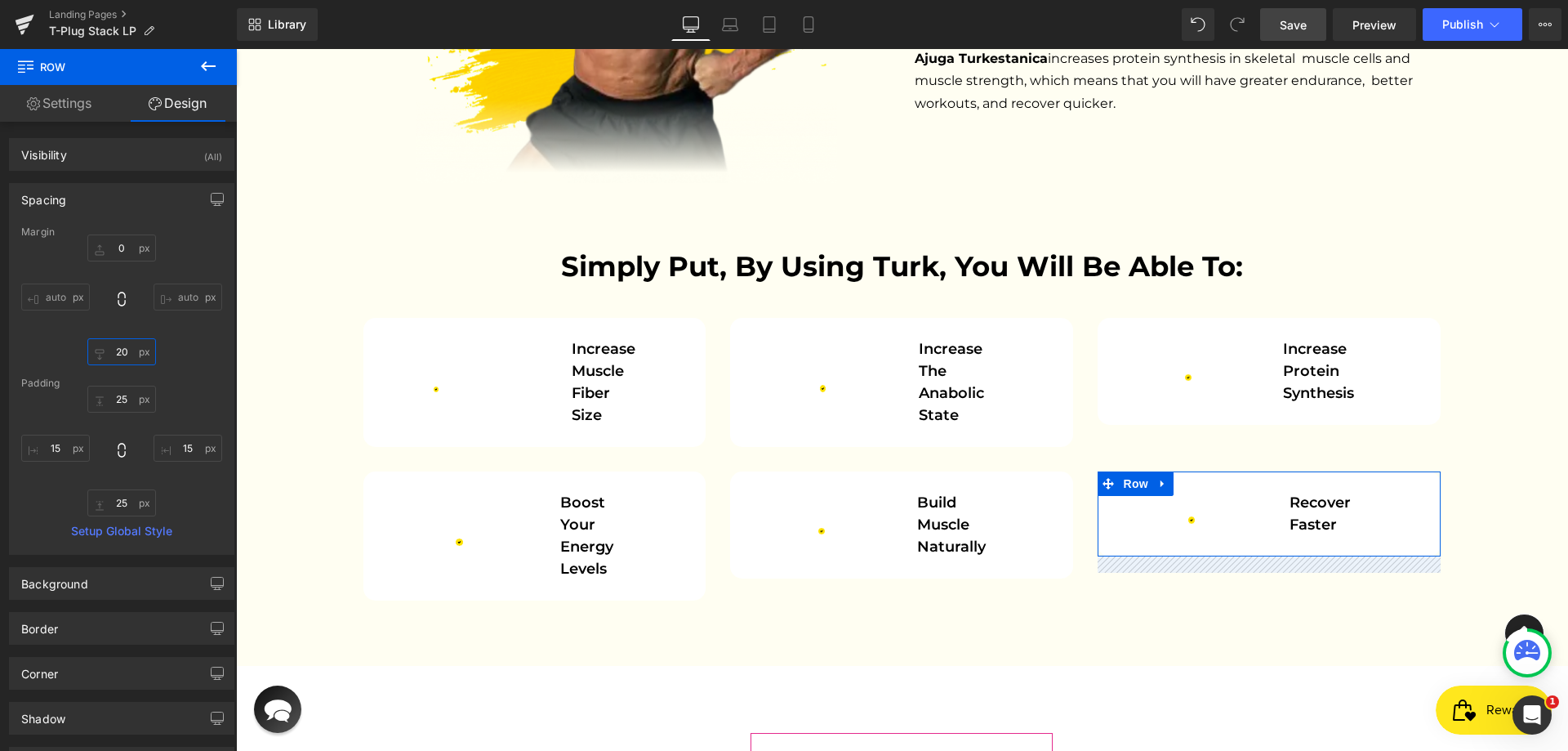
click at [116, 350] on input "20" at bounding box center [121, 351] width 68 height 27
paste input "3"
type input "30"
click at [186, 349] on div "0px 0 auto auto 30 30 auto auto" at bounding box center [122, 300] width 201 height 130
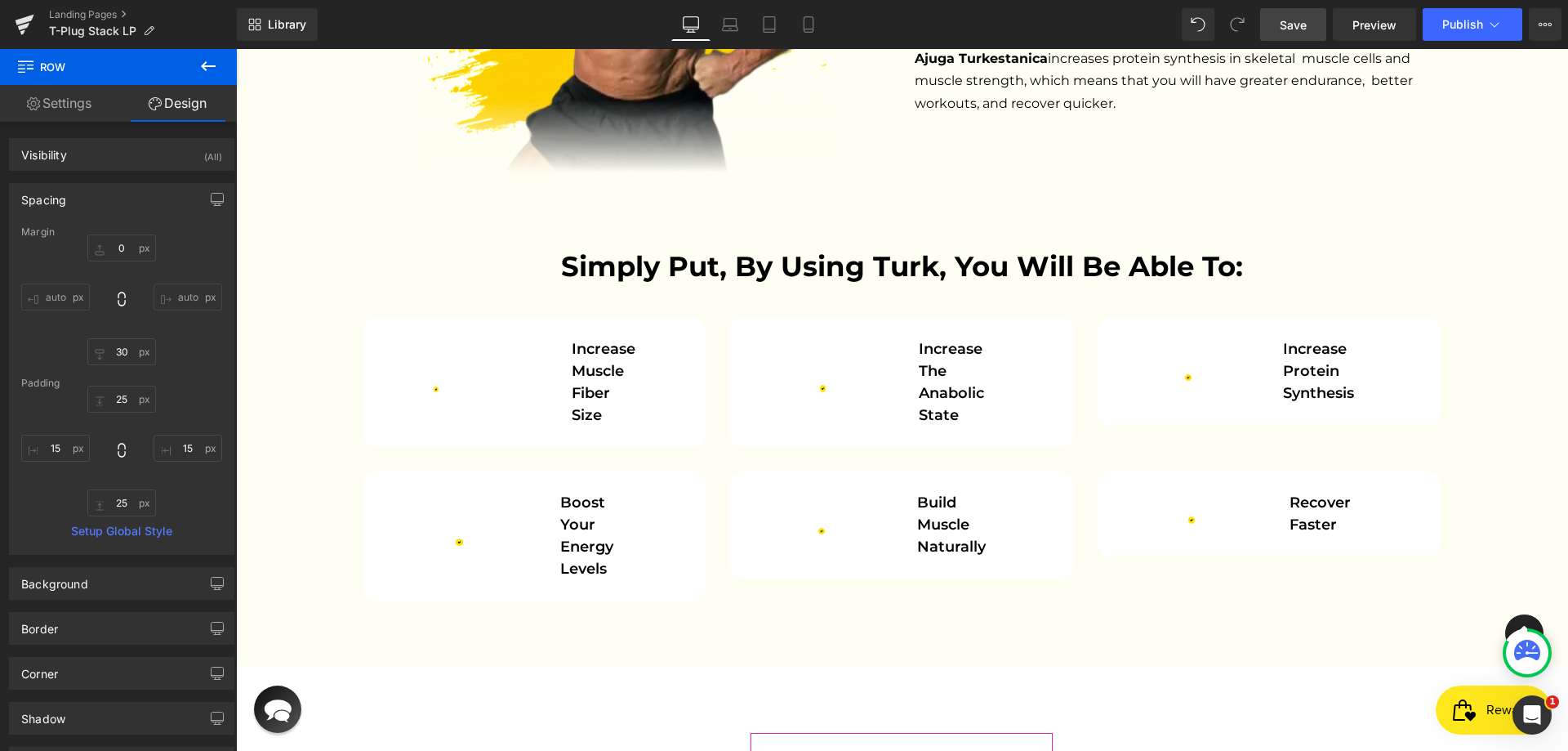
click at [1319, 22] on link "Save" at bounding box center [1293, 24] width 66 height 33
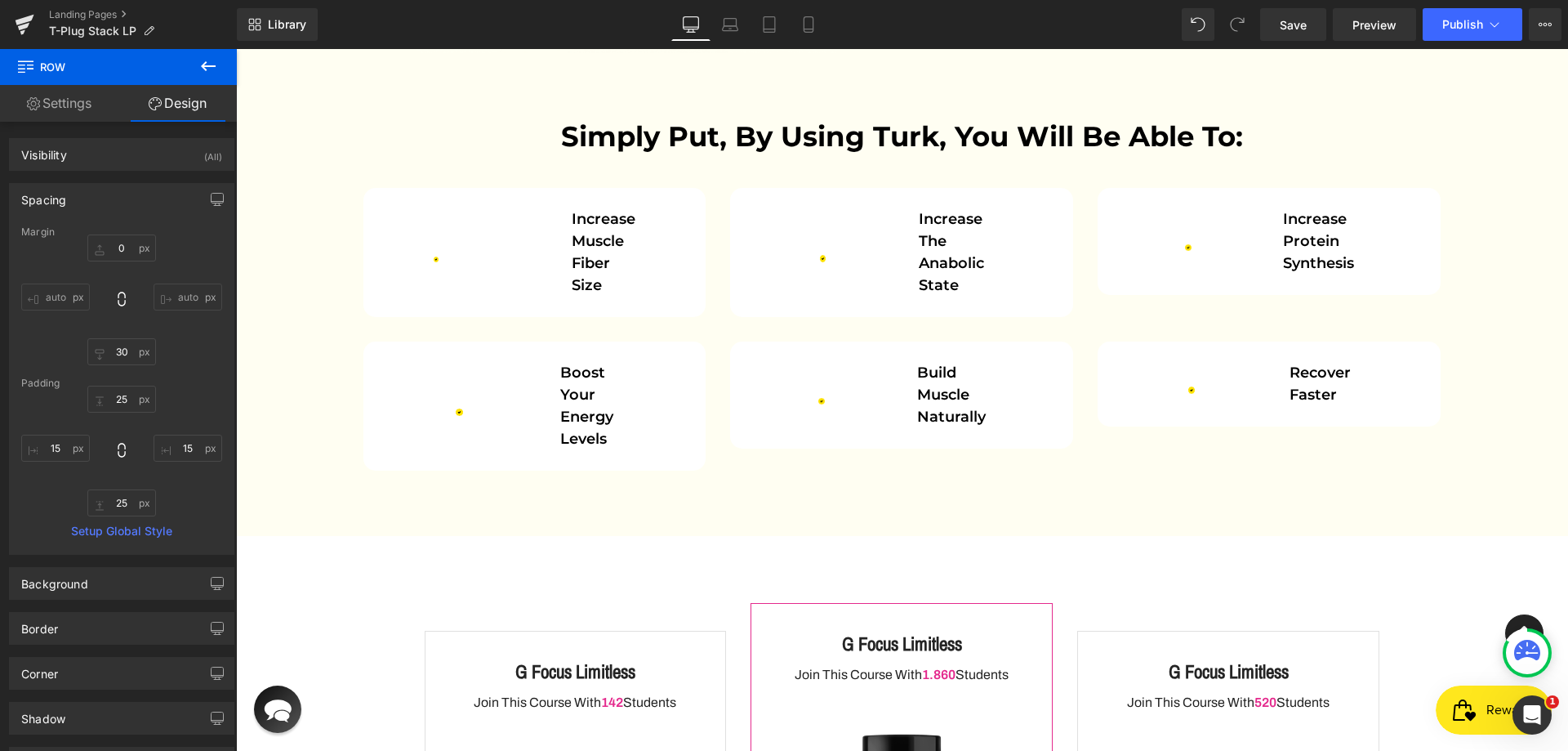
scroll to position [4048, 0]
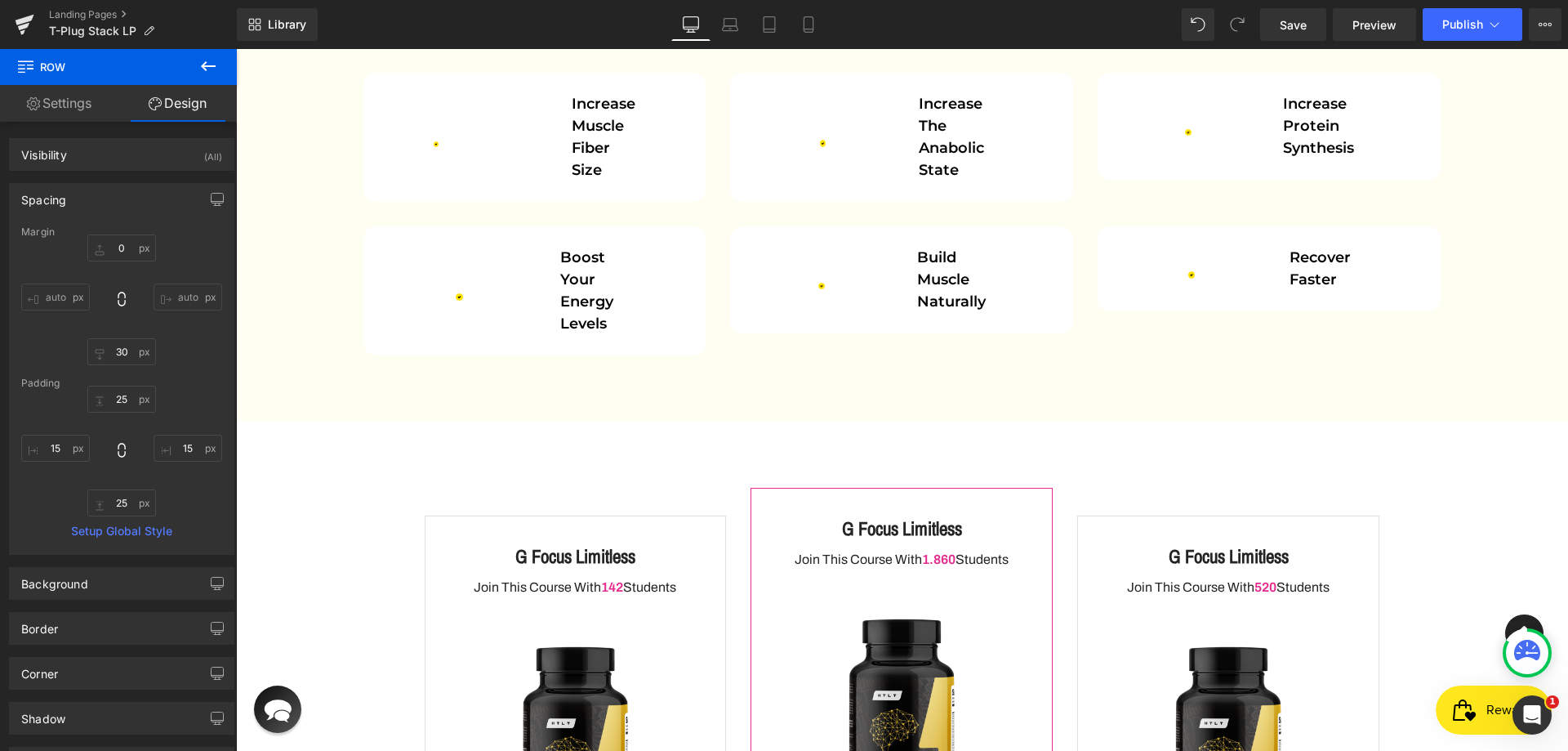
click at [212, 71] on icon at bounding box center [208, 66] width 20 height 20
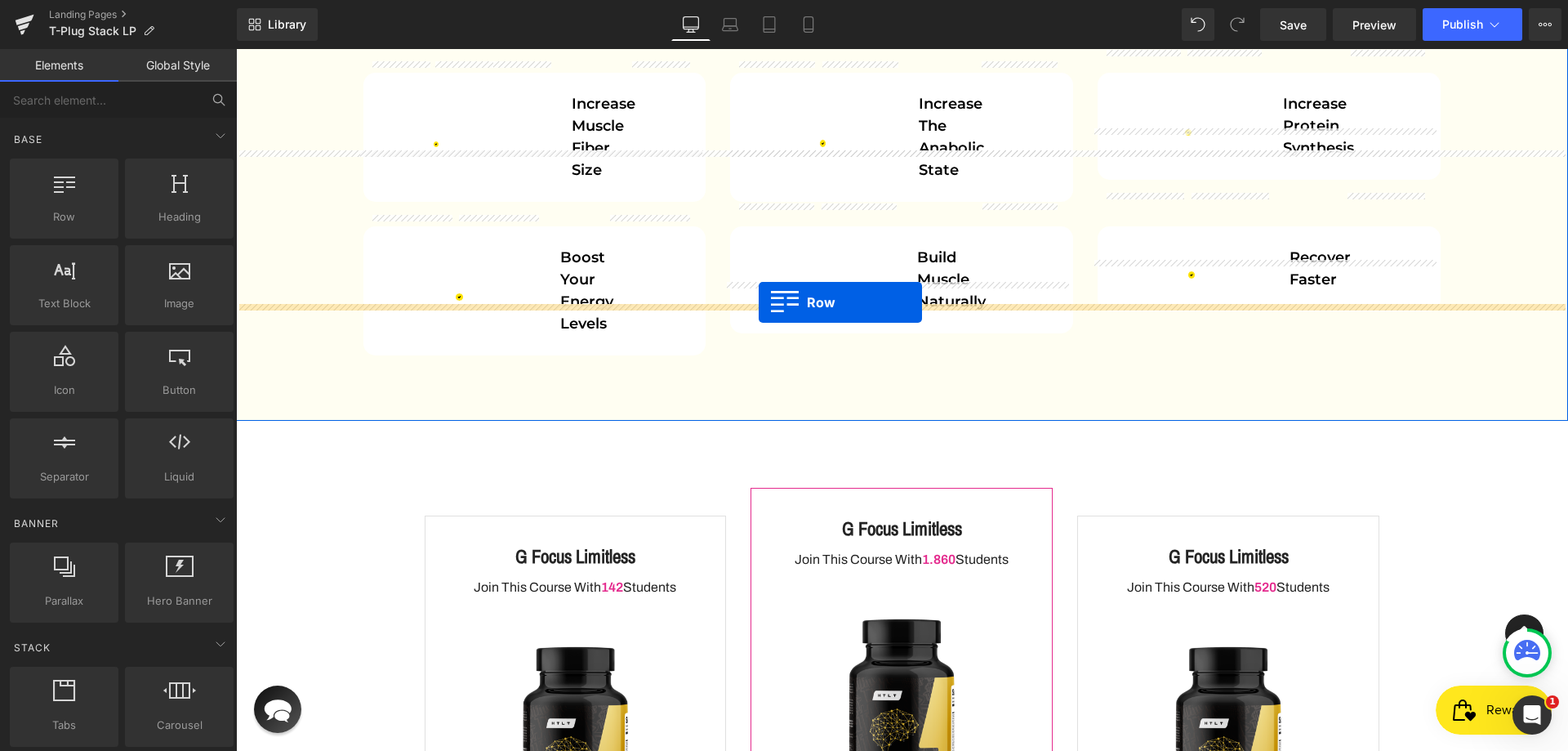
drag, startPoint x: 328, startPoint y: 255, endPoint x: 759, endPoint y: 302, distance: 433.6
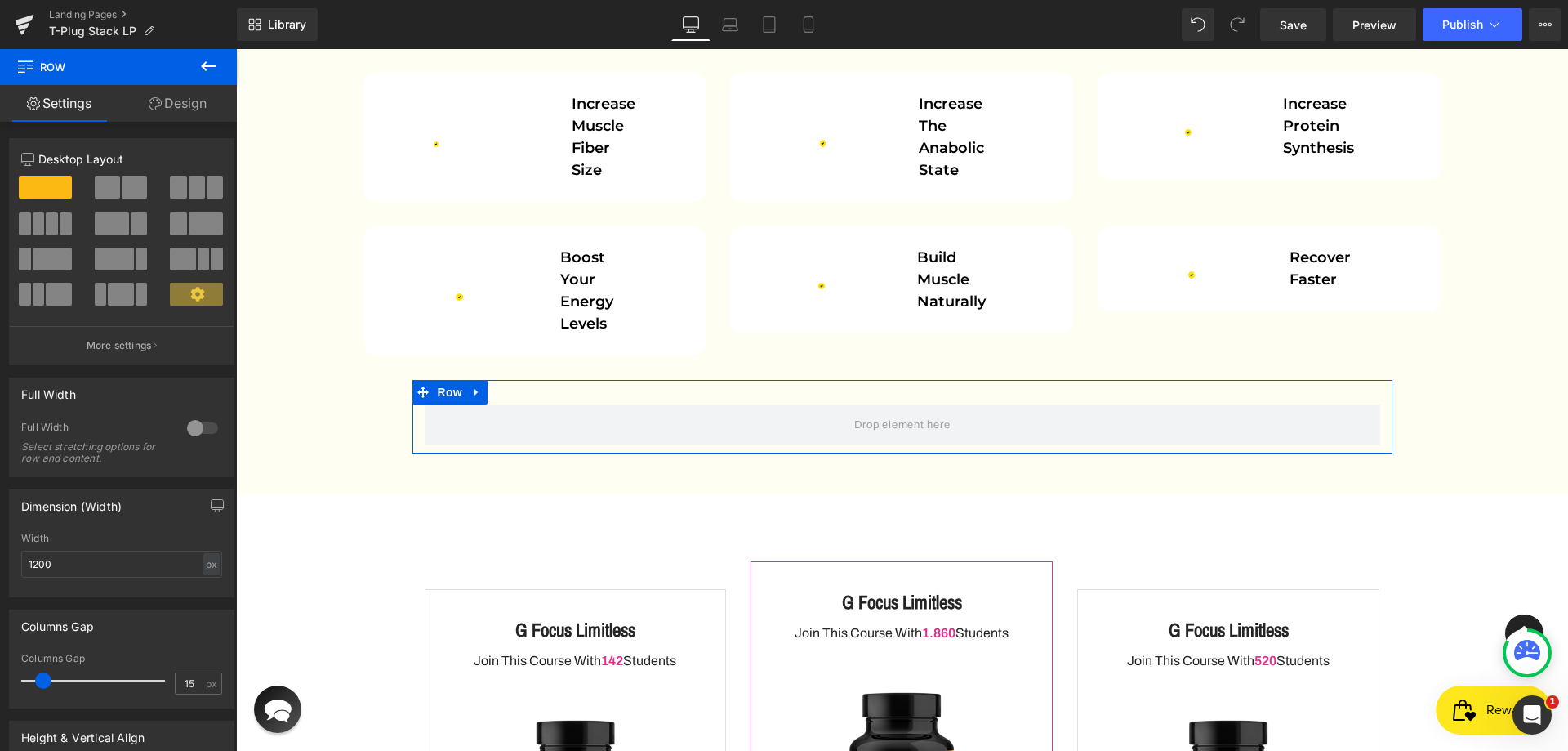
click at [182, 101] on link "Design" at bounding box center [177, 103] width 118 height 37
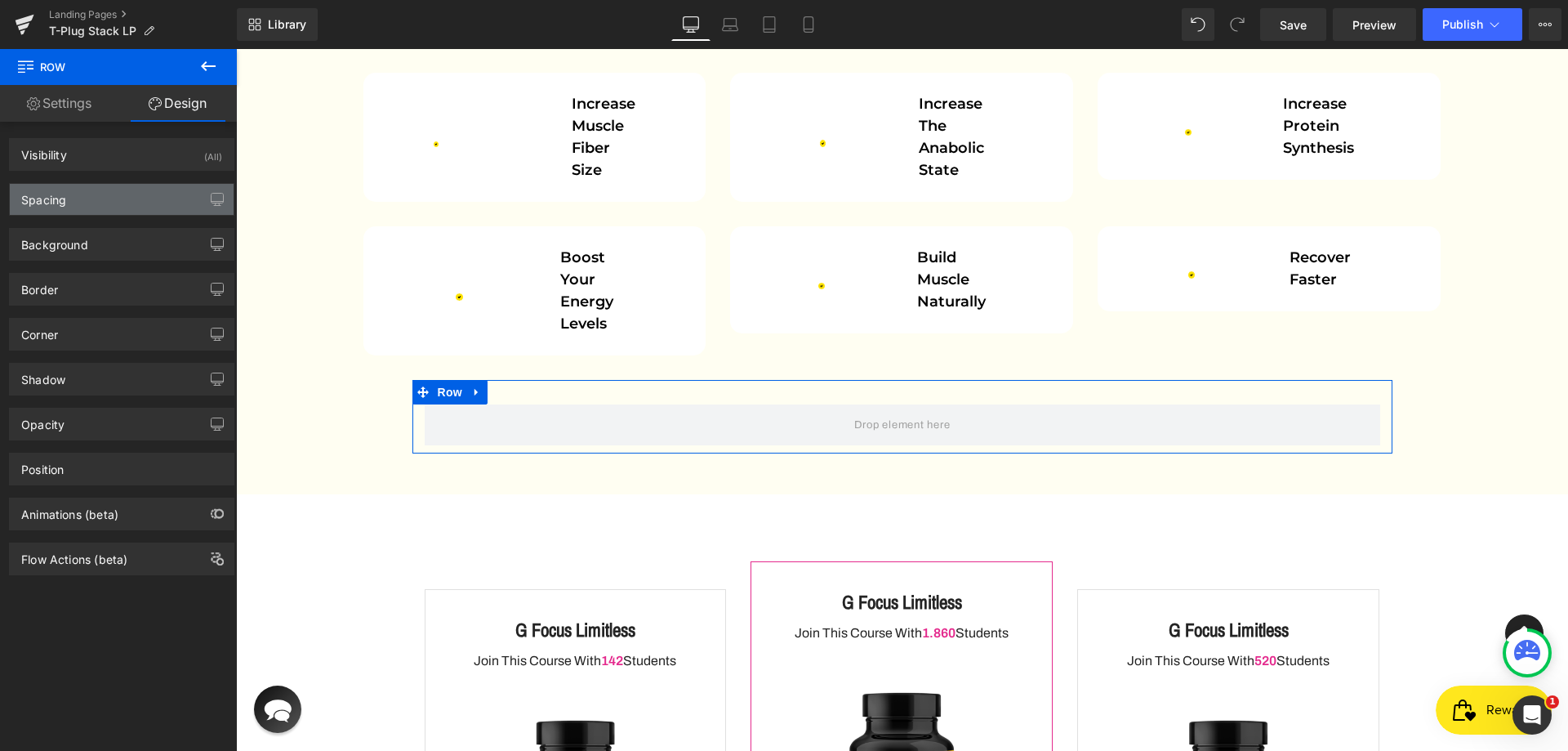
click at [71, 199] on div "Spacing" at bounding box center [121, 199] width 224 height 31
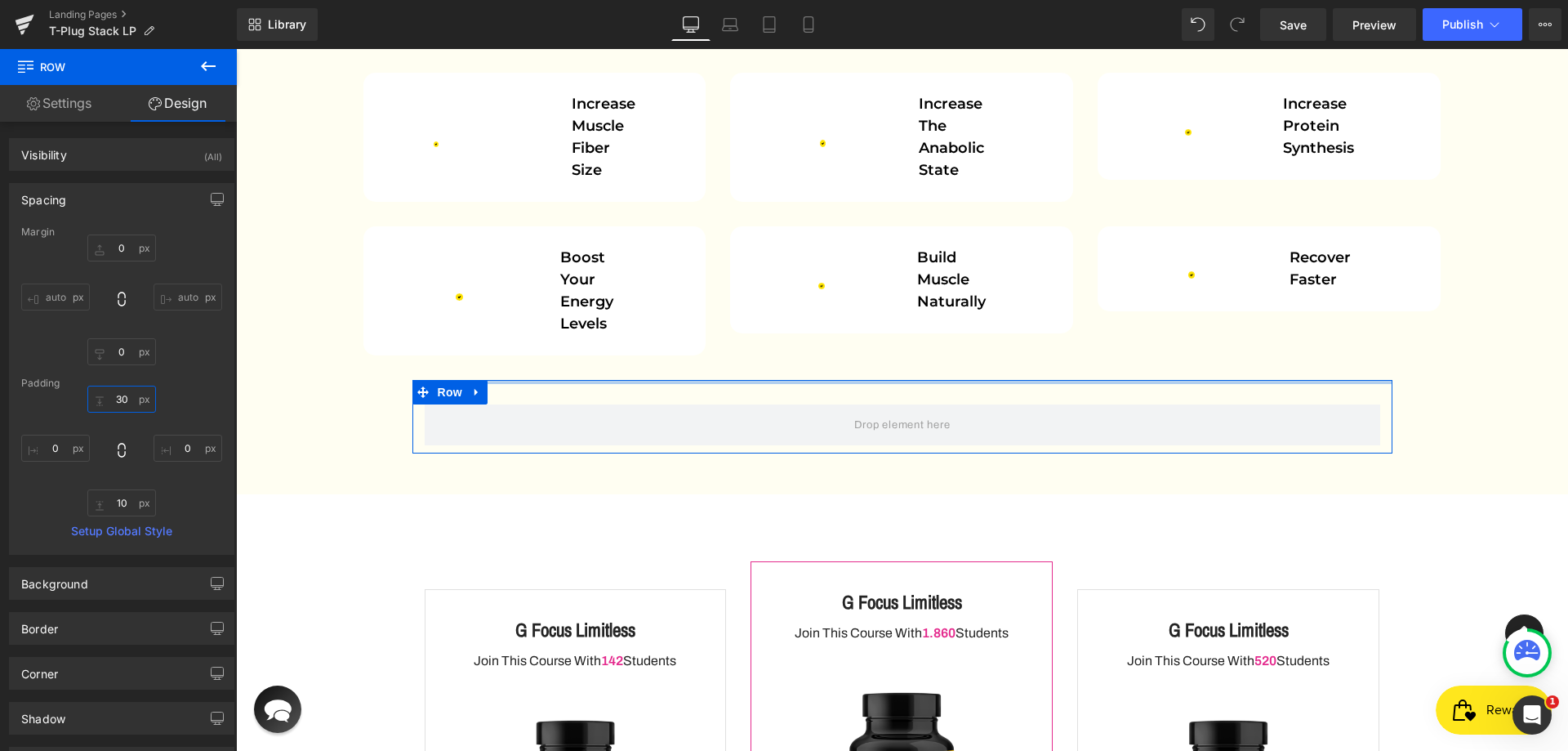
click at [114, 401] on input "30" at bounding box center [121, 399] width 68 height 27
click at [115, 506] on input "10" at bounding box center [121, 502] width 68 height 27
click at [116, 399] on input "30" at bounding box center [121, 399] width 68 height 27
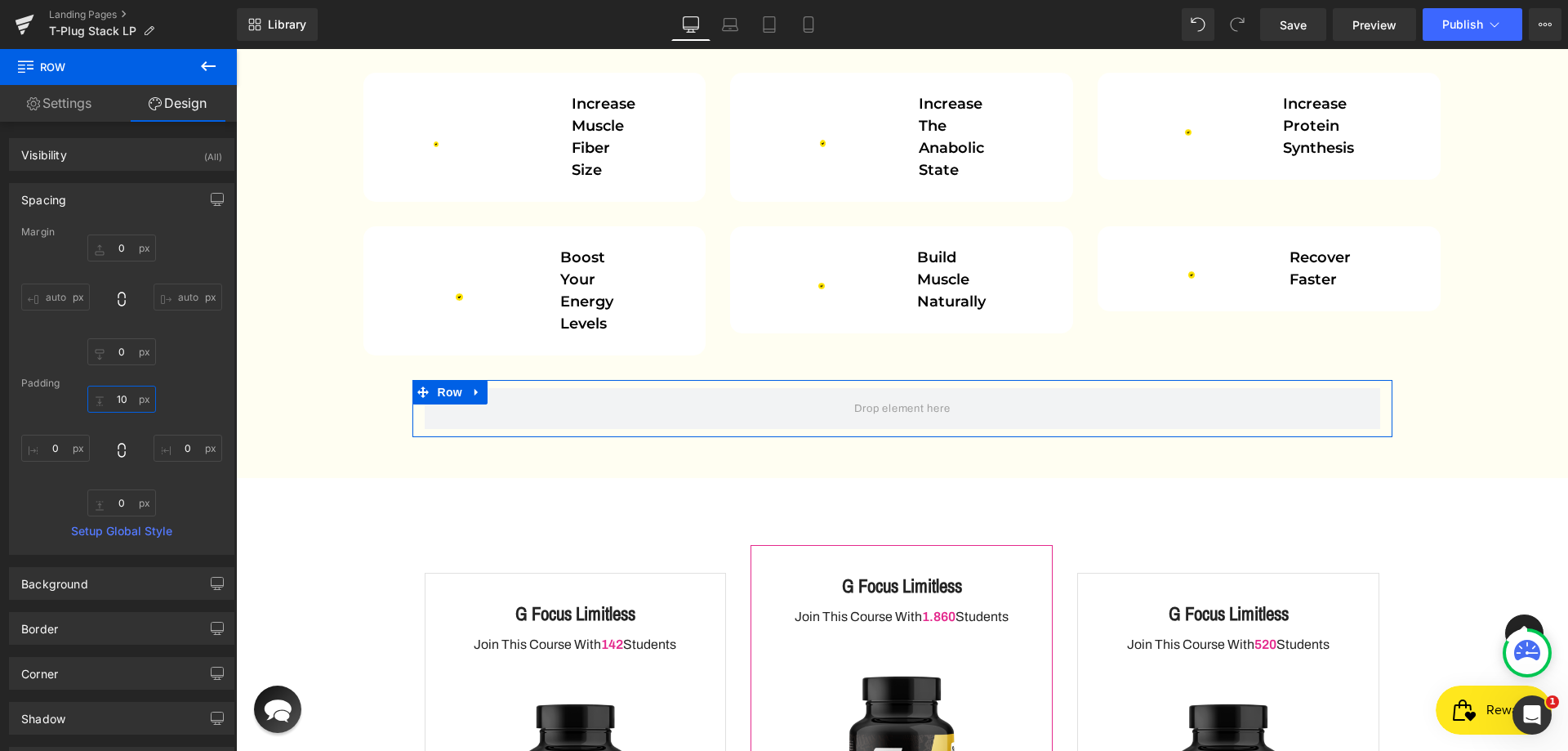
type input "10"
click at [192, 487] on div "10 10 0px 0 0px 0" at bounding box center [122, 451] width 201 height 130
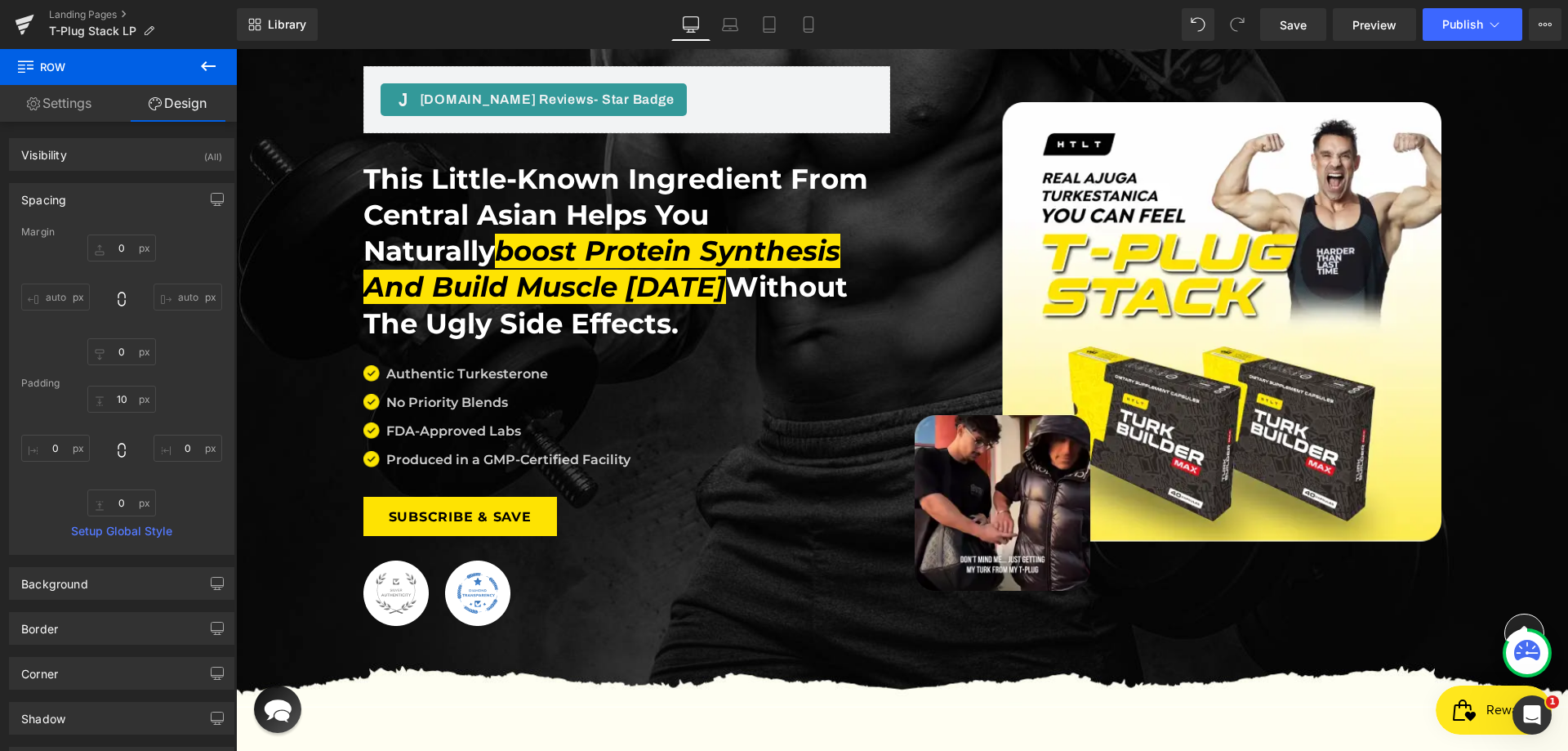
scroll to position [0, 0]
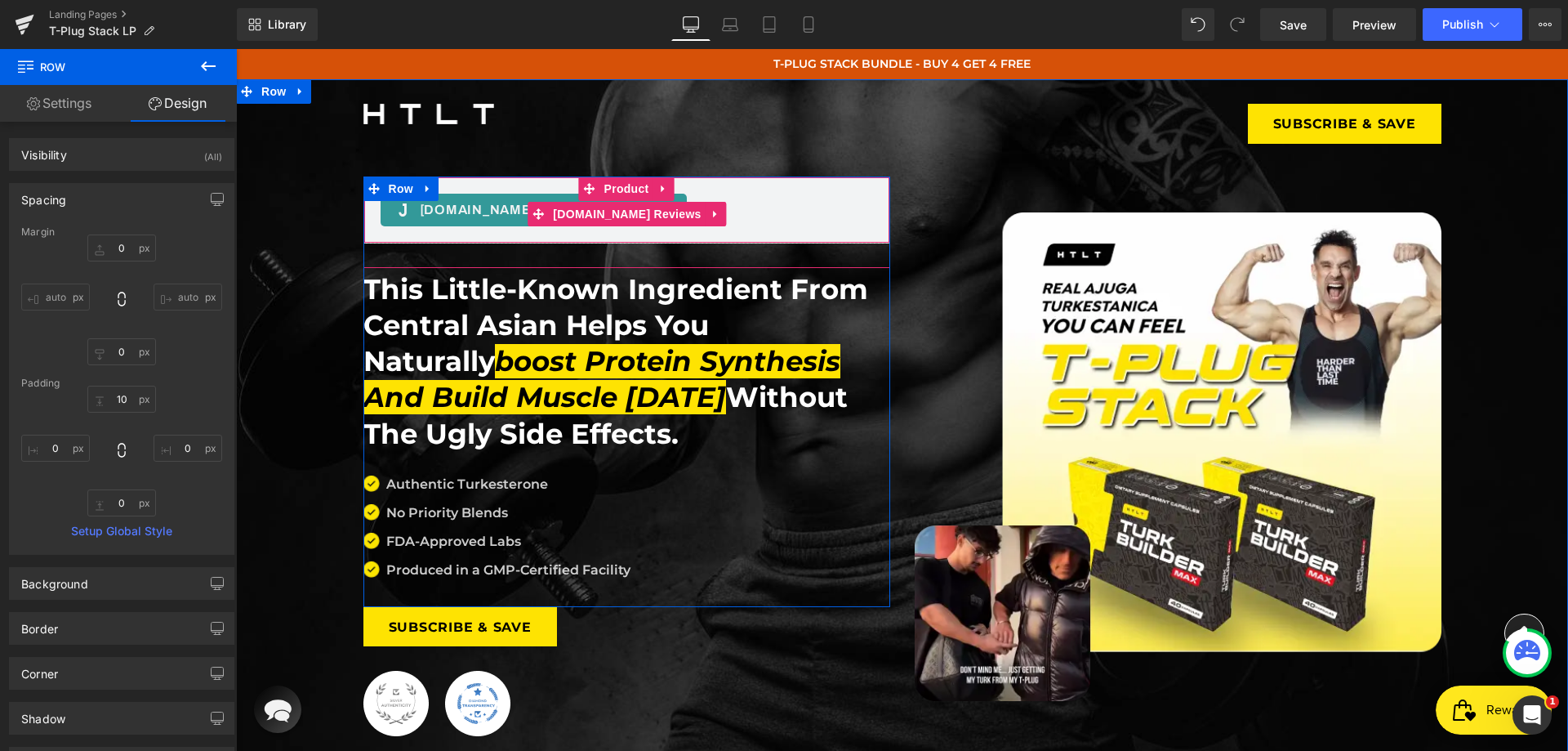
click at [366, 215] on div "[DOMAIN_NAME] Reviews - Star Badge [DOMAIN_NAME] Reviews" at bounding box center [627, 210] width 526 height 67
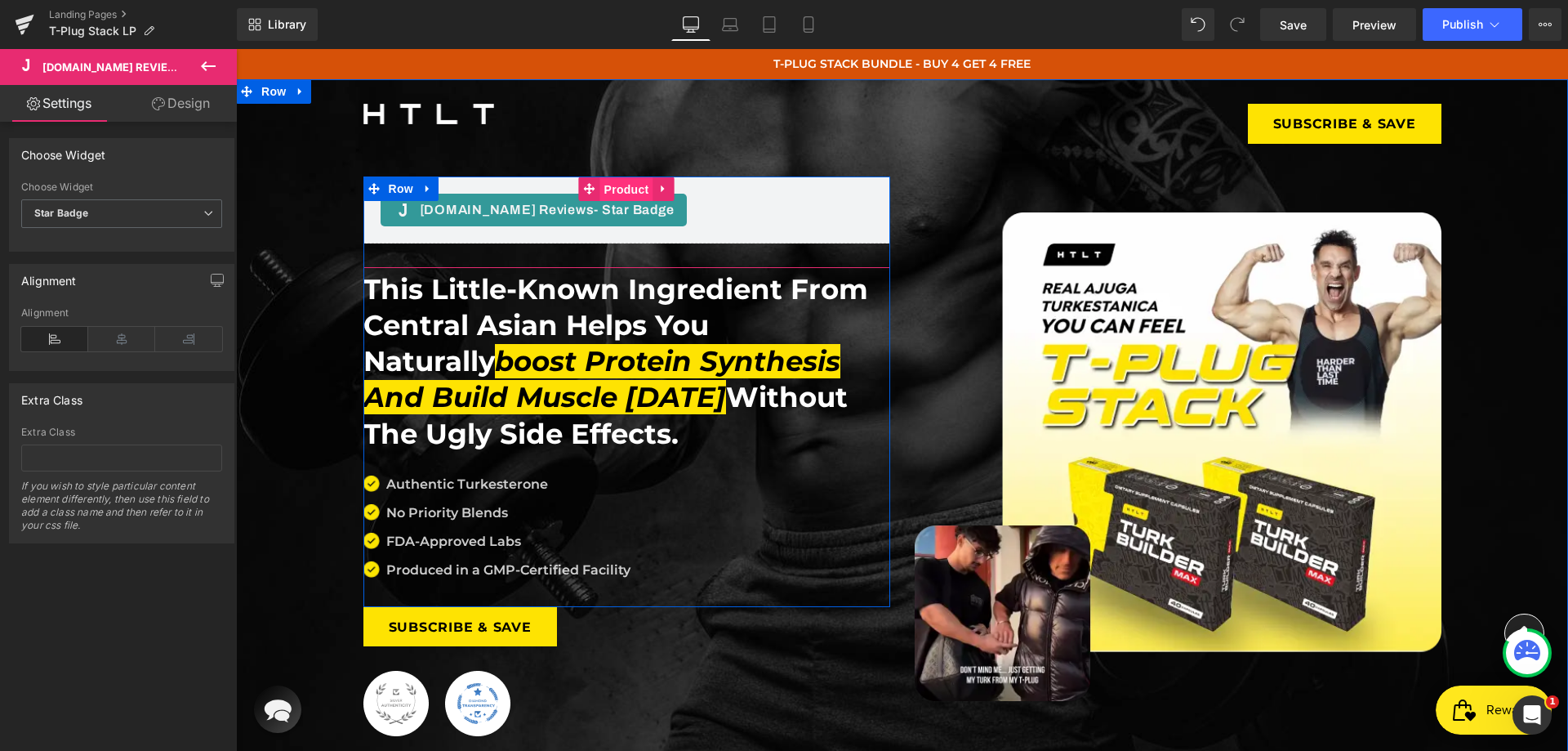
click at [619, 188] on span "Product" at bounding box center [627, 189] width 54 height 24
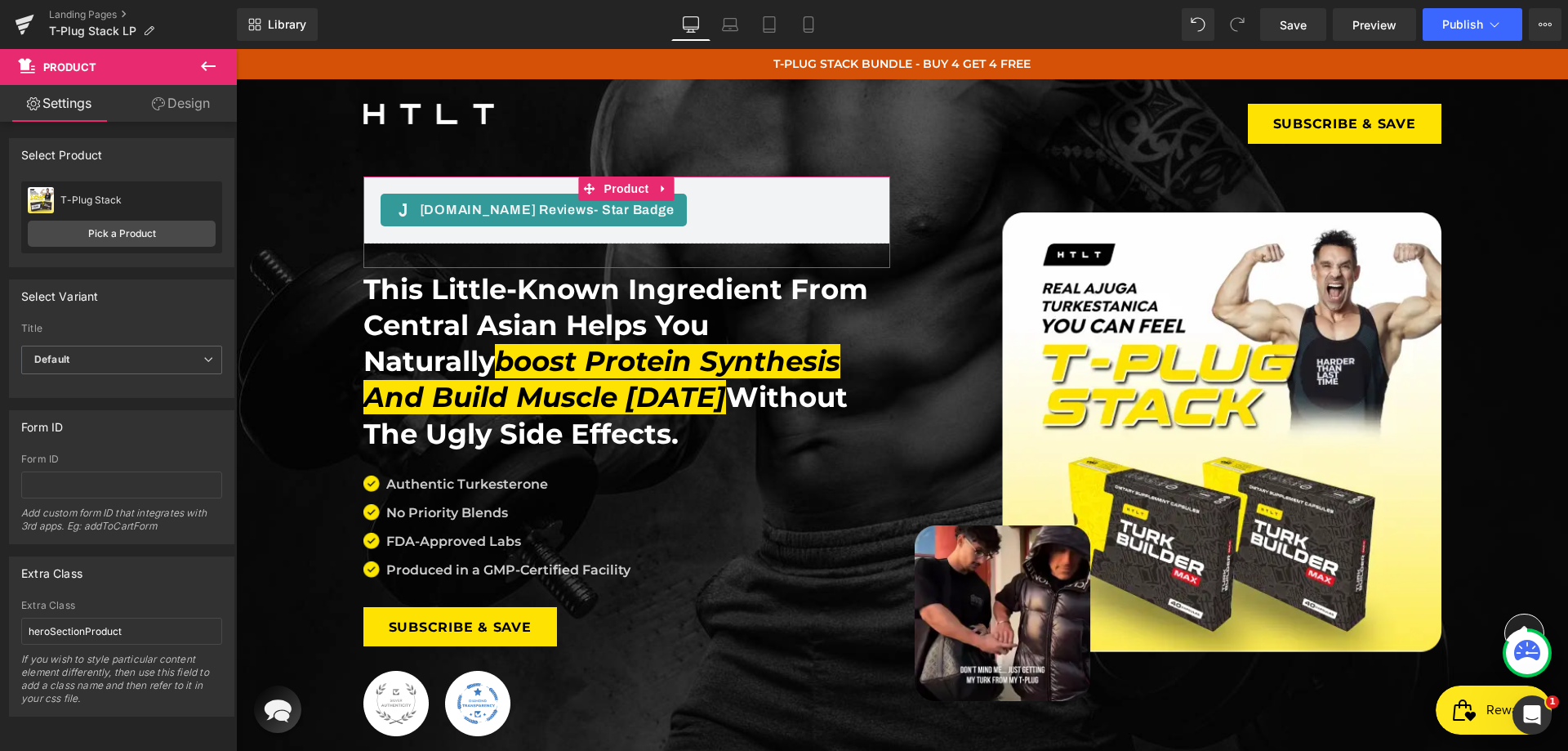
scroll to position [11, 0]
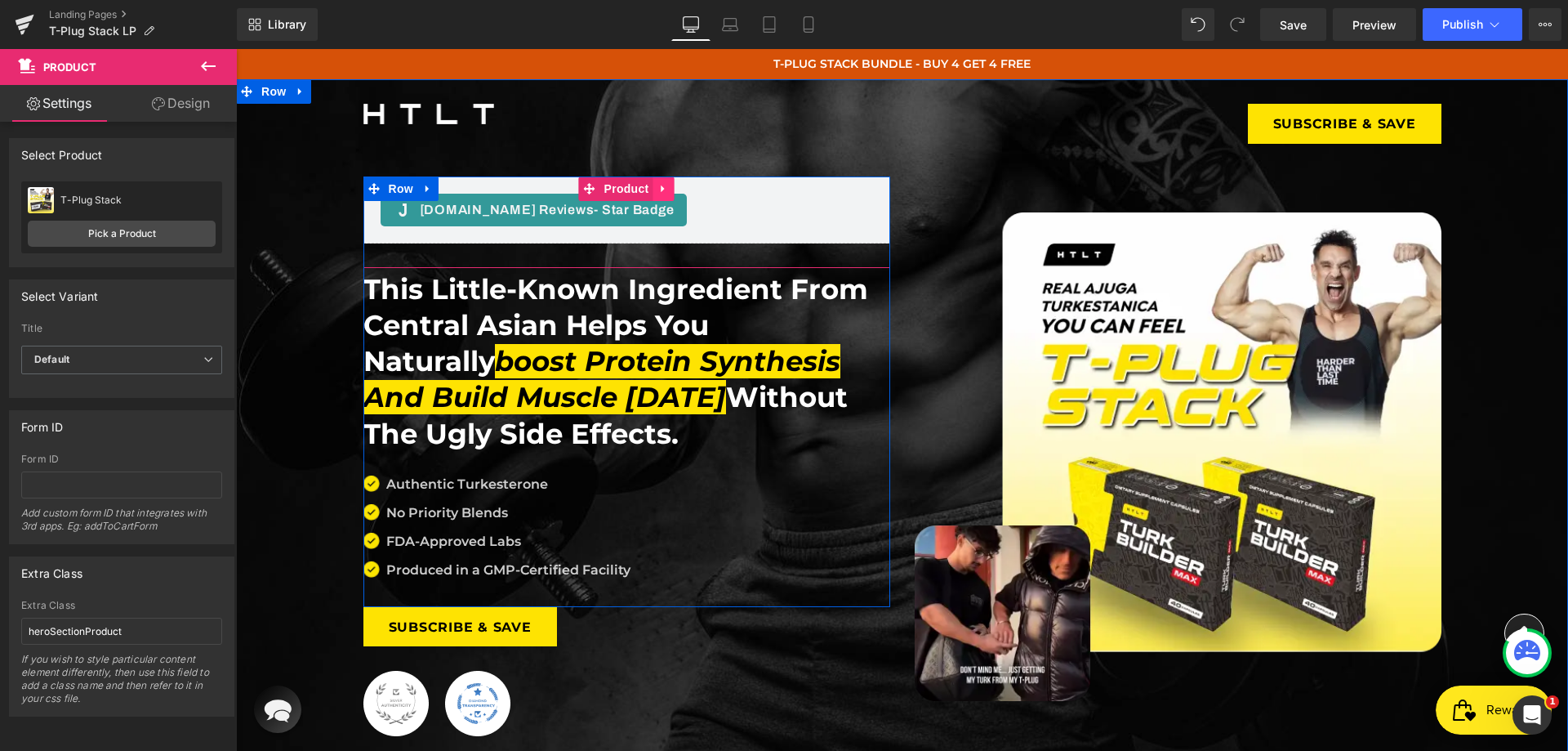
click at [653, 191] on link at bounding box center [664, 188] width 22 height 24
click at [647, 190] on icon at bounding box center [652, 188] width 11 height 11
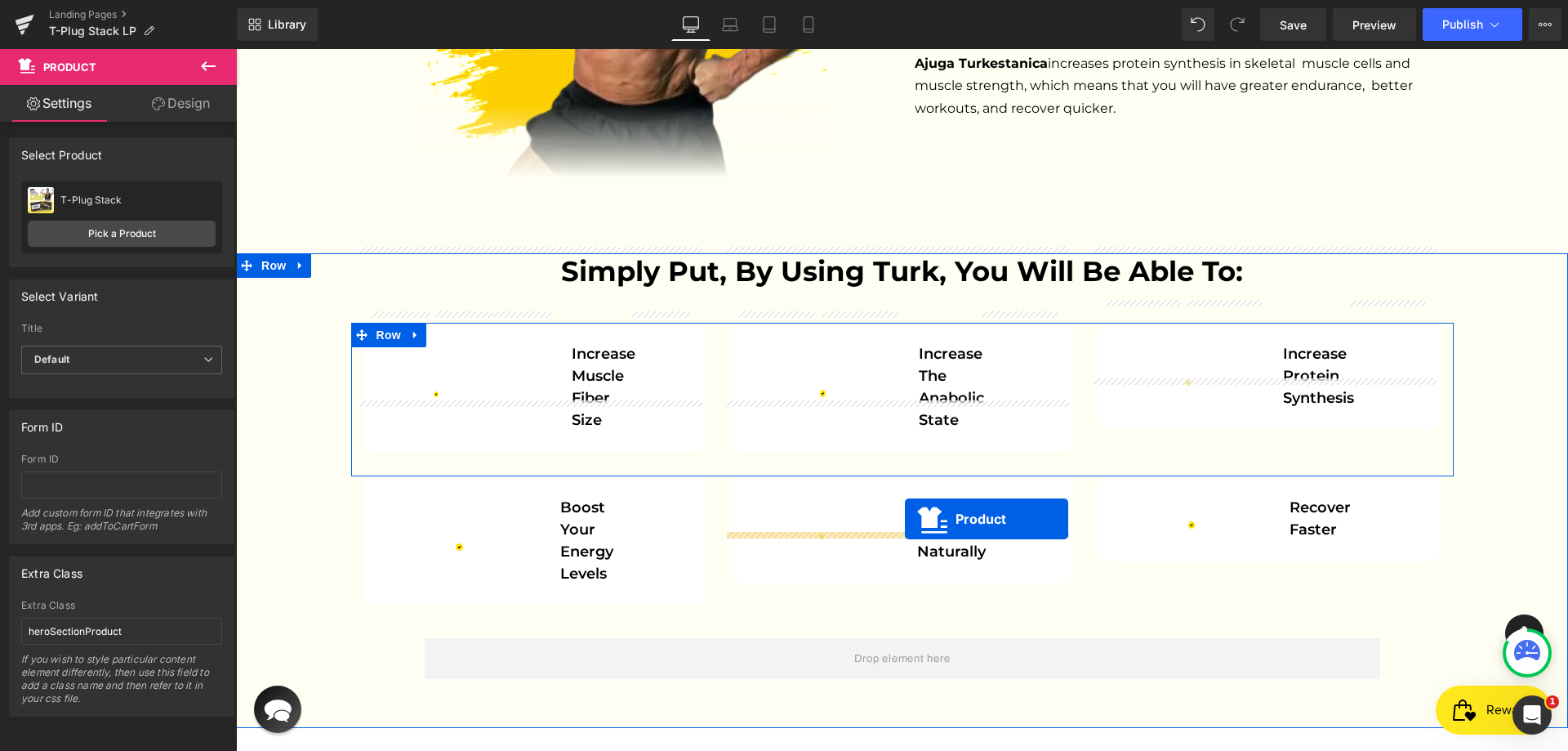
scroll to position [4084, 0]
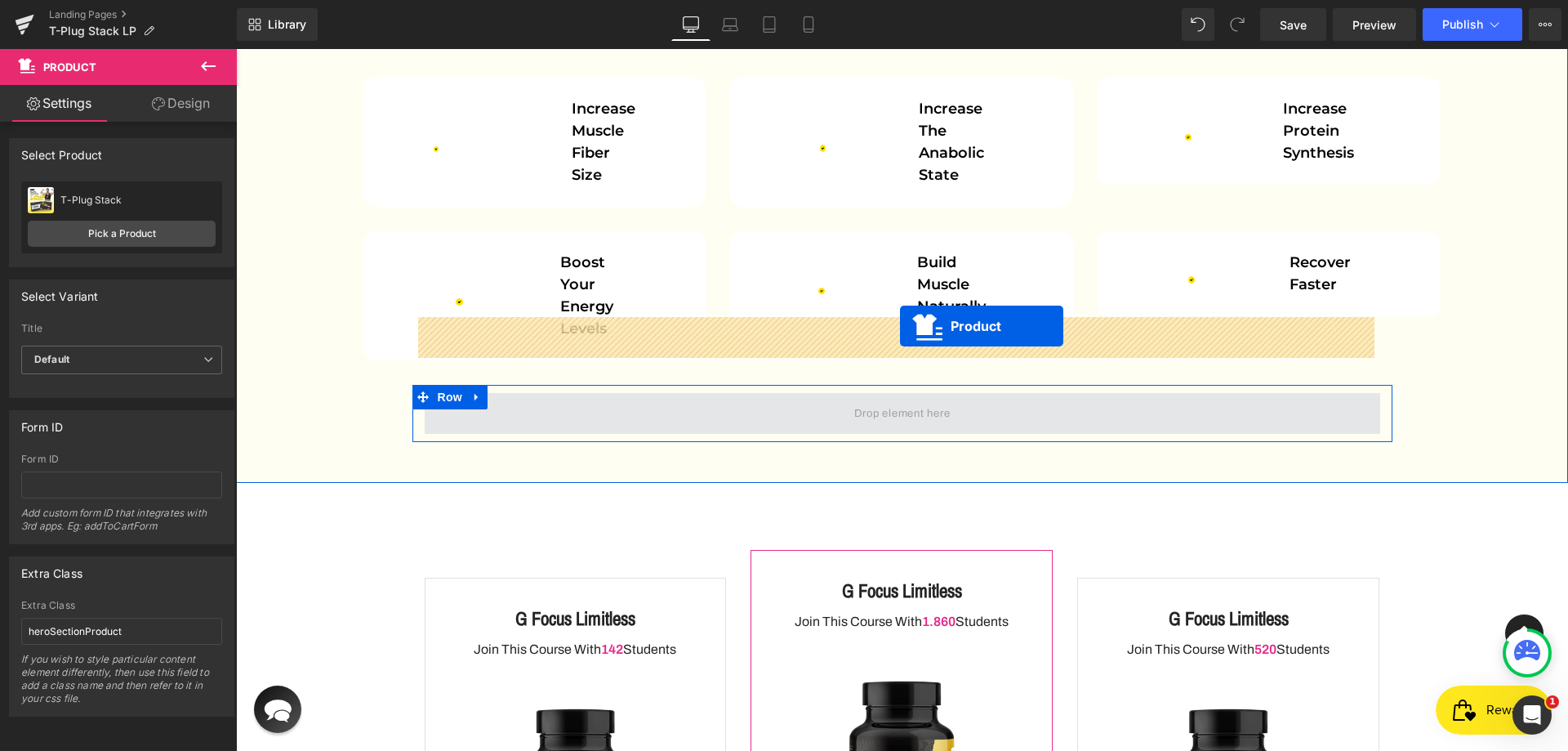
drag, startPoint x: 598, startPoint y: 285, endPoint x: 900, endPoint y: 326, distance: 304.8
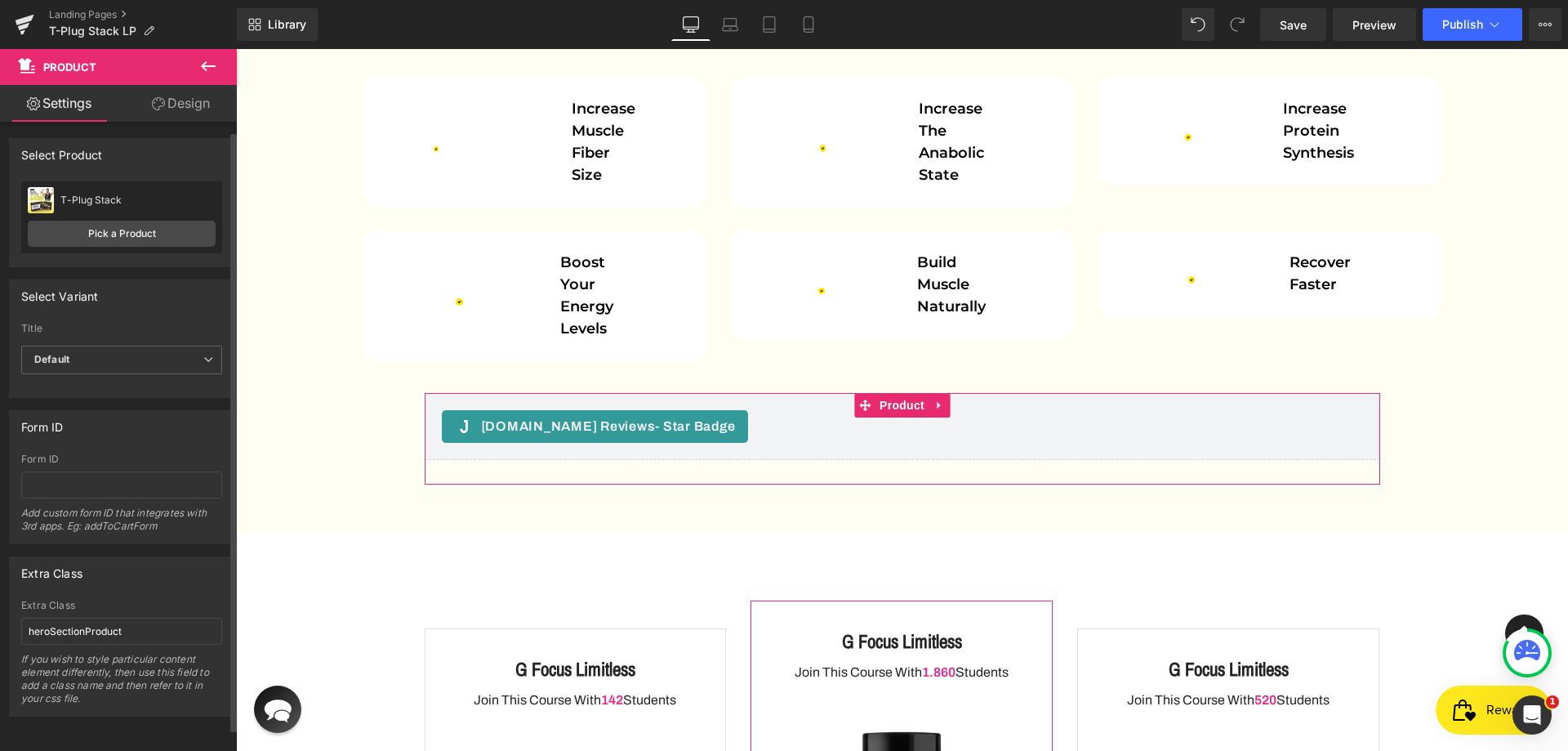
scroll to position [0, 0]
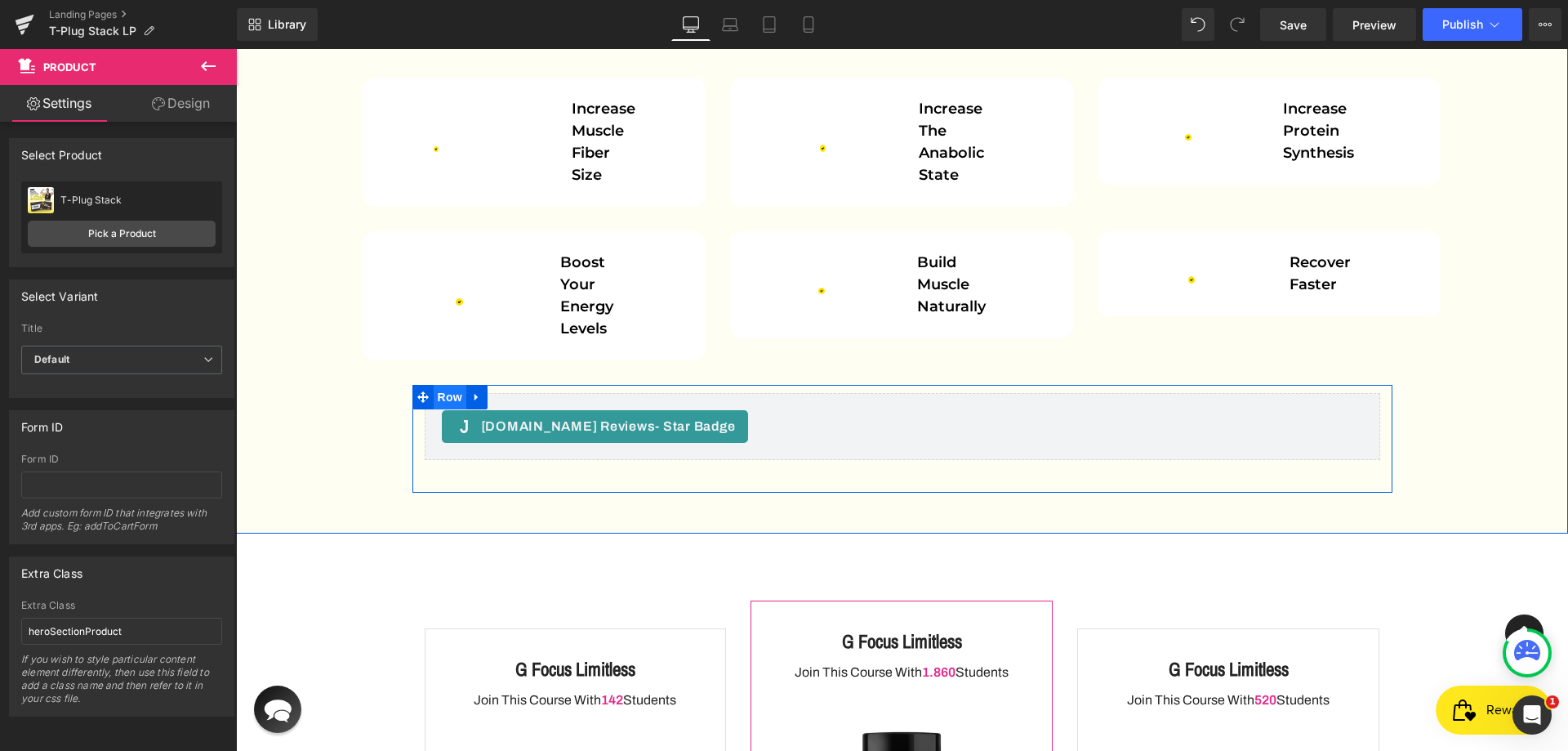
click at [433, 385] on span "Row" at bounding box center [450, 397] width 33 height 24
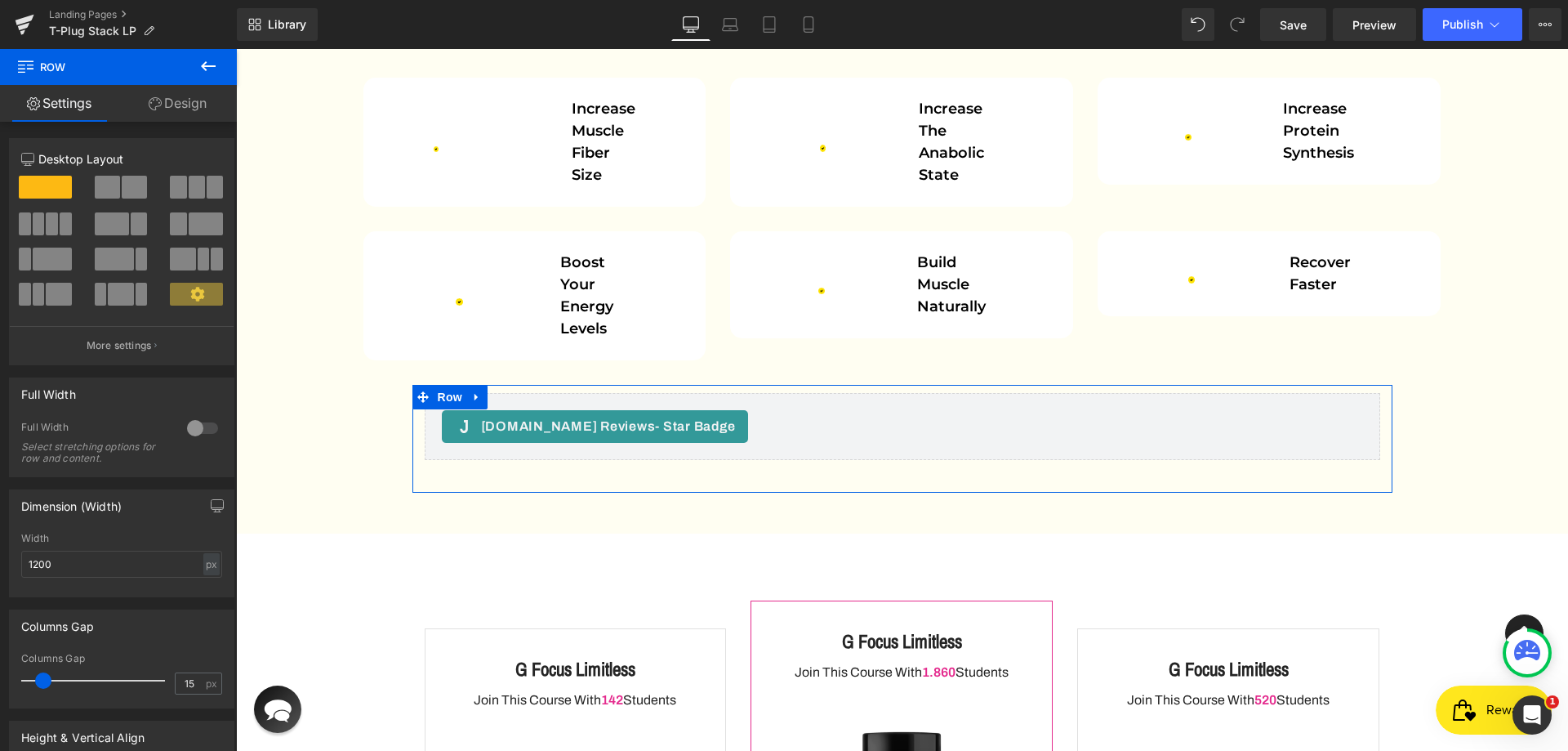
click at [174, 106] on link "Design" at bounding box center [177, 103] width 118 height 37
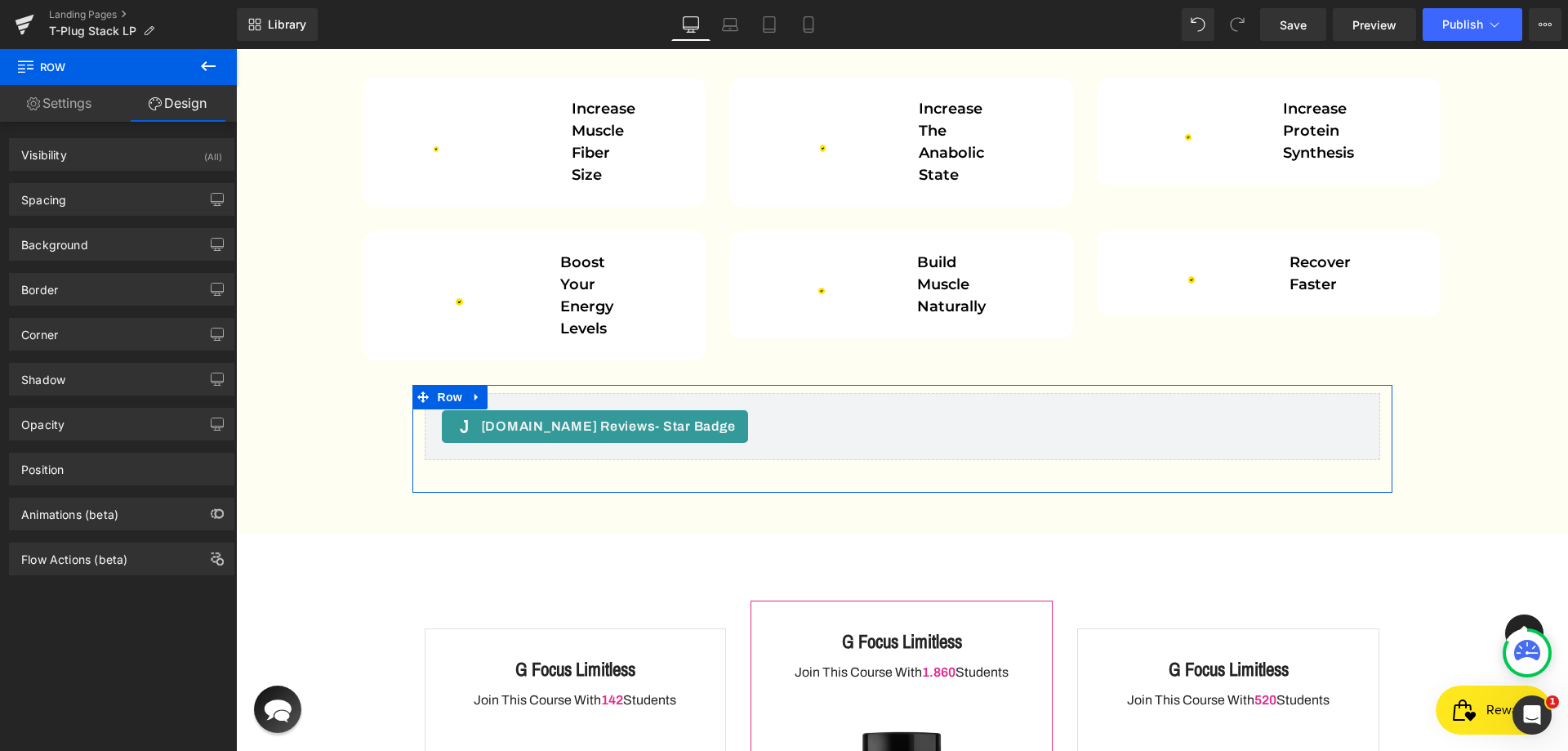
click at [91, 106] on link "Settings" at bounding box center [59, 103] width 118 height 37
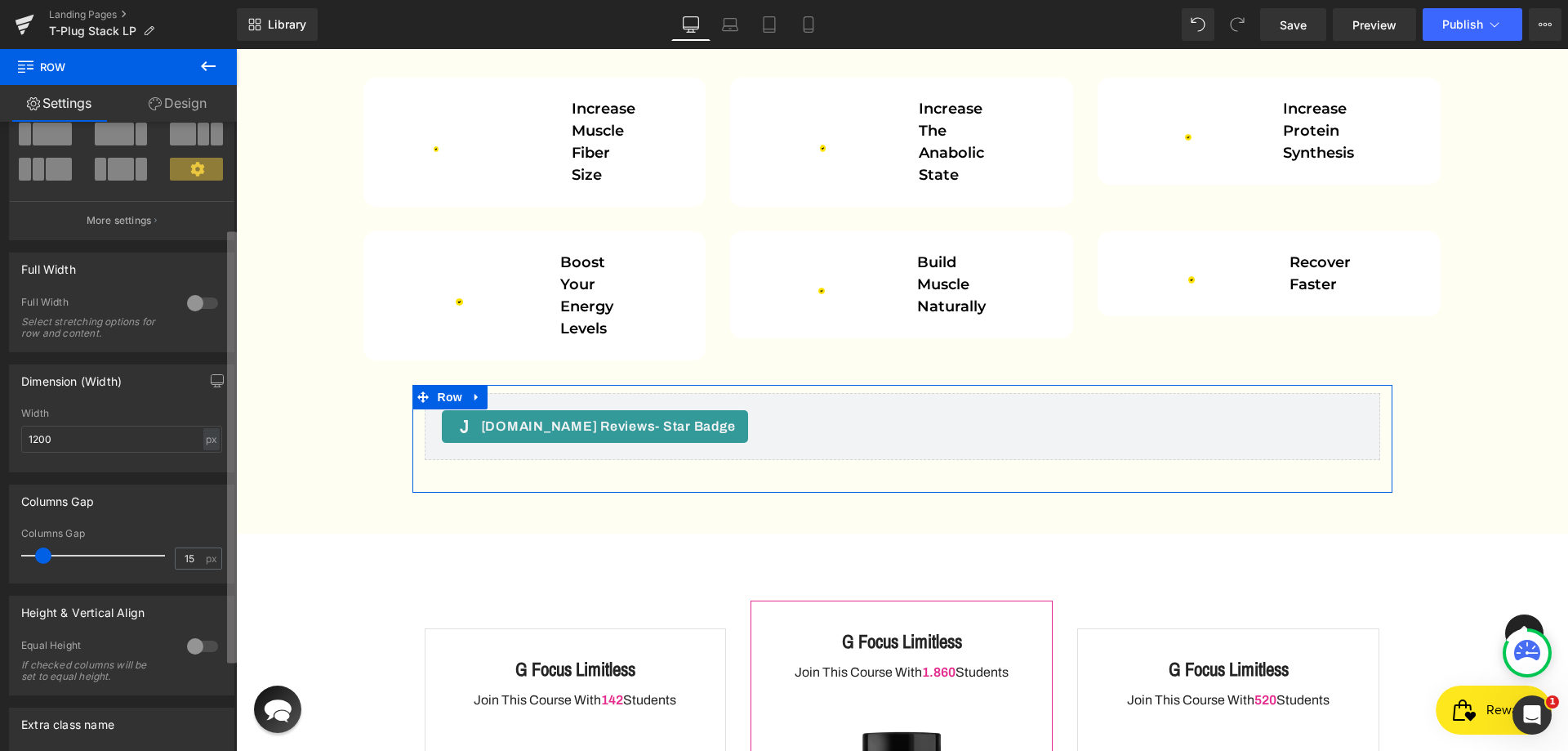
scroll to position [124, 0]
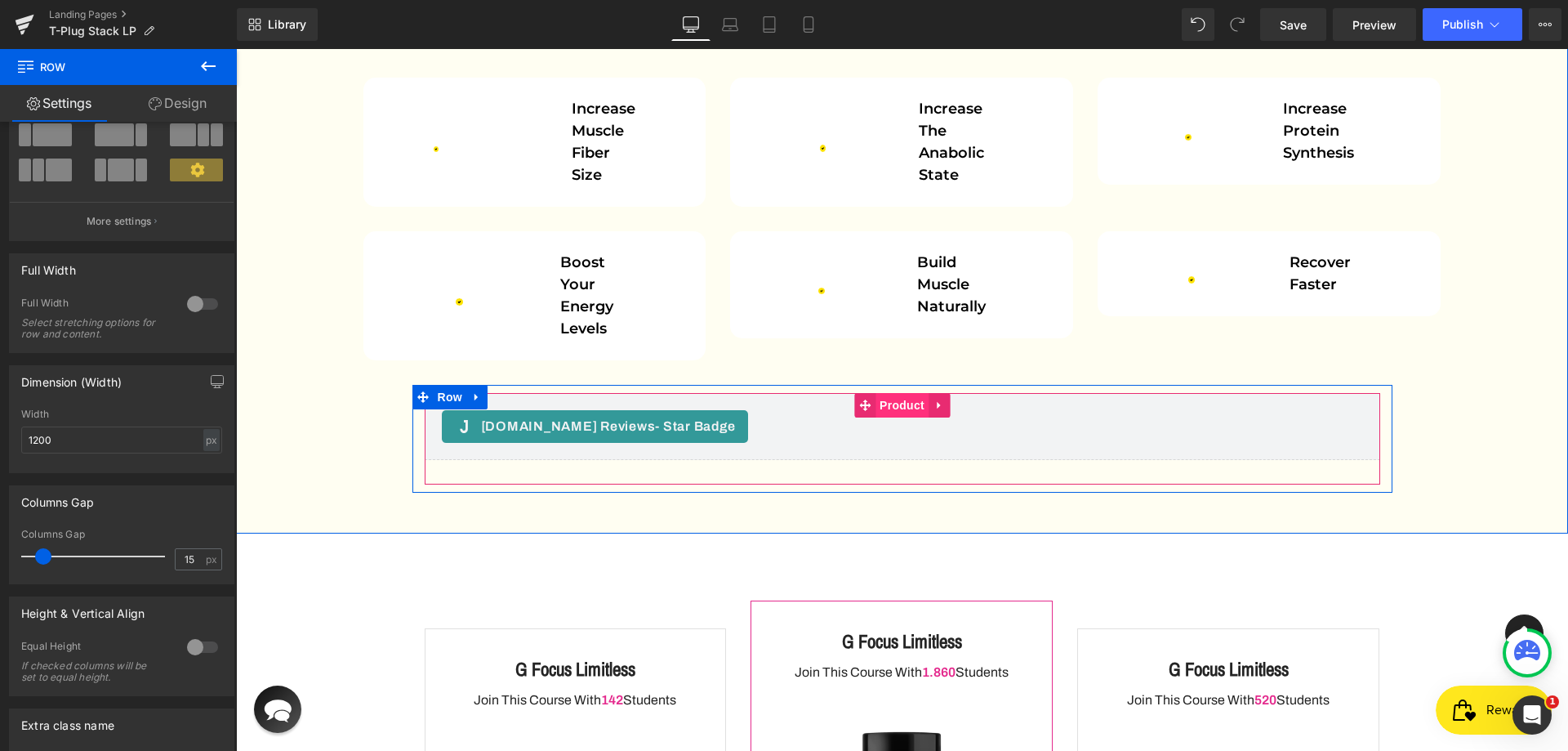
click at [904, 393] on span "Product" at bounding box center [902, 405] width 54 height 24
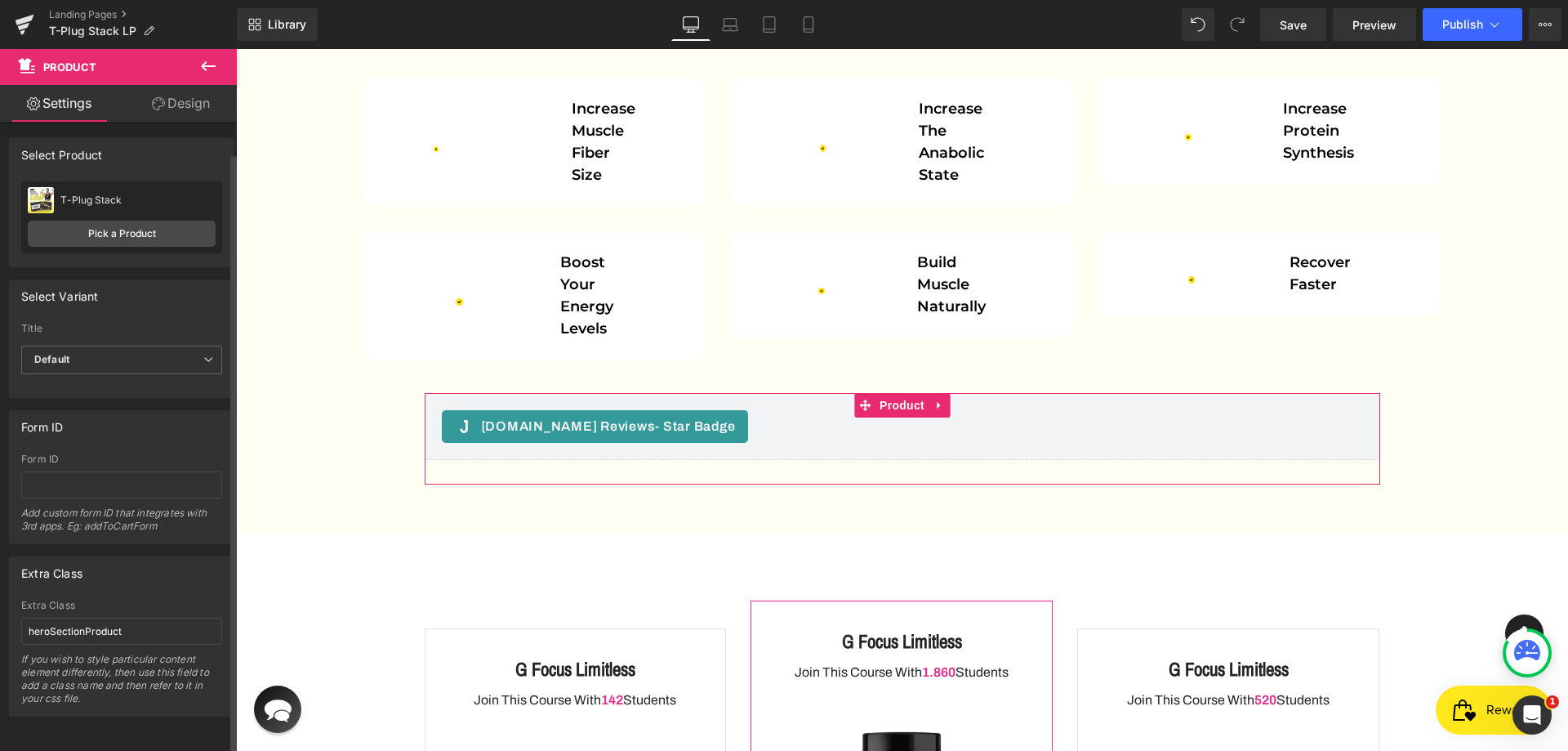
scroll to position [11, 0]
drag, startPoint x: 49, startPoint y: 621, endPoint x: 3, endPoint y: 618, distance: 46.1
click at [3, 618] on div "Extra Class heroSectionProduct Extra Class heroSectionProduct If you wish to st…" at bounding box center [122, 630] width 244 height 173
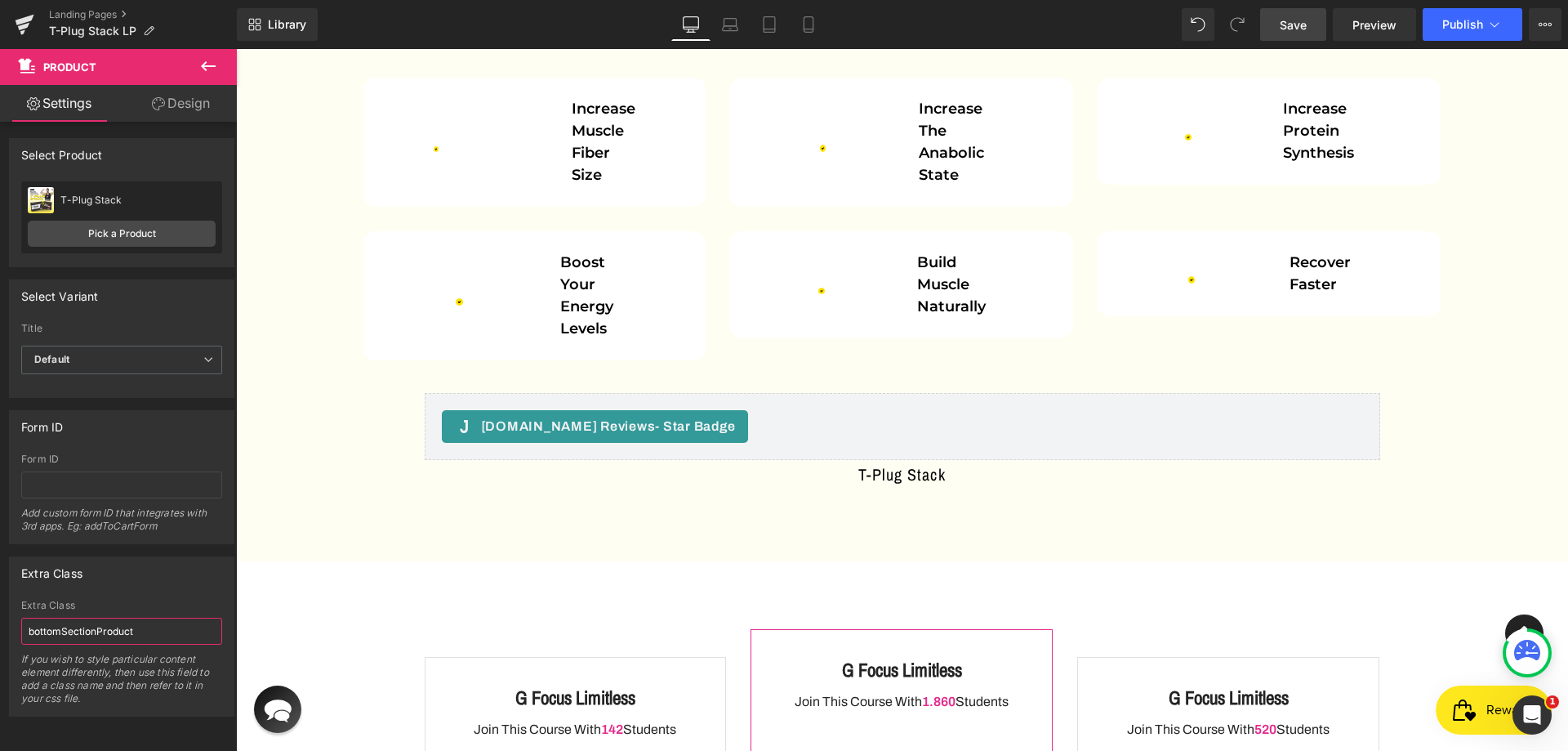
type input "bottomSectionProduct"
click at [1290, 27] on span "Save" at bounding box center [1293, 25] width 27 height 17
